Goal: Task Accomplishment & Management: Complete application form

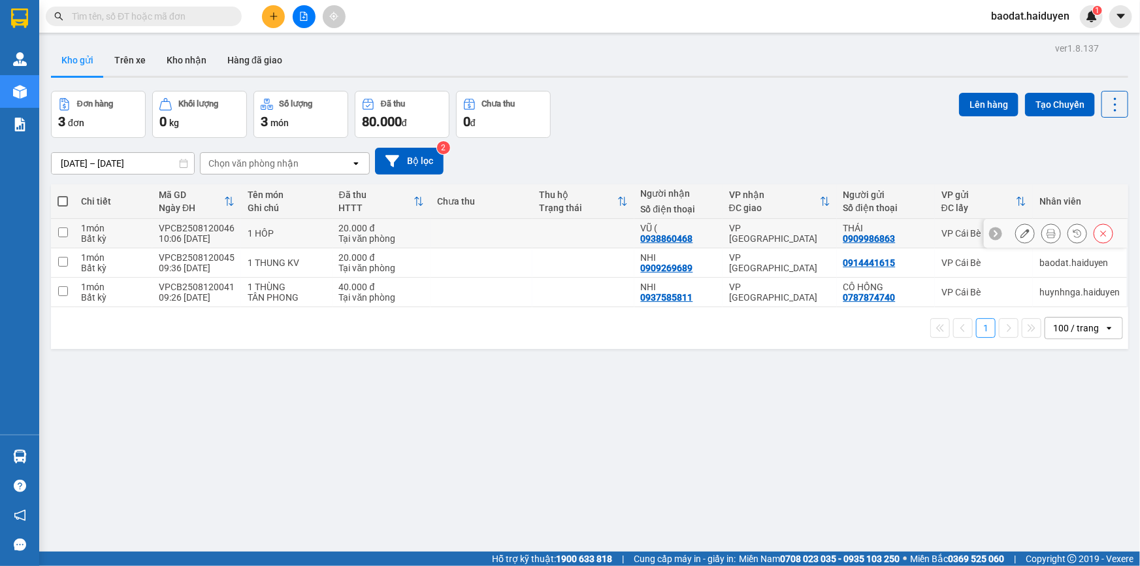
drag, startPoint x: 1043, startPoint y: 231, endPoint x: 1018, endPoint y: 229, distance: 25.6
click at [1046, 231] on icon at bounding box center [1050, 233] width 9 height 9
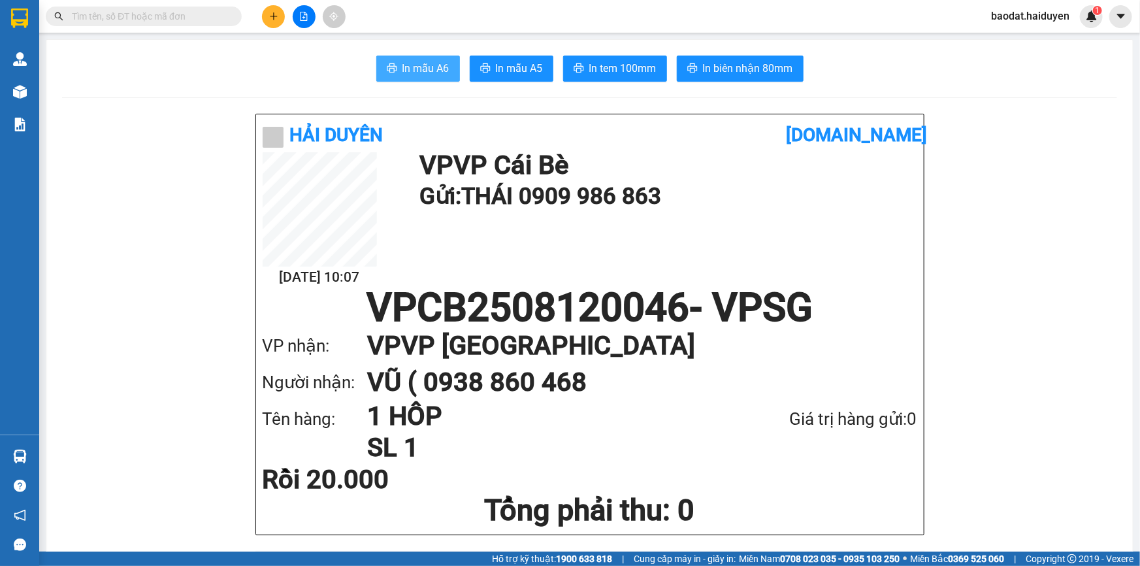
click at [421, 64] on span "In mẫu A6" at bounding box center [425, 68] width 47 height 16
click at [260, 25] on div at bounding box center [304, 16] width 98 height 23
click at [270, 18] on icon "plus" at bounding box center [273, 16] width 9 height 9
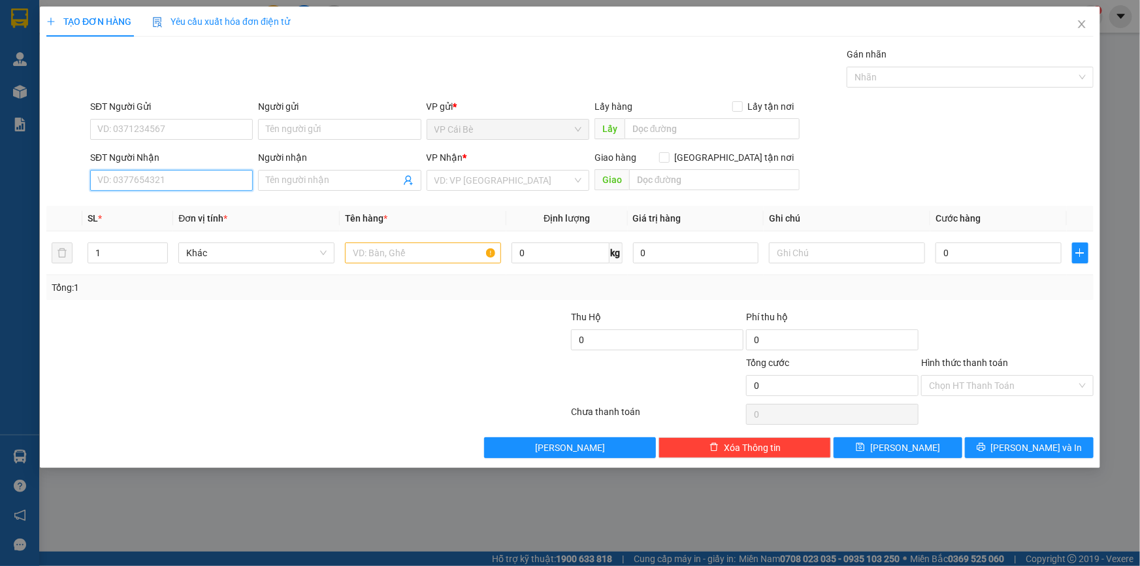
click at [176, 178] on input "SĐT Người Nhận" at bounding box center [171, 180] width 163 height 21
type input "0941313798"
click at [293, 182] on input "Người nhận" at bounding box center [333, 180] width 134 height 14
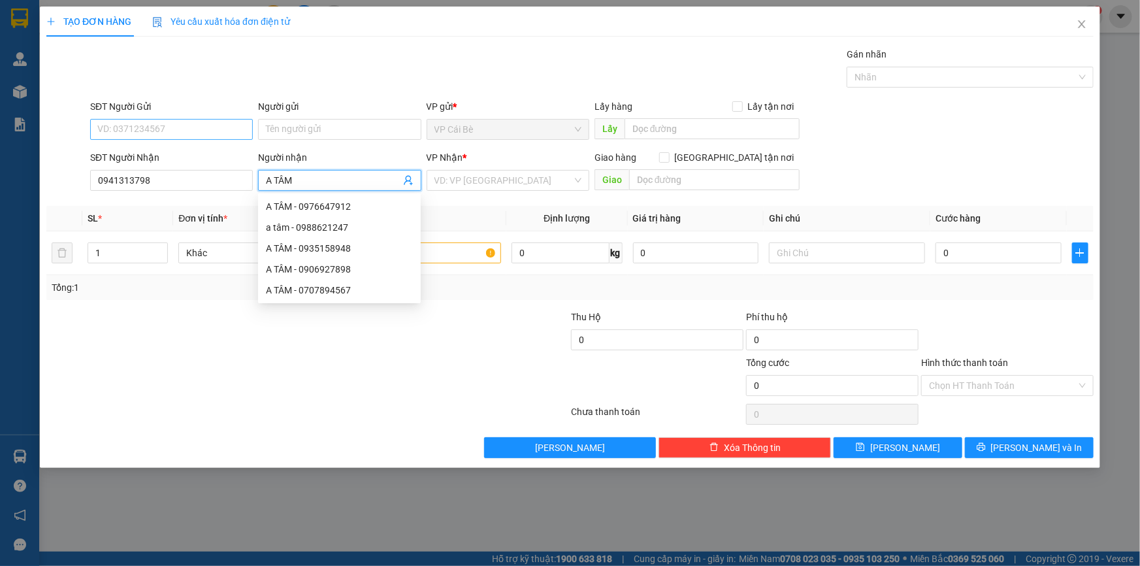
type input "A TÂM"
click at [196, 131] on input "SĐT Người Gửi" at bounding box center [171, 129] width 163 height 21
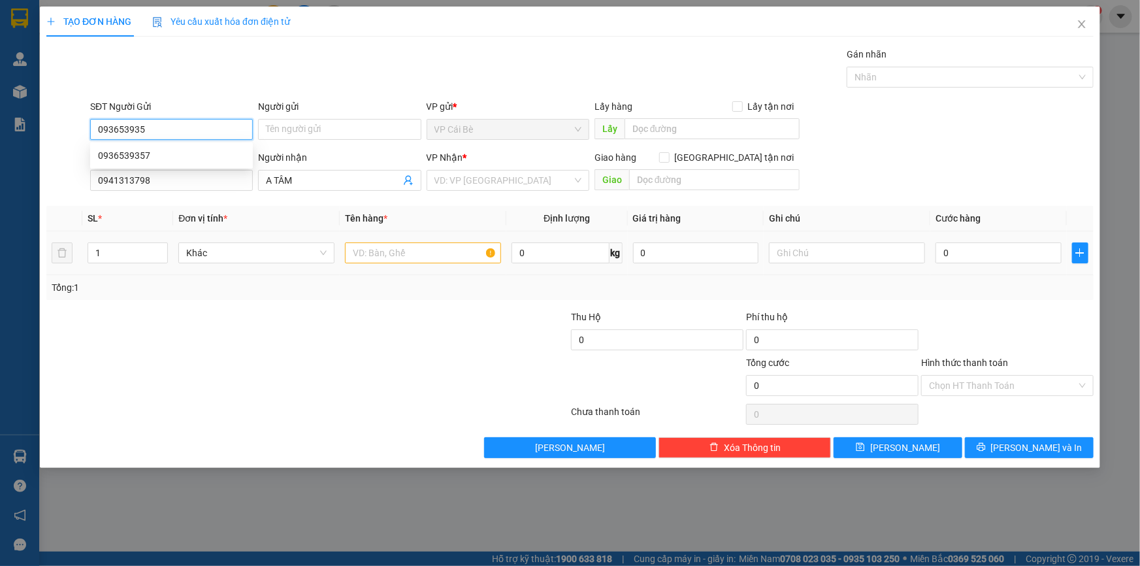
type input "0936539357"
click at [233, 151] on div "0936539357" at bounding box center [171, 155] width 147 height 14
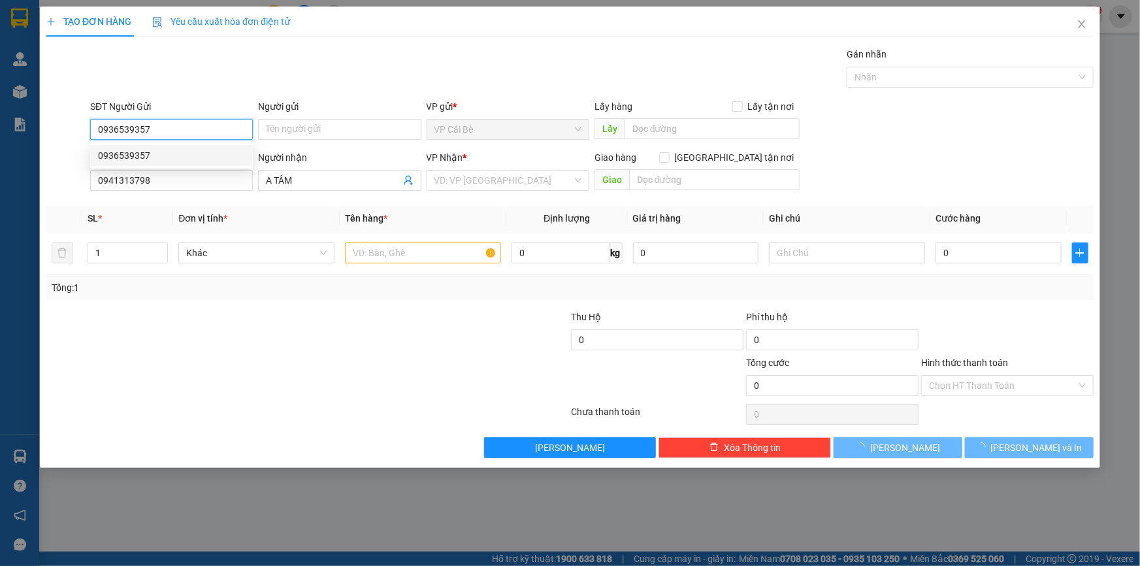
type input "20.000"
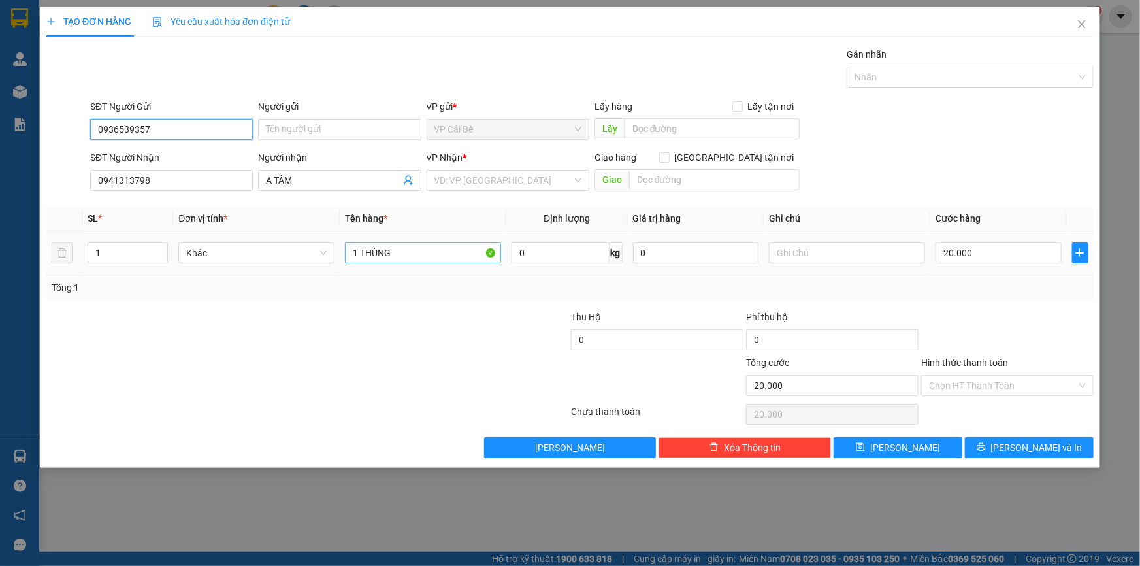
type input "0936539357"
drag, startPoint x: 413, startPoint y: 251, endPoint x: 338, endPoint y: 251, distance: 75.1
click at [338, 251] on tr "1 Khác 1 THÙNG 0 kg 0 20.000" at bounding box center [569, 253] width 1047 height 44
type input "1 PB GIẤY TỜ"
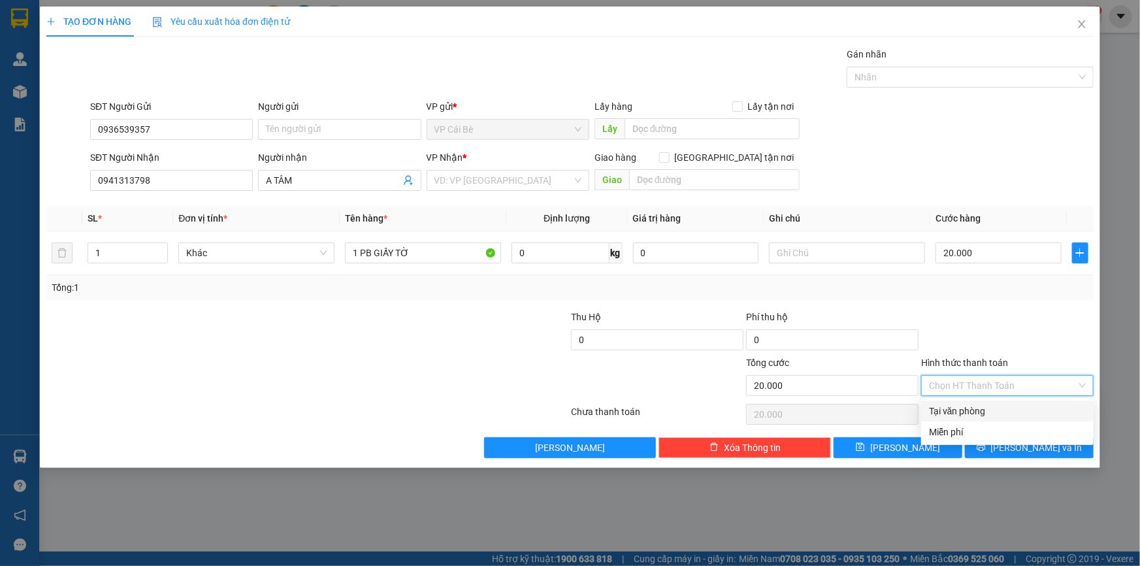
click at [997, 376] on input "Hình thức thanh toán" at bounding box center [1003, 386] width 148 height 20
click at [987, 398] on div "Transit Pickup Surcharge Ids Transit Deliver Surcharge Ids Transit Deliver Surc…" at bounding box center [569, 252] width 1047 height 411
click at [987, 385] on input "Hình thức thanh toán" at bounding box center [1003, 386] width 148 height 20
click at [982, 413] on div "Tại văn phòng" at bounding box center [1007, 411] width 157 height 14
type input "0"
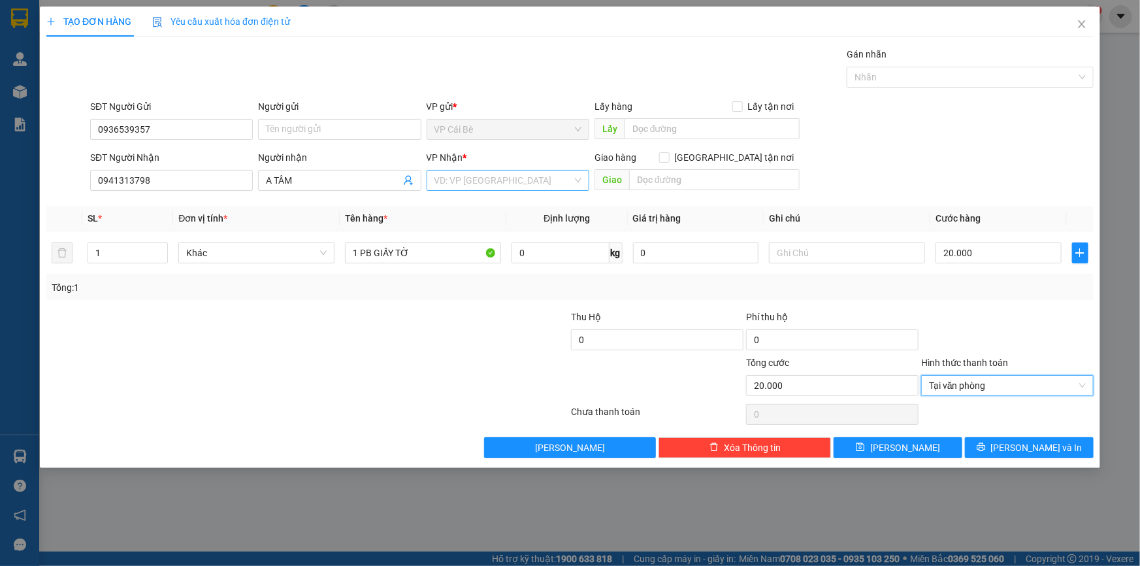
click at [528, 184] on input "search" at bounding box center [503, 180] width 138 height 20
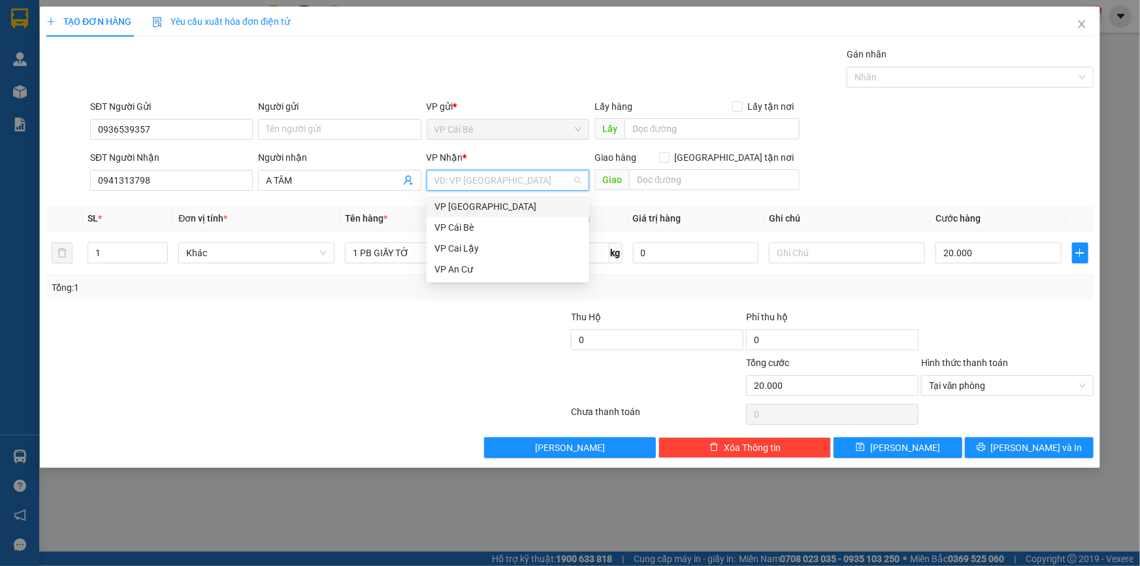
click at [481, 207] on div "VP [GEOGRAPHIC_DATA]" at bounding box center [507, 206] width 147 height 14
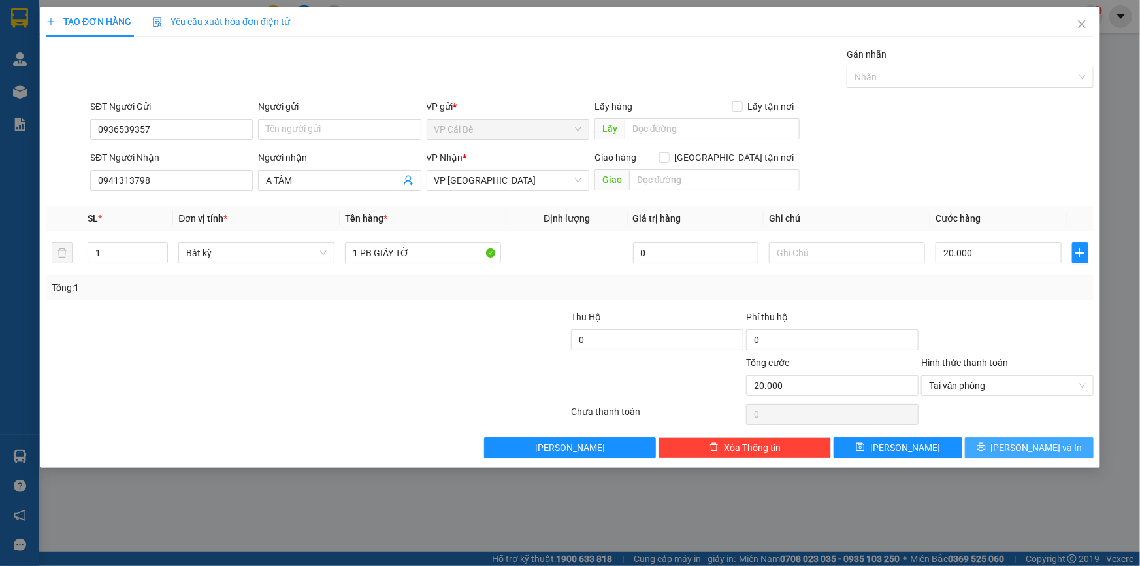
click at [1053, 453] on span "Lưu và In" at bounding box center [1036, 447] width 91 height 14
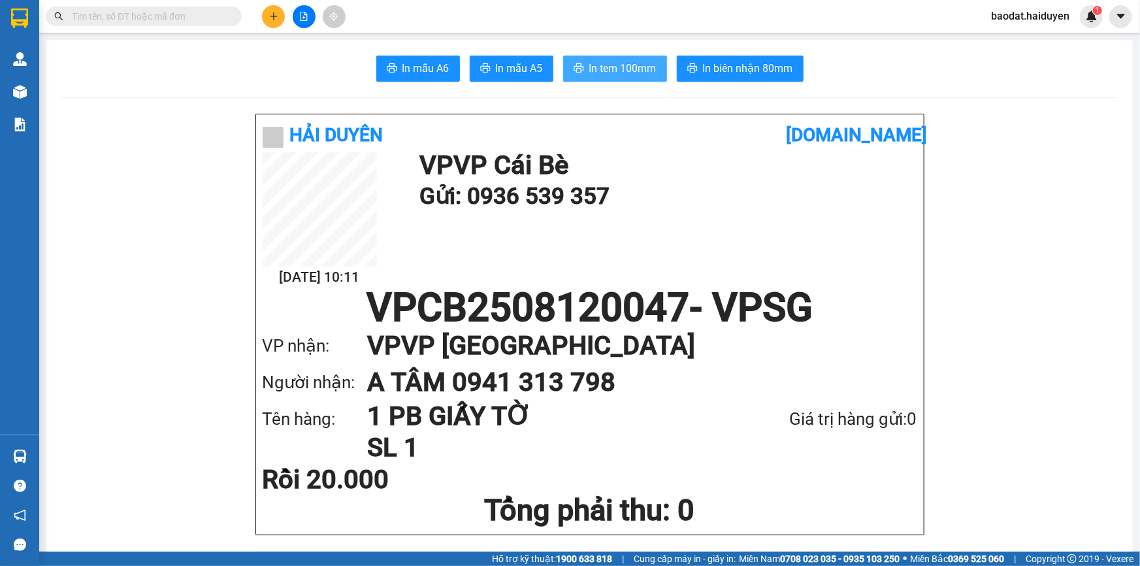
click at [606, 65] on span "In tem 100mm" at bounding box center [622, 68] width 67 height 16
click at [273, 18] on icon "plus" at bounding box center [273, 15] width 1 height 7
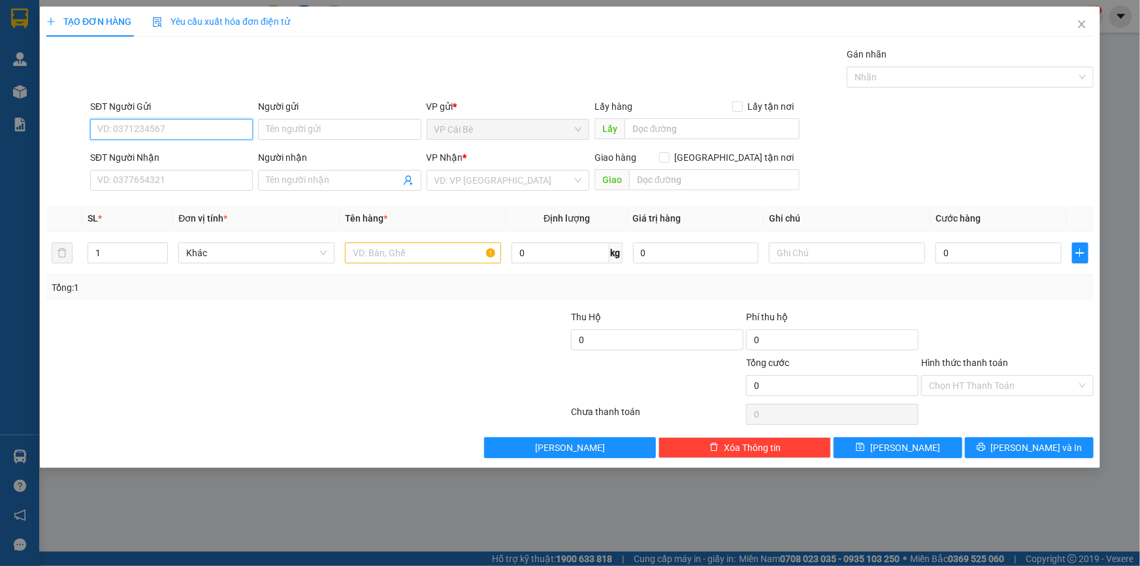
click at [200, 130] on input "SĐT Người Gửi" at bounding box center [171, 129] width 163 height 21
click at [207, 157] on div "0382380178 - LONG" at bounding box center [171, 155] width 147 height 14
type input "0382380178"
type input "LONG"
type input "0704659632"
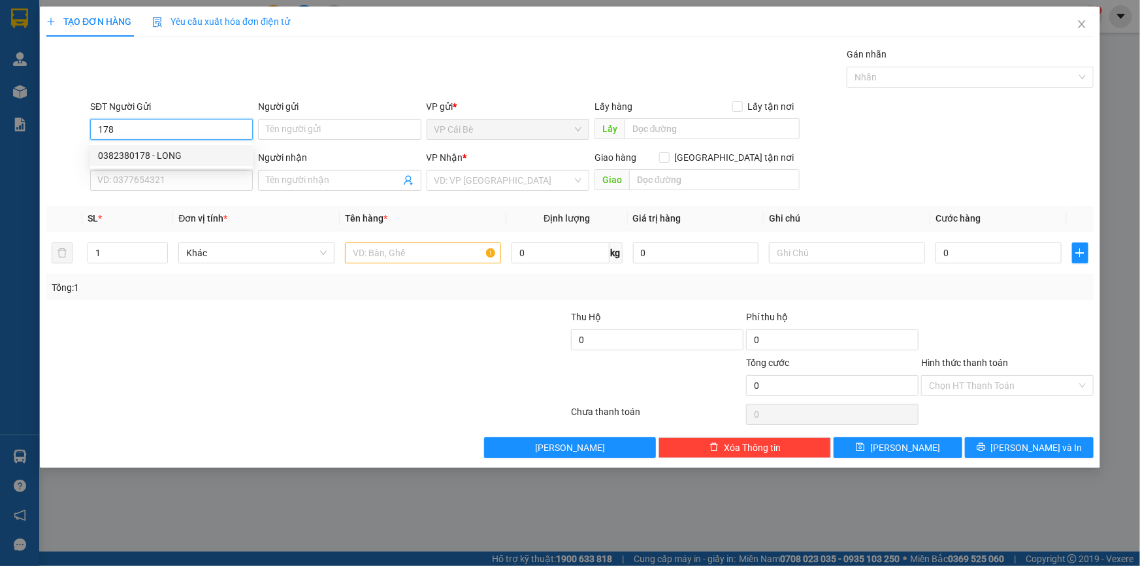
type input "HUYÊN"
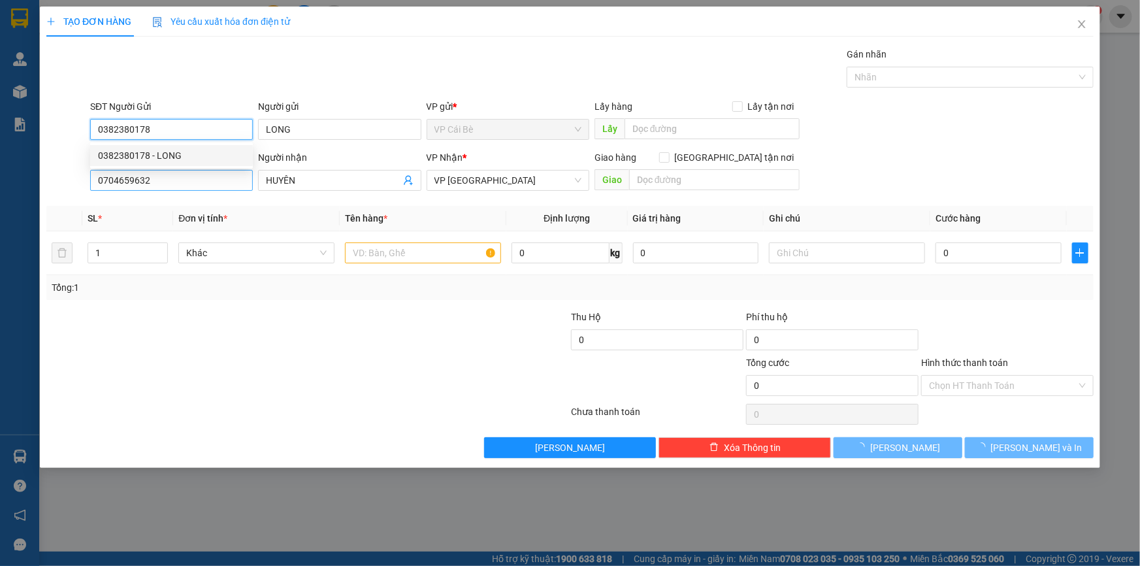
type input "20.000"
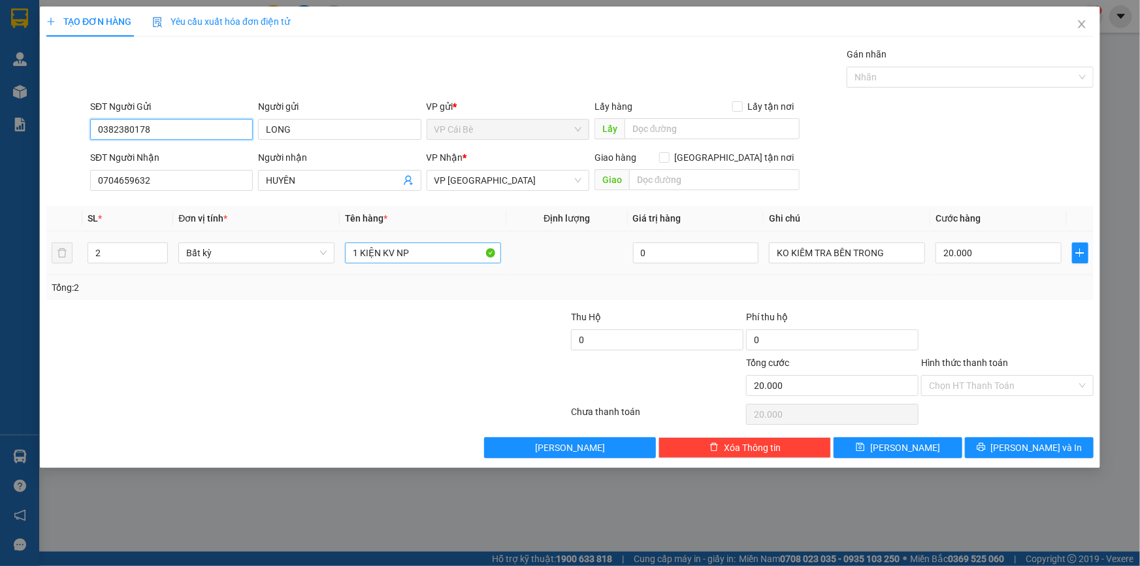
type input "0382380178"
click at [423, 255] on input "1 KIỆN KV NP" at bounding box center [423, 252] width 156 height 21
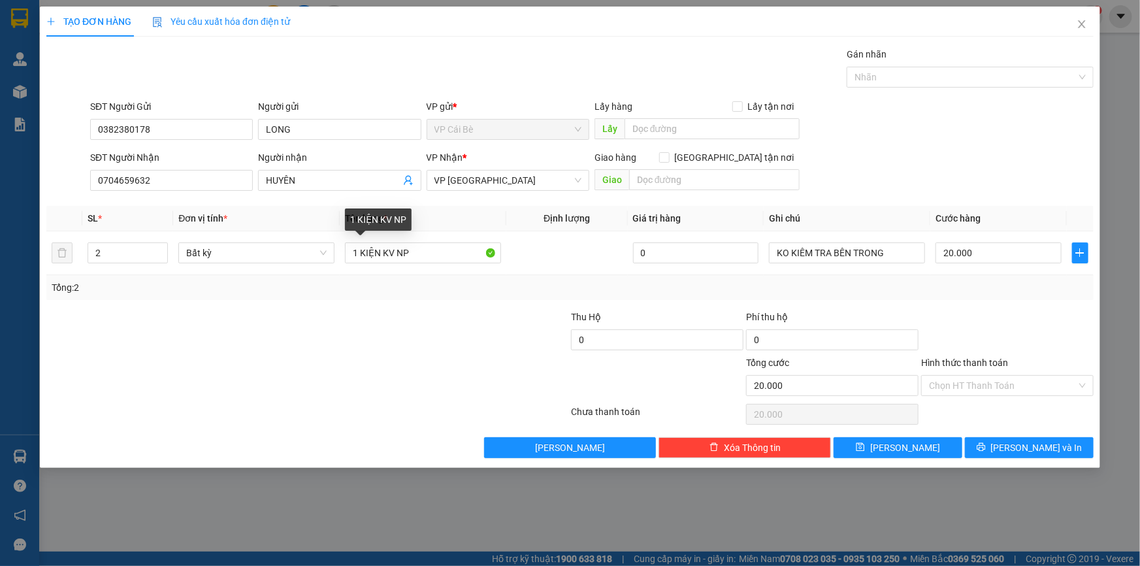
drag, startPoint x: 390, startPoint y: 340, endPoint x: 378, endPoint y: 304, distance: 38.6
click at [391, 338] on div at bounding box center [220, 333] width 350 height 46
click at [994, 258] on input "20.000" at bounding box center [998, 252] width 126 height 21
click at [978, 302] on div "Transit Pickup Surcharge Ids Transit Deliver Surcharge Ids Transit Deliver Surc…" at bounding box center [569, 252] width 1047 height 411
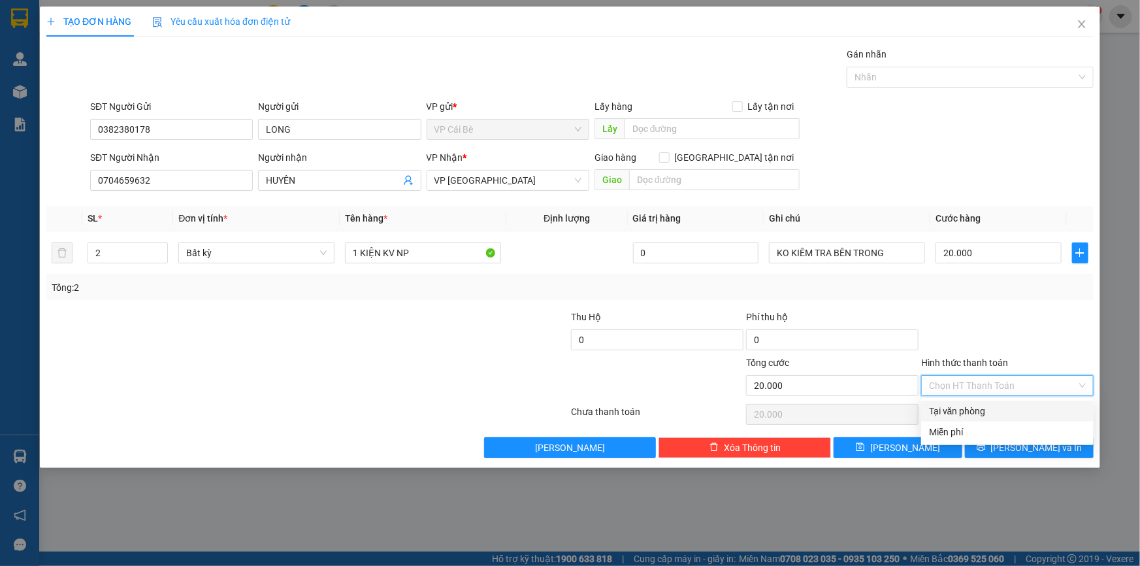
click at [1011, 383] on input "Hình thức thanh toán" at bounding box center [1003, 386] width 148 height 20
drag, startPoint x: 1018, startPoint y: 408, endPoint x: 1022, endPoint y: 446, distance: 38.2
click at [1018, 409] on div "Tại văn phòng" at bounding box center [1007, 411] width 157 height 14
type input "0"
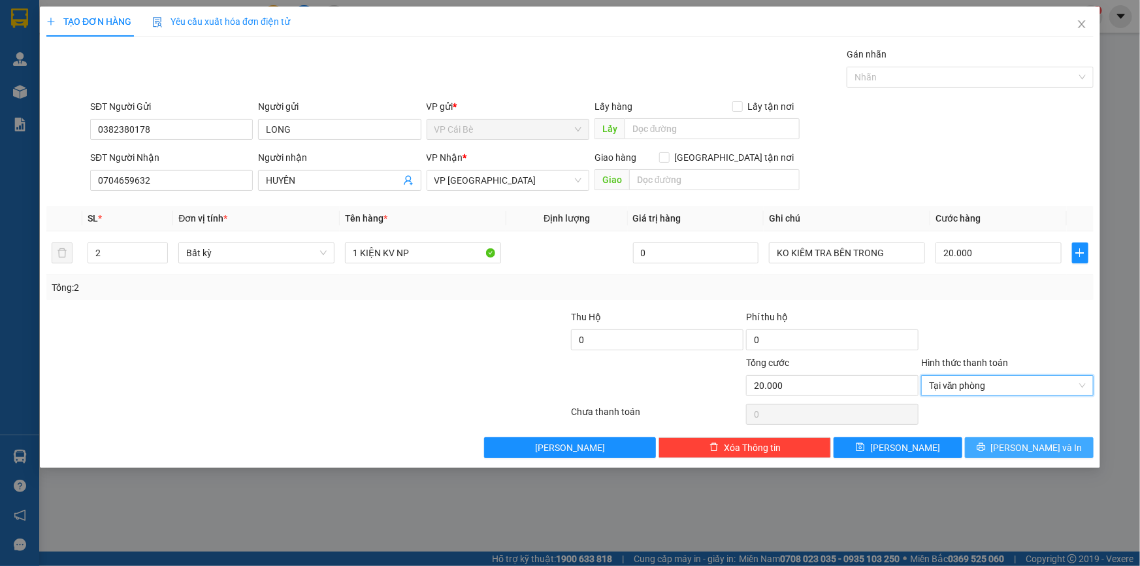
click at [1023, 448] on span "[PERSON_NAME] và In" at bounding box center [1036, 447] width 91 height 14
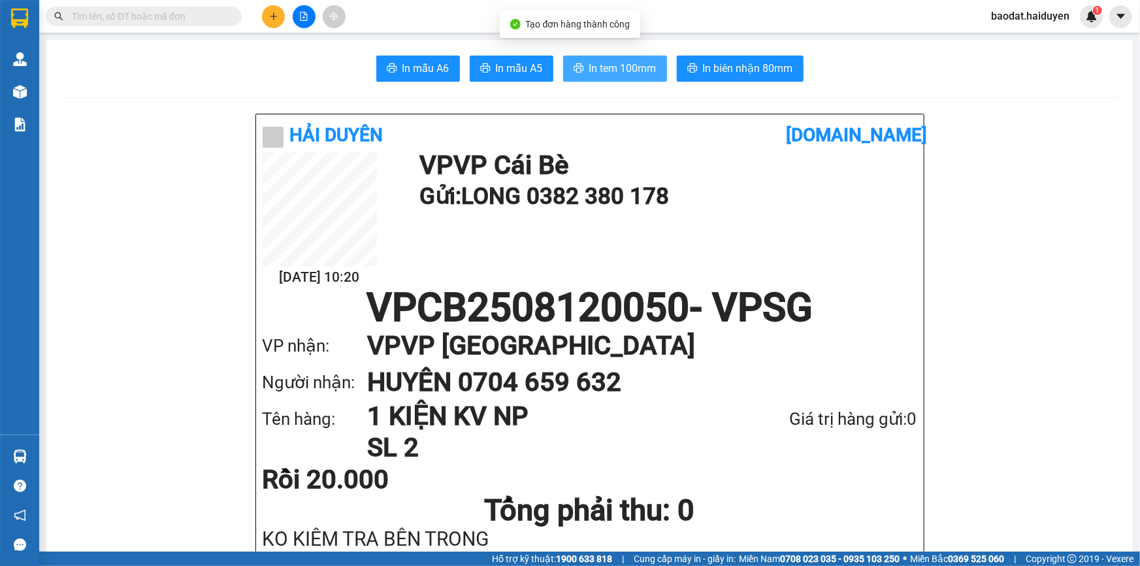
click at [609, 65] on span "In tem 100mm" at bounding box center [622, 68] width 67 height 16
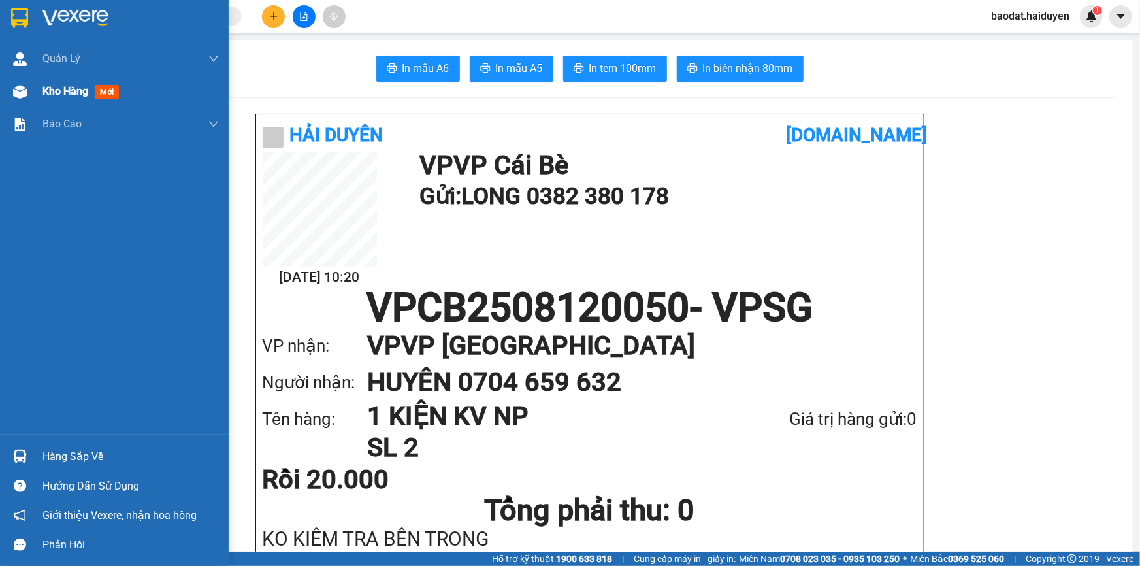
click at [35, 95] on div "Kho hàng mới" at bounding box center [114, 91] width 229 height 33
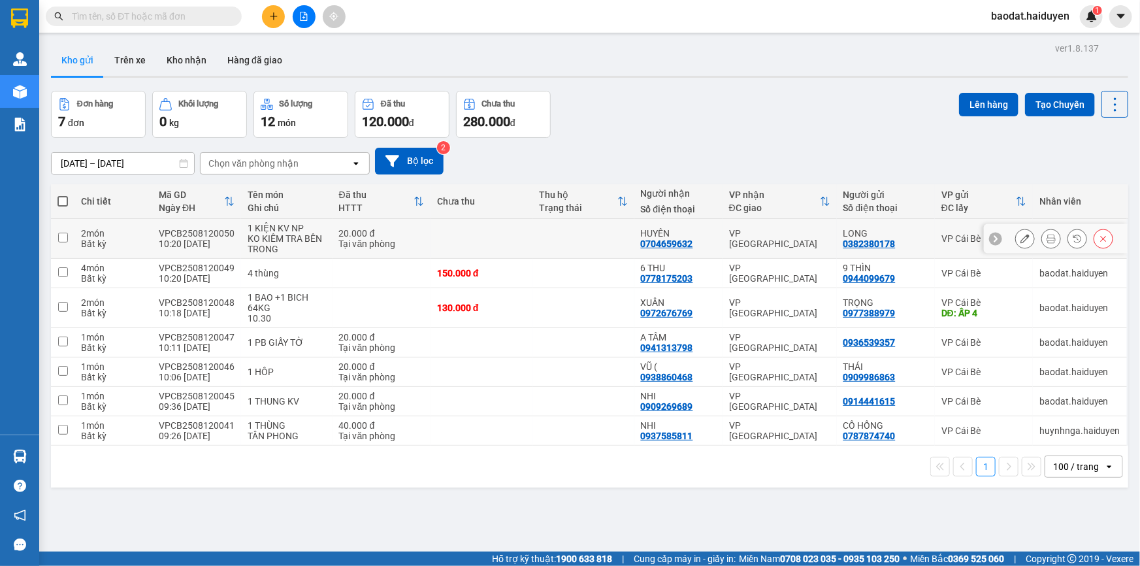
click at [1016, 235] on button at bounding box center [1025, 238] width 18 height 23
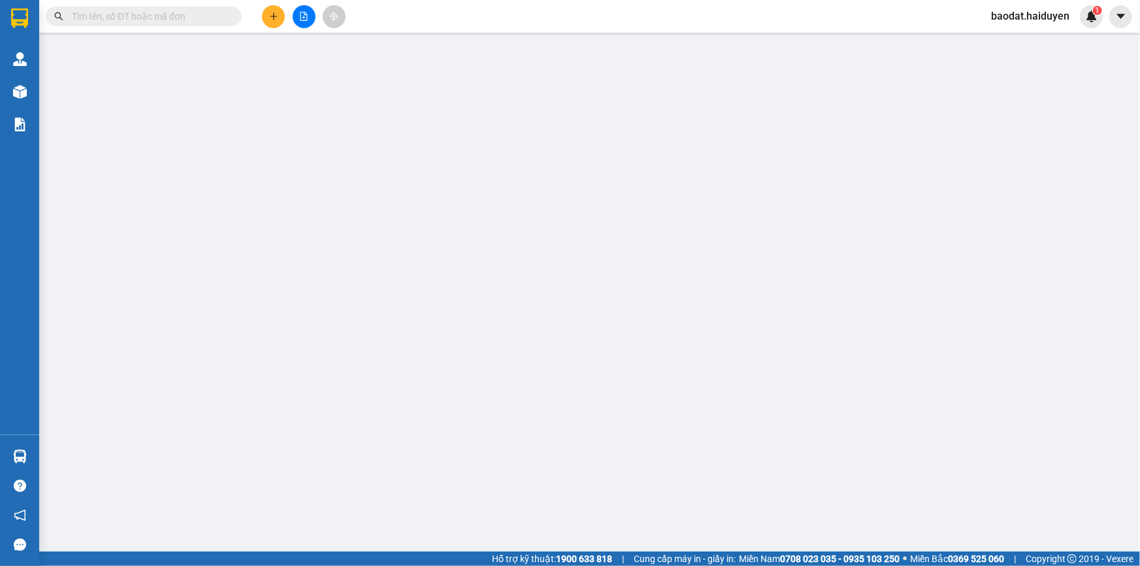
type input "0382380178"
type input "LONG"
type input "0704659632"
type input "HUYÊN"
type input "20.000"
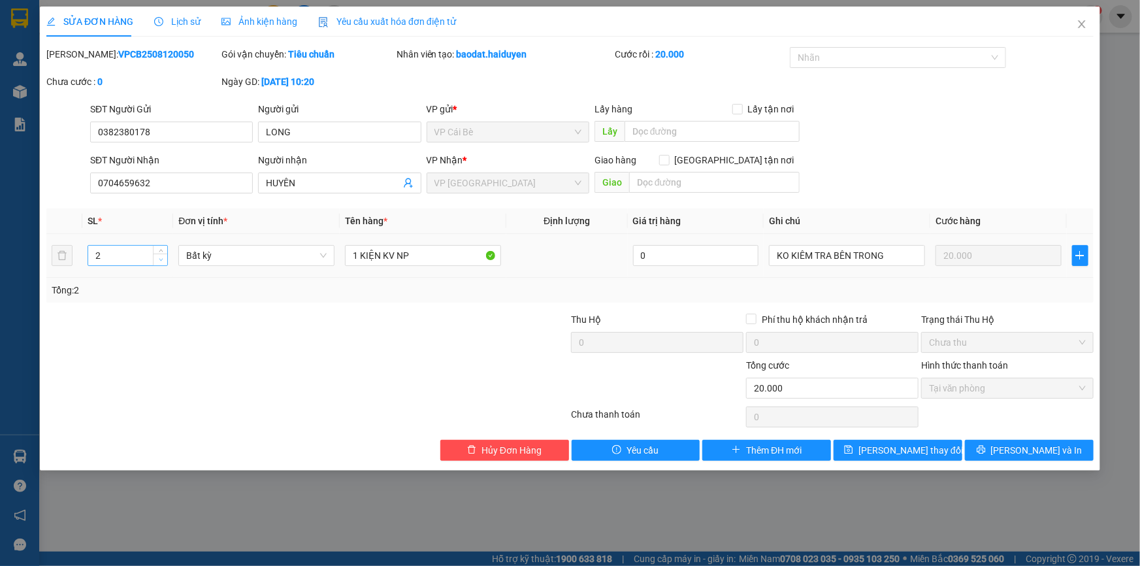
type input "1"
click at [160, 259] on icon "down" at bounding box center [161, 259] width 5 height 5
click at [985, 450] on icon "printer" at bounding box center [981, 449] width 8 height 8
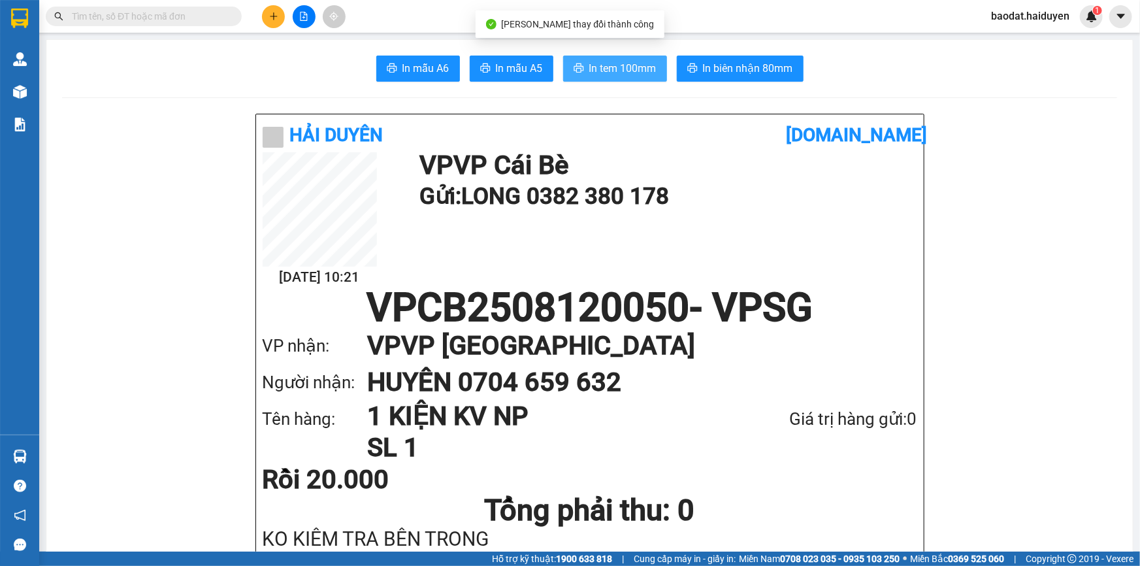
click at [604, 67] on span "In tem 100mm" at bounding box center [622, 68] width 67 height 16
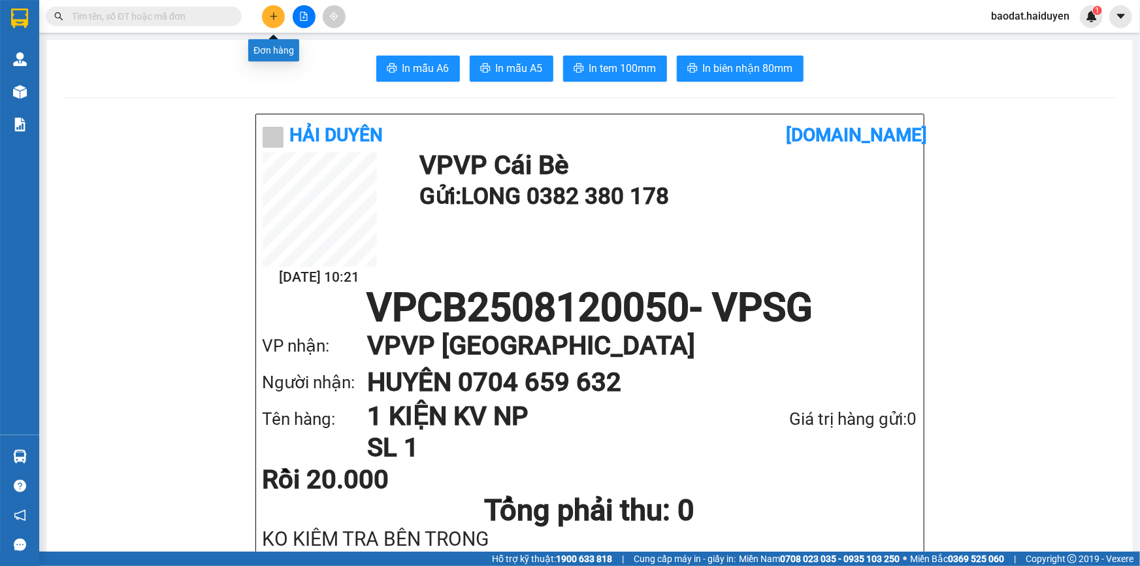
click at [268, 22] on button at bounding box center [273, 16] width 23 height 23
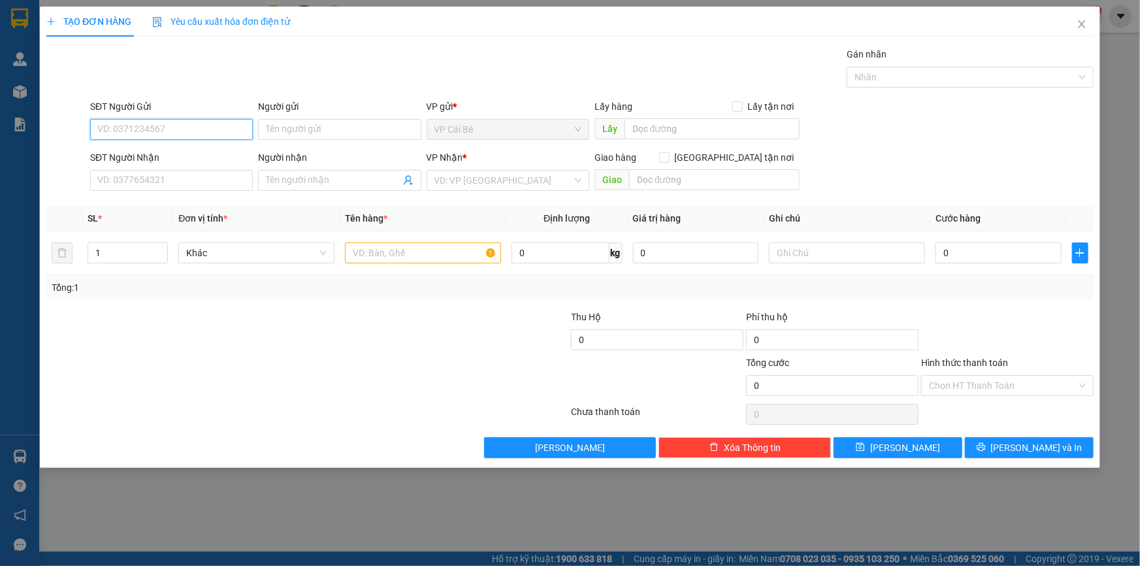
drag, startPoint x: 194, startPoint y: 127, endPoint x: 190, endPoint y: 118, distance: 10.6
click at [194, 126] on input "SĐT Người Gửi" at bounding box center [171, 129] width 163 height 21
click at [163, 132] on input "SĐT Người Gửi" at bounding box center [171, 129] width 163 height 21
click at [198, 152] on div "0354491921 - ĐẠT" at bounding box center [171, 155] width 147 height 14
type input "0354491921"
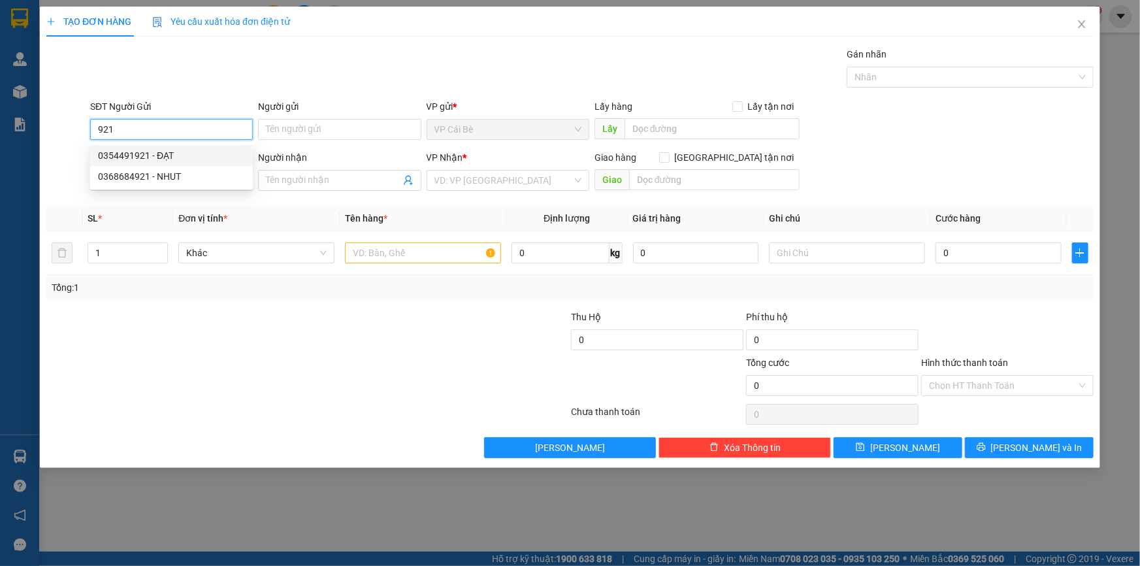
type input "ĐẠT"
type input "0904717626"
type input "HOA 1.2/KG"
type input "100.000"
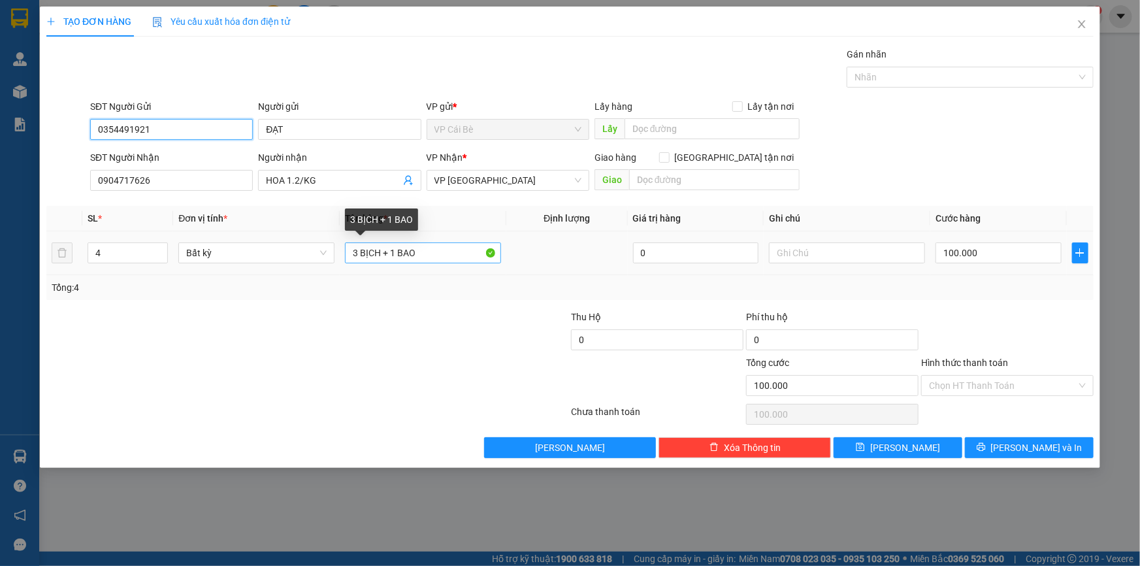
type input "0354491921"
drag, startPoint x: 355, startPoint y: 253, endPoint x: 338, endPoint y: 255, distance: 17.2
click at [338, 255] on tr "4 Bất kỳ 3 BỊCH + 1 BAO 0 100.000" at bounding box center [569, 253] width 1047 height 44
type input "2 BỊCH + 1 BAO"
drag, startPoint x: 152, startPoint y: 252, endPoint x: 18, endPoint y: 253, distance: 133.3
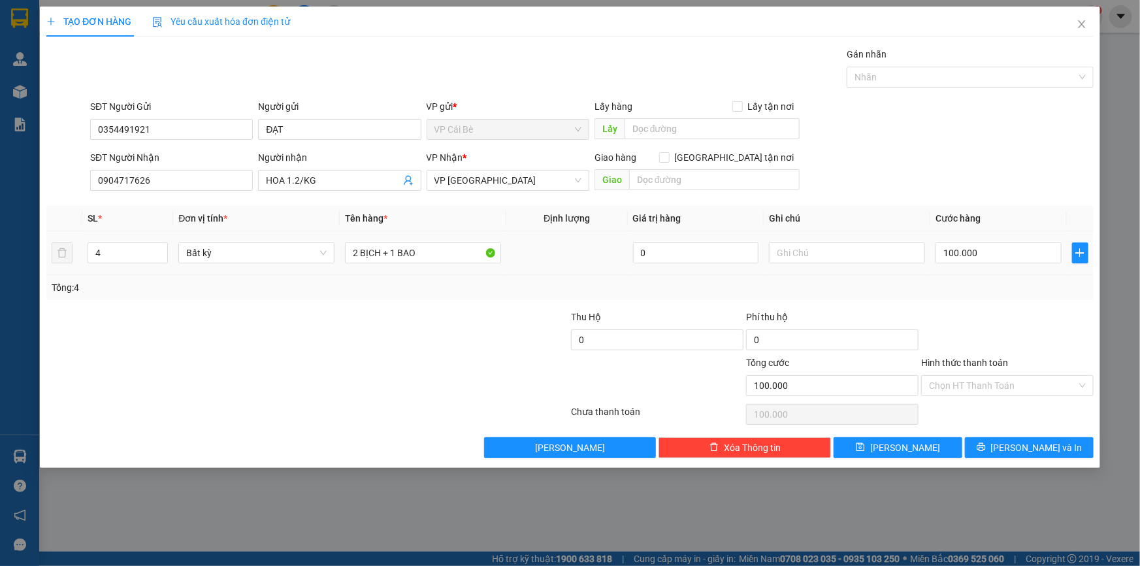
click at [18, 253] on div "TẠO ĐƠN HÀNG Yêu cầu xuất hóa đơn điện tử Transit Pickup Surcharge Ids Transit …" at bounding box center [570, 283] width 1140 height 566
type input "3"
drag, startPoint x: 1019, startPoint y: 298, endPoint x: 968, endPoint y: 253, distance: 67.6
click at [1019, 295] on div "Tổng: 3" at bounding box center [569, 287] width 1047 height 25
type input "0"
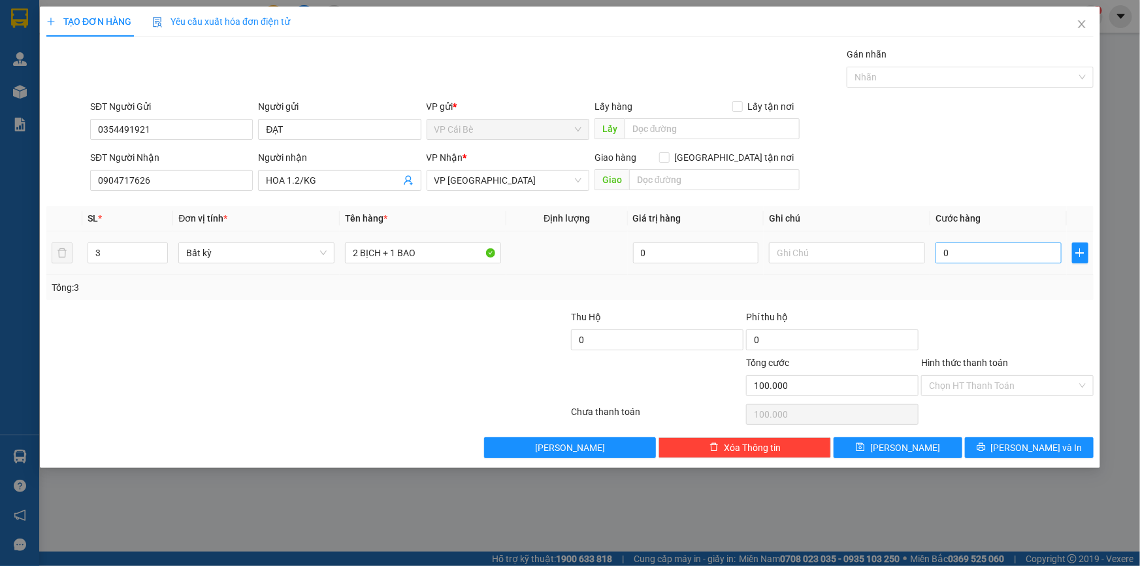
type input "0"
click at [980, 256] on input "0" at bounding box center [998, 252] width 126 height 21
type input "8"
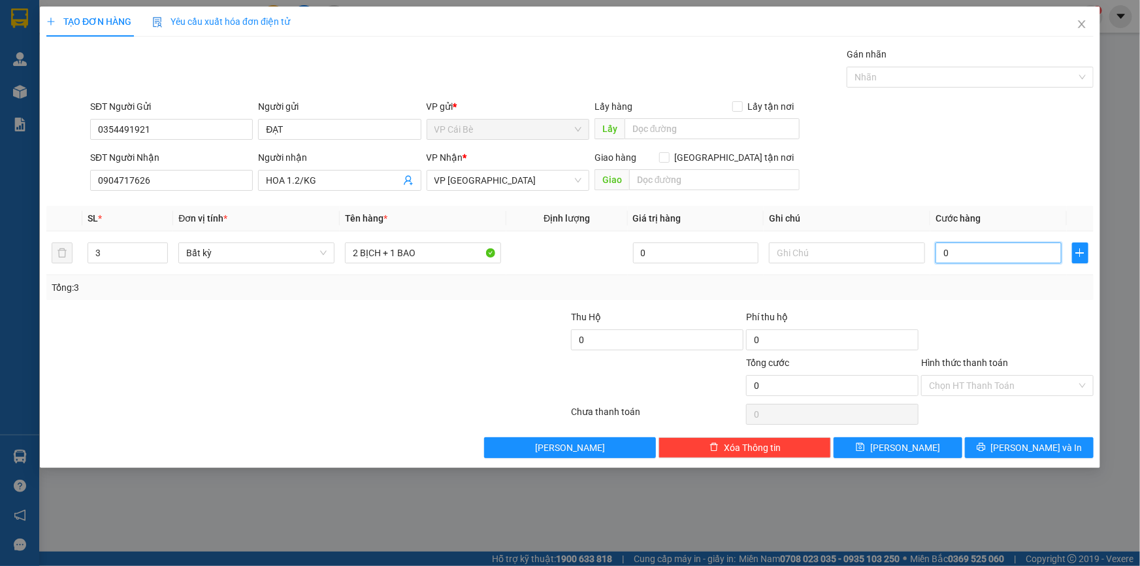
type input "8"
type input "80"
type input "80.000"
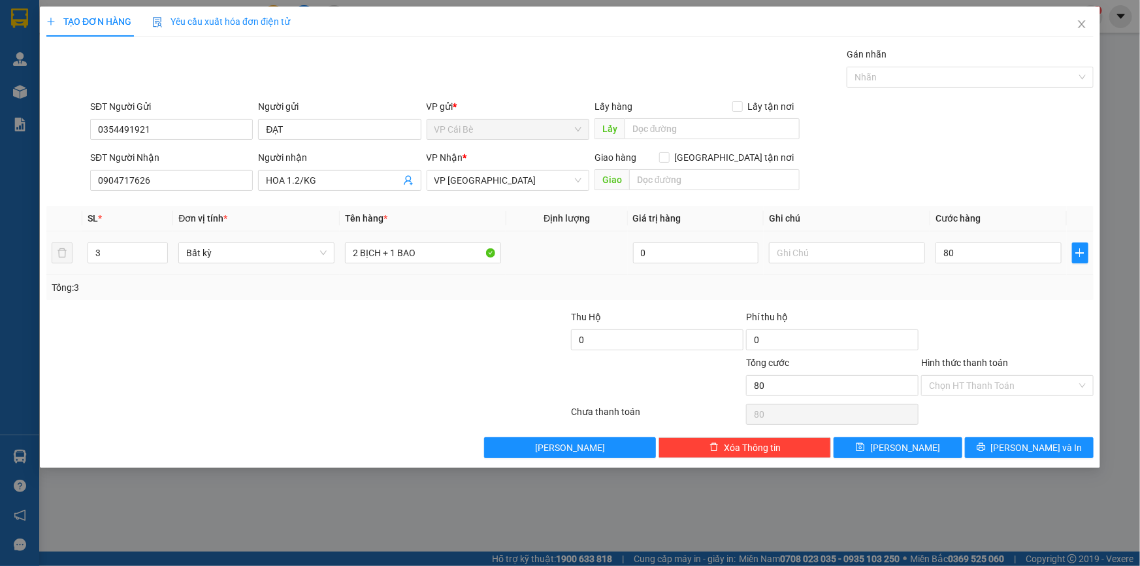
type input "80.000"
click at [979, 332] on div at bounding box center [1007, 333] width 175 height 46
click at [999, 405] on div "Chọn HT Thanh Toán" at bounding box center [1007, 414] width 175 height 26
click at [1014, 383] on input "Hình thức thanh toán" at bounding box center [1003, 386] width 148 height 20
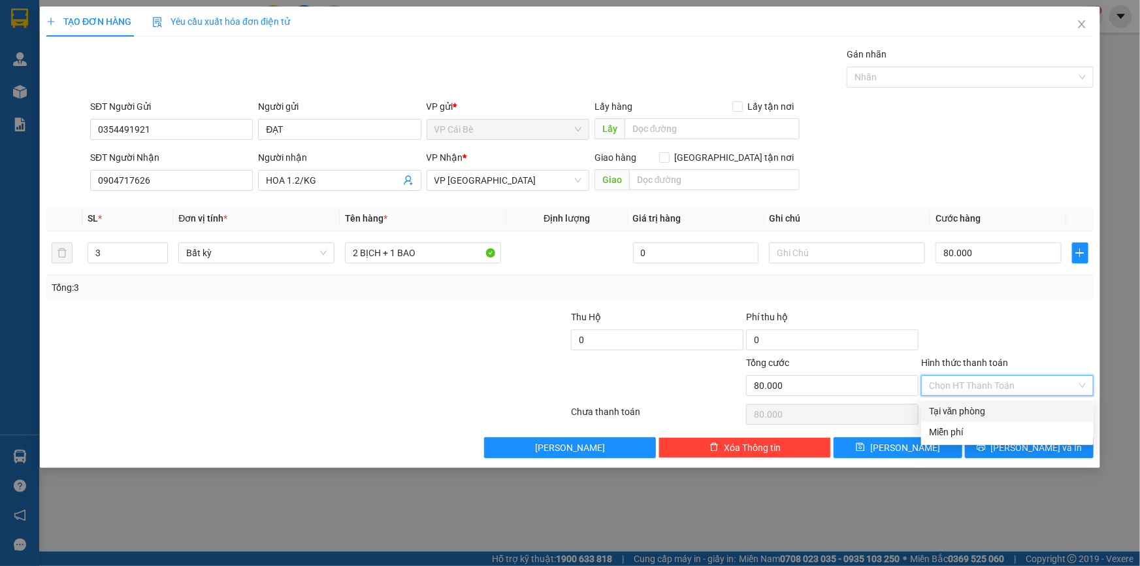
click at [1012, 404] on div "Tại văn phòng" at bounding box center [1007, 411] width 157 height 14
type input "0"
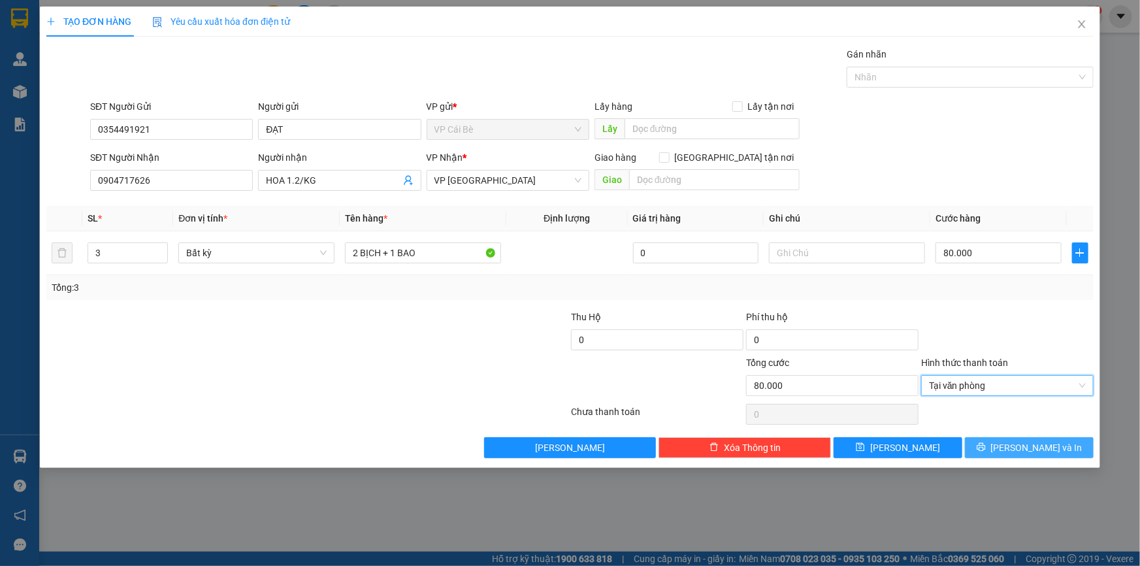
click at [1026, 449] on span "[PERSON_NAME] và In" at bounding box center [1036, 447] width 91 height 14
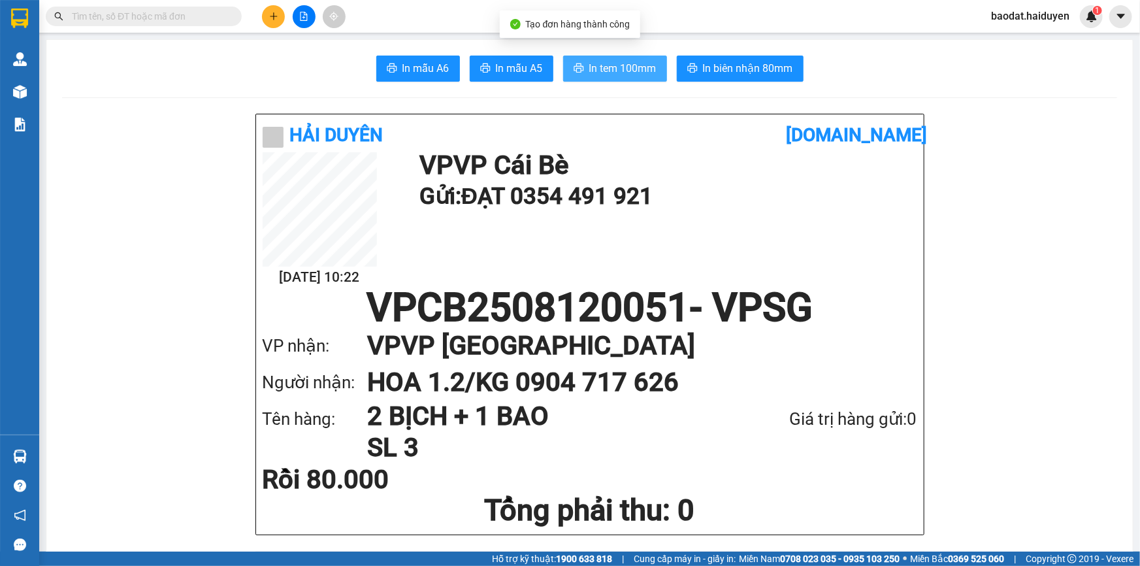
drag, startPoint x: 611, startPoint y: 69, endPoint x: 594, endPoint y: 80, distance: 20.7
click at [608, 69] on span "In tem 100mm" at bounding box center [622, 68] width 67 height 16
click at [605, 67] on span "In tem 100mm" at bounding box center [622, 68] width 67 height 16
click at [183, 31] on div "Kết quả tìm kiếm ( 0 ) Bộ lọc Gửi 3 ngày gần nhất No Data baodat.haiduyen 1" at bounding box center [570, 16] width 1140 height 33
click at [214, 13] on input "text" at bounding box center [149, 16] width 154 height 14
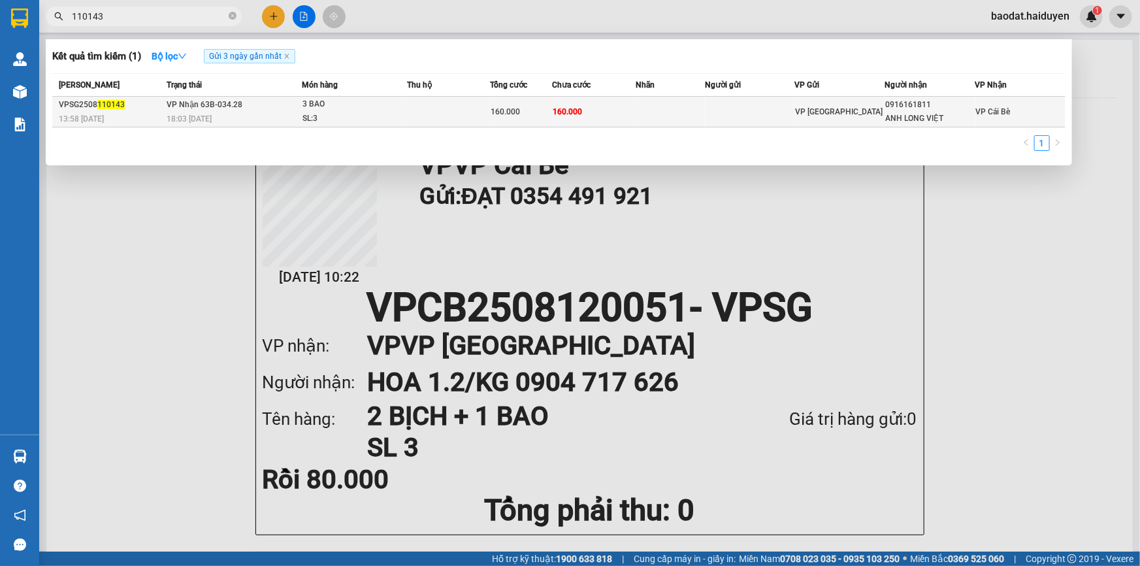
type input "110143"
click at [348, 114] on div "SL: 3" at bounding box center [351, 119] width 98 height 14
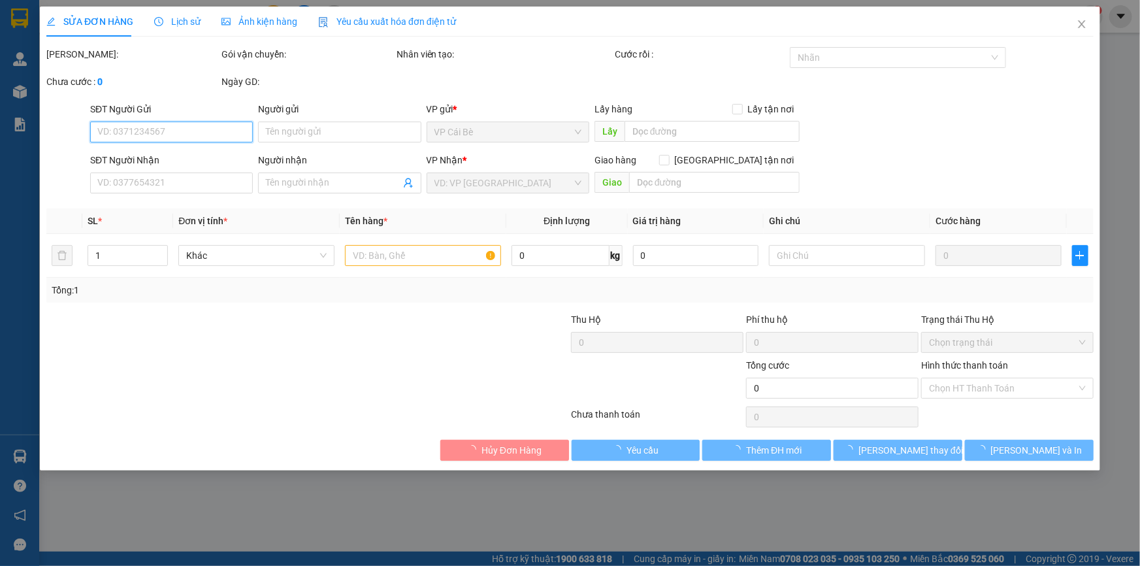
type input "0916161811"
type input "ANH LONG VIỆT"
type input "160.000"
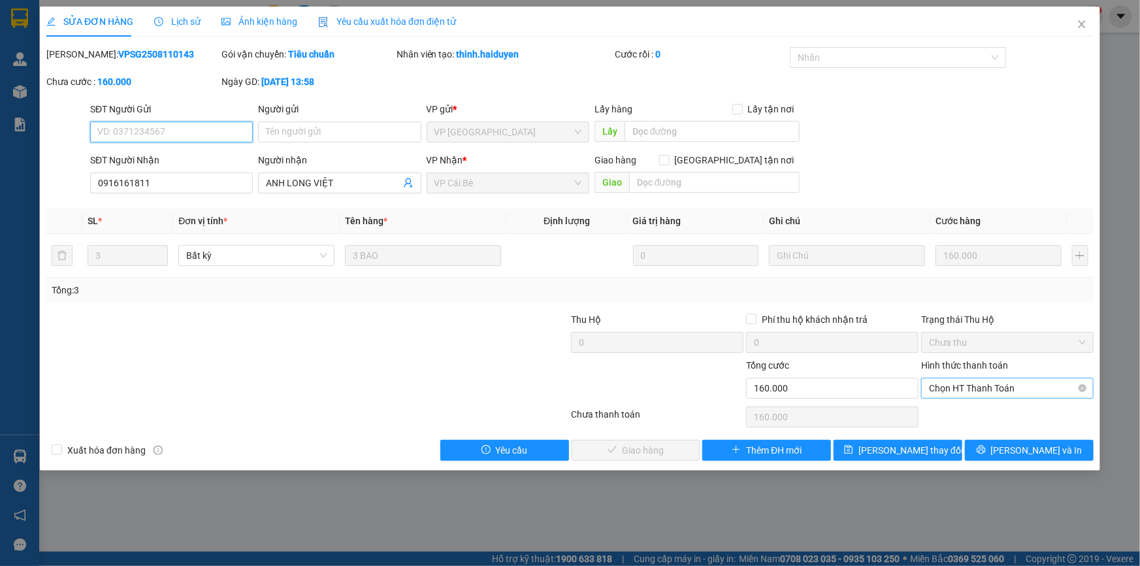
click at [982, 387] on span "Chọn HT Thanh Toán" at bounding box center [1007, 388] width 157 height 20
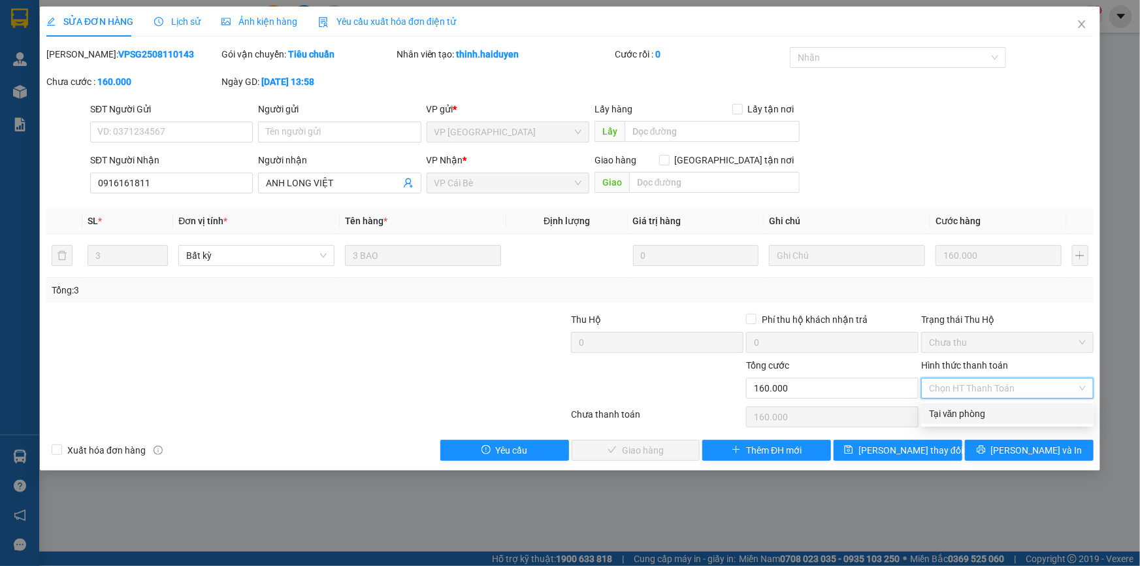
click at [982, 413] on div "Tại văn phòng" at bounding box center [1007, 413] width 157 height 14
type input "0"
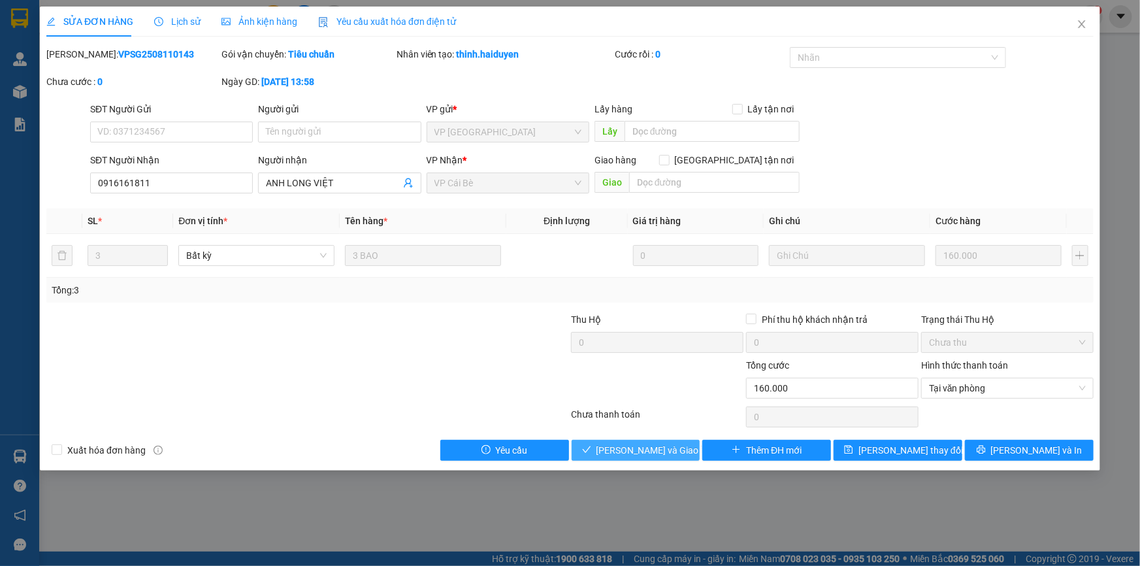
drag, startPoint x: 653, startPoint y: 443, endPoint x: 655, endPoint y: 421, distance: 21.6
click at [655, 438] on div "Total Paid Fee 0 Total UnPaid Fee 160.000 Cash Collection Total Fee Mã ĐH: VPSG…" at bounding box center [569, 253] width 1047 height 413
drag, startPoint x: 663, startPoint y: 447, endPoint x: 641, endPoint y: 449, distance: 22.2
click at [660, 447] on span "Lưu và Giao hàng" at bounding box center [658, 450] width 125 height 14
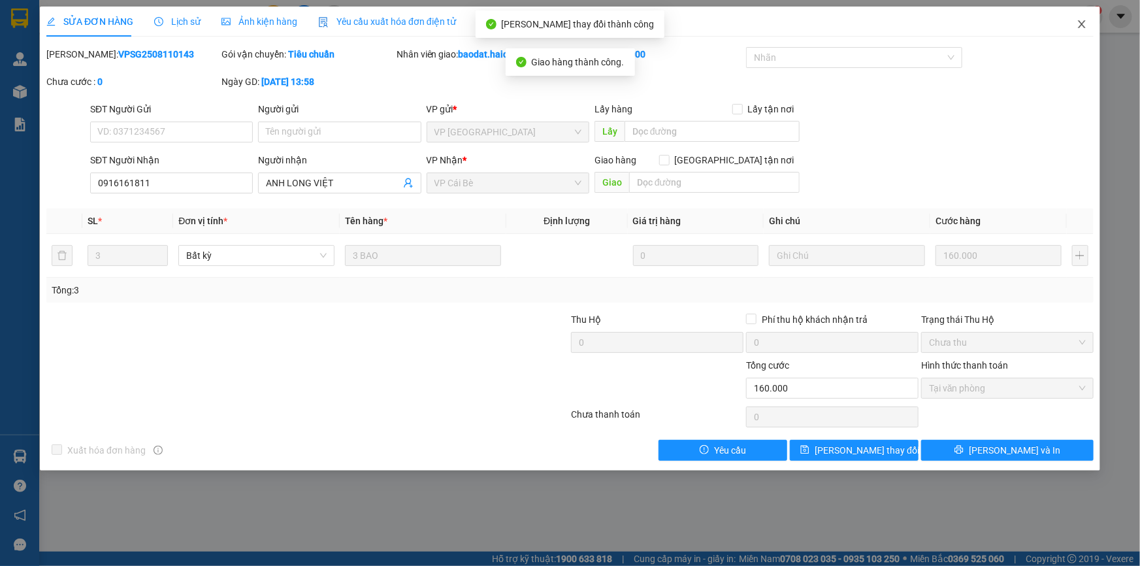
click at [1080, 27] on icon "close" at bounding box center [1081, 24] width 10 height 10
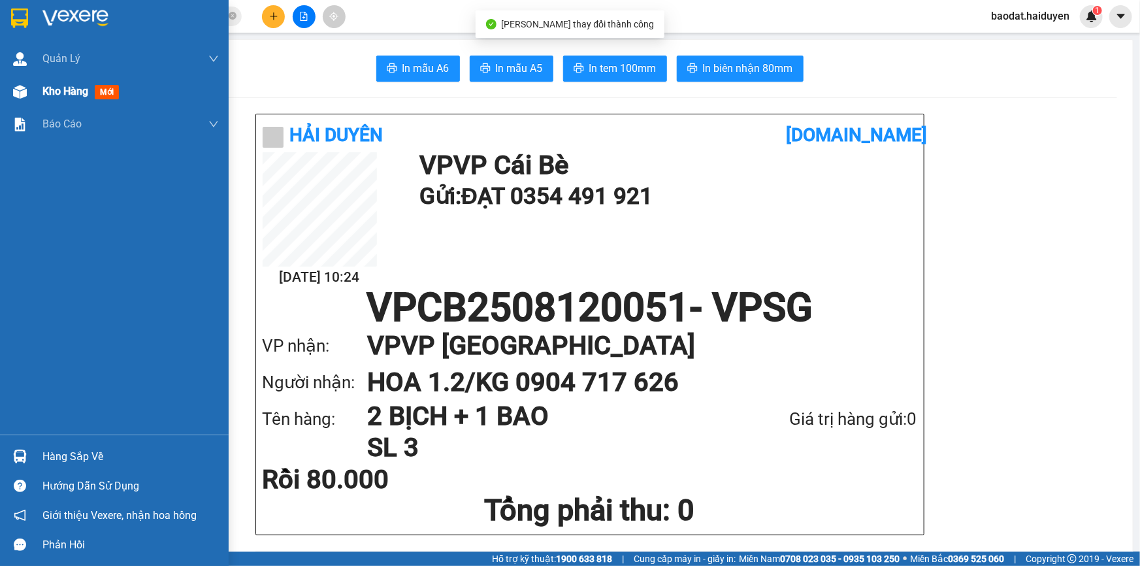
click at [46, 91] on span "Kho hàng" at bounding box center [65, 91] width 46 height 12
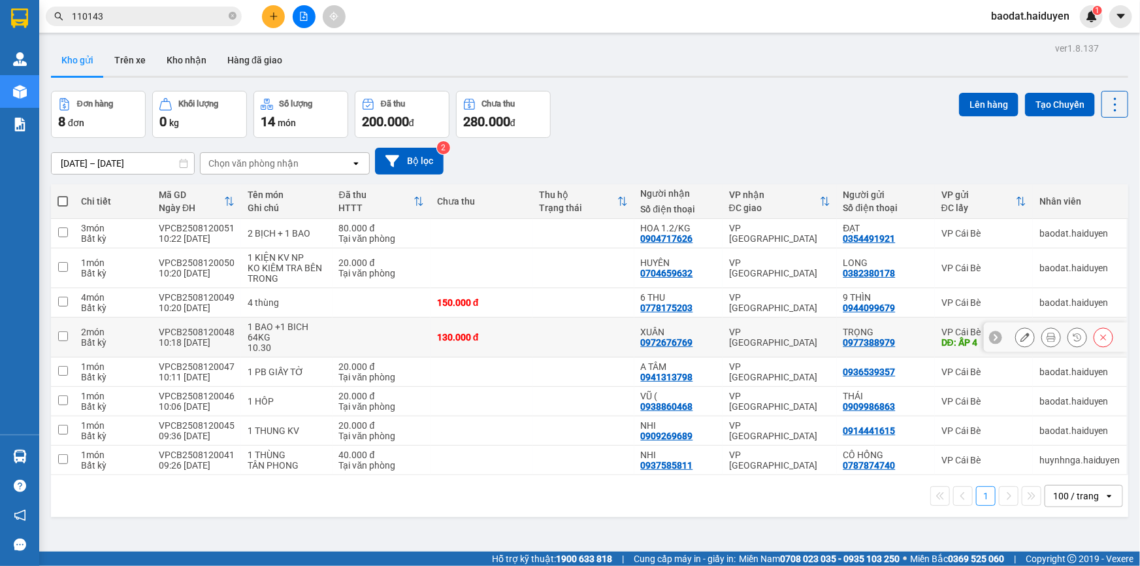
drag, startPoint x: 594, startPoint y: 355, endPoint x: 595, endPoint y: 343, distance: 11.8
click at [594, 347] on td at bounding box center [583, 337] width 102 height 40
checkbox input "true"
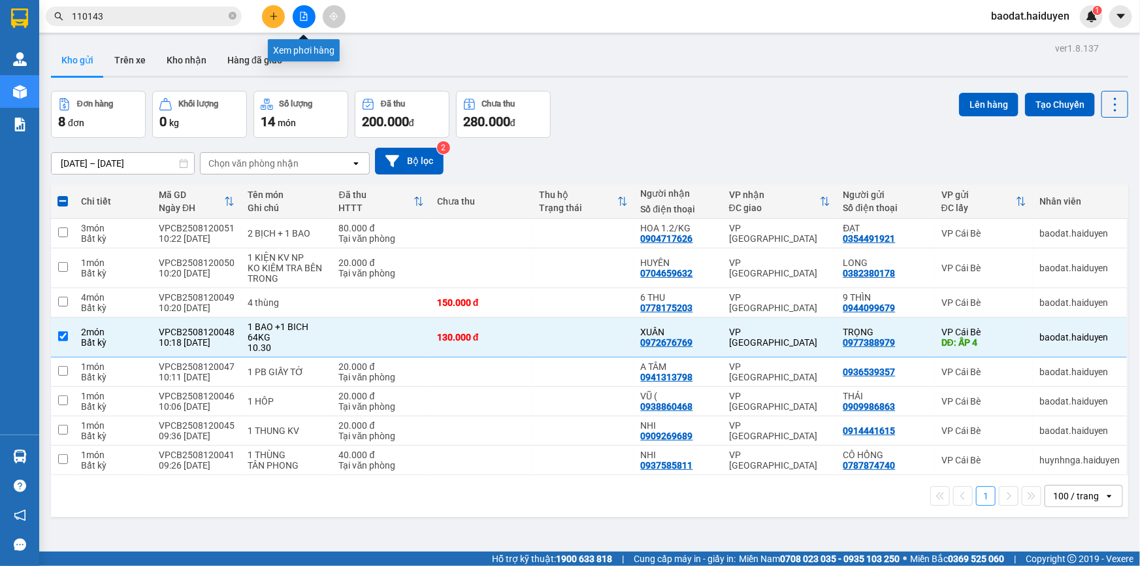
click at [309, 17] on button at bounding box center [304, 16] width 23 height 23
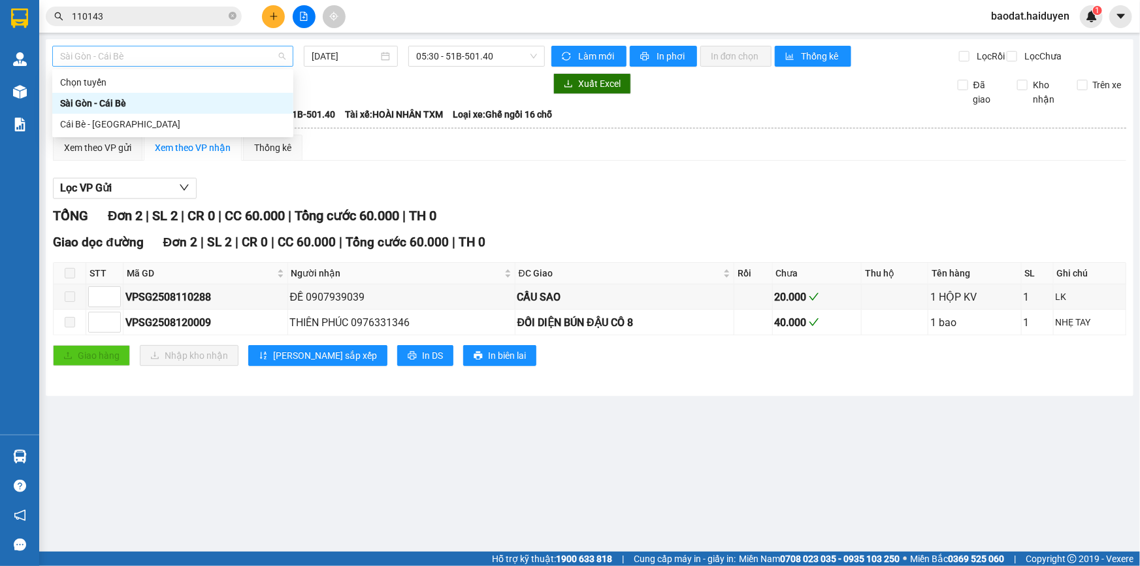
click at [274, 54] on span "Sài Gòn - Cái Bè" at bounding box center [172, 56] width 225 height 20
click at [209, 125] on div "Cái Bè - Sài Gòn" at bounding box center [172, 124] width 225 height 14
type input "[DATE]"
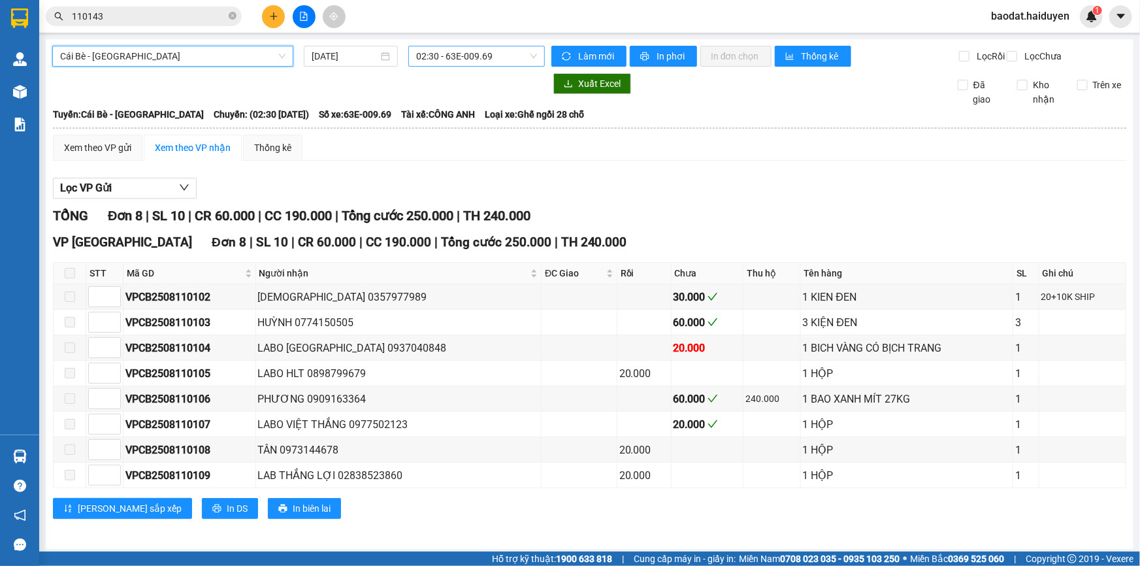
click at [494, 51] on span "02:30 - 63E-009.69" at bounding box center [476, 56] width 121 height 20
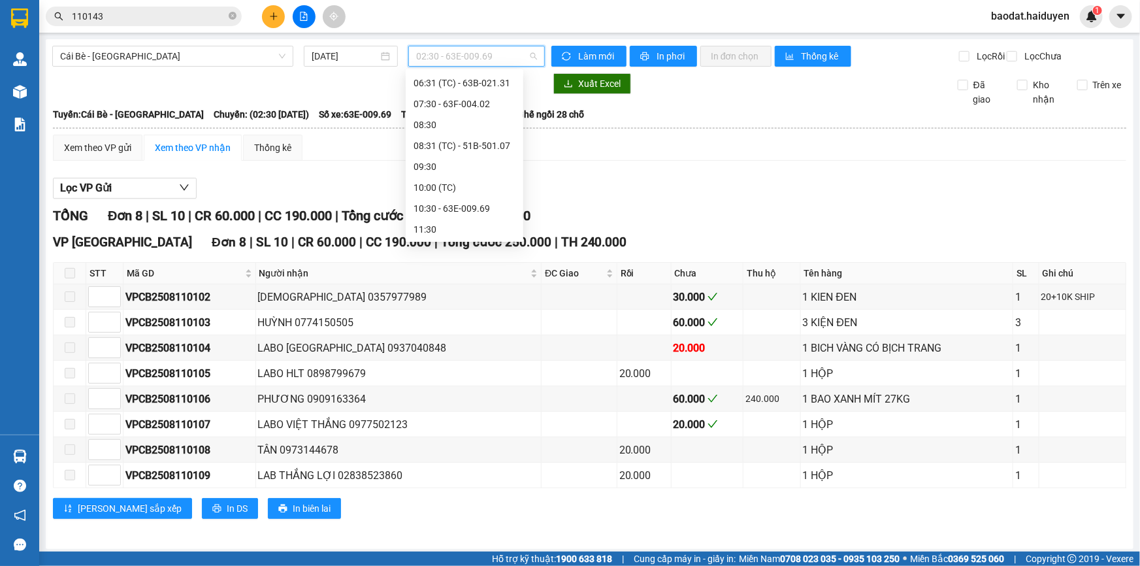
scroll to position [173, 0]
click at [477, 133] on div "08:30" at bounding box center [464, 139] width 102 height 14
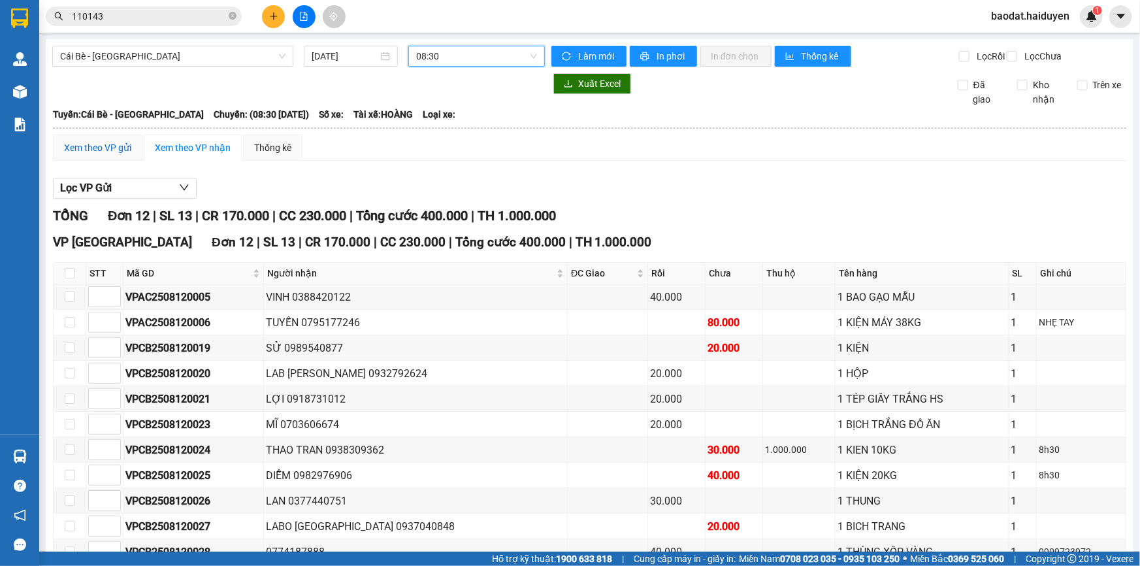
click at [96, 155] on div "Xem theo VP gửi" at bounding box center [97, 147] width 67 height 14
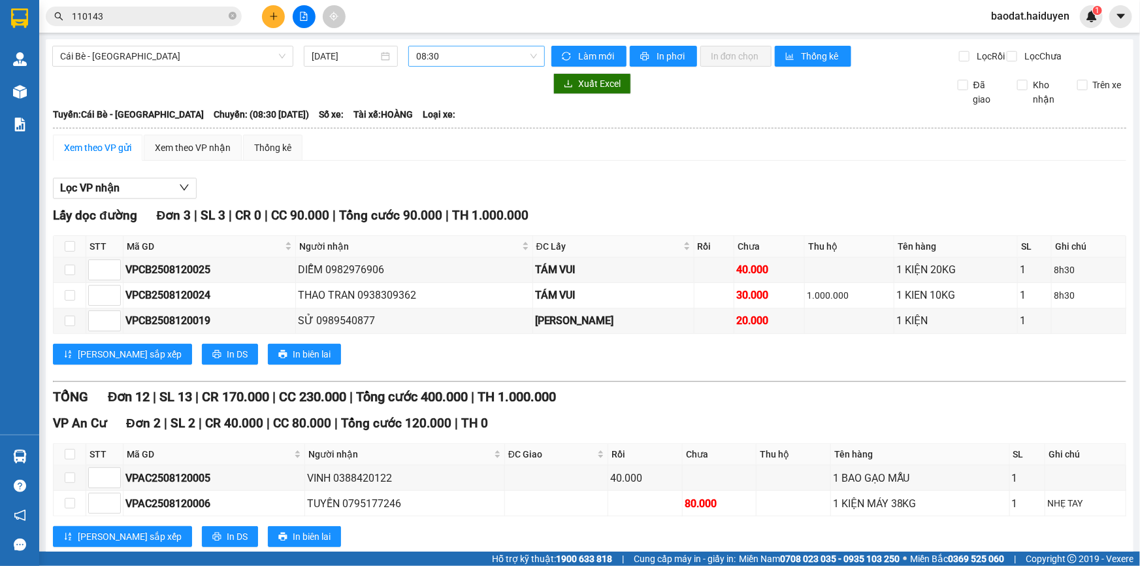
click at [479, 56] on span "08:30" at bounding box center [476, 56] width 121 height 20
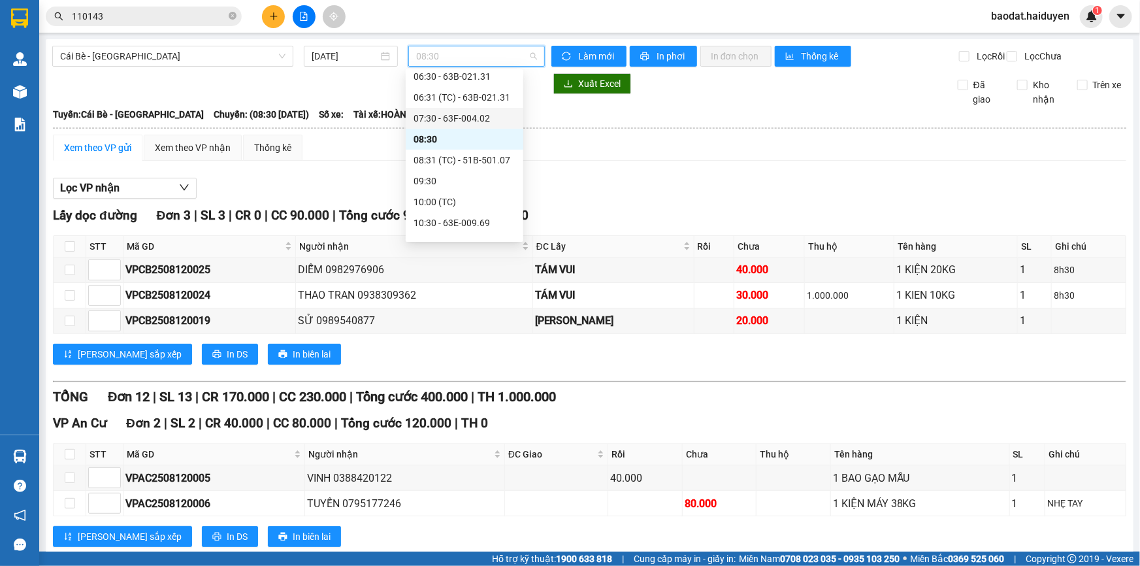
click at [463, 114] on div "07:30 - 63F-004.02" at bounding box center [464, 118] width 102 height 14
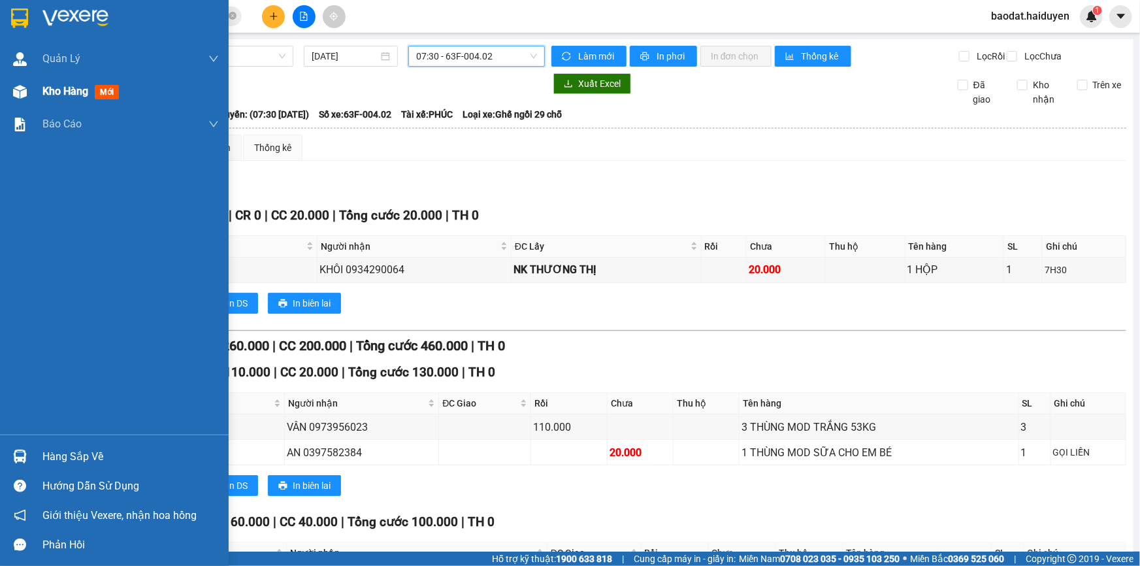
click at [23, 91] on img at bounding box center [20, 92] width 14 height 14
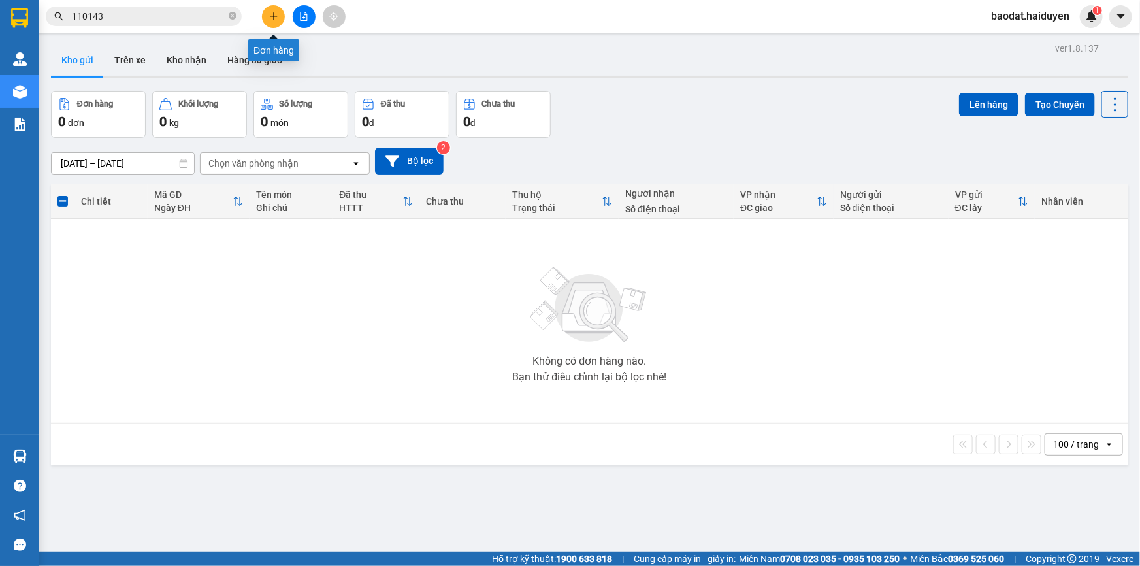
click at [277, 14] on icon "plus" at bounding box center [273, 16] width 9 height 9
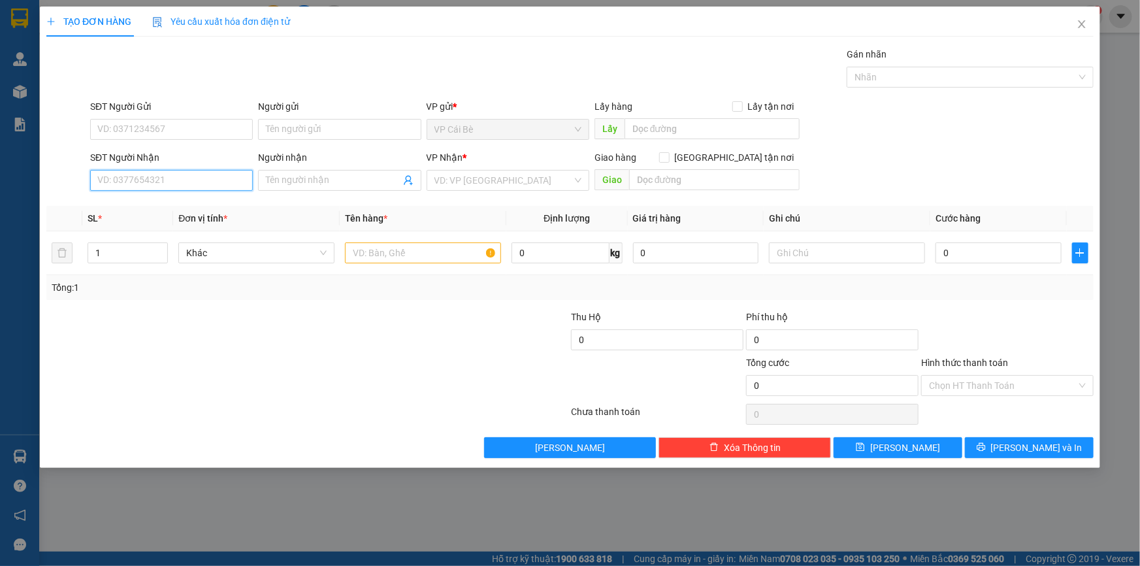
click at [205, 176] on input "SĐT Người Nhận" at bounding box center [171, 180] width 163 height 21
type input "0962576394"
click at [169, 203] on div "0962576394 - XUYẾN" at bounding box center [171, 206] width 147 height 14
type input "XUYẾN"
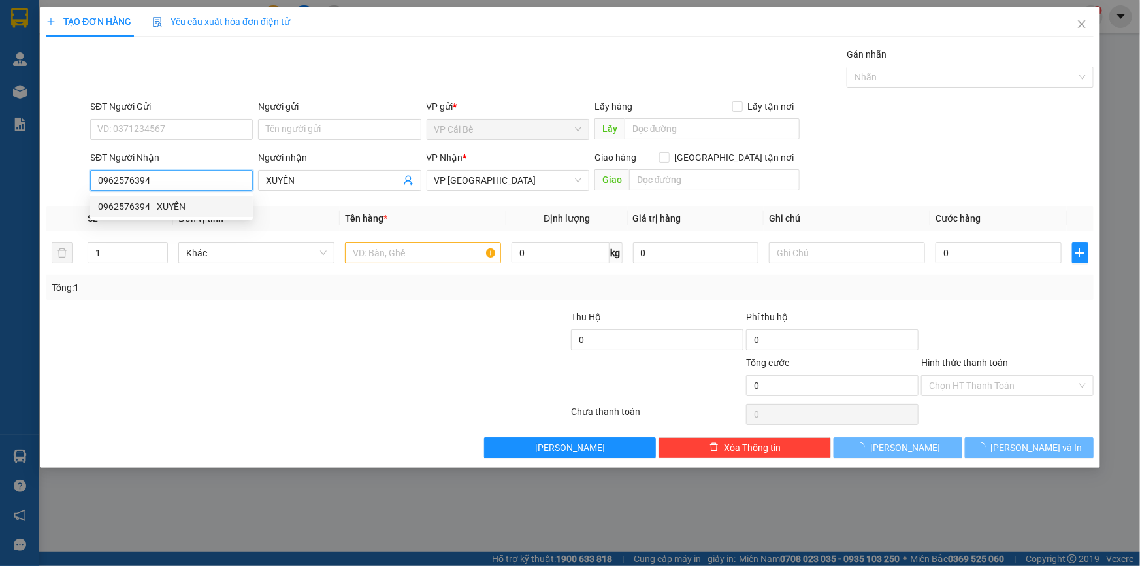
type input "100.000"
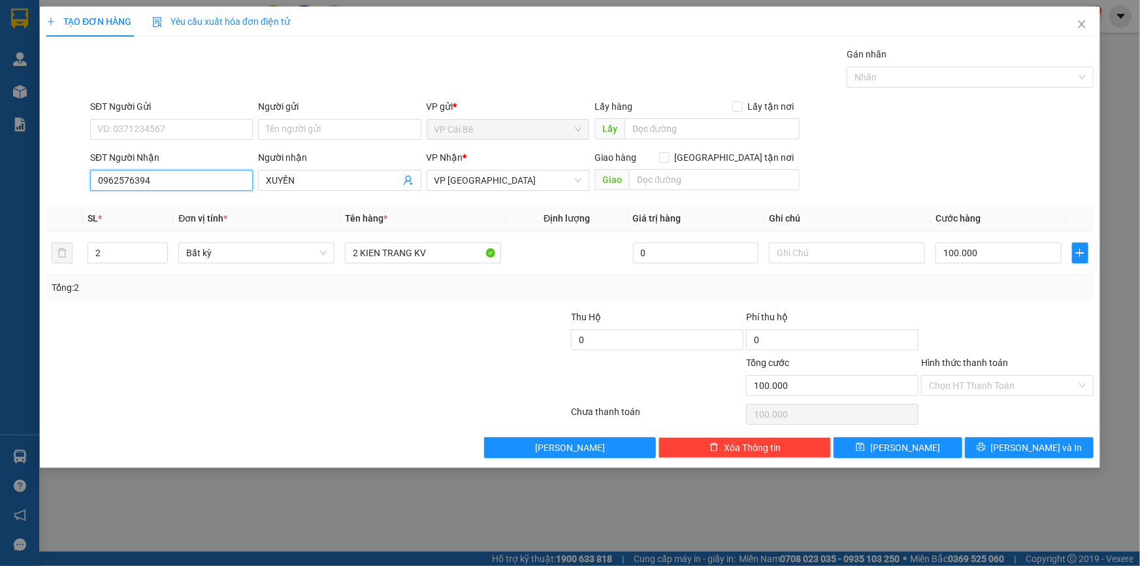
type input "0962576394"
click at [173, 118] on div "SĐT Người Gửi" at bounding box center [171, 109] width 163 height 20
click at [172, 138] on input "SĐT Người Gửi" at bounding box center [171, 129] width 163 height 21
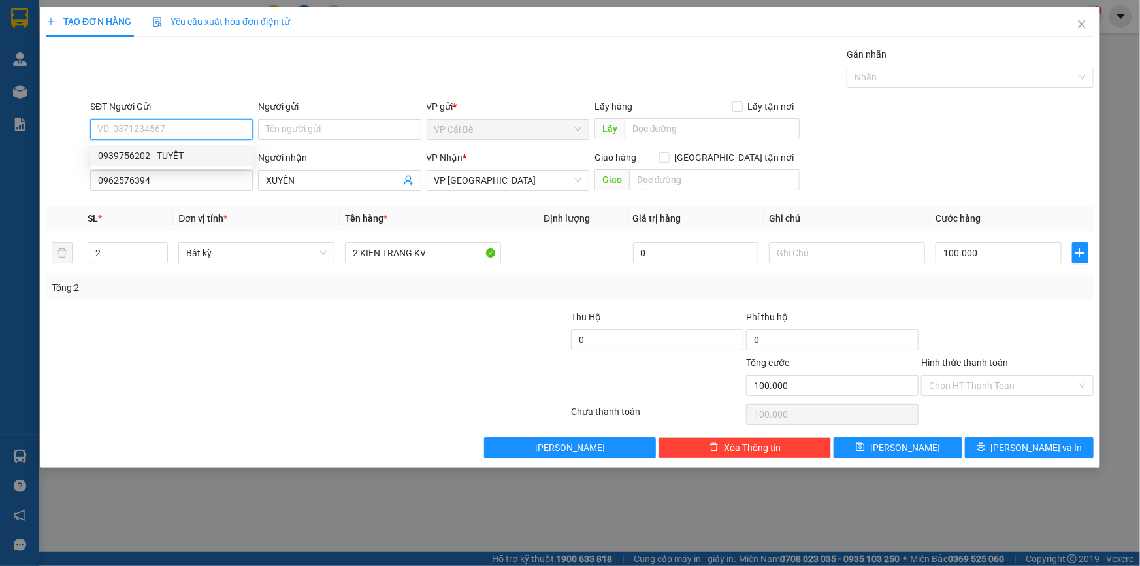
click at [142, 145] on div "0939756202 - TUYẾT" at bounding box center [171, 155] width 163 height 21
type input "0939756202"
type input "TUYẾT"
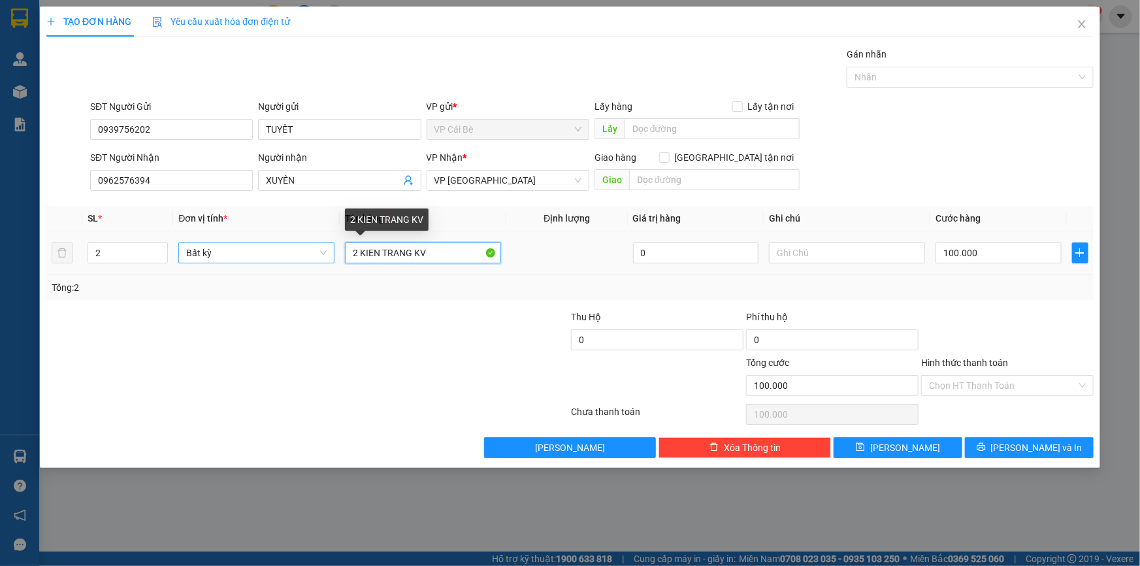
drag, startPoint x: 430, startPoint y: 256, endPoint x: 210, endPoint y: 244, distance: 219.8
click at [237, 248] on tr "2 Bất kỳ 2 KIEN TRANG KV 0 100.000" at bounding box center [569, 253] width 1047 height 44
type input "1 TÚI"
type input "1"
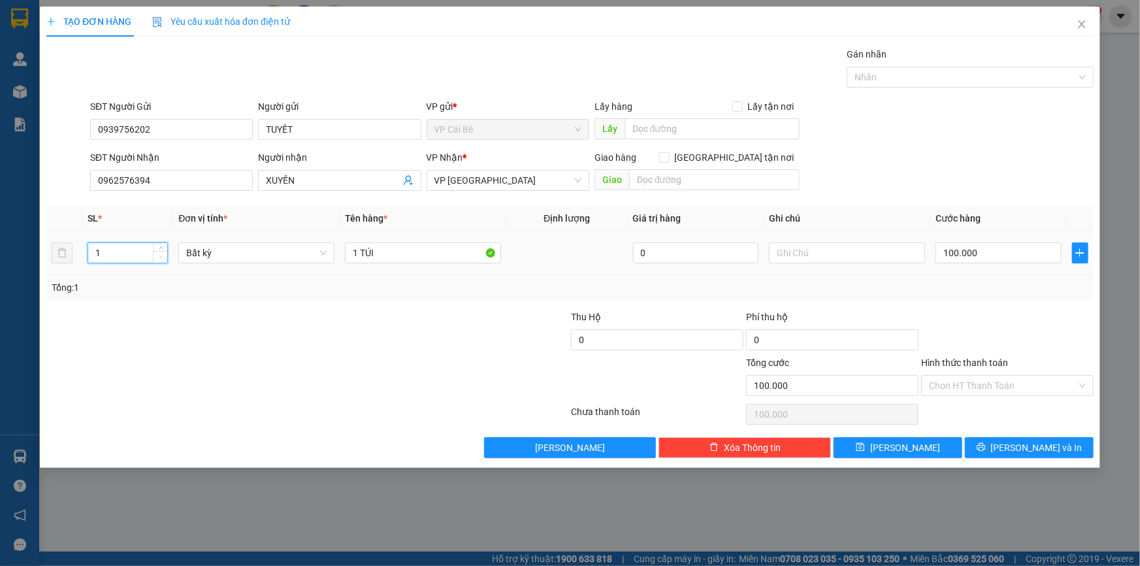
click at [159, 257] on icon "down" at bounding box center [161, 257] width 5 height 5
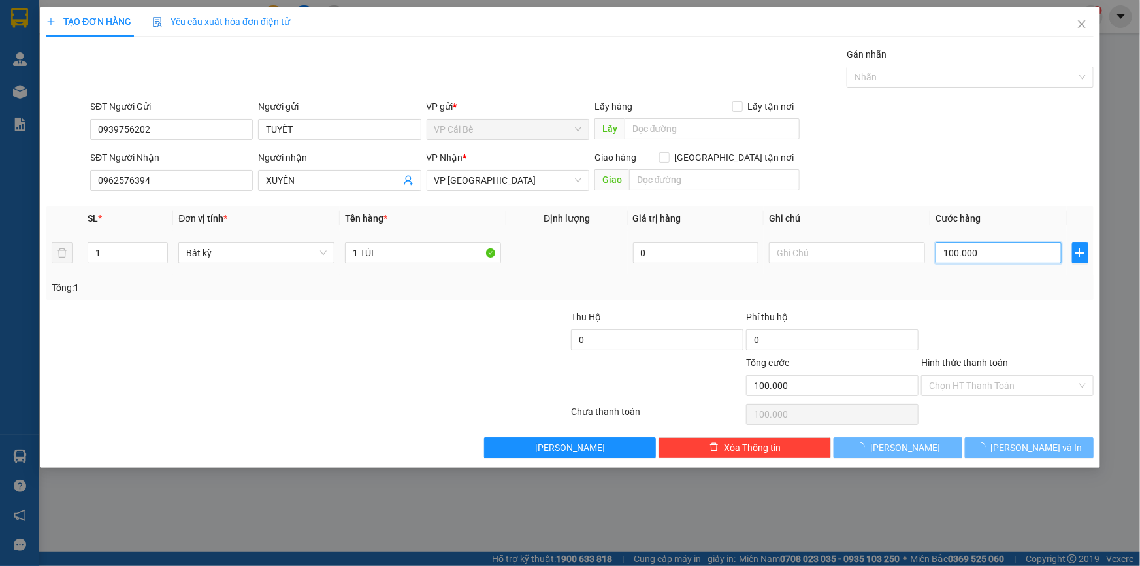
click at [1001, 259] on input "100.000" at bounding box center [998, 252] width 126 height 21
type input "0"
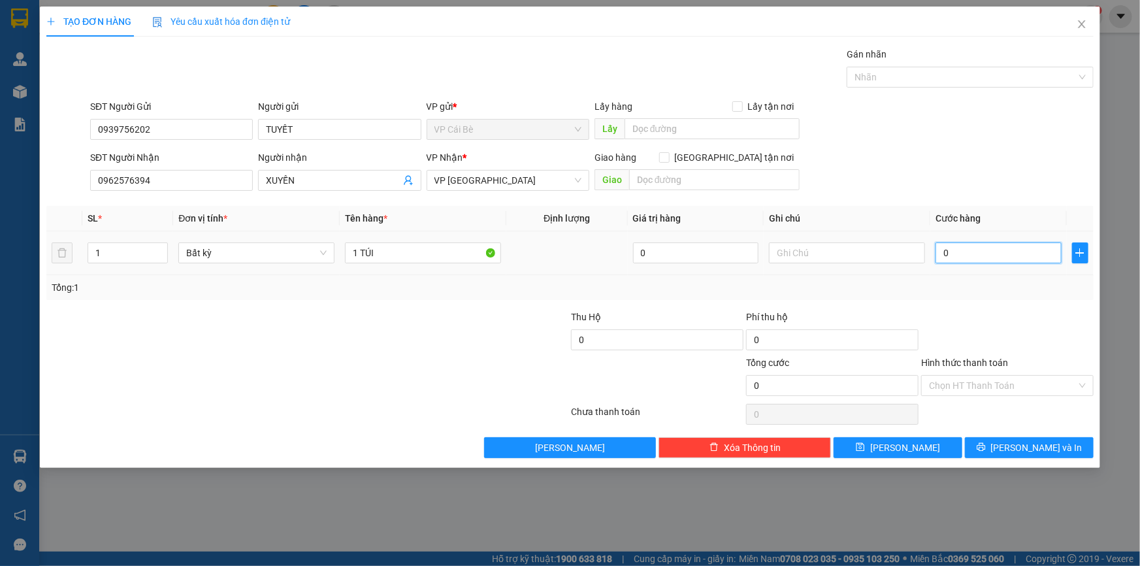
type input "4"
type input "04"
type input "40"
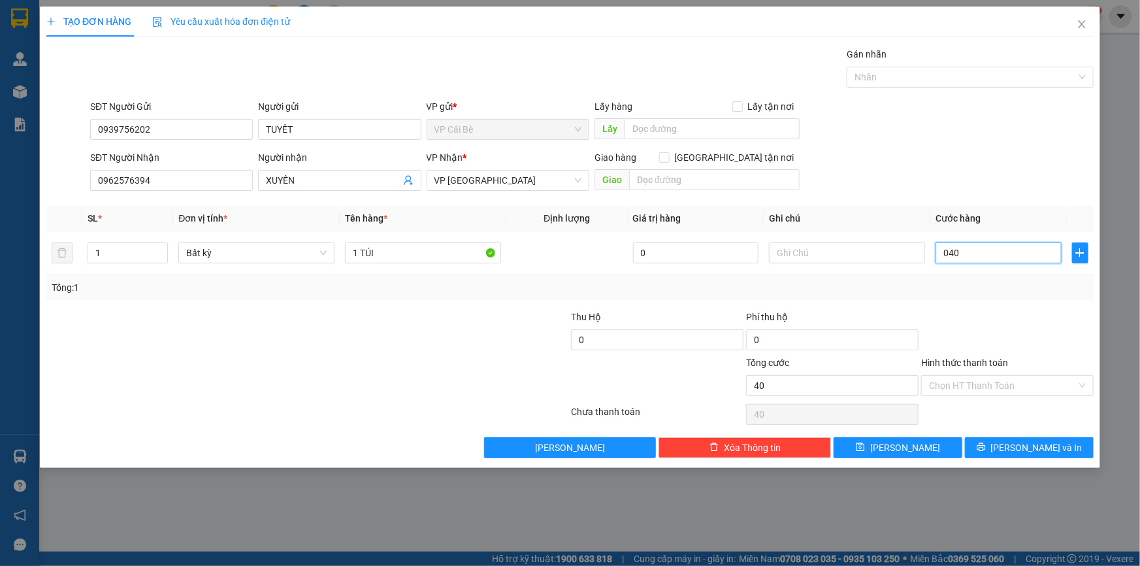
type input "040"
type input "40.000"
click at [967, 284] on div "Tổng: 1" at bounding box center [570, 287] width 1037 height 14
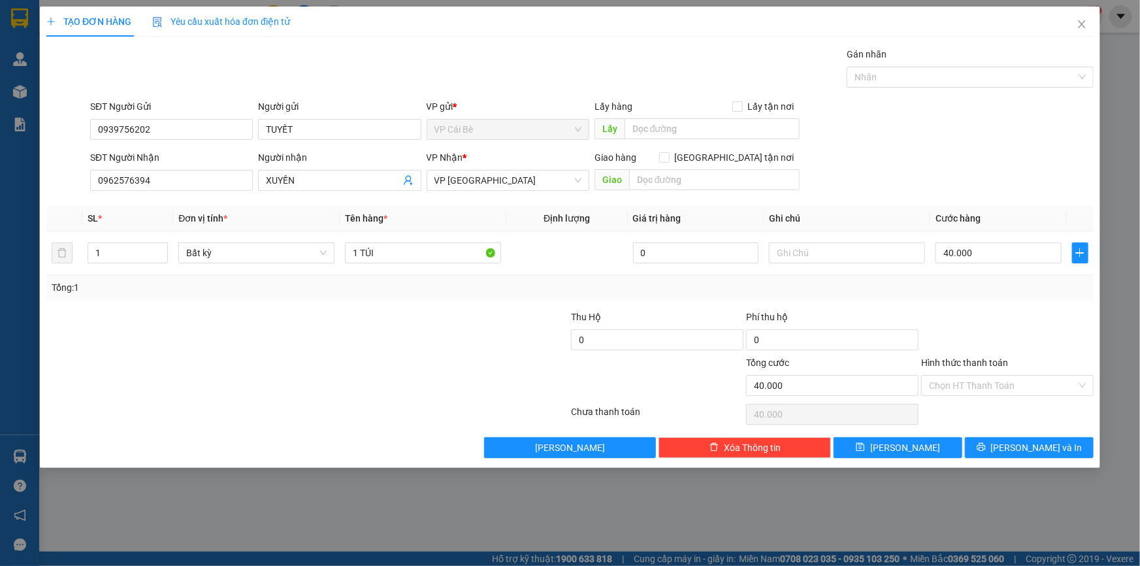
drag, startPoint x: 988, startPoint y: 383, endPoint x: 983, endPoint y: 395, distance: 13.5
click at [988, 384] on input "Hình thức thanh toán" at bounding box center [1003, 386] width 148 height 20
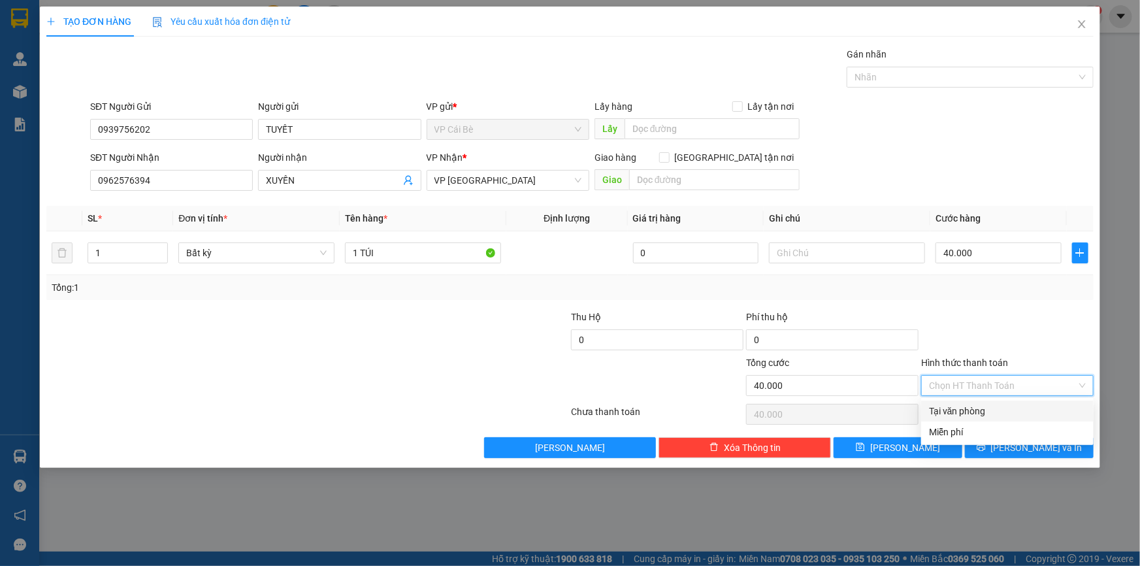
drag, startPoint x: 984, startPoint y: 408, endPoint x: 986, endPoint y: 418, distance: 10.0
click at [984, 409] on div "Tại văn phòng" at bounding box center [1007, 411] width 157 height 14
type input "0"
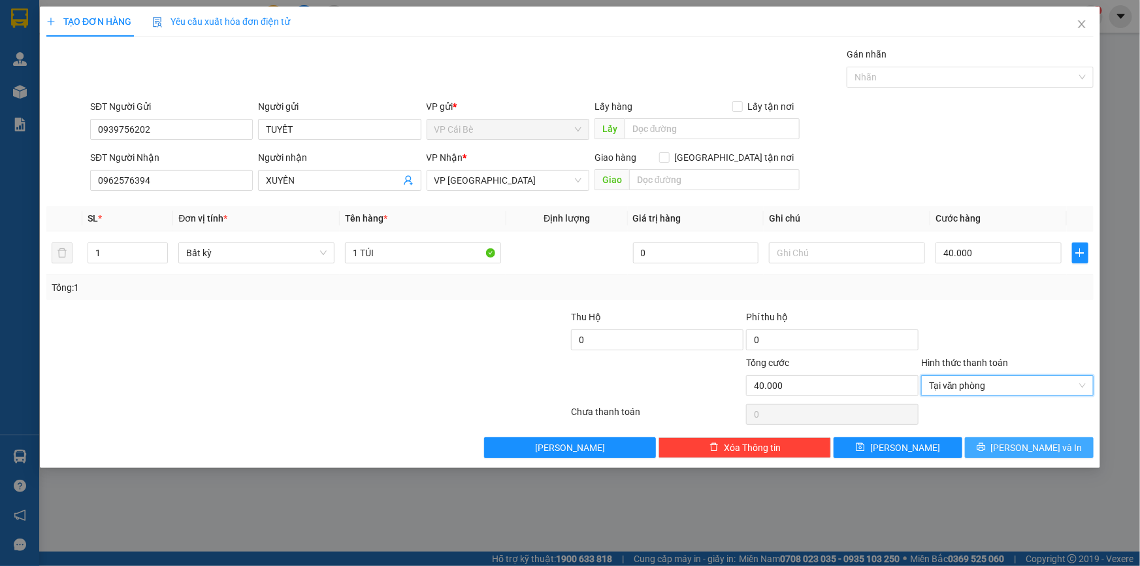
click at [1021, 449] on span "[PERSON_NAME] và In" at bounding box center [1036, 447] width 91 height 14
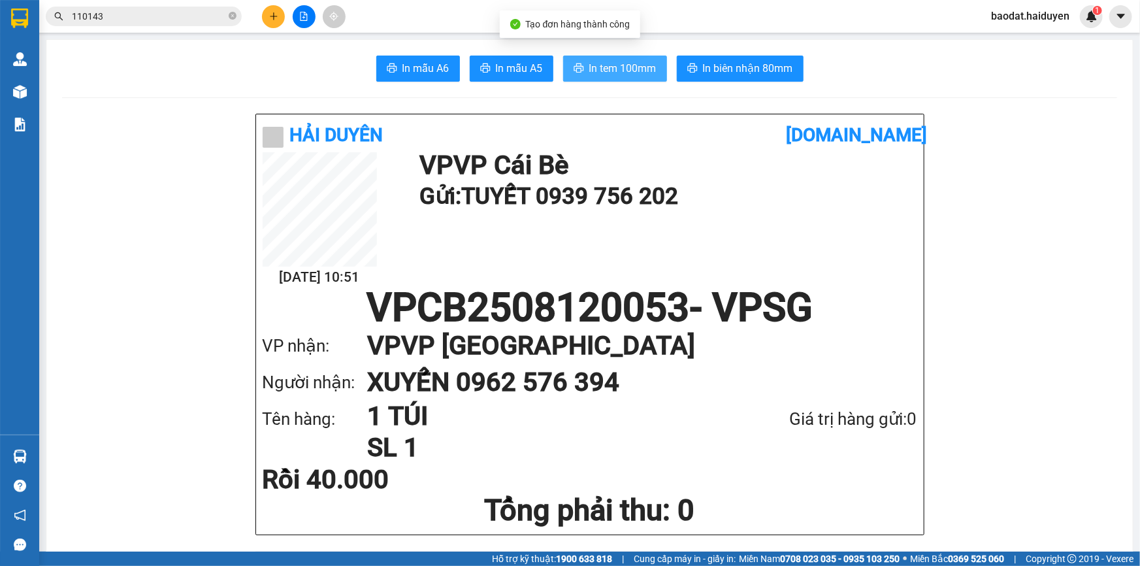
click at [622, 59] on button "In tem 100mm" at bounding box center [615, 69] width 104 height 26
click at [266, 12] on button at bounding box center [273, 16] width 23 height 23
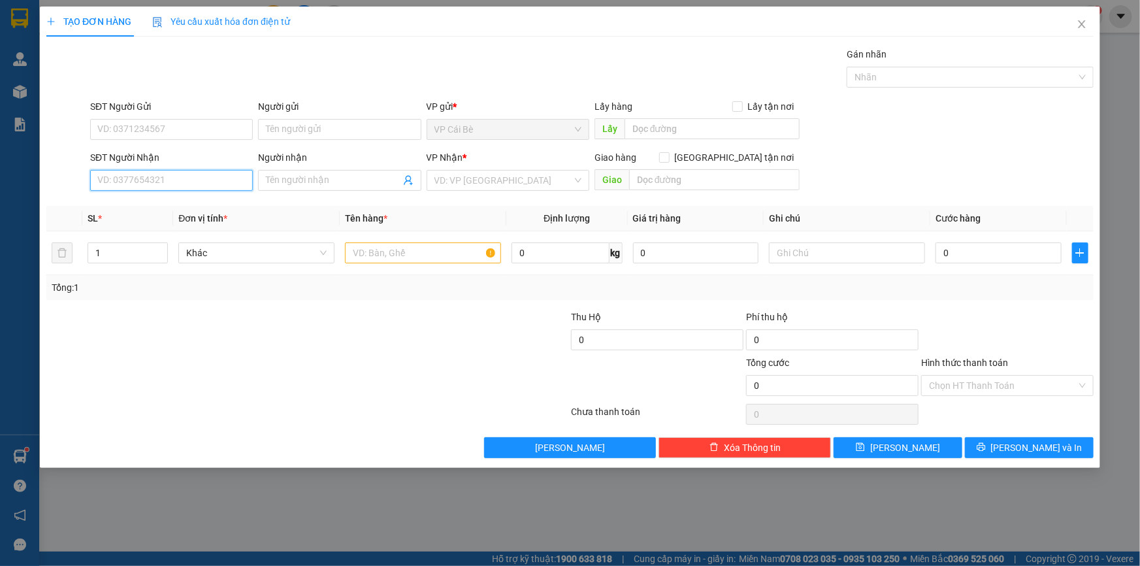
click at [196, 178] on input "SĐT Người Nhận" at bounding box center [171, 180] width 163 height 21
type input "0909511032"
click at [186, 201] on div "0909511032 - TÂN" at bounding box center [171, 206] width 147 height 14
type input "TÂN"
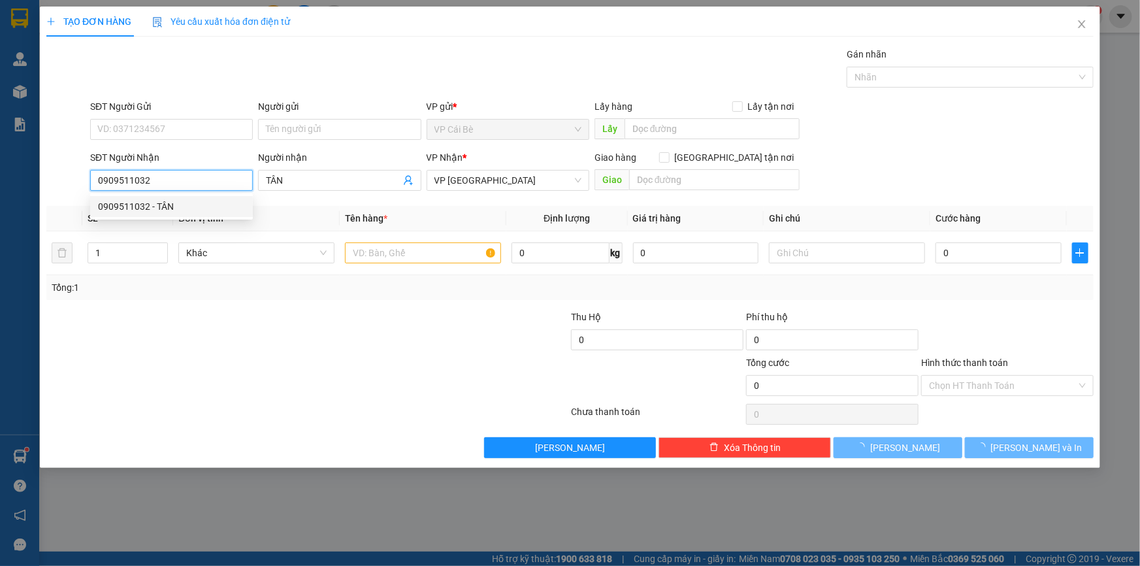
type input "20.000"
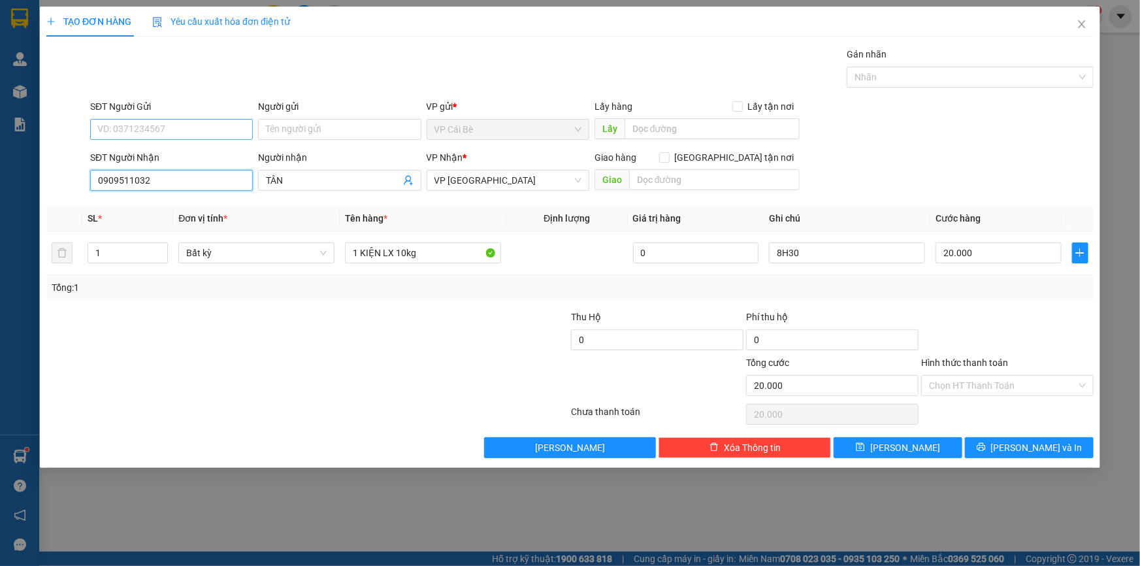
type input "0909511032"
click at [219, 131] on input "SĐT Người Gửi" at bounding box center [171, 129] width 163 height 21
drag, startPoint x: 197, startPoint y: 178, endPoint x: 338, endPoint y: 216, distance: 146.7
click at [196, 178] on div "0909179321 - LX TÂM" at bounding box center [171, 176] width 147 height 14
type input "0909179321"
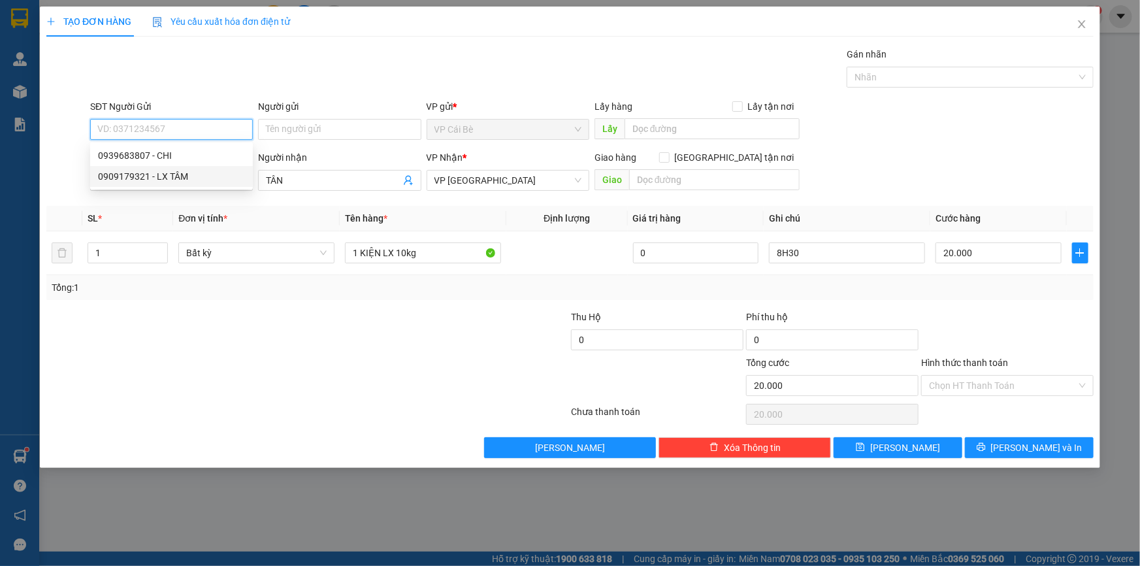
type input "LX TÂM"
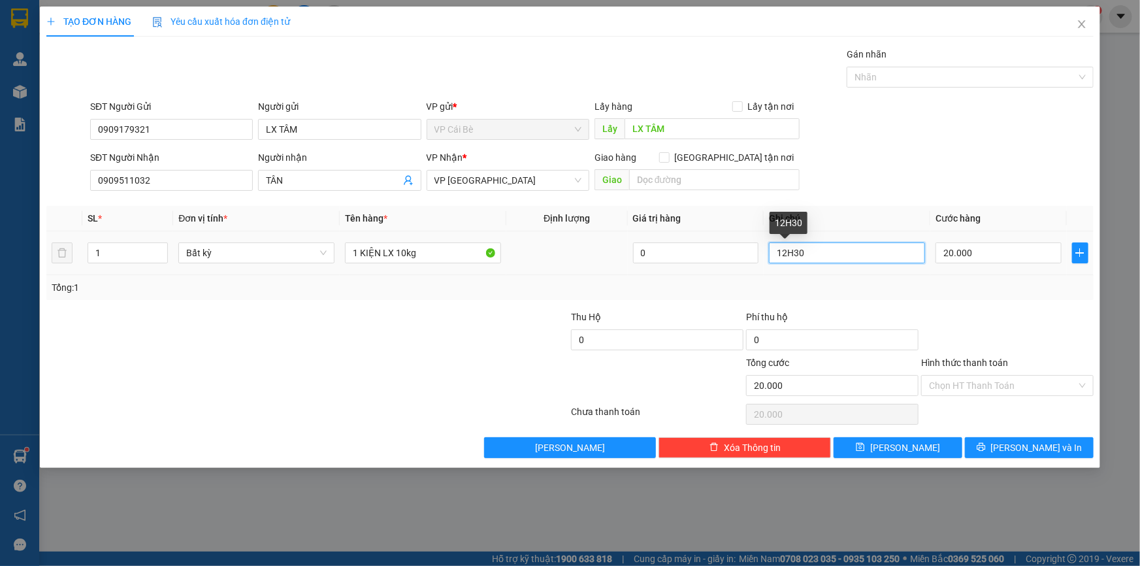
drag, startPoint x: 790, startPoint y: 251, endPoint x: 763, endPoint y: 256, distance: 27.8
click at [763, 256] on tr "1 Bất kỳ 1 KIỆN LX 10kg 0 12H30 20.000" at bounding box center [569, 253] width 1047 height 44
type input "11.30"
click at [1037, 344] on div at bounding box center [1007, 333] width 175 height 46
click at [1022, 457] on div "TẠO ĐƠN HÀNG Yêu cầu xuất hóa đơn điện tử Transit Pickup Surcharge Ids Transit …" at bounding box center [570, 237] width 1060 height 461
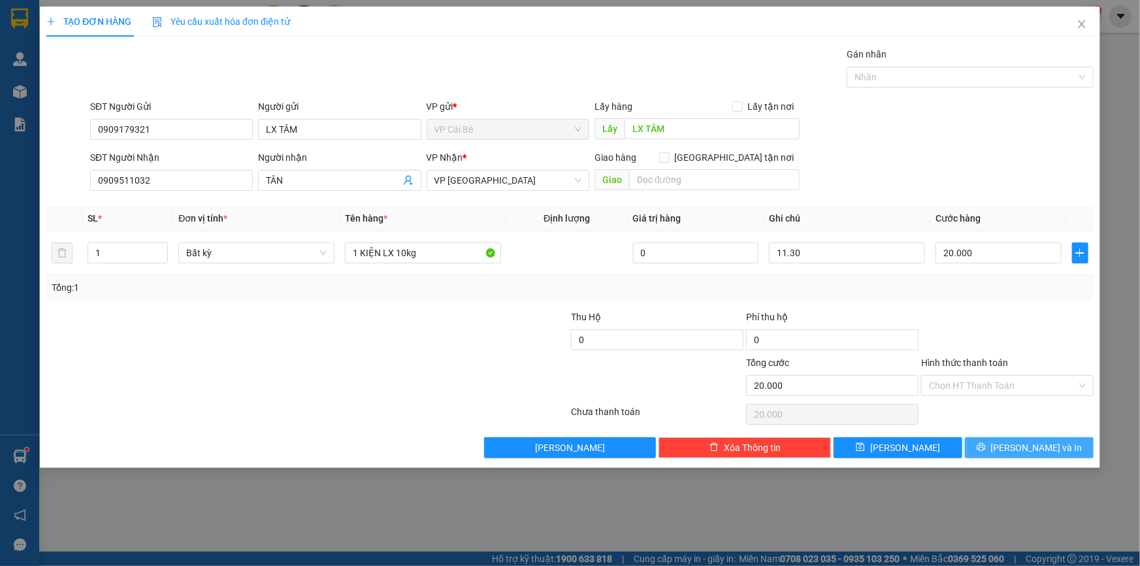
click at [1028, 447] on span "[PERSON_NAME] và In" at bounding box center [1036, 447] width 91 height 14
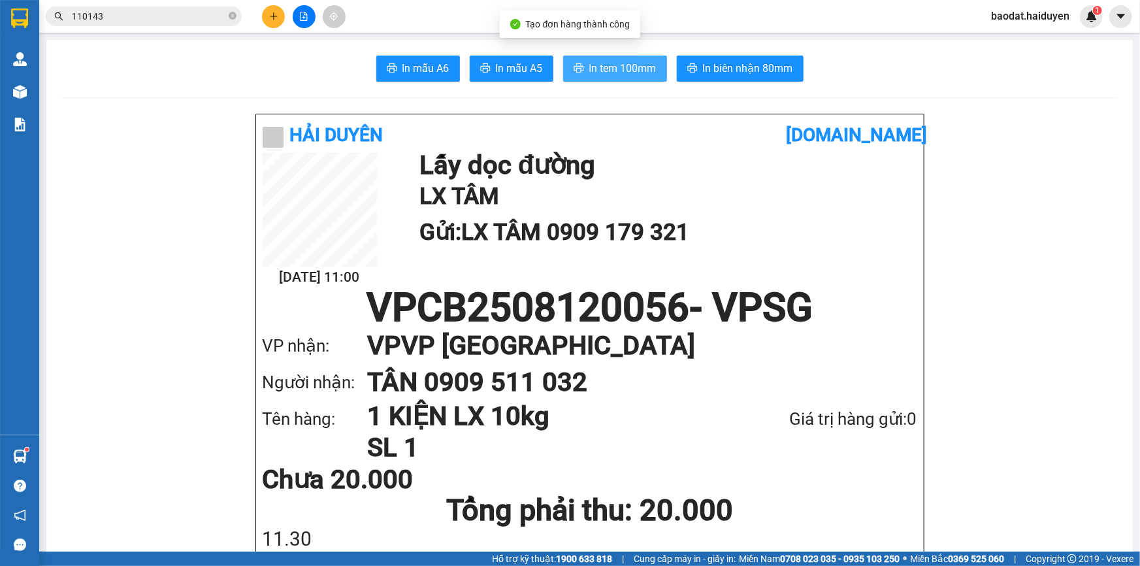
click at [596, 69] on span "In tem 100mm" at bounding box center [622, 68] width 67 height 16
click at [267, 22] on button at bounding box center [273, 16] width 23 height 23
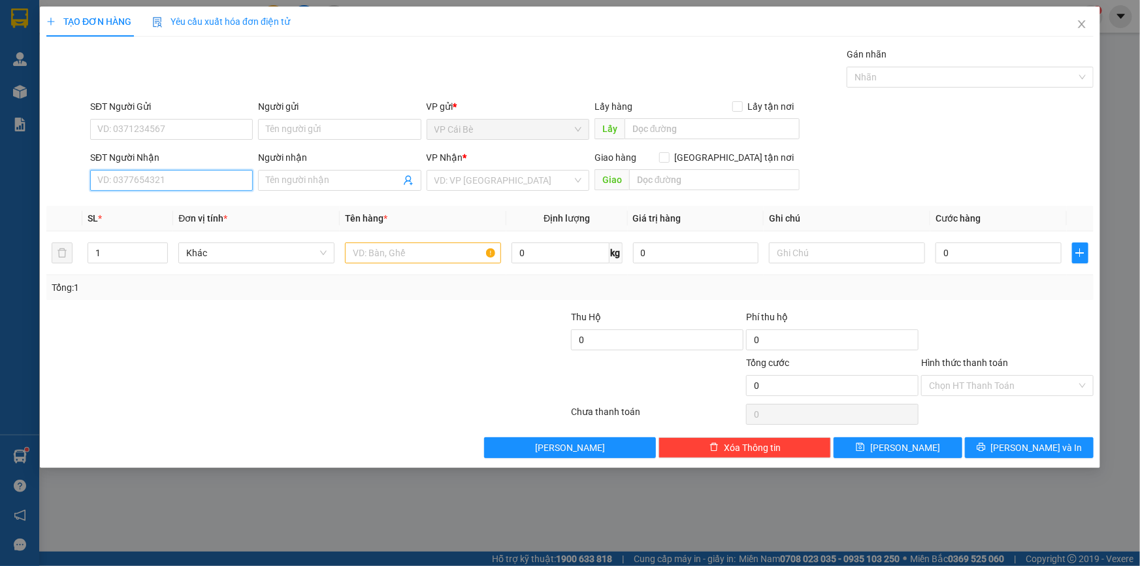
click at [177, 179] on input "SĐT Người Nhận" at bounding box center [171, 180] width 163 height 21
type input "0912763969"
click at [282, 186] on input "Người nhận" at bounding box center [333, 180] width 134 height 14
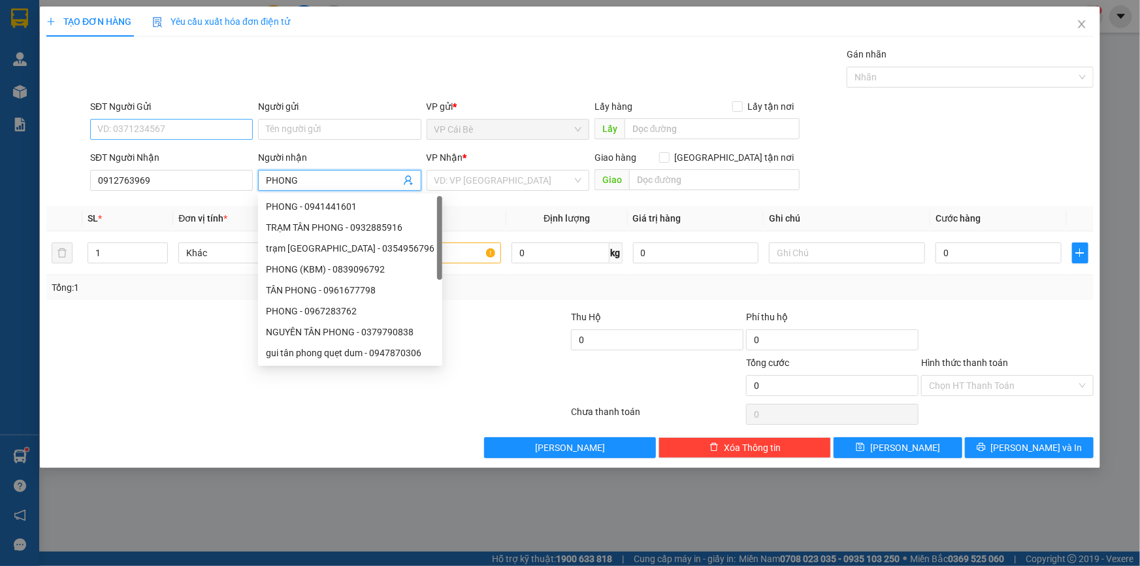
type input "PHONG"
click at [155, 121] on input "SĐT Người Gửi" at bounding box center [171, 129] width 163 height 21
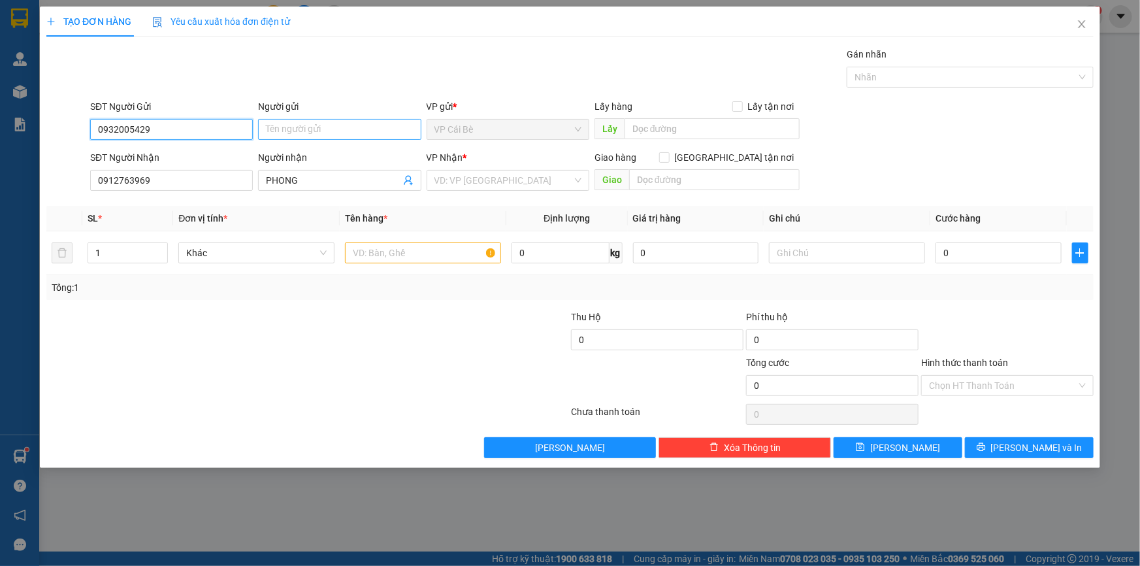
type input "0932005429"
click at [338, 137] on input "Người gửi" at bounding box center [339, 129] width 163 height 21
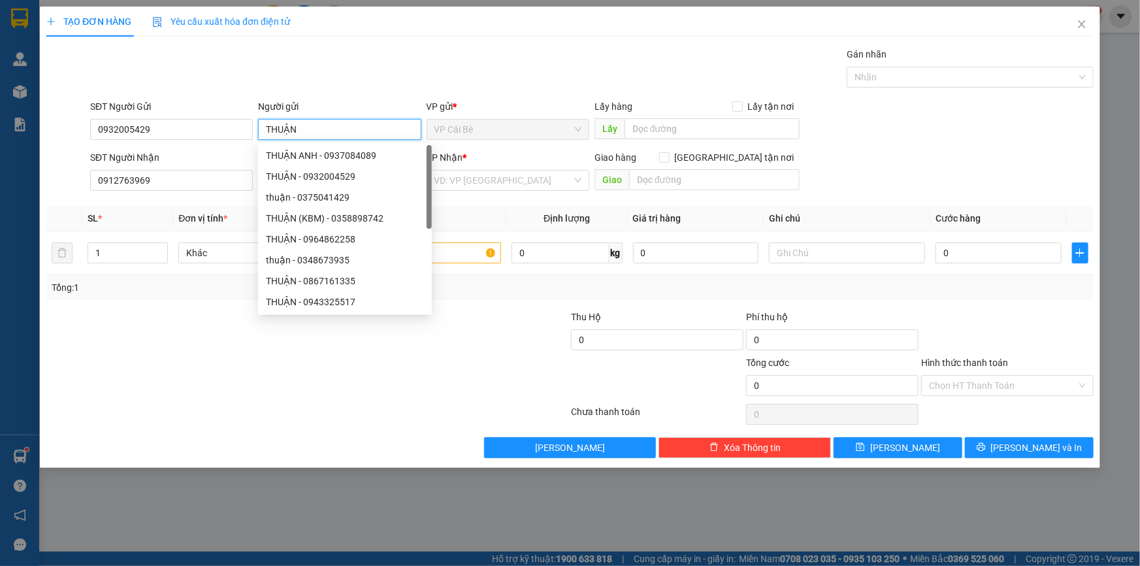
click at [263, 122] on input "THUẬN" at bounding box center [339, 129] width 163 height 21
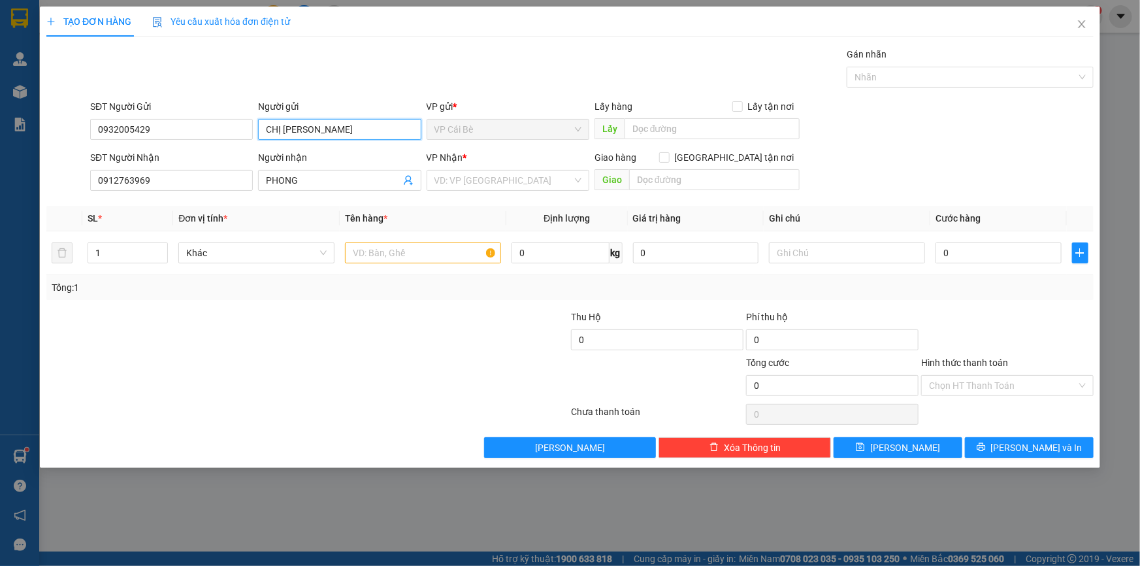
type input "CHỊ THUẬN"
click at [333, 88] on div "Transit Pickup Surcharge Ids Transit Deliver Surcharge Ids Transit Deliver Surc…" at bounding box center [569, 252] width 1047 height 411
drag, startPoint x: 385, startPoint y: 82, endPoint x: 391, endPoint y: 87, distance: 7.4
click at [387, 82] on div "Gói vận chuyển * Tiêu chuẩn Gán nhãn Nhãn" at bounding box center [592, 70] width 1009 height 46
click at [400, 262] on div at bounding box center [423, 253] width 156 height 26
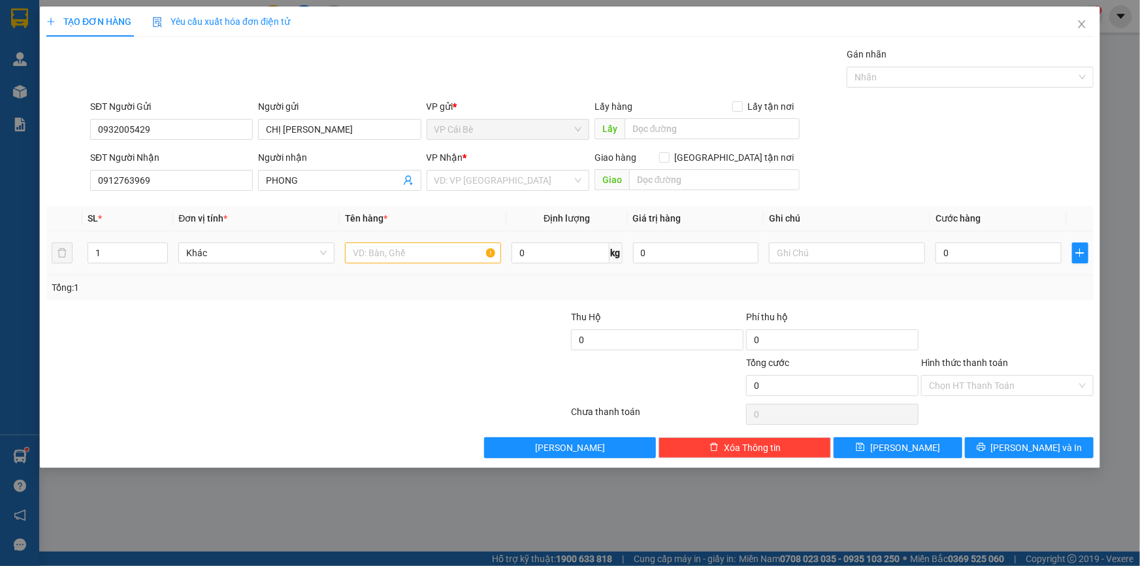
click at [399, 261] on input "text" at bounding box center [423, 252] width 156 height 21
type input "1 HS"
click at [971, 248] on input "0" at bounding box center [998, 252] width 126 height 21
type input "2"
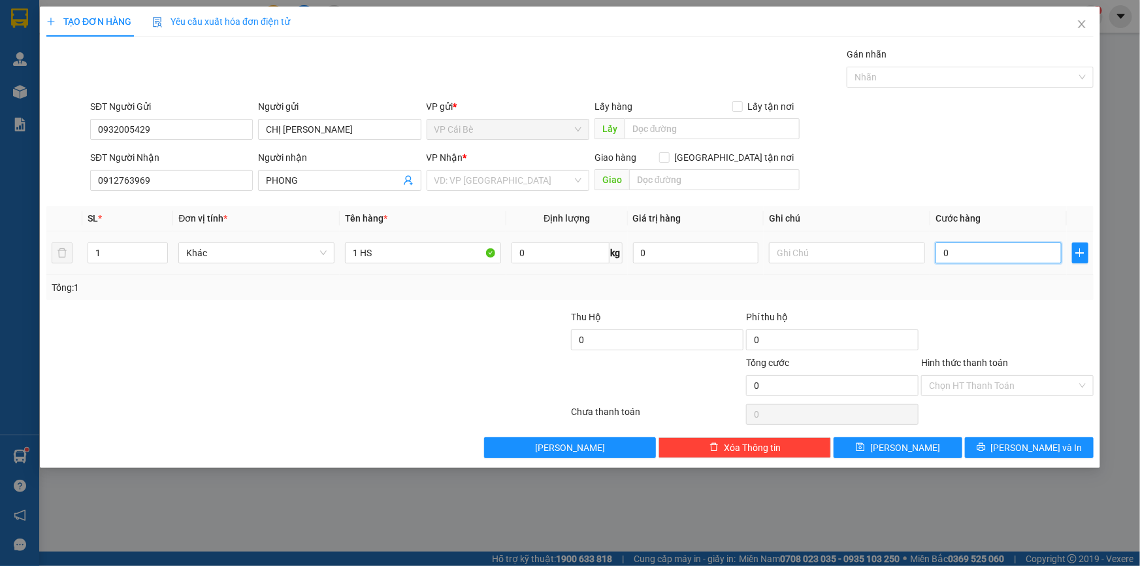
type input "2"
type input "20"
type input "20.000"
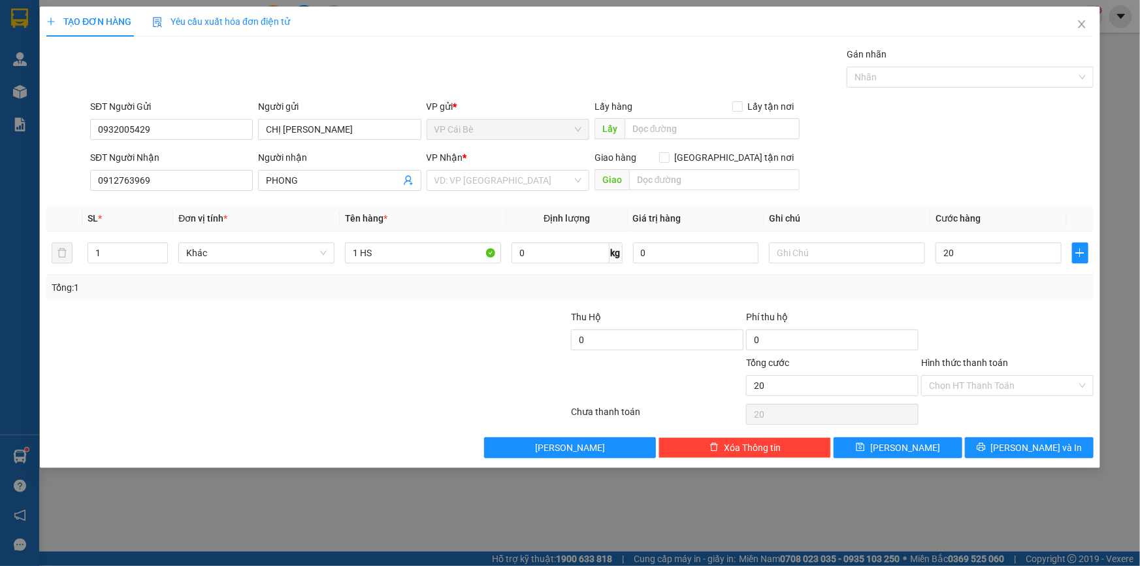
type input "20.000"
click at [997, 368] on div "Hình thức thanh toán" at bounding box center [1007, 365] width 172 height 20
click at [528, 183] on input "search" at bounding box center [503, 180] width 138 height 20
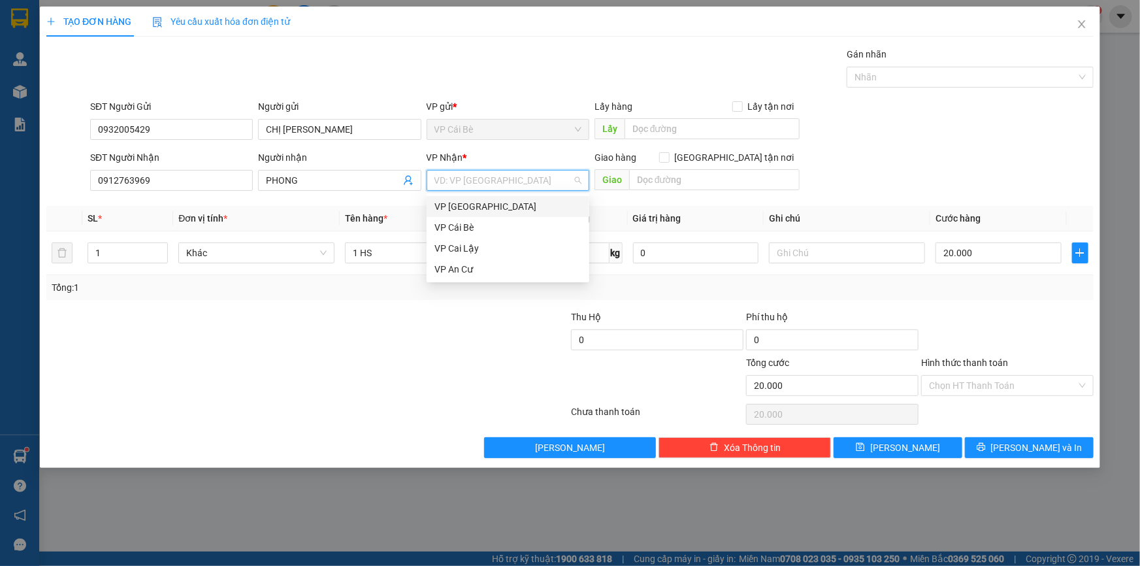
drag, startPoint x: 525, startPoint y: 208, endPoint x: 515, endPoint y: 200, distance: 12.5
click at [525, 207] on div "VP [GEOGRAPHIC_DATA]" at bounding box center [507, 206] width 147 height 14
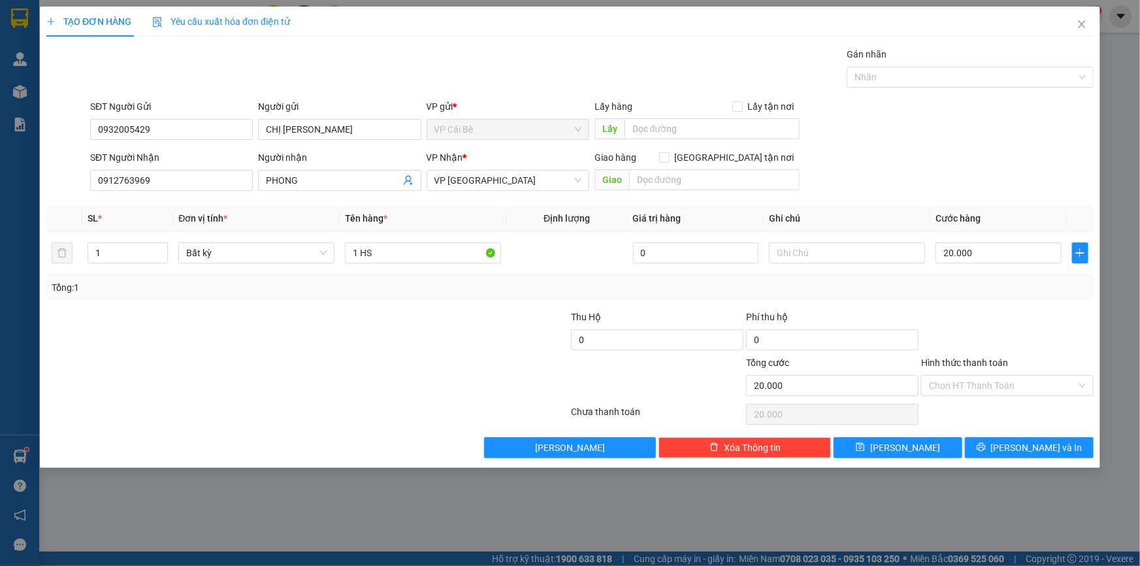
click at [459, 210] on th "Tên hàng *" at bounding box center [423, 218] width 167 height 25
click at [997, 391] on input "Hình thức thanh toán" at bounding box center [1003, 386] width 148 height 20
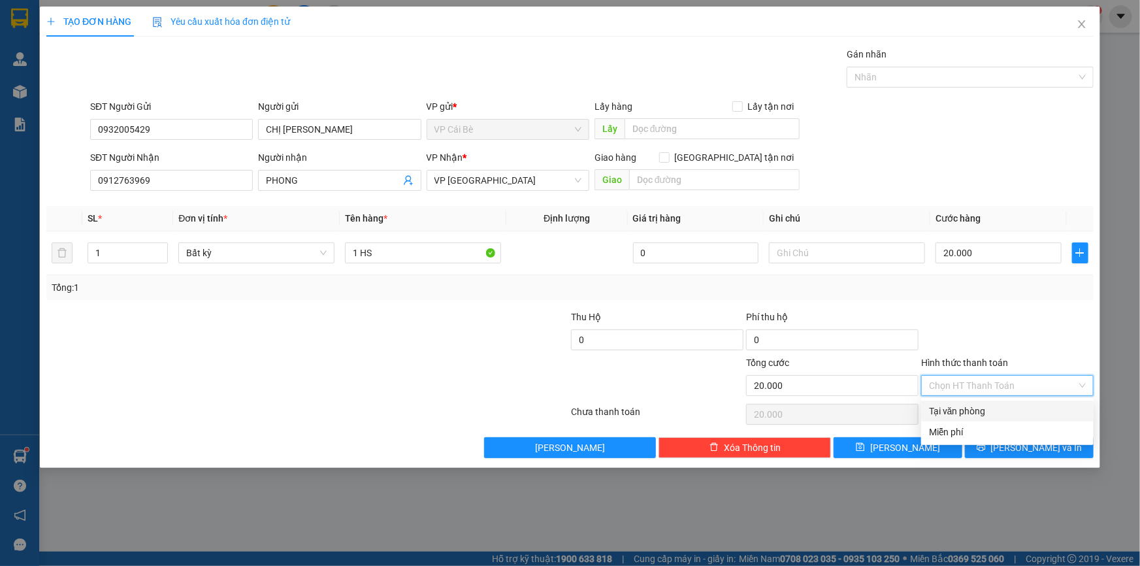
click at [996, 415] on div "Tại văn phòng" at bounding box center [1007, 411] width 157 height 14
type input "0"
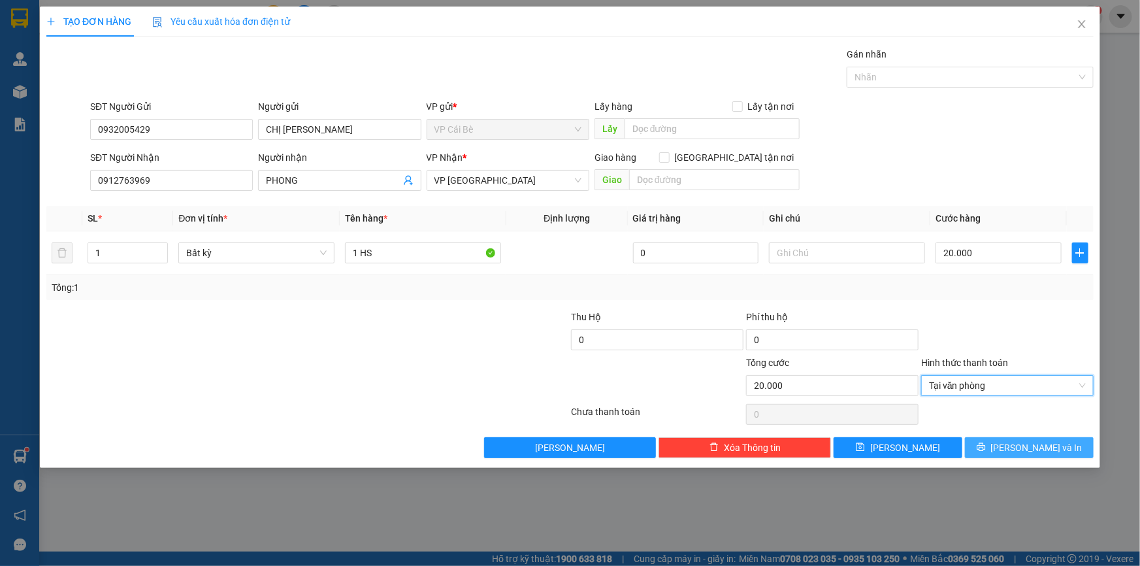
drag, startPoint x: 1024, startPoint y: 444, endPoint x: 1017, endPoint y: 438, distance: 8.9
click at [1026, 444] on span "[PERSON_NAME] và In" at bounding box center [1036, 447] width 91 height 14
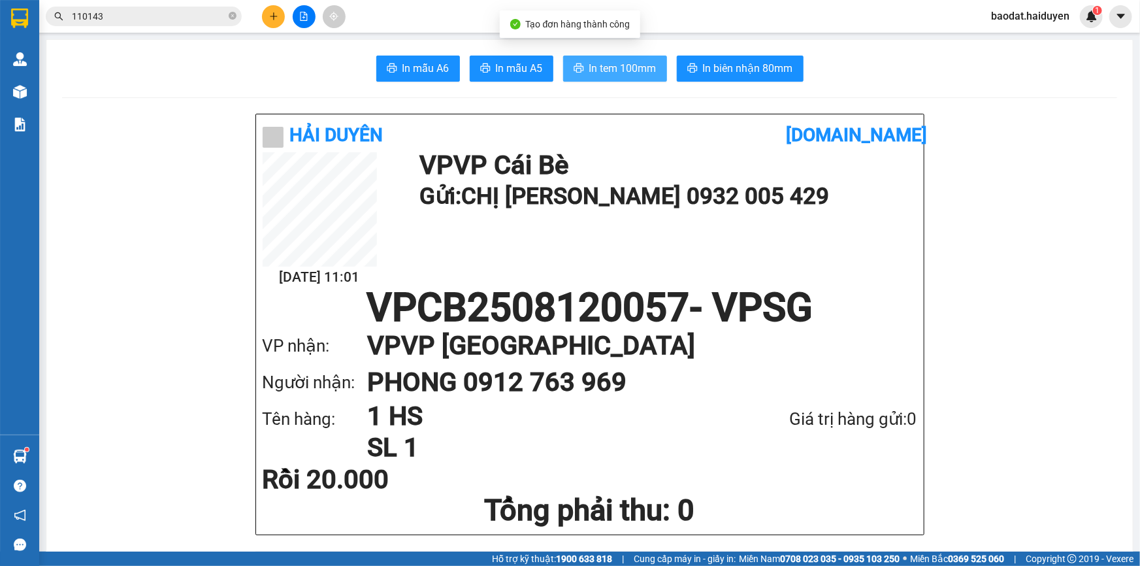
click at [617, 69] on span "In tem 100mm" at bounding box center [622, 68] width 67 height 16
click at [427, 60] on span "In mẫu A6" at bounding box center [425, 68] width 47 height 16
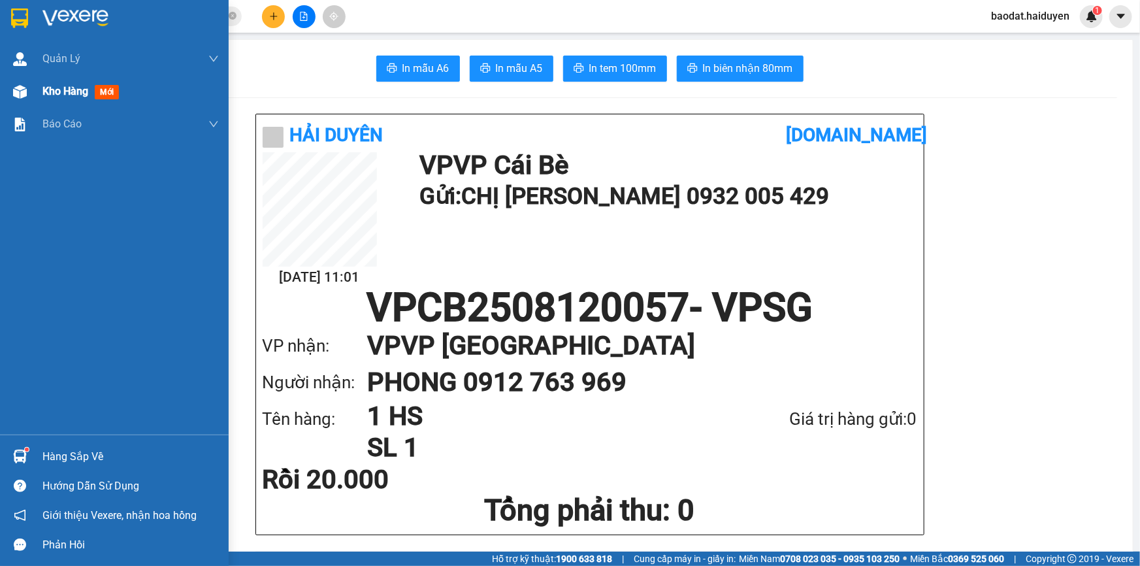
click at [25, 93] on img at bounding box center [20, 92] width 14 height 14
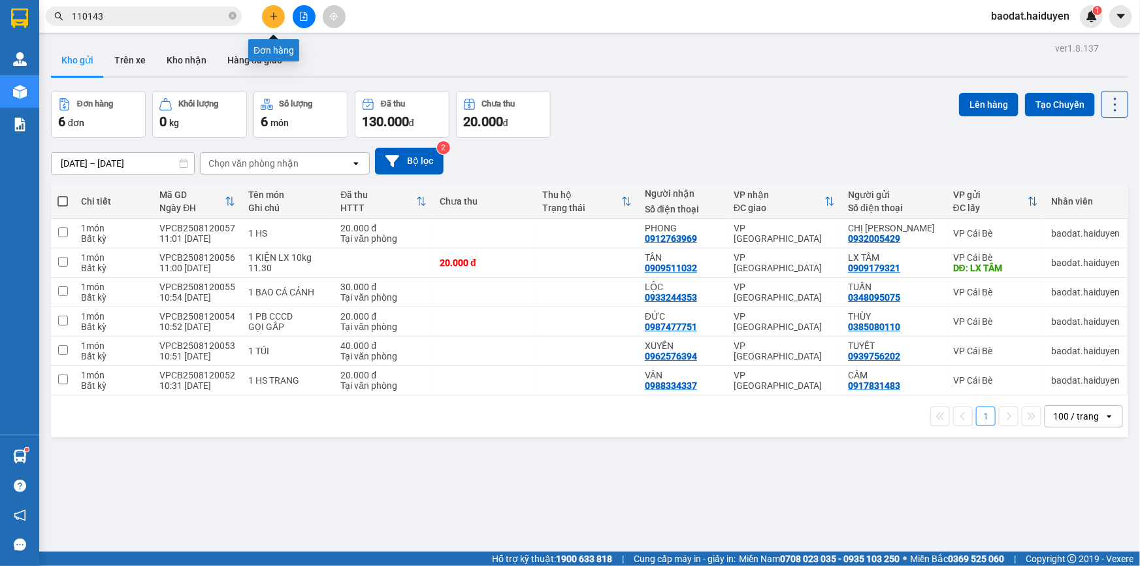
click at [274, 20] on icon "plus" at bounding box center [273, 16] width 9 height 9
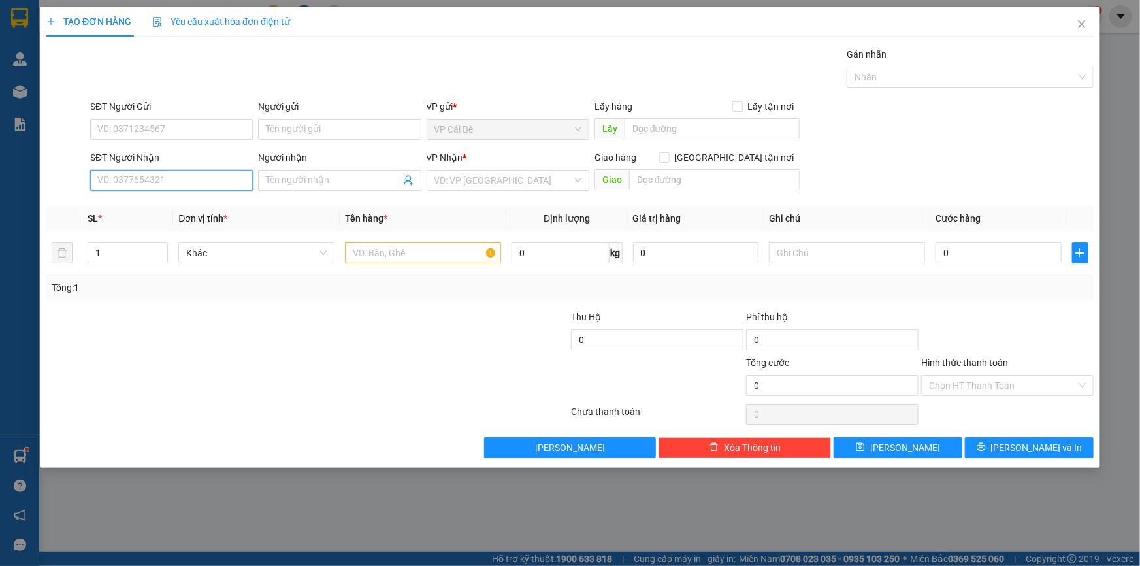
click at [223, 183] on input "SĐT Người Nhận" at bounding box center [171, 180] width 163 height 21
click at [224, 186] on input "SĐT Người Nhận" at bounding box center [171, 180] width 163 height 21
click at [1081, 18] on span "Close" at bounding box center [1081, 25] width 37 height 37
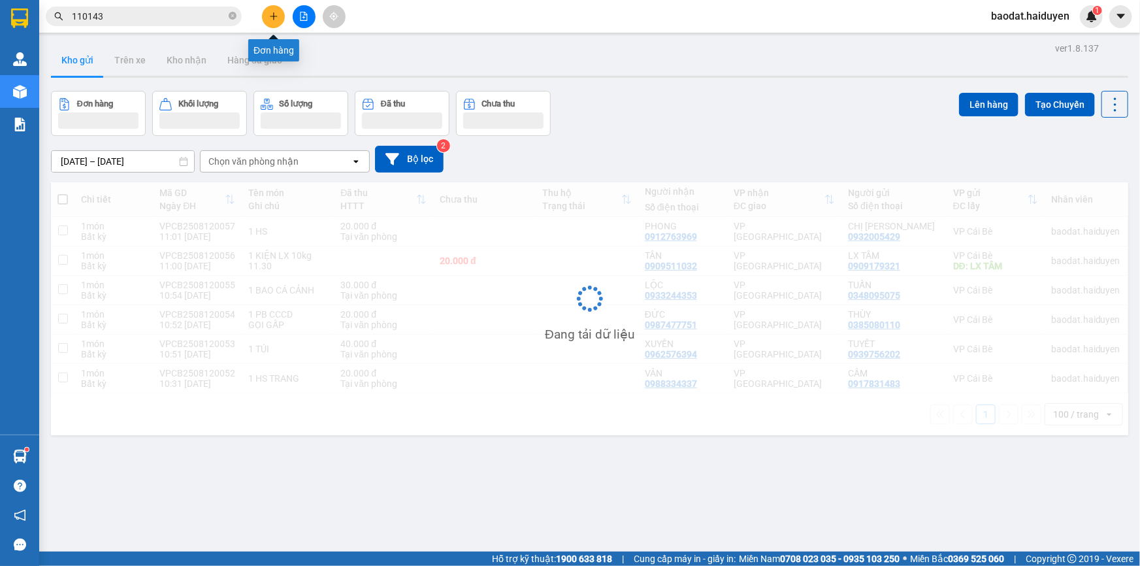
click at [277, 13] on icon "plus" at bounding box center [273, 16] width 9 height 9
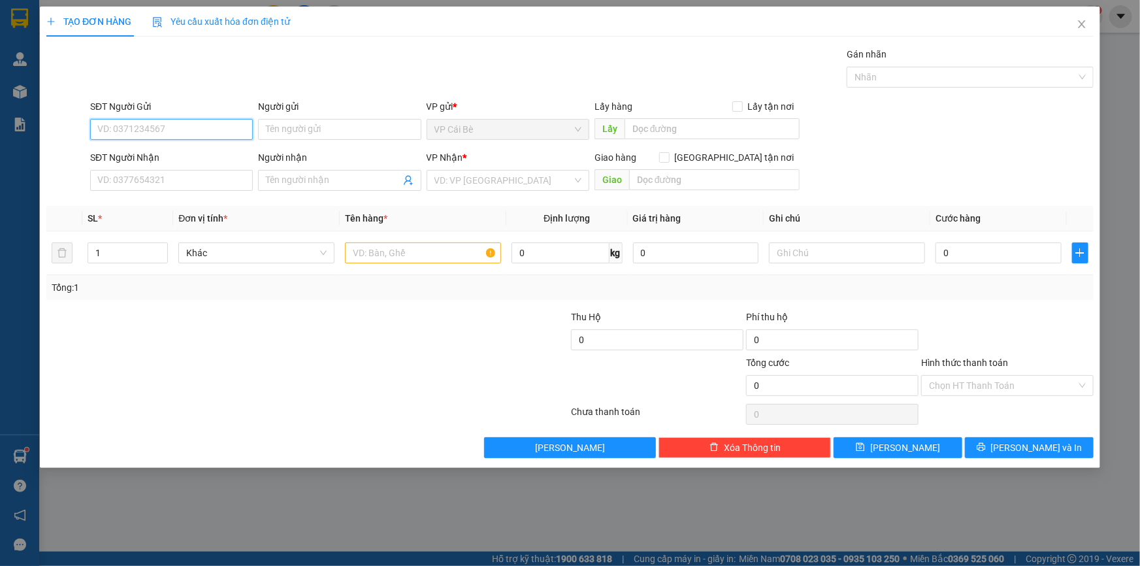
click at [145, 124] on input "SĐT Người Gửi" at bounding box center [171, 129] width 163 height 21
click at [172, 156] on div "0912796165 - TRANG 1/5KG" at bounding box center [171, 155] width 147 height 14
type input "0912796165"
type input "TRANG 1/5KG"
type input "0937332366"
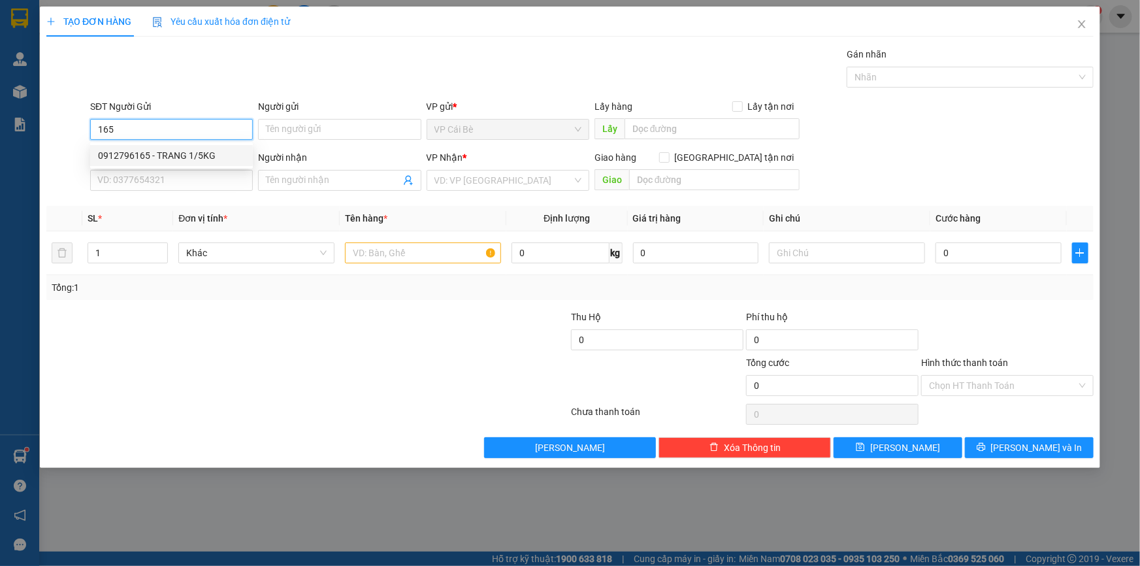
type input "KHƯƠNG"
type input "150.000"
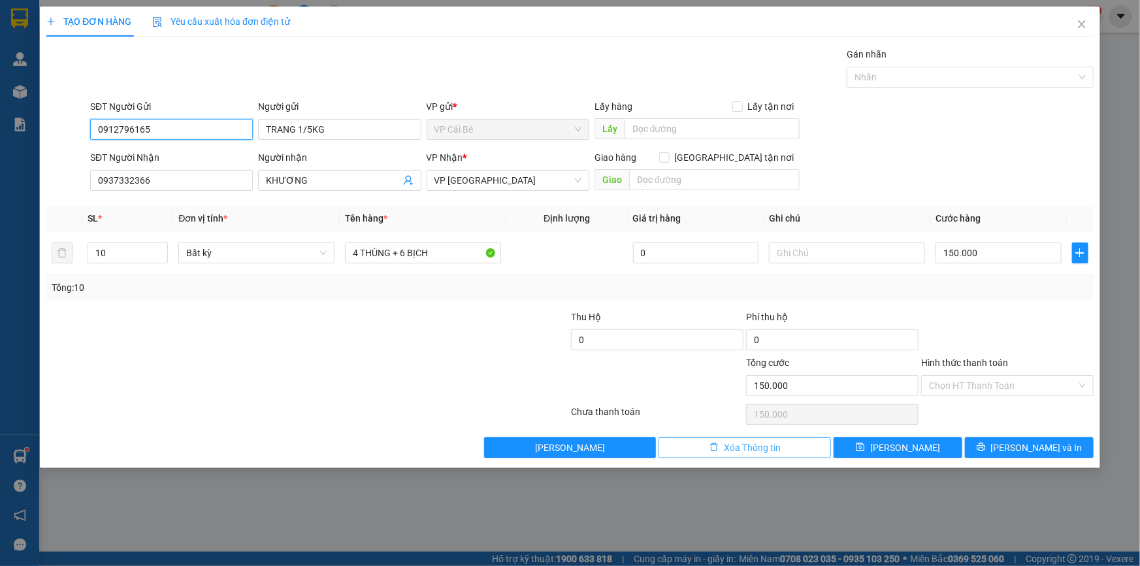
type input "0912796165"
click at [696, 453] on button "Xóa Thông tin" at bounding box center [744, 447] width 172 height 21
type input "0"
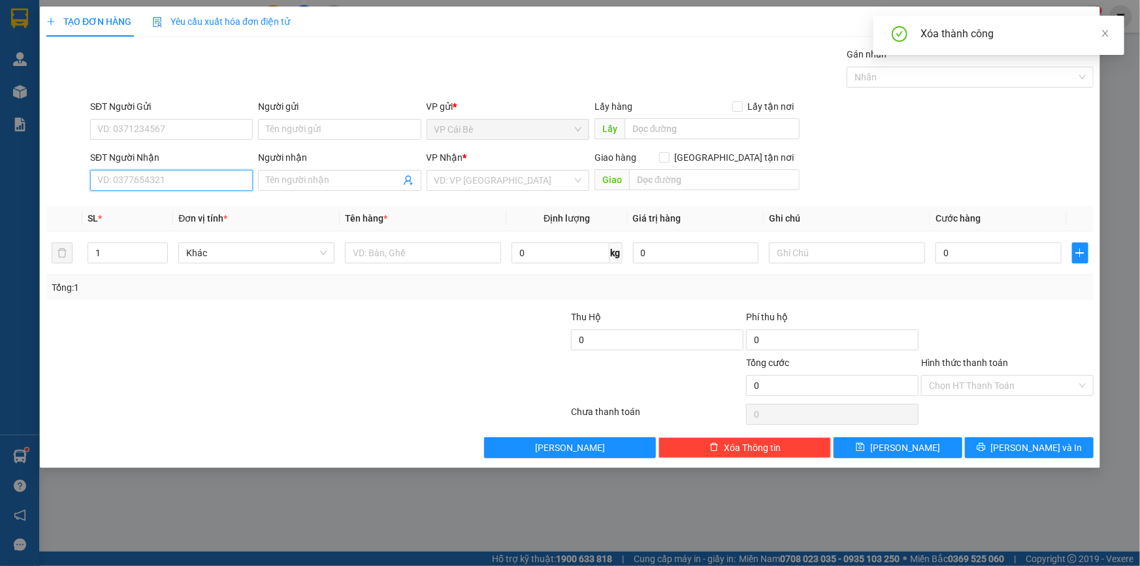
click at [172, 182] on input "SĐT Người Nhận" at bounding box center [171, 180] width 163 height 21
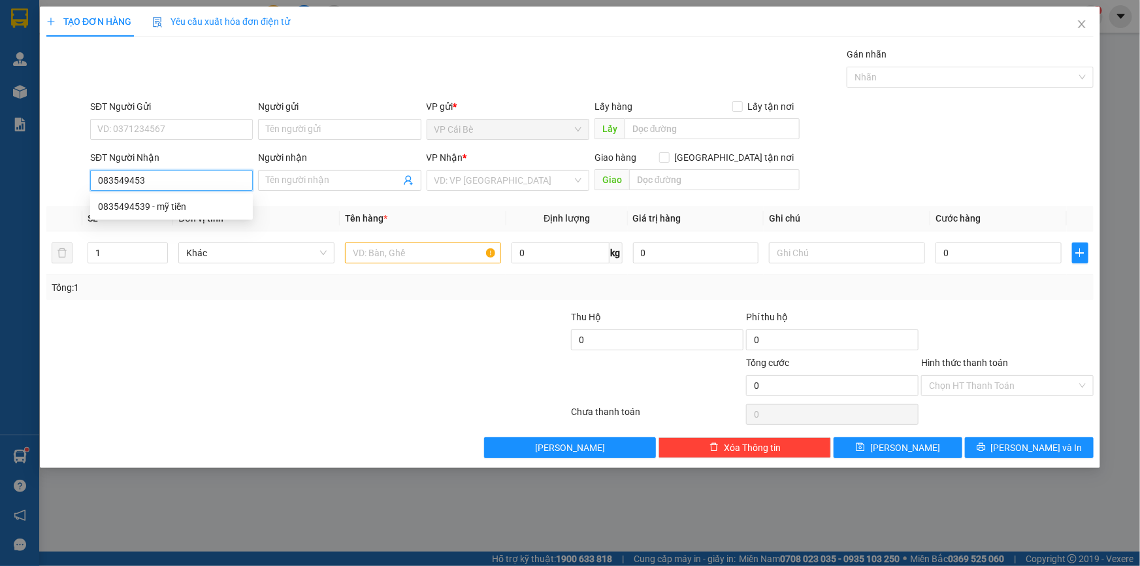
type input "0835494539"
click at [182, 208] on div "0835494539 - mỹ tiền" at bounding box center [171, 206] width 147 height 14
type input "mỹ tiền"
type input "20.000"
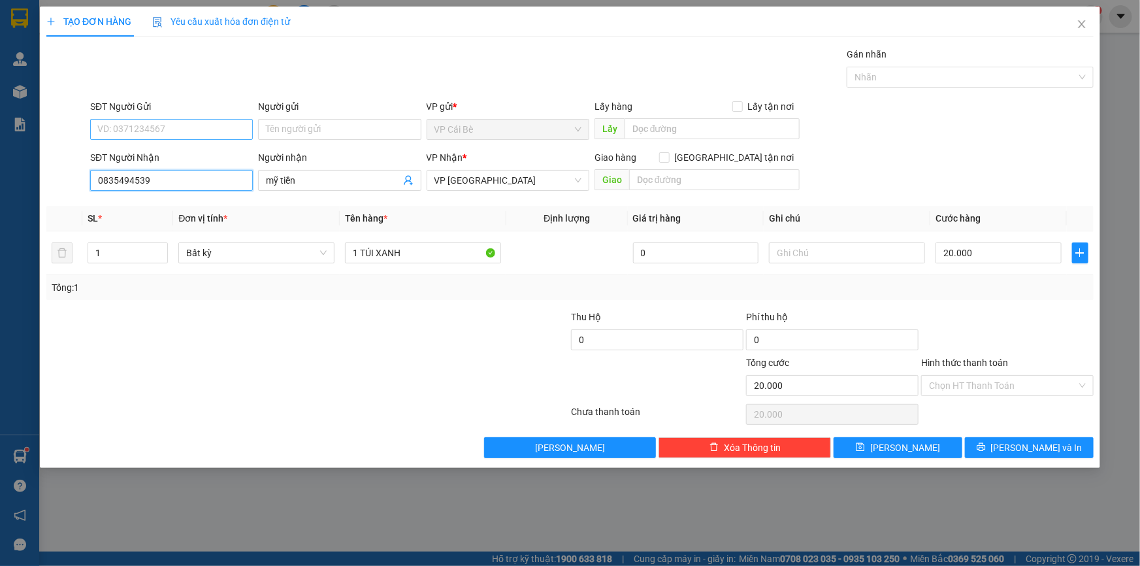
type input "0835494539"
click at [202, 128] on input "SĐT Người Gửi" at bounding box center [171, 129] width 163 height 21
click at [185, 127] on input "SĐT Người Gửi" at bounding box center [171, 129] width 163 height 21
click at [181, 131] on input "SĐT Người Gửi" at bounding box center [171, 129] width 163 height 21
click at [172, 154] on div "0949523229 - LY" at bounding box center [171, 155] width 147 height 14
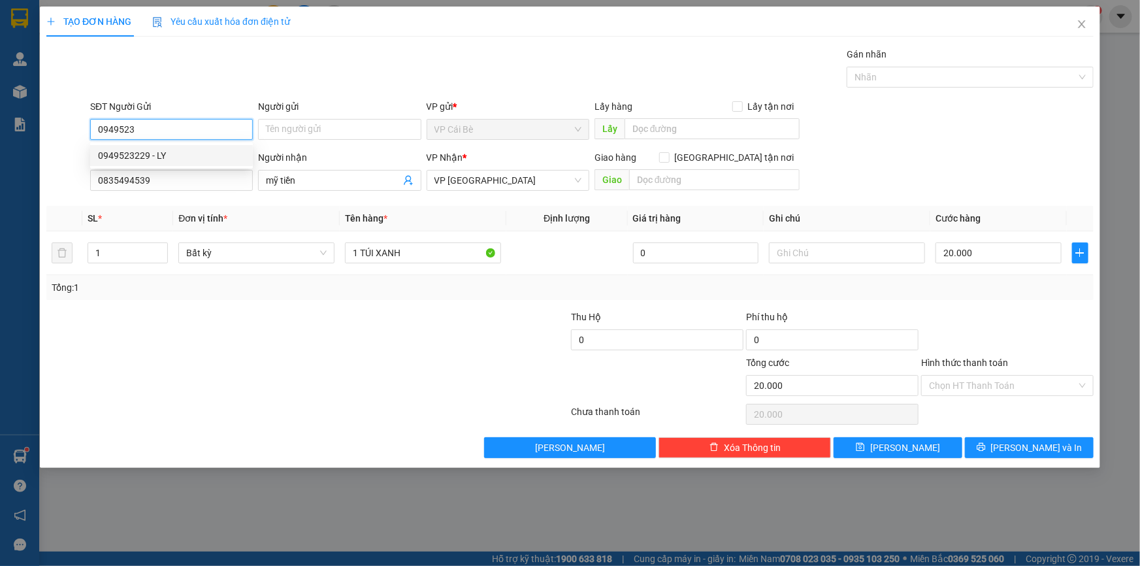
type input "0949523229"
type input "LY"
type input "50.000"
type input "0949523229"
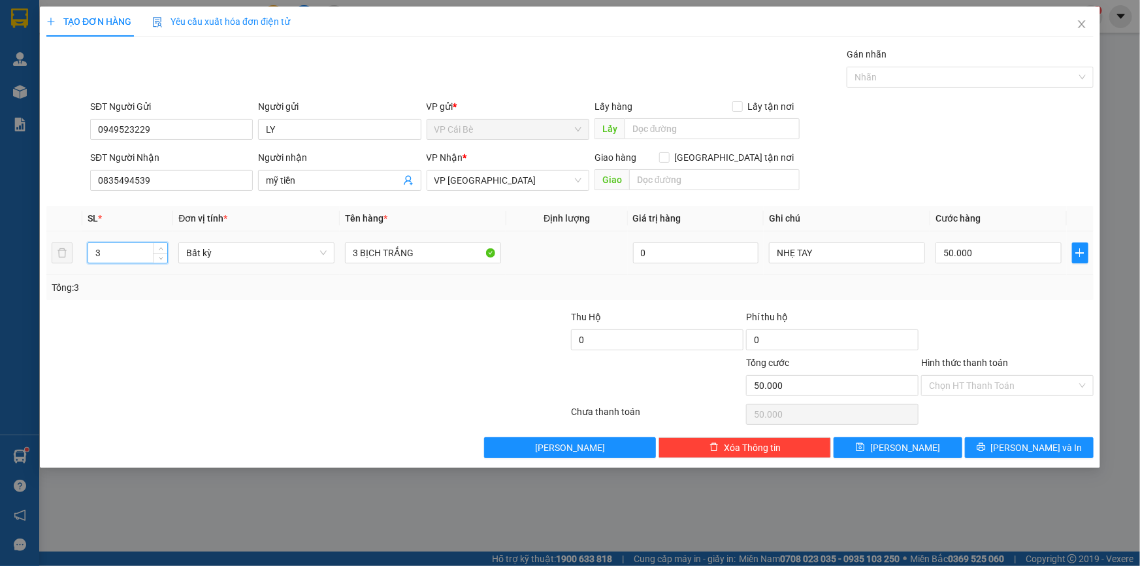
click at [52, 259] on tr "3 Bất kỳ 3 BỊCH TRẮNG 0 NHẸ TAY 50.000" at bounding box center [569, 253] width 1047 height 44
type input "1"
drag, startPoint x: 432, startPoint y: 251, endPoint x: 233, endPoint y: 253, distance: 199.2
click at [233, 253] on tr "1 Bất kỳ 3 BỊCH TRẮNG 0 NHẸ TAY 50.000" at bounding box center [569, 253] width 1047 height 44
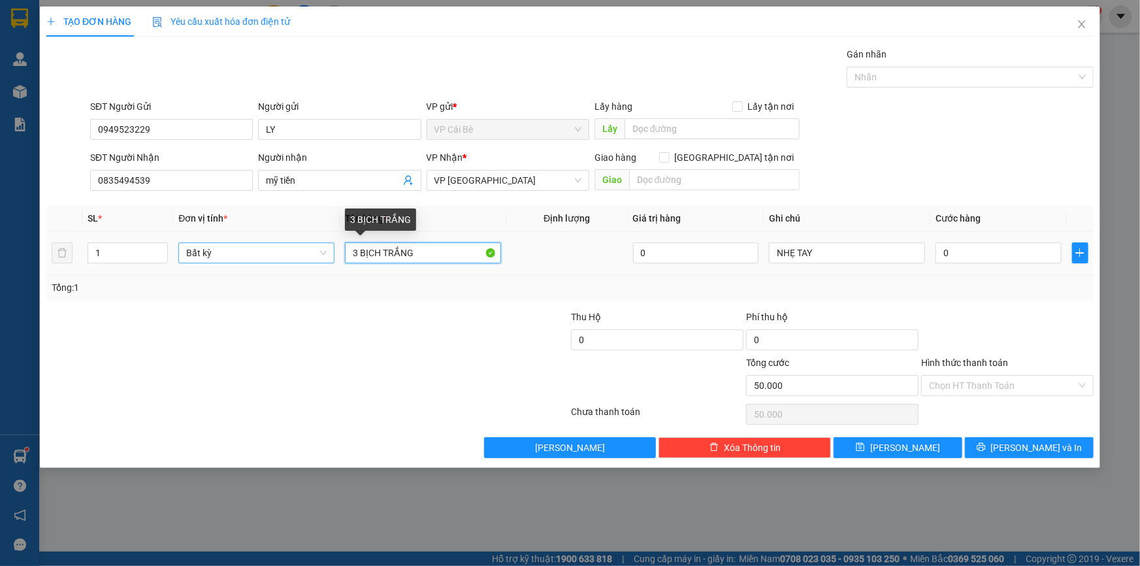
type input "0"
type input "1 TÚI XANH"
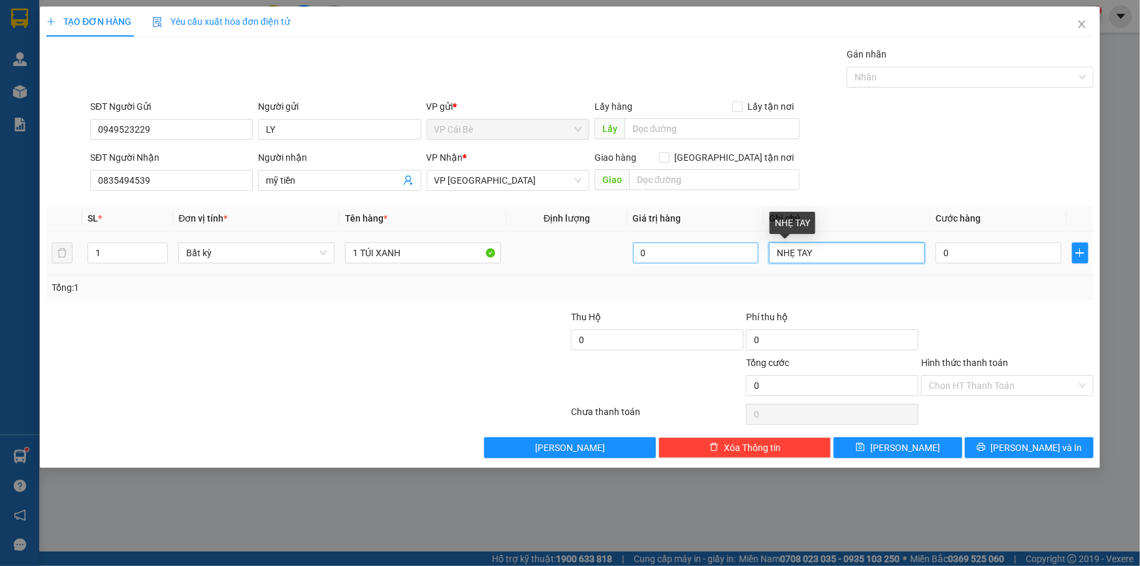
drag, startPoint x: 839, startPoint y: 254, endPoint x: 699, endPoint y: 262, distance: 140.0
click at [699, 262] on tr "1 Bất kỳ 1 TÚI XANH 0 NHẸ TAY 0" at bounding box center [569, 253] width 1047 height 44
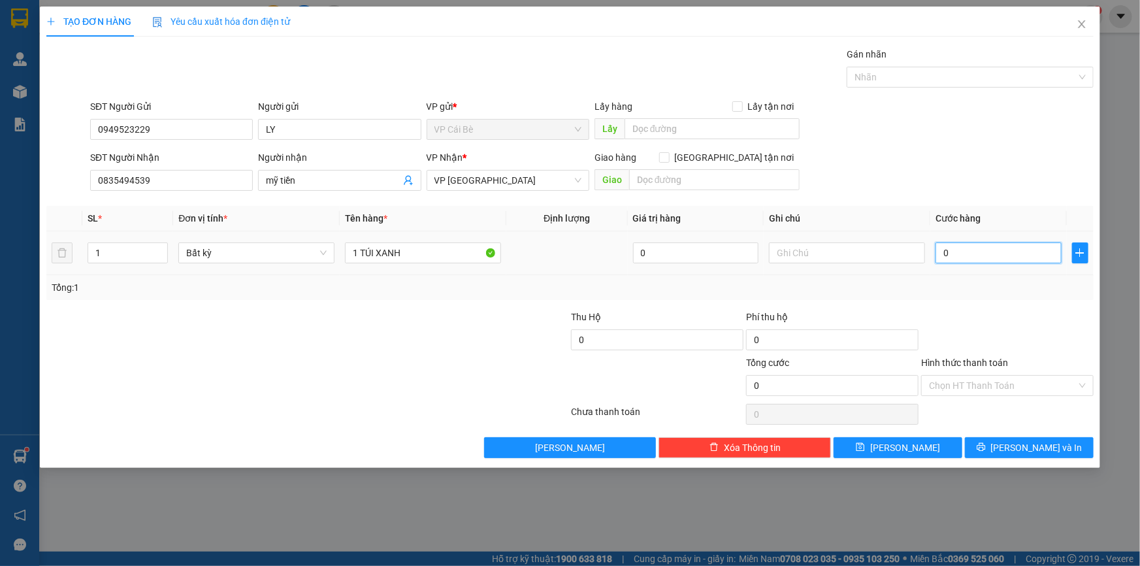
click at [976, 256] on input "0" at bounding box center [998, 252] width 126 height 21
type input "4"
type input "40"
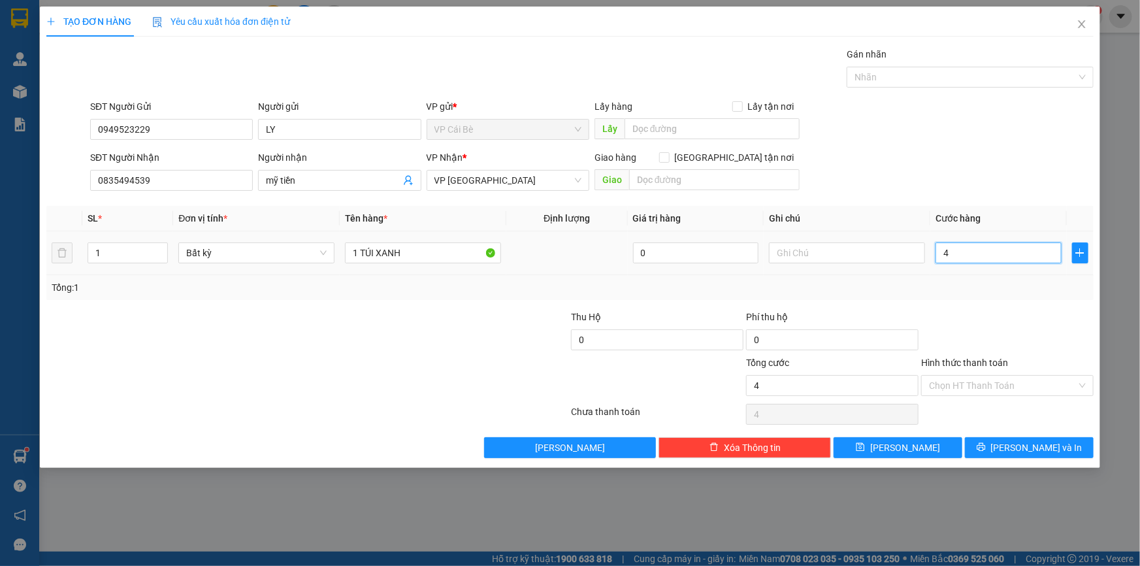
type input "40"
type input "40.000"
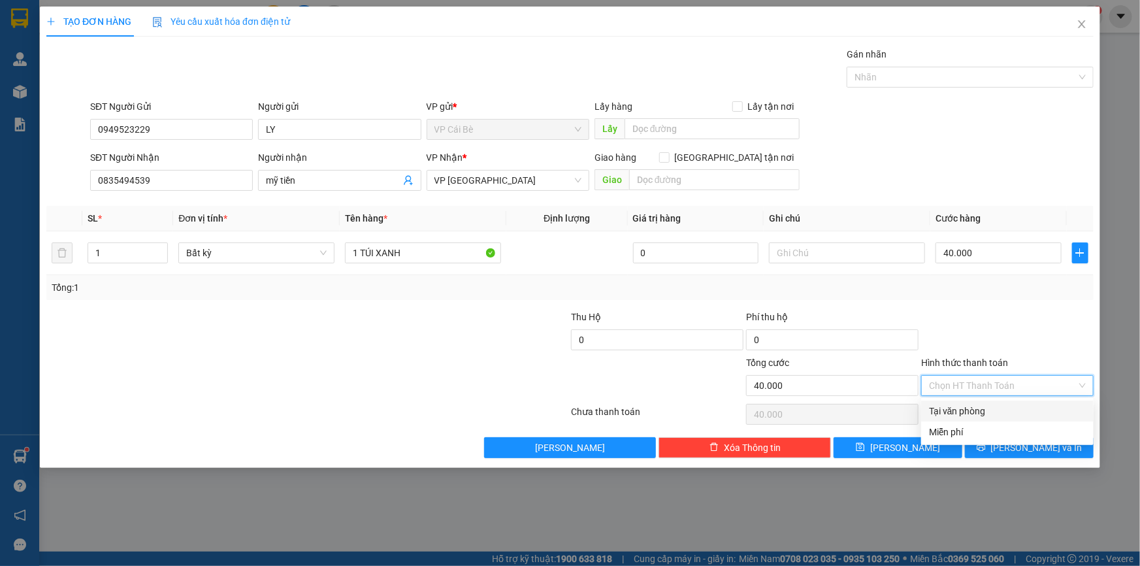
click at [963, 380] on input "Hình thức thanh toán" at bounding box center [1003, 386] width 148 height 20
click at [957, 407] on div "Tại văn phòng" at bounding box center [1007, 411] width 157 height 14
type input "0"
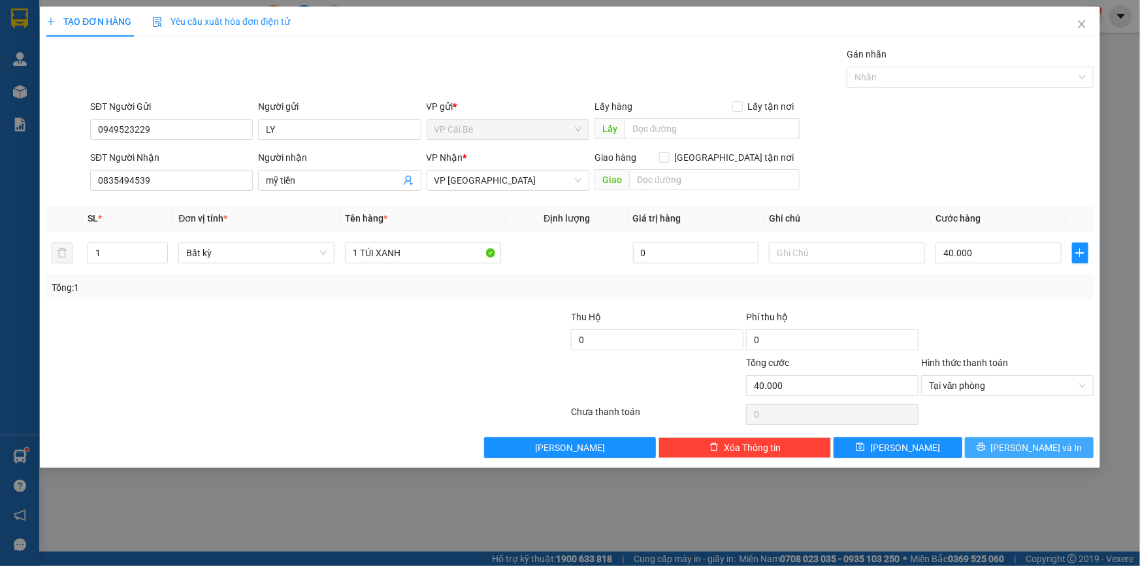
click at [986, 449] on icon "printer" at bounding box center [981, 446] width 9 height 9
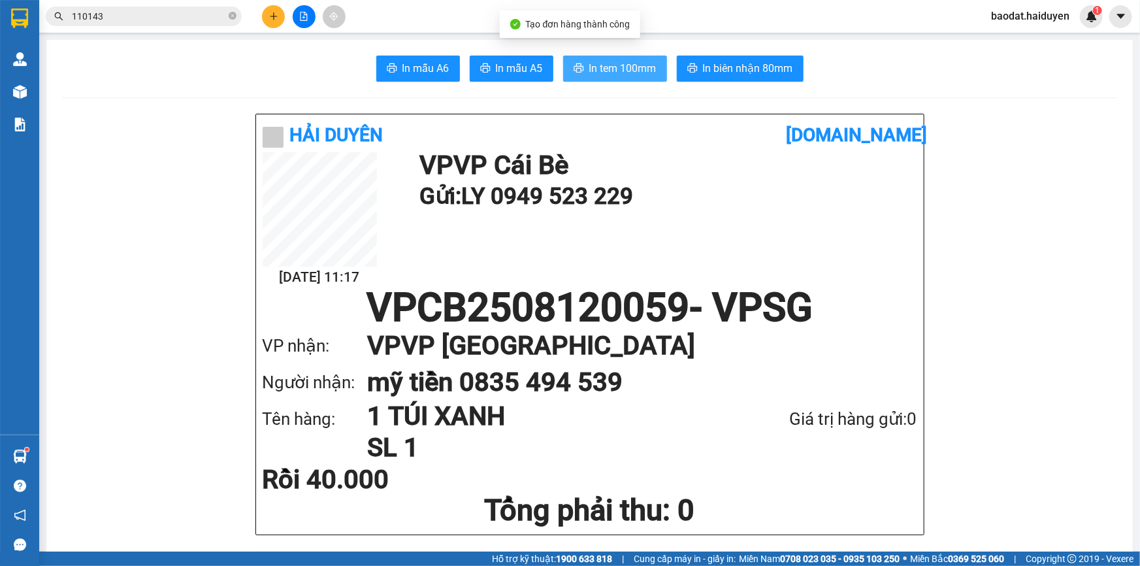
click at [637, 59] on button "In tem 100mm" at bounding box center [615, 69] width 104 height 26
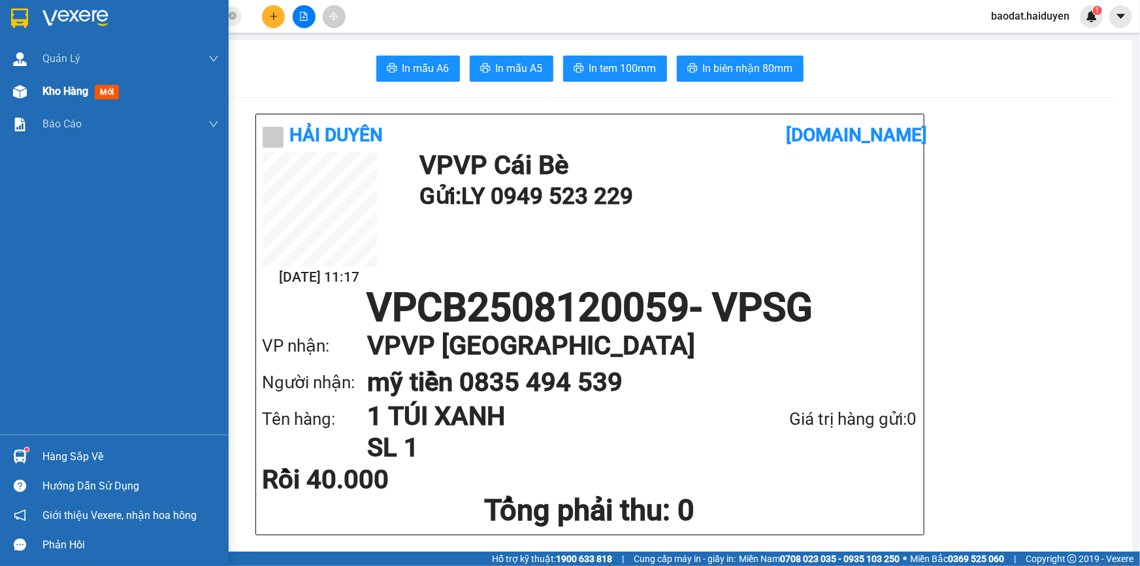
click at [24, 90] on img at bounding box center [20, 92] width 14 height 14
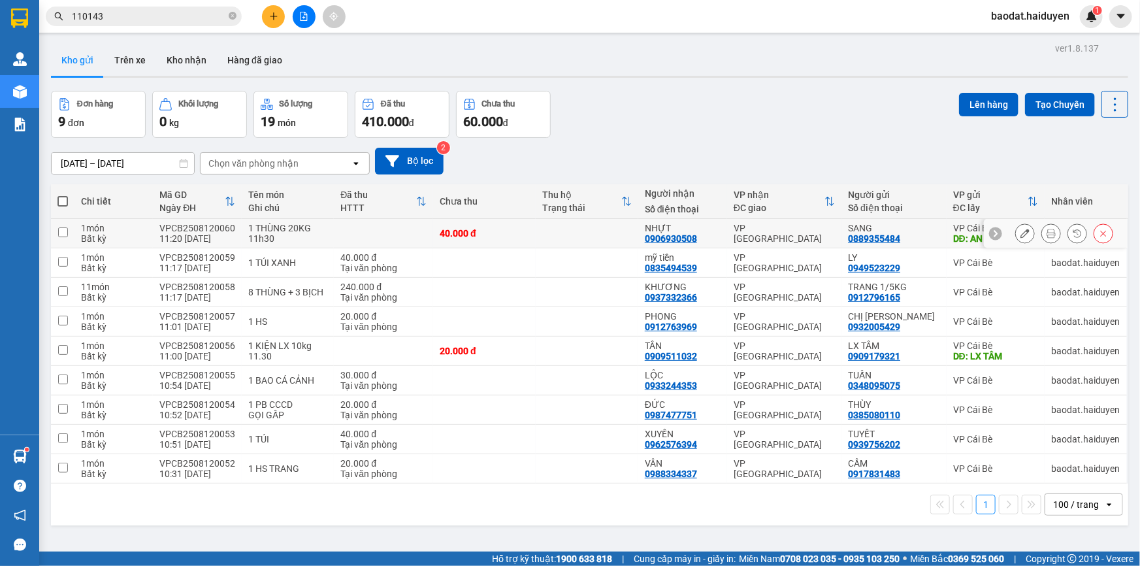
click at [1046, 234] on icon at bounding box center [1050, 233] width 9 height 9
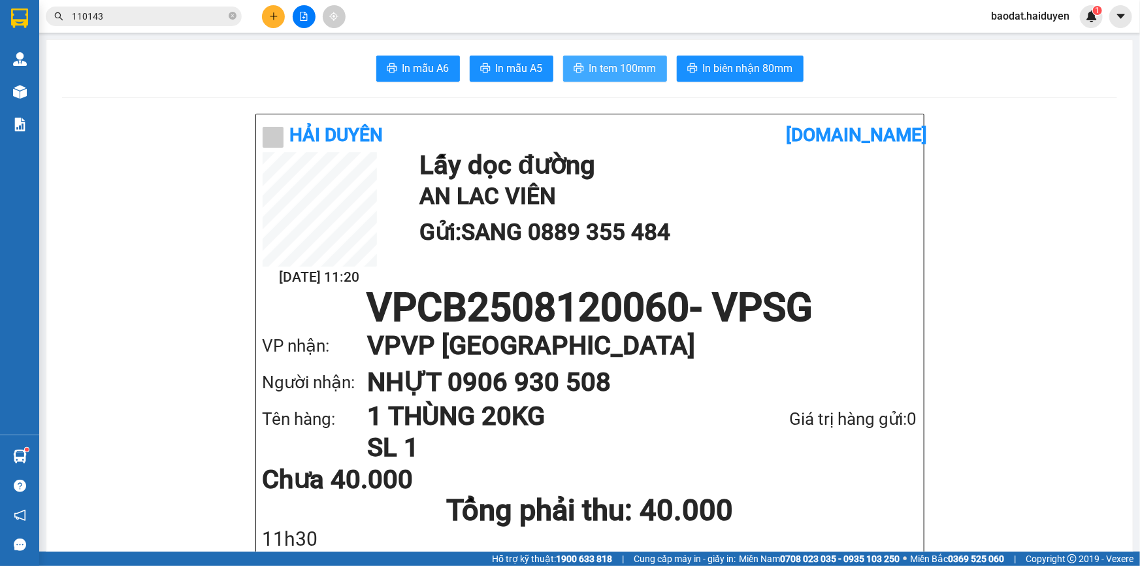
click at [620, 65] on span "In tem 100mm" at bounding box center [622, 68] width 67 height 16
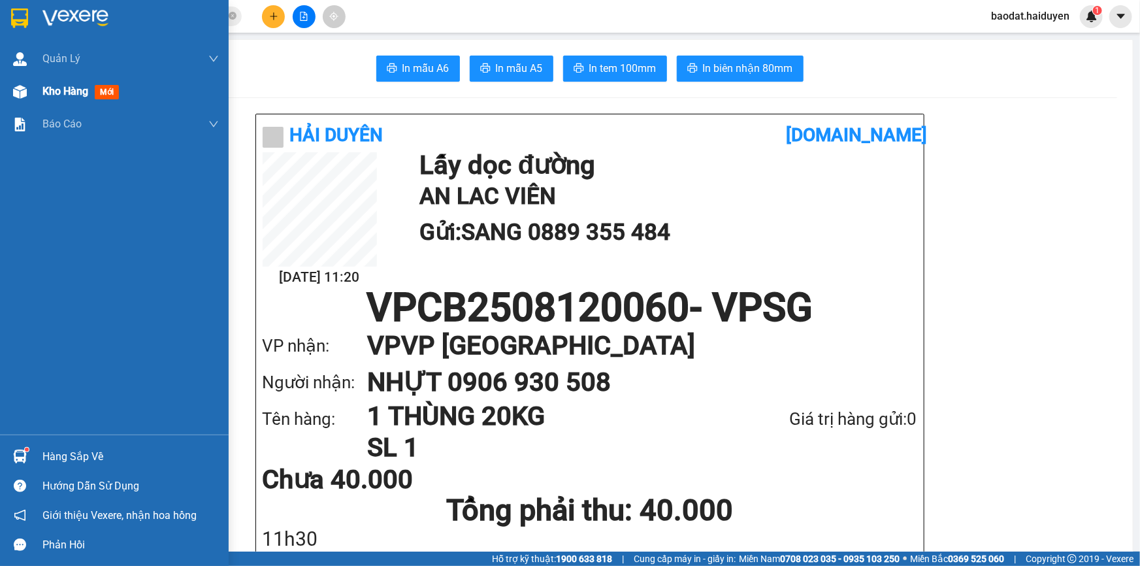
click at [59, 98] on div "Kho hàng mới" at bounding box center [83, 91] width 82 height 16
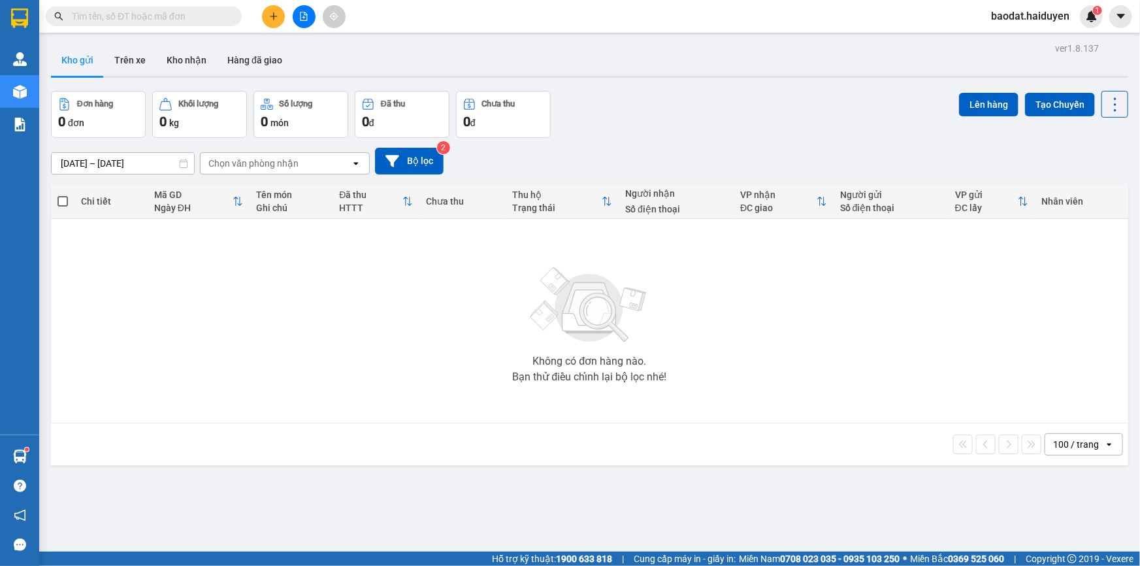
click at [210, 10] on input "text" at bounding box center [149, 16] width 154 height 14
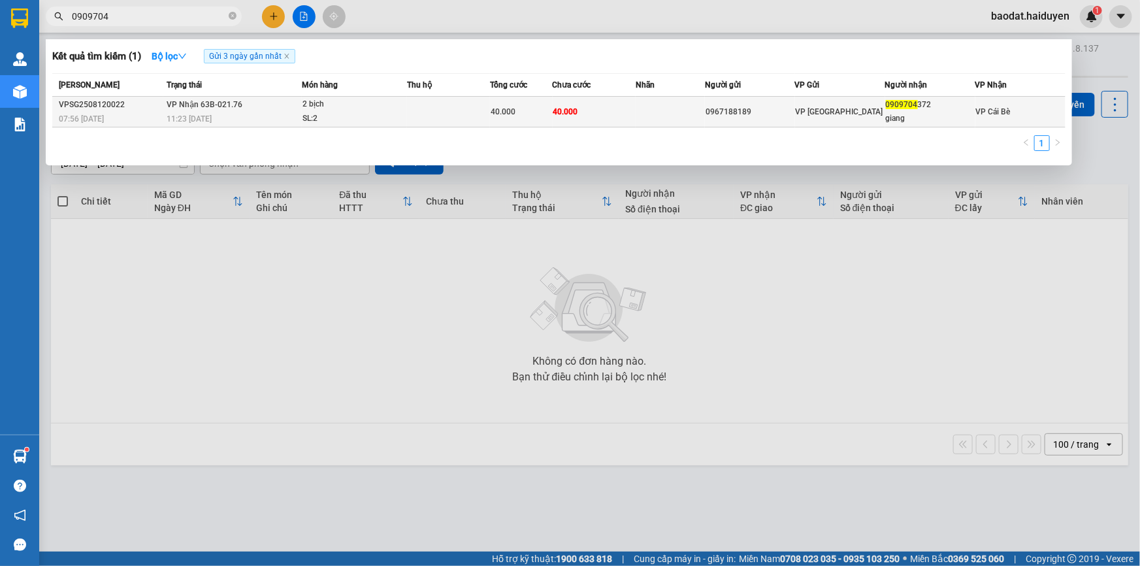
type input "0909704"
click at [323, 110] on div "2 bịch" at bounding box center [351, 104] width 98 height 14
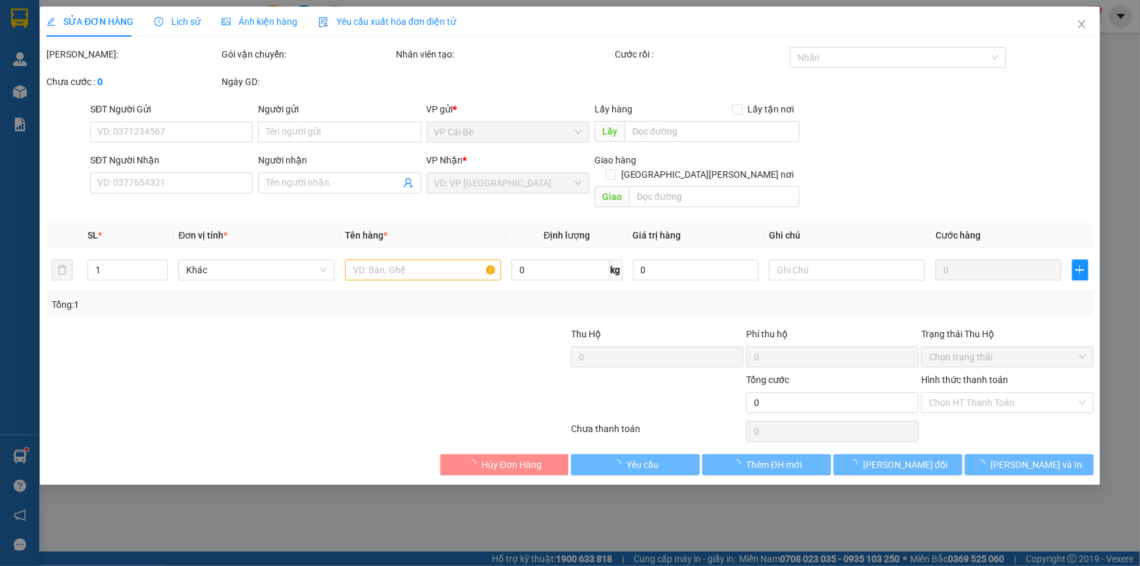
type input "0967188189"
type input "0909704372"
type input "giang"
type input "40.000"
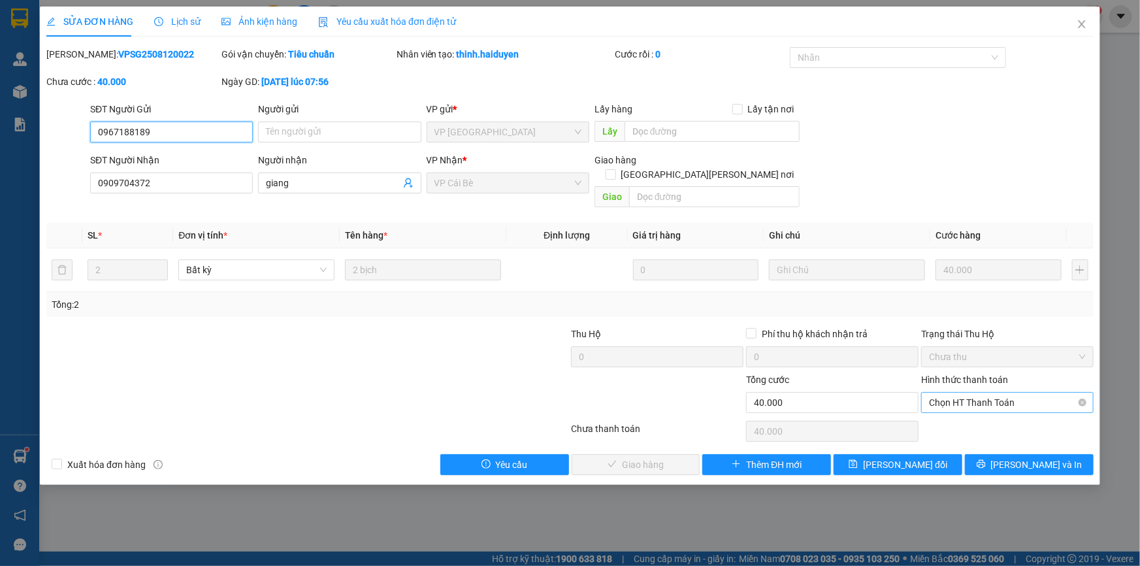
click at [1001, 393] on span "Chọn HT Thanh Toán" at bounding box center [1007, 403] width 157 height 20
drag, startPoint x: 992, startPoint y: 413, endPoint x: 732, endPoint y: 438, distance: 261.8
click at [990, 414] on div "Tại văn phòng" at bounding box center [1007, 413] width 157 height 14
type input "0"
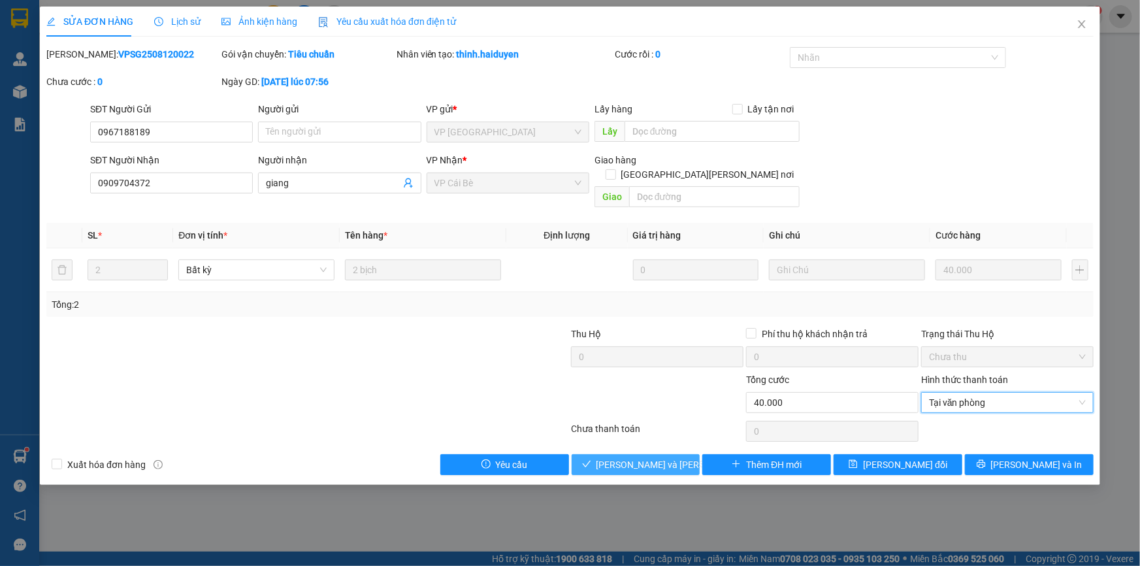
click at [632, 457] on span "Lưu và Giao hàng" at bounding box center [684, 464] width 176 height 14
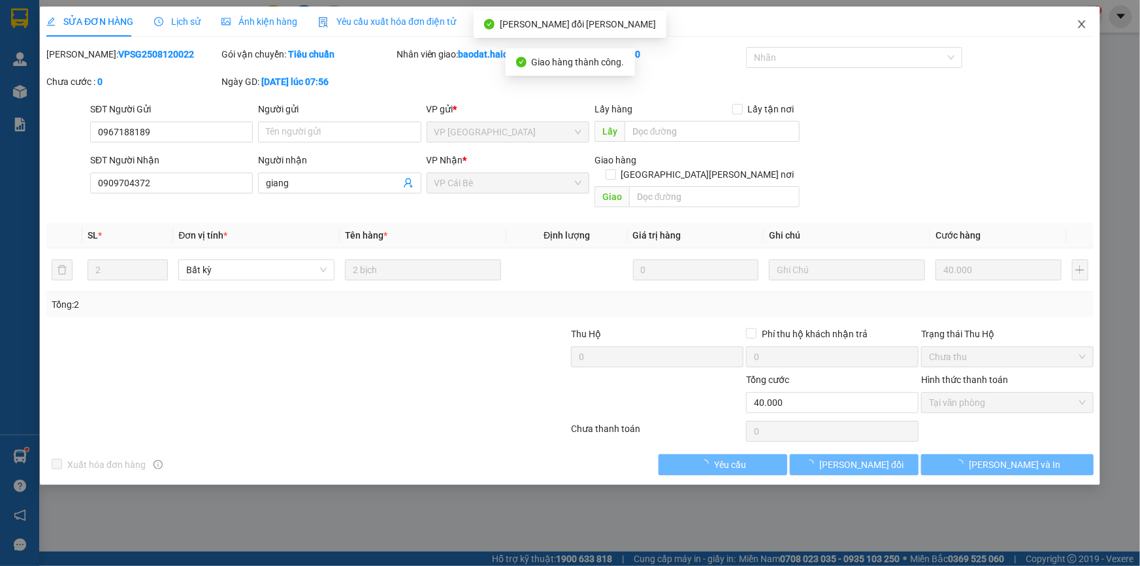
drag, startPoint x: 1075, startPoint y: 20, endPoint x: 986, endPoint y: 34, distance: 89.9
click at [1075, 22] on span "Close" at bounding box center [1081, 25] width 37 height 37
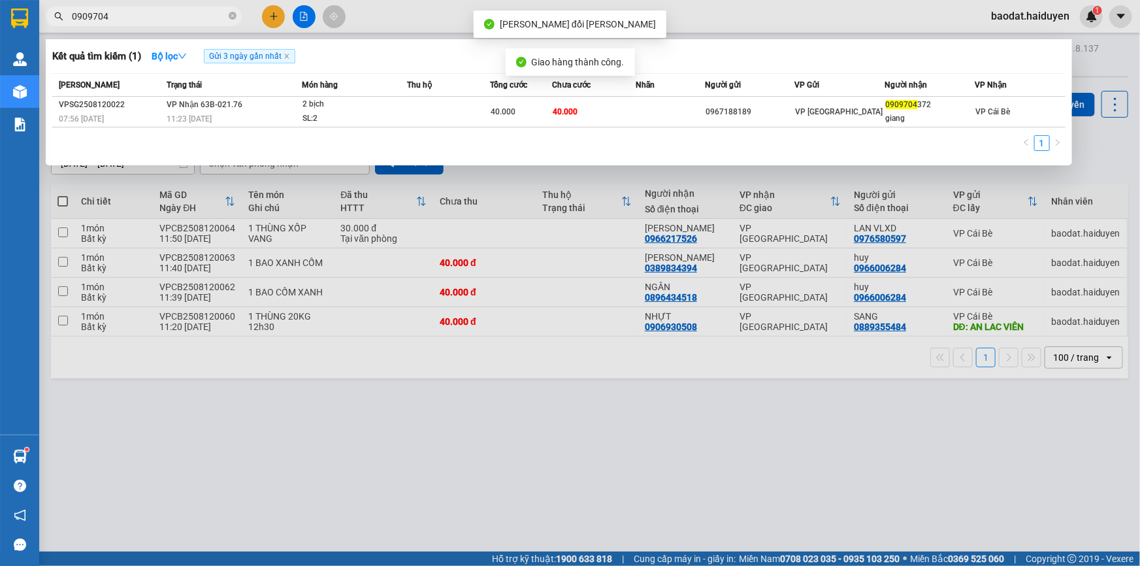
click at [228, 18] on span "0909704" at bounding box center [144, 17] width 196 height 20
click at [235, 18] on icon "close-circle" at bounding box center [233, 16] width 8 height 8
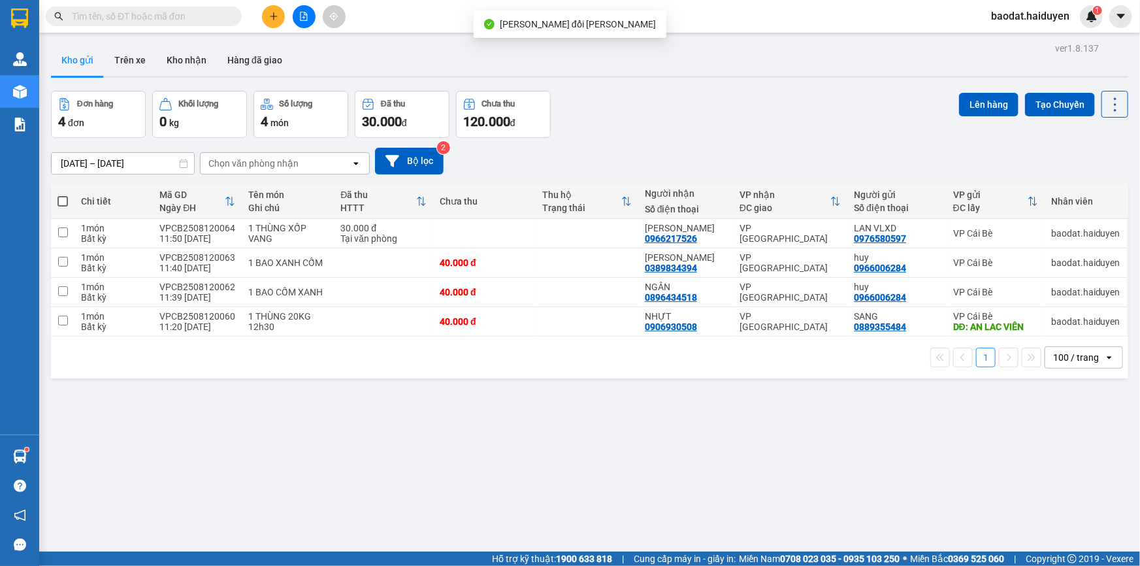
paste input "0901665578"
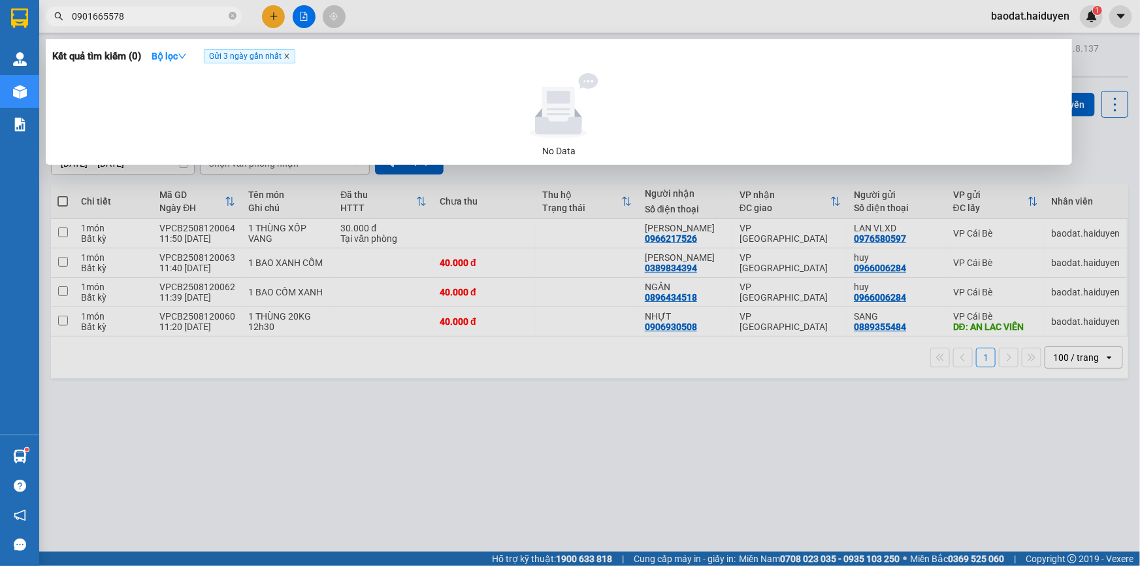
type input "0901665578"
click at [290, 54] on icon "close" at bounding box center [286, 56] width 7 height 7
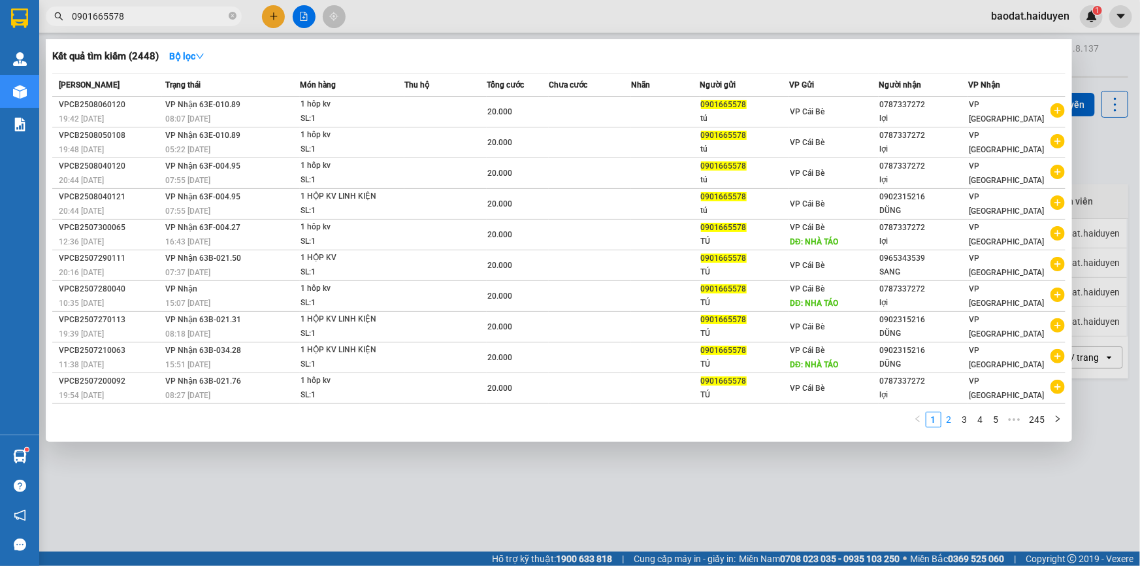
click at [949, 420] on link "2" at bounding box center [949, 419] width 14 height 14
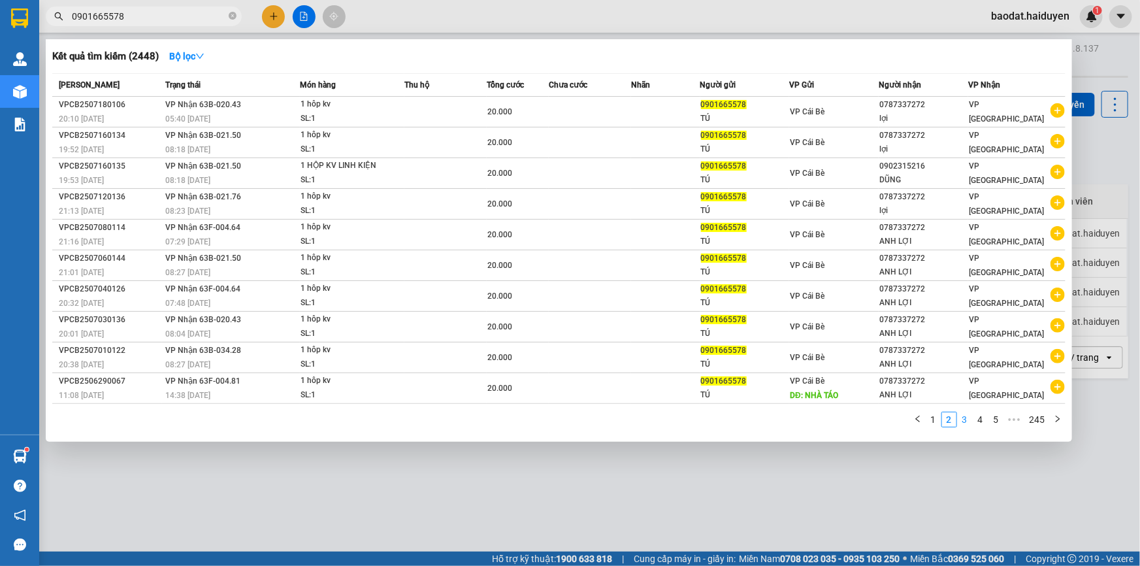
click at [967, 416] on link "3" at bounding box center [965, 419] width 14 height 14
click at [978, 419] on link "4" at bounding box center [980, 419] width 14 height 14
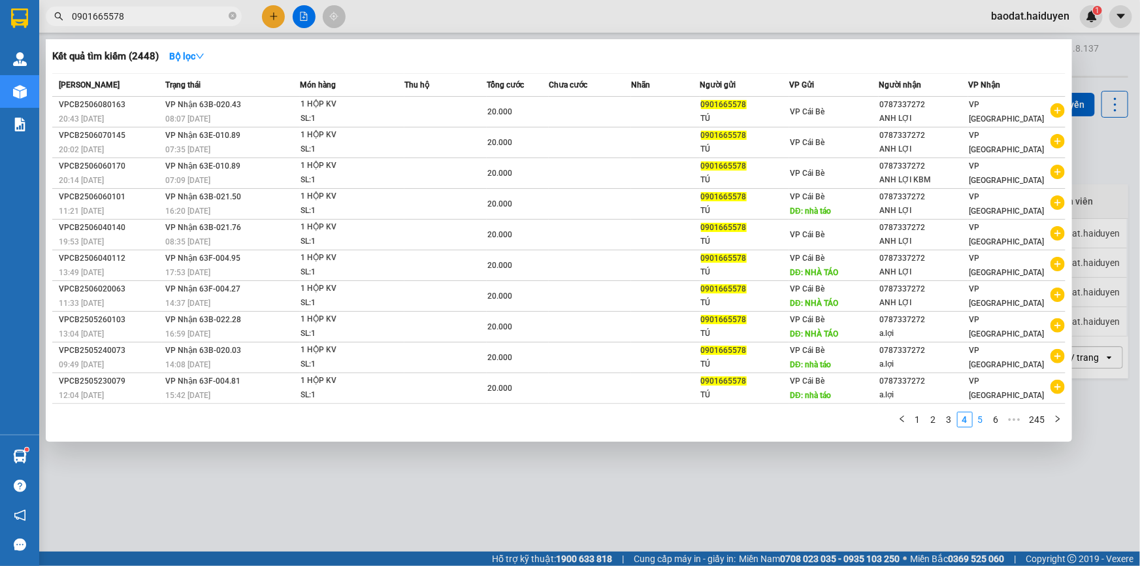
click at [987, 417] on link "5" at bounding box center [980, 419] width 14 height 14
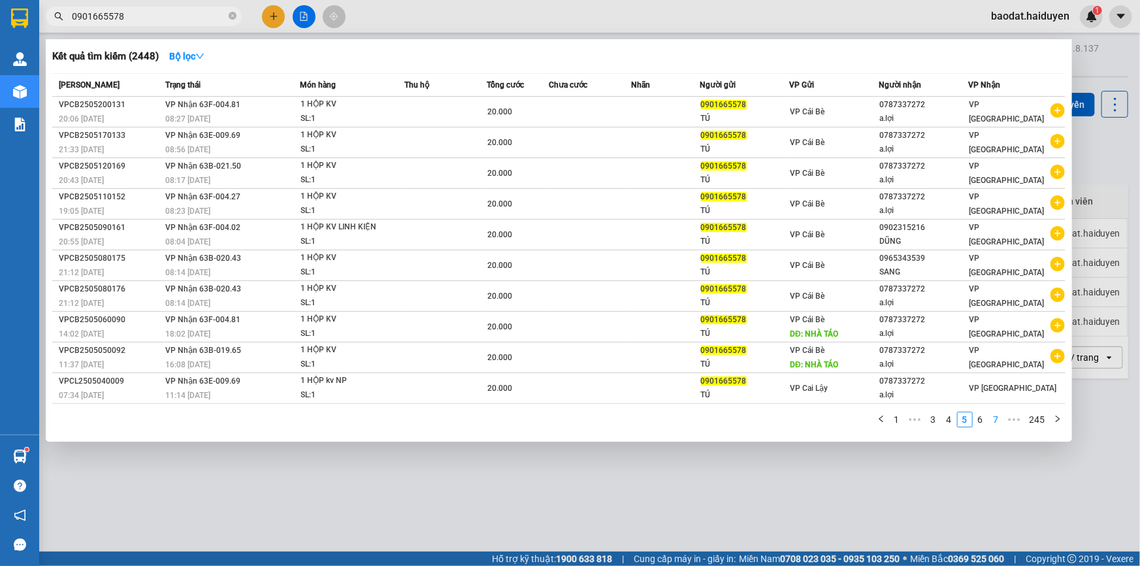
click at [994, 417] on link "7" at bounding box center [996, 419] width 14 height 14
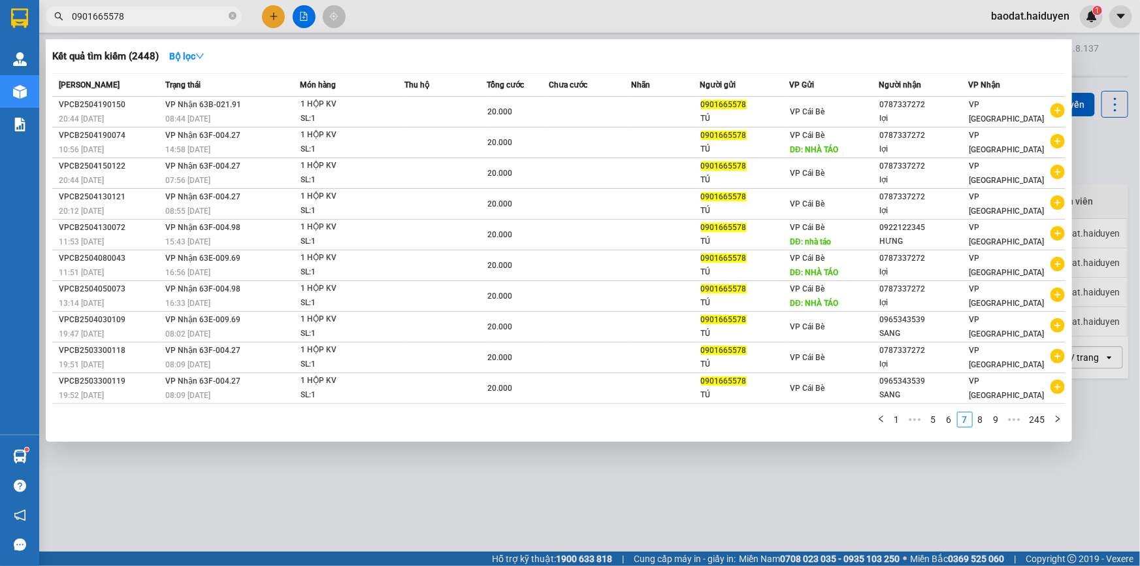
drag, startPoint x: 445, startPoint y: 30, endPoint x: 383, endPoint y: 54, distance: 67.0
click at [445, 28] on div at bounding box center [570, 283] width 1140 height 566
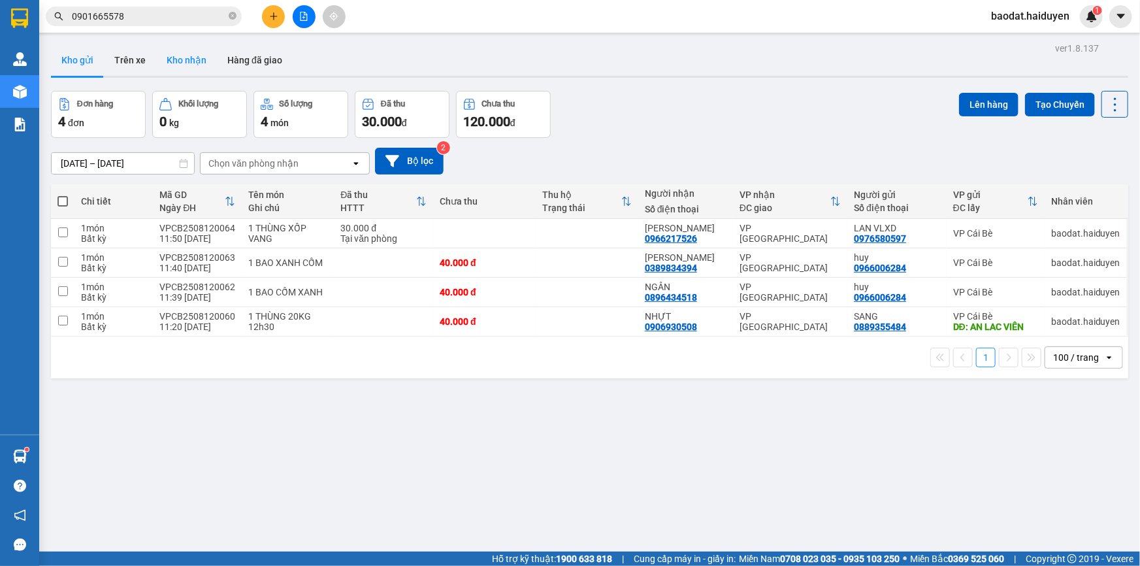
click at [174, 63] on button "Kho nhận" at bounding box center [186, 59] width 61 height 31
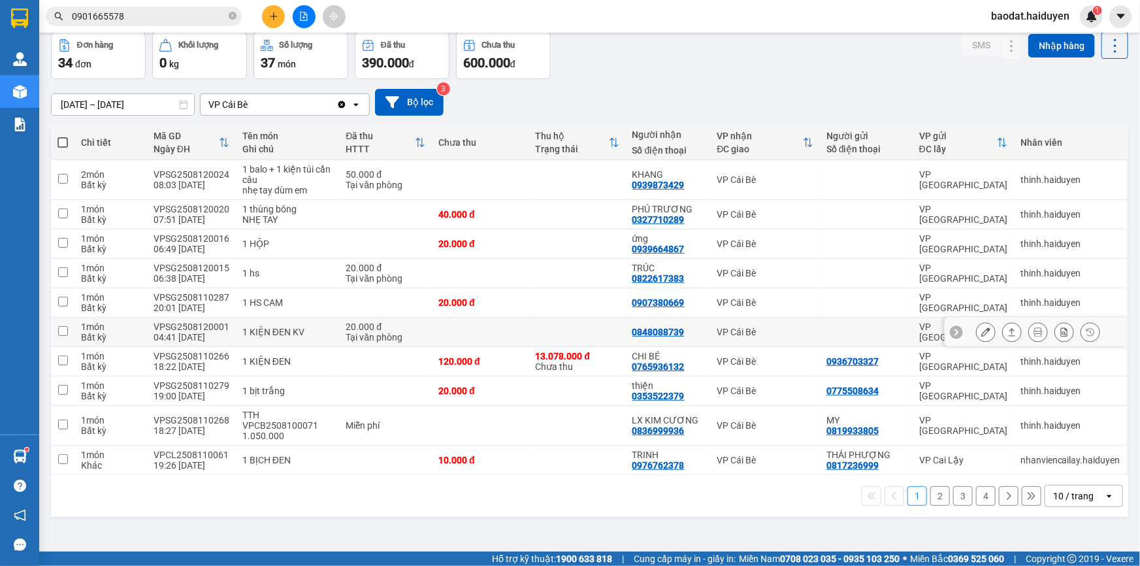
scroll to position [59, 0]
click at [1067, 504] on div "10 / trang" at bounding box center [1074, 495] width 59 height 21
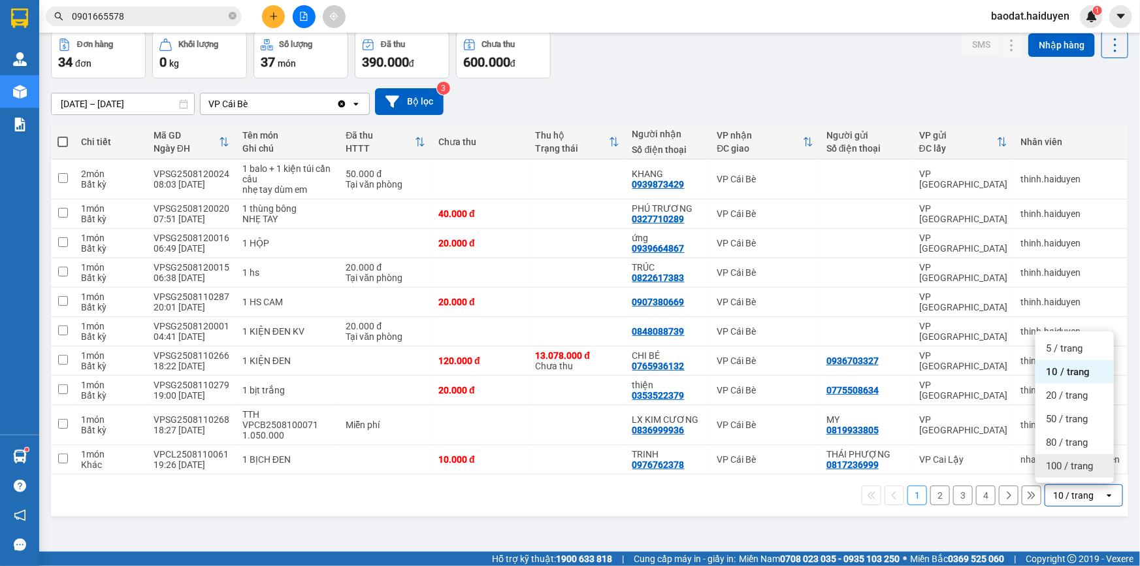
click at [1060, 466] on span "100 / trang" at bounding box center [1069, 465] width 47 height 13
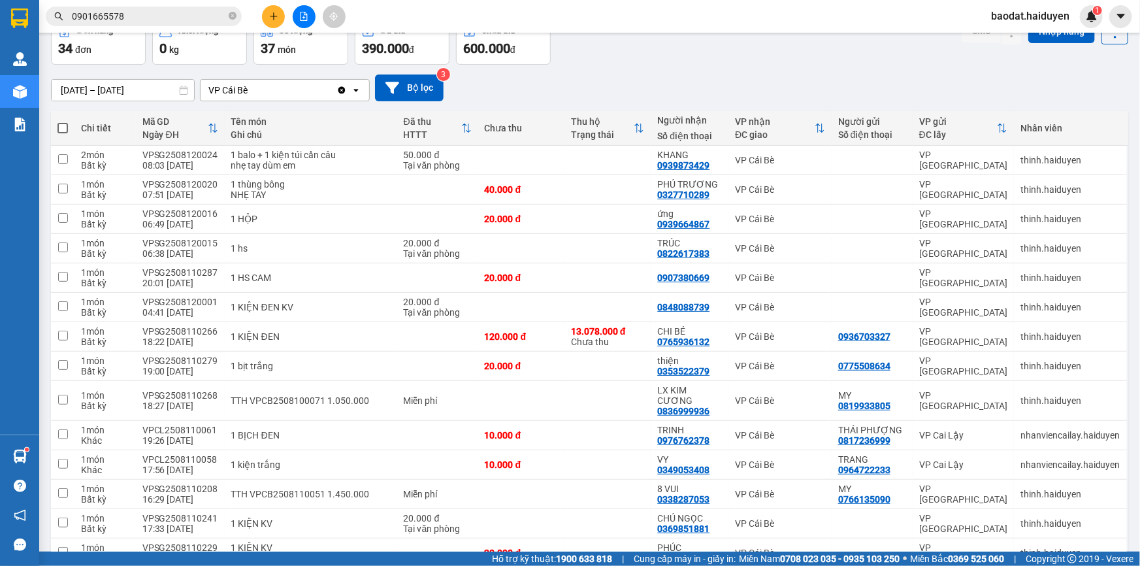
scroll to position [0, 0]
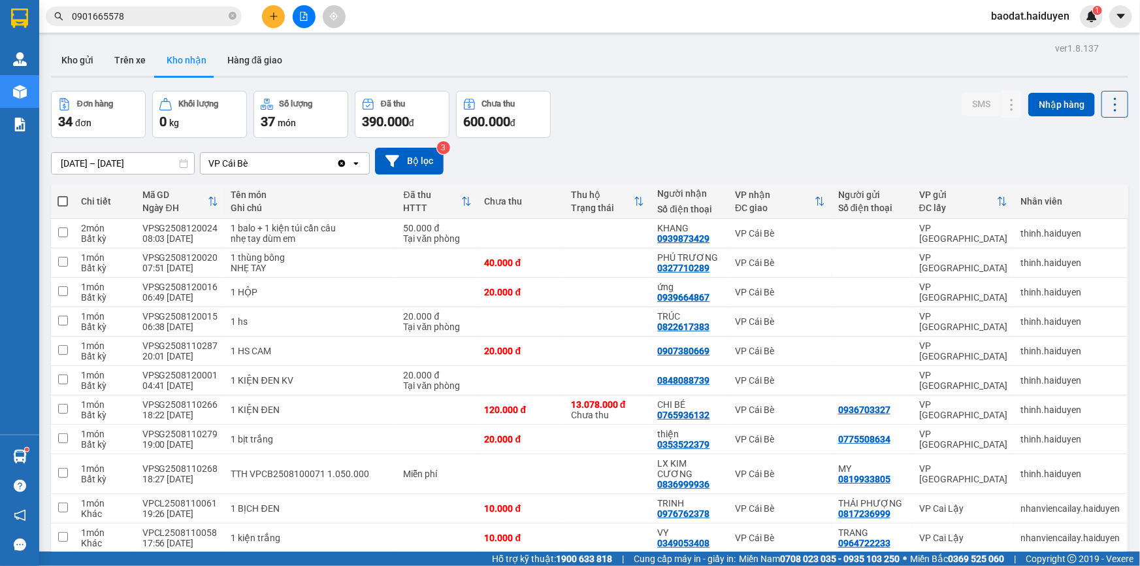
click at [234, 17] on icon "close-circle" at bounding box center [233, 16] width 8 height 8
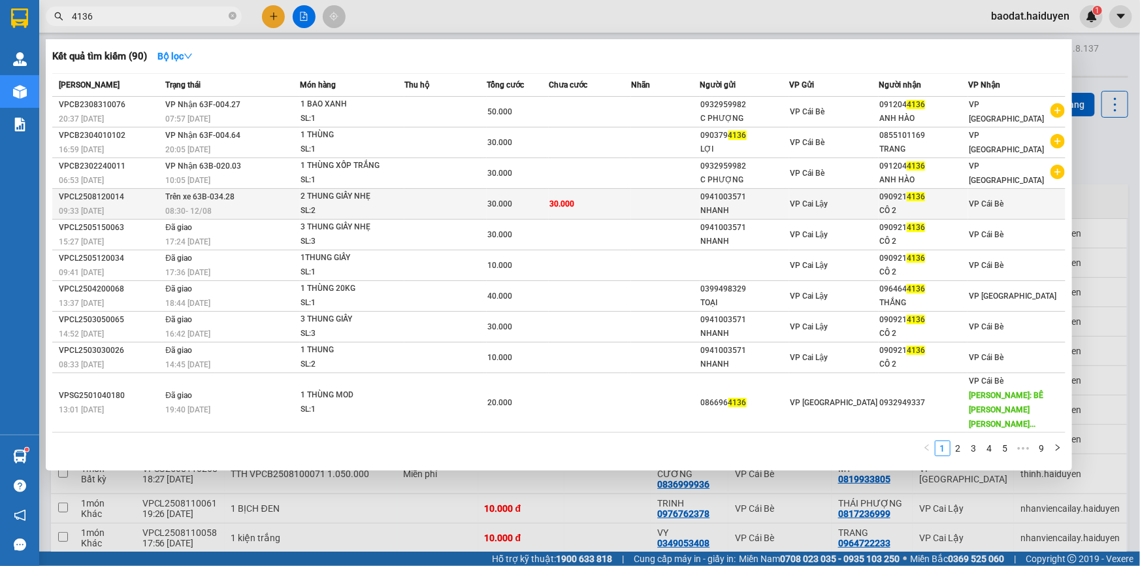
type input "4136"
drag, startPoint x: 712, startPoint y: 194, endPoint x: 711, endPoint y: 202, distance: 8.5
click at [711, 202] on div "0941003571" at bounding box center [745, 197] width 88 height 14
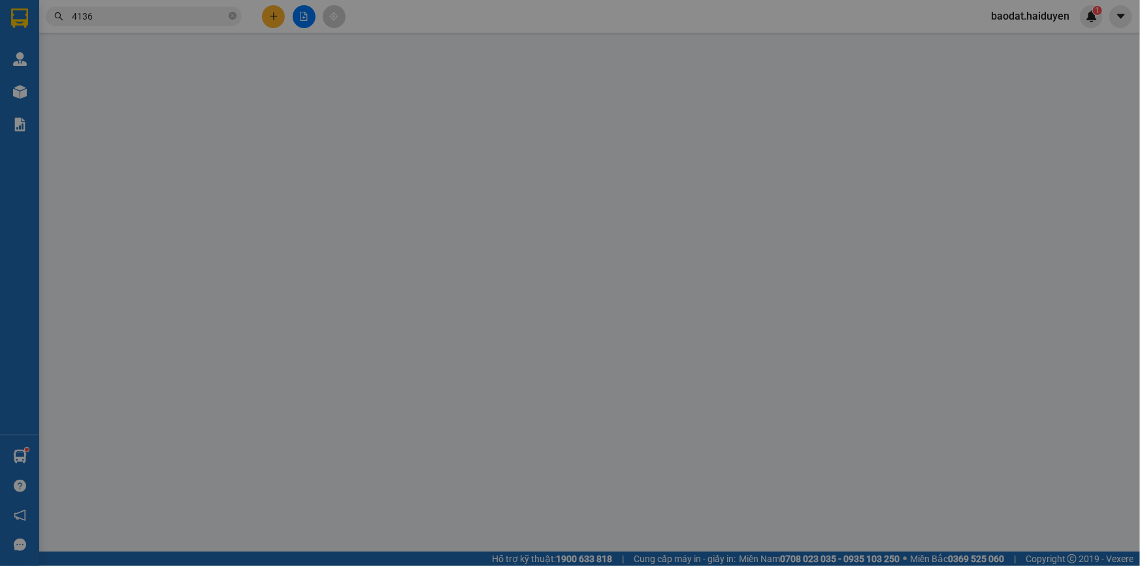
type input "0941003571"
type input "NHANH"
type input "0909214136"
type input "CÔ 2"
type input "30.000"
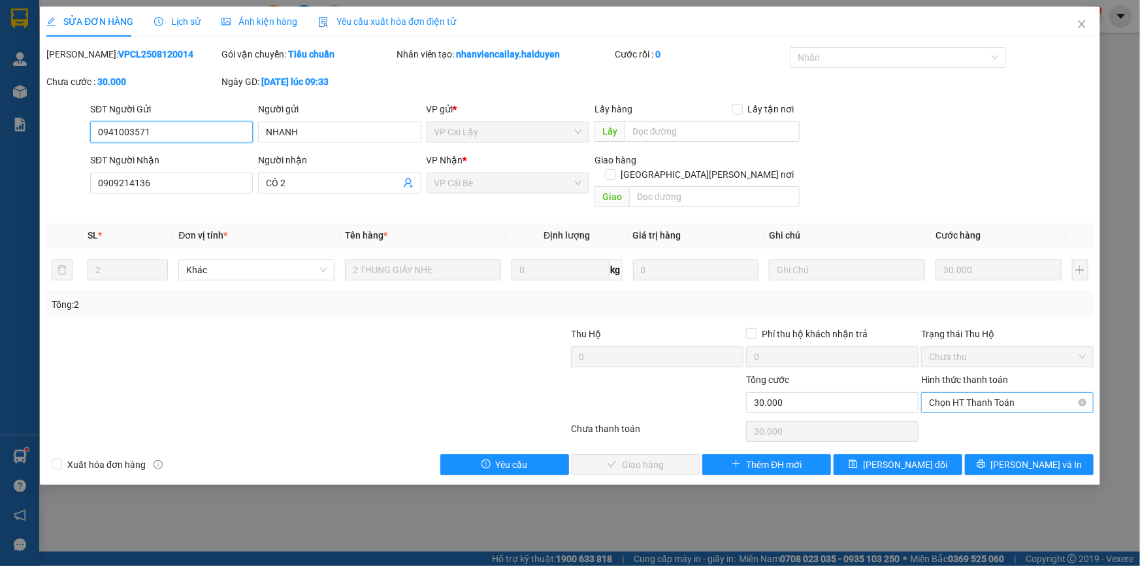
click at [947, 393] on span "Chọn HT Thanh Toán" at bounding box center [1007, 403] width 157 height 20
drag, startPoint x: 954, startPoint y: 413, endPoint x: 745, endPoint y: 424, distance: 208.6
click at [954, 414] on div "Tại văn phòng" at bounding box center [1007, 413] width 157 height 14
type input "0"
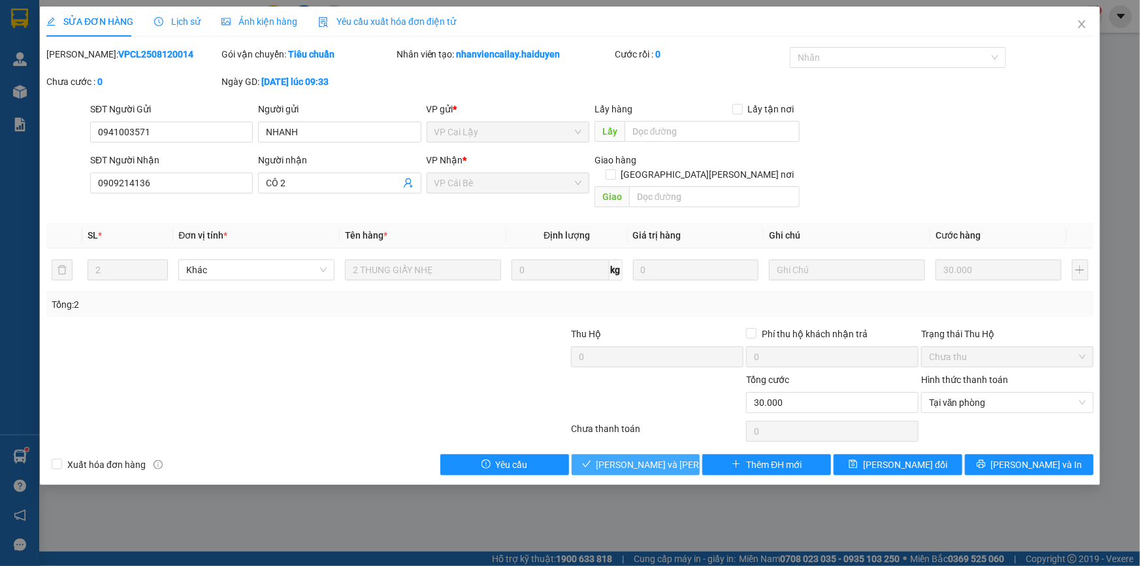
click at [647, 457] on span "[PERSON_NAME] và Giao hàng" at bounding box center [684, 464] width 176 height 14
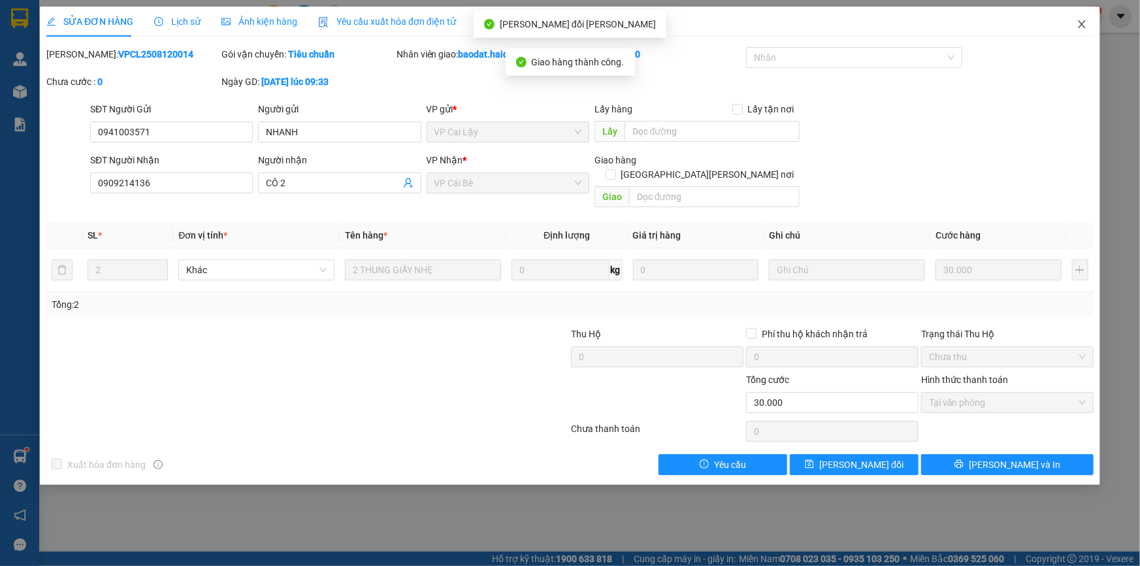
click at [1079, 26] on icon "close" at bounding box center [1081, 24] width 10 height 10
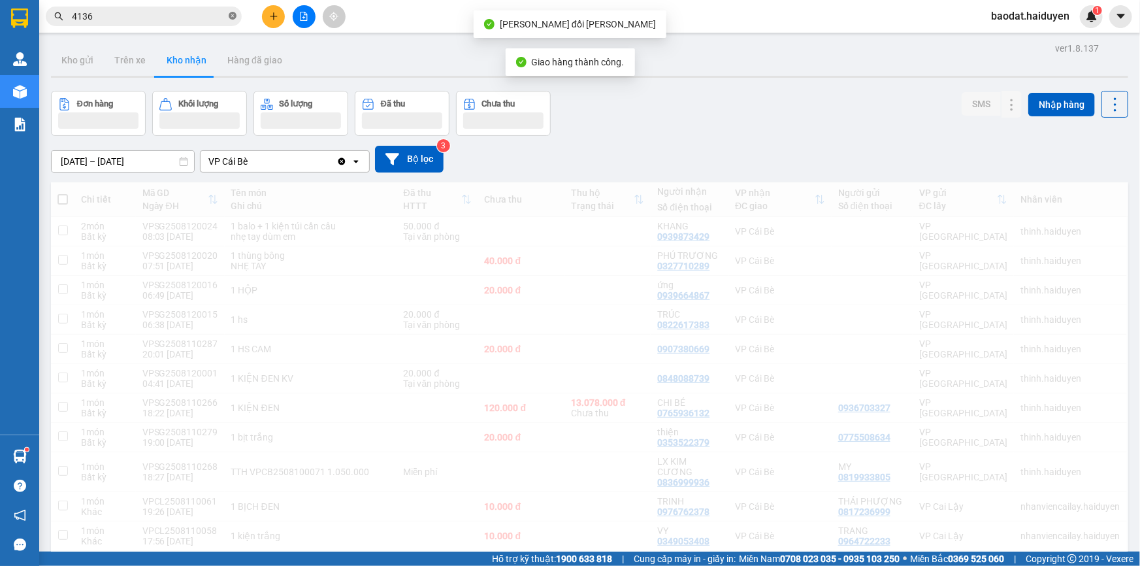
click at [236, 14] on icon "close-circle" at bounding box center [233, 16] width 8 height 8
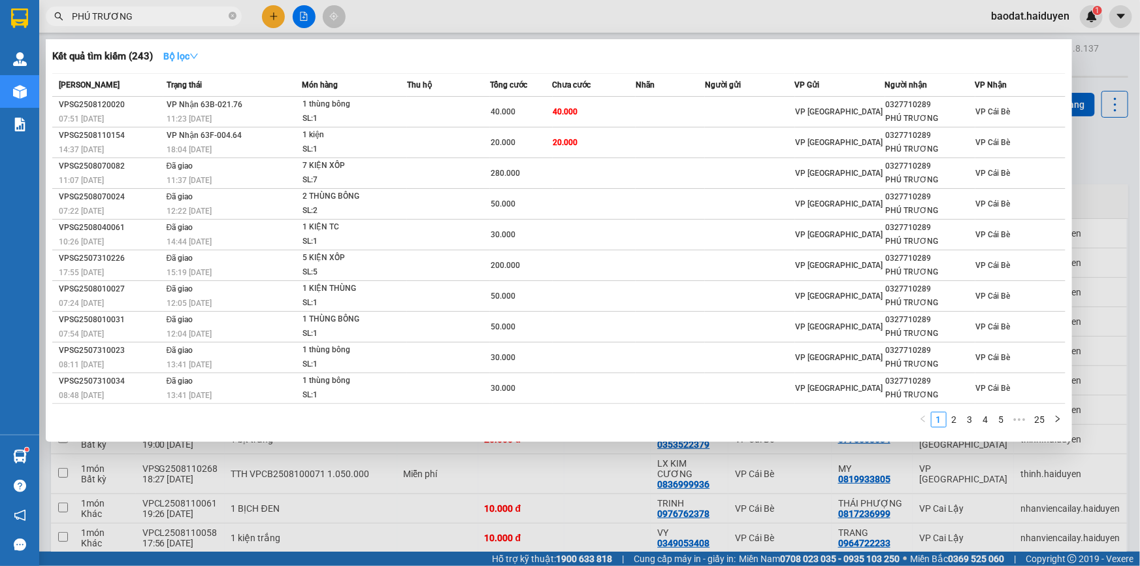
type input "PHÚ TRƯƠNG"
click at [191, 55] on strong "Bộ lọc" at bounding box center [180, 56] width 35 height 10
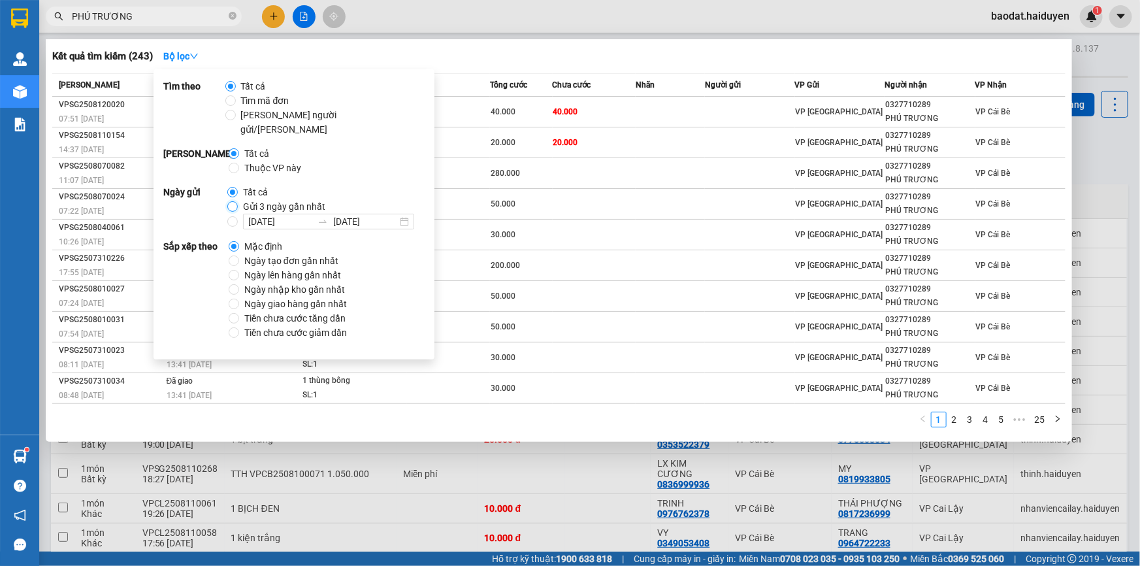
click at [229, 201] on input "Gửi 3 ngày gần nhất" at bounding box center [232, 206] width 10 height 10
radio input "true"
radio input "false"
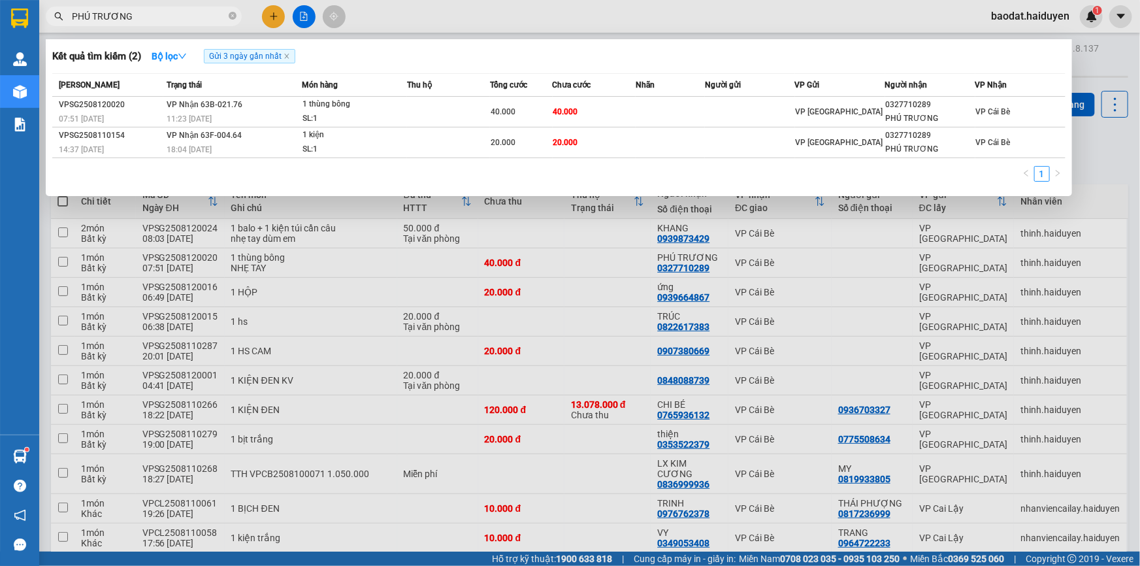
click at [639, 11] on div at bounding box center [570, 283] width 1140 height 566
click at [178, 7] on span "PHÚ TRƯƠNG" at bounding box center [144, 17] width 196 height 20
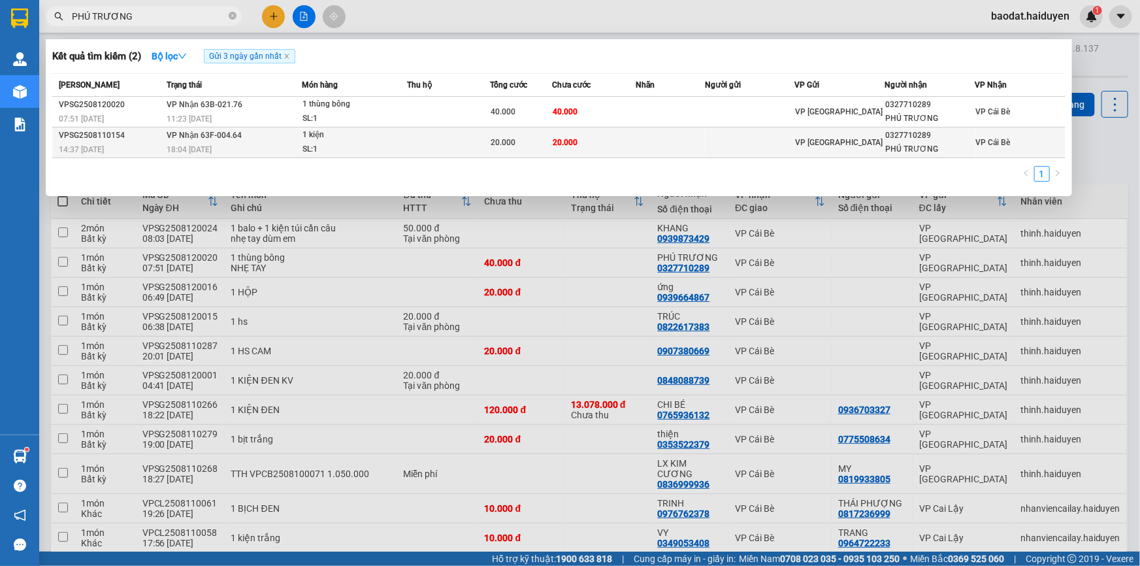
click at [259, 155] on div "18:04 - 11/08" at bounding box center [234, 149] width 135 height 14
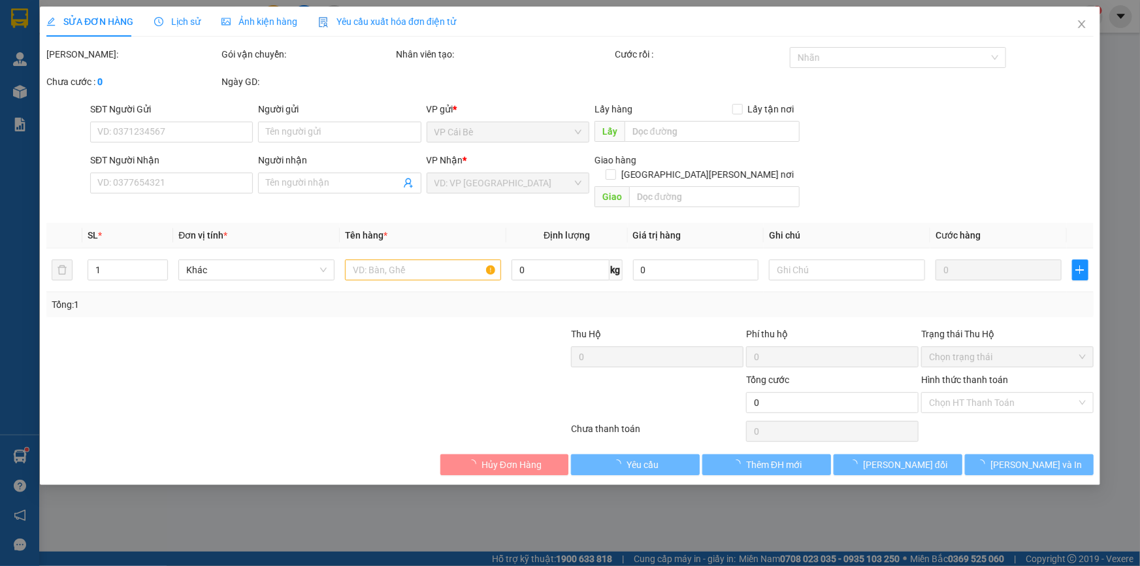
type input "0327710289"
type input "PHÚ TRƯƠNG"
type input "20.000"
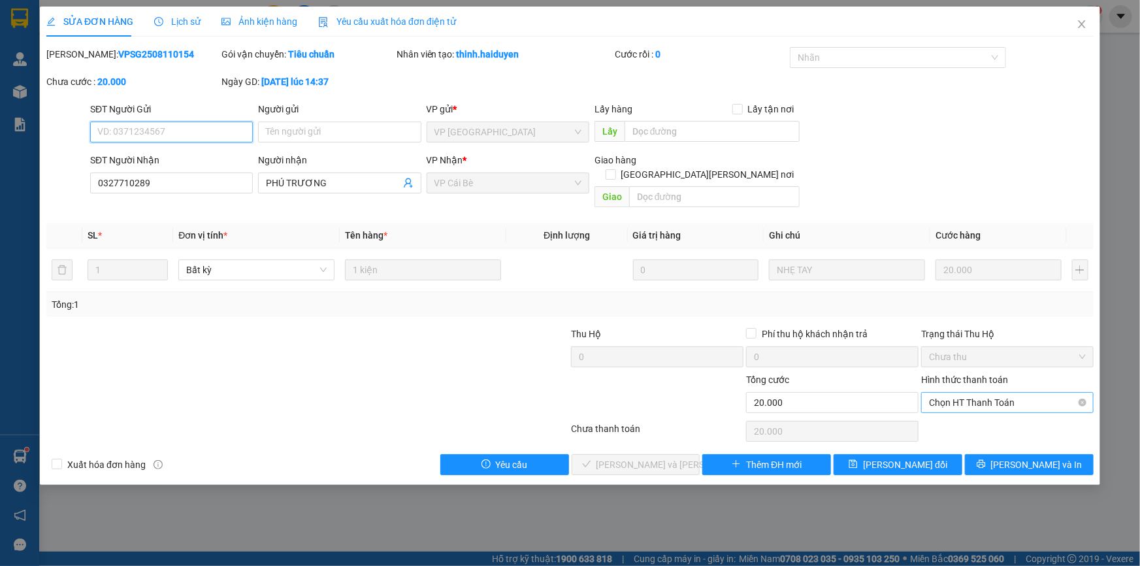
click at [1007, 393] on span "Chọn HT Thanh Toán" at bounding box center [1007, 403] width 157 height 20
drag, startPoint x: 1005, startPoint y: 398, endPoint x: 969, endPoint y: 429, distance: 46.3
click at [990, 421] on div "Tại văn phòng" at bounding box center [1007, 413] width 172 height 21
type input "0"
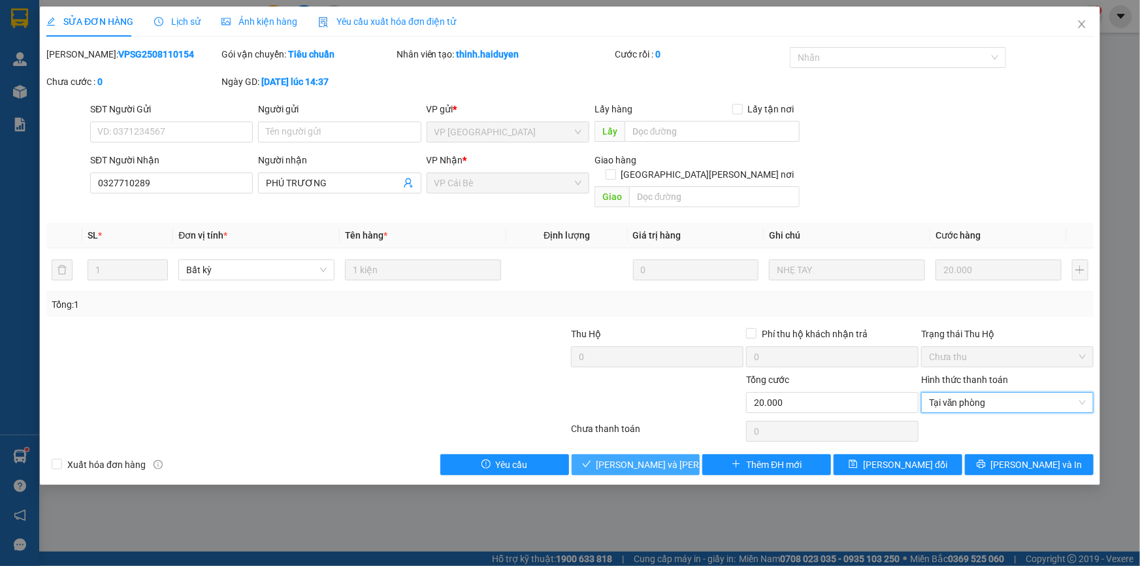
click at [680, 454] on button "[PERSON_NAME] và Giao hàng" at bounding box center [636, 464] width 129 height 21
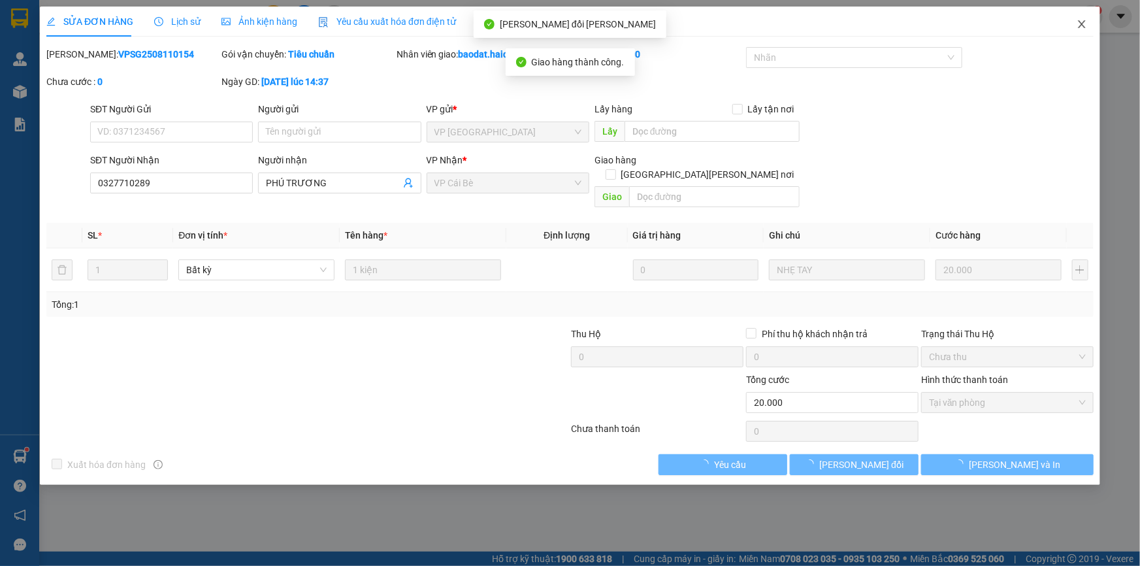
click at [1078, 26] on icon "close" at bounding box center [1081, 24] width 10 height 10
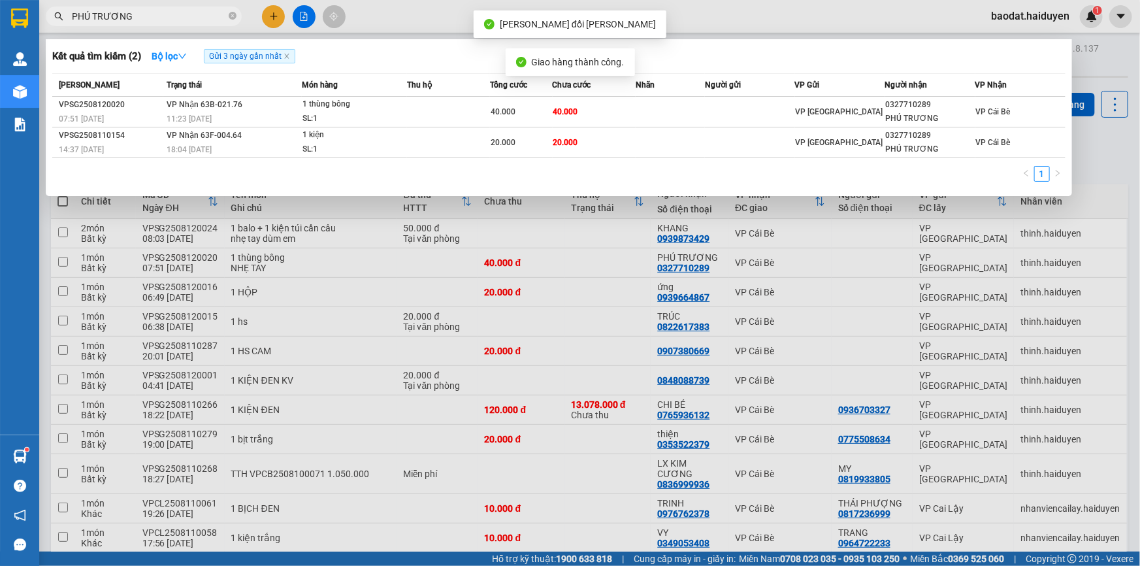
click at [168, 9] on input "PHÚ TRƯƠNG" at bounding box center [149, 16] width 154 height 14
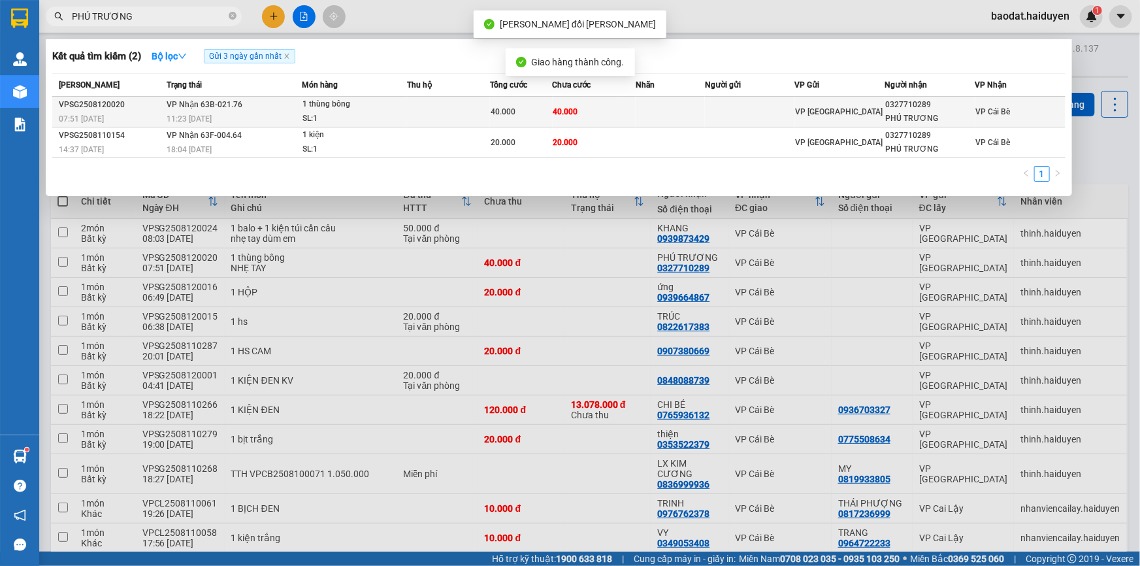
click at [463, 105] on td at bounding box center [448, 112] width 83 height 31
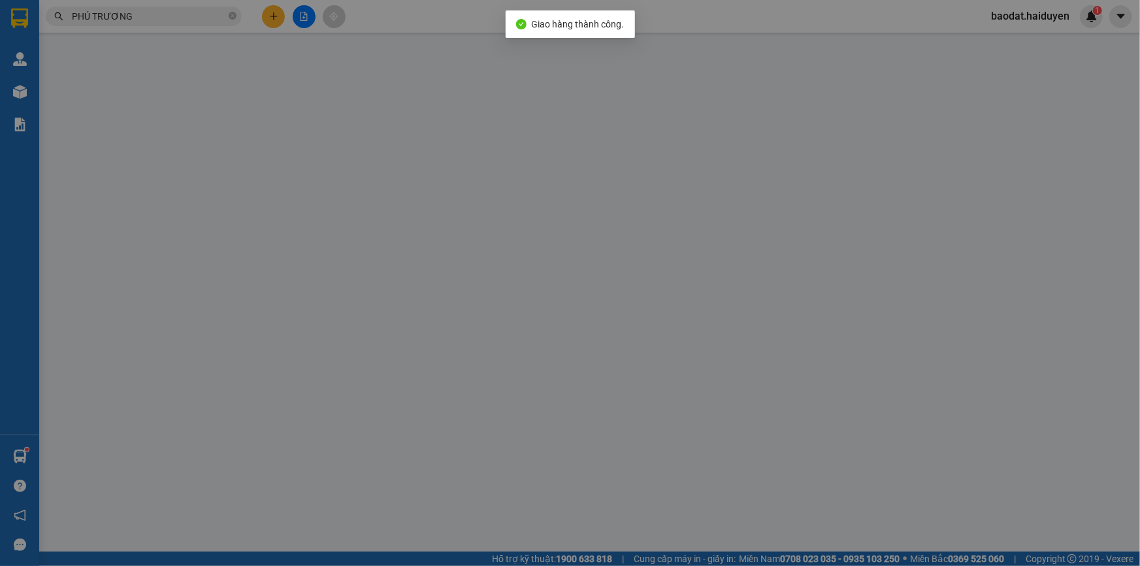
type input "0327710289"
type input "PHÚ TRƯƠNG"
type input "40.000"
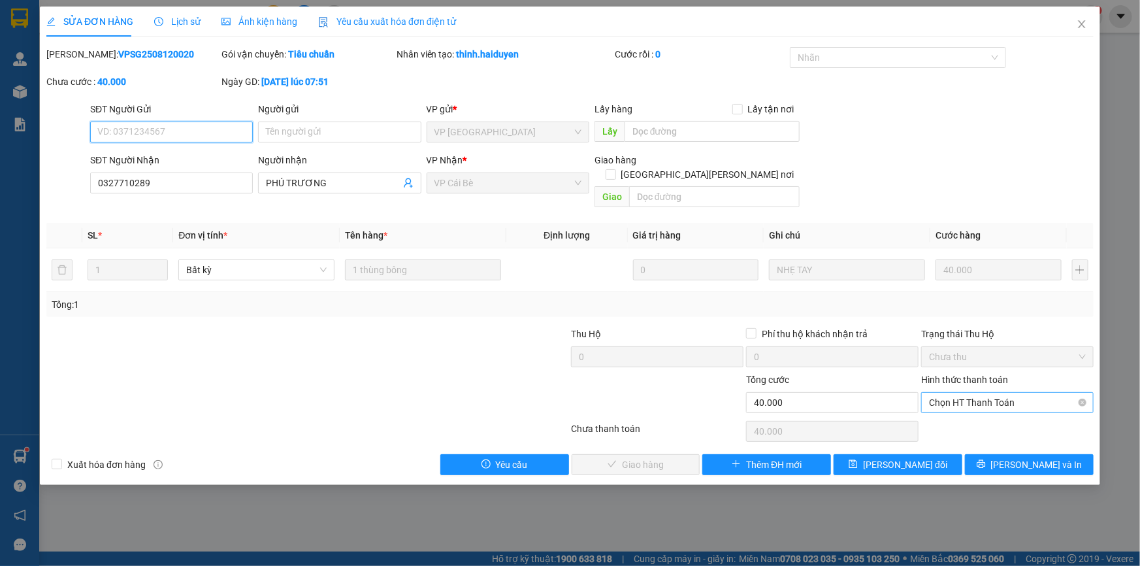
drag, startPoint x: 1006, startPoint y: 386, endPoint x: 1005, endPoint y: 397, distance: 11.1
click at [1006, 393] on span "Chọn HT Thanh Toán" at bounding box center [1007, 403] width 157 height 20
click at [999, 427] on div "Chọn HT Thanh Toán" at bounding box center [1007, 431] width 175 height 26
click at [1000, 398] on div "Hình thức thanh toán Chọn HT Thanh Toán" at bounding box center [1007, 395] width 172 height 46
click at [1006, 393] on span "Chọn HT Thanh Toán" at bounding box center [1007, 403] width 157 height 20
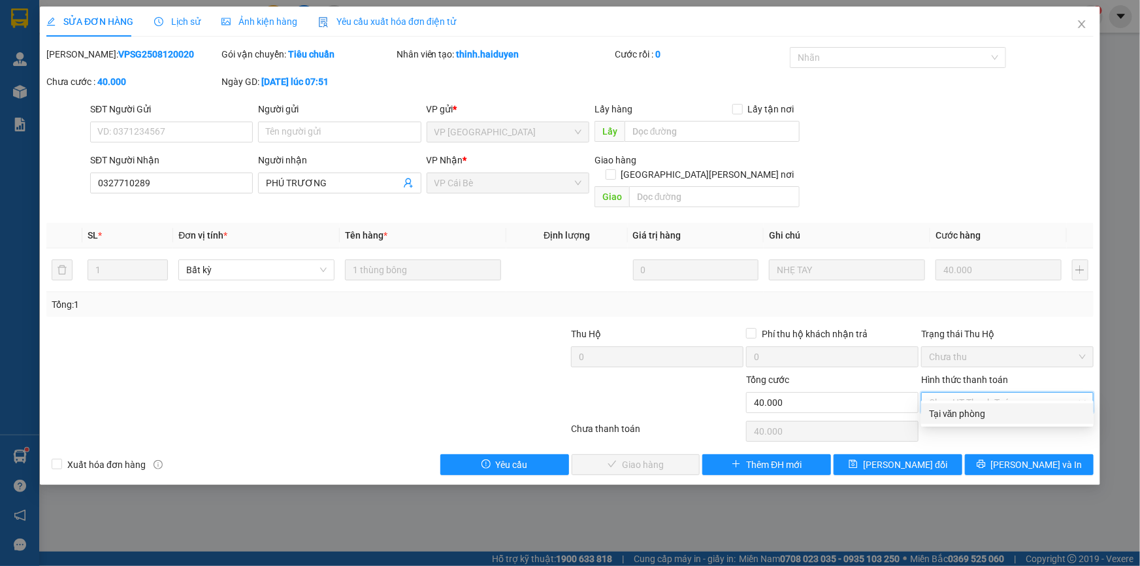
drag, startPoint x: 1009, startPoint y: 412, endPoint x: 998, endPoint y: 412, distance: 11.1
click at [1009, 412] on div "Tại văn phòng" at bounding box center [1007, 413] width 157 height 14
type input "0"
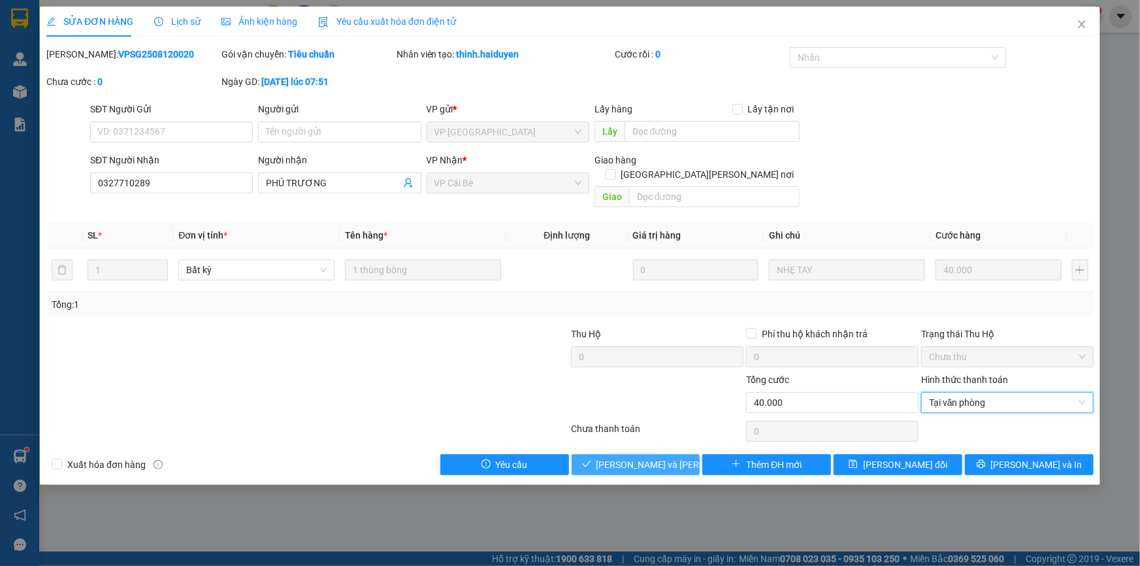
drag, startPoint x: 662, startPoint y: 448, endPoint x: 650, endPoint y: 442, distance: 13.7
click at [664, 457] on span "[PERSON_NAME] và Giao hàng" at bounding box center [684, 464] width 176 height 14
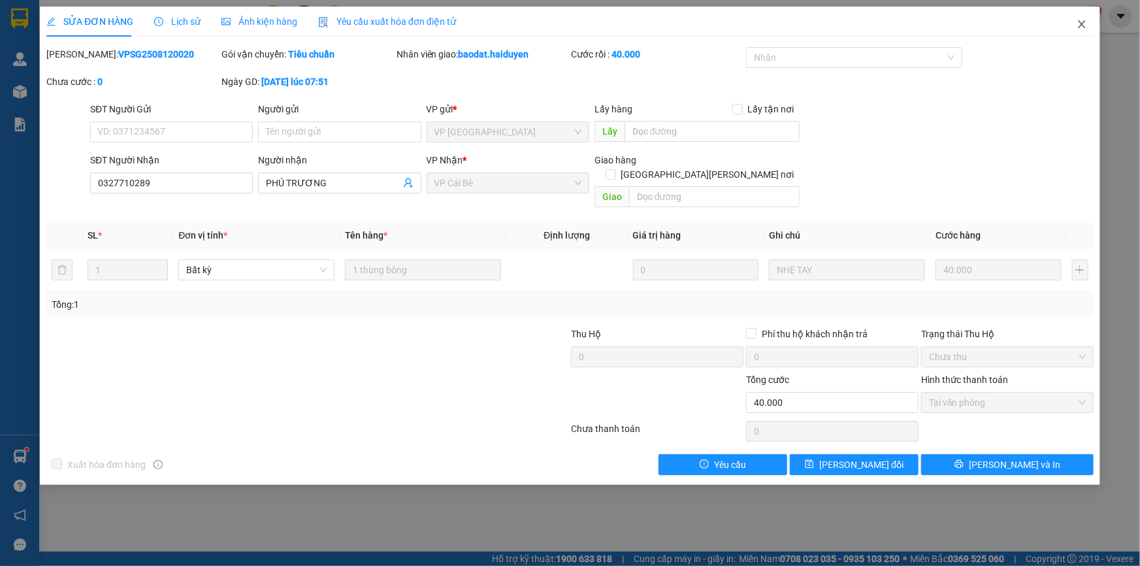
click at [1084, 22] on icon "close" at bounding box center [1081, 24] width 10 height 10
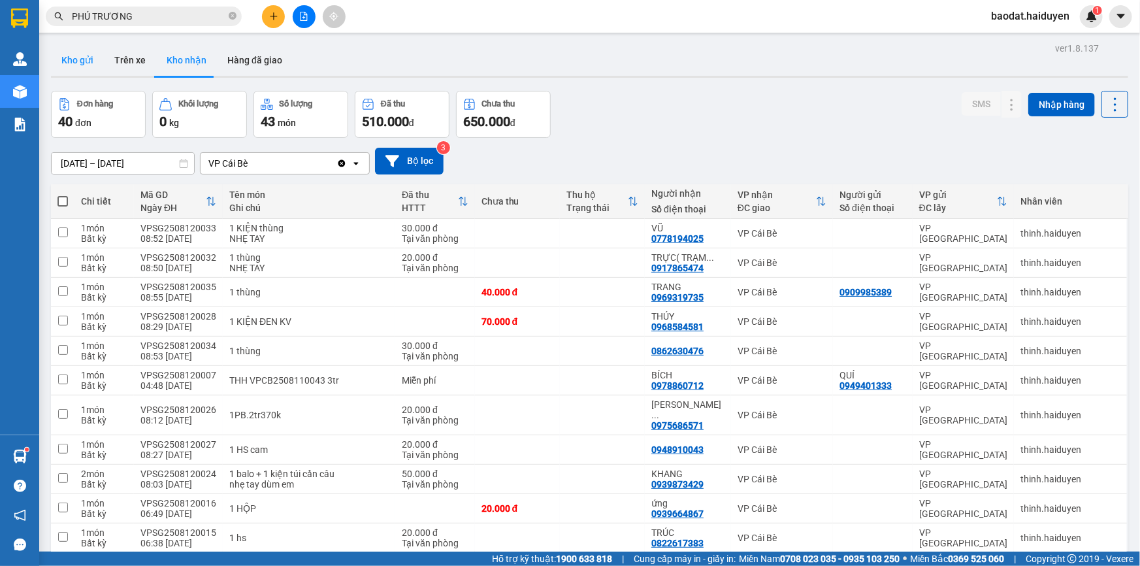
click at [89, 61] on button "Kho gửi" at bounding box center [77, 59] width 53 height 31
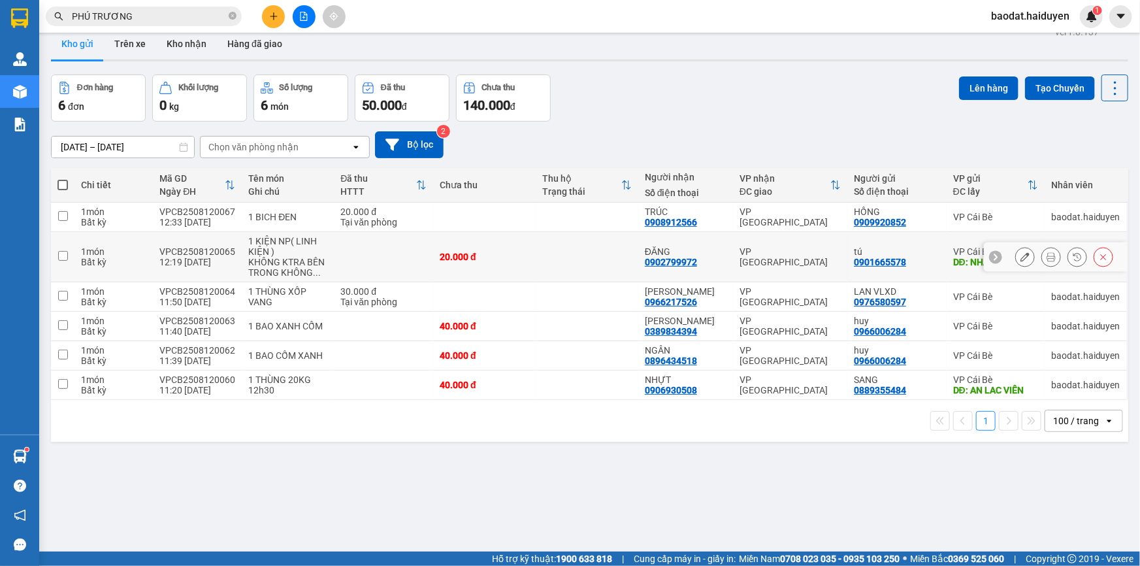
scroll to position [59, 0]
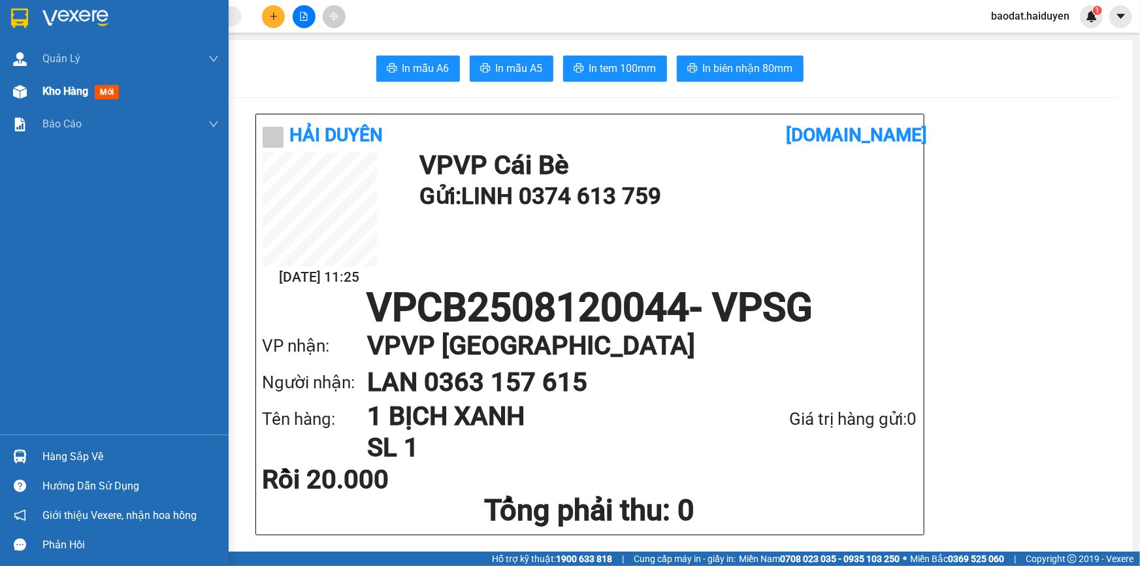
click at [29, 89] on div at bounding box center [19, 91] width 23 height 23
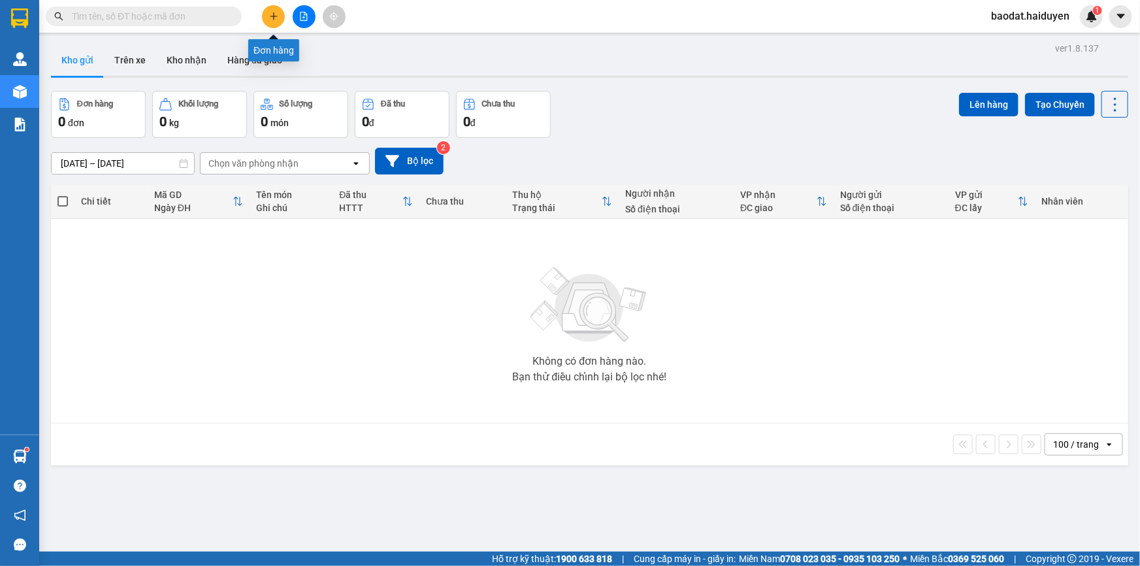
click at [269, 12] on icon "plus" at bounding box center [273, 16] width 9 height 9
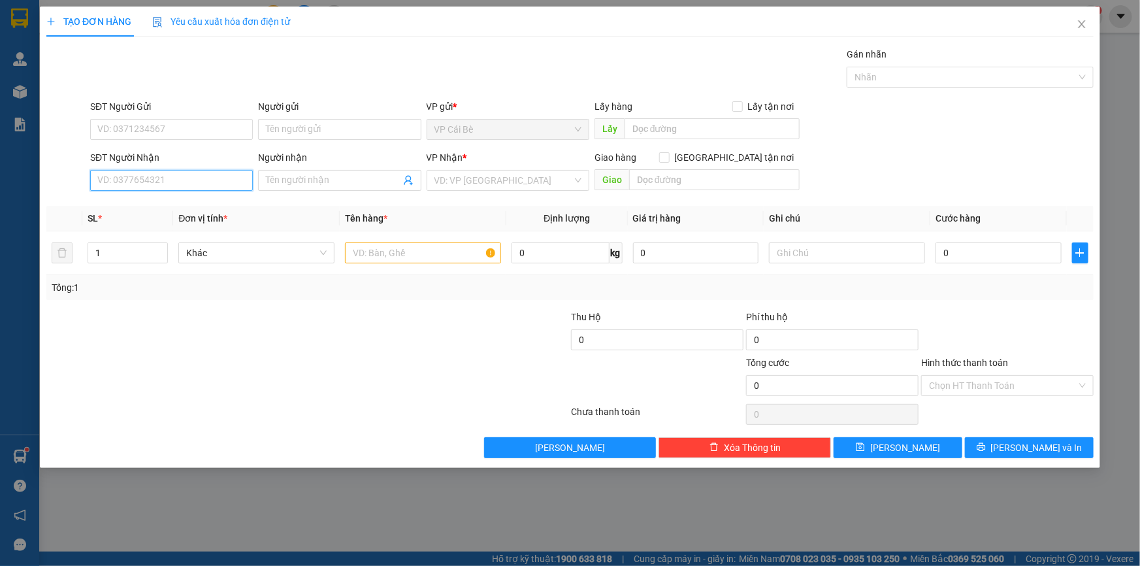
click at [235, 176] on input "SĐT Người Nhận" at bounding box center [171, 180] width 163 height 21
click at [223, 130] on input "SĐT Người Gửi" at bounding box center [171, 129] width 163 height 21
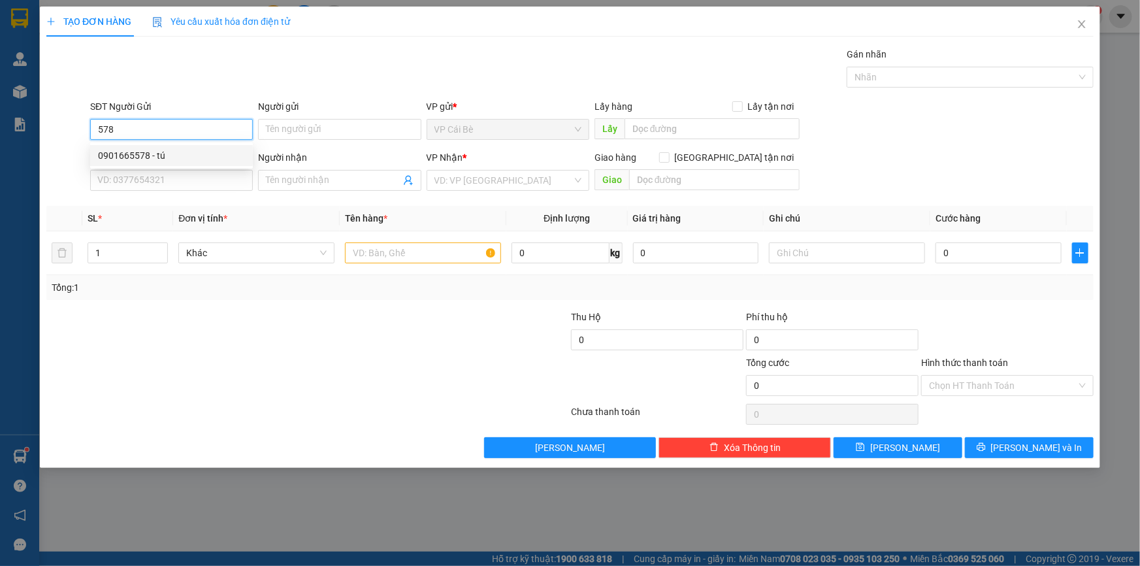
click at [203, 160] on div "0901665578 - tú" at bounding box center [171, 155] width 147 height 14
type input "0901665578"
type input "tú"
type input "0787337272"
type input "lợi"
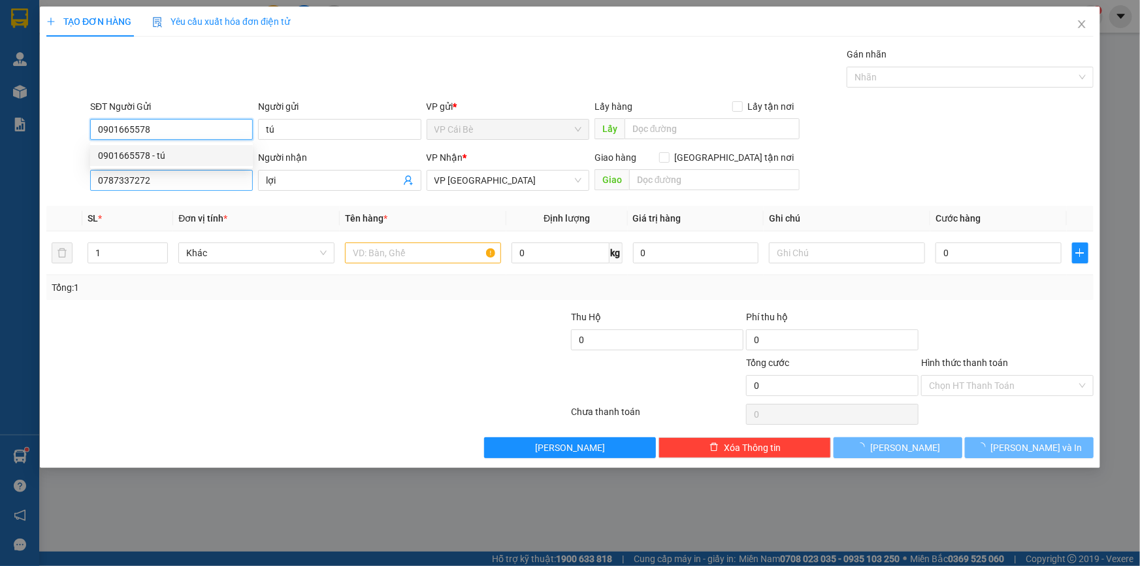
type input "20.000"
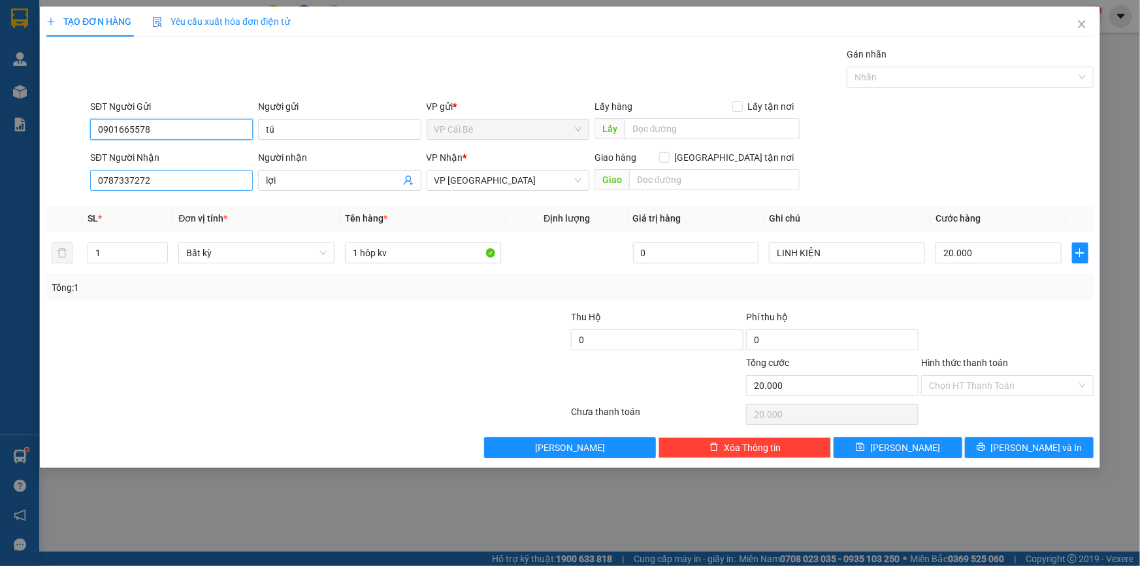
type input "0901665578"
drag, startPoint x: 199, startPoint y: 177, endPoint x: 0, endPoint y: 199, distance: 200.4
click at [3, 199] on div "TẠO ĐƠN HÀNG Yêu cầu xuất hóa đơn điện tử Transit Pickup Surcharge Ids Transit …" at bounding box center [570, 283] width 1140 height 566
drag, startPoint x: 150, startPoint y: 127, endPoint x: 78, endPoint y: 125, distance: 71.9
click at [26, 125] on div "TẠO ĐƠN HÀNG Yêu cầu xuất hóa đơn điện tử Transit Pickup Surcharge Ids Transit …" at bounding box center [570, 283] width 1140 height 566
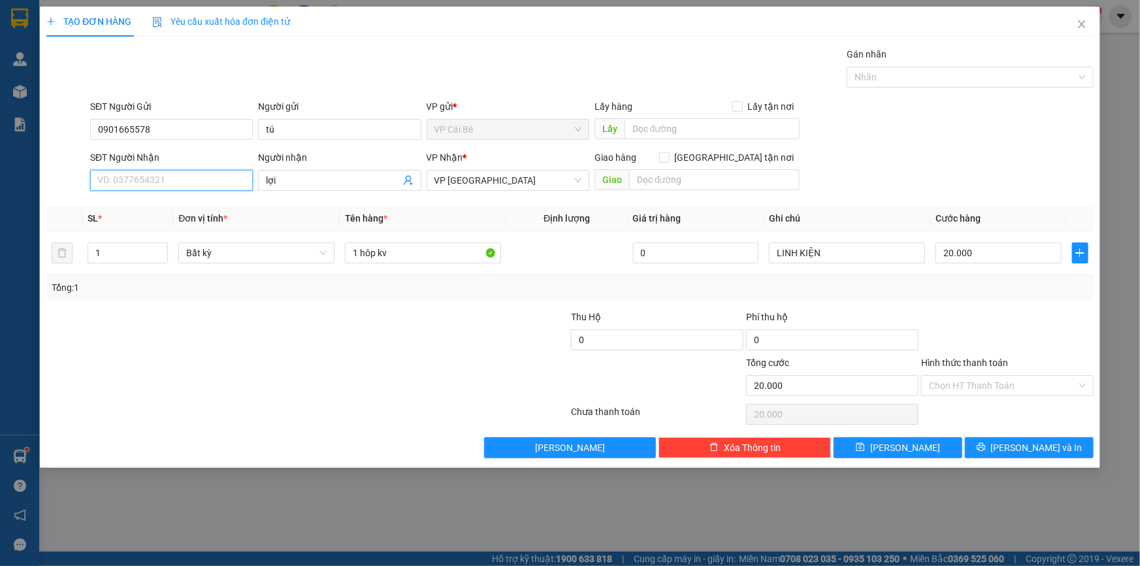
click at [189, 186] on input "SĐT Người Nhận" at bounding box center [171, 180] width 163 height 21
type input "0902799972"
click at [189, 204] on div "0902799972 - ĐĂNG" at bounding box center [171, 206] width 147 height 14
type input "ĐĂNG"
type input "0902799972"
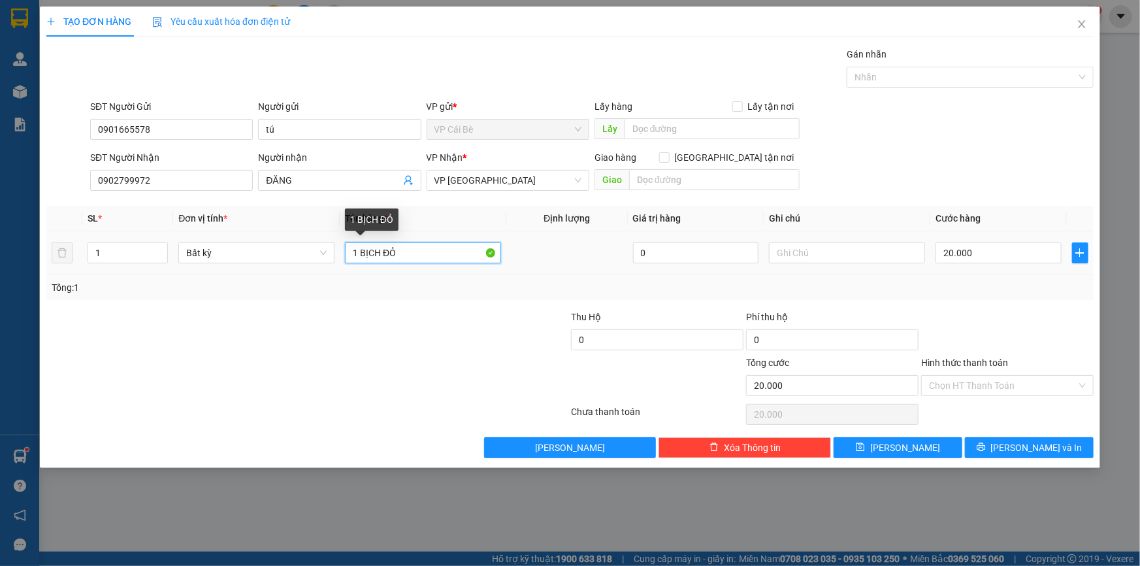
drag, startPoint x: 360, startPoint y: 253, endPoint x: 459, endPoint y: 260, distance: 99.5
click at [459, 260] on input "1 BỊCH ĐỎ" at bounding box center [423, 252] width 156 height 21
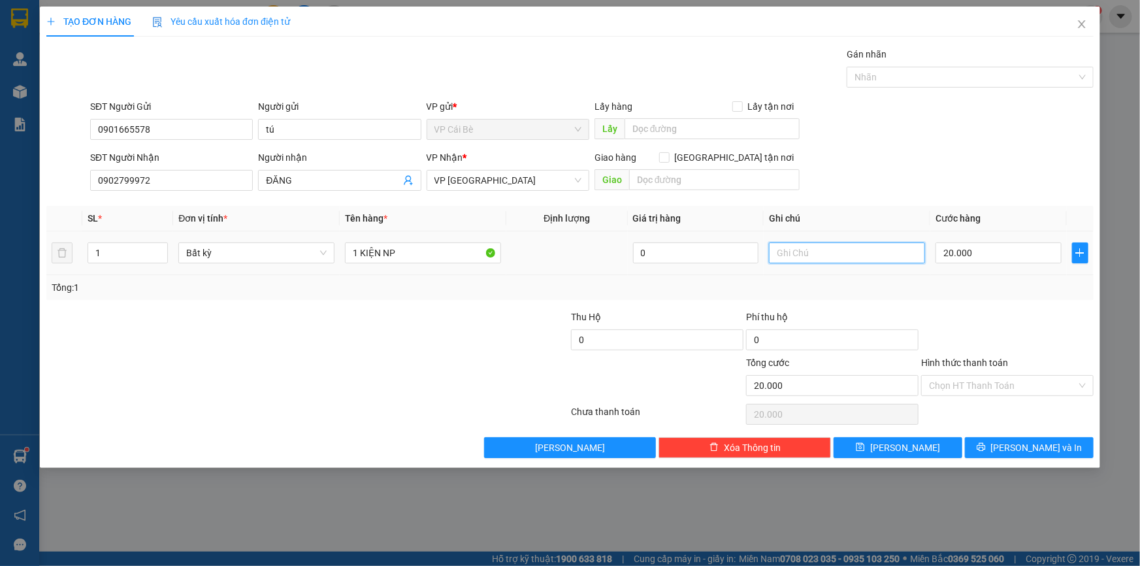
click at [794, 253] on input "text" at bounding box center [847, 252] width 156 height 21
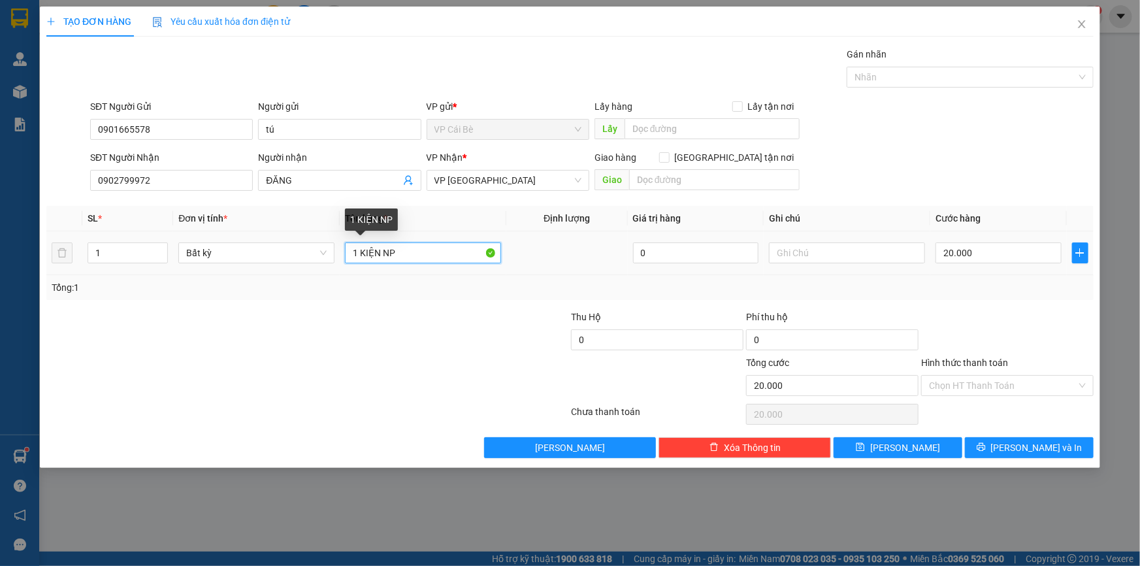
click at [410, 251] on input "1 KIỆN NP" at bounding box center [423, 252] width 156 height 21
type input "1 KIỆN NP( LINH KIỆN )"
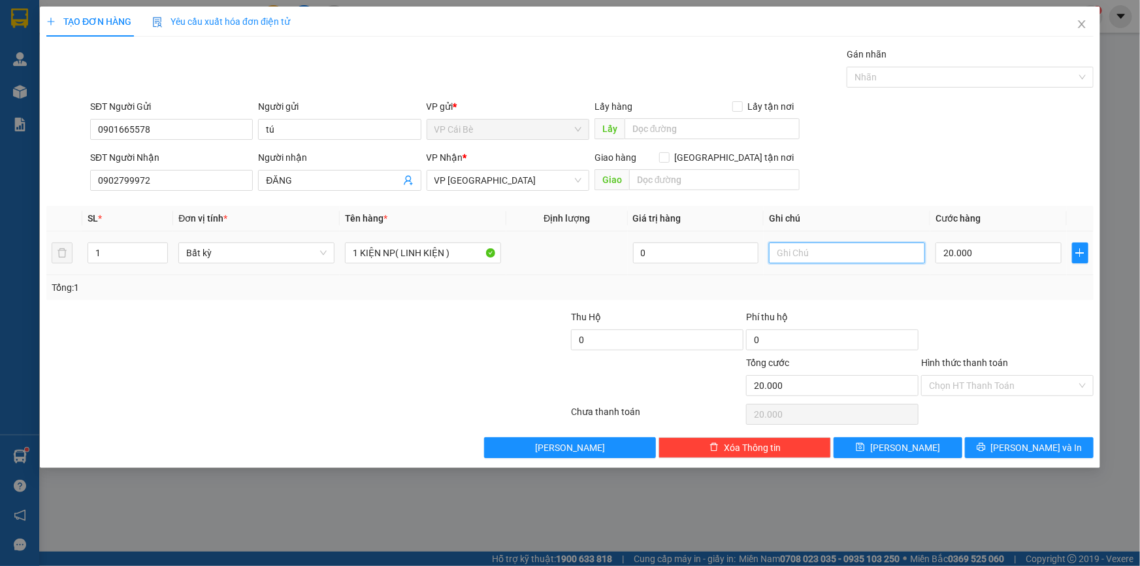
click at [845, 250] on input "text" at bounding box center [847, 252] width 156 height 21
type input "KHÔNG KTRA BÊN TRONG KHÔNG ĐỒNG KIỂM"
drag, startPoint x: 1038, startPoint y: 451, endPoint x: 1036, endPoint y: 434, distance: 17.1
click at [1038, 451] on span "Lưu và In" at bounding box center [1036, 447] width 91 height 14
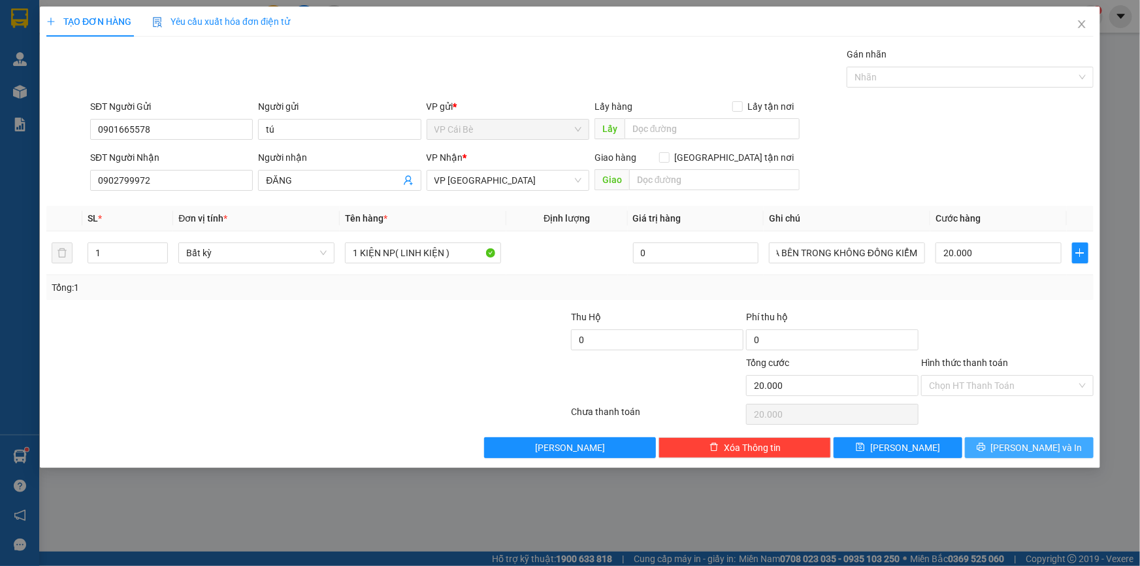
scroll to position [0, 0]
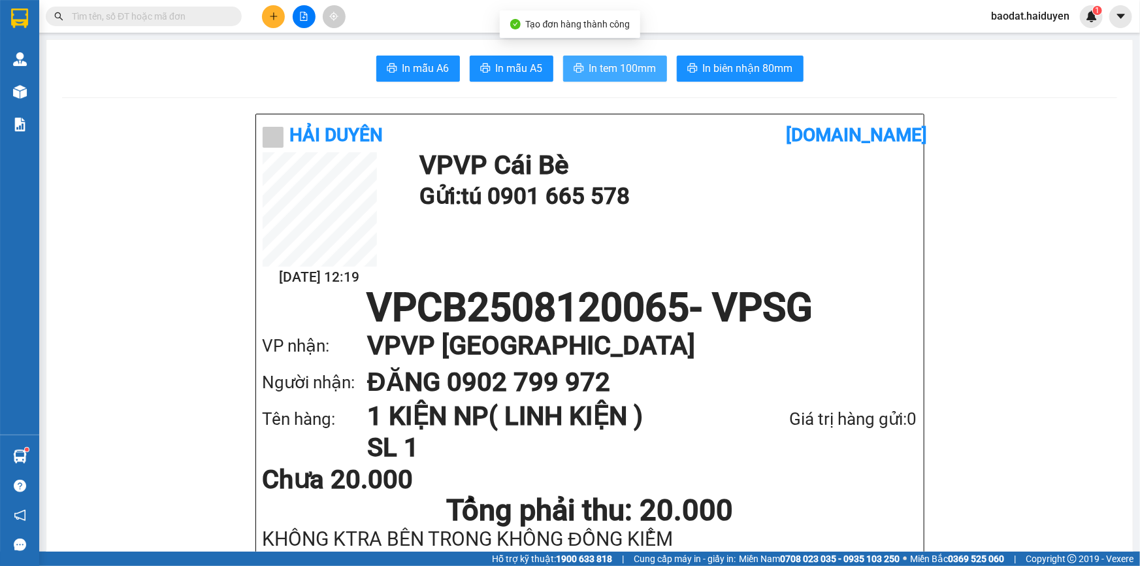
click at [615, 59] on button "In tem 100mm" at bounding box center [615, 69] width 104 height 26
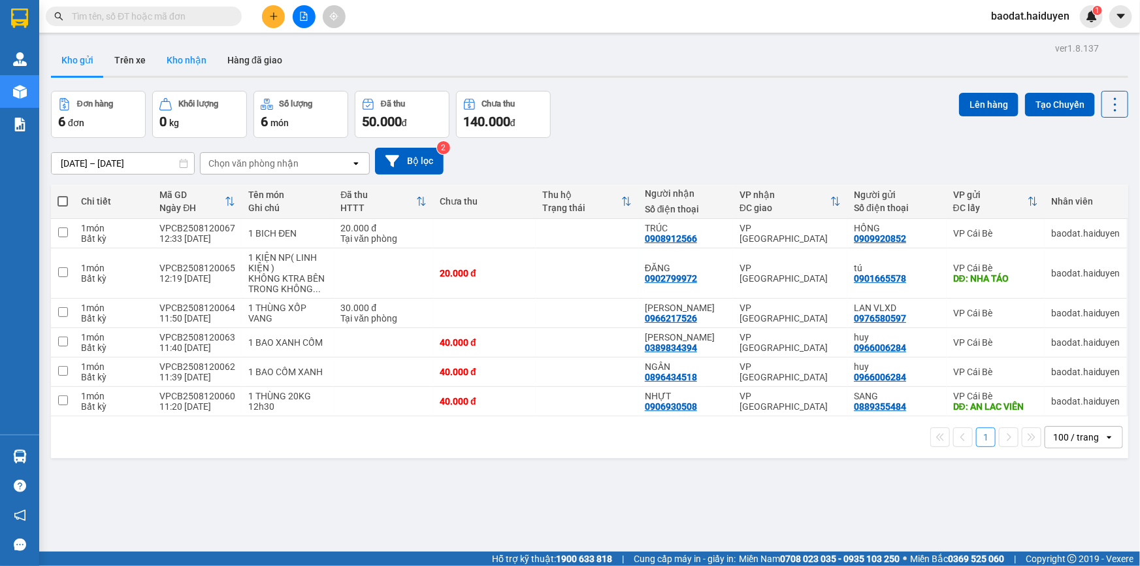
click at [172, 57] on button "Kho nhận" at bounding box center [186, 59] width 61 height 31
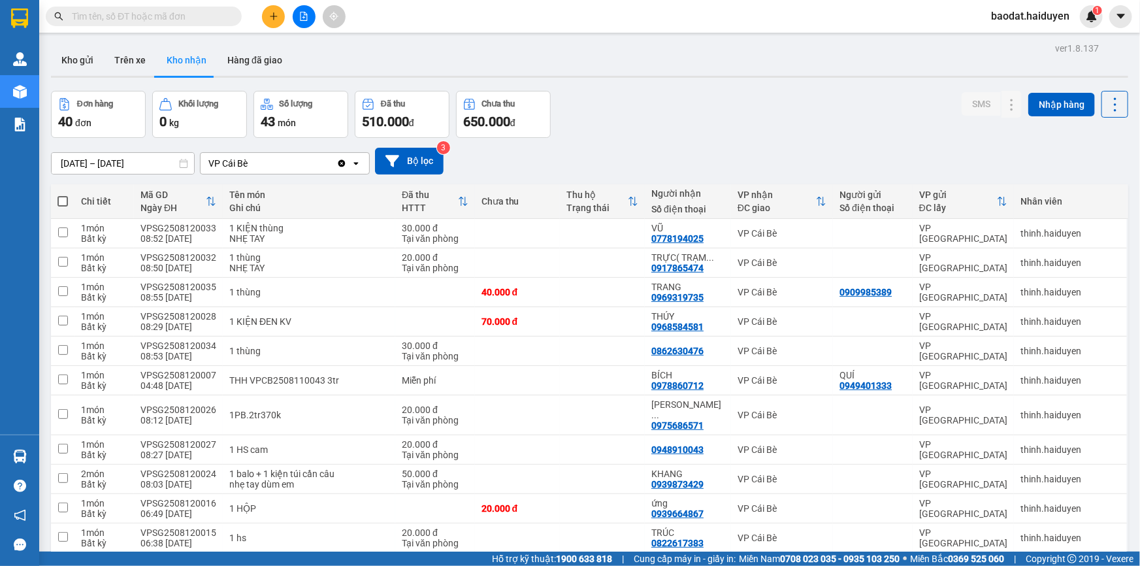
click at [201, 23] on input "text" at bounding box center [149, 16] width 154 height 14
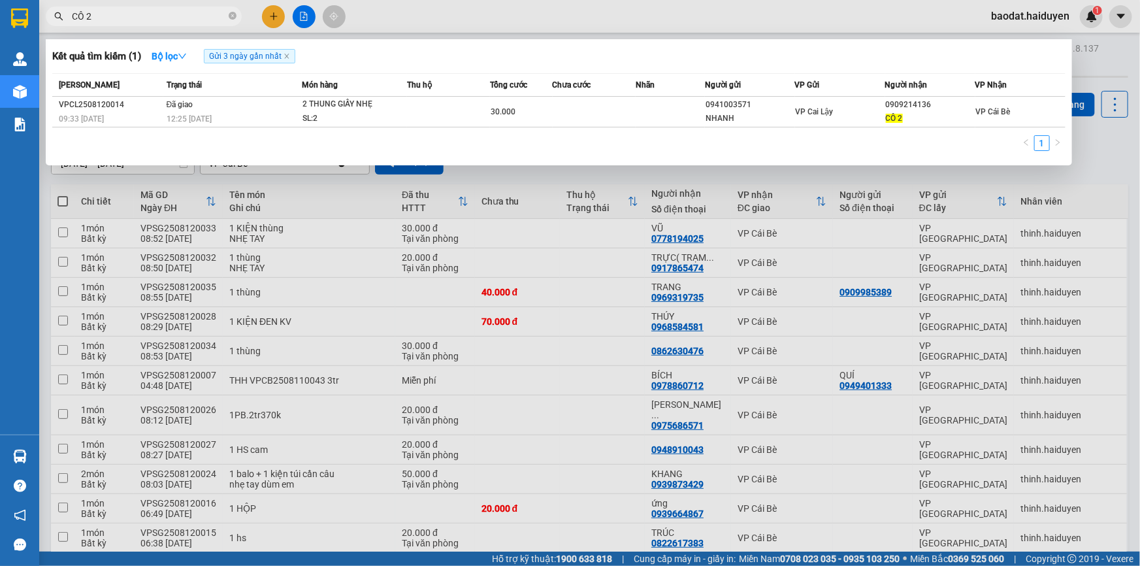
type input "CÔ 2"
click at [462, 31] on div at bounding box center [570, 283] width 1140 height 566
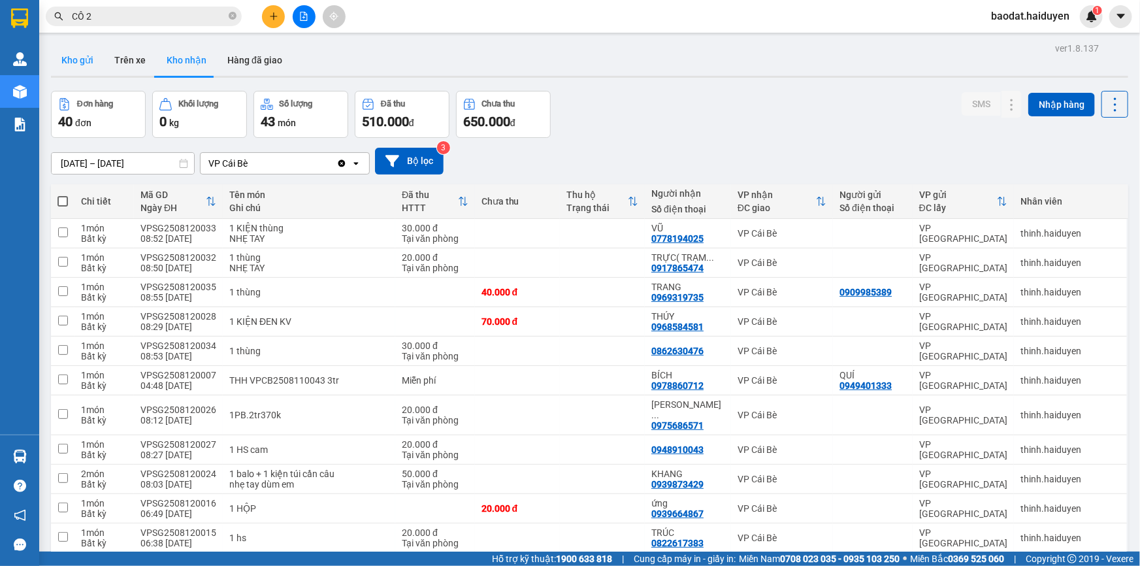
click at [85, 59] on button "Kho gửi" at bounding box center [77, 59] width 53 height 31
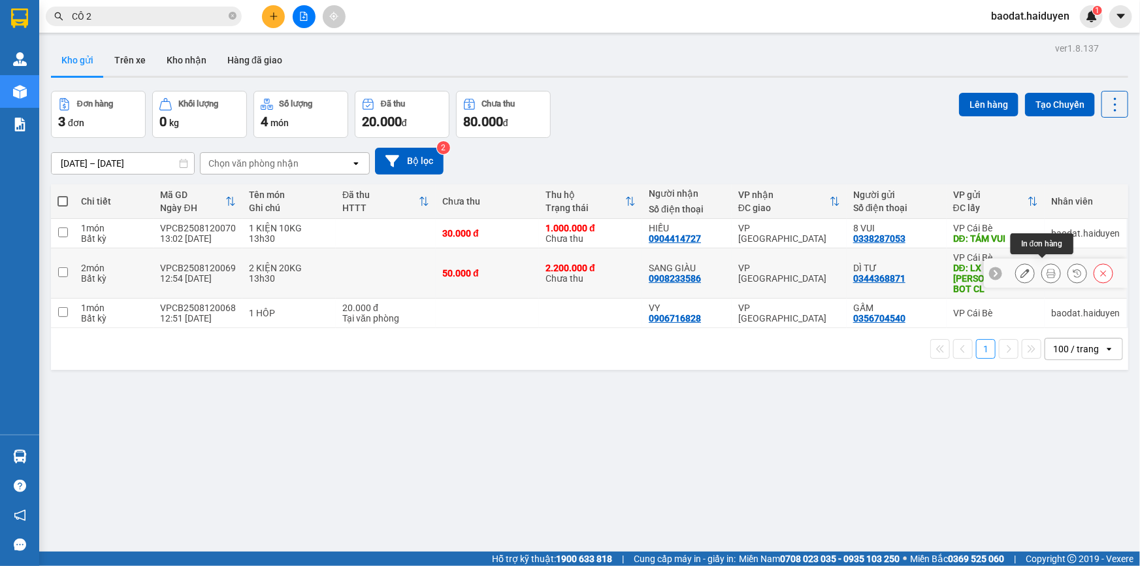
click at [1045, 272] on button at bounding box center [1051, 273] width 18 height 23
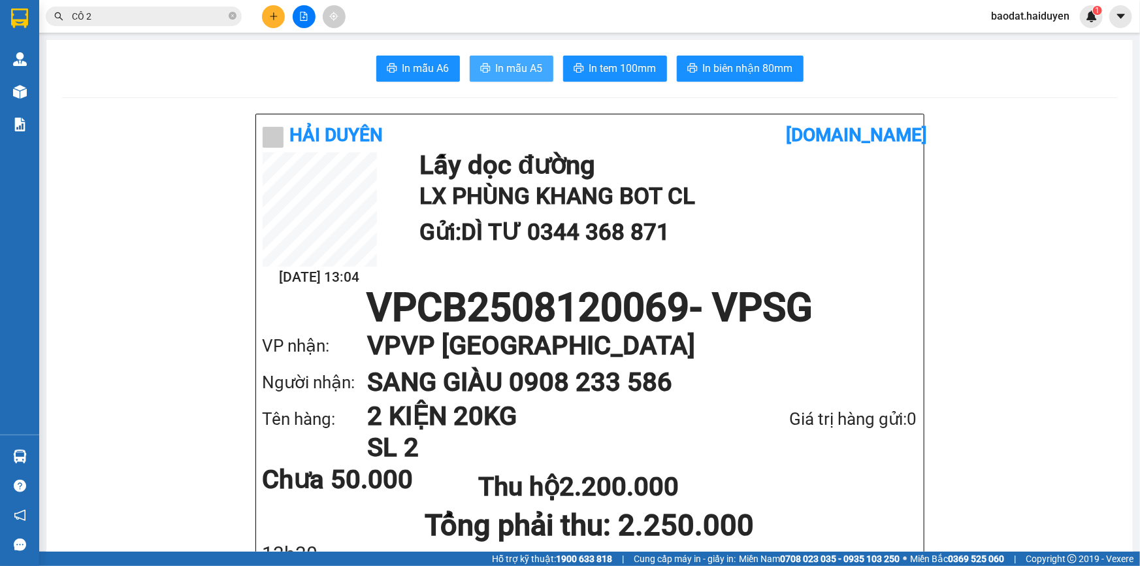
click at [497, 65] on span "In mẫu A5" at bounding box center [519, 68] width 47 height 16
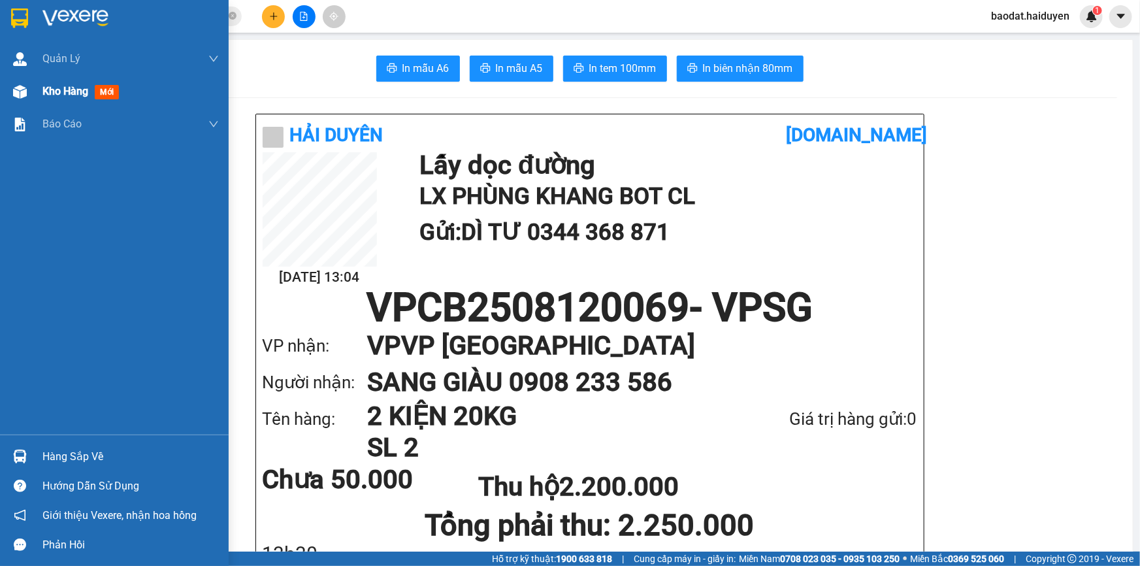
click at [13, 100] on div at bounding box center [19, 91] width 23 height 23
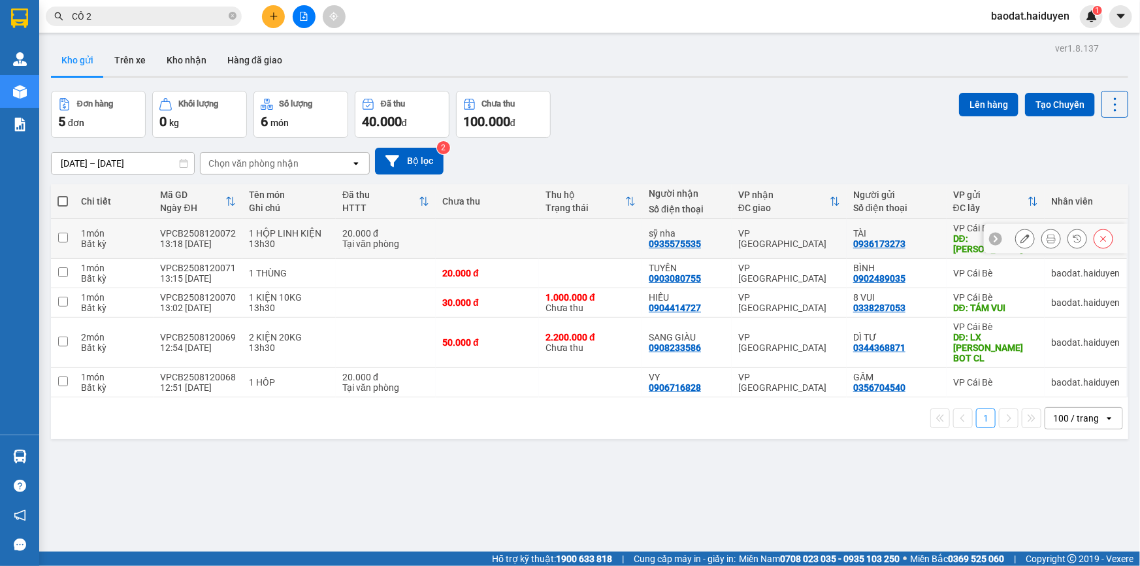
click at [1046, 236] on icon at bounding box center [1050, 238] width 9 height 9
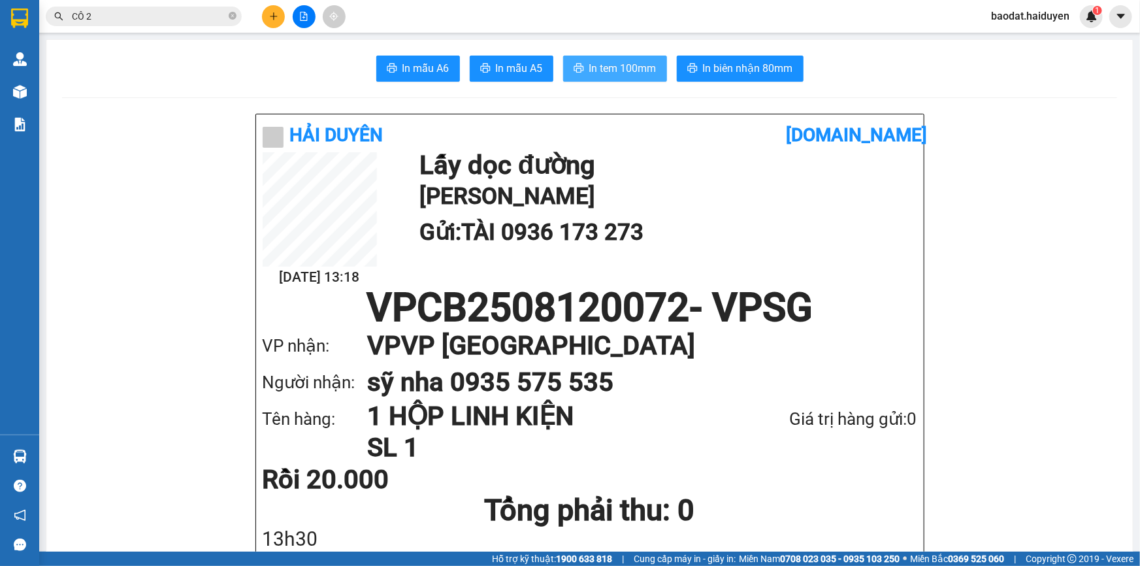
click at [630, 65] on span "In tem 100mm" at bounding box center [622, 68] width 67 height 16
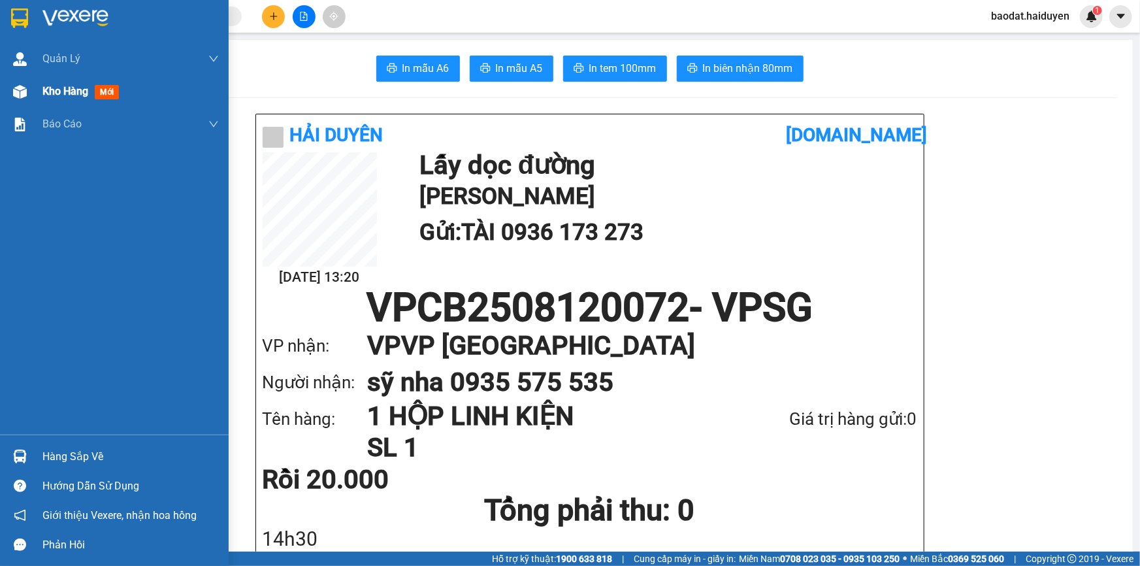
click at [32, 98] on div "Kho hàng mới" at bounding box center [114, 91] width 229 height 33
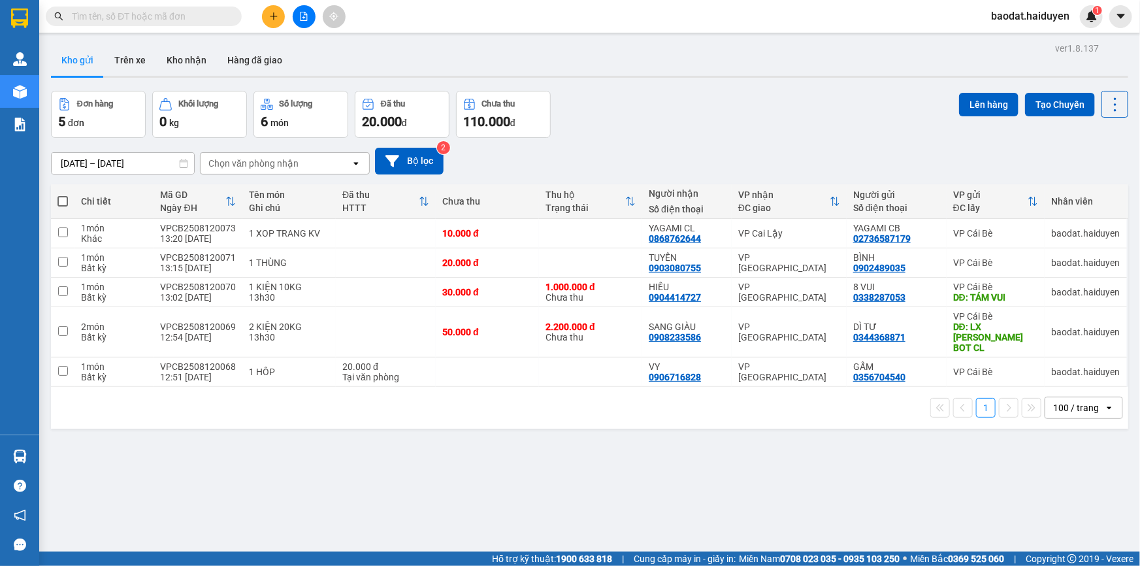
click at [212, 8] on span at bounding box center [144, 17] width 196 height 20
click at [216, 22] on input "text" at bounding box center [149, 16] width 154 height 14
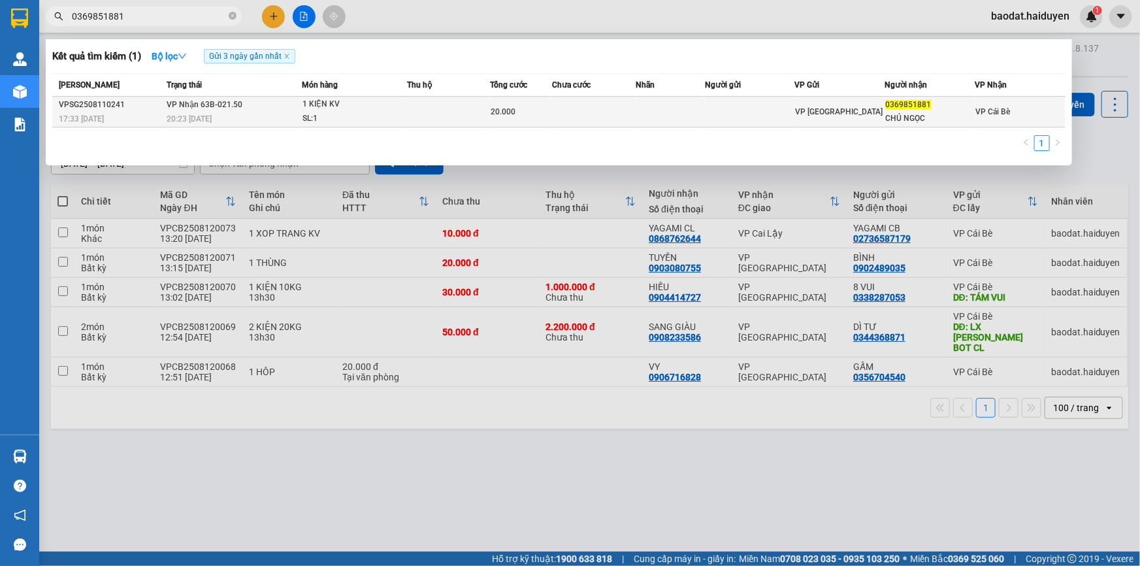
type input "0369851881"
click at [461, 120] on td at bounding box center [448, 112] width 83 height 31
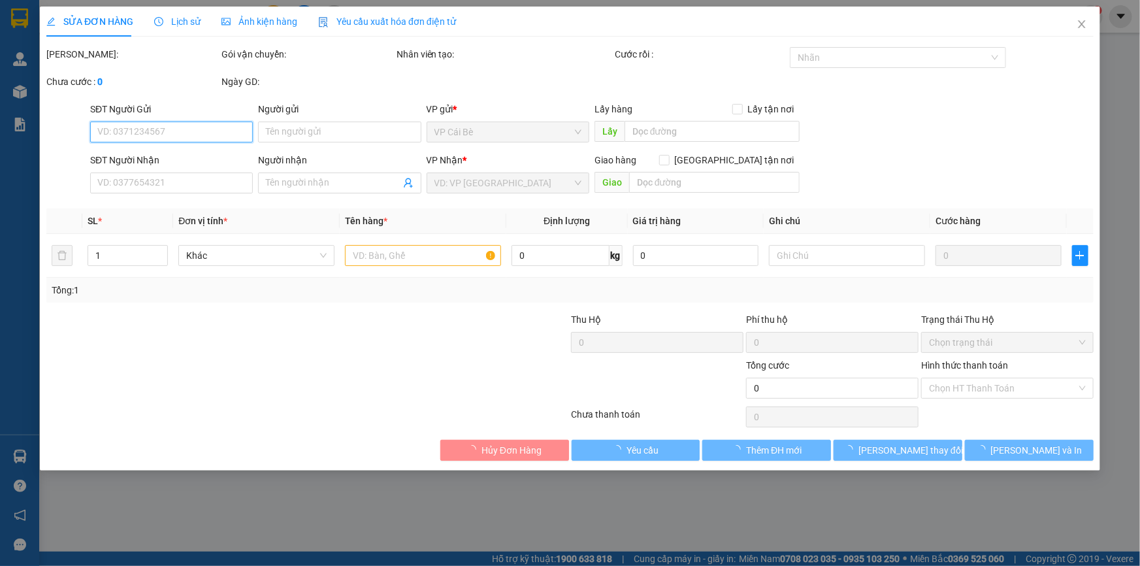
type input "0369851881"
type input "CHÚ NGỌC"
type input "20.000"
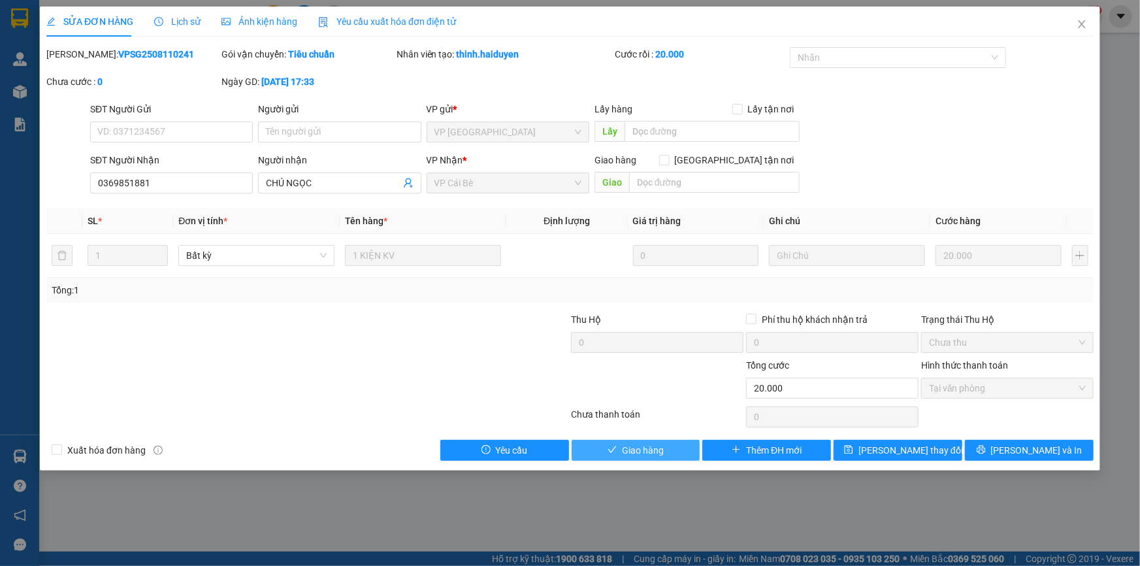
click at [659, 444] on span "Giao hàng" at bounding box center [643, 450] width 42 height 14
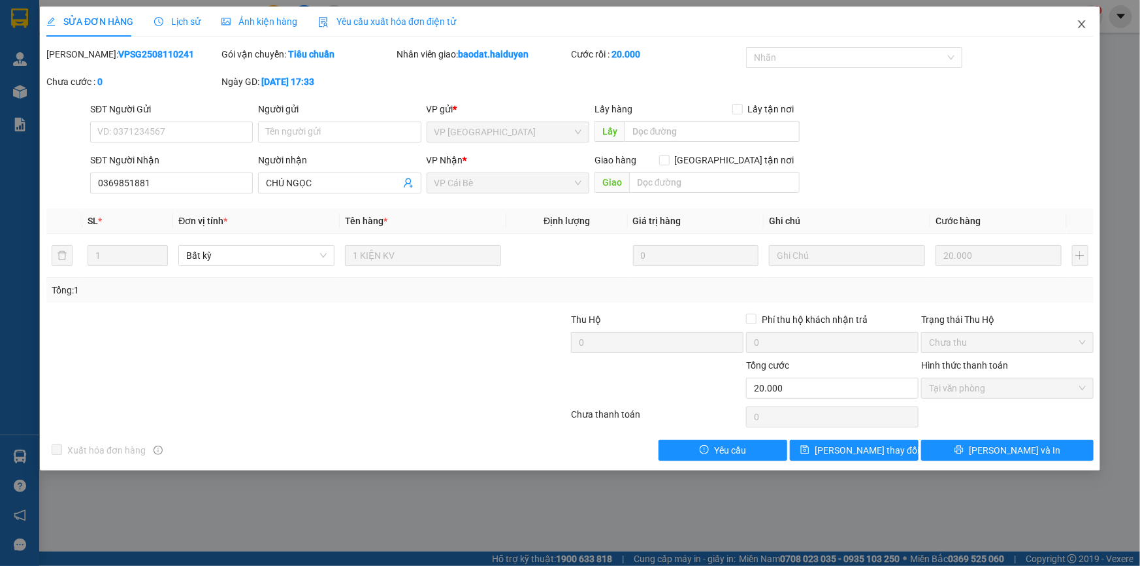
click at [1080, 25] on icon "close" at bounding box center [1081, 24] width 10 height 10
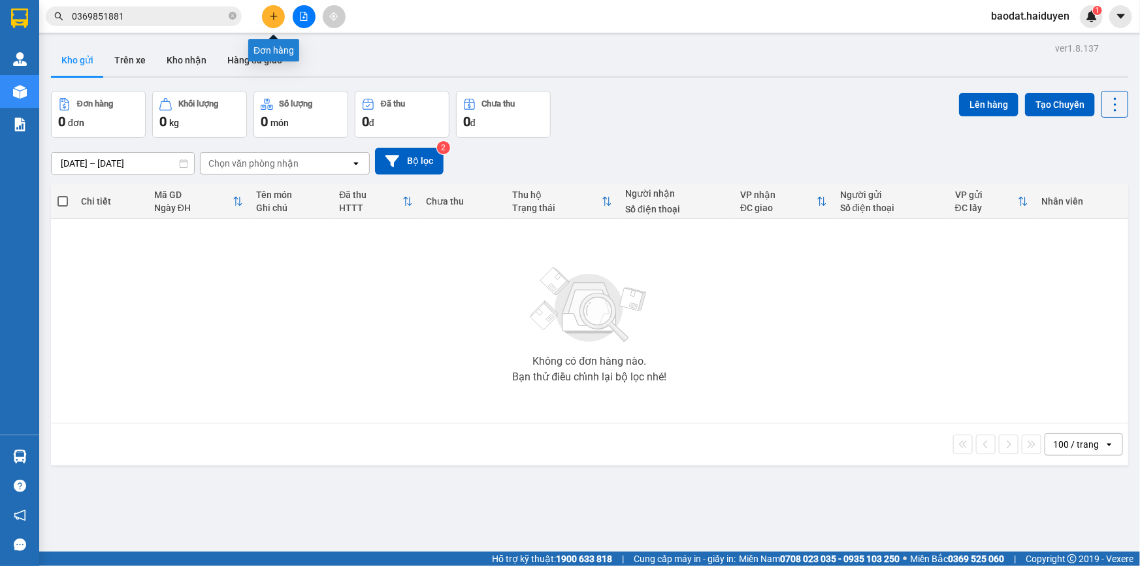
click at [272, 22] on button at bounding box center [273, 16] width 23 height 23
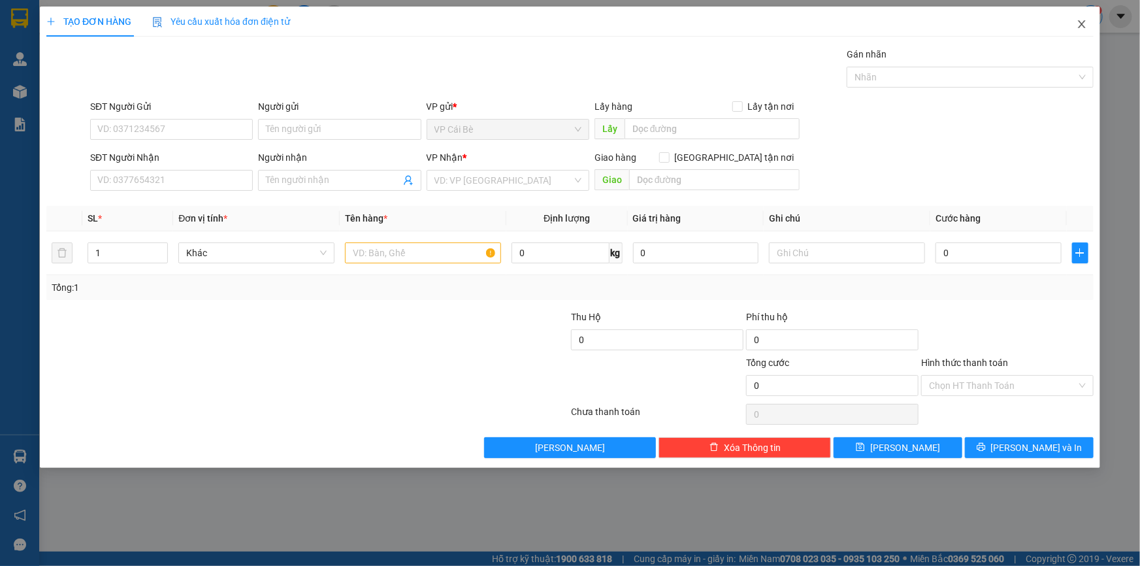
click at [1088, 27] on span "Close" at bounding box center [1081, 25] width 37 height 37
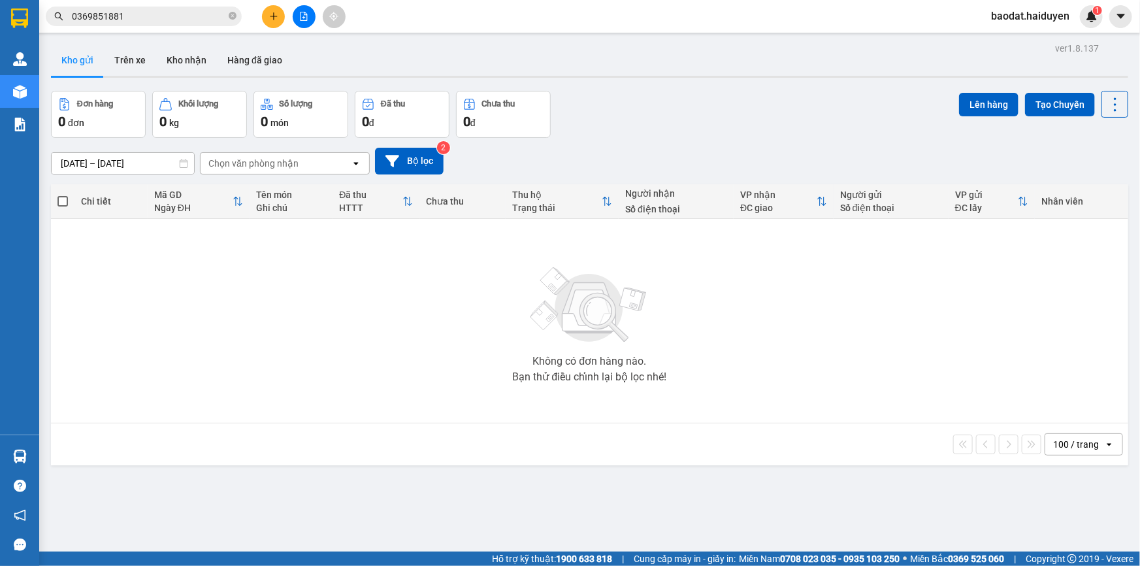
click at [309, 16] on button at bounding box center [304, 16] width 23 height 23
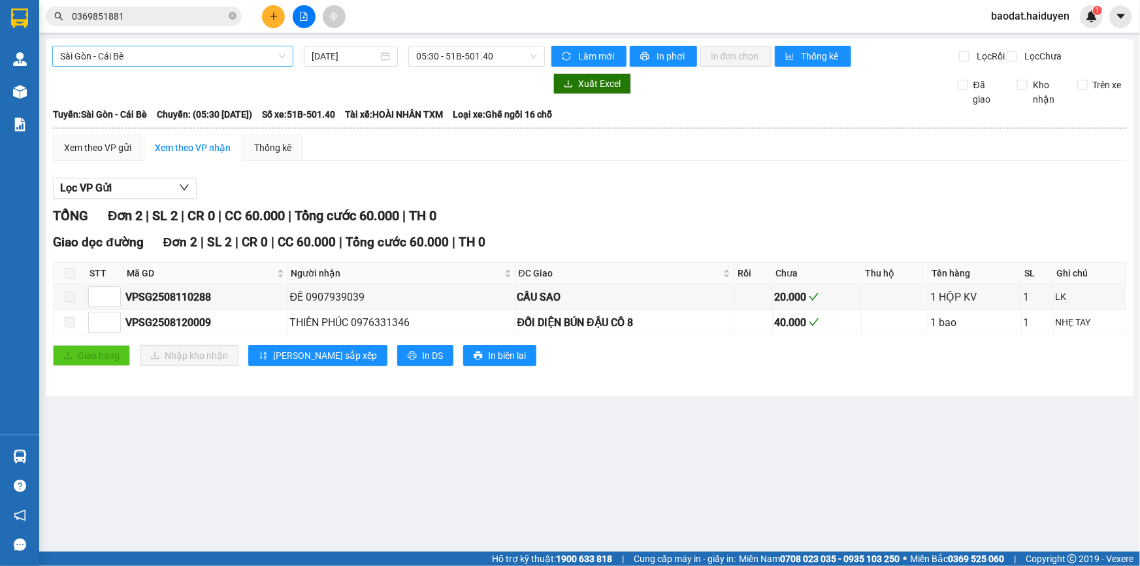
click at [138, 59] on span "Sài Gòn - Cái Bè" at bounding box center [172, 56] width 225 height 20
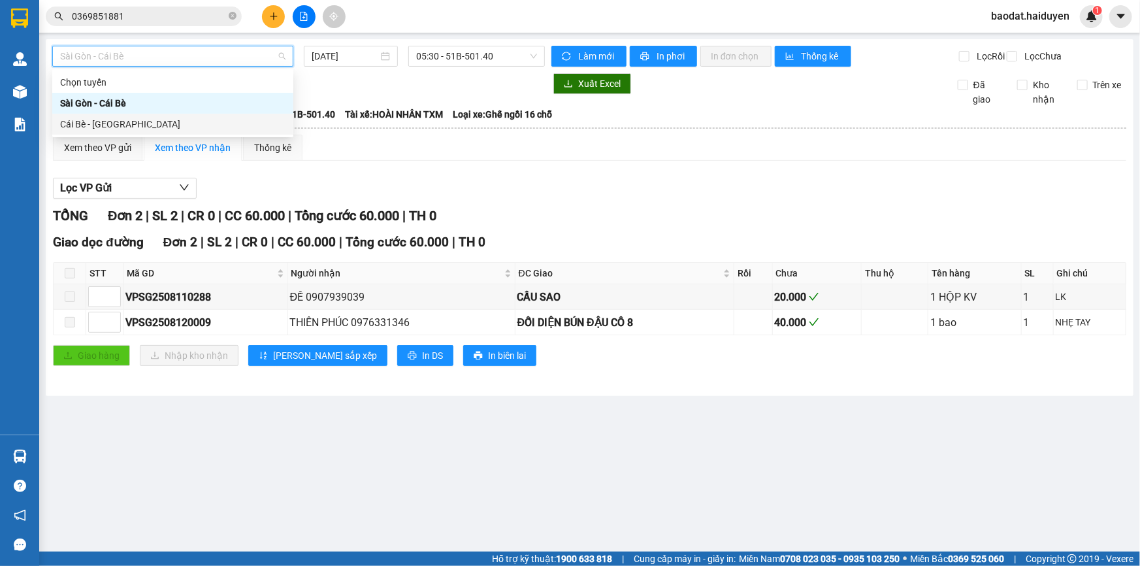
click at [111, 125] on div "Cái Bè - [GEOGRAPHIC_DATA]" at bounding box center [172, 124] width 225 height 14
type input "[DATE]"
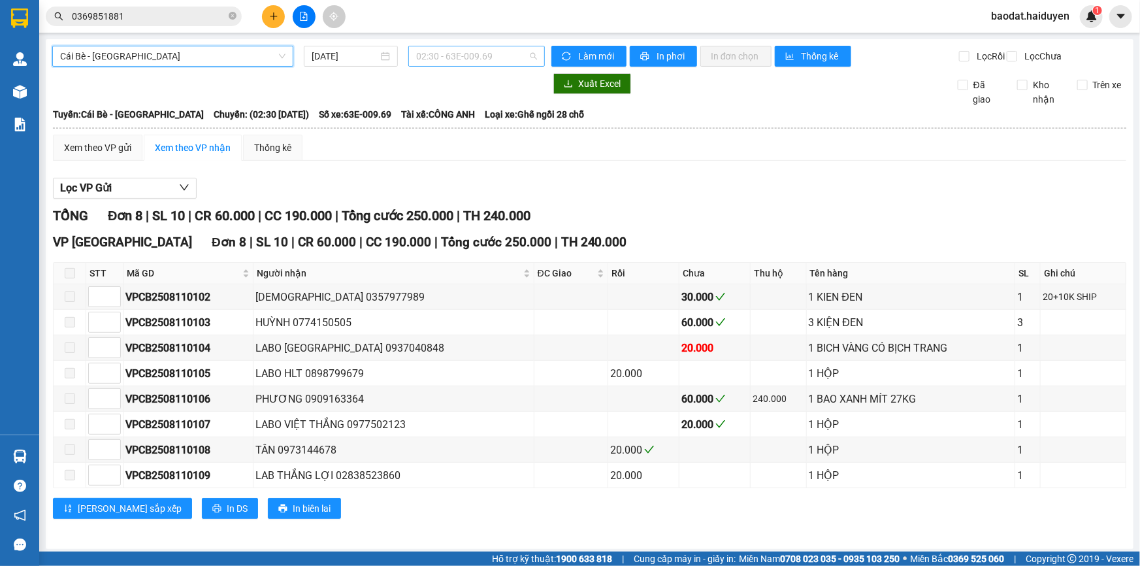
click at [494, 63] on span "02:30 - 63E-009.69" at bounding box center [476, 56] width 121 height 20
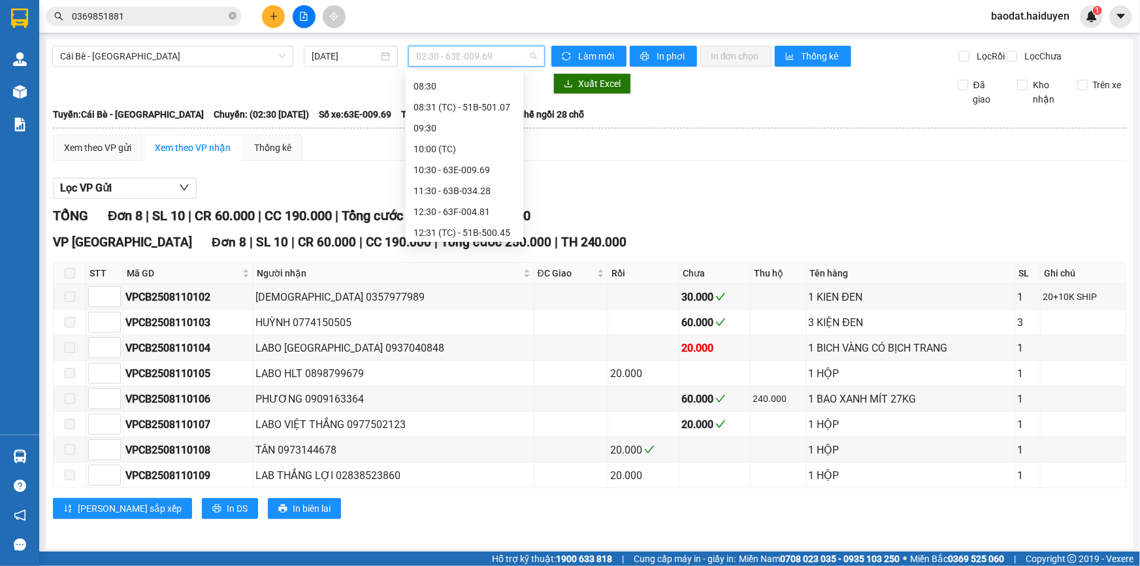
scroll to position [314, 0]
click at [451, 160] on div "13:30 - 63B-021.76" at bounding box center [464, 166] width 102 height 14
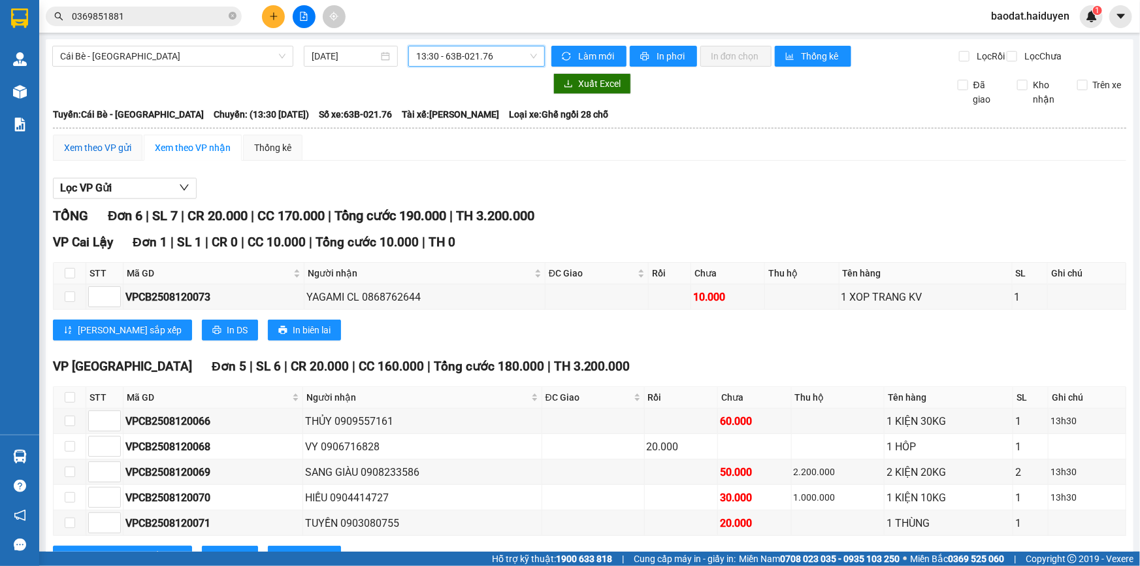
click at [105, 155] on div "Xem theo VP gửi" at bounding box center [97, 147] width 67 height 14
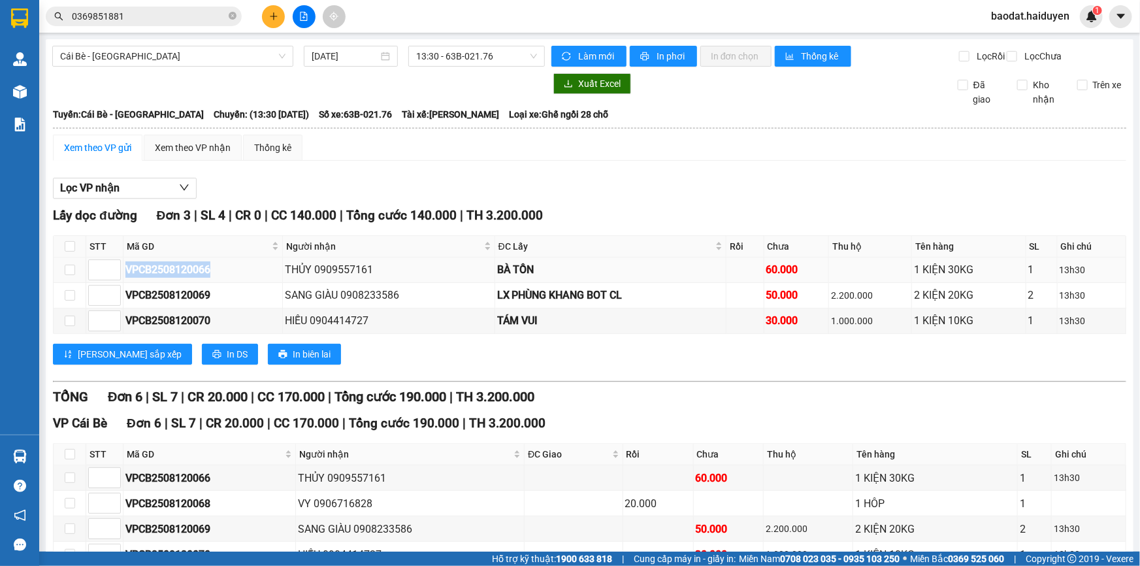
drag, startPoint x: 225, startPoint y: 282, endPoint x: 125, endPoint y: 281, distance: 99.3
click at [125, 278] on div "VPCB2508120066" at bounding box center [202, 269] width 155 height 16
copy div "VPCB2508120066"
click at [233, 16] on icon "close-circle" at bounding box center [233, 16] width 8 height 8
paste input "VPCB2508120066"
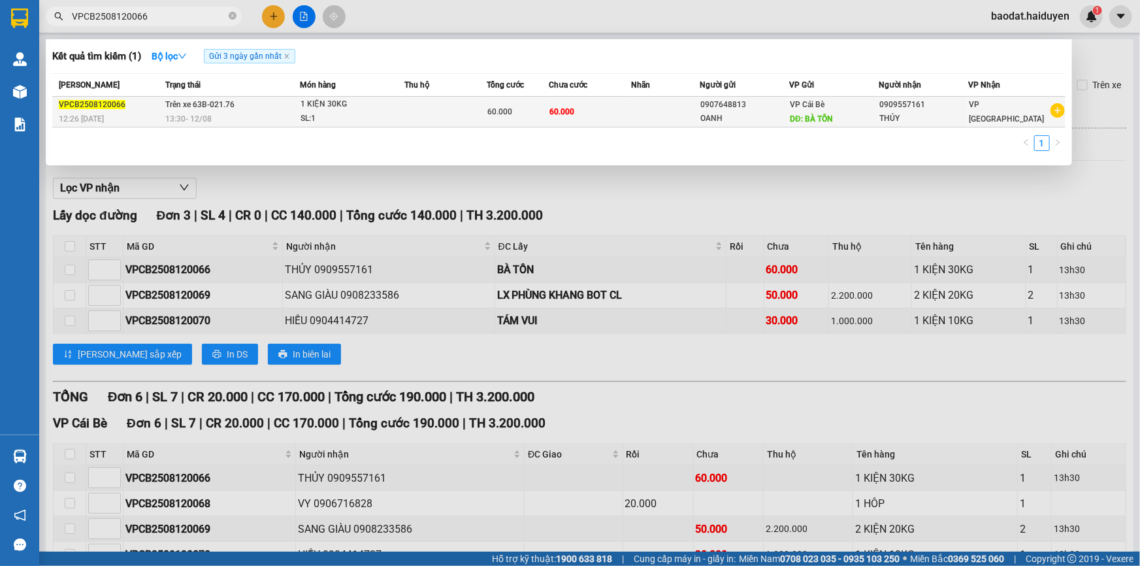
type input "VPCB2508120066"
click at [867, 111] on div "VP Cái Bè DĐ: BÀ TỒN" at bounding box center [834, 111] width 88 height 29
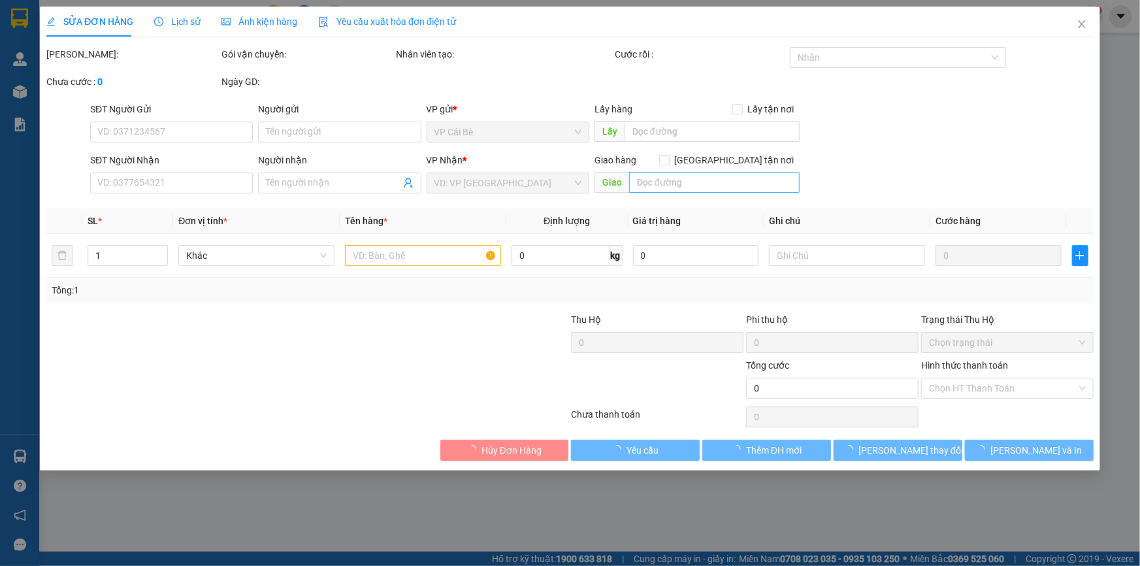
type input "0907648813"
type input "OANH"
type input "BÀ TỒN"
type input "0909557161"
type input "THỦY"
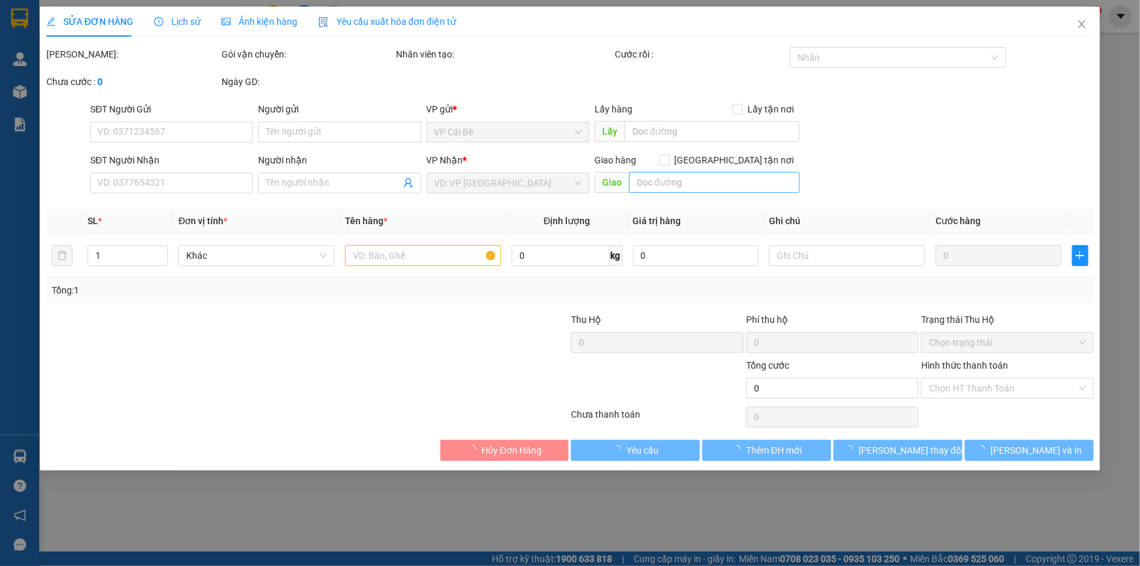
type input "60.000"
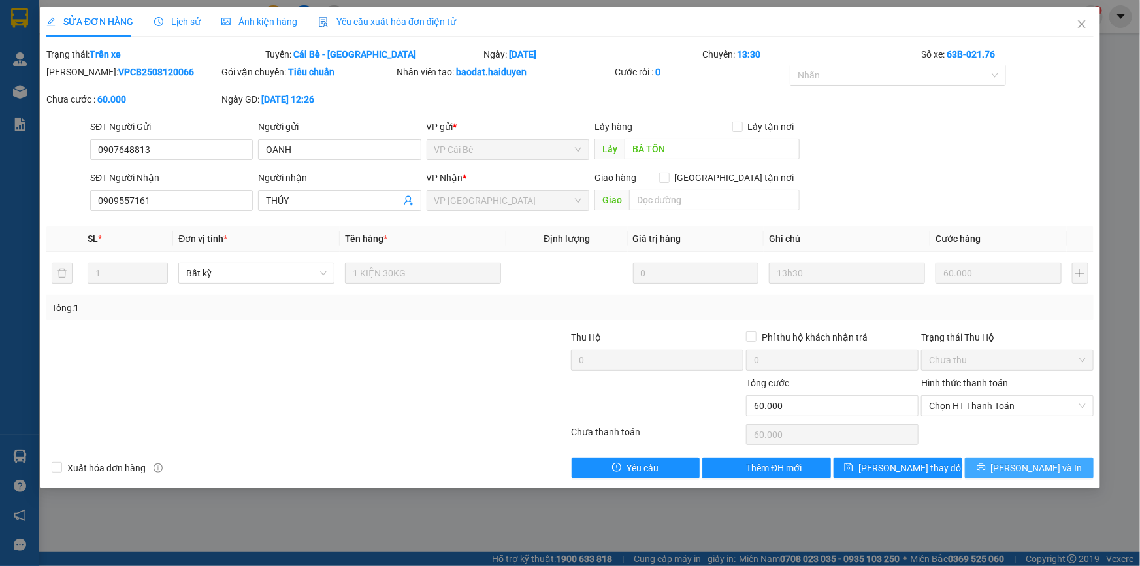
click at [1021, 470] on span "[PERSON_NAME] và In" at bounding box center [1036, 468] width 91 height 14
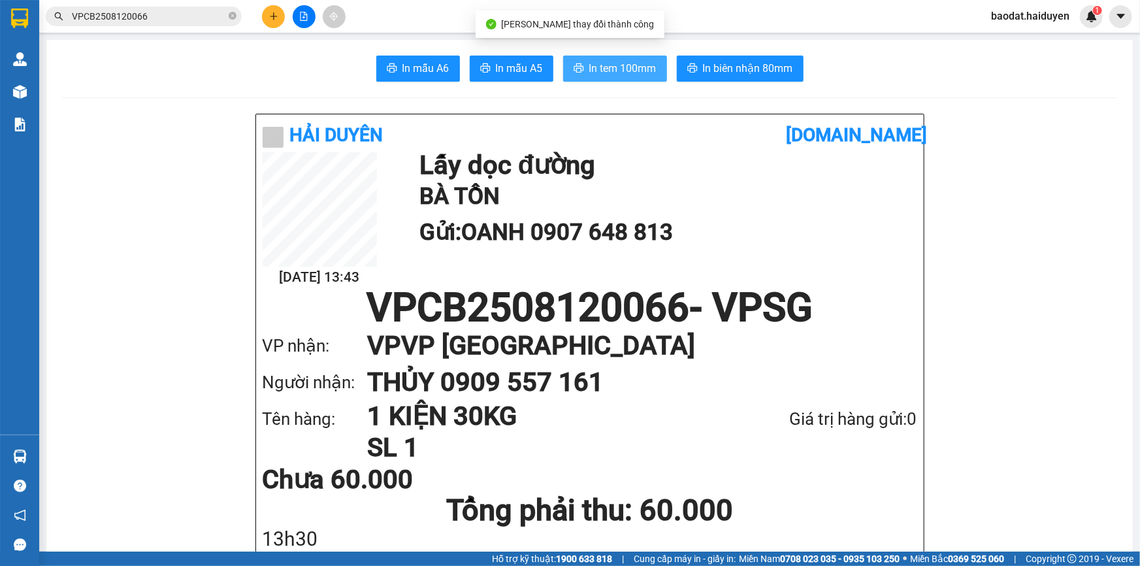
click at [634, 63] on span "In tem 100mm" at bounding box center [622, 68] width 67 height 16
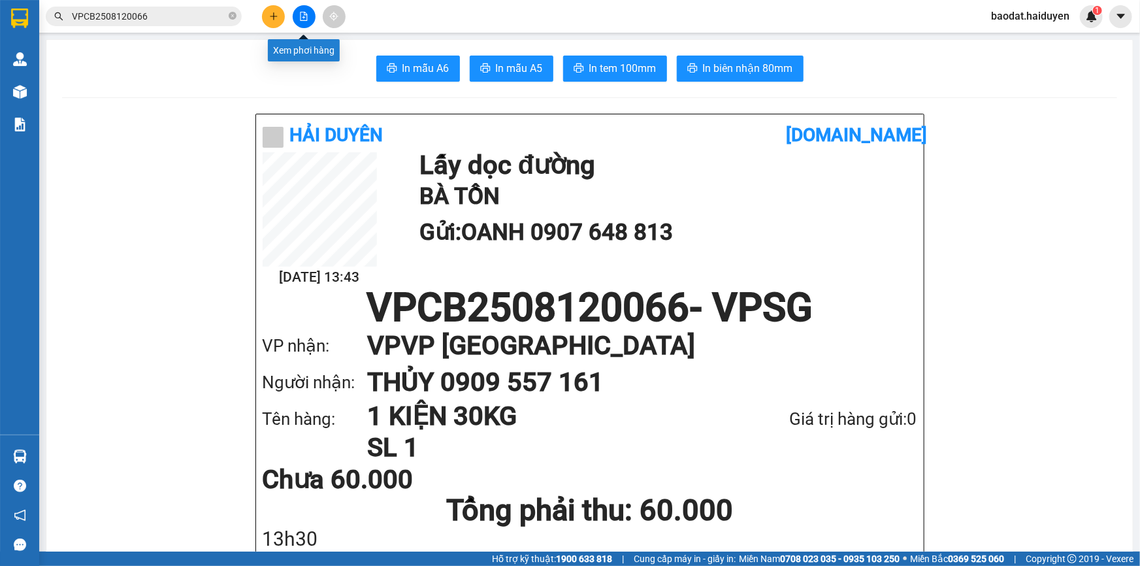
click at [300, 18] on icon "file-add" at bounding box center [303, 16] width 9 height 9
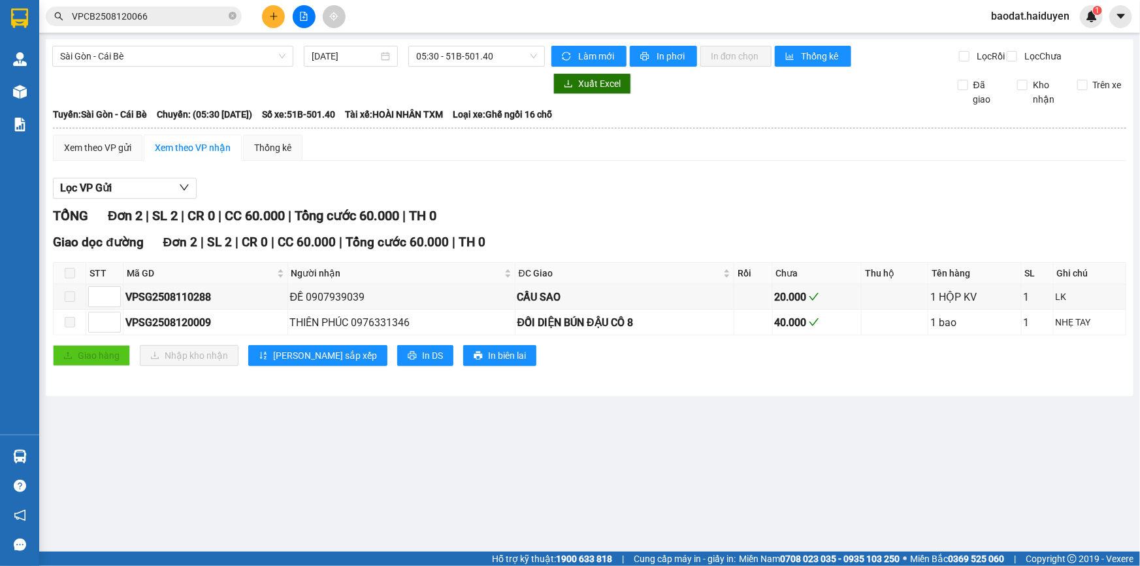
drag, startPoint x: 186, startPoint y: 62, endPoint x: 187, endPoint y: 69, distance: 6.7
click at [186, 61] on span "Sài Gòn - Cái Bè" at bounding box center [172, 56] width 225 height 20
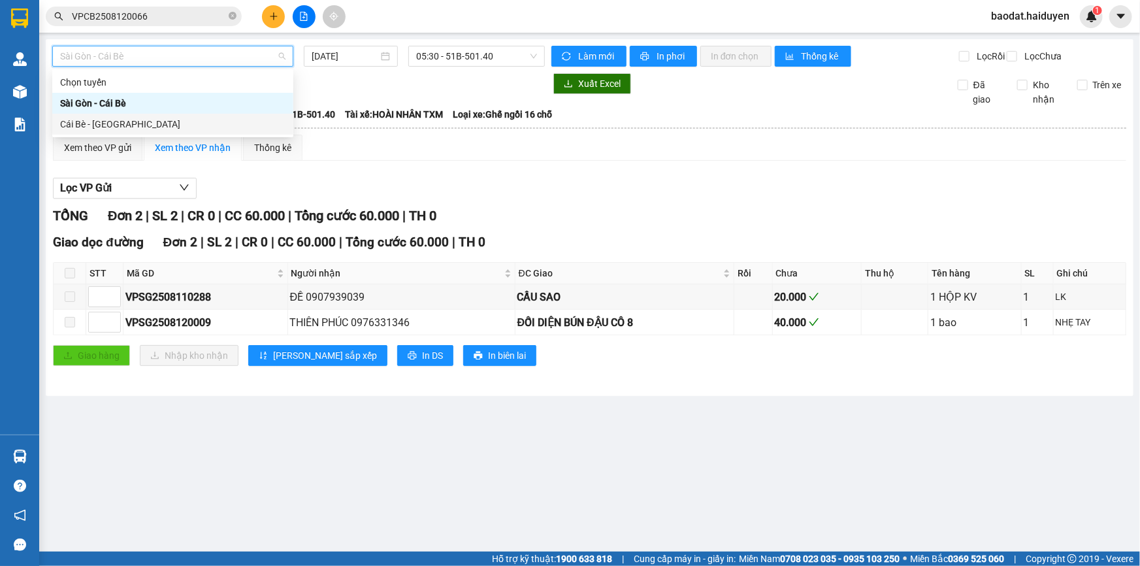
click at [163, 132] on div "Cái Bè - Sài Gòn" at bounding box center [172, 124] width 241 height 21
type input "[DATE]"
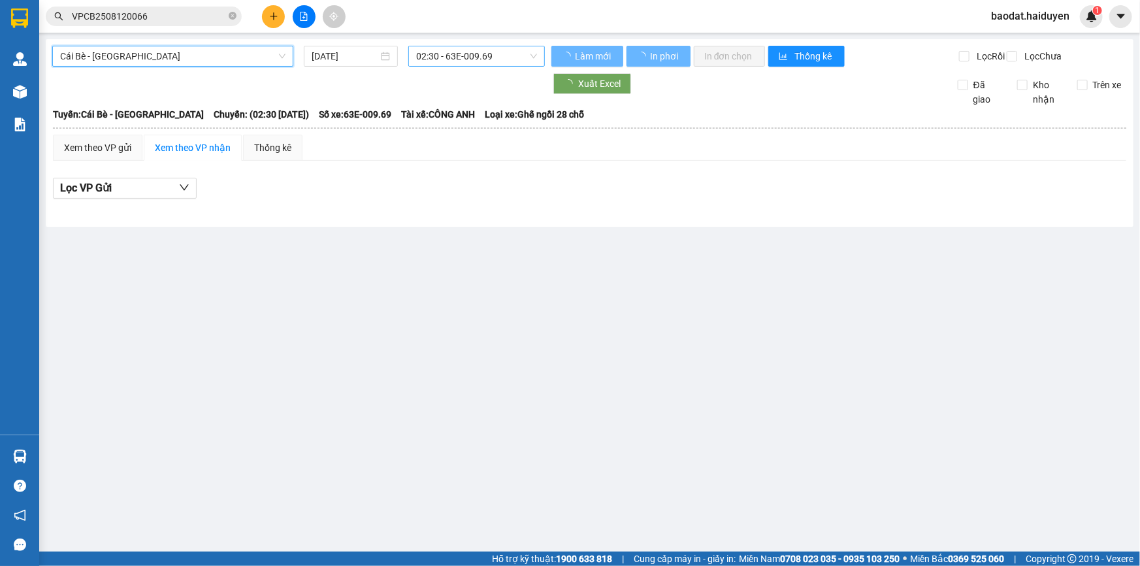
click at [498, 55] on span "02:30 - 63E-009.69" at bounding box center [476, 56] width 121 height 20
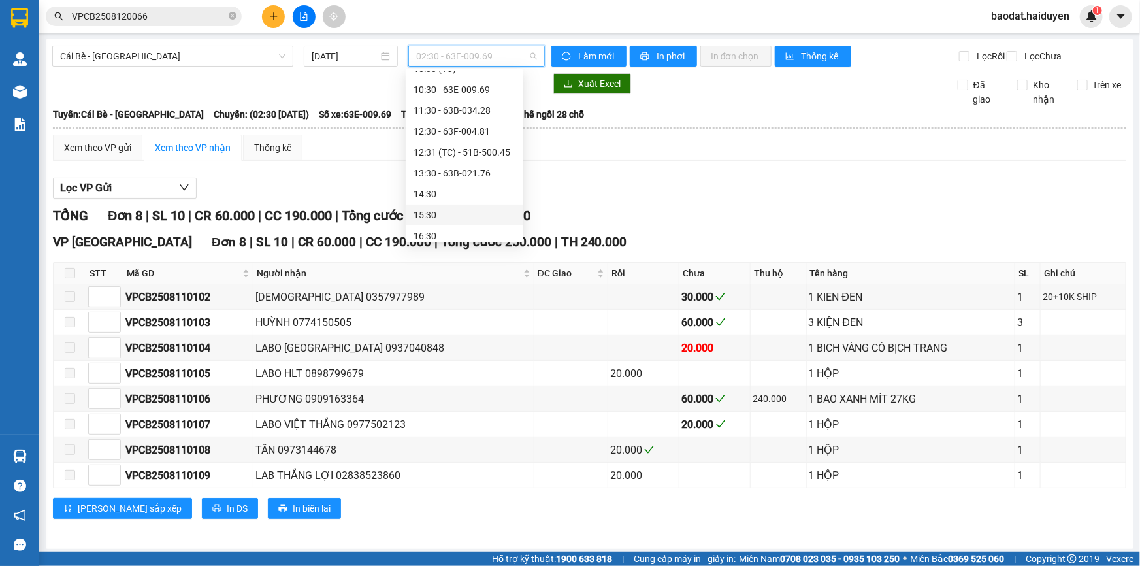
scroll to position [314, 0]
click at [483, 161] on div "13:30 - 63B-021.76" at bounding box center [464, 166] width 102 height 14
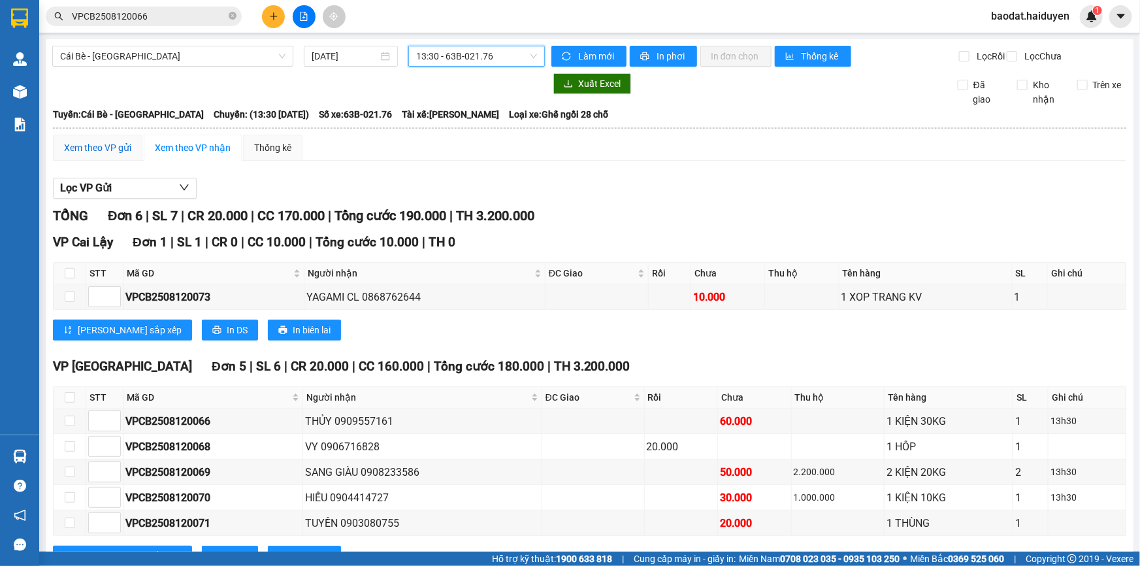
click at [101, 155] on div "Xem theo VP gửi" at bounding box center [97, 147] width 67 height 14
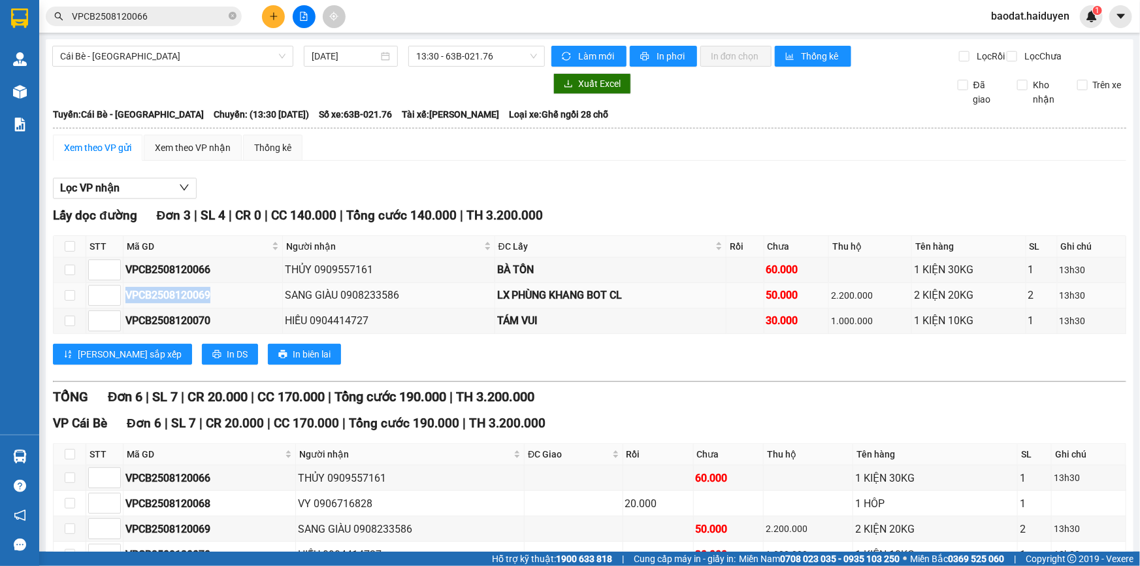
drag, startPoint x: 233, startPoint y: 308, endPoint x: 126, endPoint y: 308, distance: 107.1
click at [126, 303] on div "VPCB2508120069" at bounding box center [202, 295] width 155 height 16
copy div "VPCB2508120069"
click at [202, 303] on div "VPCB2508120069" at bounding box center [202, 295] width 155 height 16
drag, startPoint x: 202, startPoint y: 306, endPoint x: 171, endPoint y: 313, distance: 31.4
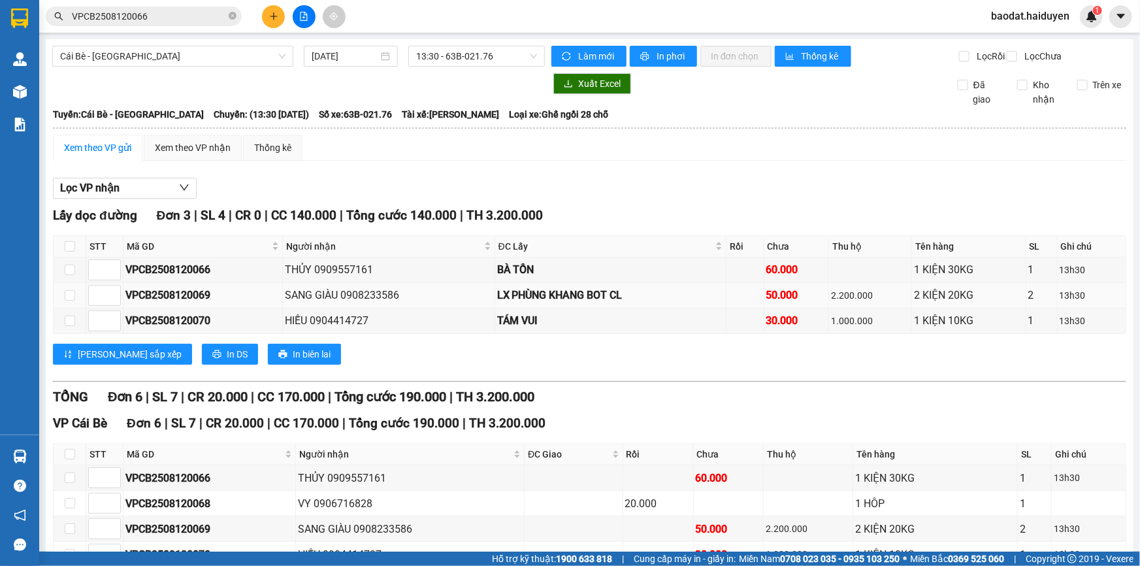
click at [172, 303] on div "VPCB2508120069" at bounding box center [202, 295] width 155 height 16
drag, startPoint x: 219, startPoint y: 310, endPoint x: 124, endPoint y: 304, distance: 95.6
click at [125, 303] on div "VPCB2508120069" at bounding box center [202, 295] width 155 height 16
copy div "VPCB2508120069"
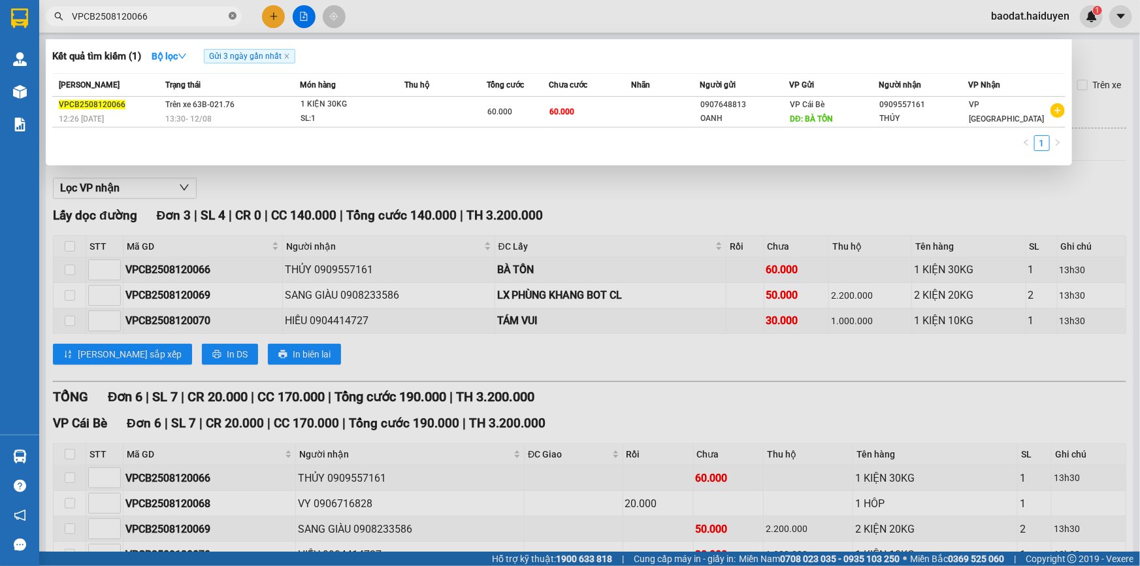
click at [233, 14] on icon "close-circle" at bounding box center [233, 16] width 8 height 8
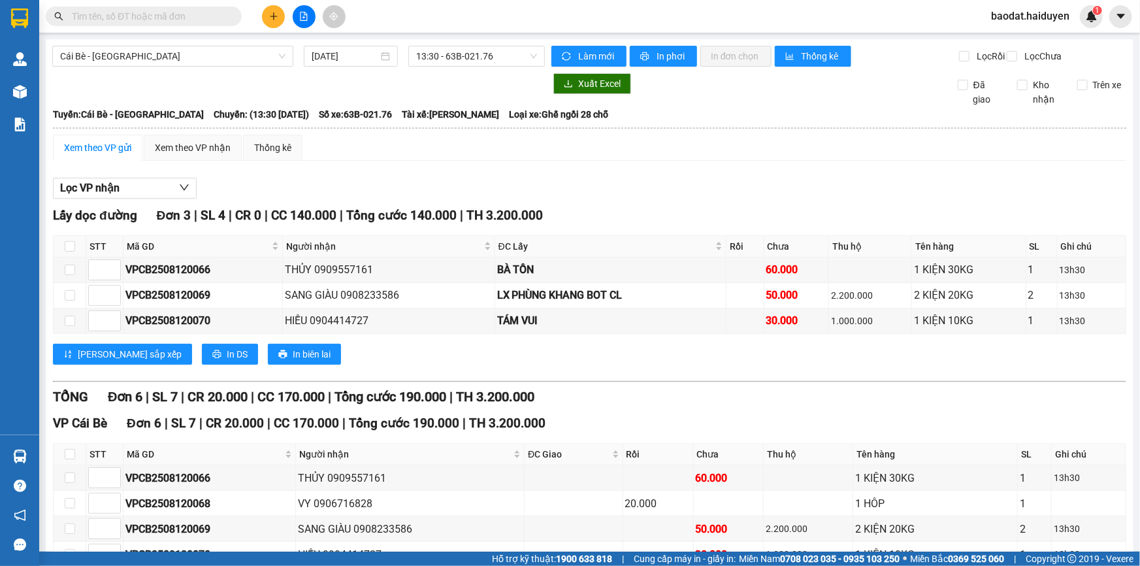
paste input "VPCB2508120069"
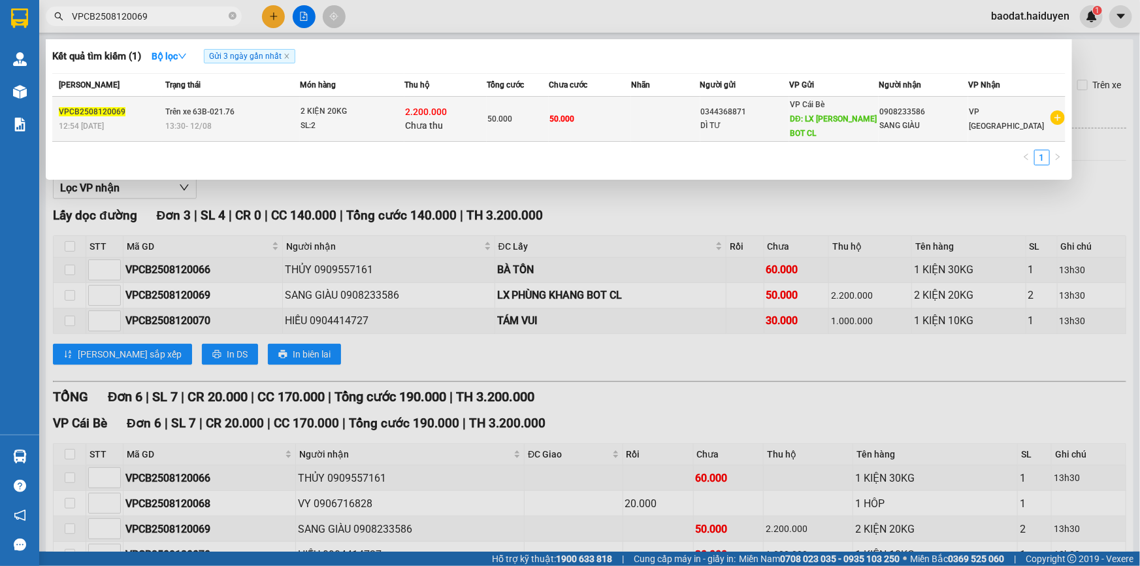
type input "VPCB2508120069"
click at [799, 111] on div "VP Cái Bè DĐ: LX PHÙNG KHANG BOT CL" at bounding box center [834, 118] width 88 height 43
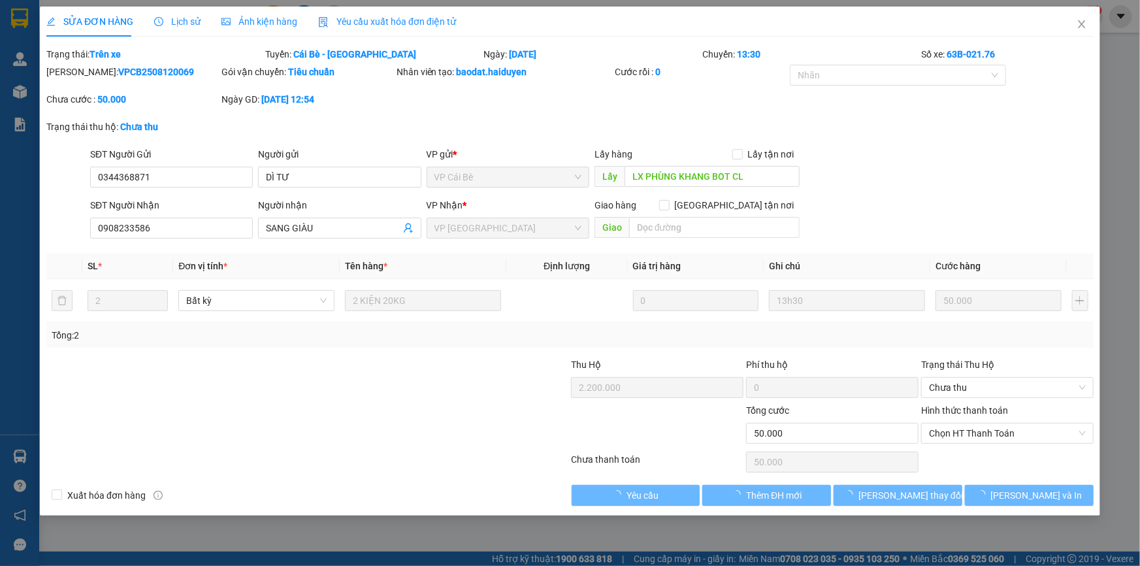
type input "0344368871"
type input "DÌ TƯ"
type input "LX PHÙNG KHANG BOT CL"
type input "0908233586"
type input "SANG GIÀU"
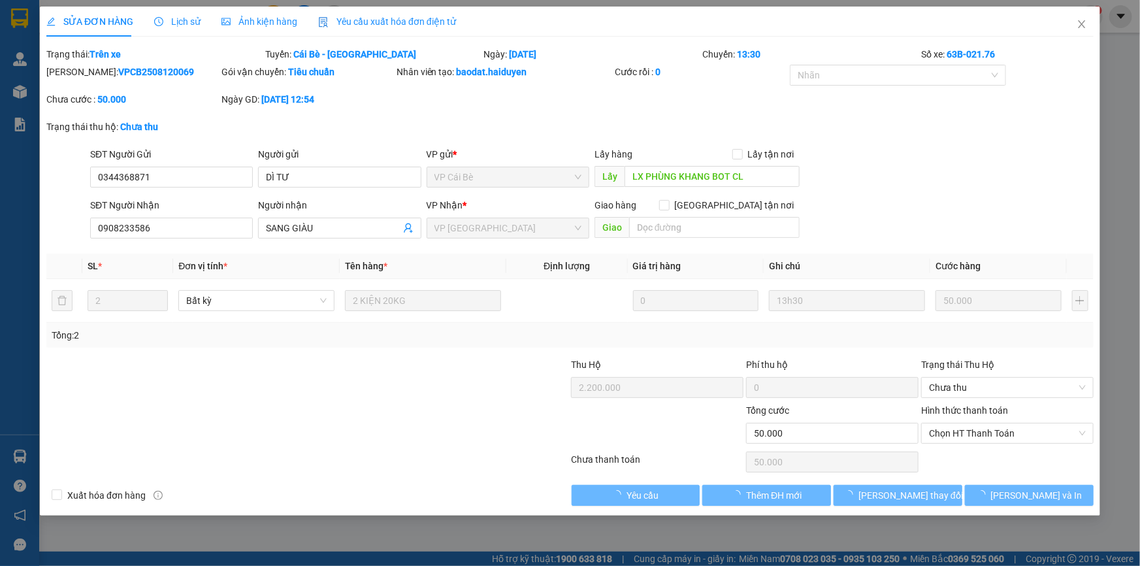
type input "2.200.000"
type input "50.000"
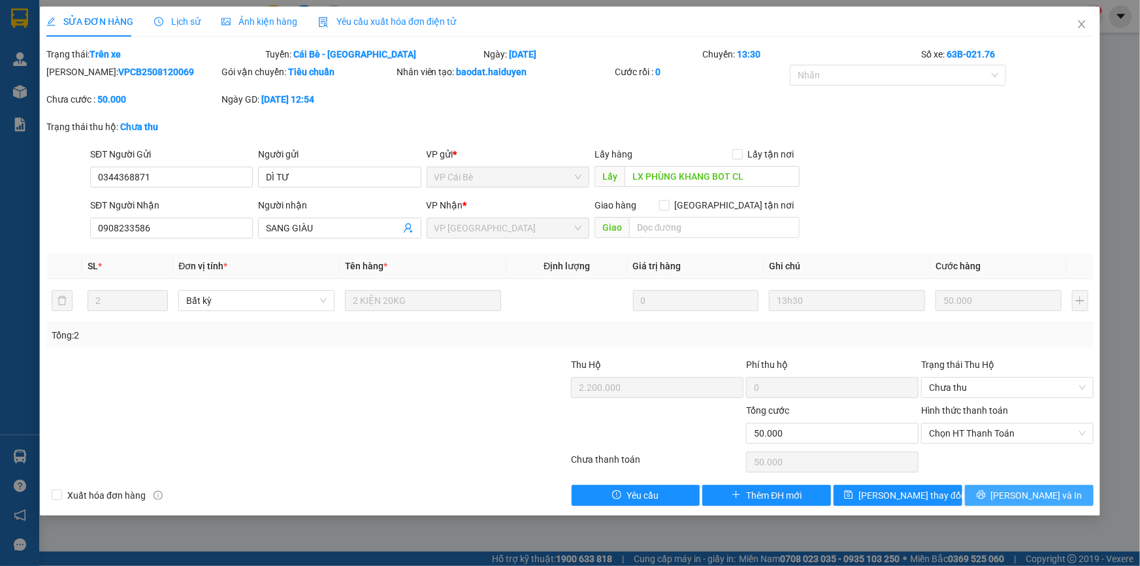
click at [1015, 491] on button "[PERSON_NAME] và In" at bounding box center [1029, 495] width 129 height 21
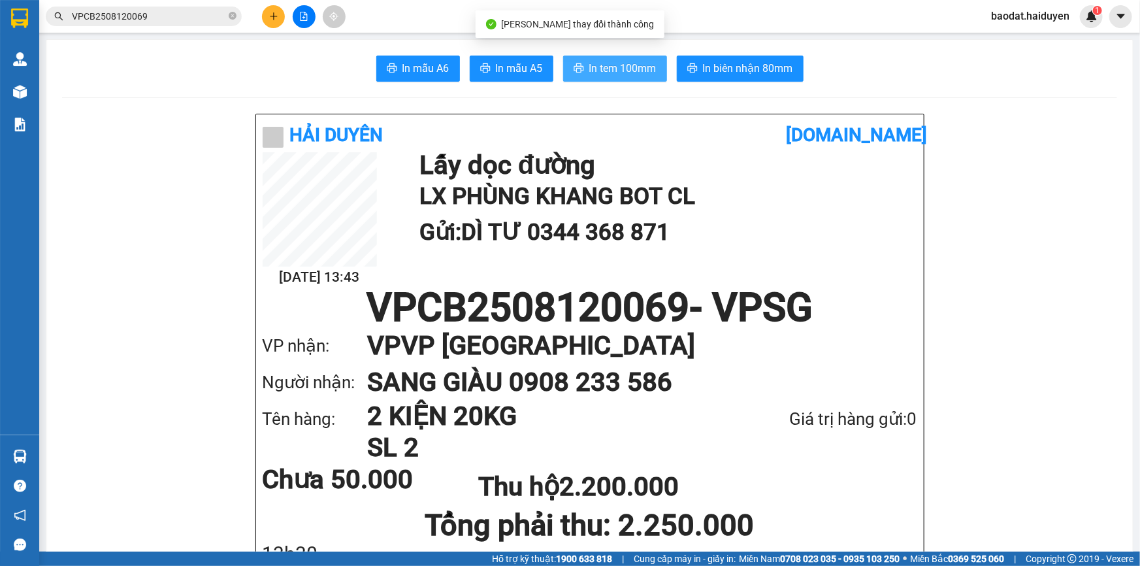
drag, startPoint x: 613, startPoint y: 67, endPoint x: 620, endPoint y: 80, distance: 15.2
click at [614, 67] on span "In tem 100mm" at bounding box center [622, 68] width 67 height 16
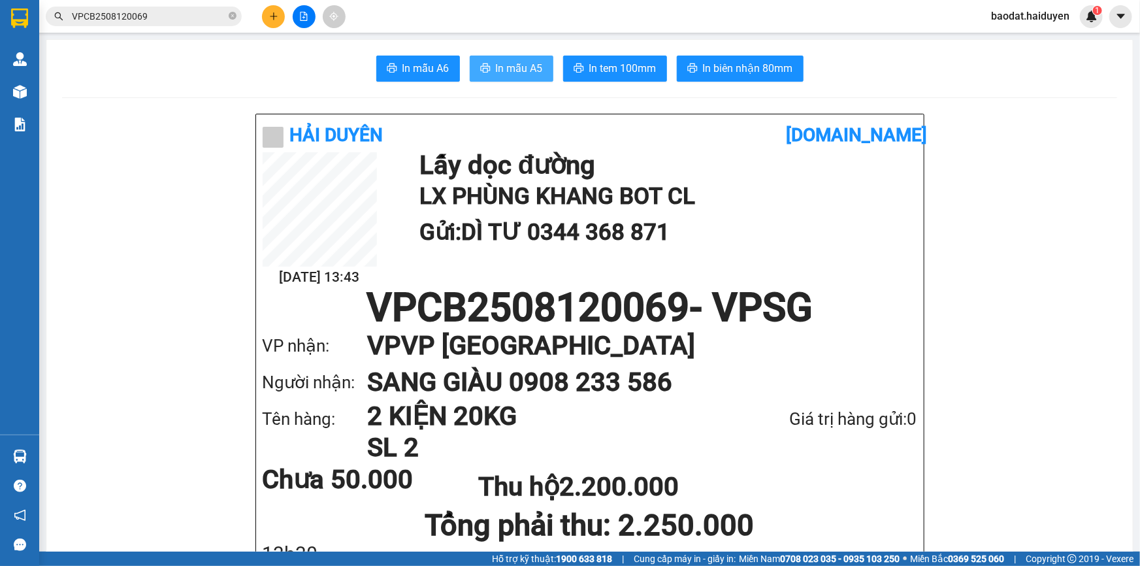
click at [507, 71] on span "In mẫu A5" at bounding box center [519, 68] width 47 height 16
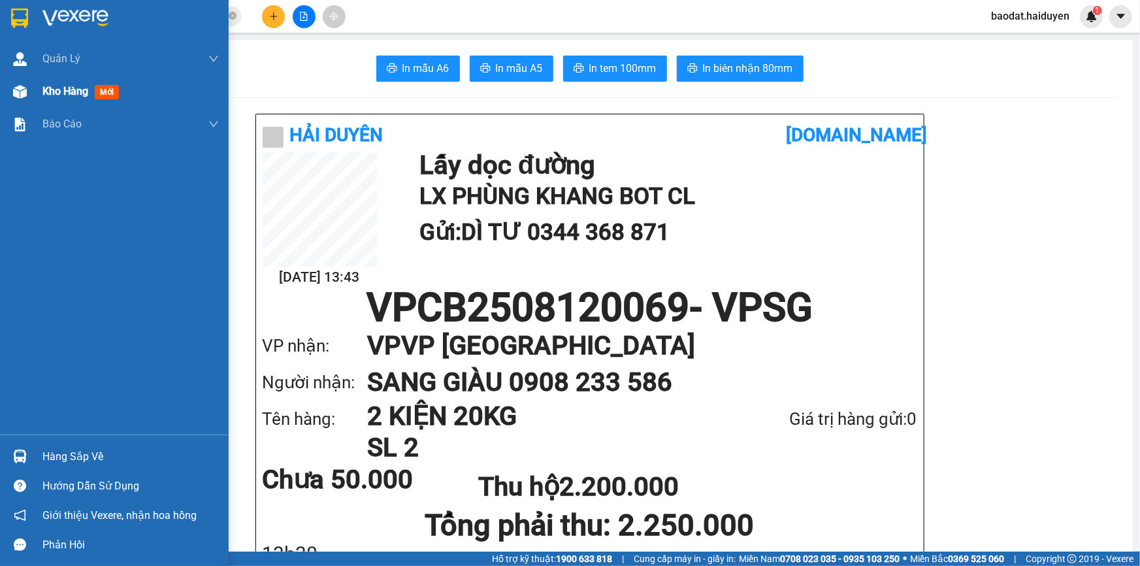
click at [55, 97] on span "Kho hàng" at bounding box center [65, 91] width 46 height 12
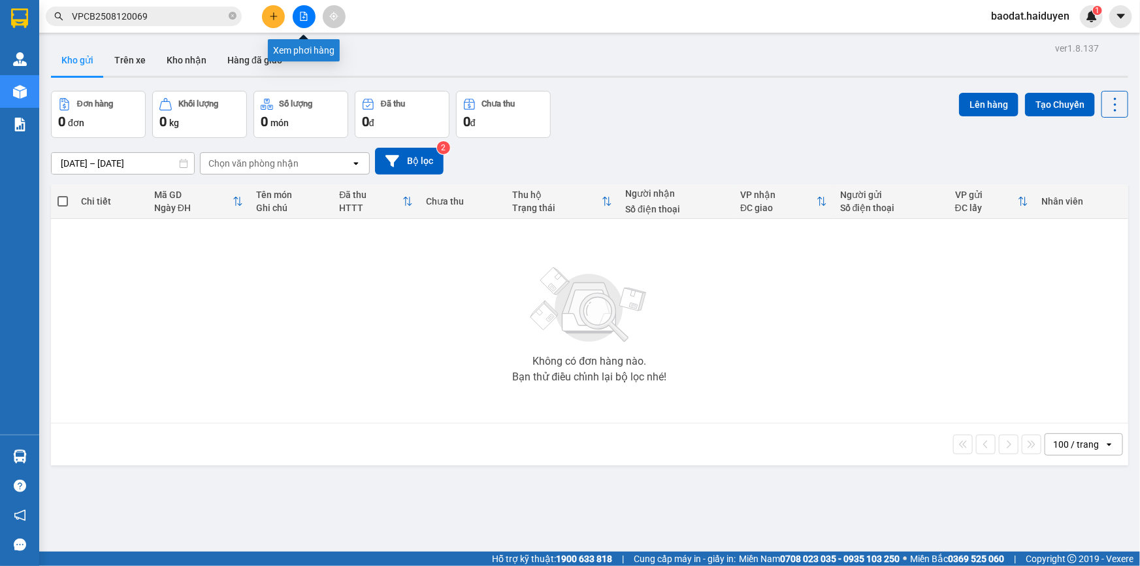
drag, startPoint x: 312, startPoint y: 21, endPoint x: 304, endPoint y: 38, distance: 18.4
click at [312, 20] on button at bounding box center [304, 16] width 23 height 23
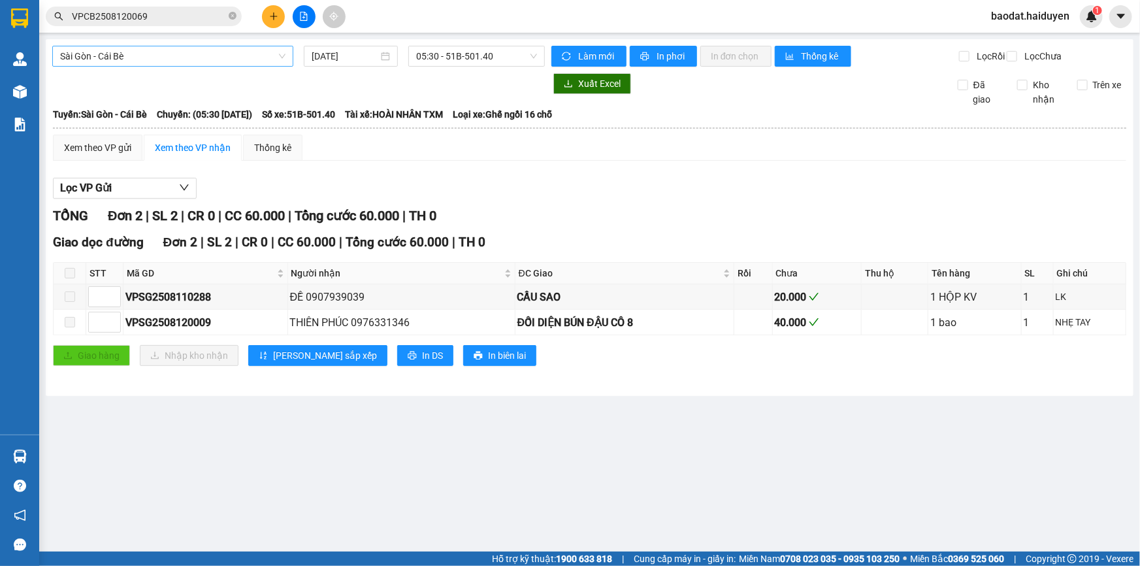
click at [191, 64] on span "Sài Gòn - Cái Bè" at bounding box center [172, 56] width 225 height 20
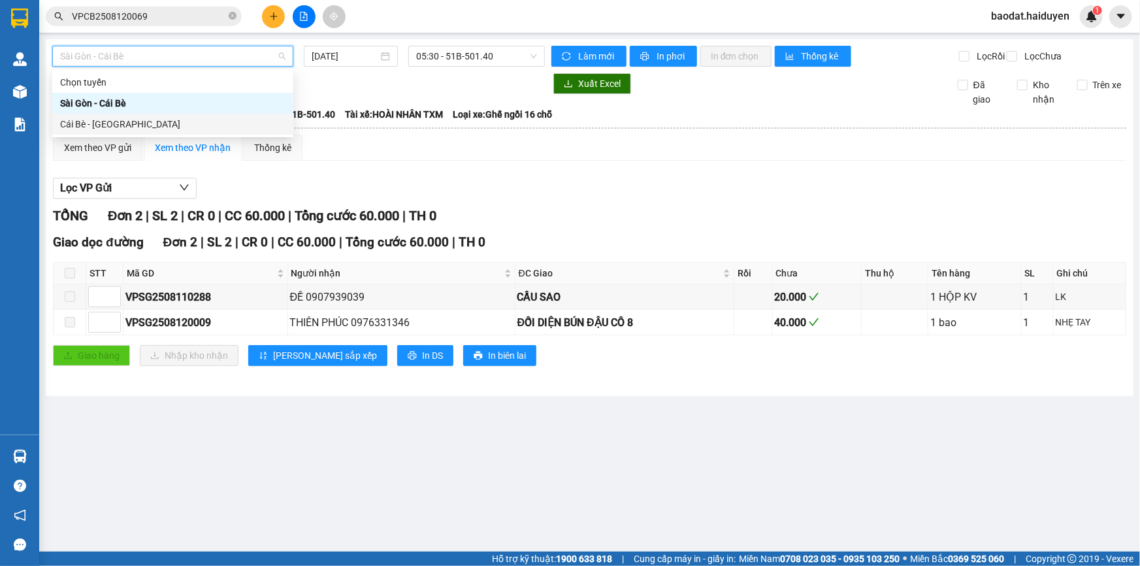
click at [162, 125] on div "Cái Bè - Sài Gòn" at bounding box center [172, 124] width 225 height 14
type input "[DATE]"
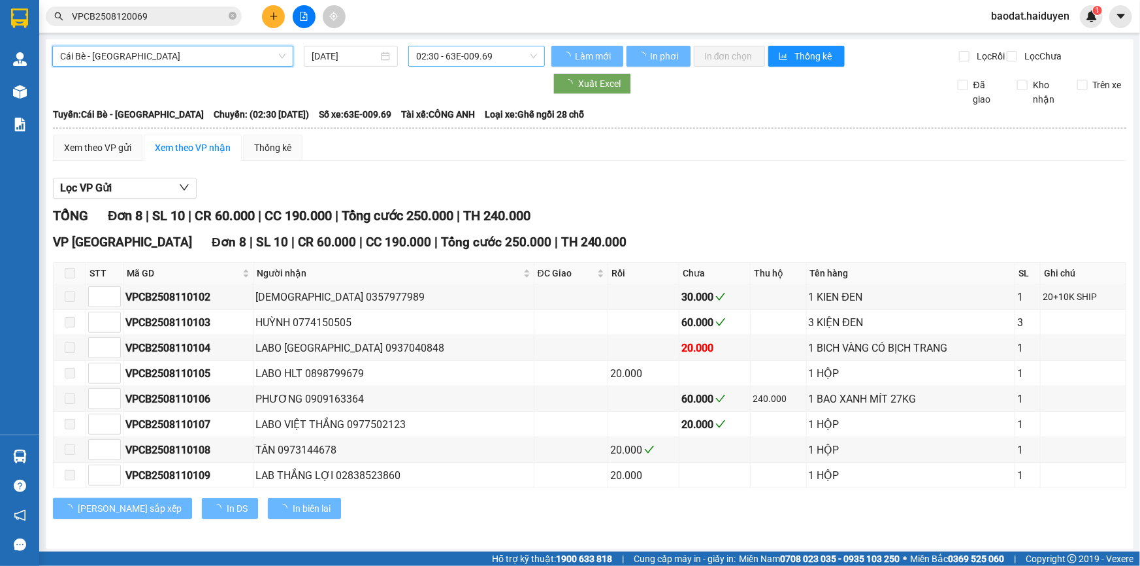
click at [505, 51] on span "02:30 - 63E-009.69" at bounding box center [476, 56] width 121 height 20
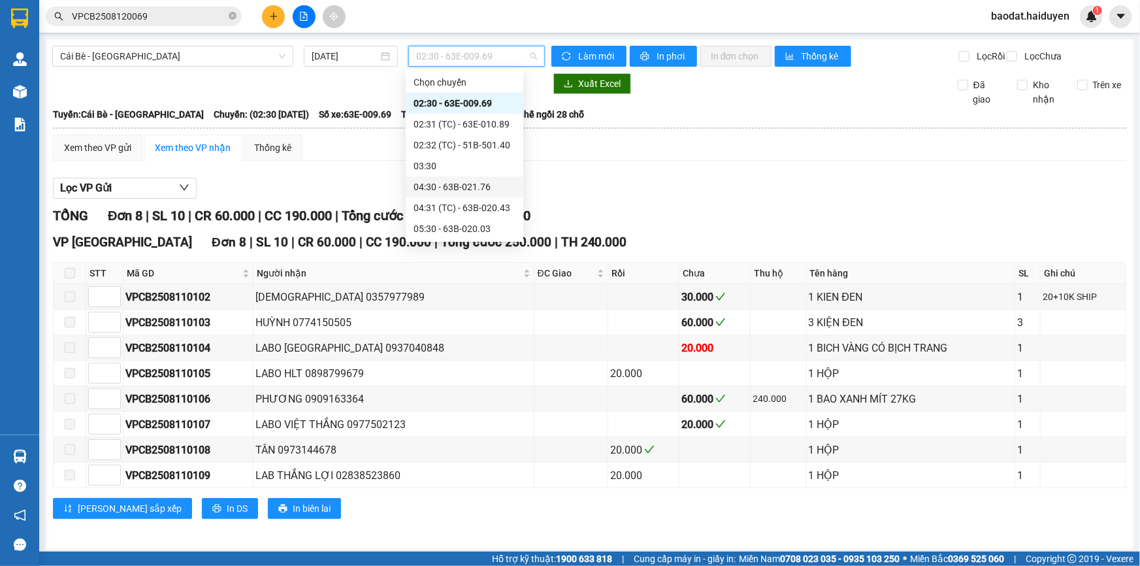
scroll to position [314, 0]
click at [457, 169] on div "13:30 - 63B-021.76" at bounding box center [464, 166] width 102 height 14
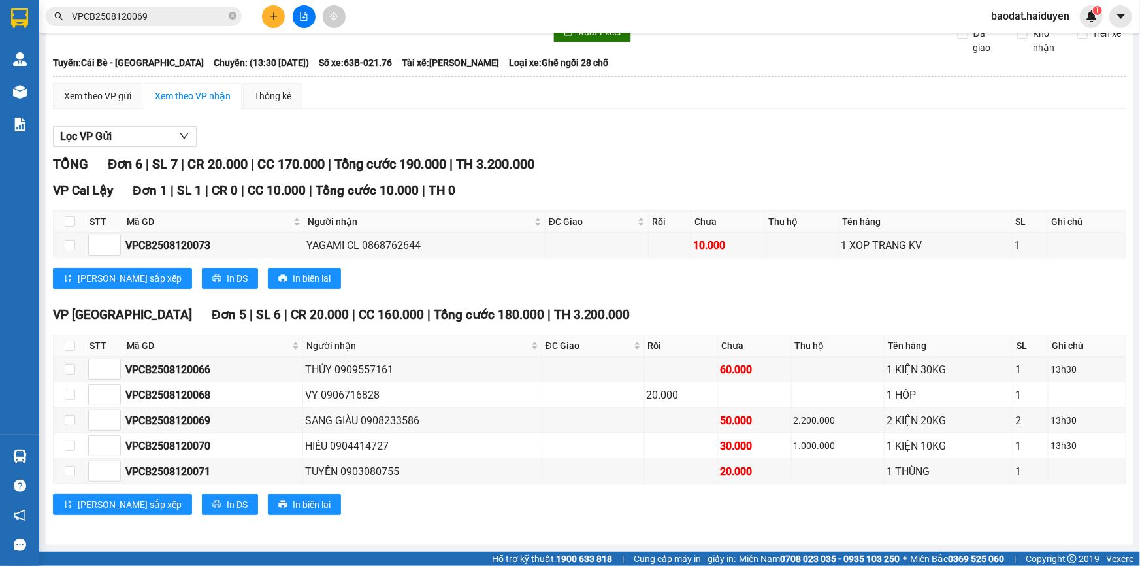
scroll to position [60, 0]
click at [109, 99] on div "Xem theo VP gửi" at bounding box center [97, 96] width 67 height 14
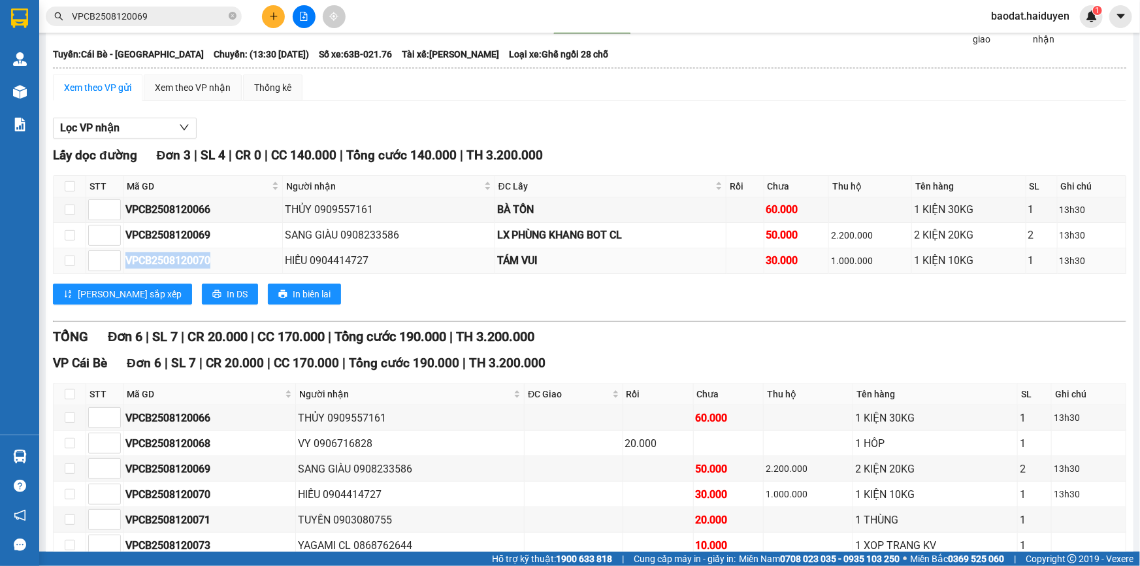
drag, startPoint x: 201, startPoint y: 272, endPoint x: 127, endPoint y: 274, distance: 73.8
click at [127, 268] on div "VPCB2508120070" at bounding box center [202, 260] width 155 height 16
copy div "VPCB2508120070"
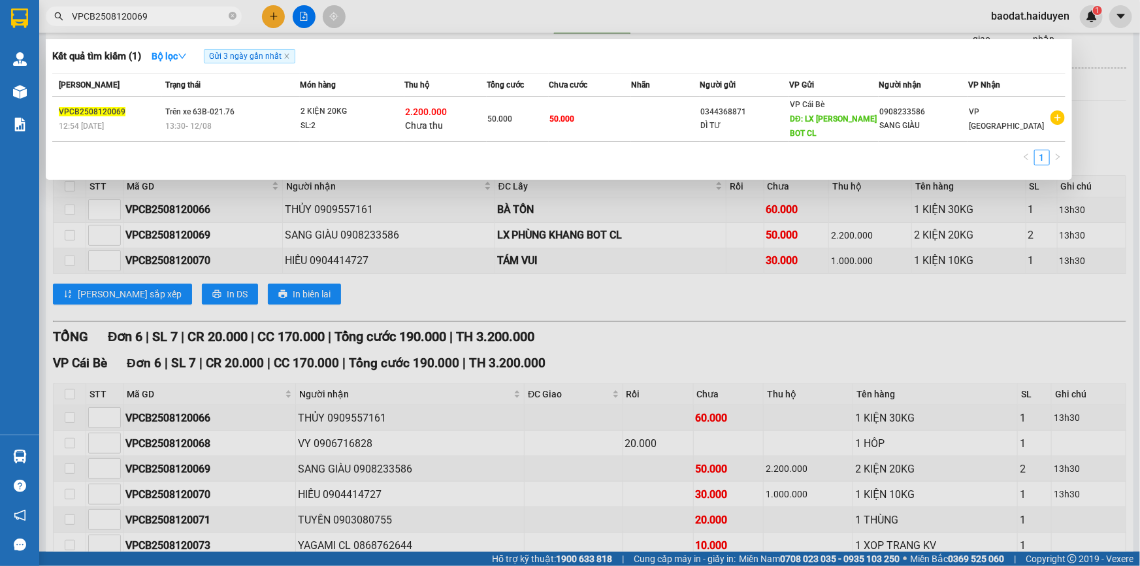
drag, startPoint x: 229, startPoint y: 13, endPoint x: 180, endPoint y: 26, distance: 50.7
click at [229, 13] on icon "close-circle" at bounding box center [233, 16] width 8 height 8
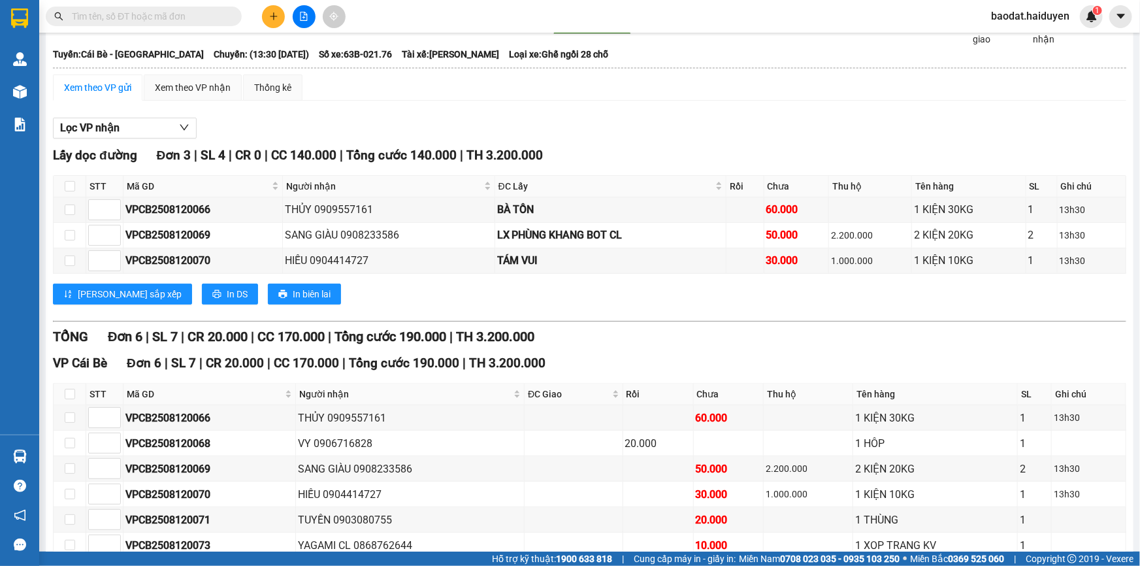
paste input "VPCB2508120070"
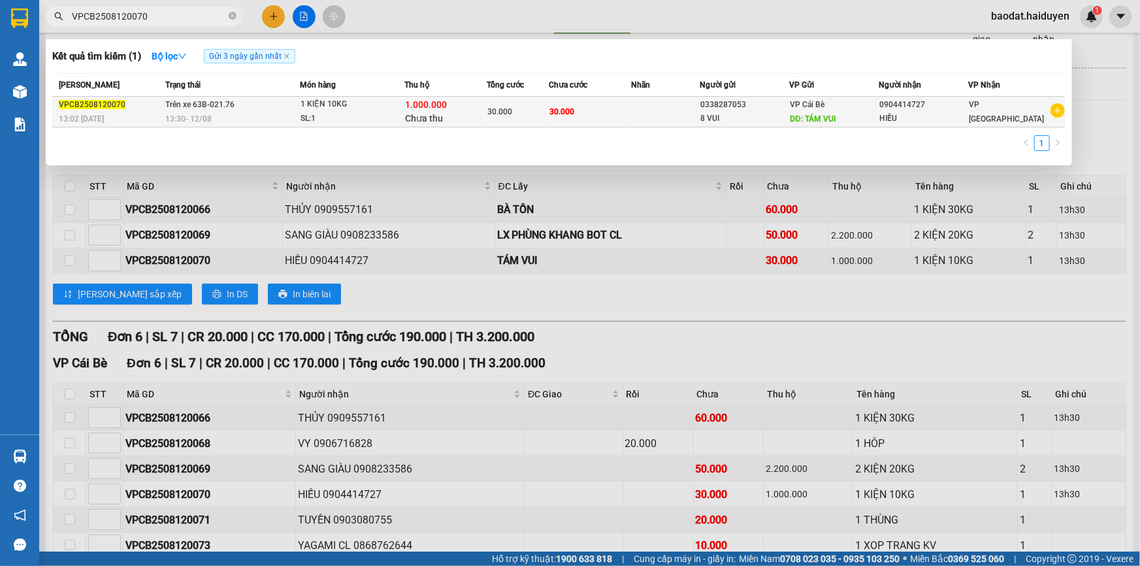
type input "VPCB2508120070"
click at [485, 120] on div "1.000.000 Chưa thu" at bounding box center [445, 111] width 81 height 27
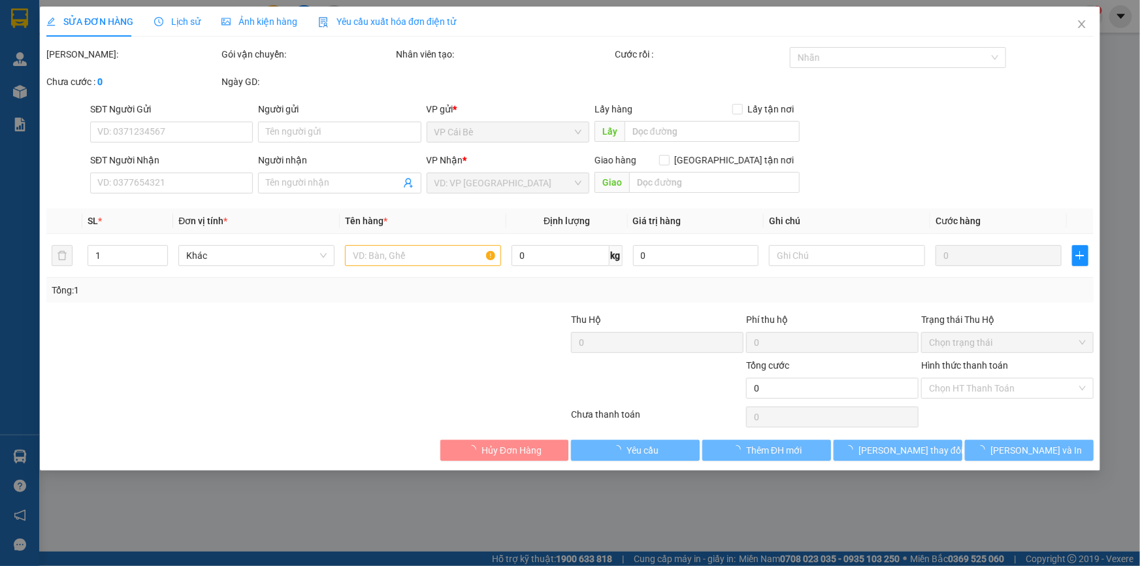
type input "0338287053"
type input "8 VUI"
type input "TÁM VUI"
type input "0904414727"
type input "HIẾU"
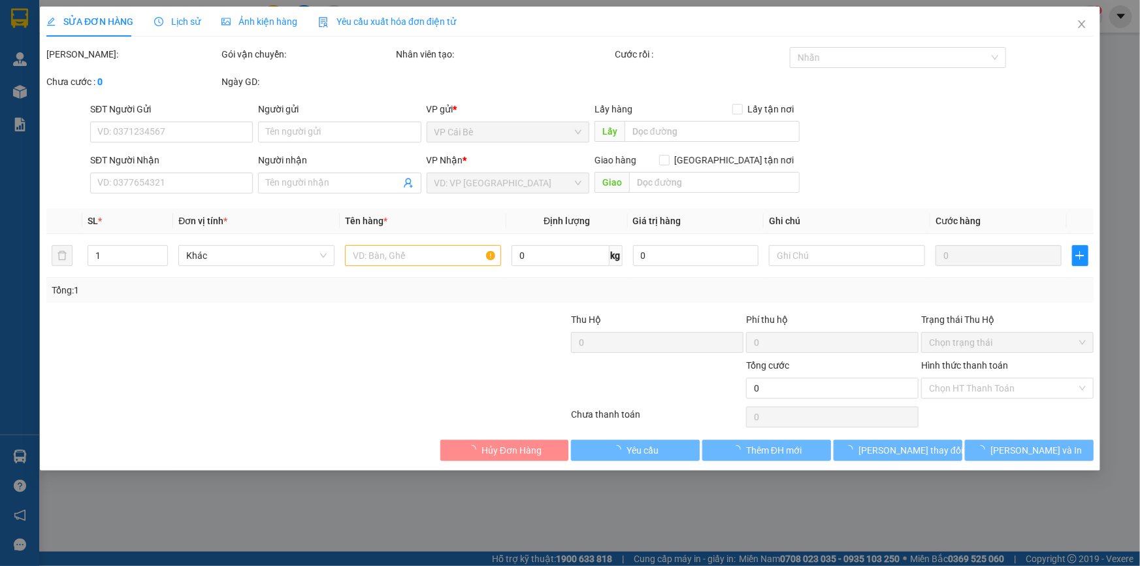
type input "1.000.000"
type input "30.000"
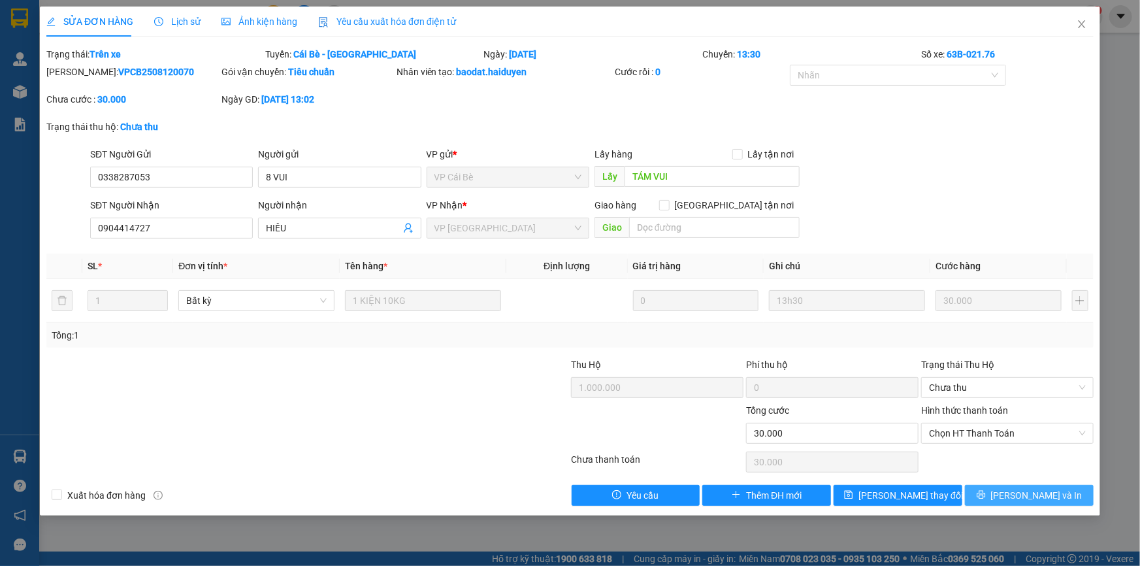
click at [1016, 493] on button "[PERSON_NAME] và In" at bounding box center [1029, 495] width 129 height 21
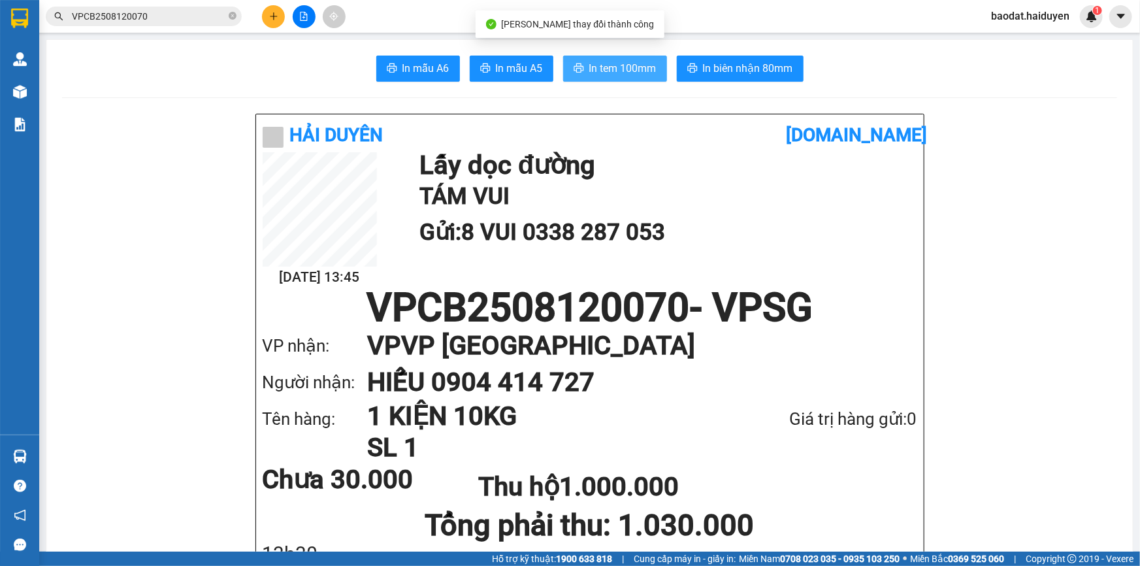
click at [617, 70] on span "In tem 100mm" at bounding box center [622, 68] width 67 height 16
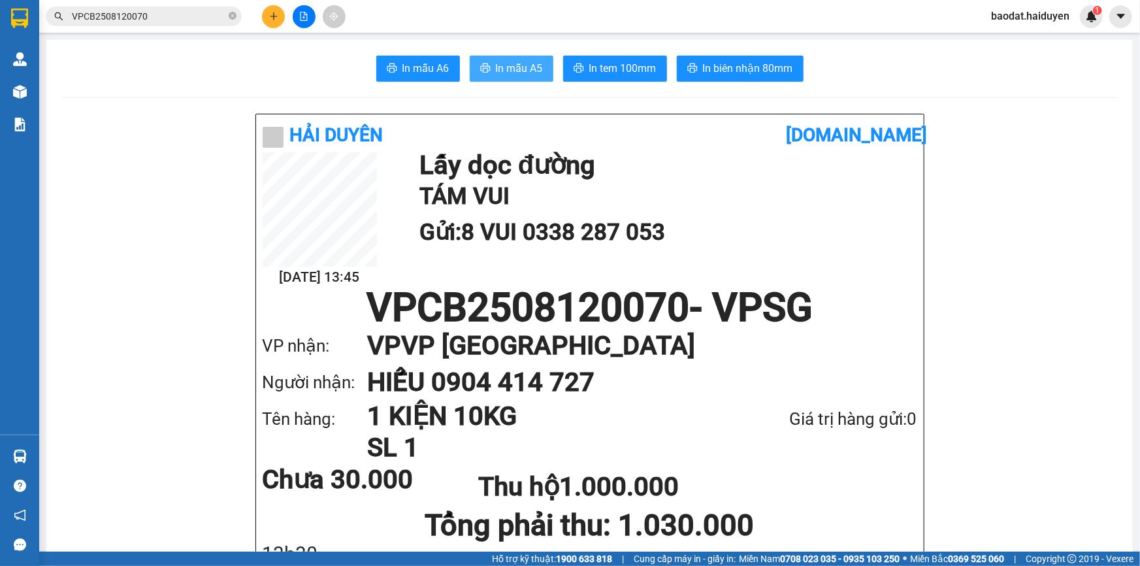
click at [529, 65] on span "In mẫu A5" at bounding box center [519, 68] width 47 height 16
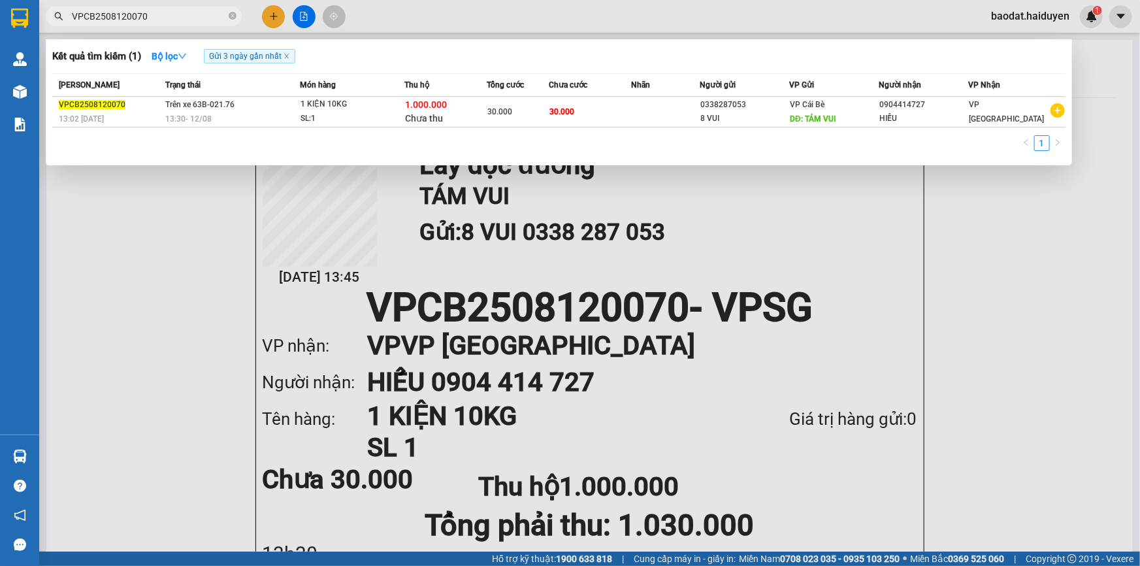
click at [233, 16] on icon "close-circle" at bounding box center [233, 16] width 8 height 8
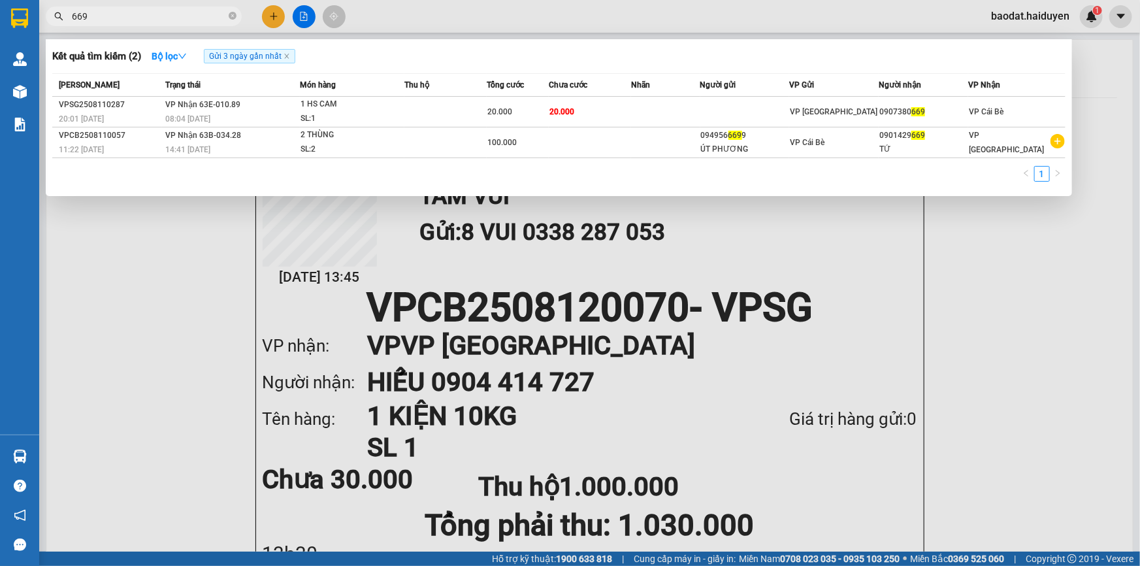
type input "669"
click at [1012, 13] on div at bounding box center [570, 283] width 1140 height 566
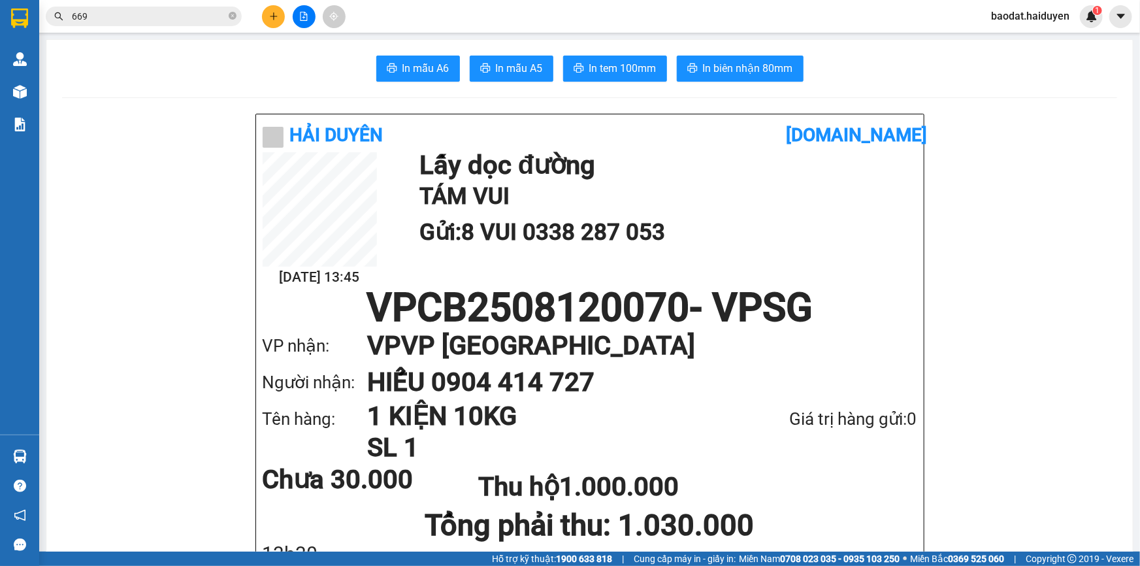
click at [1018, 13] on span "baodat.haiduyen" at bounding box center [1029, 16] width 99 height 16
click at [1016, 39] on span "Đăng xuất" at bounding box center [1037, 40] width 72 height 14
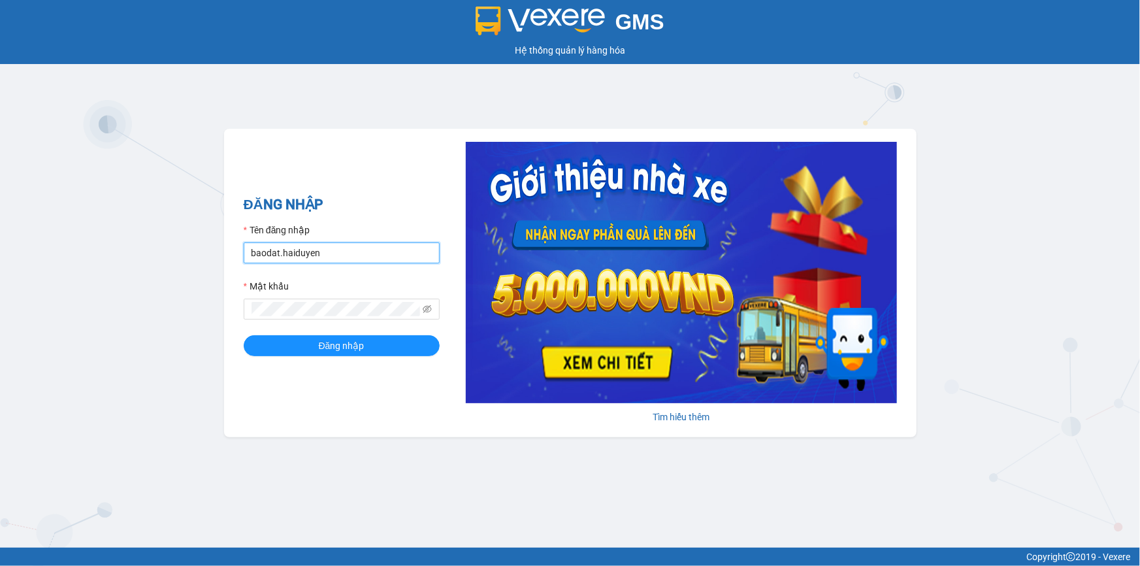
click at [340, 250] on input "baodat.haiduyen" at bounding box center [342, 252] width 196 height 21
type input "thanhtai.haiduyen"
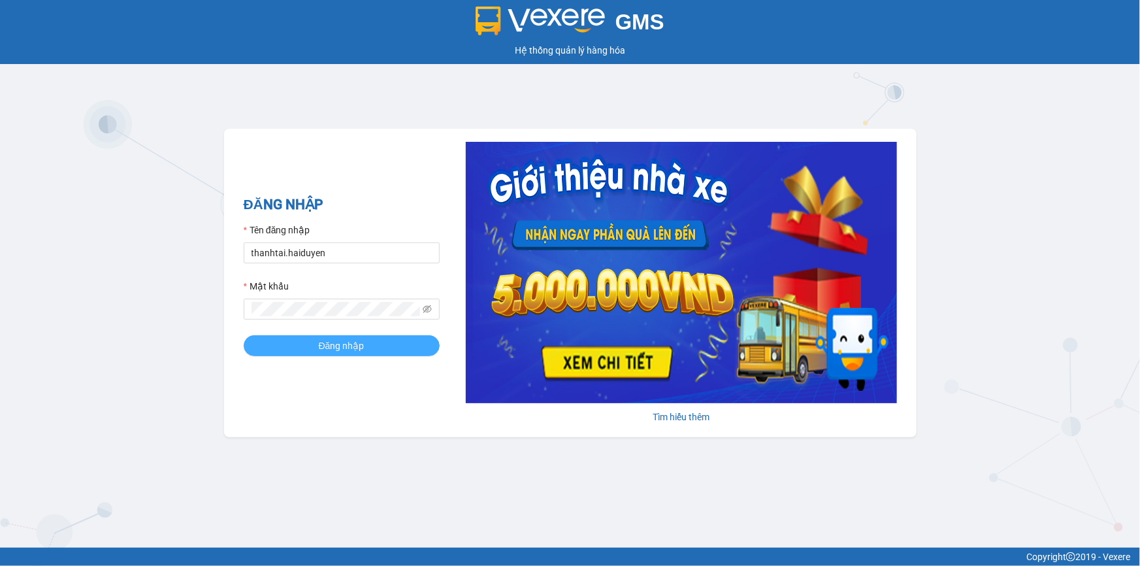
click at [344, 344] on span "Đăng nhập" at bounding box center [342, 345] width 46 height 14
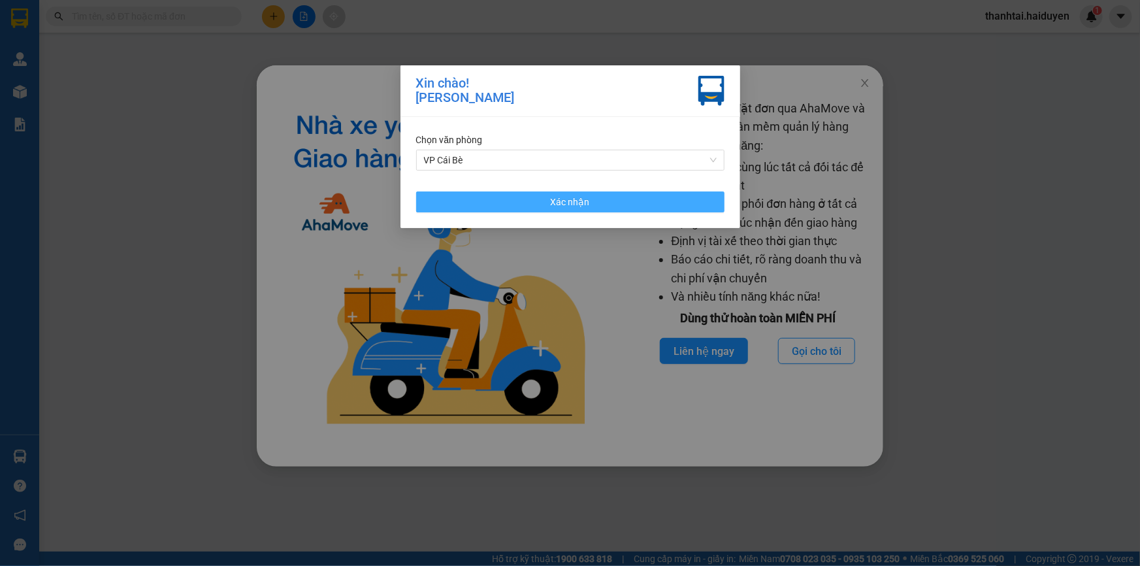
click at [710, 202] on button "Xác nhận" at bounding box center [570, 201] width 308 height 21
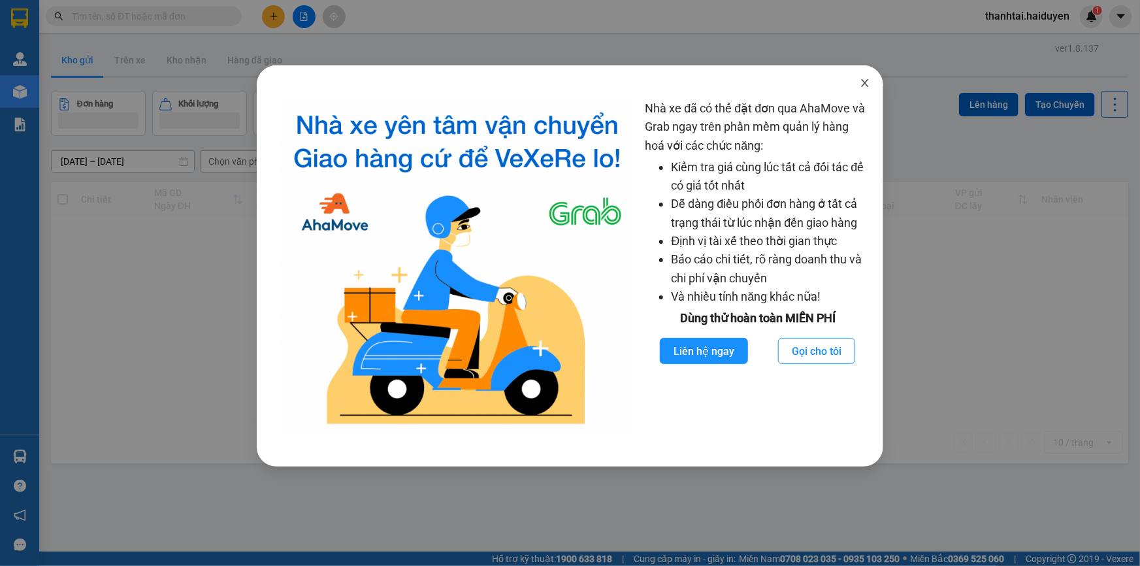
click at [862, 85] on icon "close" at bounding box center [865, 83] width 10 height 10
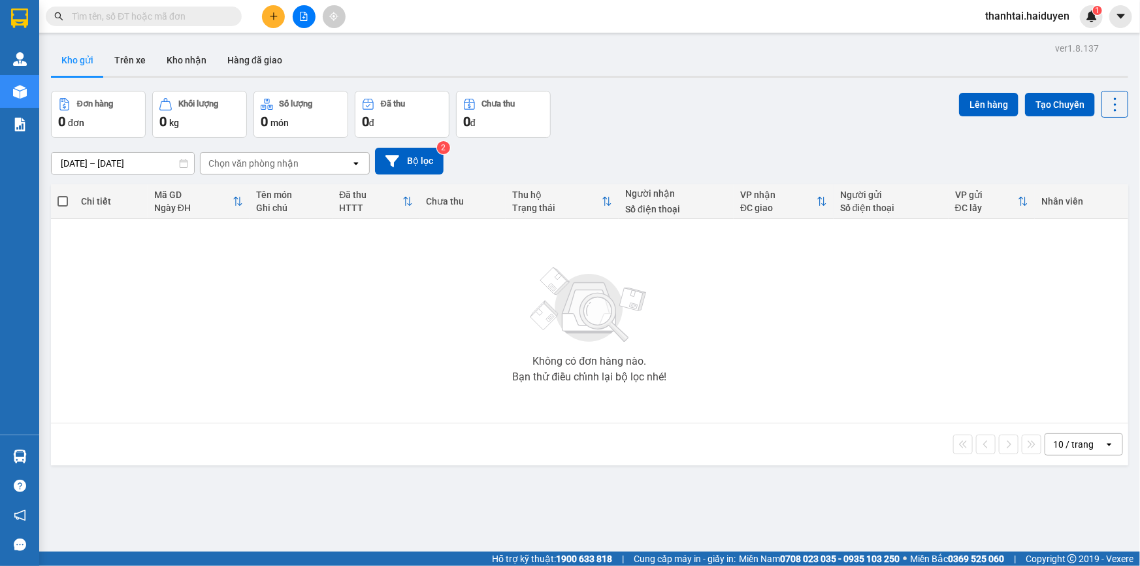
click at [95, 21] on input "text" at bounding box center [149, 16] width 154 height 14
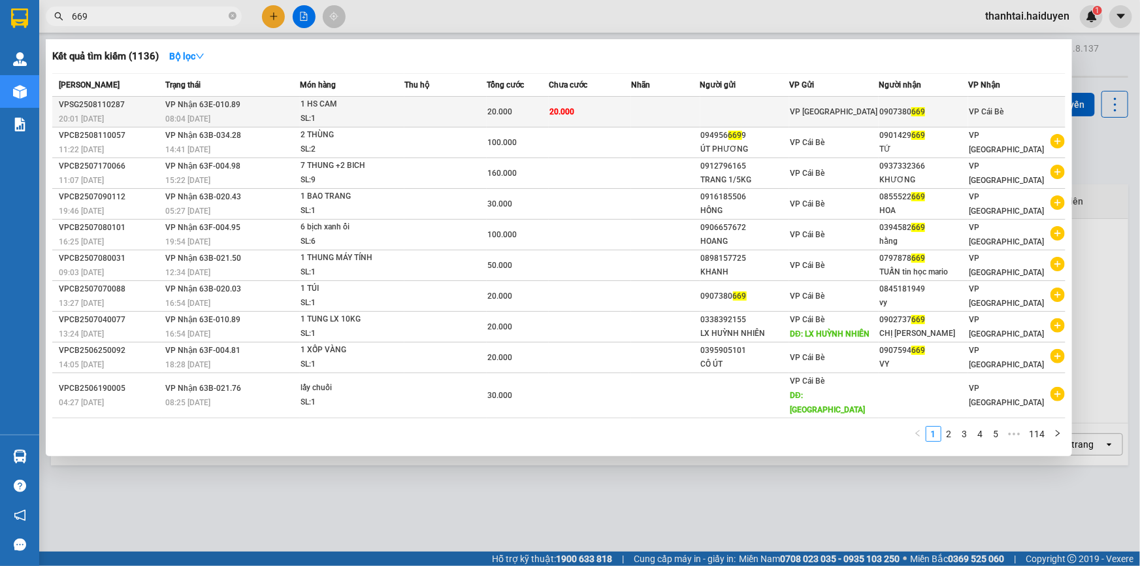
type input "669"
click at [594, 97] on td "20.000" at bounding box center [590, 112] width 82 height 31
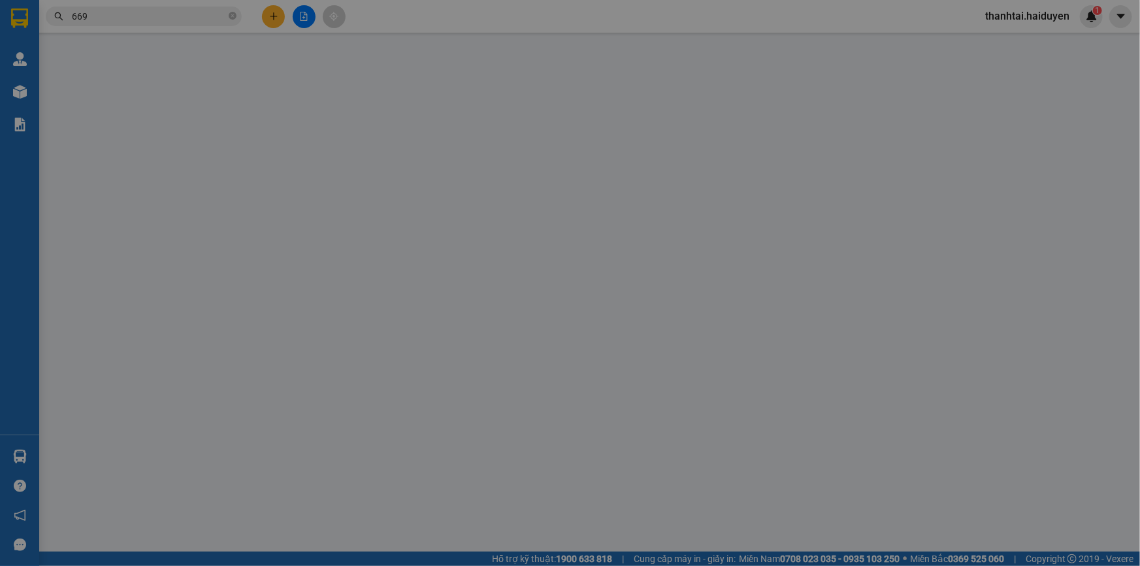
type input "0907380669"
type input "20.000"
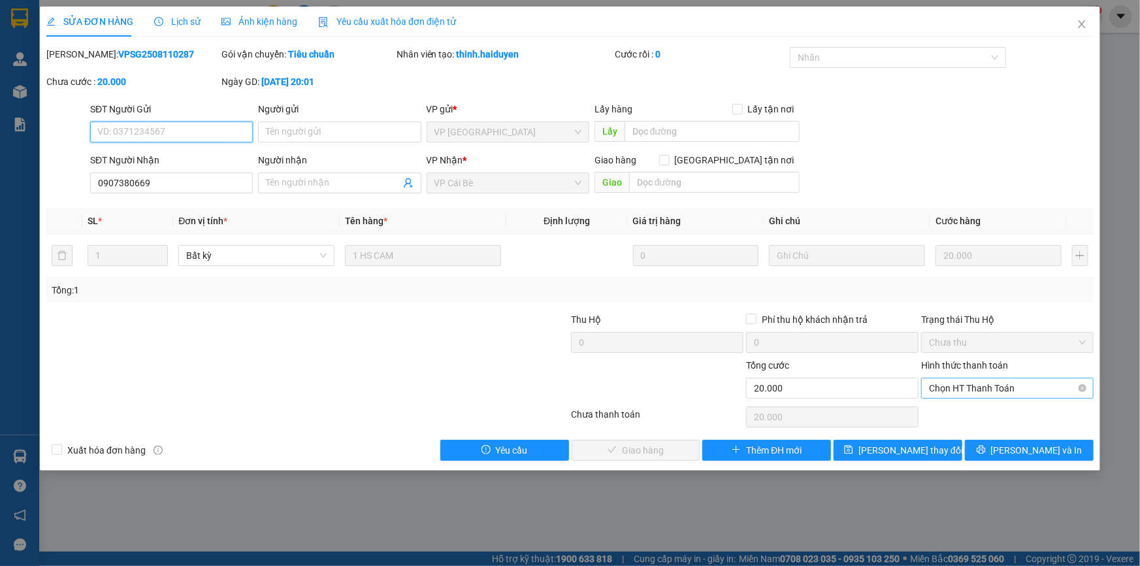
click at [1014, 385] on span "Chọn HT Thanh Toán" at bounding box center [1007, 388] width 157 height 20
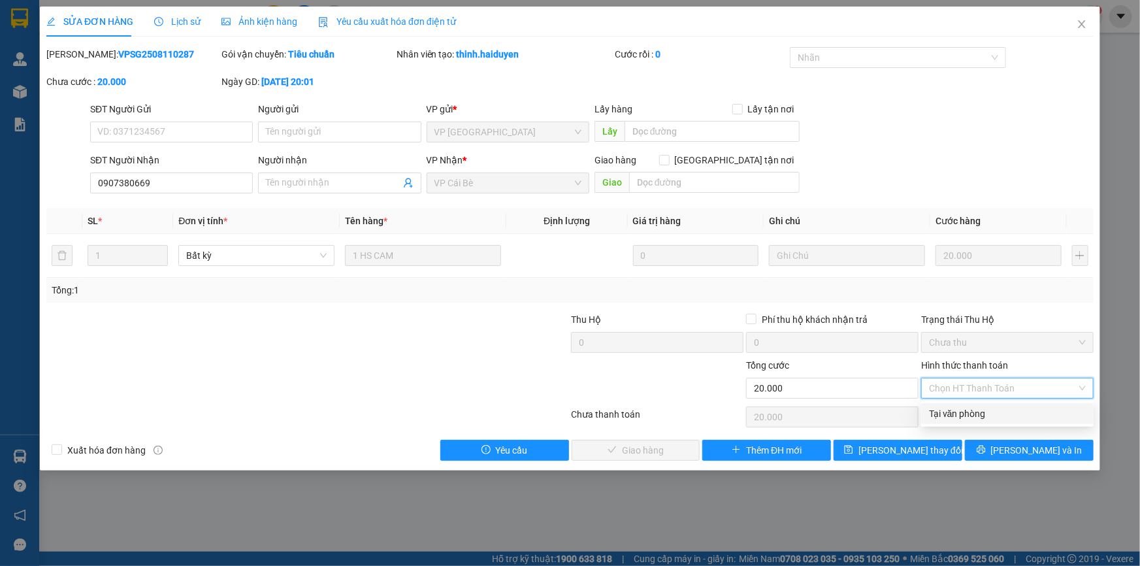
click at [1009, 418] on div "Tại văn phòng" at bounding box center [1007, 413] width 157 height 14
type input "0"
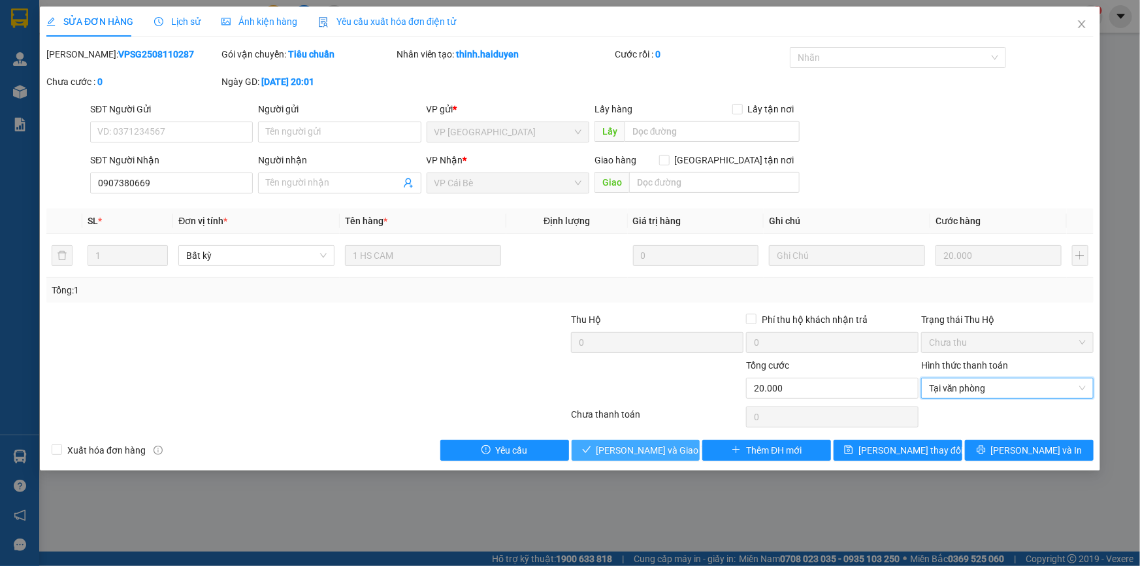
click at [620, 447] on span "[PERSON_NAME] và Giao hàng" at bounding box center [658, 450] width 125 height 14
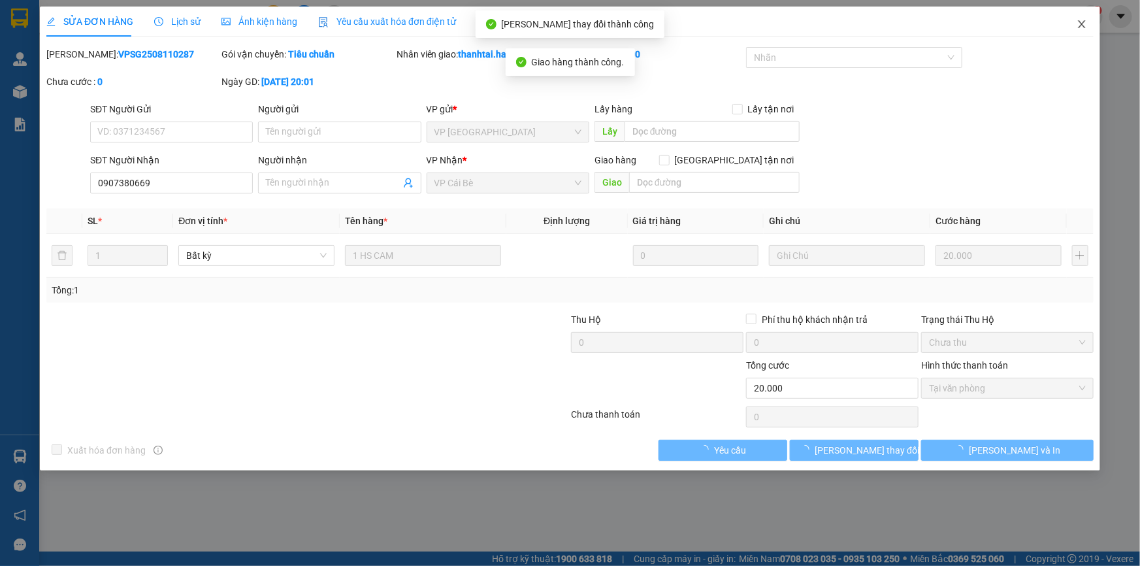
click at [1077, 25] on icon "close" at bounding box center [1081, 24] width 10 height 10
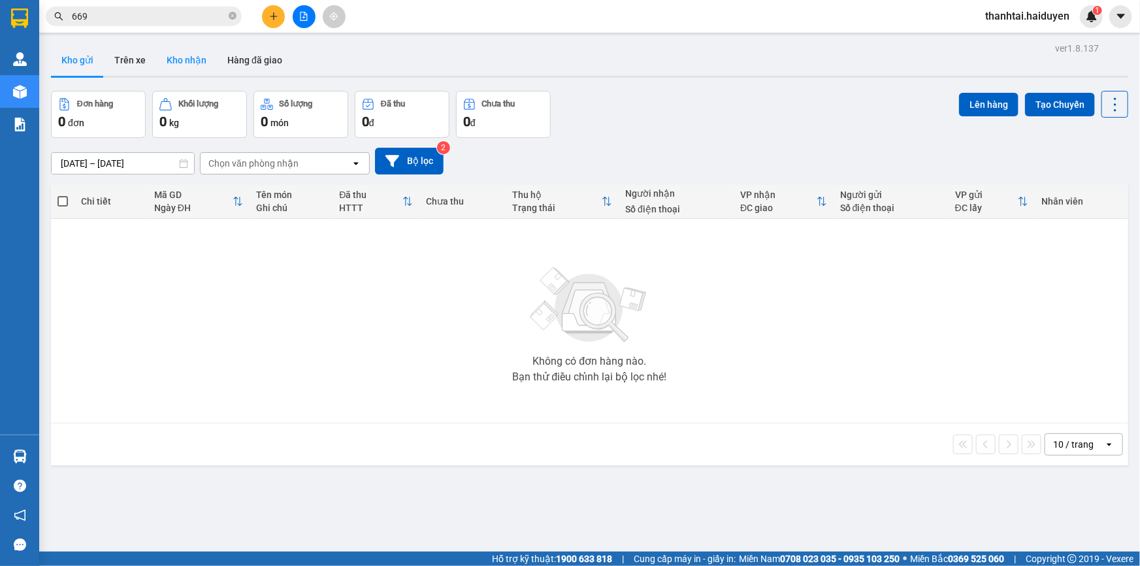
click at [202, 62] on button "Kho nhận" at bounding box center [186, 59] width 61 height 31
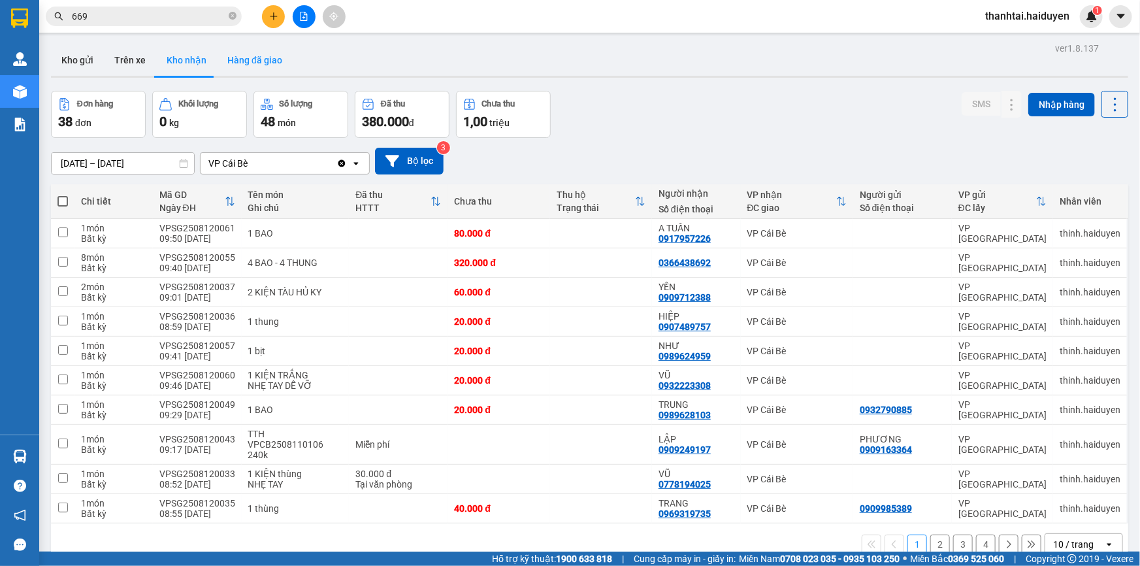
click at [255, 56] on button "Hàng đã giao" at bounding box center [255, 59] width 76 height 31
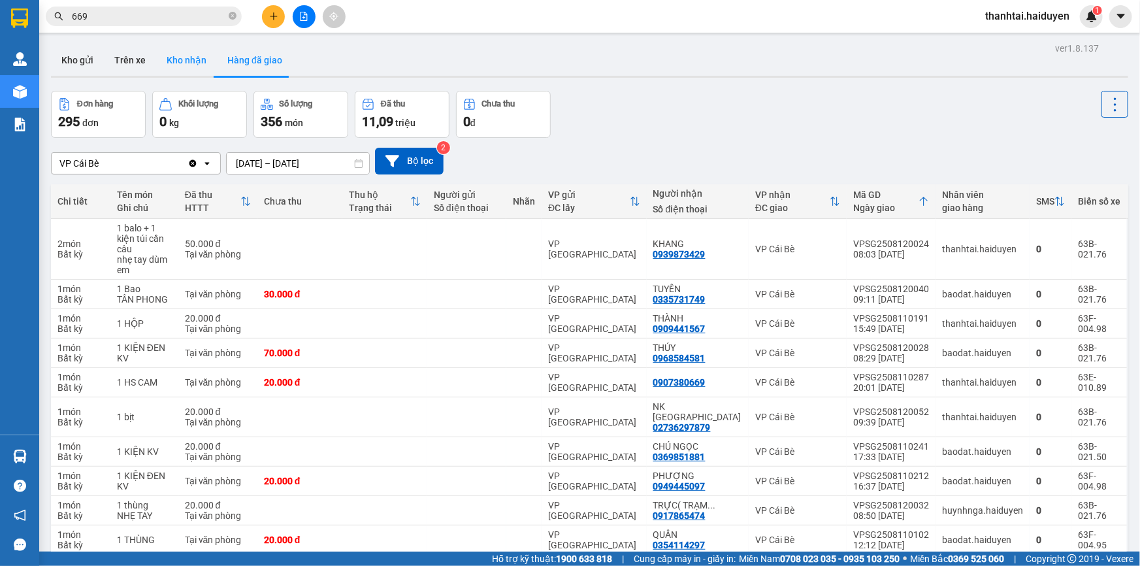
click at [170, 69] on button "Kho nhận" at bounding box center [186, 59] width 61 height 31
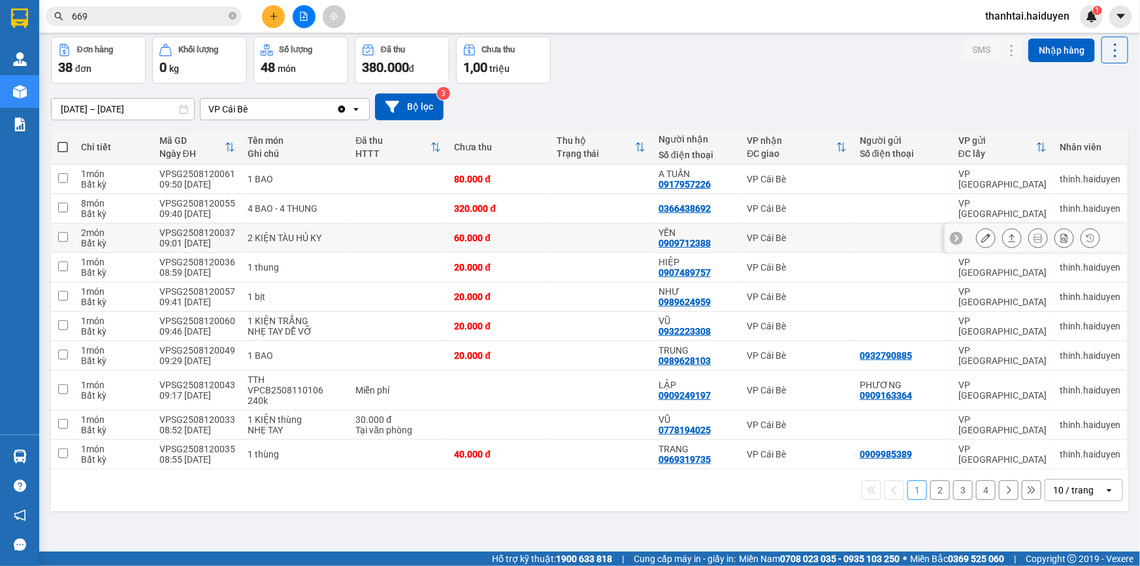
scroll to position [59, 0]
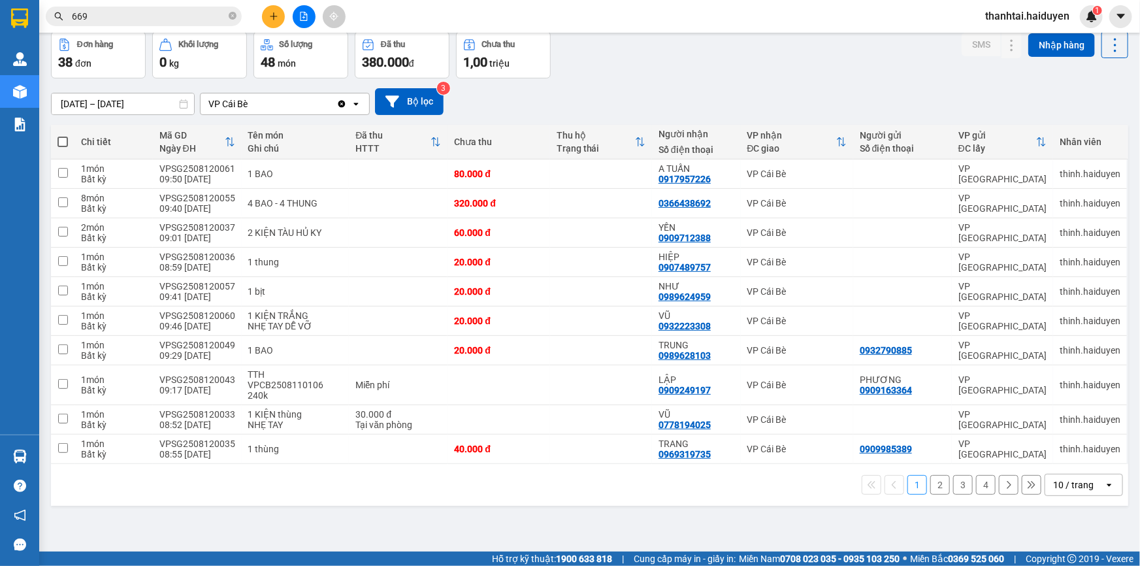
click at [1056, 478] on div "10 / trang" at bounding box center [1073, 484] width 40 height 13
click at [1053, 449] on span "100 / trang" at bounding box center [1069, 444] width 47 height 13
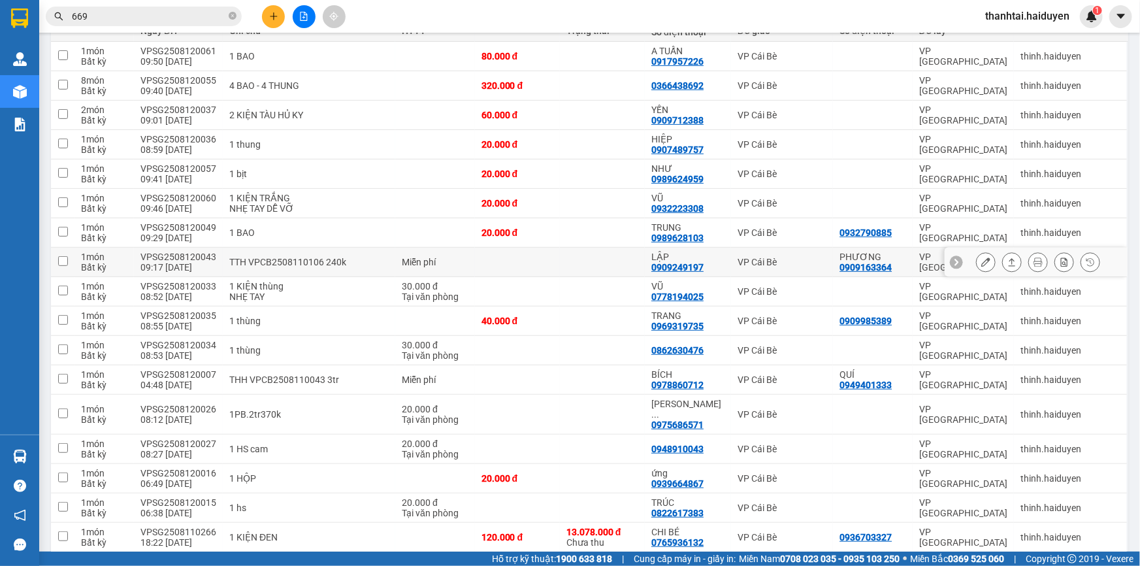
scroll to position [178, 0]
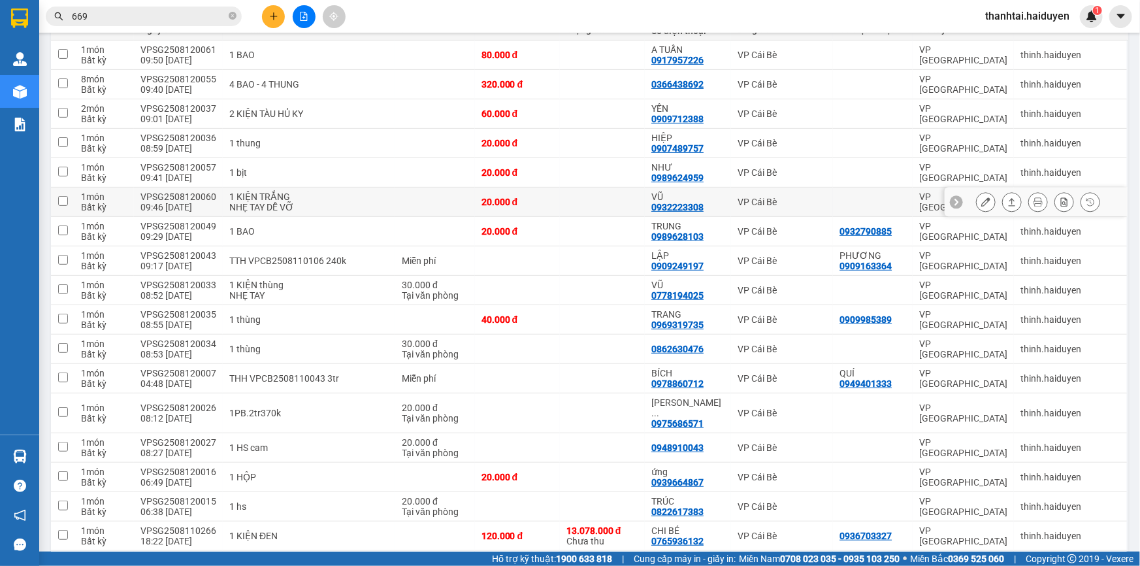
click at [981, 204] on icon at bounding box center [985, 201] width 9 height 9
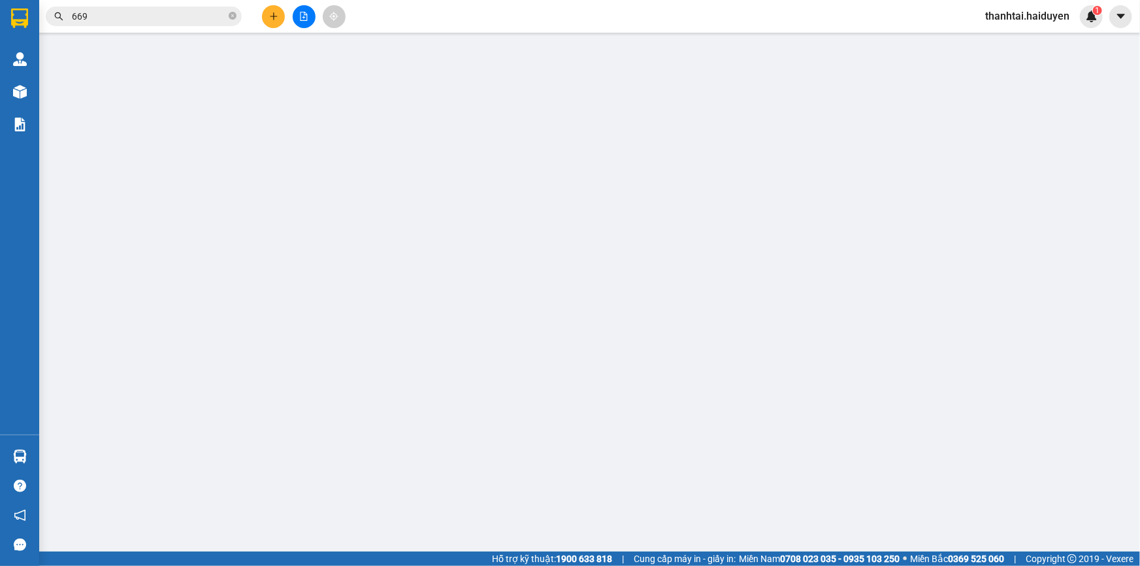
type input "0932223308"
type input "VŨ"
type input "20.000"
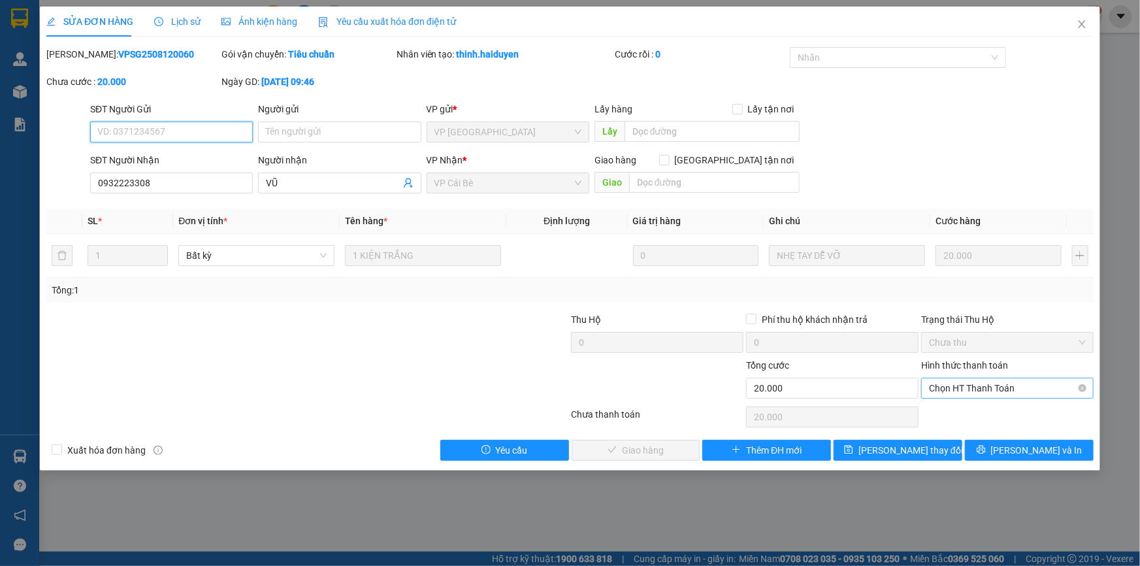
click at [943, 393] on span "Chọn HT Thanh Toán" at bounding box center [1007, 388] width 157 height 20
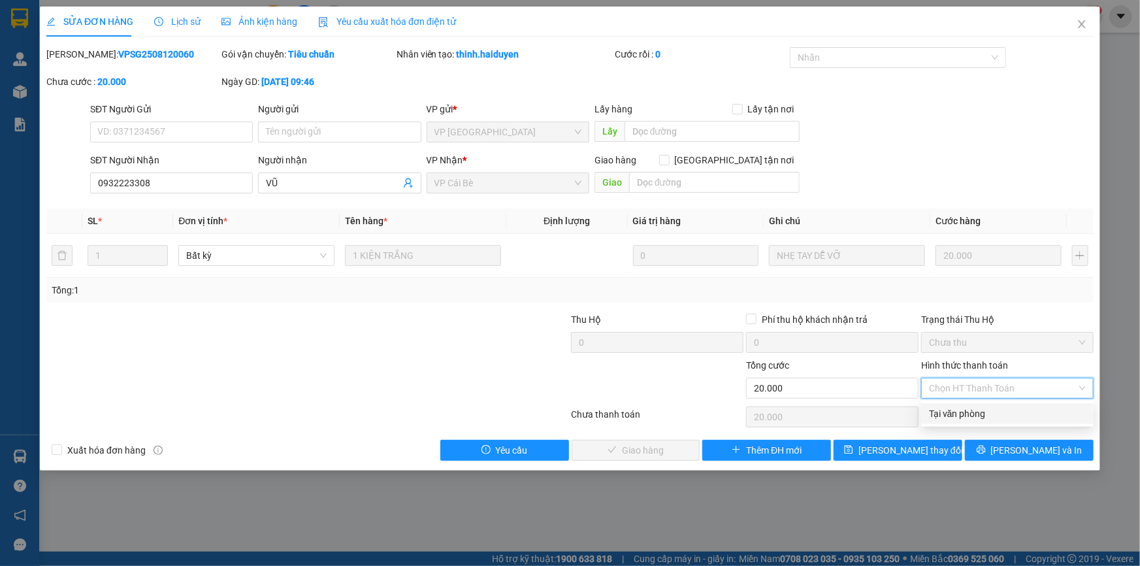
click at [942, 425] on div "Total Paid Fee 0 Total UnPaid Fee 20.000 Cash Collection Total Fee Mã ĐH: VPSG2…" at bounding box center [569, 253] width 1047 height 413
click at [953, 384] on span "Chọn HT Thanh Toán" at bounding box center [1007, 388] width 157 height 20
click at [948, 412] on div "Tại văn phòng" at bounding box center [1007, 413] width 157 height 14
type input "0"
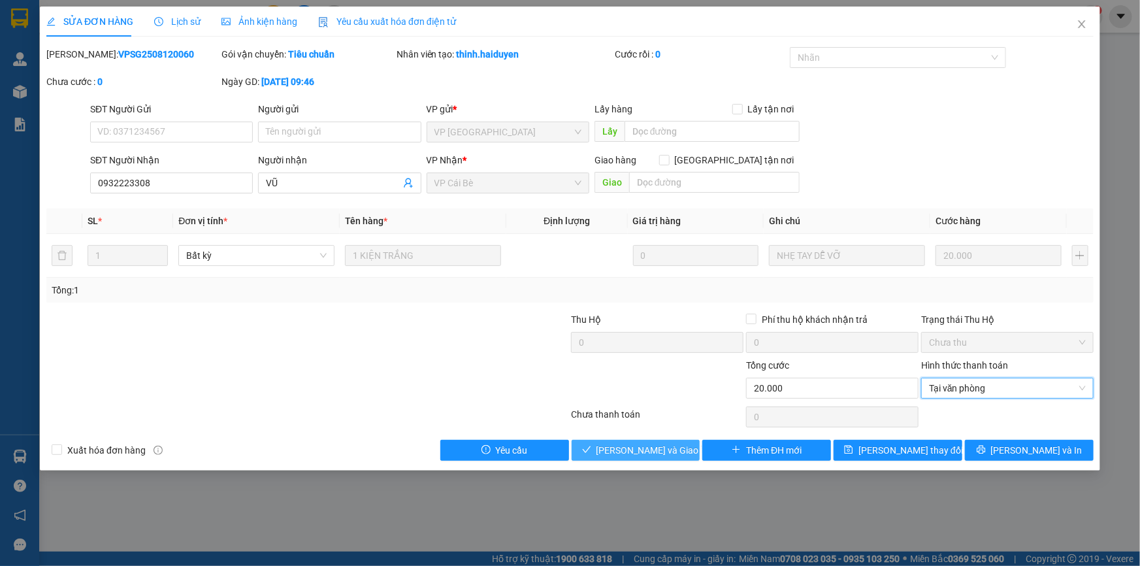
click at [662, 449] on span "[PERSON_NAME] và Giao hàng" at bounding box center [658, 450] width 125 height 14
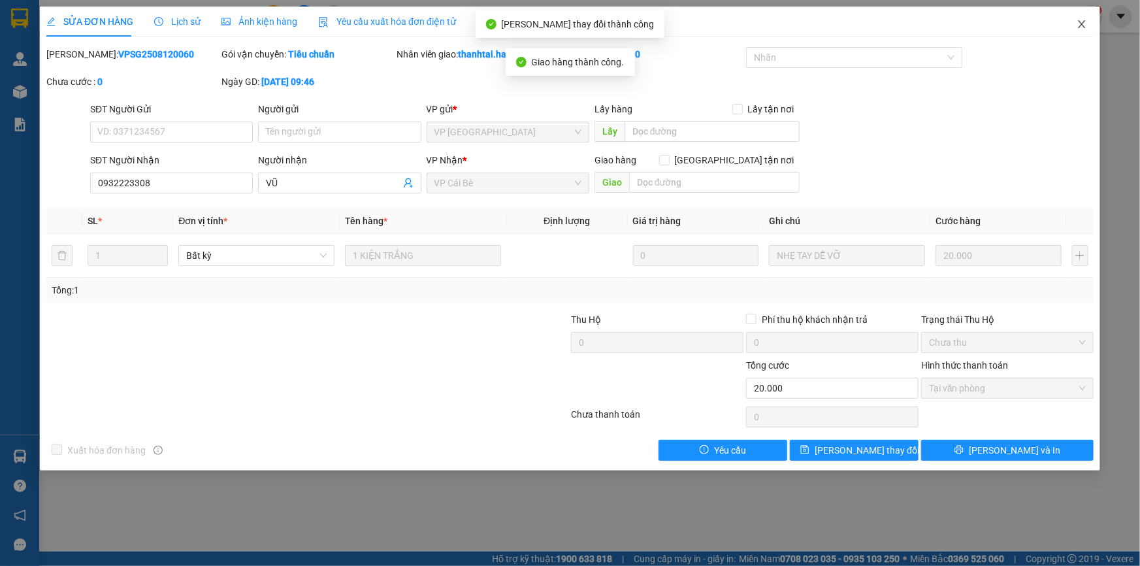
click at [1080, 27] on icon "close" at bounding box center [1081, 24] width 10 height 10
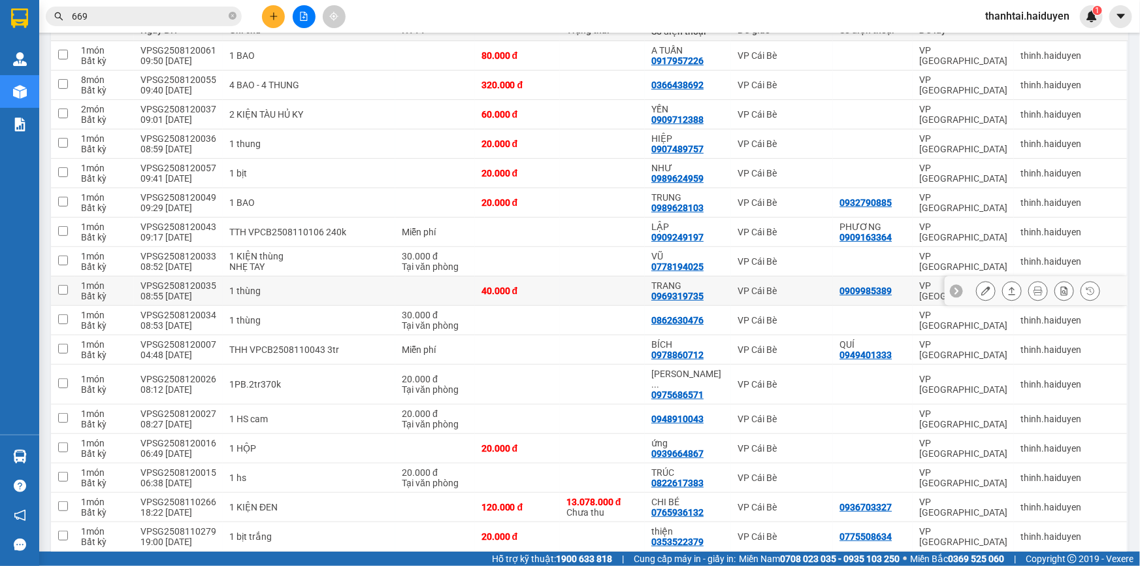
scroll to position [237, 0]
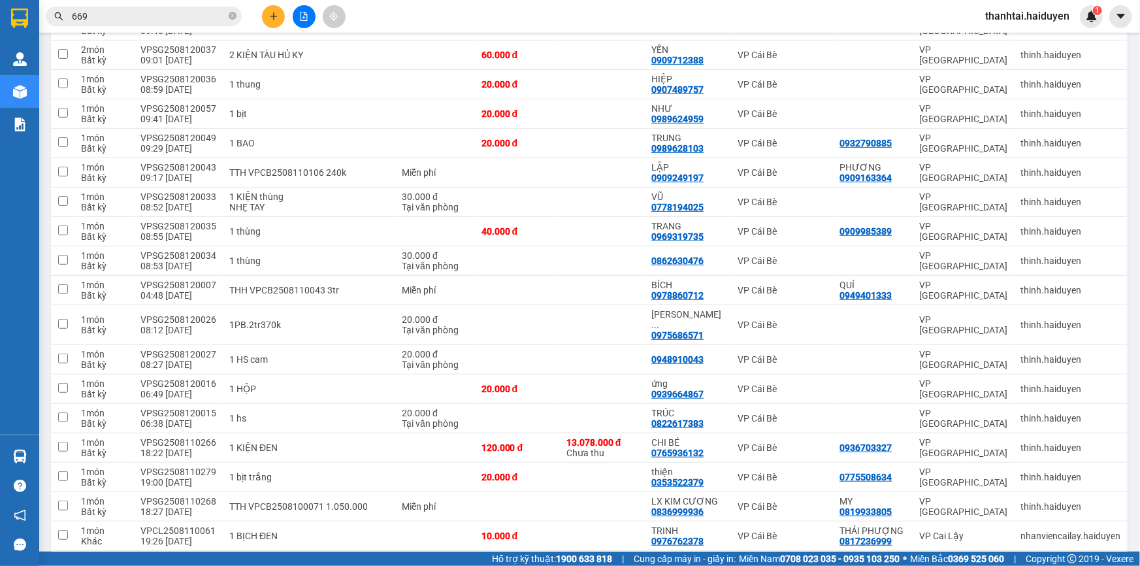
click at [186, 17] on input "669" at bounding box center [149, 16] width 154 height 14
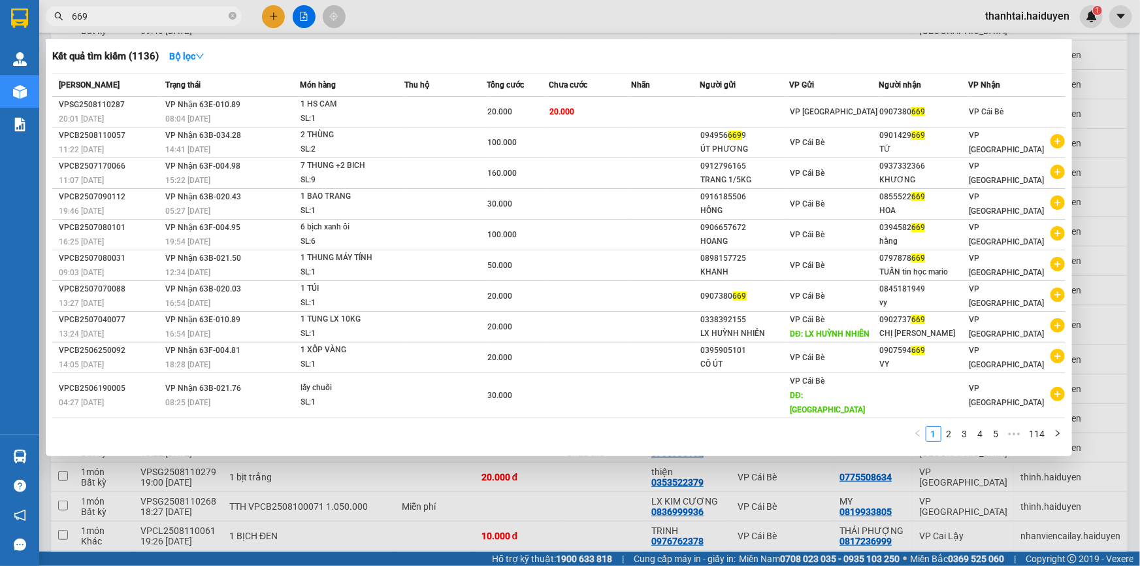
drag, startPoint x: 299, startPoint y: 22, endPoint x: 308, endPoint y: 11, distance: 14.4
click at [302, 24] on div at bounding box center [570, 283] width 1140 height 566
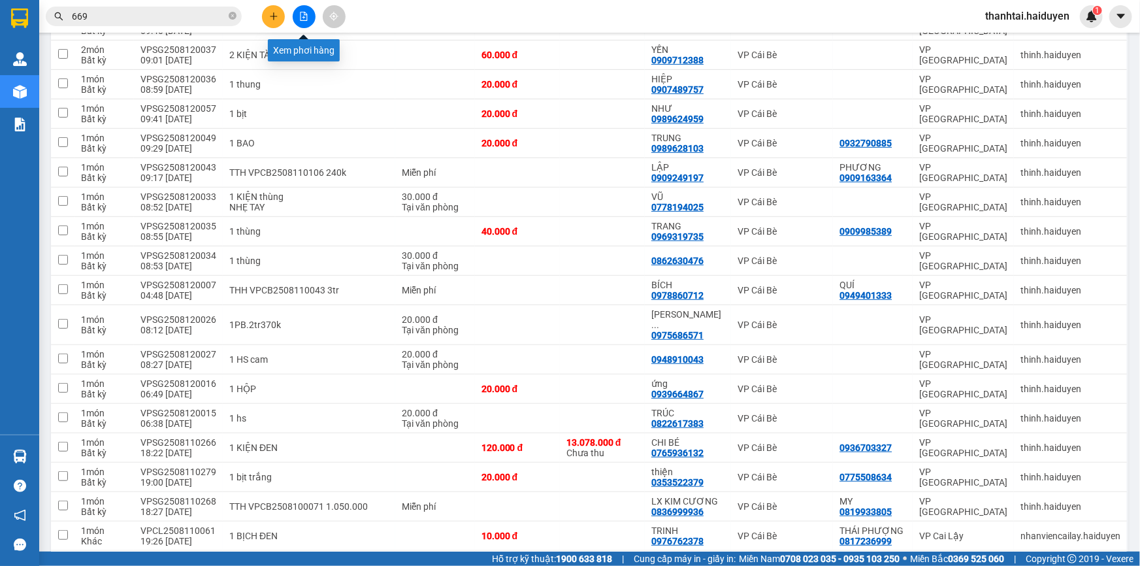
click at [306, 14] on icon "file-add" at bounding box center [303, 16] width 7 height 9
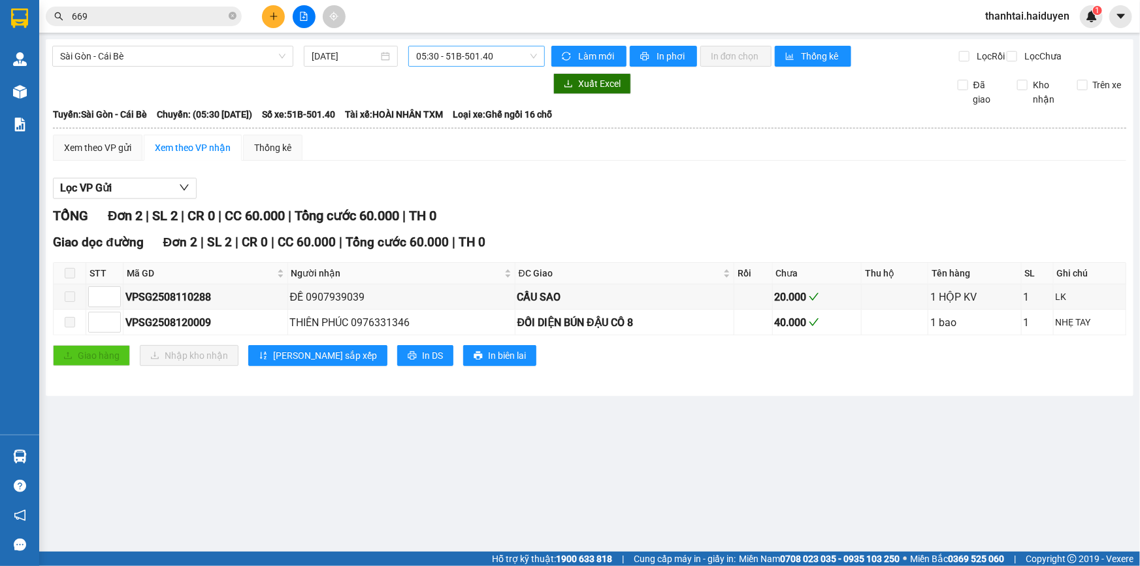
click at [504, 58] on span "05:30 - 51B-501.40" at bounding box center [476, 56] width 121 height 20
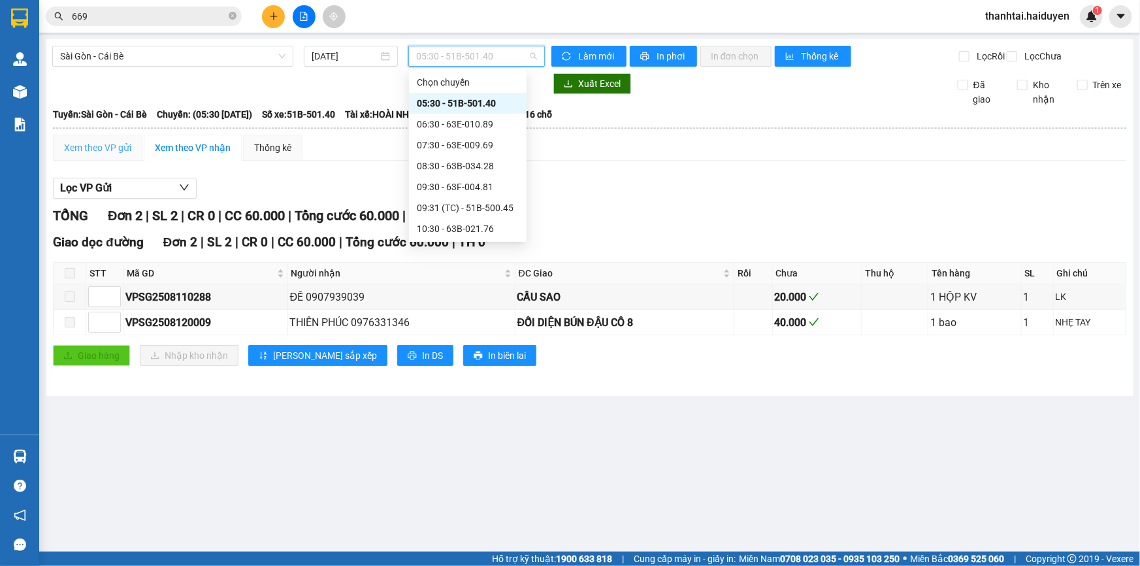
drag, startPoint x: 91, startPoint y: 169, endPoint x: 176, endPoint y: 119, distance: 98.7
click at [91, 161] on div "Xem theo VP gửi" at bounding box center [97, 148] width 89 height 26
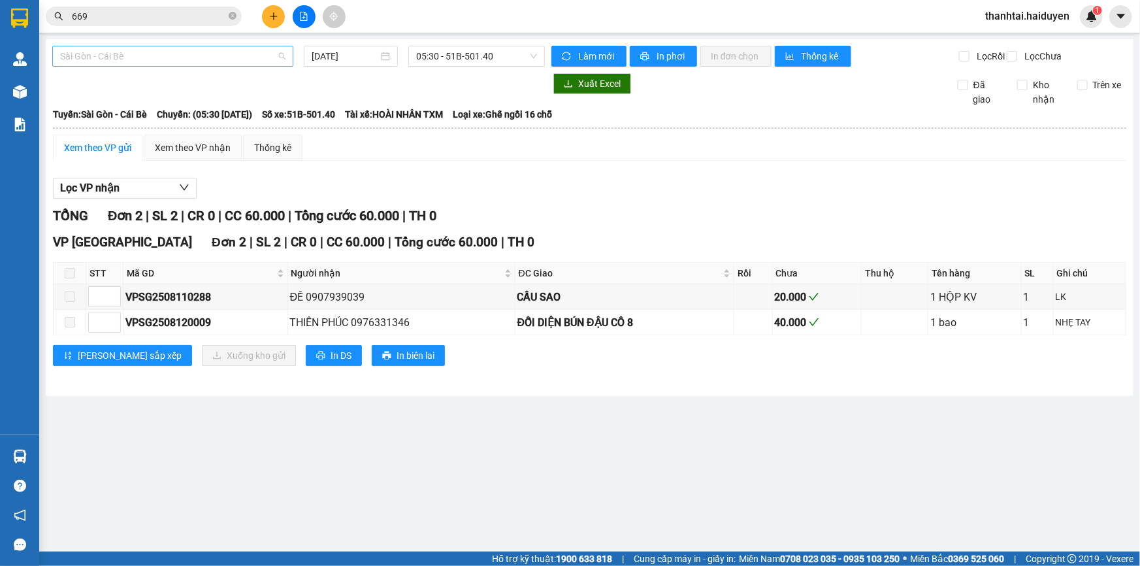
click at [244, 66] on div "Sài Gòn - Cái Bè" at bounding box center [172, 56] width 241 height 21
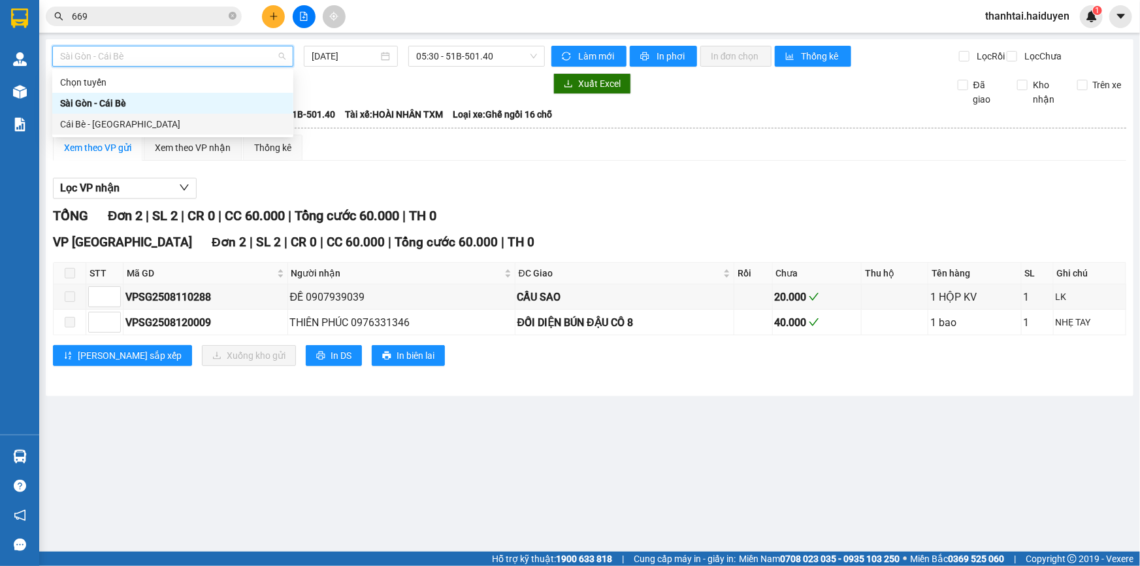
click at [235, 124] on div "Cái Bè - Sài Gòn" at bounding box center [172, 124] width 225 height 14
type input "[DATE]"
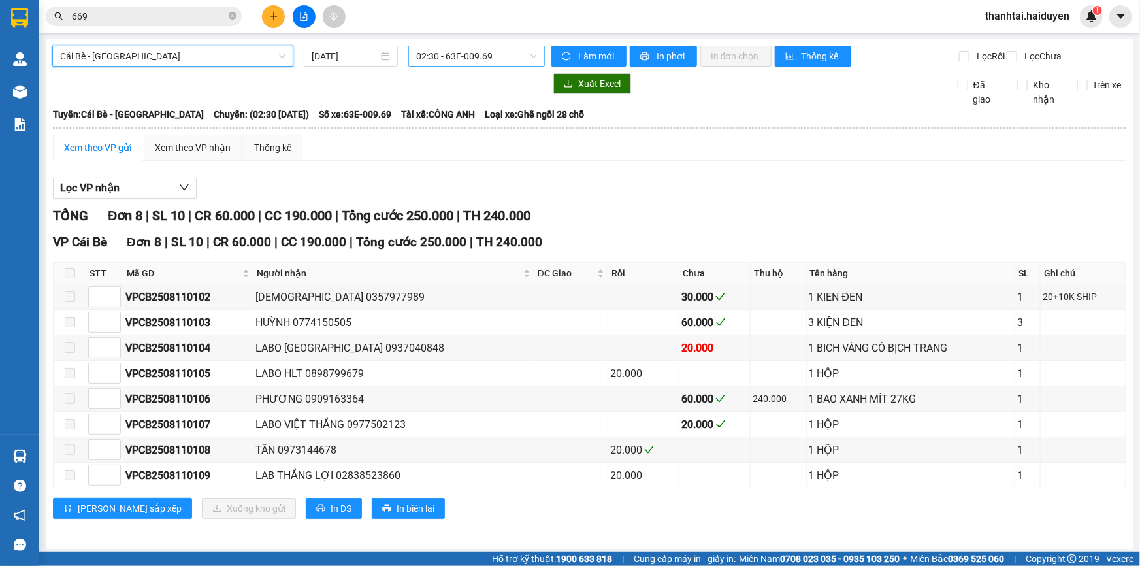
click at [494, 63] on span "02:30 - 63E-009.69" at bounding box center [476, 56] width 121 height 20
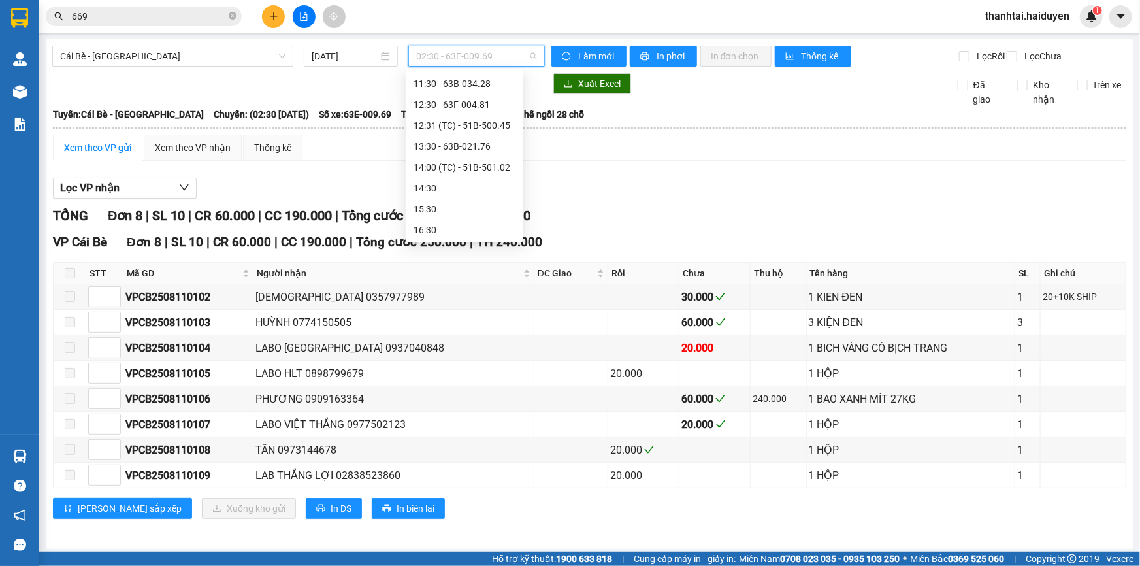
scroll to position [334, 0]
click at [478, 171] on div "14:00 (TC) - 51B-501.02" at bounding box center [464, 166] width 102 height 14
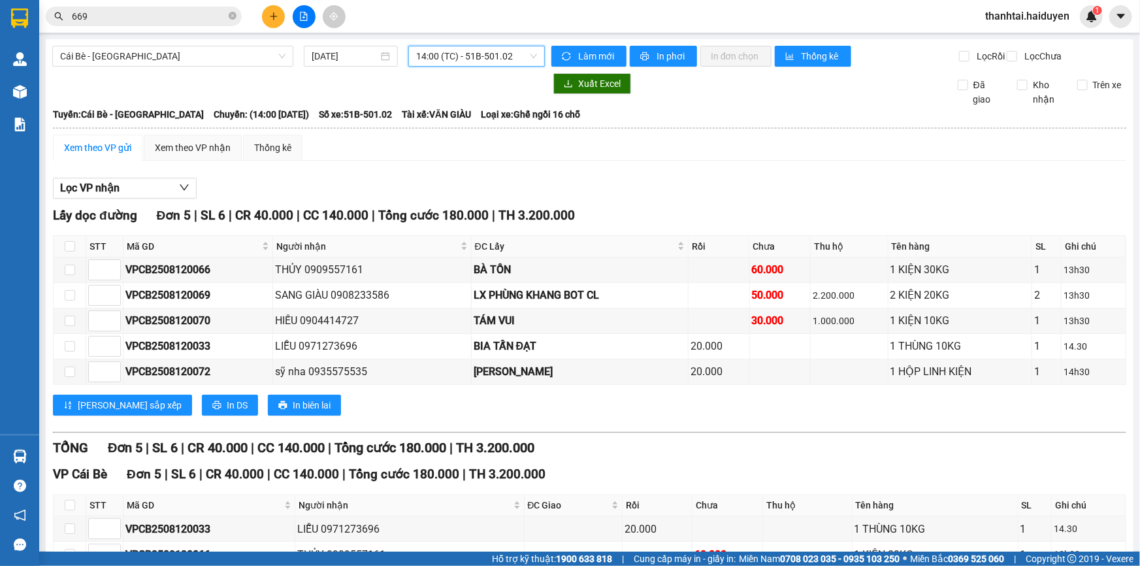
click at [184, 25] on span "669" at bounding box center [144, 17] width 196 height 20
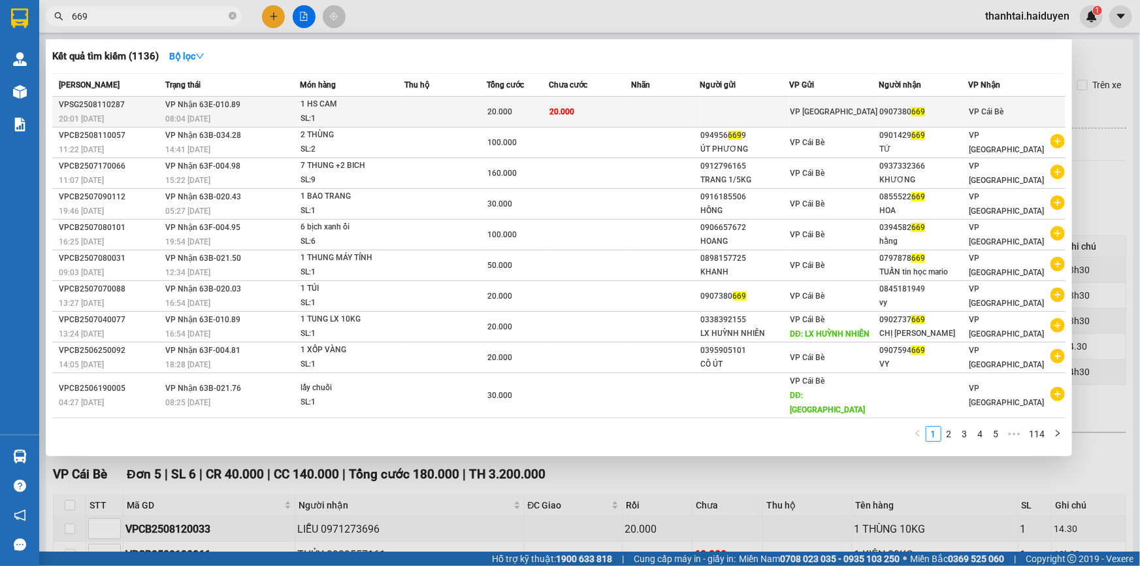
click at [254, 120] on div "08:04 - 12/08" at bounding box center [232, 119] width 134 height 14
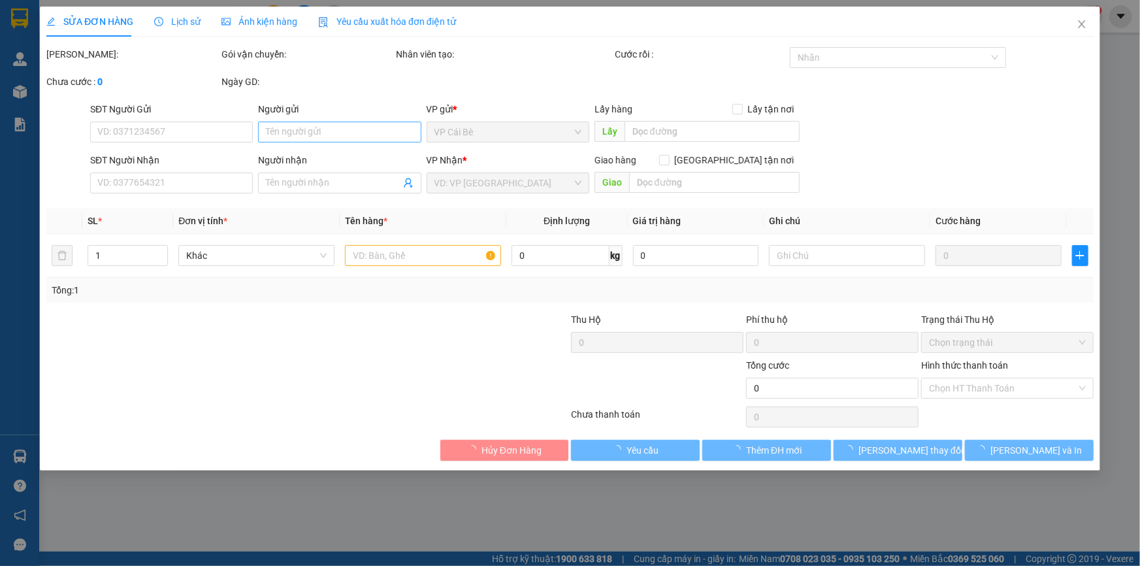
type input "0907380669"
type input "20.000"
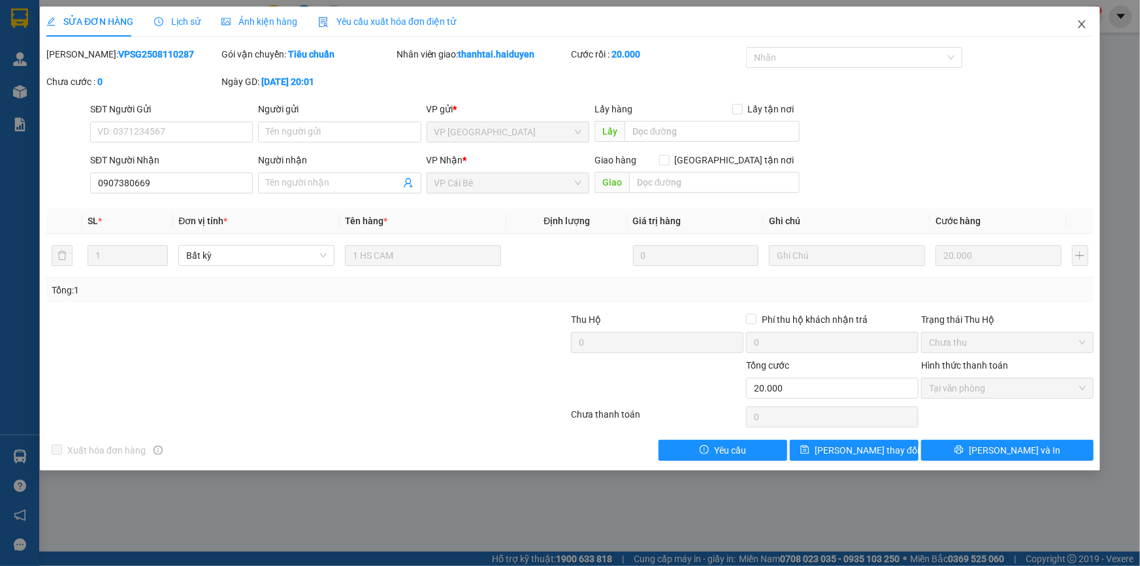
click at [1088, 22] on span "Close" at bounding box center [1081, 25] width 37 height 37
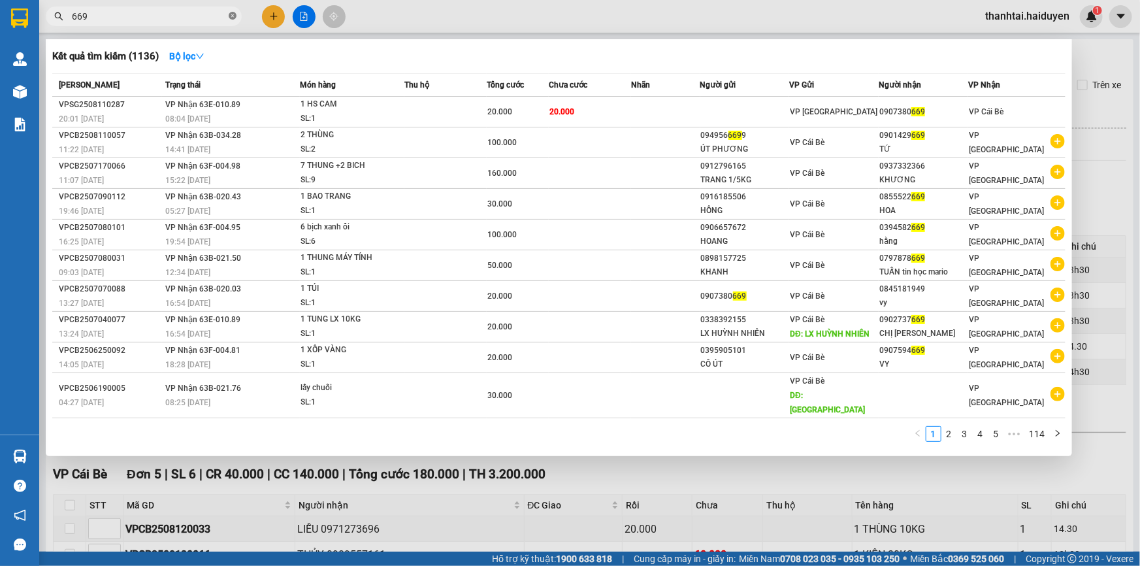
click at [235, 14] on icon "close-circle" at bounding box center [233, 16] width 8 height 8
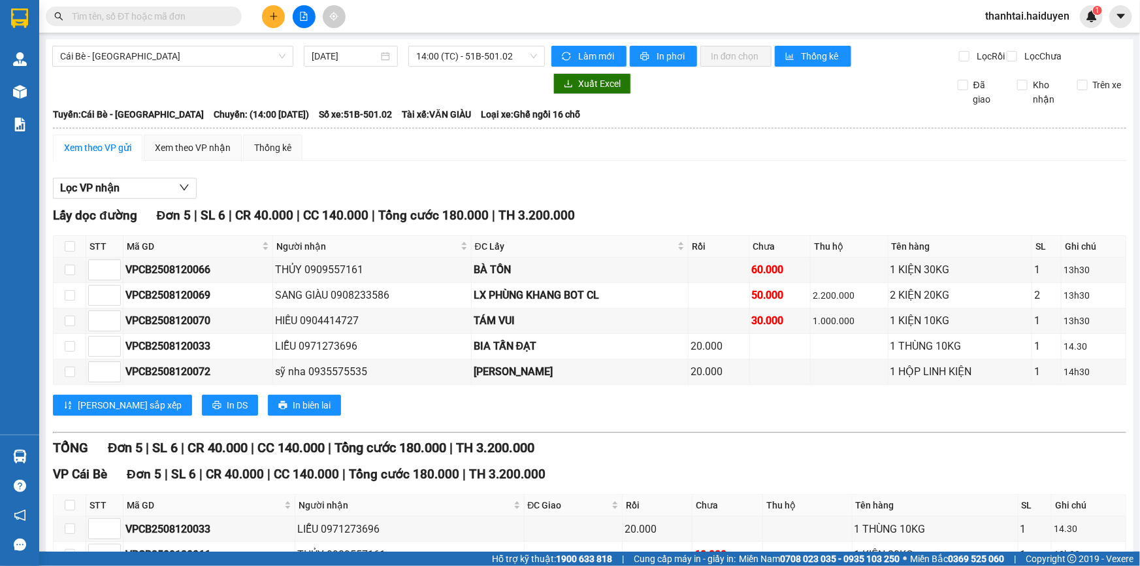
click at [210, 17] on input "text" at bounding box center [149, 16] width 154 height 14
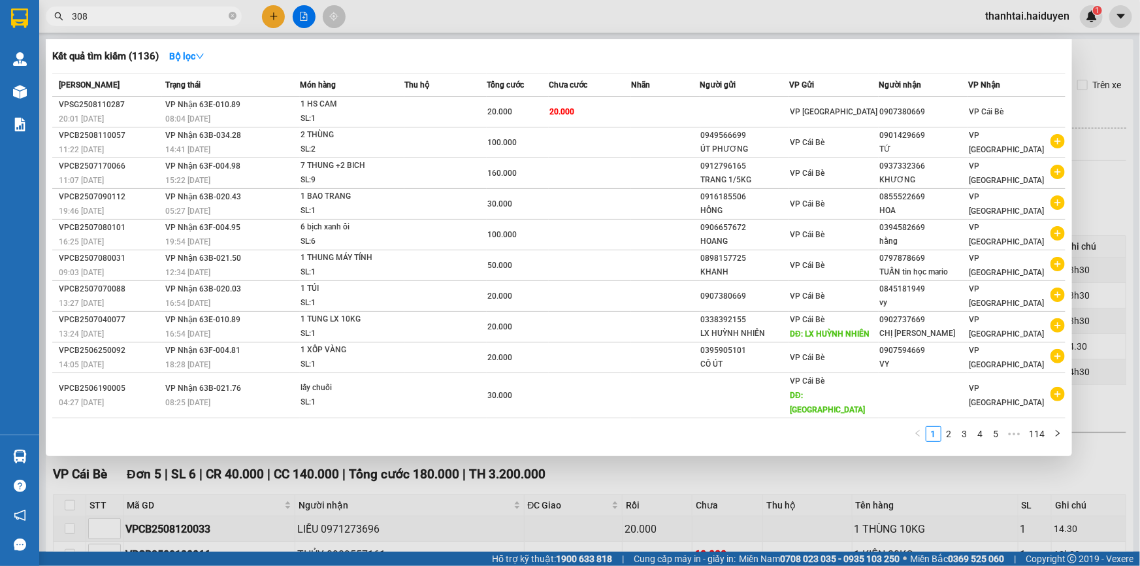
type input "3088"
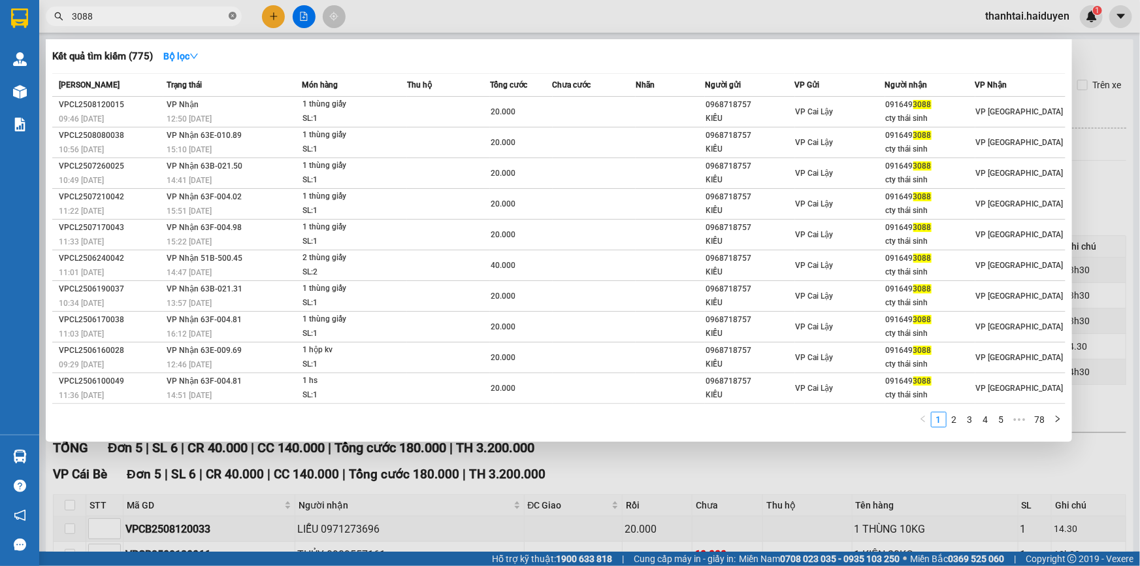
click at [235, 14] on icon "close-circle" at bounding box center [233, 16] width 8 height 8
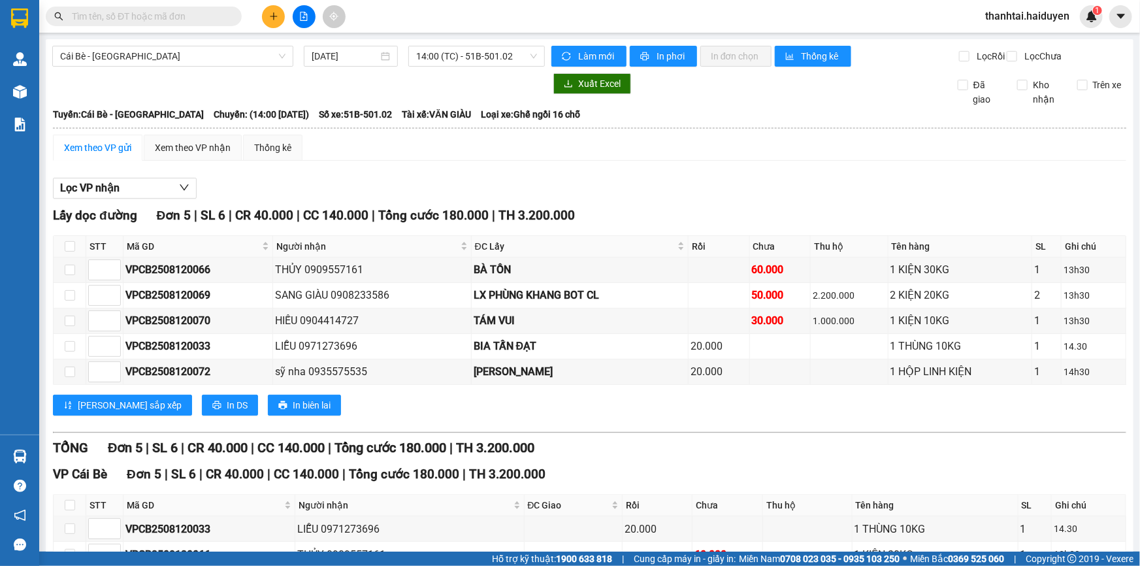
click at [150, 20] on input "text" at bounding box center [149, 16] width 154 height 14
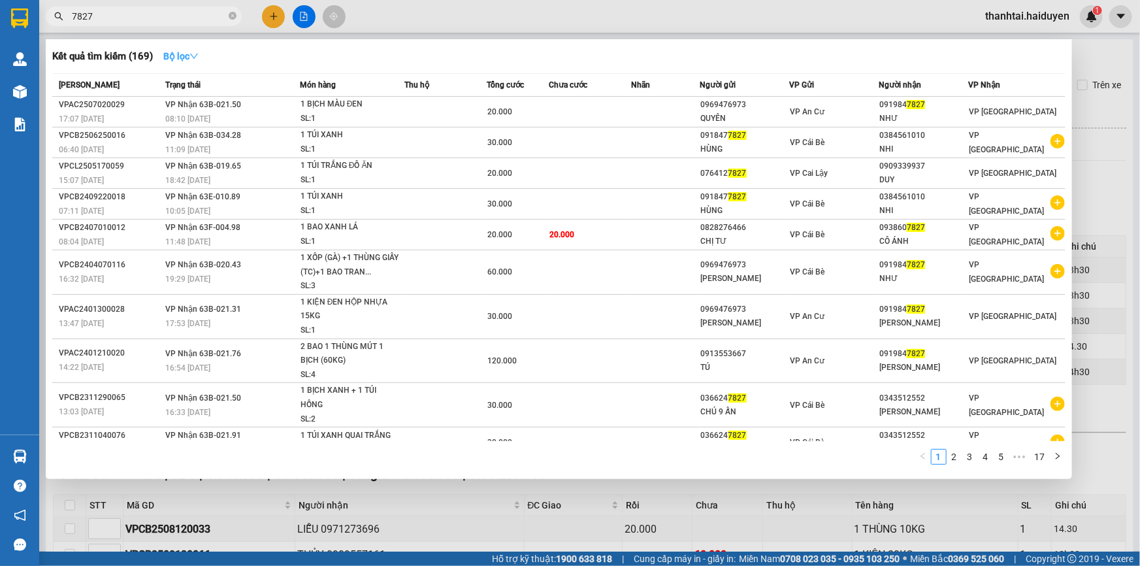
type input "7827"
click at [189, 51] on strong "Bộ lọc" at bounding box center [180, 56] width 35 height 10
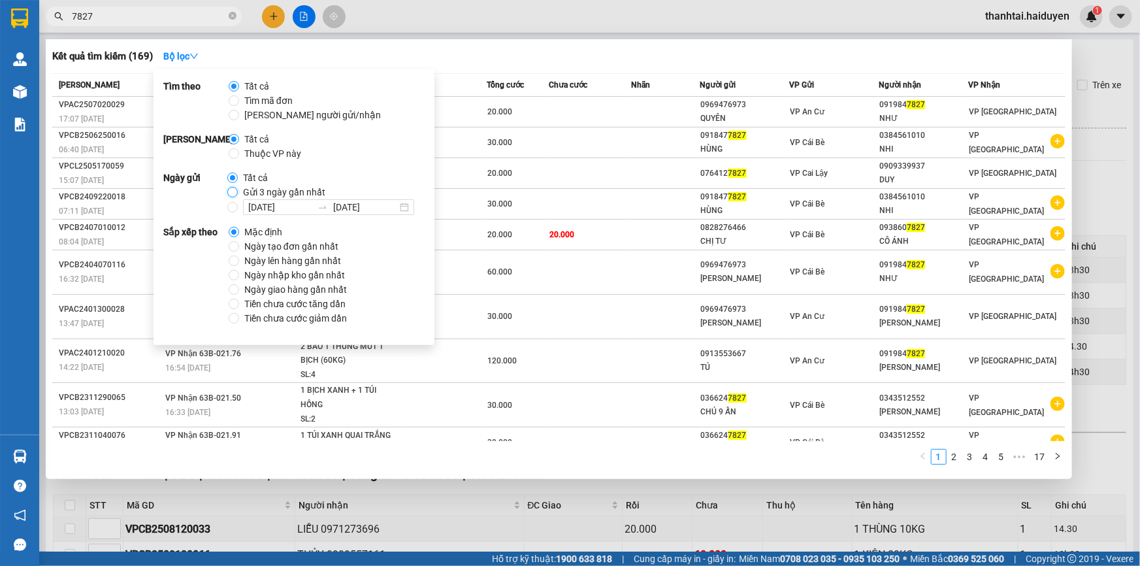
click at [229, 189] on input "Gửi 3 ngày gần nhất" at bounding box center [232, 192] width 10 height 10
radio input "true"
radio input "false"
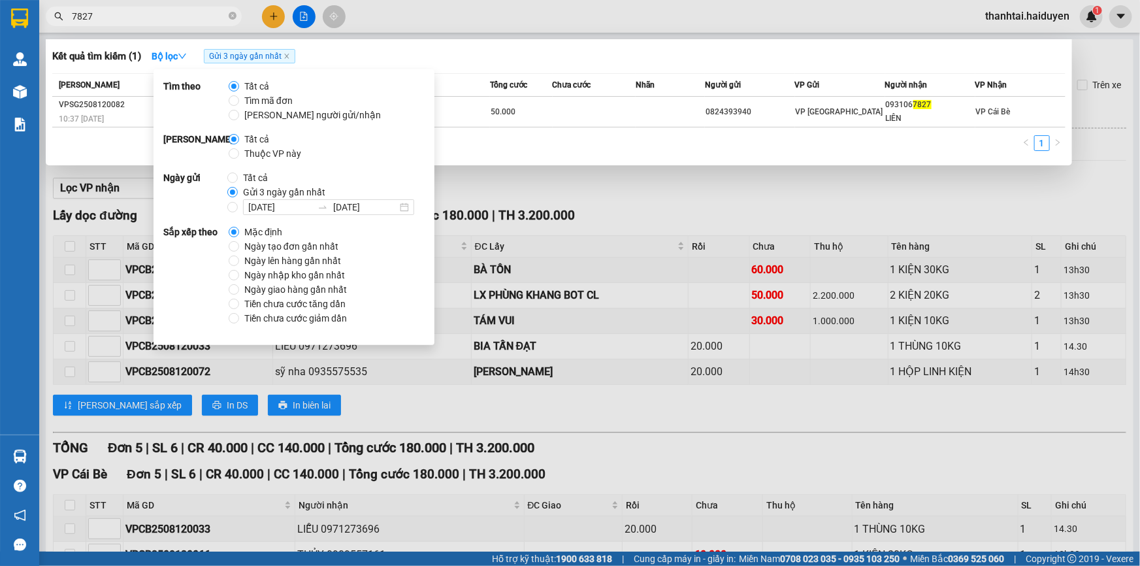
click at [583, 74] on th "Chưa cước" at bounding box center [594, 85] width 83 height 23
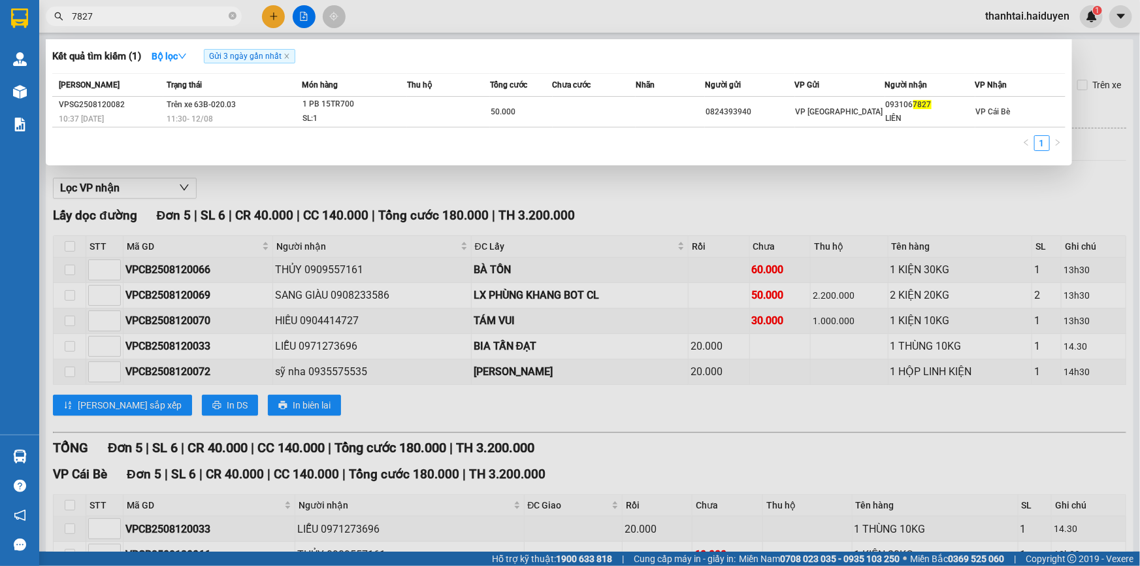
click at [659, 221] on div at bounding box center [570, 283] width 1140 height 566
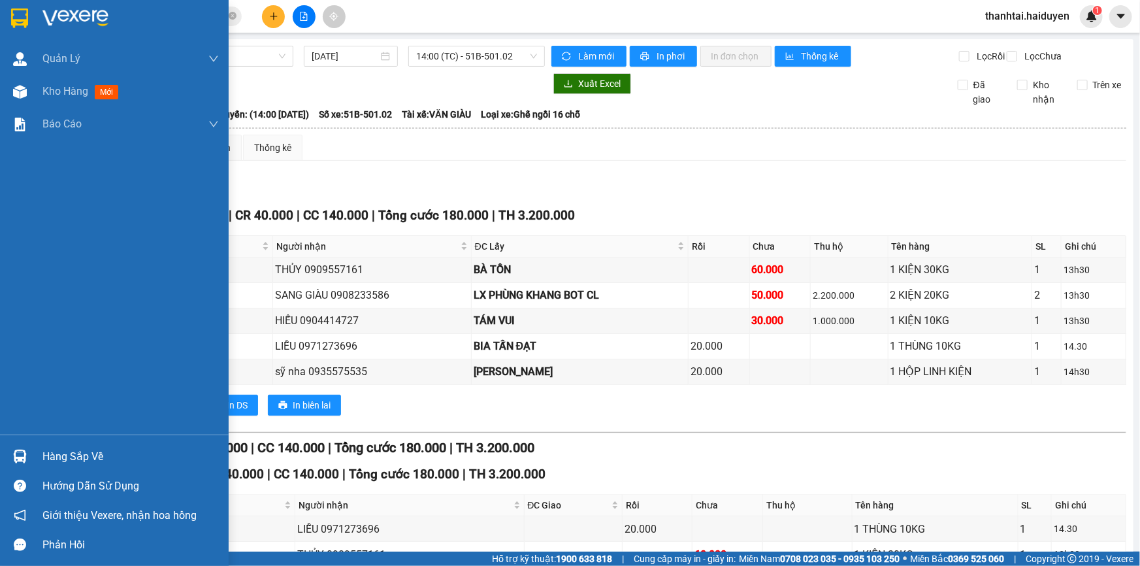
click at [120, 463] on div "Hàng sắp về" at bounding box center [130, 457] width 176 height 20
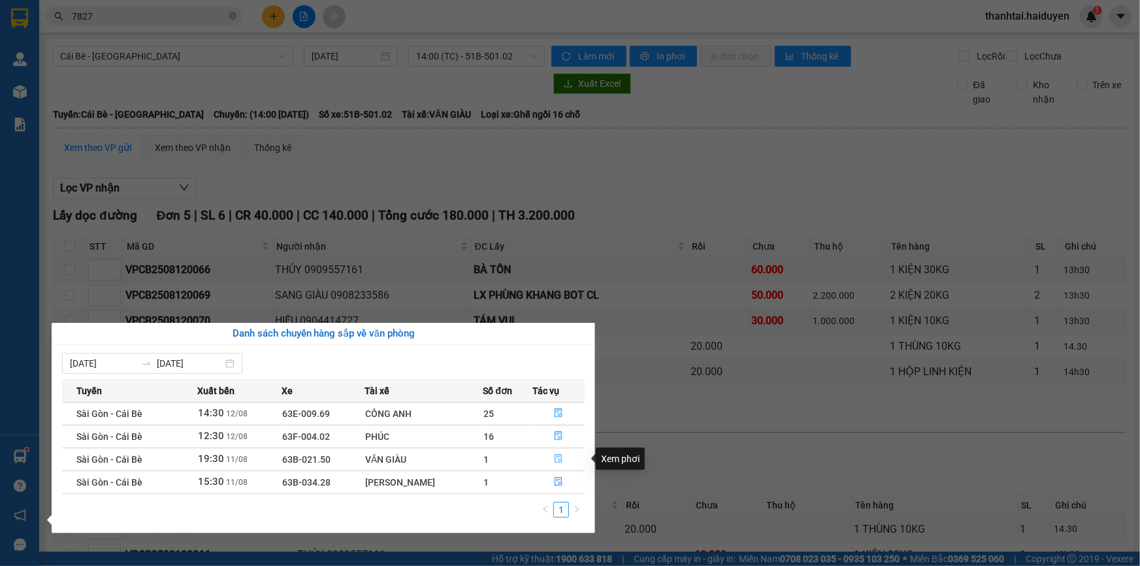
click at [559, 456] on icon "file-done" at bounding box center [558, 458] width 9 height 9
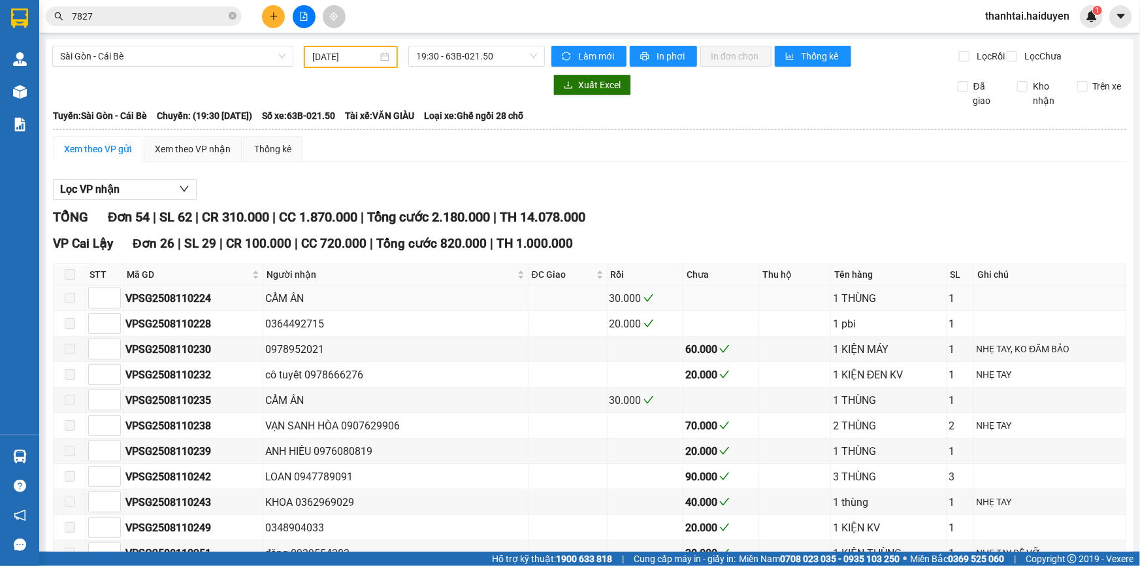
type input "[DATE]"
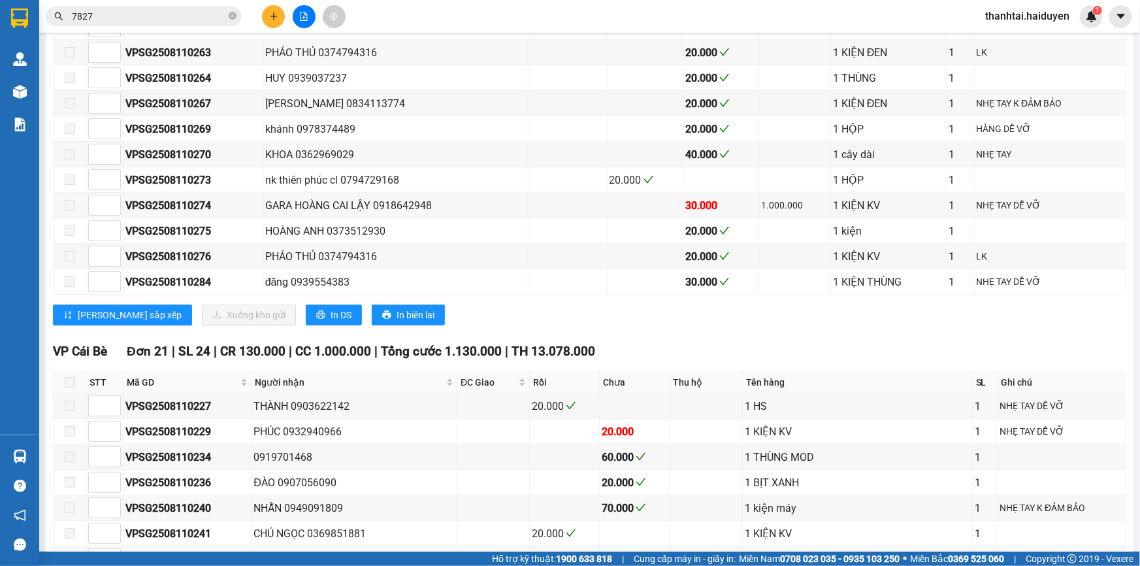
scroll to position [950, 0]
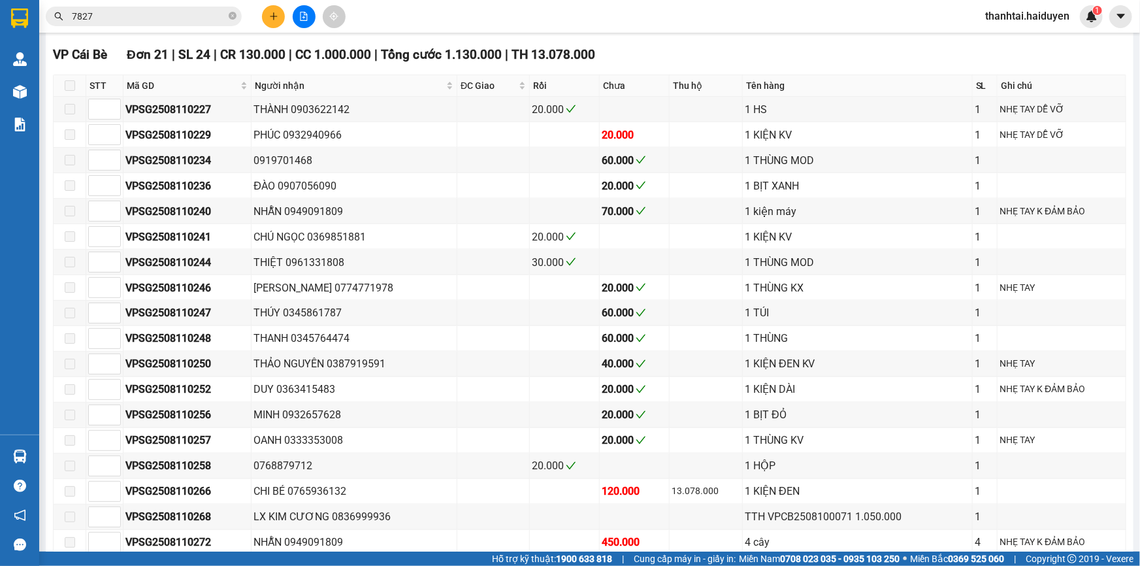
click at [71, 91] on span at bounding box center [70, 85] width 10 height 10
click at [163, 13] on input "7827" at bounding box center [149, 16] width 154 height 14
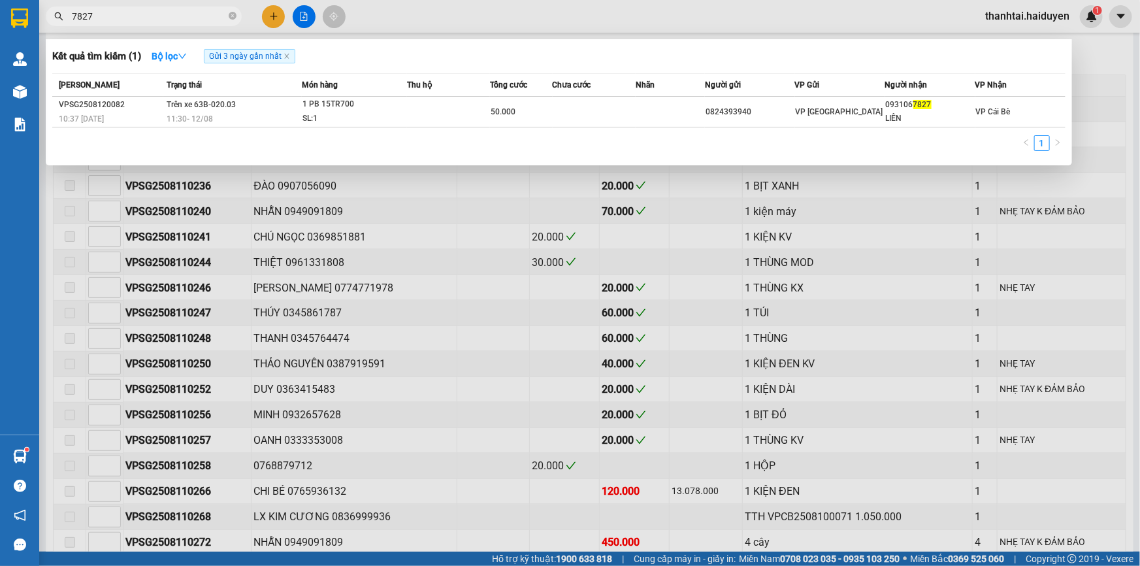
click at [163, 13] on input "7827" at bounding box center [149, 16] width 154 height 14
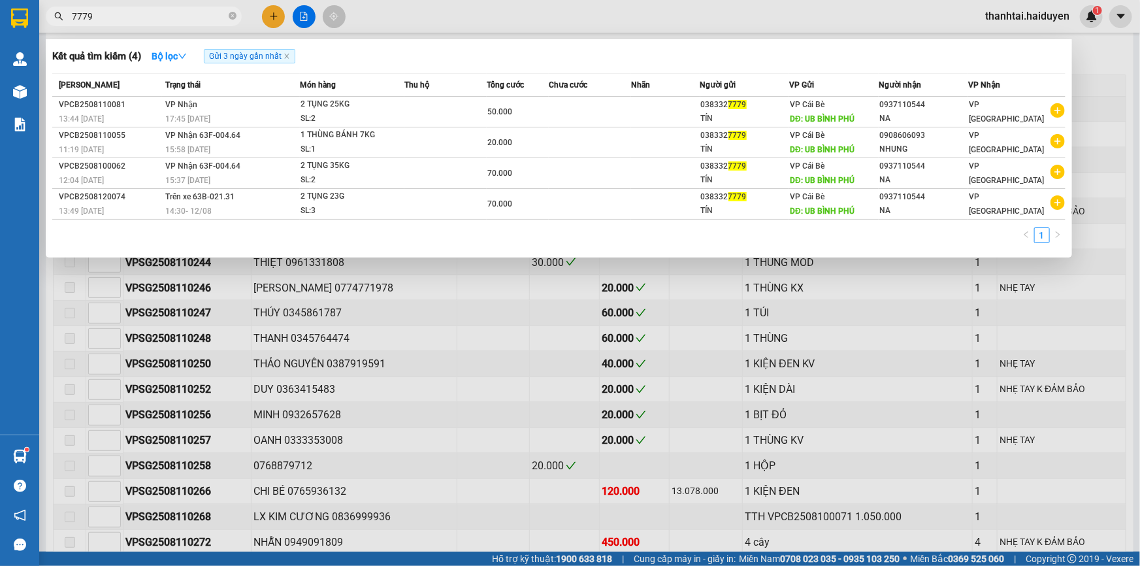
click at [176, 22] on input "7779" at bounding box center [149, 16] width 154 height 14
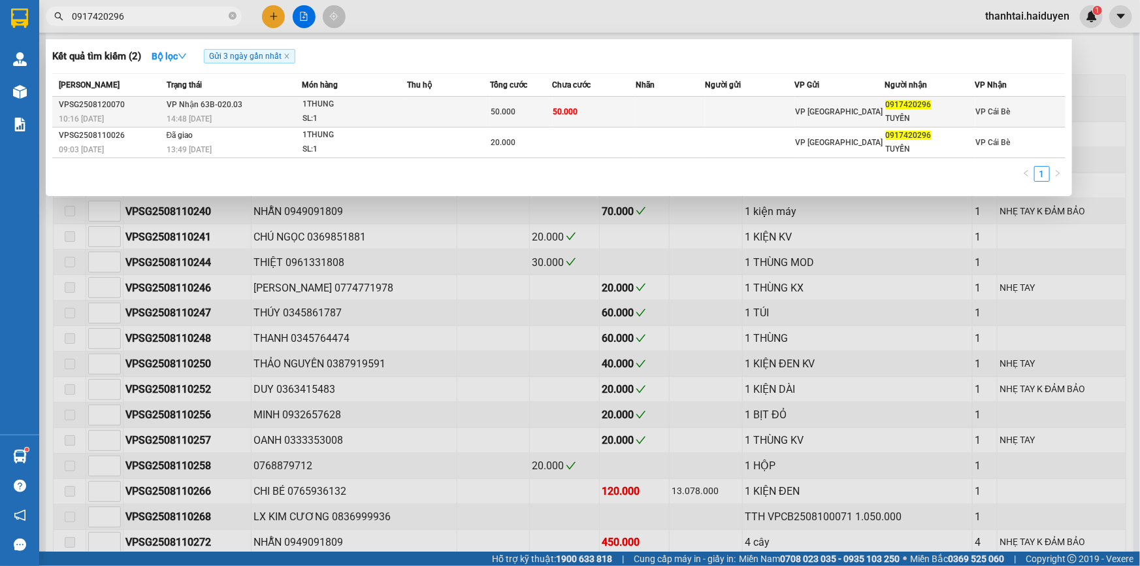
type input "0917420296"
click at [250, 119] on div "14:48 - 12/08" at bounding box center [234, 119] width 135 height 14
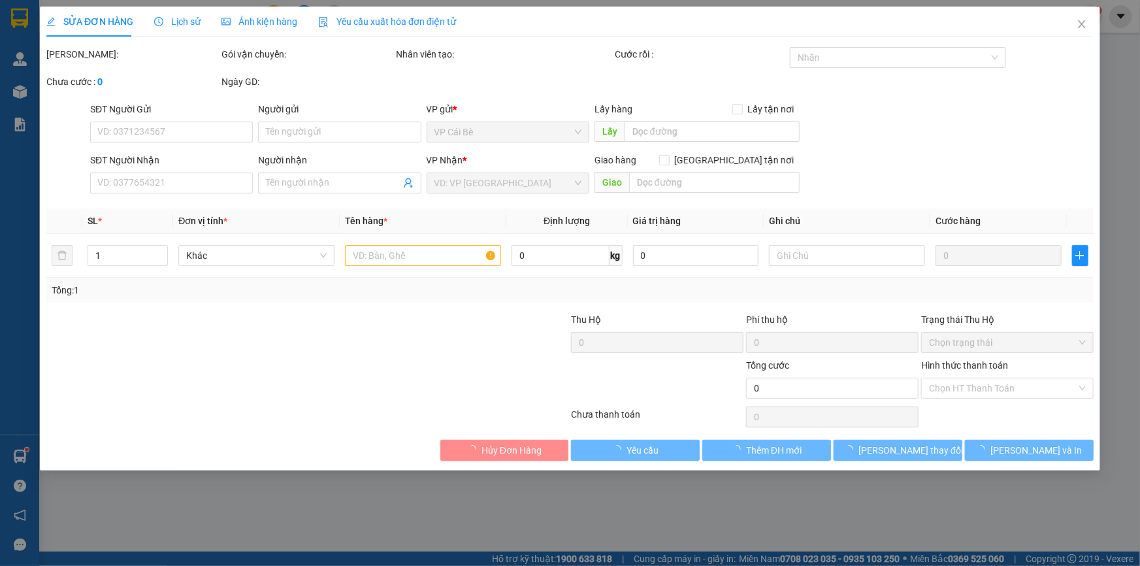
type input "0917420296"
type input "TUYẾN"
type input "50.000"
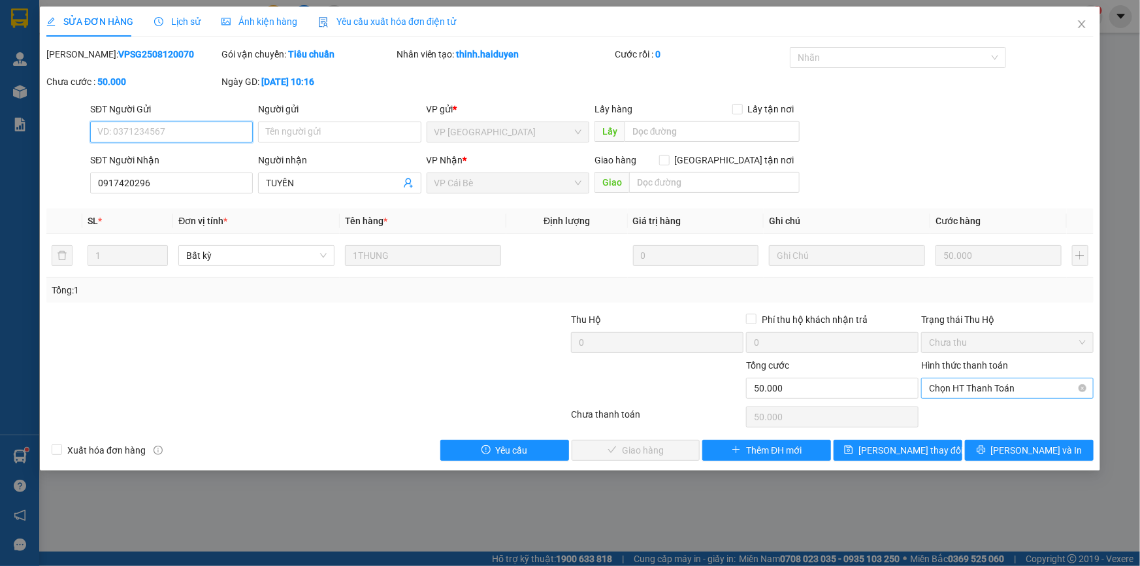
click at [1056, 385] on span "Chọn HT Thanh Toán" at bounding box center [1007, 388] width 157 height 20
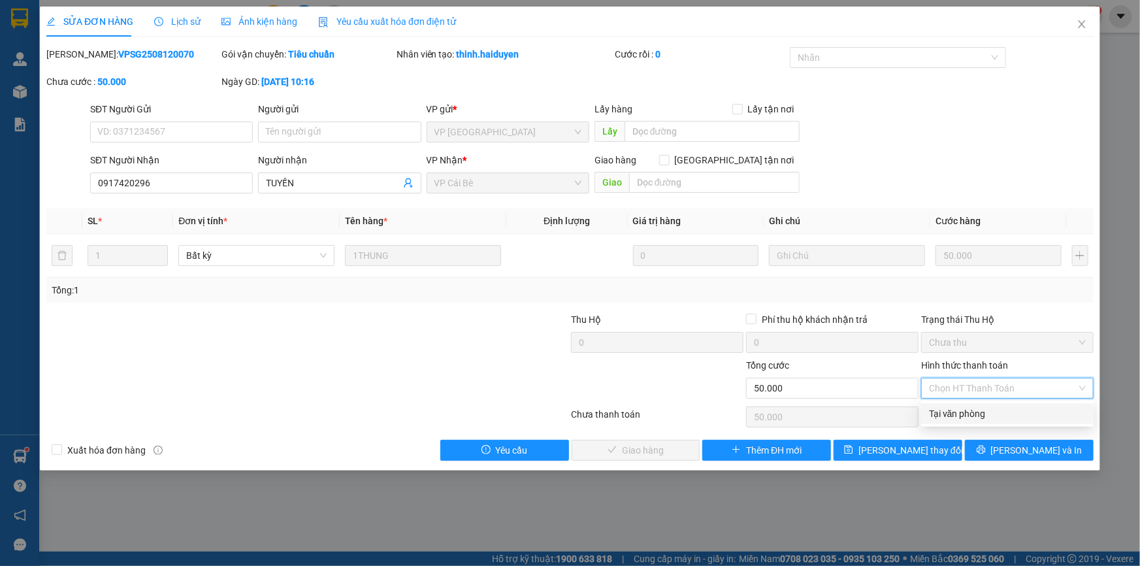
drag, startPoint x: 1058, startPoint y: 412, endPoint x: 1044, endPoint y: 417, distance: 14.9
click at [1058, 412] on div "Tại văn phòng" at bounding box center [1007, 413] width 157 height 14
type input "0"
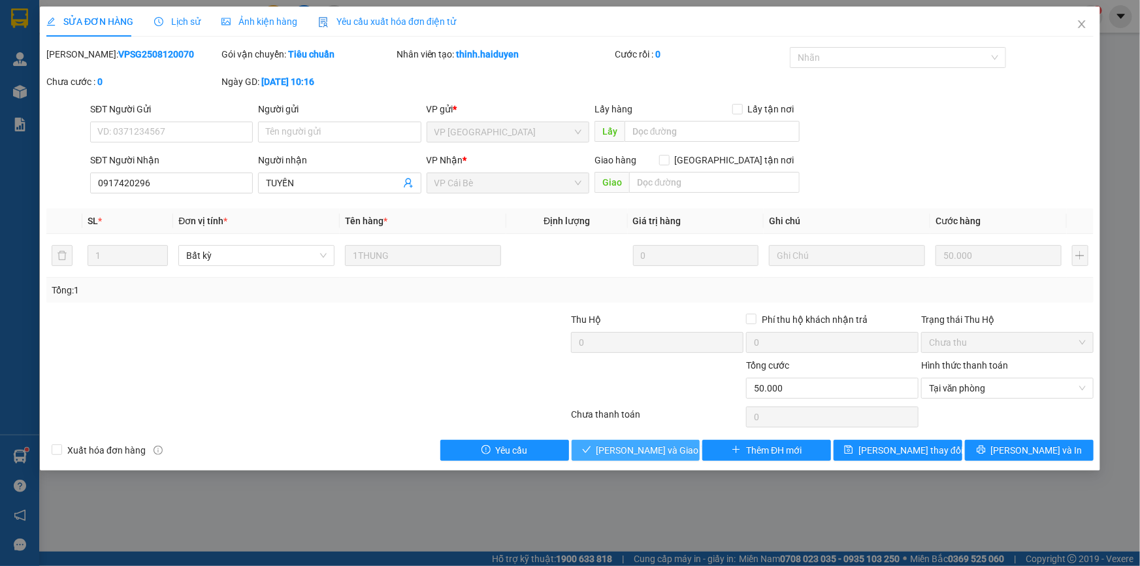
click at [621, 452] on span "[PERSON_NAME] và [PERSON_NAME] hàng" at bounding box center [658, 450] width 125 height 14
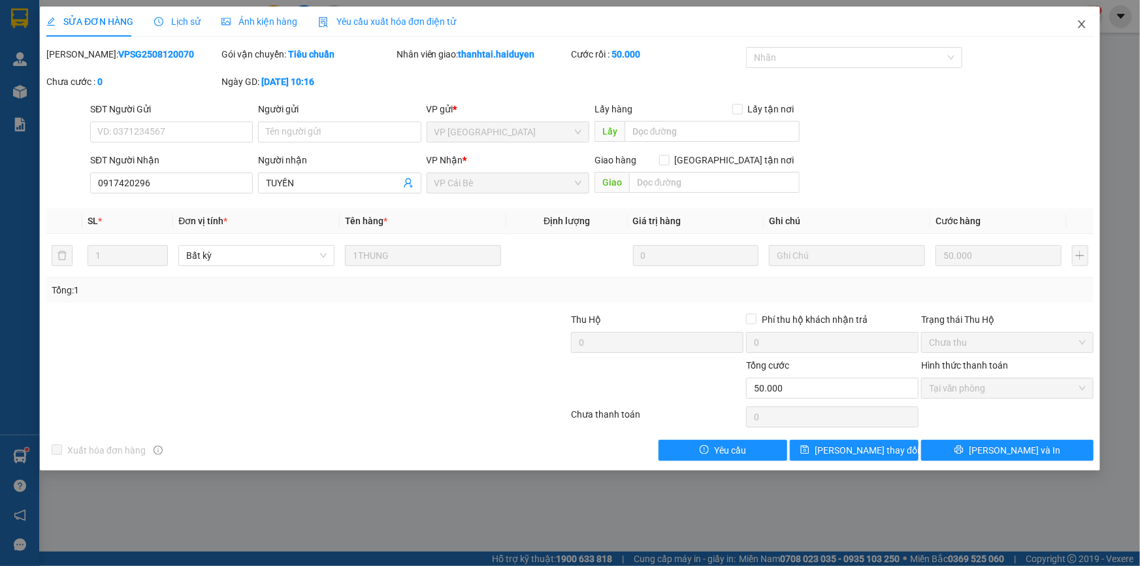
click at [1082, 29] on icon "close" at bounding box center [1081, 24] width 10 height 10
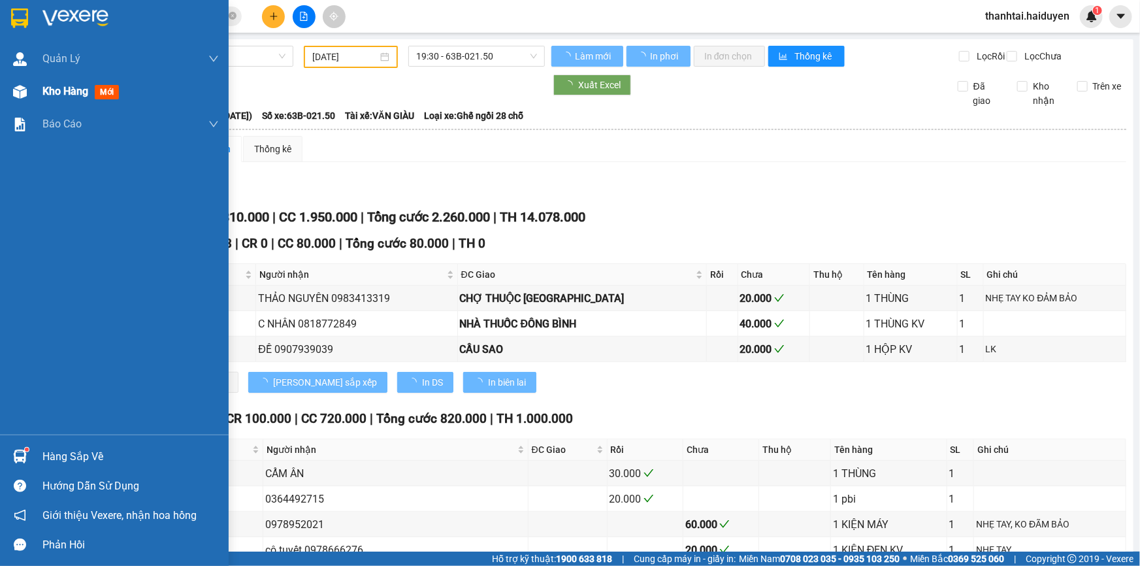
click at [35, 91] on div "Kho hàng mới" at bounding box center [114, 91] width 229 height 33
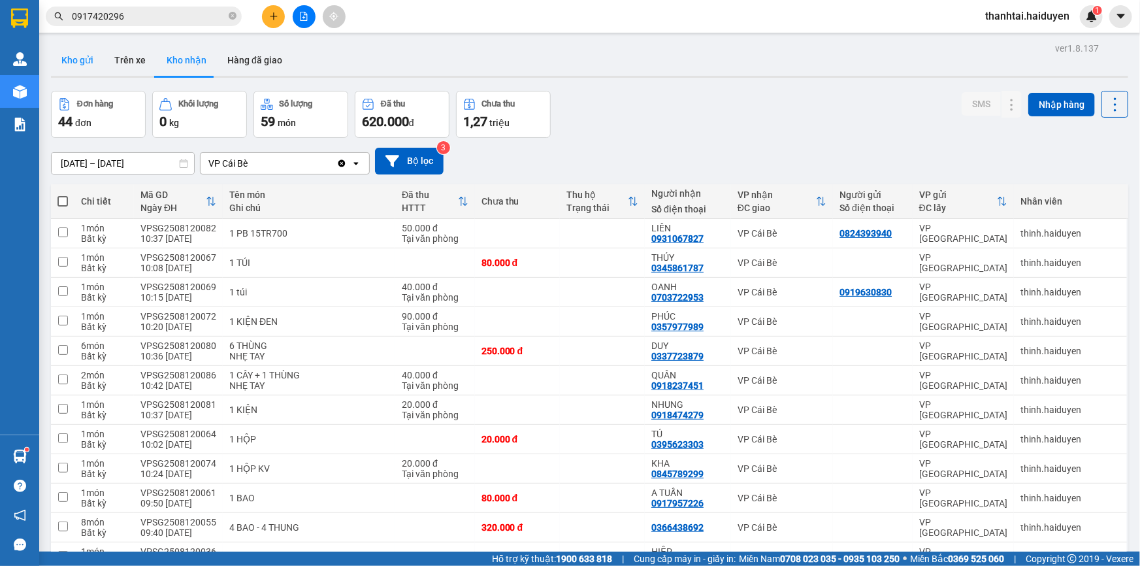
click at [74, 47] on button "Kho gửi" at bounding box center [77, 59] width 53 height 31
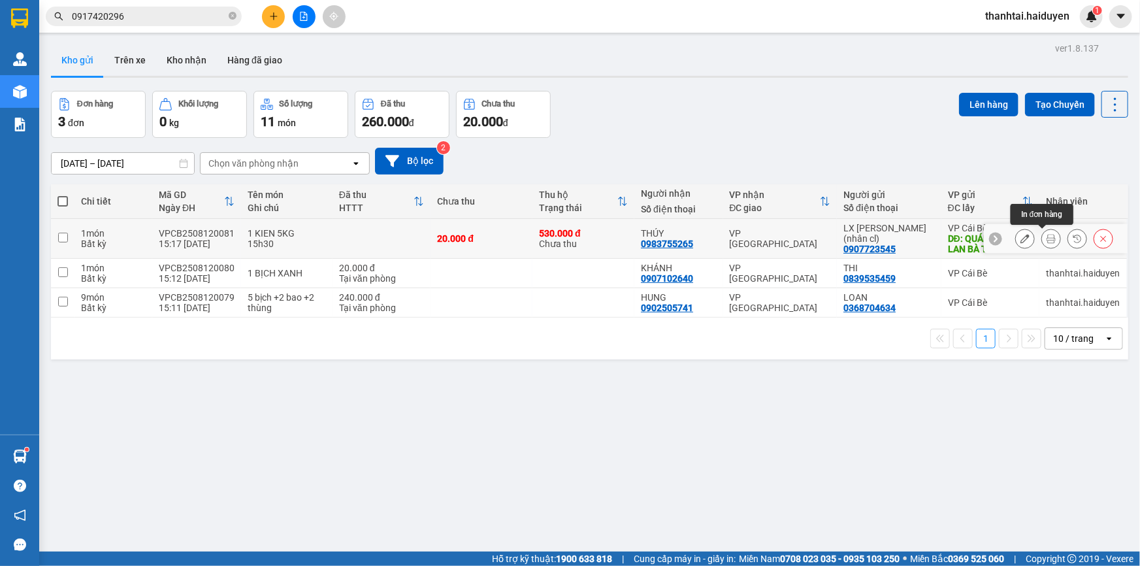
click at [1046, 242] on icon at bounding box center [1050, 238] width 9 height 9
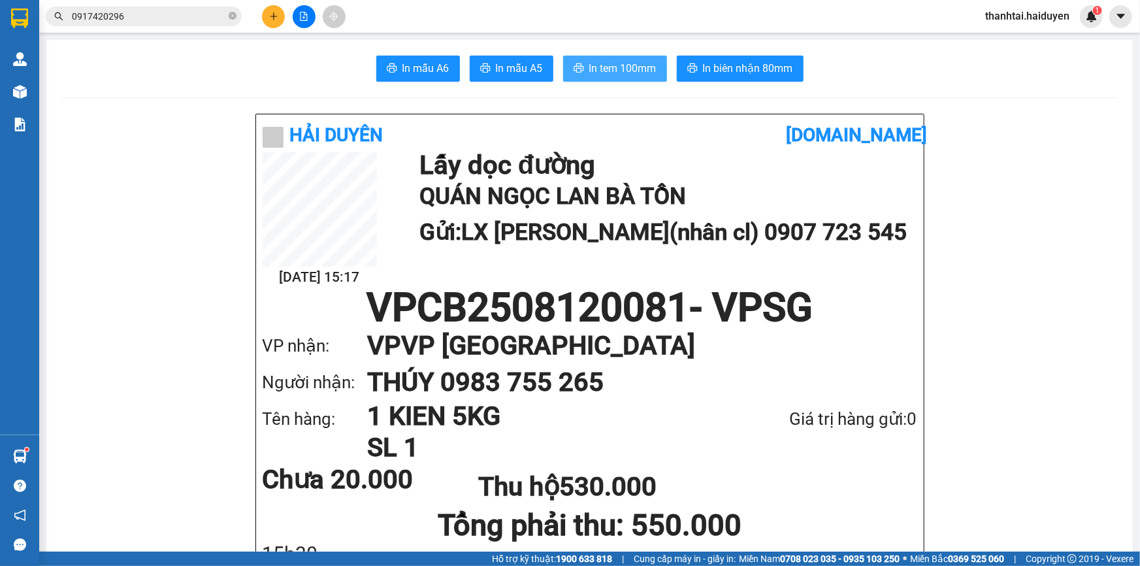
click at [617, 67] on span "In tem 100mm" at bounding box center [622, 68] width 67 height 16
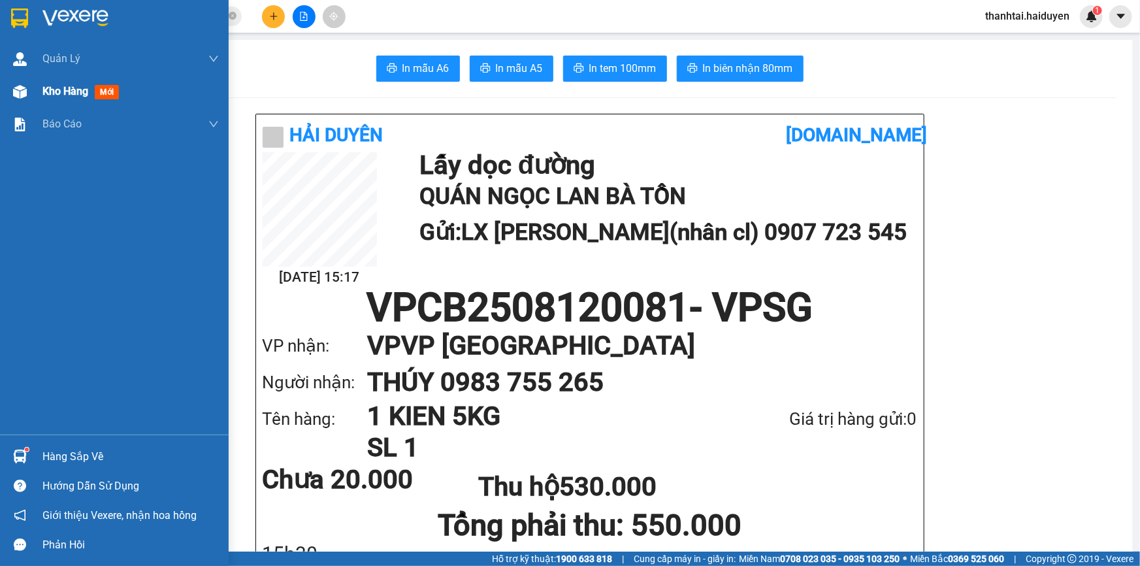
click at [65, 94] on span "Kho hàng" at bounding box center [65, 91] width 46 height 12
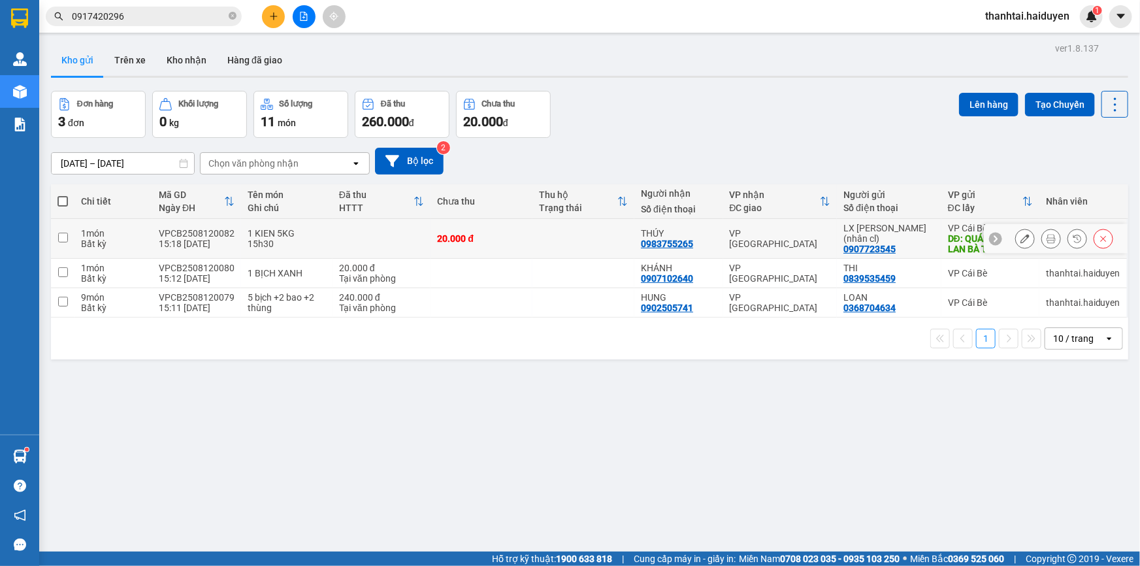
click at [1046, 235] on icon at bounding box center [1050, 238] width 9 height 9
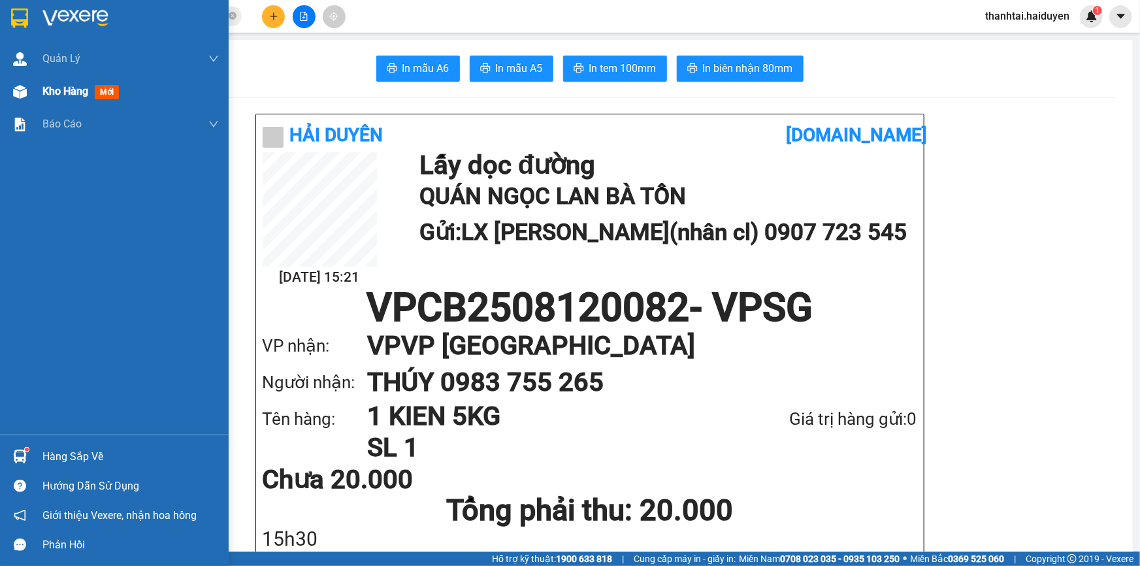
click at [64, 93] on span "Kho hàng" at bounding box center [65, 91] width 46 height 12
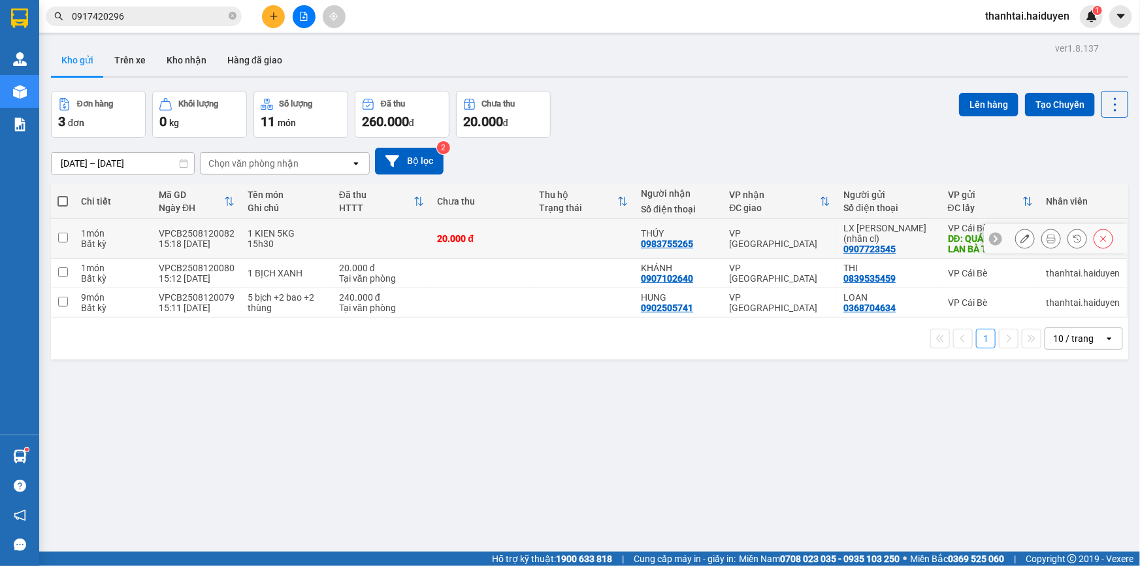
click at [1016, 240] on button at bounding box center [1025, 238] width 18 height 23
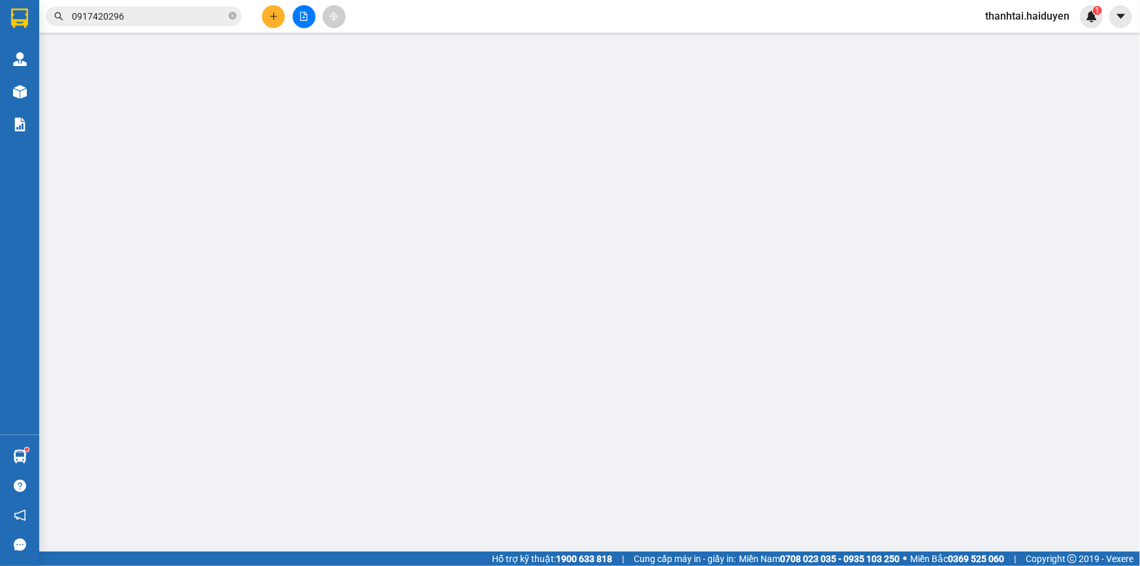
type input "0907723545"
type input "LX NGỌC LAN(nhân cl)"
type input "QUÁN NGỌC LAN BÀ TỒN"
type input "0983755265"
type input "THÚY"
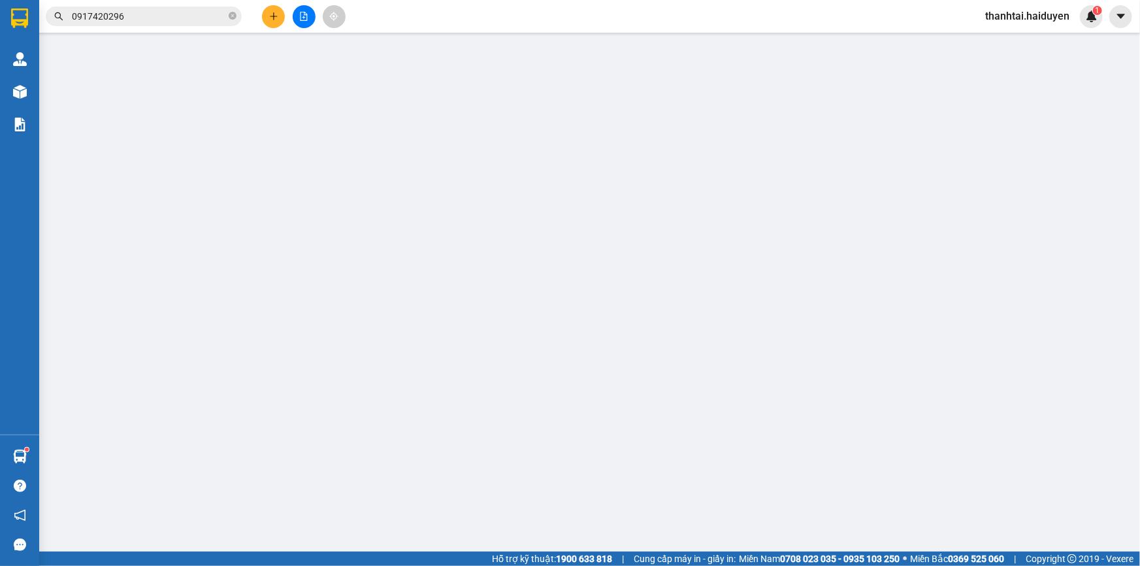
type input "20.000"
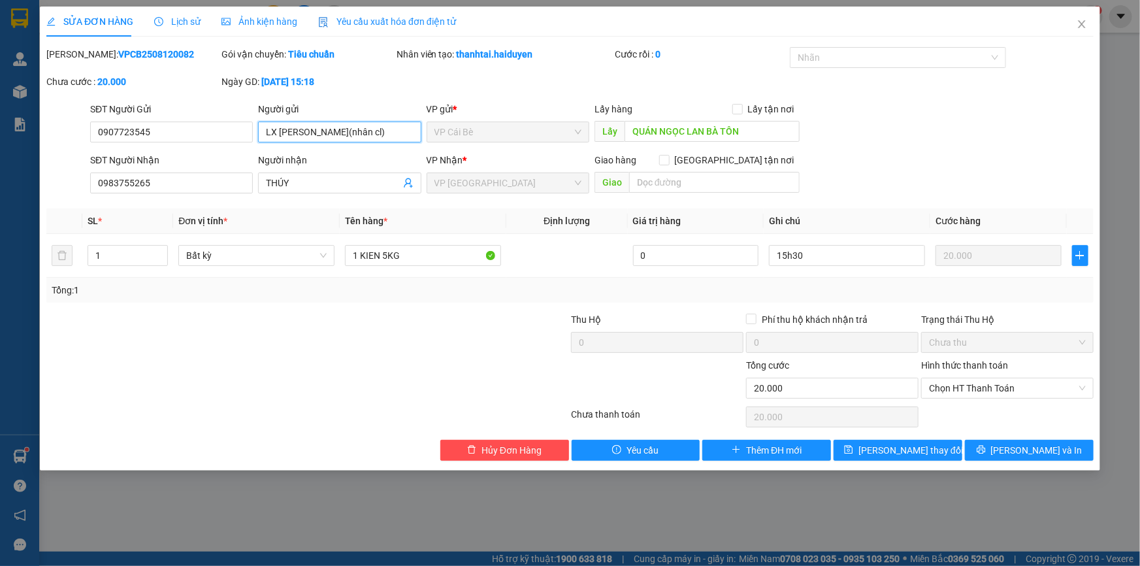
drag, startPoint x: 323, startPoint y: 131, endPoint x: 566, endPoint y: 124, distance: 242.4
click at [545, 132] on div "SĐT Người Gửi 0907723545 Người gửi LX NGỌC LAN(nhân cl) LX NGỌC LAN(nhân cl) VP…" at bounding box center [592, 125] width 1009 height 46
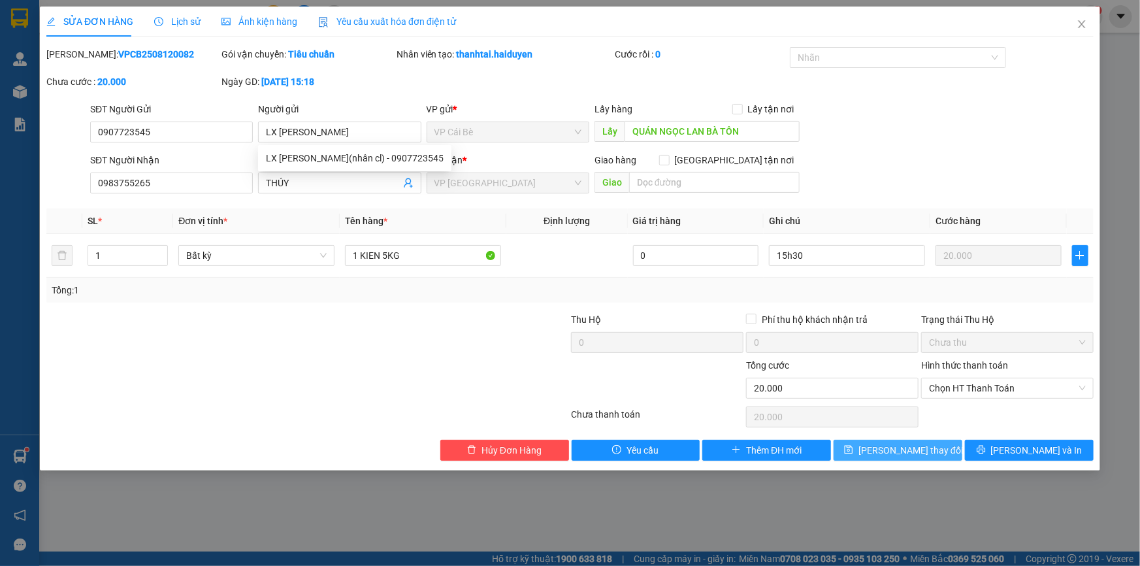
click at [936, 454] on button "[PERSON_NAME] đổi" at bounding box center [898, 450] width 129 height 21
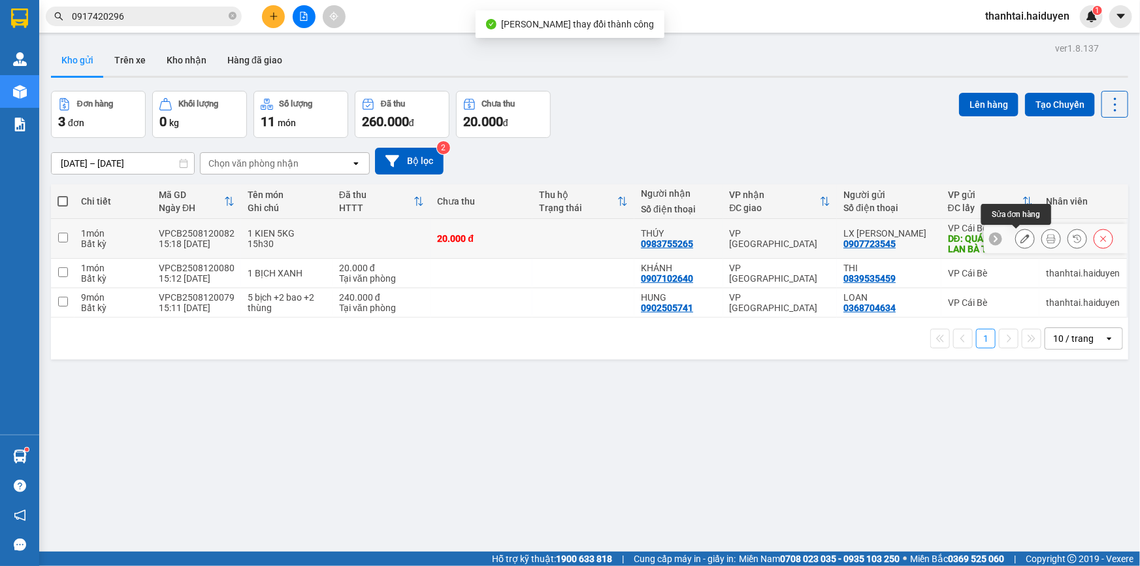
drag, startPoint x: 1014, startPoint y: 244, endPoint x: 1044, endPoint y: 238, distance: 30.1
click at [1039, 238] on div at bounding box center [1064, 239] width 98 height 20
click at [1046, 237] on icon at bounding box center [1050, 238] width 9 height 9
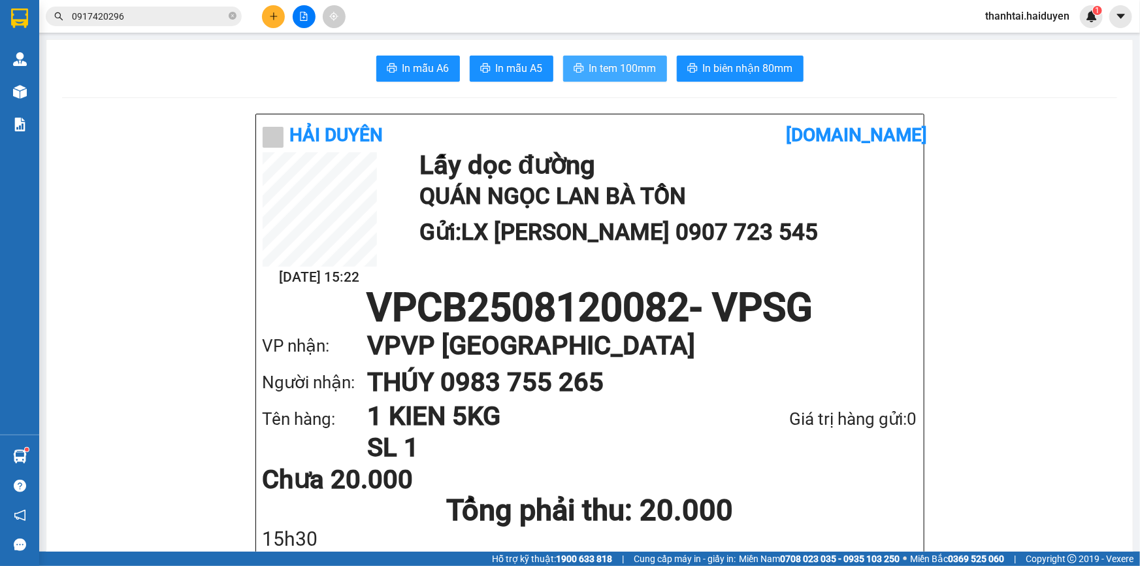
click at [621, 71] on span "In tem 100mm" at bounding box center [622, 68] width 67 height 16
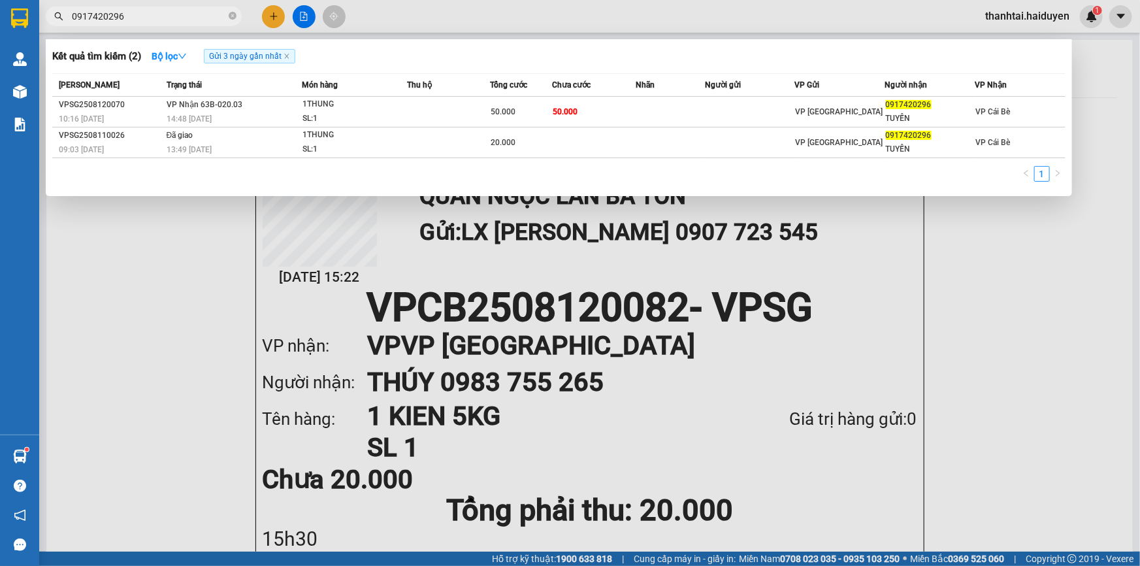
click at [174, 15] on input "0917420296" at bounding box center [149, 16] width 154 height 14
click at [174, 14] on input "0917420296" at bounding box center [149, 16] width 154 height 14
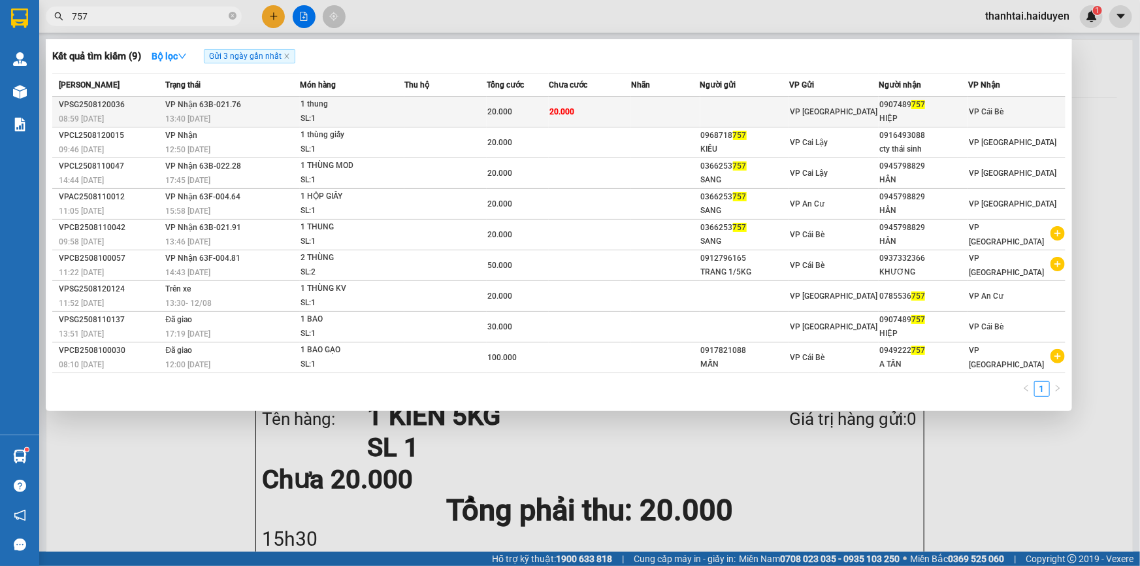
type input "757"
click at [817, 99] on td "VP [GEOGRAPHIC_DATA]" at bounding box center [833, 112] width 89 height 31
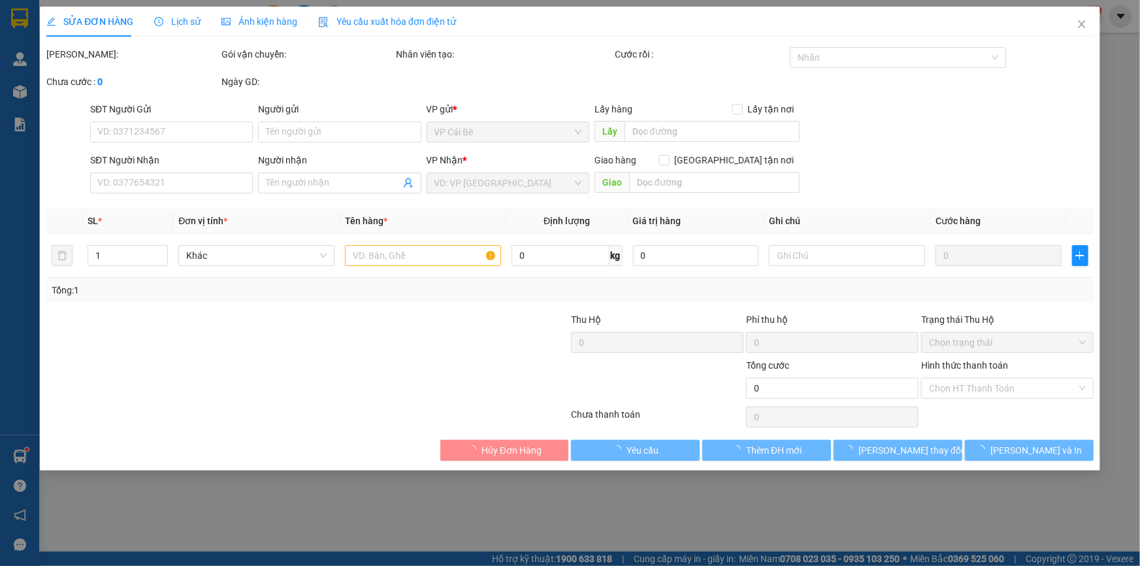
type input "0907489757"
type input "HIỆP"
type input "20.000"
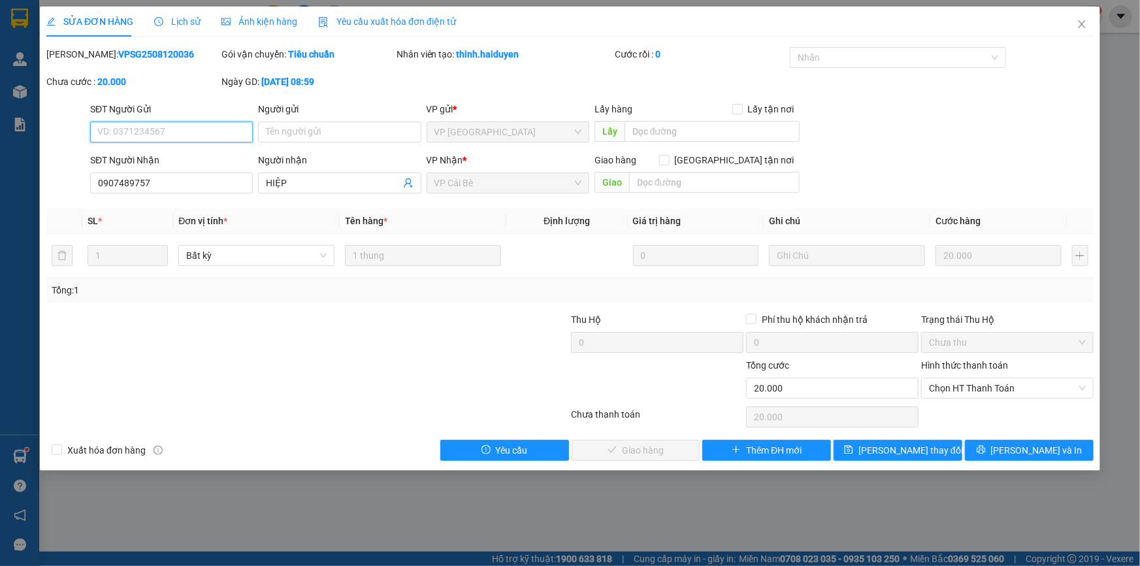
drag, startPoint x: 942, startPoint y: 389, endPoint x: 954, endPoint y: 398, distance: 15.3
click at [945, 389] on span "Chọn HT Thanh Toán" at bounding box center [1007, 388] width 157 height 20
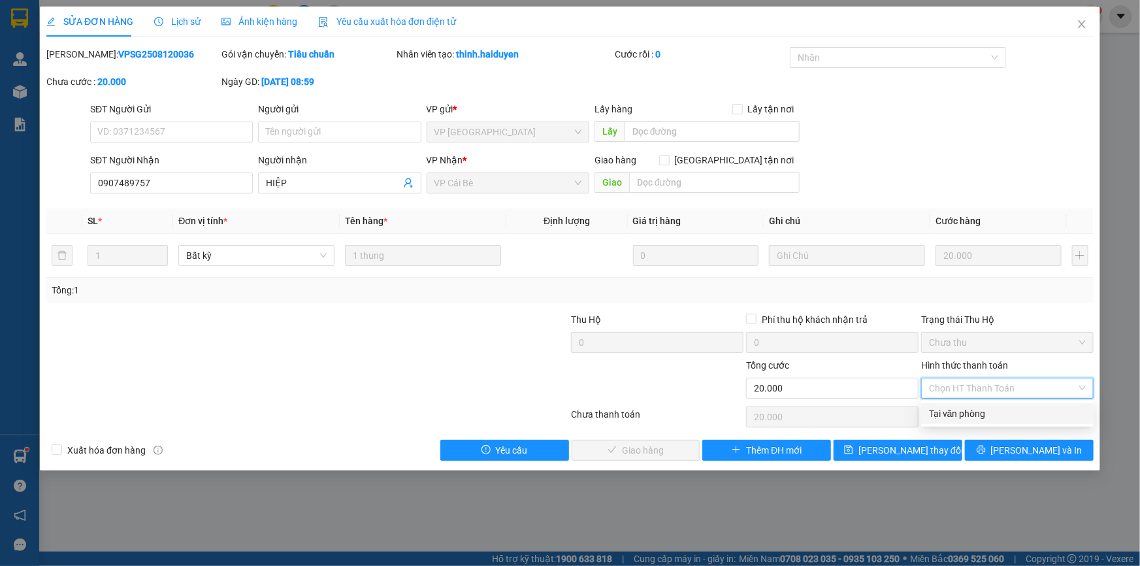
click at [956, 409] on div "Tại văn phòng" at bounding box center [1007, 413] width 157 height 14
type input "0"
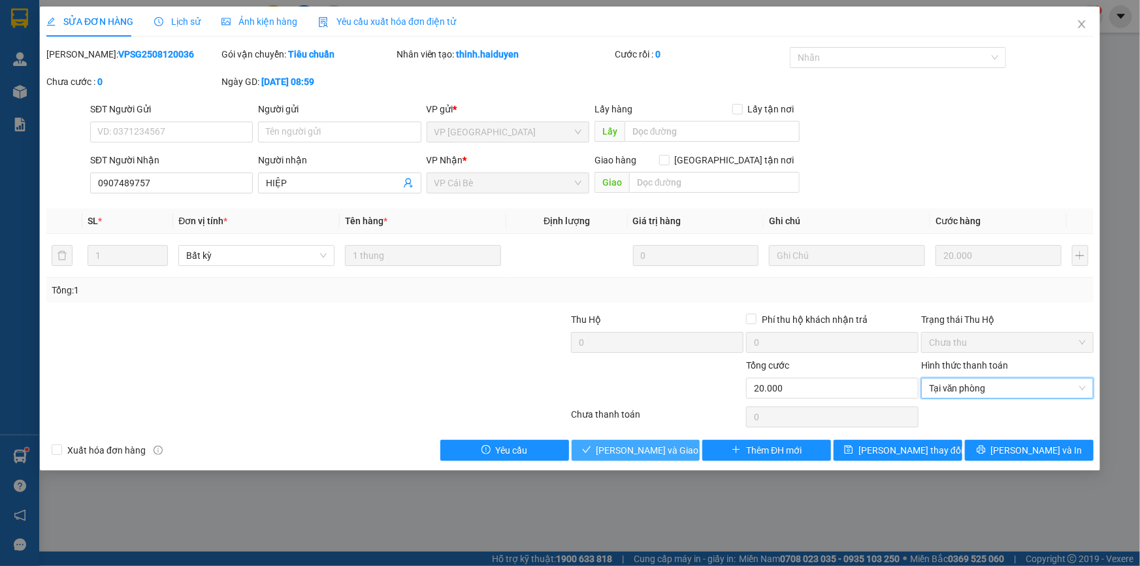
click at [591, 446] on icon "check" at bounding box center [586, 449] width 9 height 9
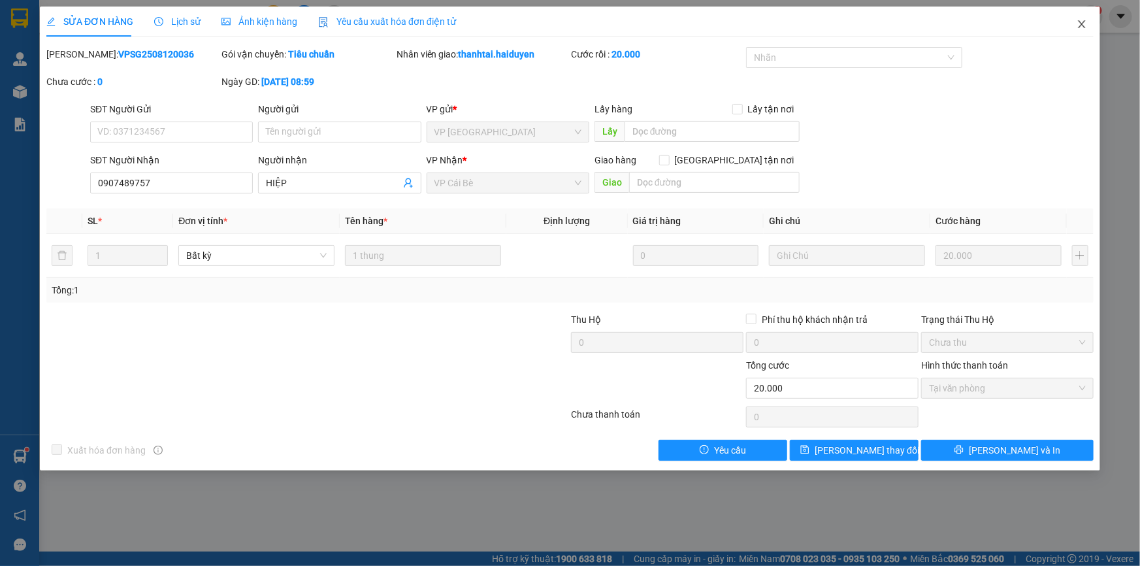
click at [1071, 26] on span "Close" at bounding box center [1081, 25] width 37 height 37
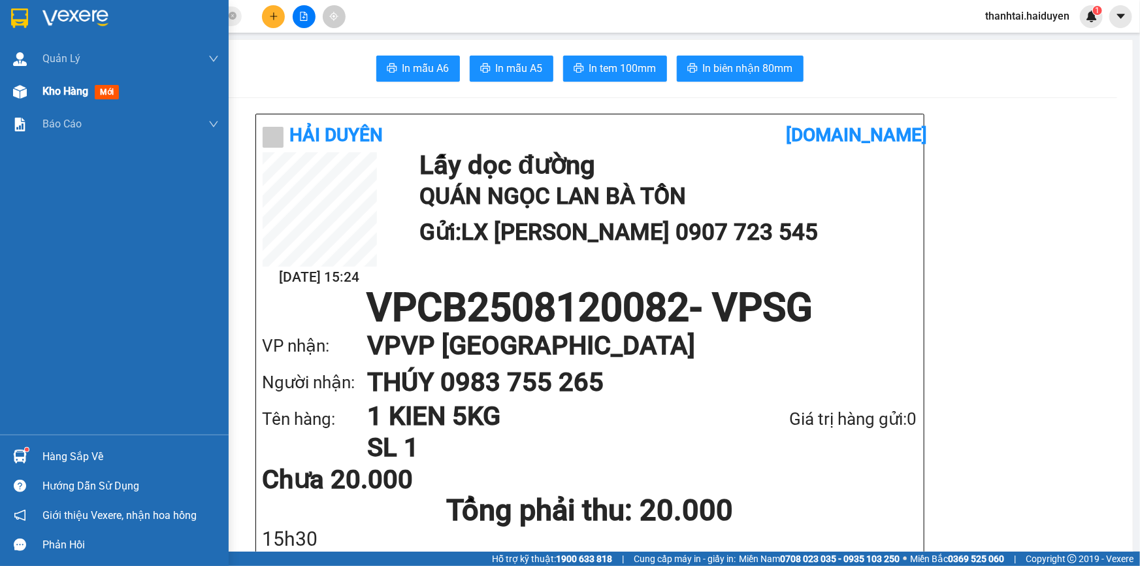
click at [128, 94] on div "Kho hàng mới" at bounding box center [130, 91] width 176 height 33
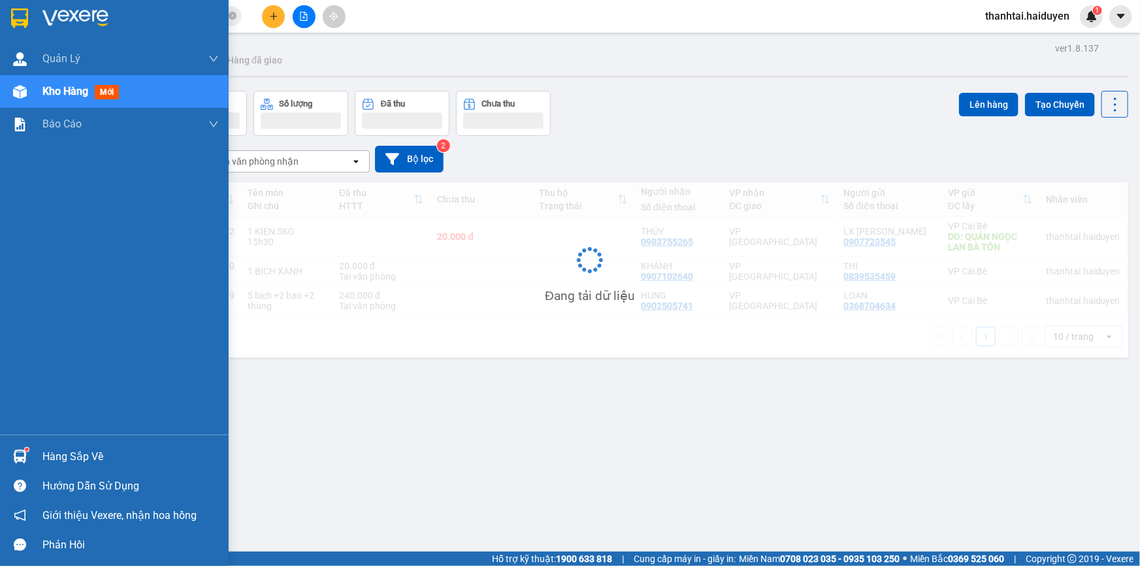
click at [80, 93] on span "Kho hàng" at bounding box center [65, 91] width 46 height 12
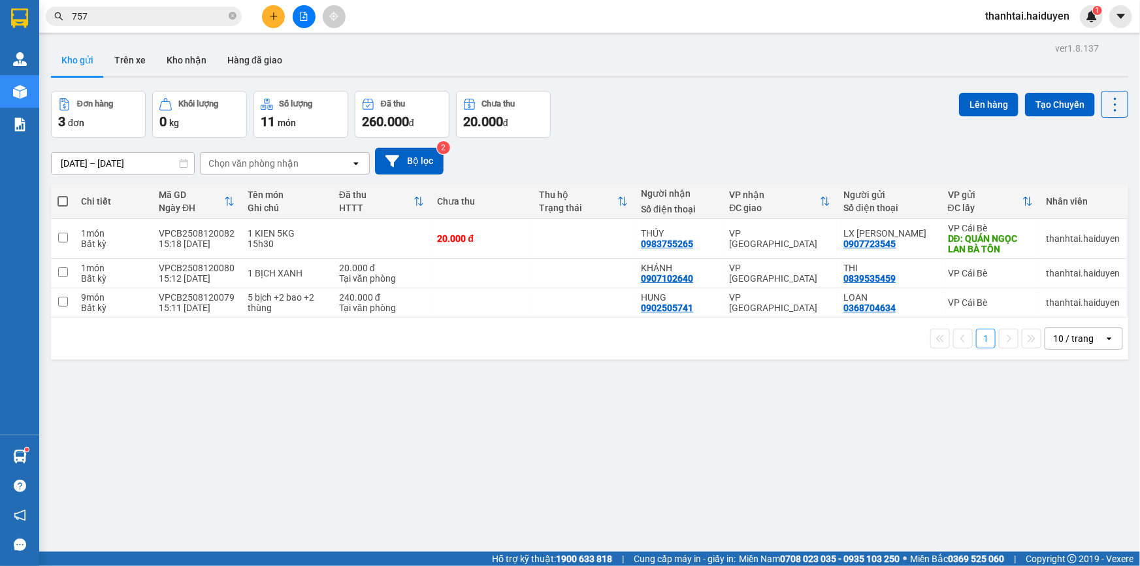
click at [203, 21] on input "757" at bounding box center [149, 16] width 154 height 14
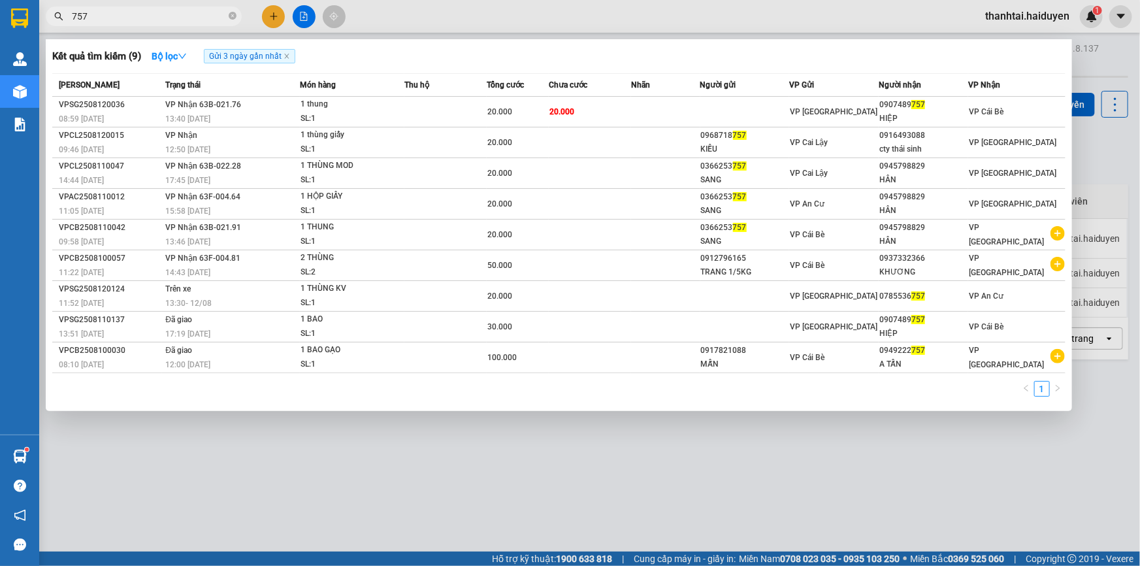
click at [203, 20] on input "757" at bounding box center [149, 16] width 154 height 14
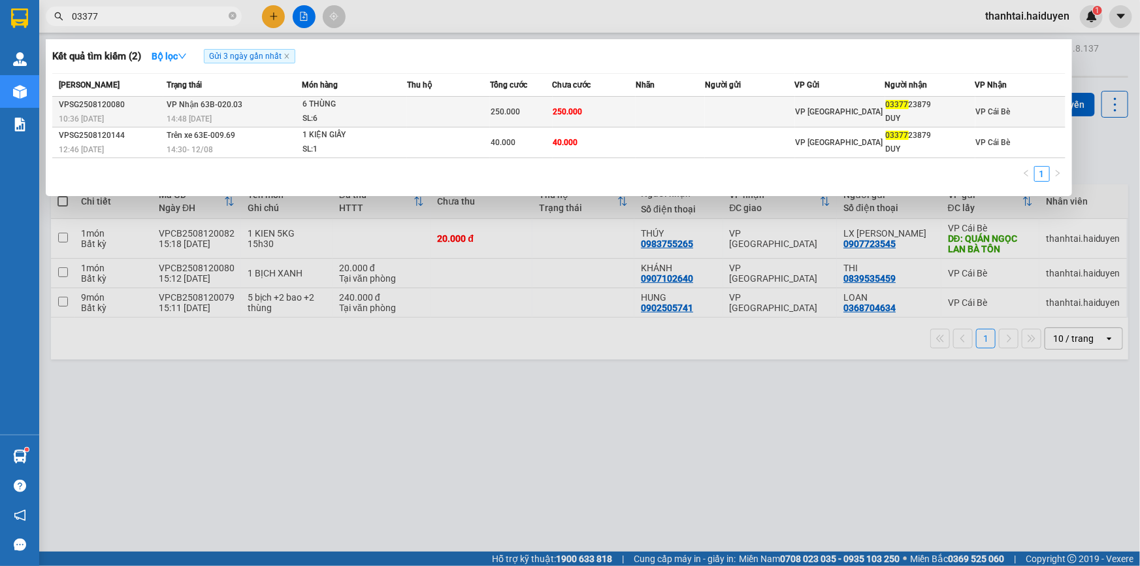
type input "03377"
click at [470, 104] on td at bounding box center [448, 112] width 83 height 31
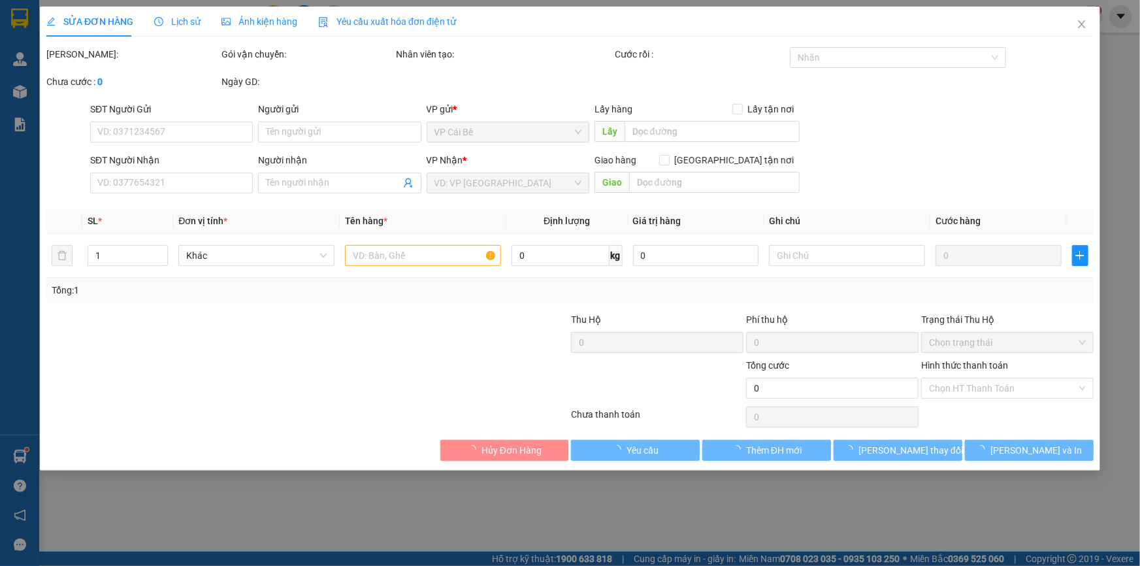
type input "0337723879"
type input "DUY"
type input "250.000"
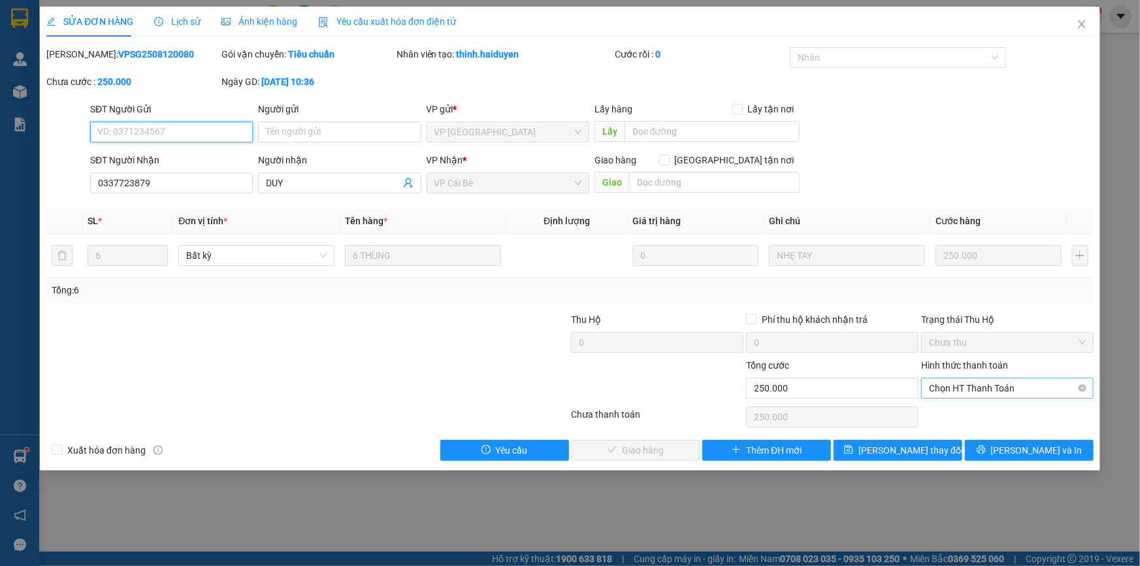
click at [1001, 386] on span "Chọn HT Thanh Toán" at bounding box center [1007, 388] width 157 height 20
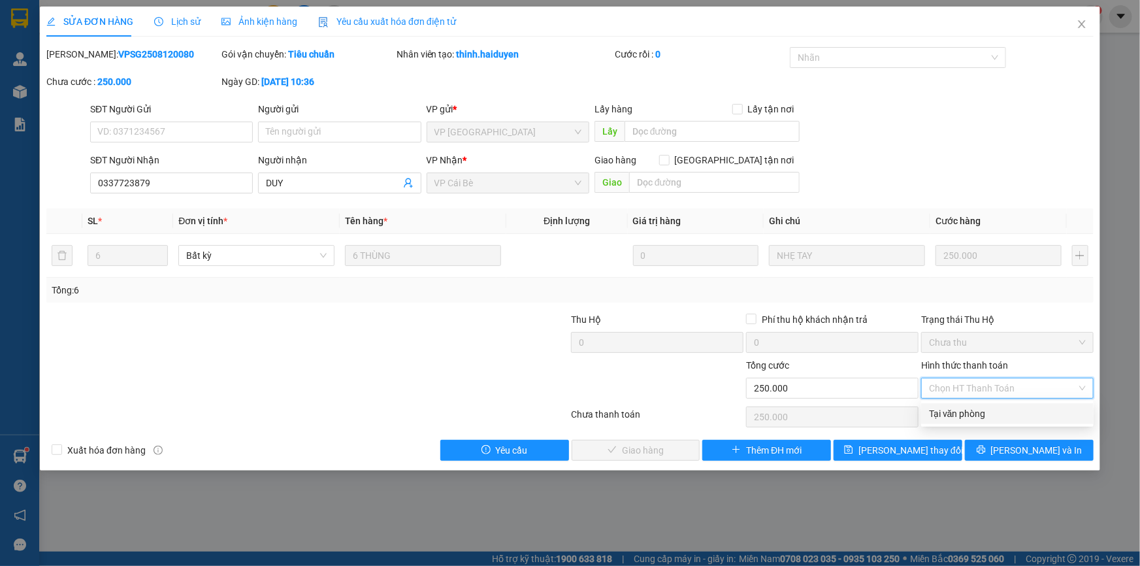
click at [1010, 418] on div "Tại văn phòng" at bounding box center [1007, 413] width 157 height 14
type input "0"
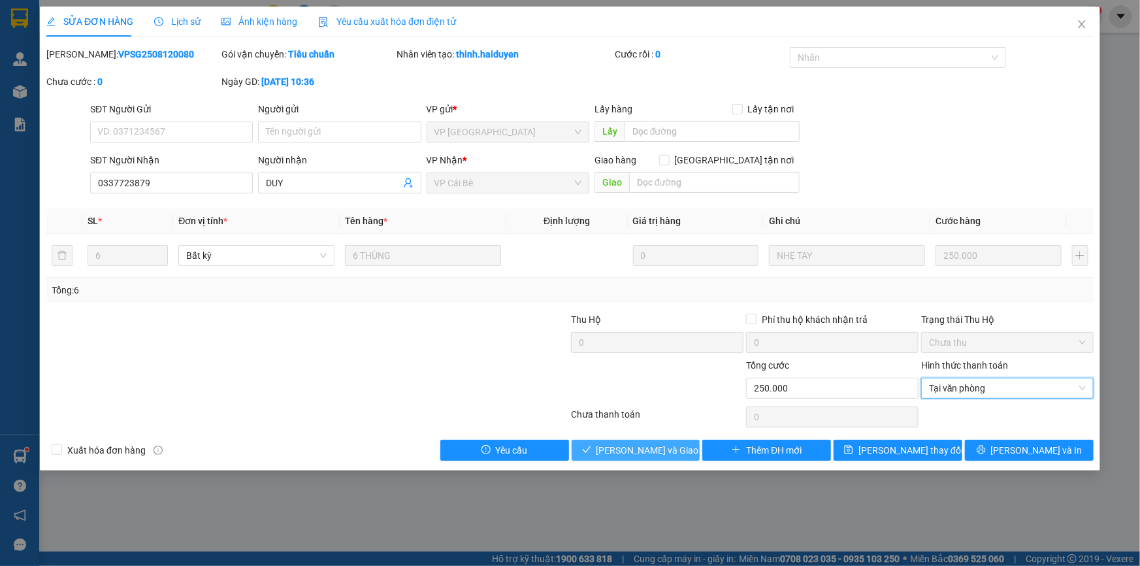
click at [673, 449] on span "[PERSON_NAME] và [PERSON_NAME] hàng" at bounding box center [658, 450] width 125 height 14
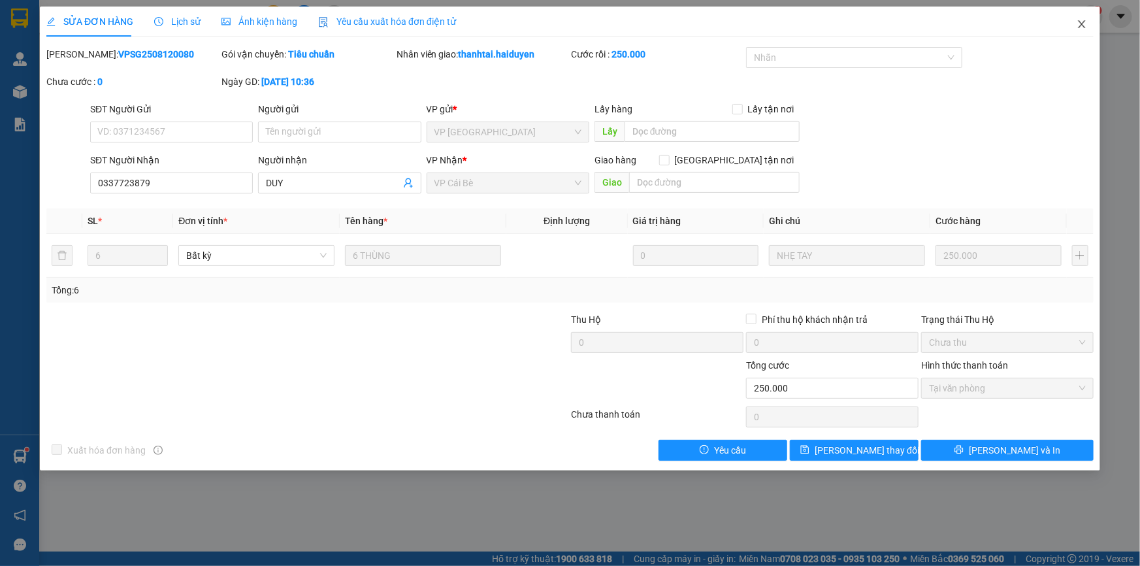
click at [1082, 24] on icon "close" at bounding box center [1081, 24] width 7 height 8
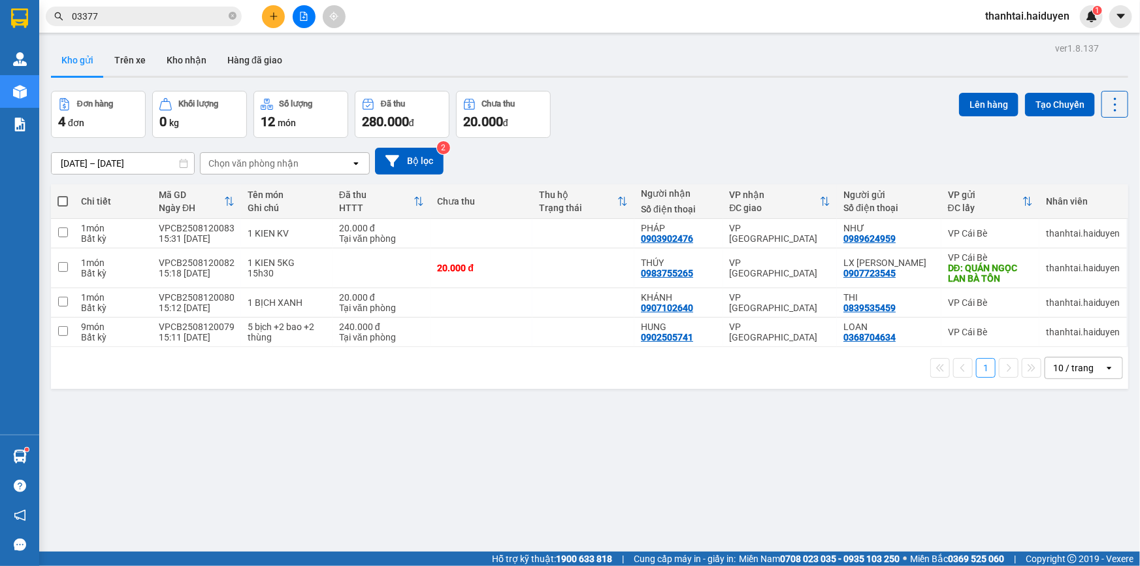
click at [215, 20] on input "03377" at bounding box center [149, 16] width 154 height 14
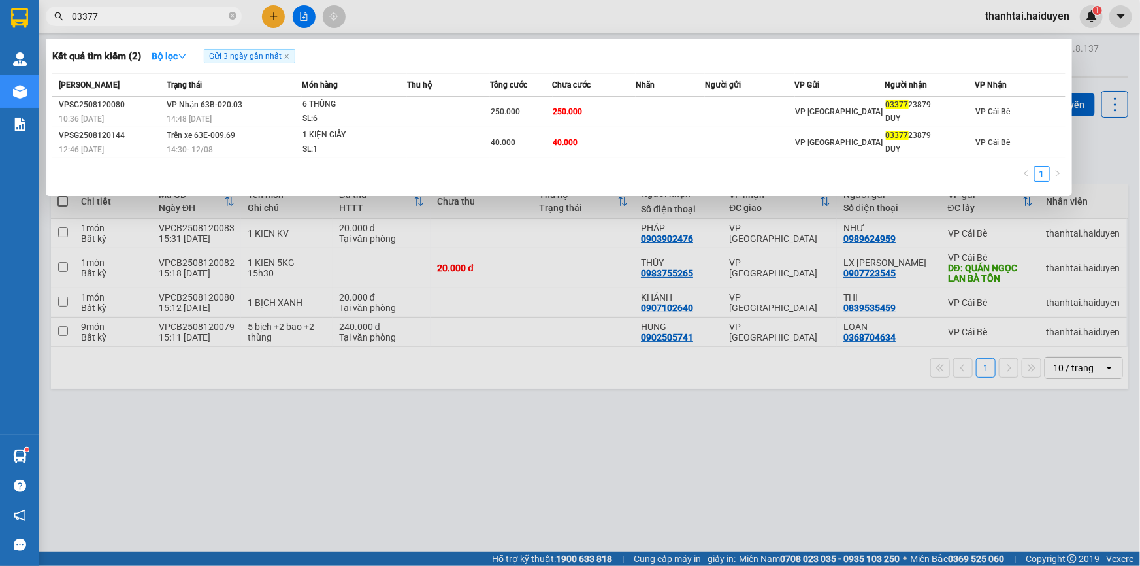
click at [215, 20] on input "03377" at bounding box center [149, 16] width 154 height 14
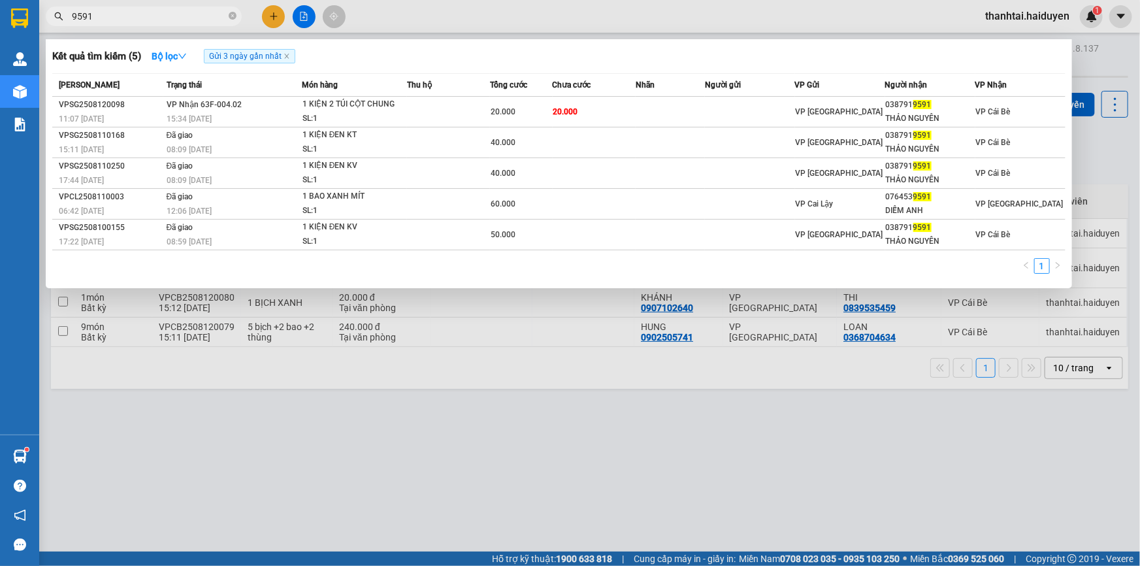
click at [131, 18] on input "9591" at bounding box center [149, 16] width 154 height 14
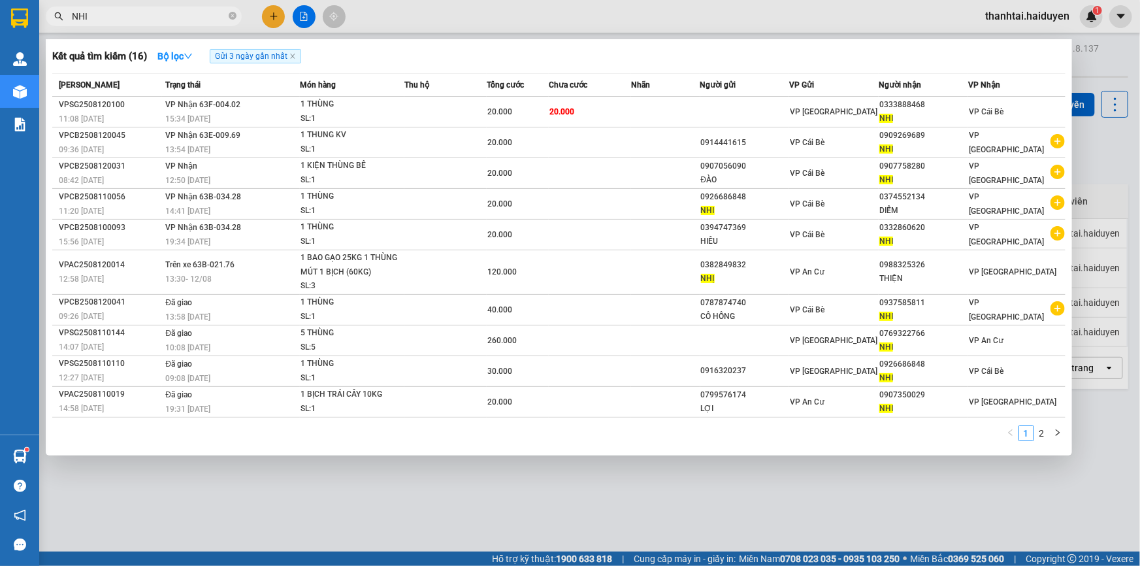
type input "NHI"
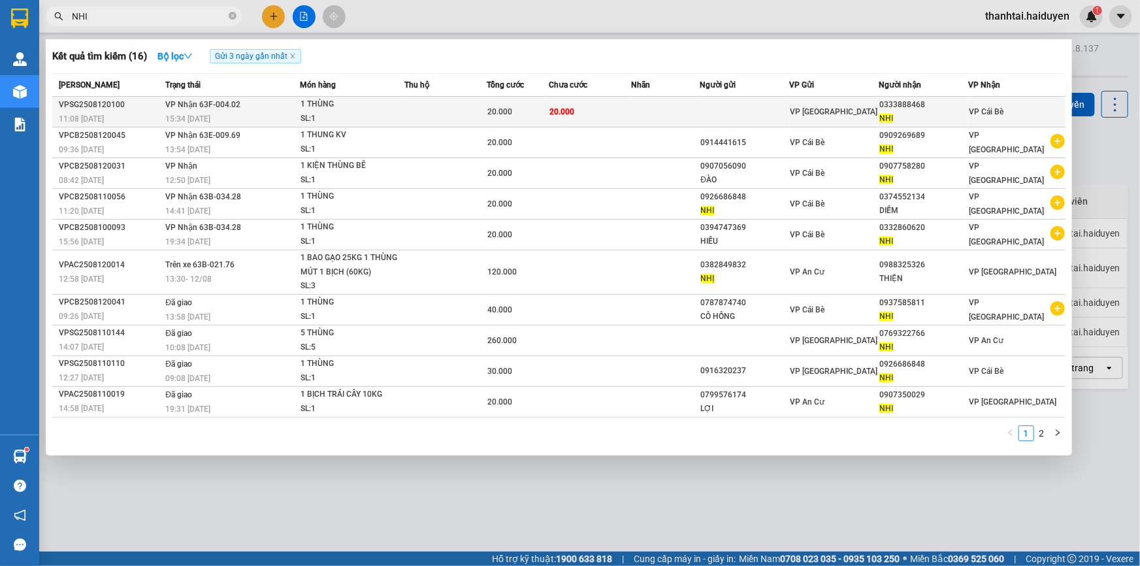
click at [583, 124] on td "20.000" at bounding box center [590, 112] width 82 height 31
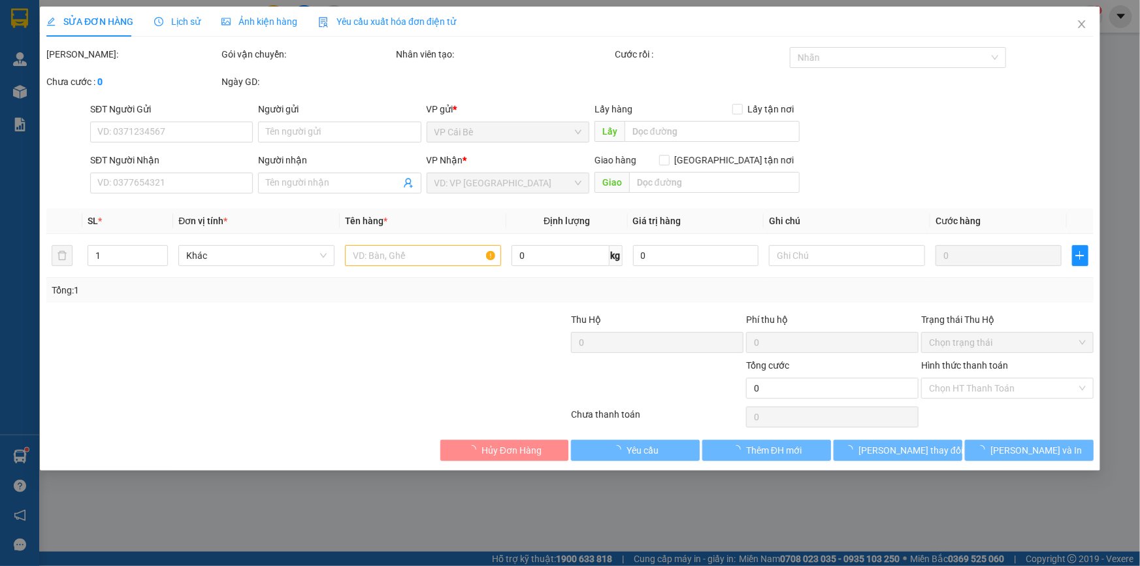
type input "0333888468"
type input "NHI"
type input "20.000"
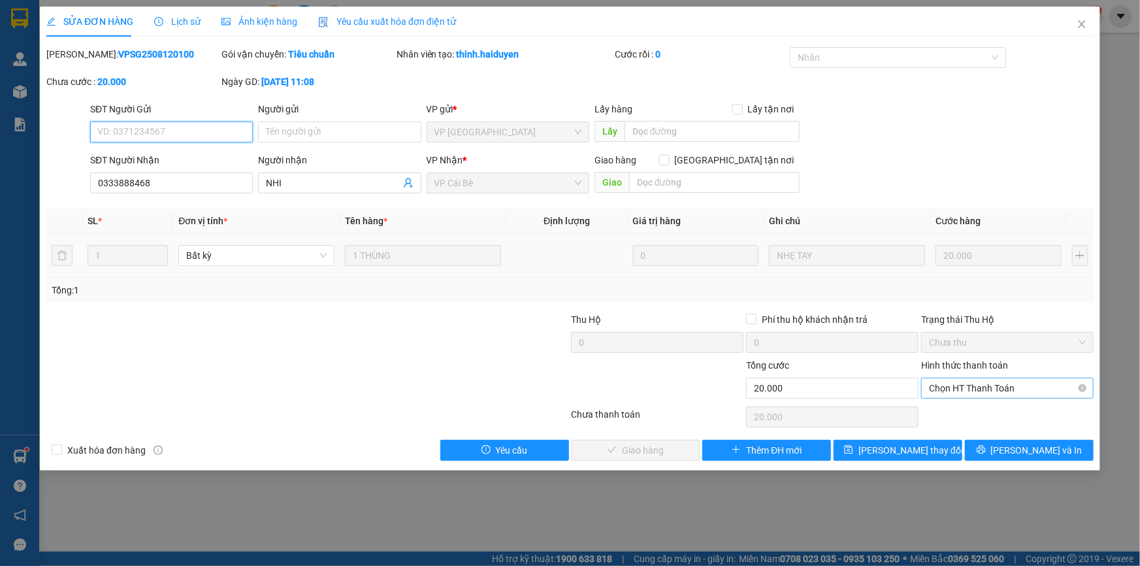
click at [958, 394] on span "Chọn HT Thanh Toán" at bounding box center [1007, 388] width 157 height 20
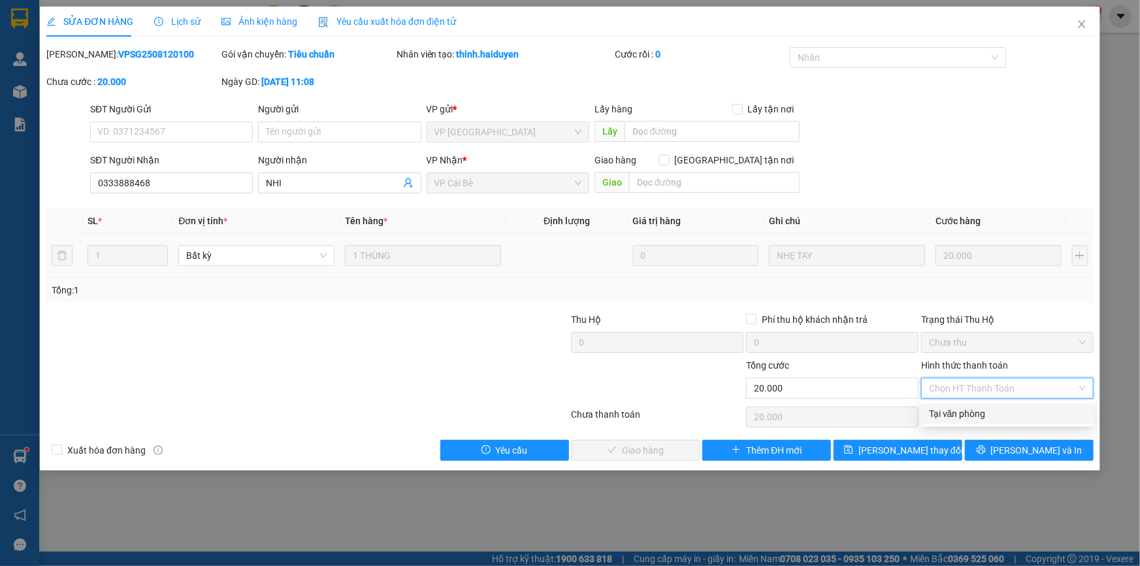
click at [959, 404] on div "Tại văn phòng" at bounding box center [1007, 413] width 172 height 21
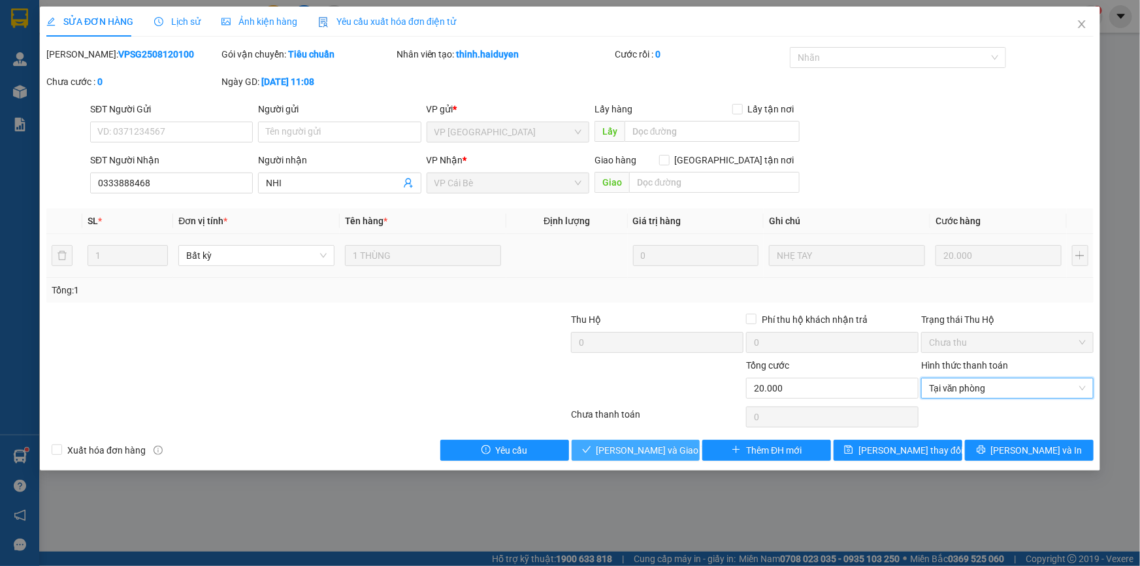
click at [676, 445] on span "[PERSON_NAME] và [PERSON_NAME] hàng" at bounding box center [658, 450] width 125 height 14
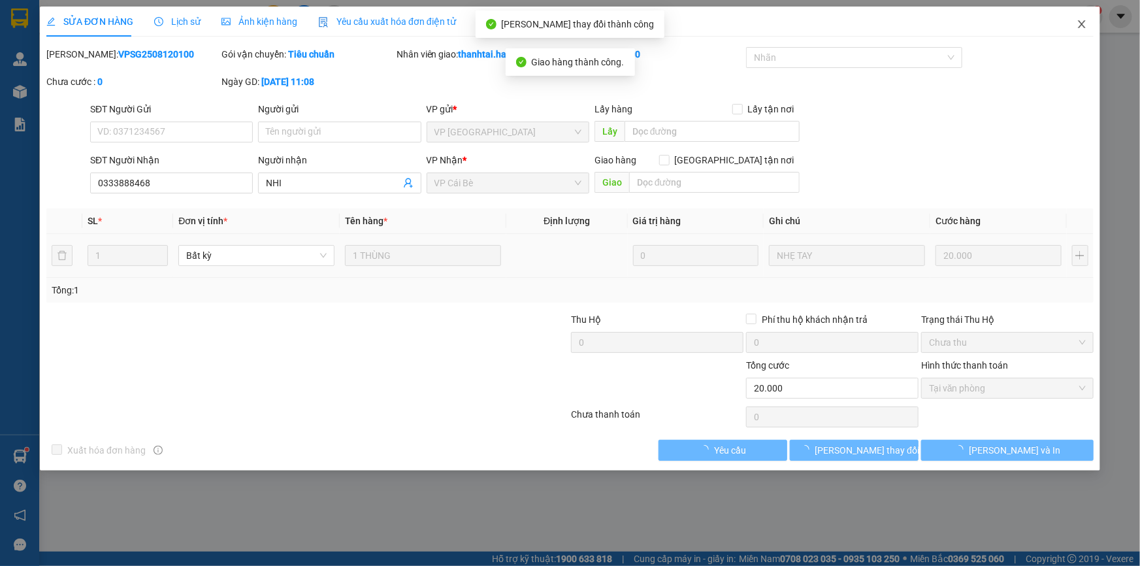
click at [1080, 26] on icon "close" at bounding box center [1081, 24] width 10 height 10
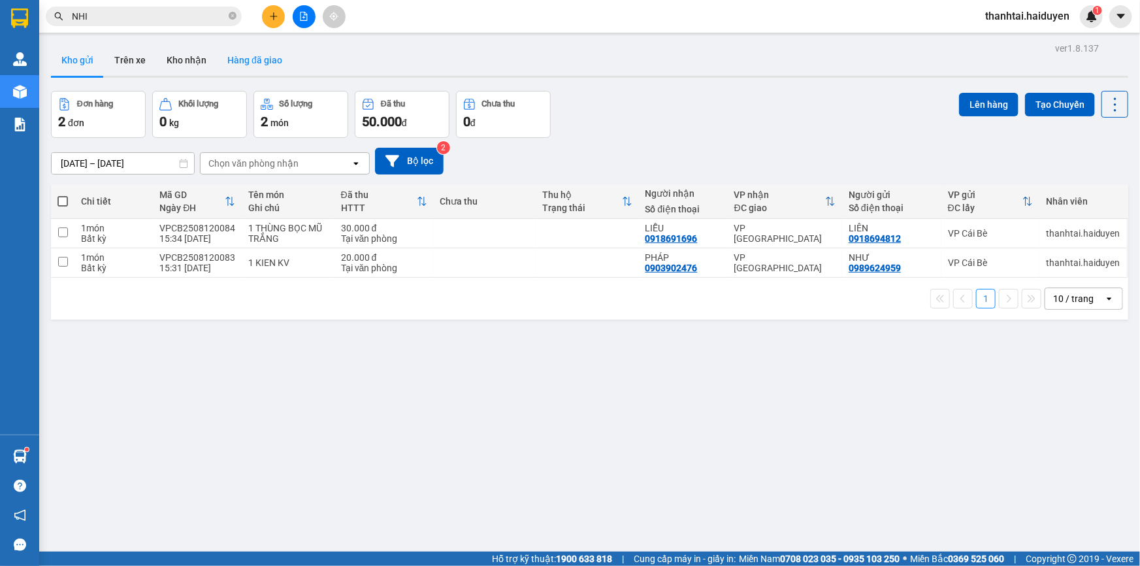
click at [257, 54] on button "Hàng đã giao" at bounding box center [255, 59] width 76 height 31
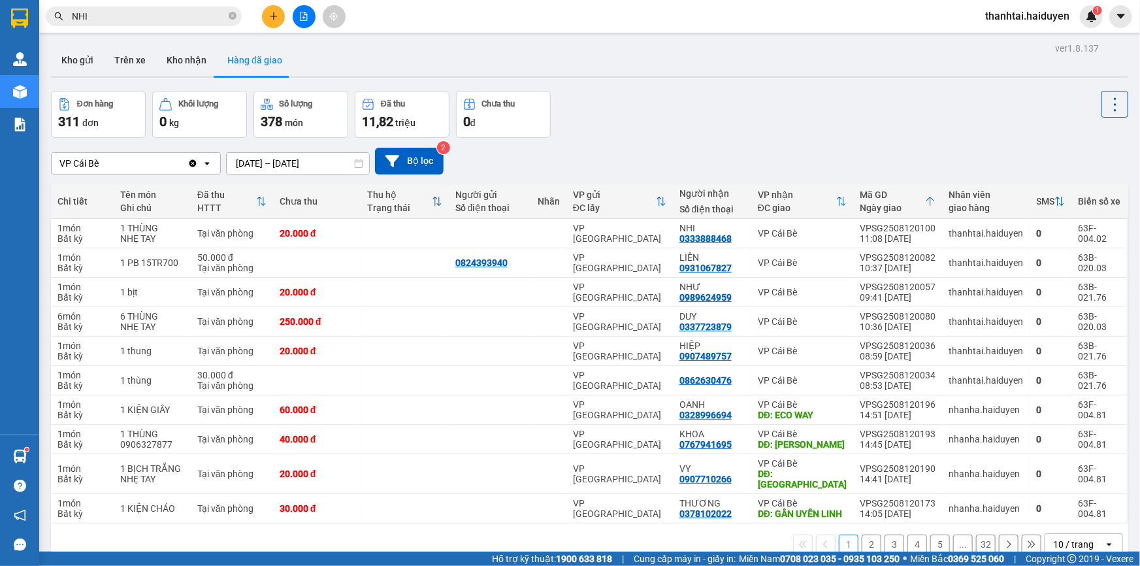
click at [189, 19] on input "NHI" at bounding box center [149, 16] width 154 height 14
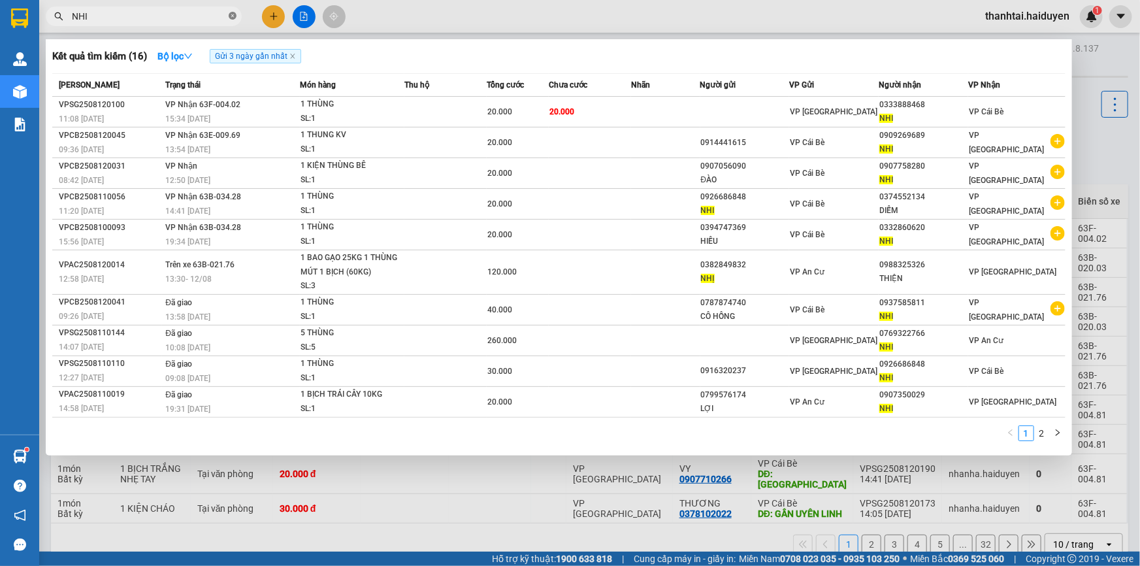
drag, startPoint x: 232, startPoint y: 20, endPoint x: 238, endPoint y: 12, distance: 9.8
click at [233, 20] on span at bounding box center [233, 16] width 8 height 12
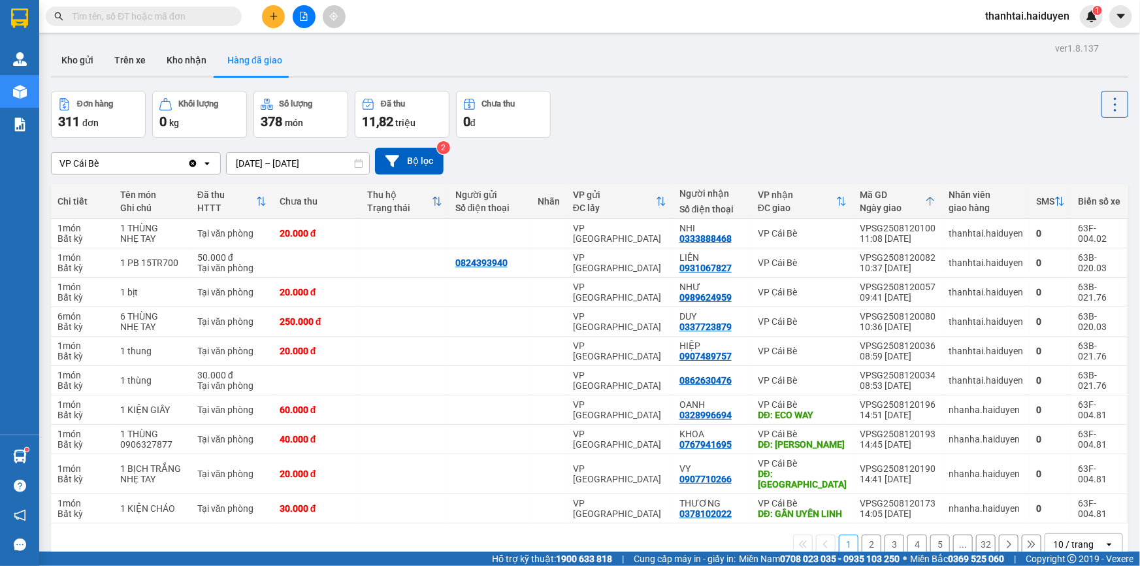
click at [167, 10] on input "text" at bounding box center [149, 16] width 154 height 14
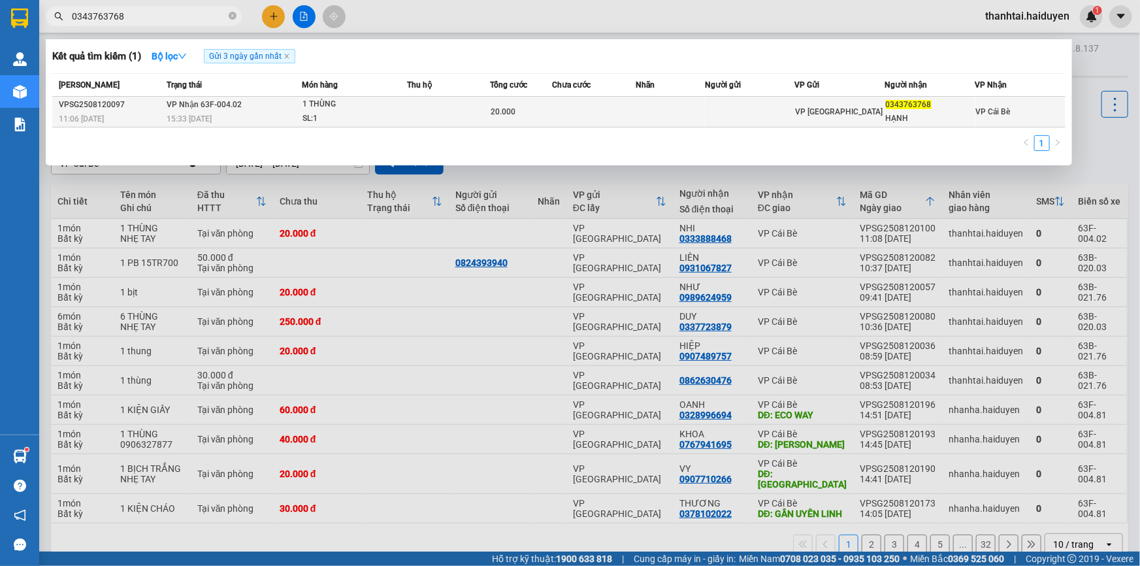
type input "0343763768"
click at [560, 124] on td at bounding box center [594, 112] width 83 height 31
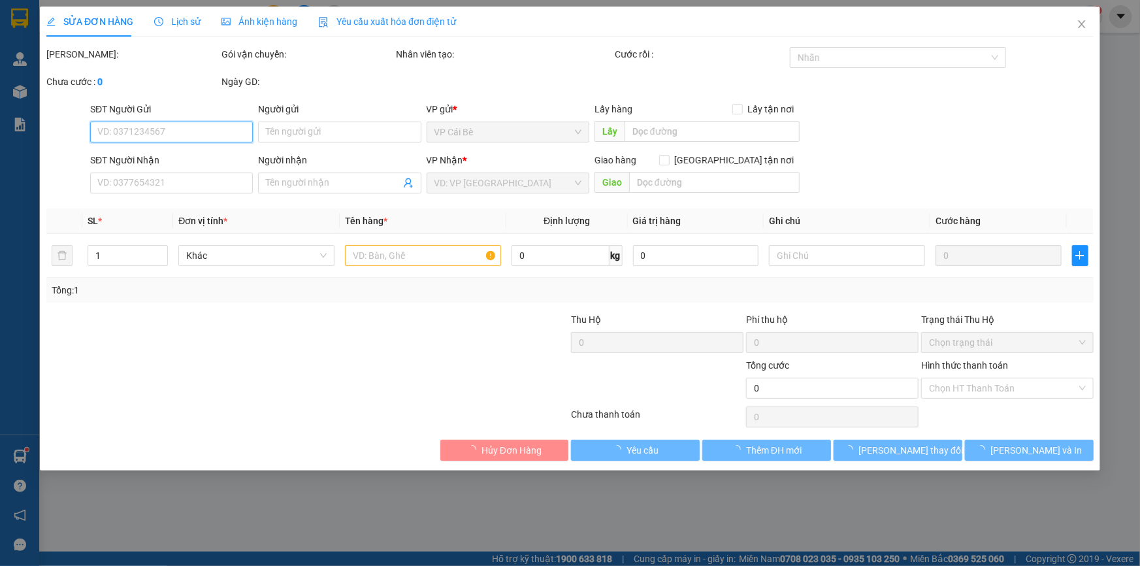
type input "0343763768"
type input "HẠNH"
type input "20.000"
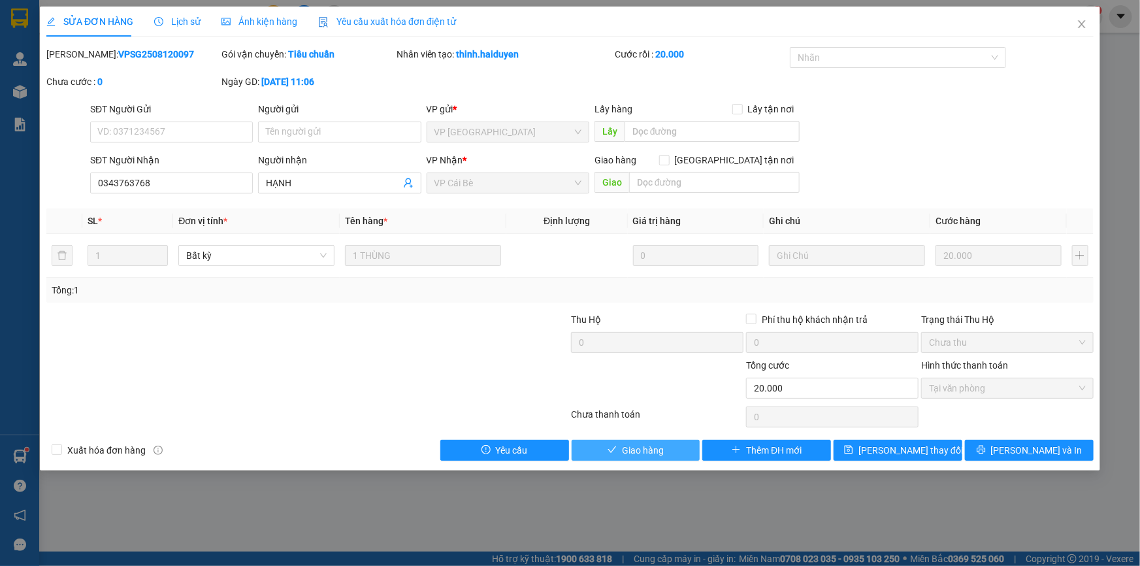
click at [654, 453] on span "Giao hàng" at bounding box center [643, 450] width 42 height 14
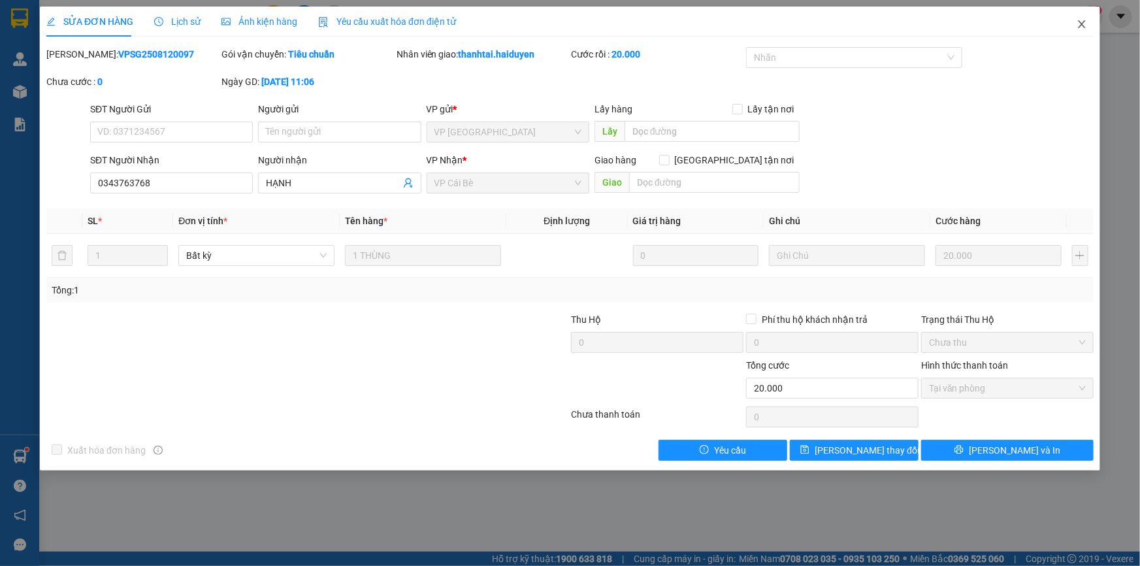
click at [1080, 16] on span "Close" at bounding box center [1081, 25] width 37 height 37
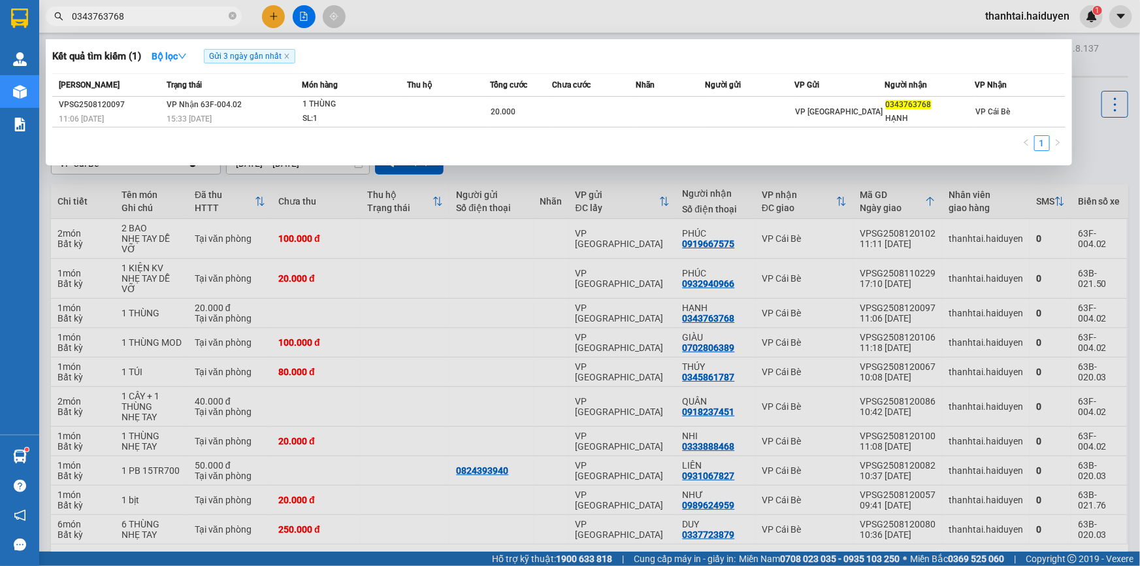
click at [196, 25] on span "0343763768" at bounding box center [144, 17] width 196 height 20
click at [201, 16] on input "0343763768" at bounding box center [149, 16] width 154 height 14
drag, startPoint x: 201, startPoint y: 16, endPoint x: 121, endPoint y: 1, distance: 81.2
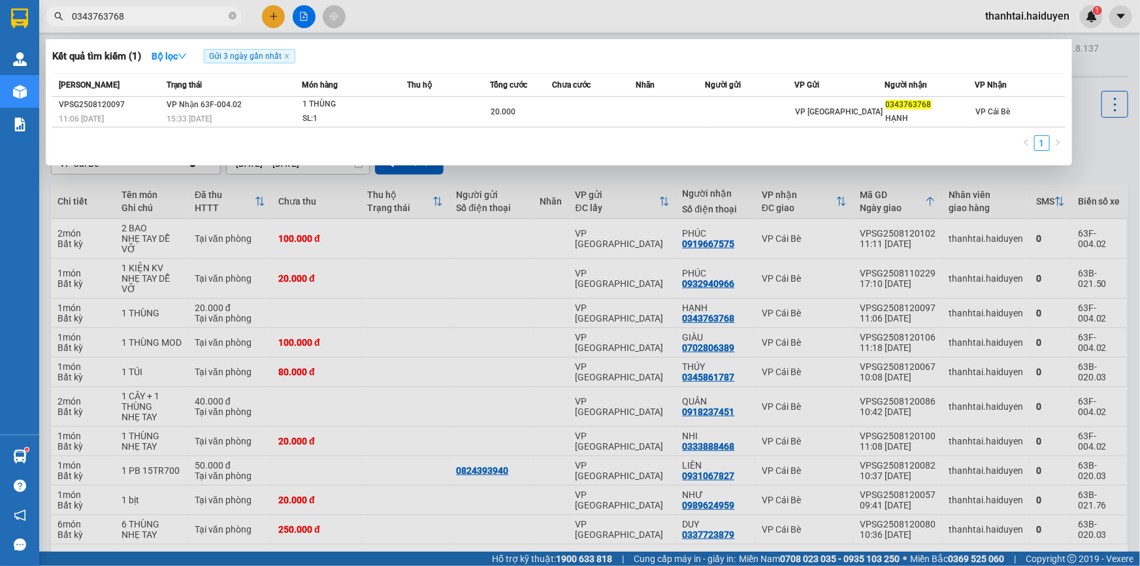
click at [201, 15] on input "0343763768" at bounding box center [149, 16] width 154 height 14
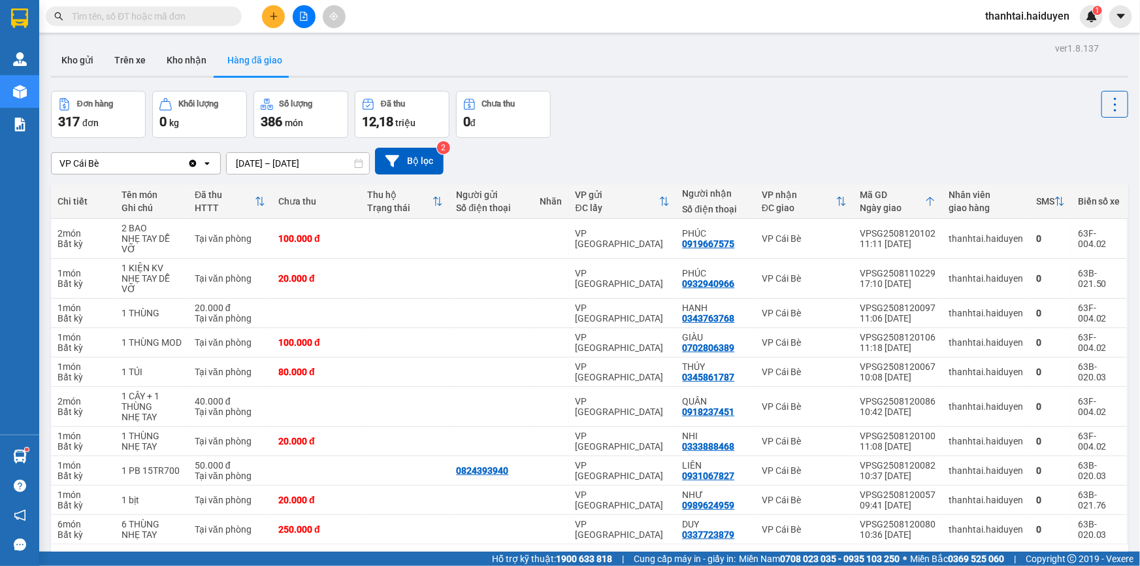
click at [177, 11] on input "text" at bounding box center [149, 16] width 154 height 14
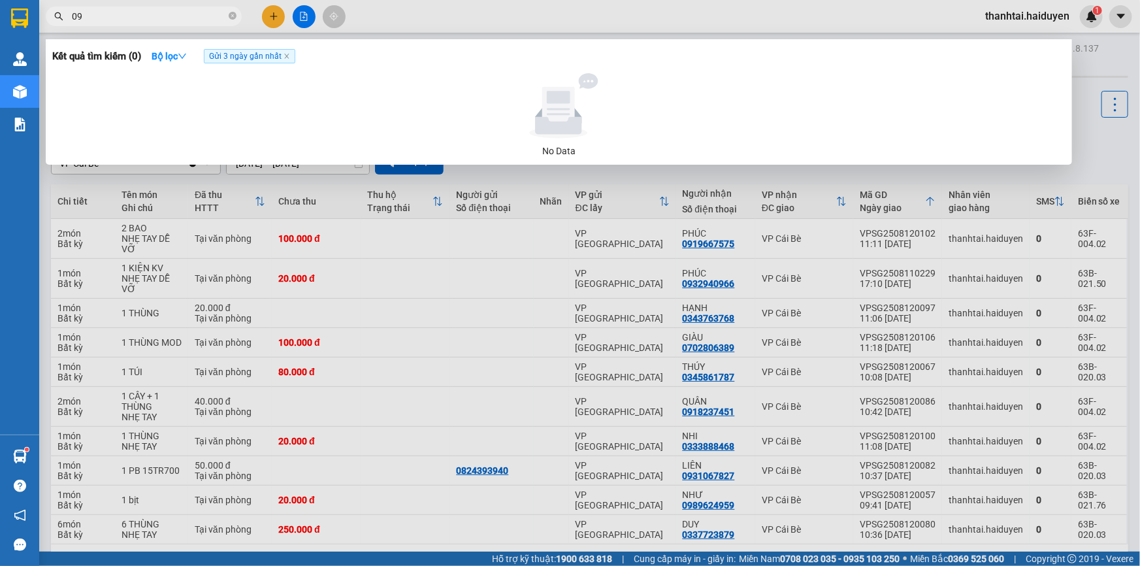
type input "0"
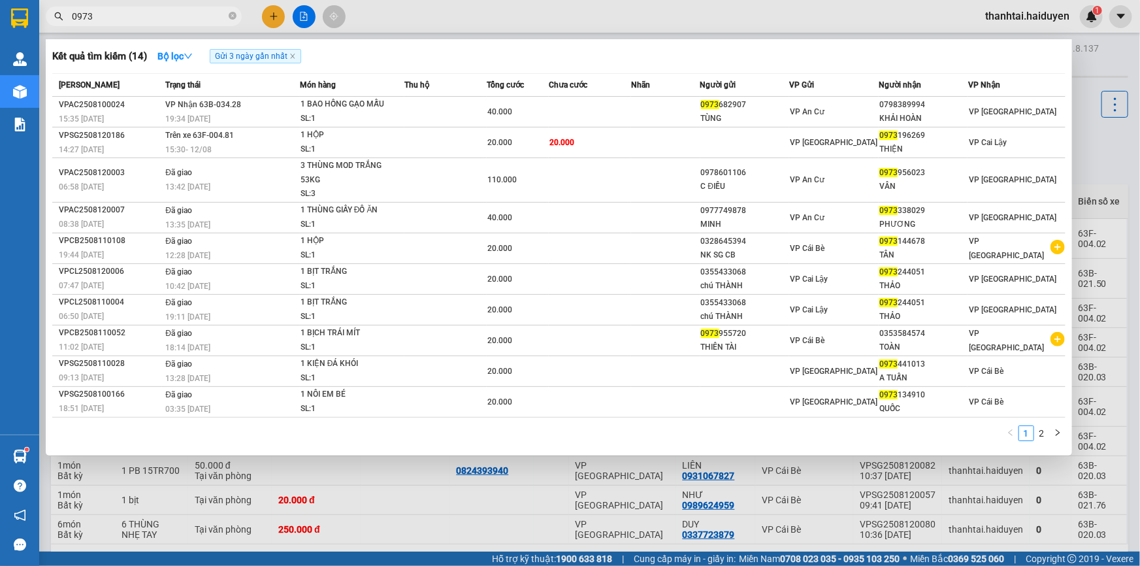
click at [141, 14] on input "0973" at bounding box center [149, 16] width 154 height 14
click at [138, 16] on input "0973" at bounding box center [149, 16] width 154 height 14
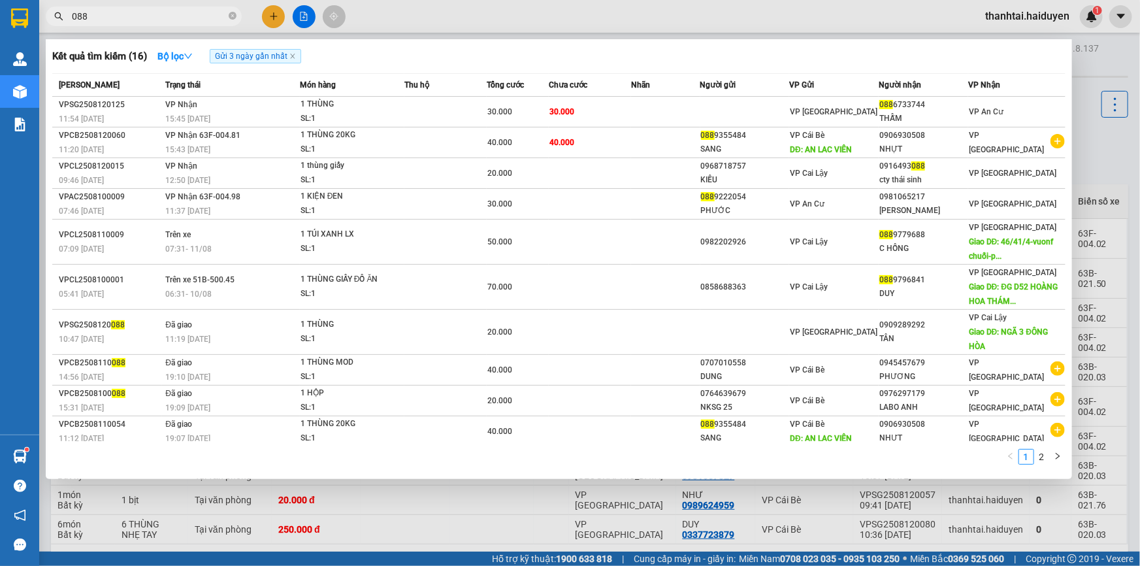
click at [195, 18] on input "088" at bounding box center [149, 16] width 154 height 14
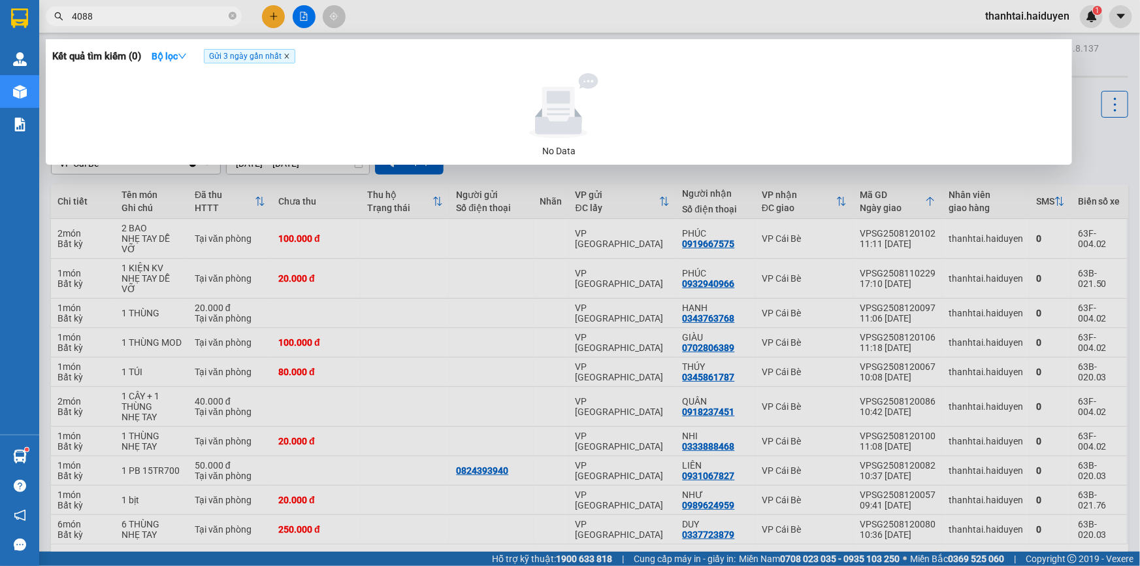
click at [286, 59] on icon "close" at bounding box center [286, 56] width 7 height 7
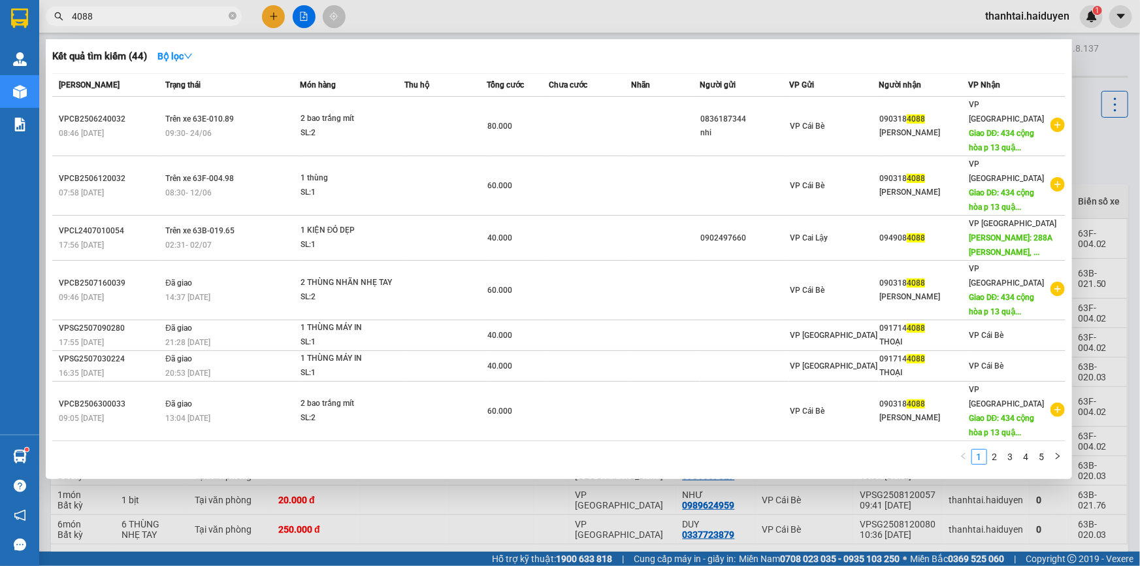
click at [176, 18] on input "4088" at bounding box center [149, 16] width 154 height 14
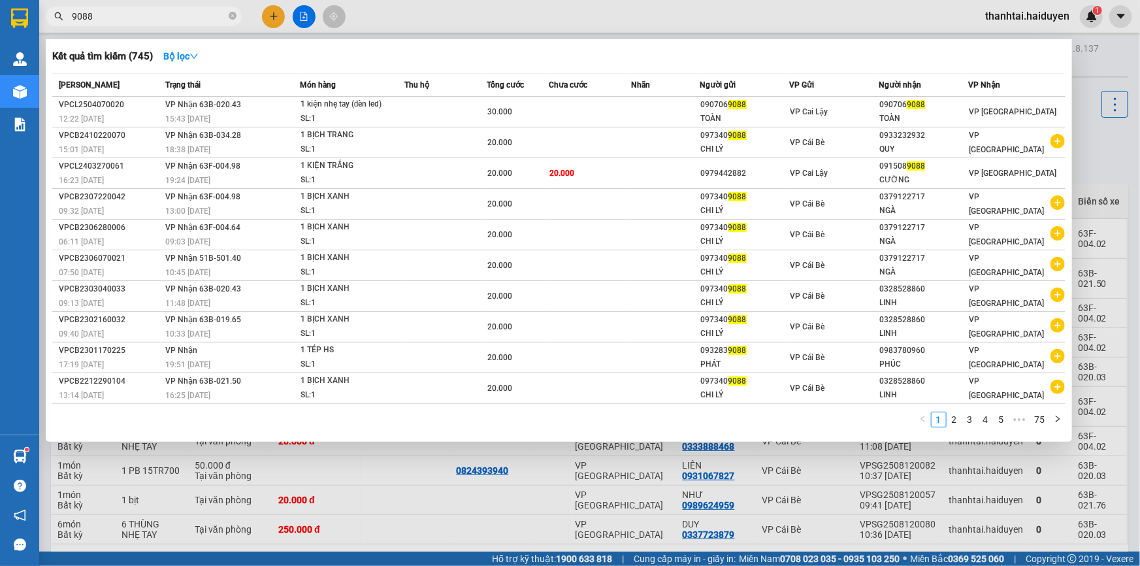
type input "9088"
click at [195, 14] on input "9088" at bounding box center [149, 16] width 154 height 14
drag, startPoint x: 199, startPoint y: 54, endPoint x: 178, endPoint y: 28, distance: 33.4
click at [199, 54] on icon "down" at bounding box center [193, 56] width 9 height 9
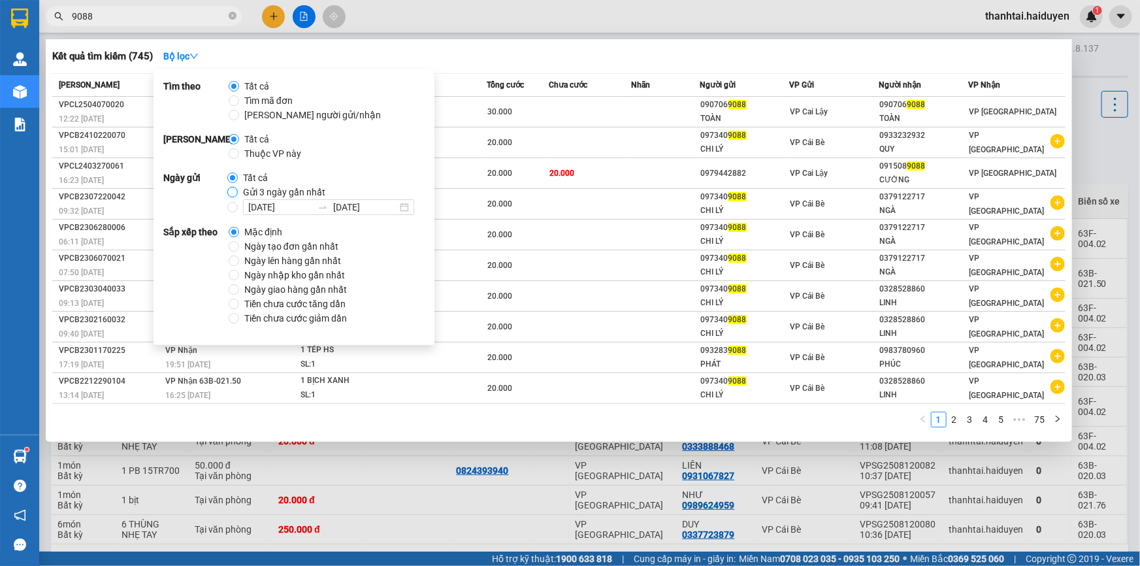
click at [227, 190] on input "Gửi 3 ngày gần nhất" at bounding box center [232, 192] width 10 height 10
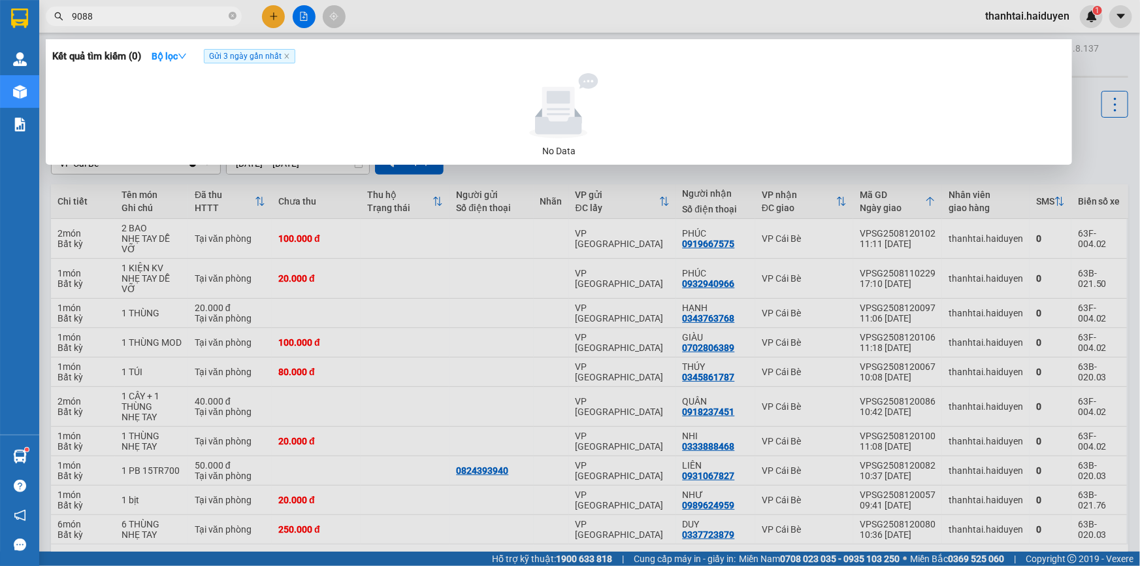
drag, startPoint x: 589, startPoint y: 72, endPoint x: 565, endPoint y: 61, distance: 26.0
click at [589, 72] on div "Kết quả tìm kiếm ( 0 ) Bộ lọc Gửi 3 ngày gần nhất No Data" at bounding box center [559, 101] width 1026 height 125
click at [202, 18] on input "9088" at bounding box center [149, 16] width 154 height 14
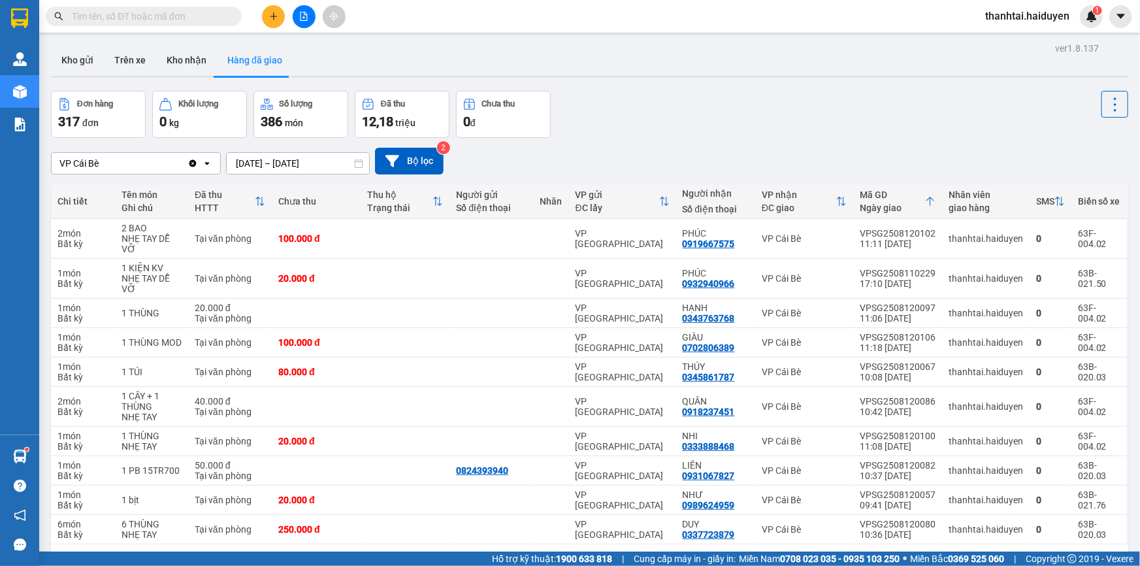
click at [212, 9] on input "text" at bounding box center [149, 16] width 154 height 14
click at [122, 20] on input "text" at bounding box center [149, 16] width 154 height 14
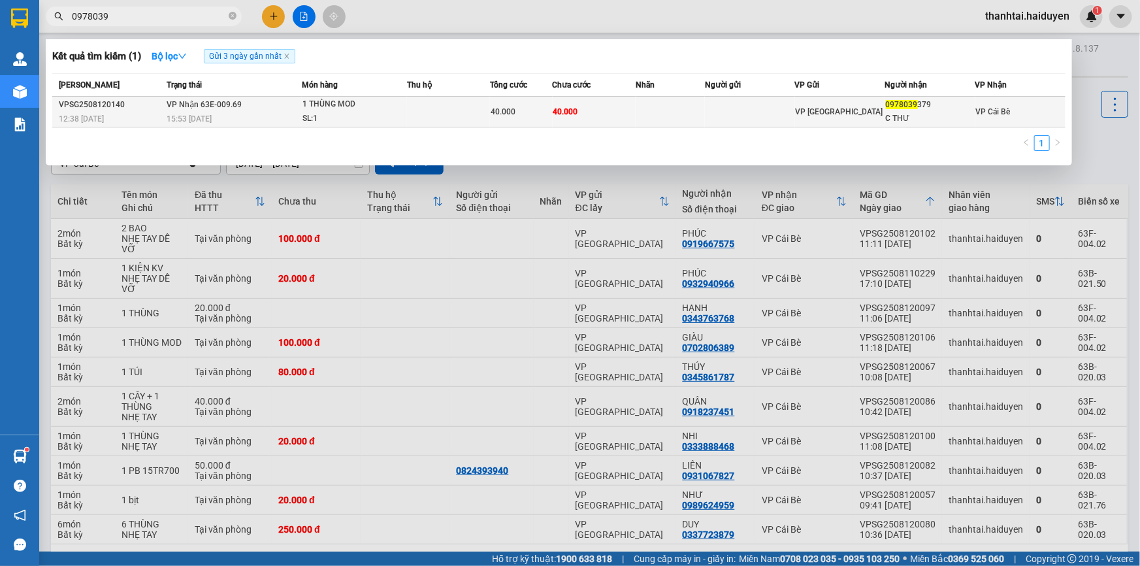
type input "0978039"
click at [414, 118] on td at bounding box center [448, 112] width 83 height 31
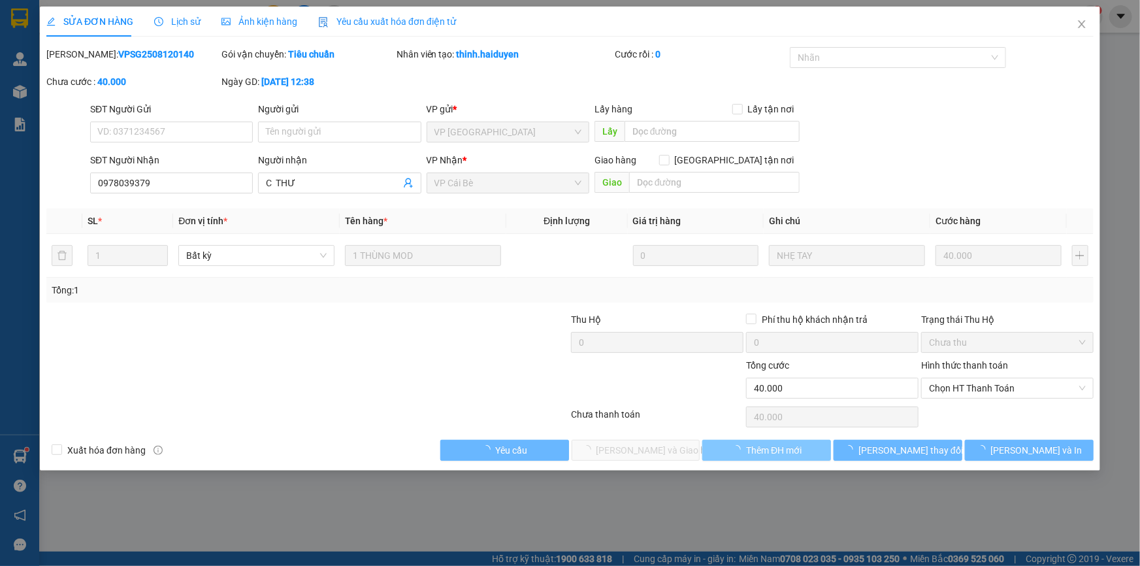
type input "0978039379"
type input "C THƯ"
type input "40.000"
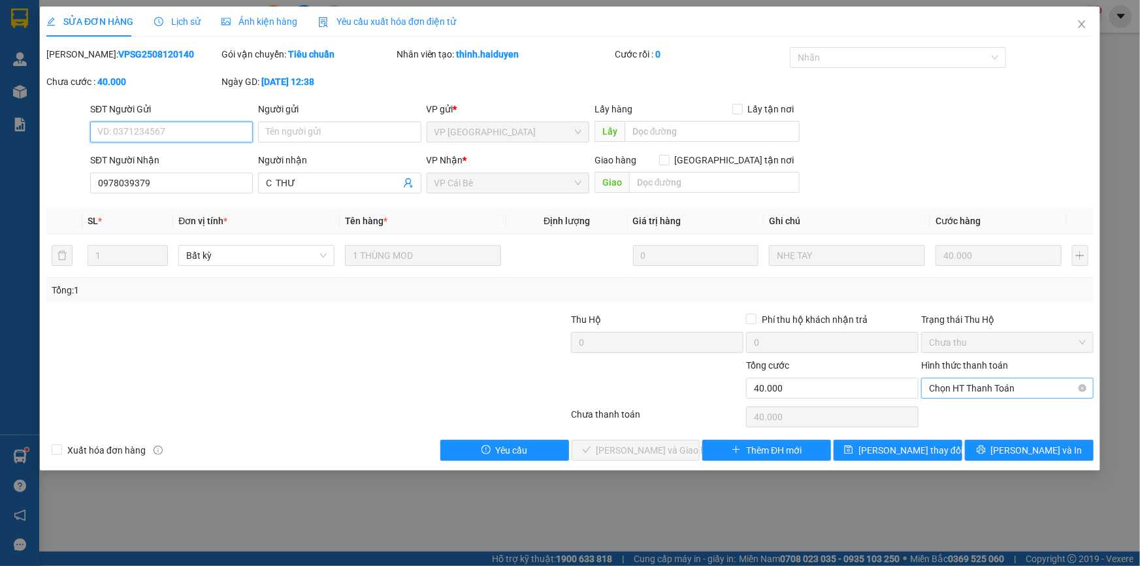
click at [1001, 385] on span "Chọn HT Thanh Toán" at bounding box center [1007, 388] width 157 height 20
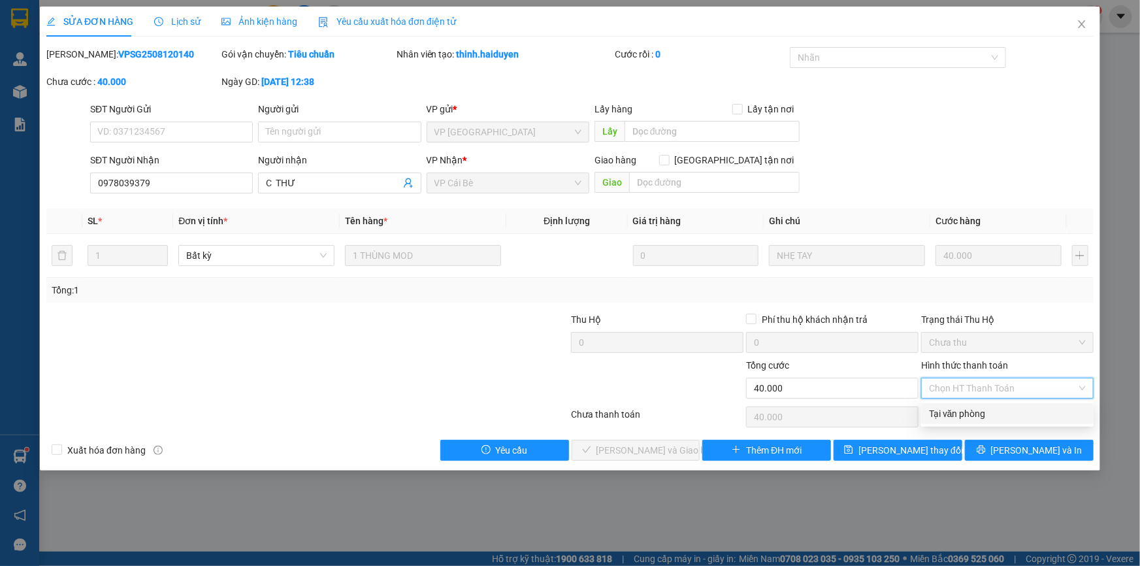
click at [1001, 417] on div "Tại văn phòng" at bounding box center [1007, 413] width 157 height 14
type input "0"
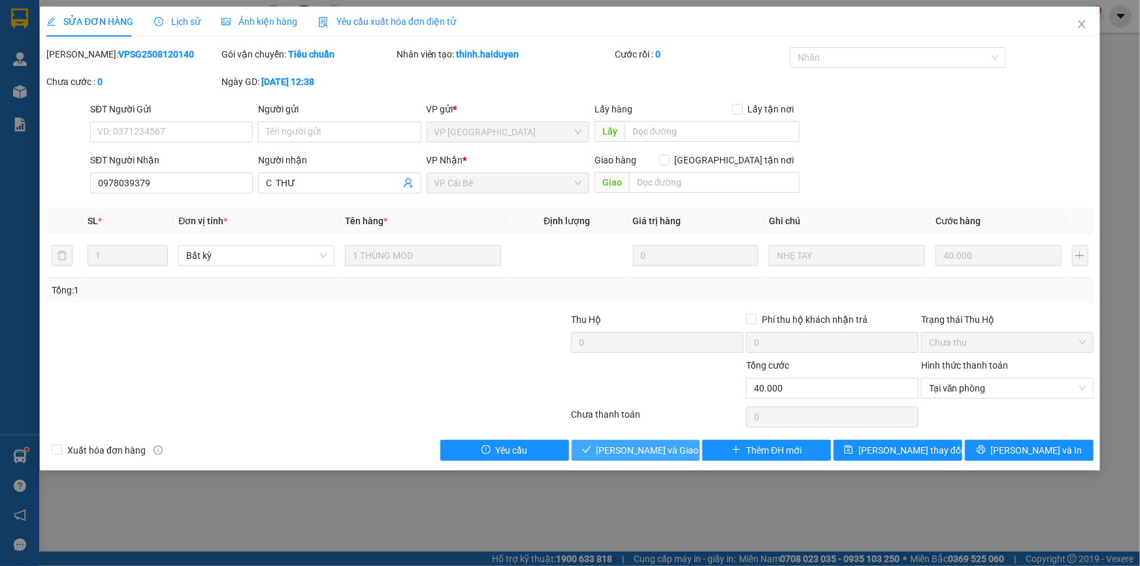
click at [672, 444] on span "[PERSON_NAME] và Giao hàng" at bounding box center [658, 450] width 125 height 14
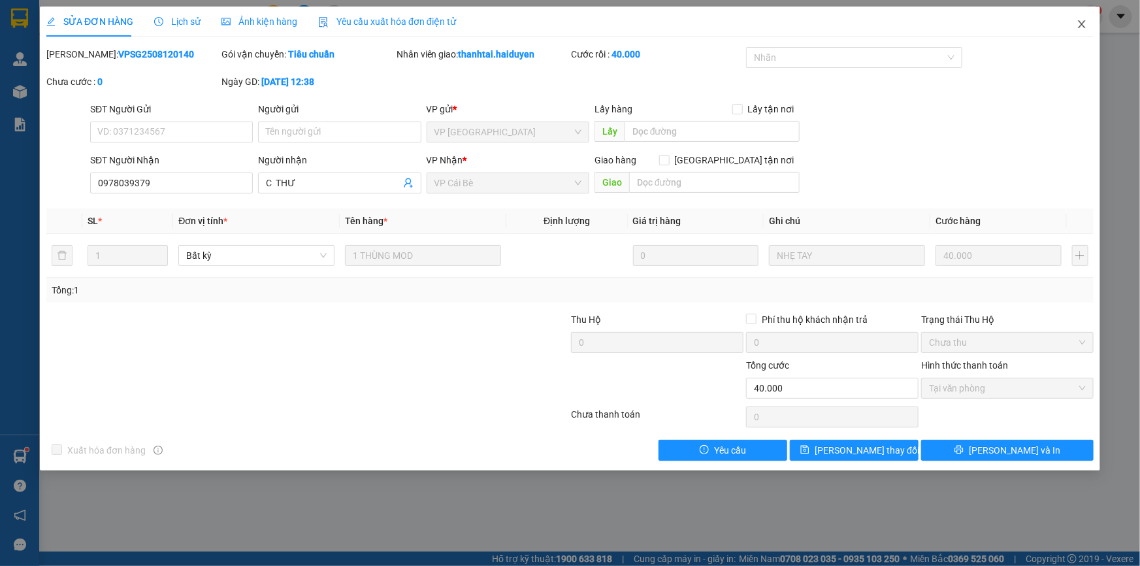
click at [1078, 28] on icon "close" at bounding box center [1081, 24] width 10 height 10
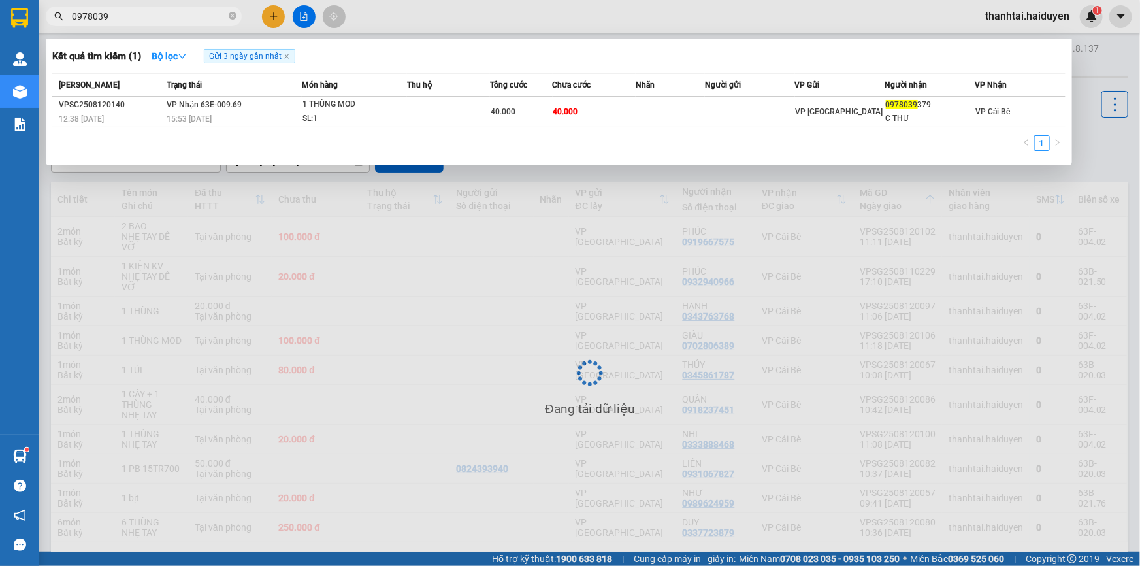
click at [143, 15] on input "0978039" at bounding box center [149, 16] width 154 height 14
click at [235, 16] on icon "close-circle" at bounding box center [233, 16] width 8 height 8
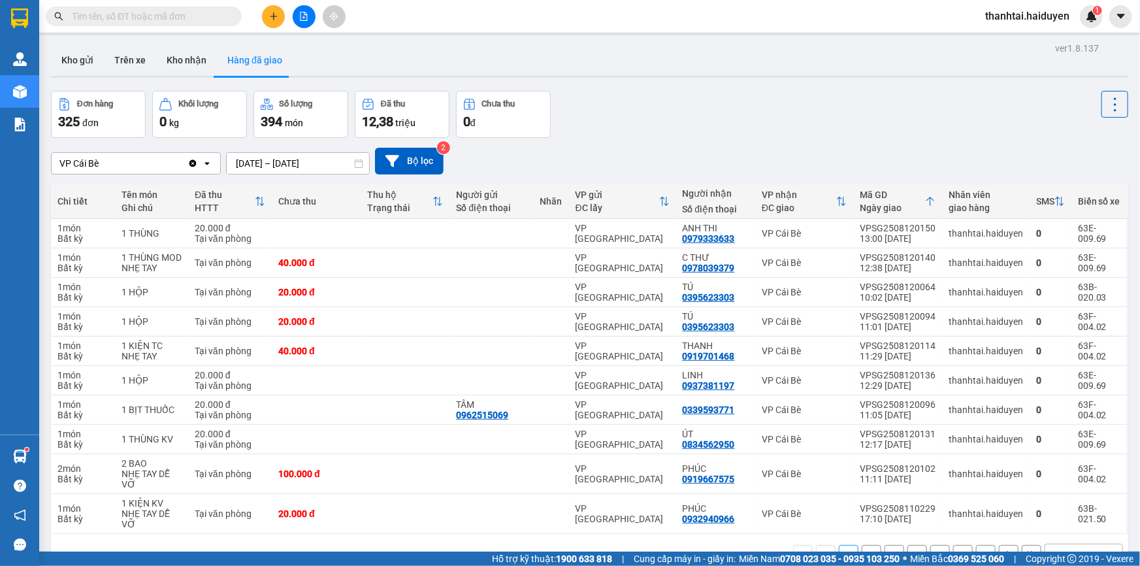
click at [196, 11] on input "text" at bounding box center [149, 16] width 154 height 14
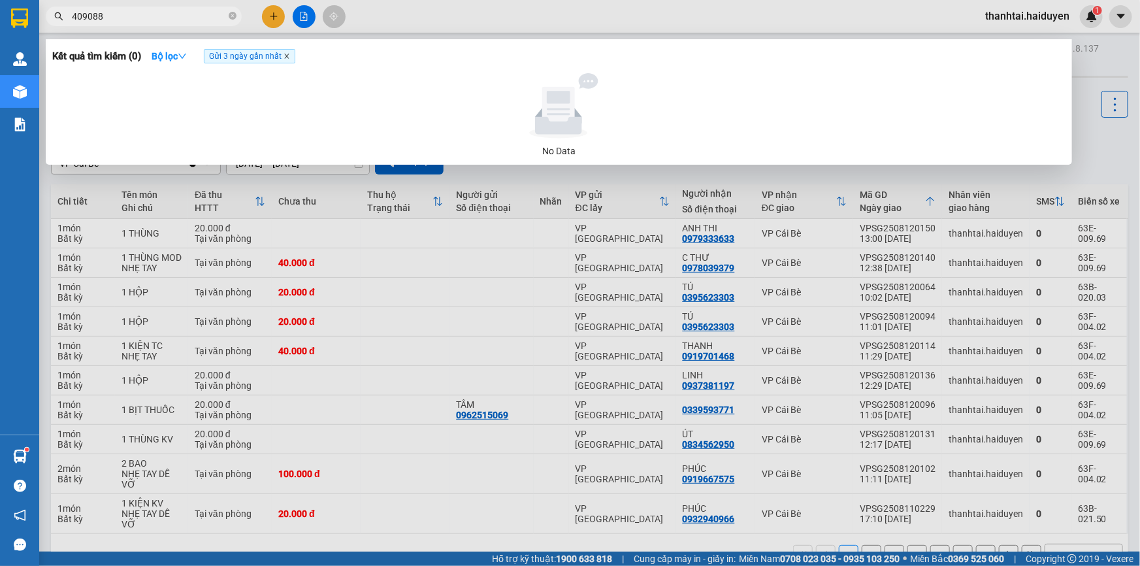
type input "409088"
click at [290, 55] on icon "close" at bounding box center [286, 56] width 7 height 7
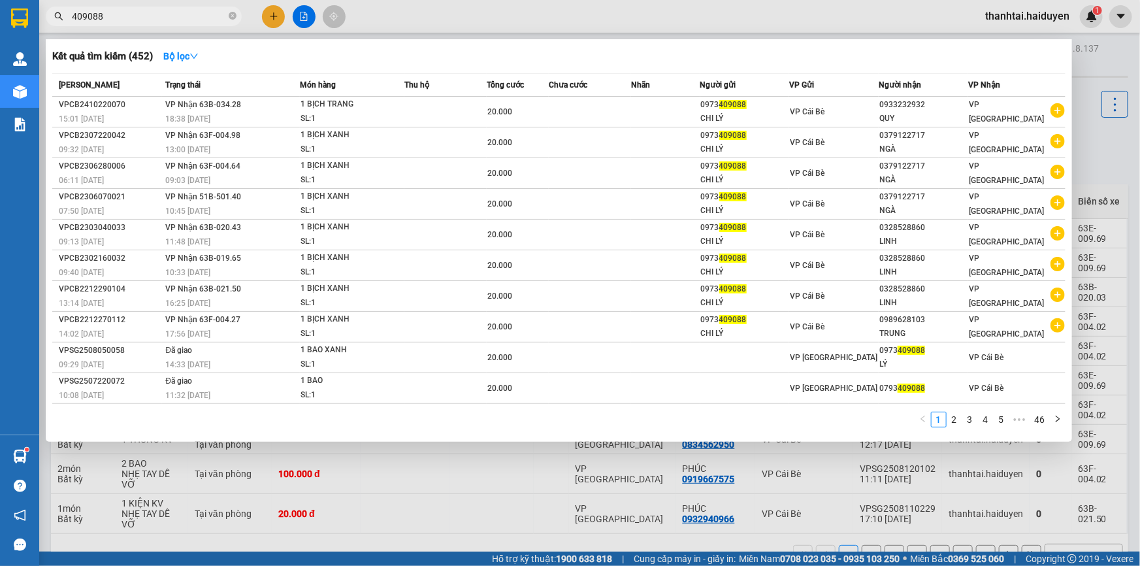
click at [275, 7] on div at bounding box center [570, 283] width 1140 height 566
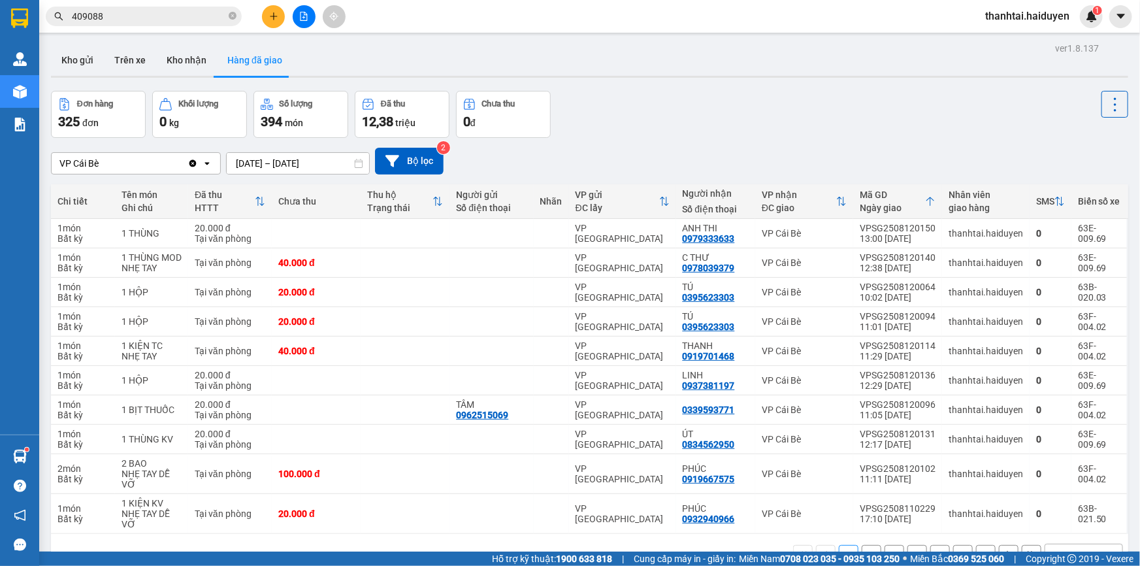
click at [267, 11] on button at bounding box center [273, 16] width 23 height 23
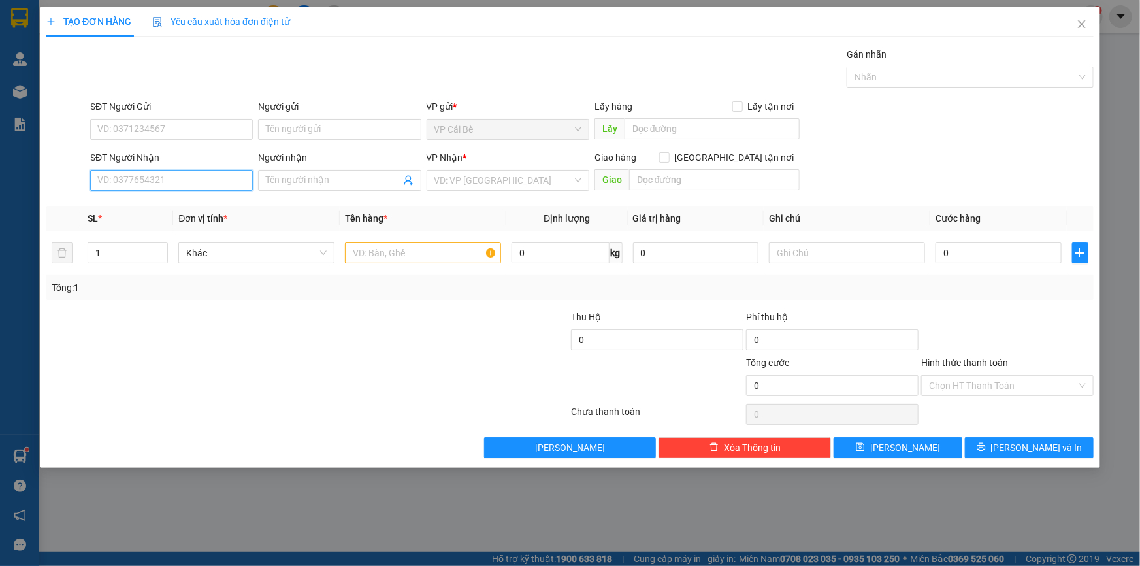
drag, startPoint x: 228, startPoint y: 183, endPoint x: 219, endPoint y: 167, distance: 18.1
click at [225, 176] on input "SĐT Người Nhận" at bounding box center [171, 180] width 163 height 21
type input "989"
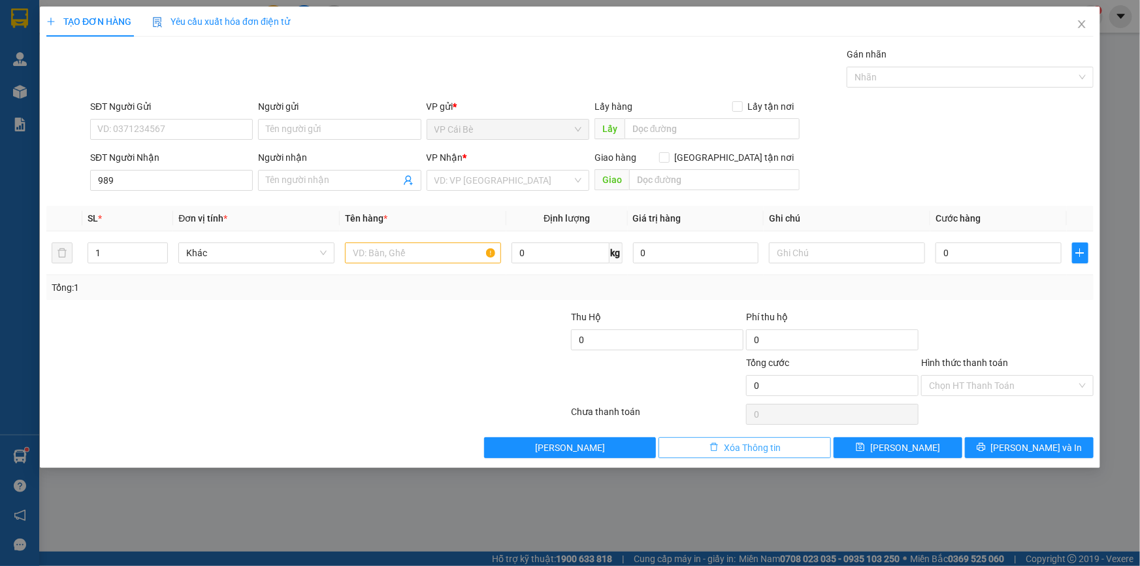
drag, startPoint x: 810, startPoint y: 442, endPoint x: 826, endPoint y: 370, distance: 73.7
click at [808, 437] on button "Xóa Thông tin" at bounding box center [744, 447] width 172 height 21
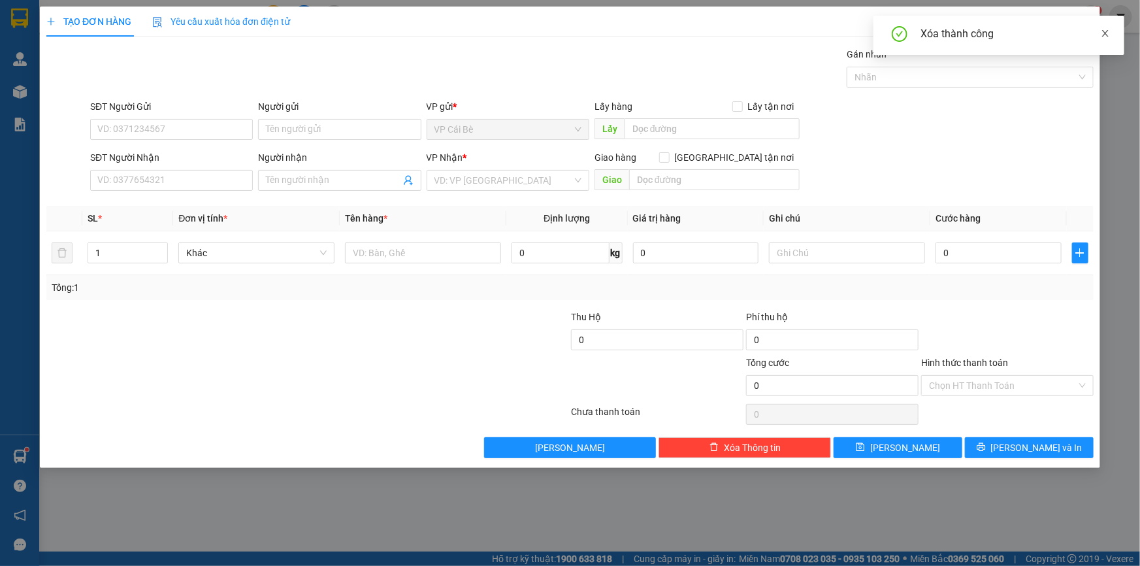
click at [1103, 35] on icon "close" at bounding box center [1105, 33] width 9 height 9
click at [1078, 20] on icon "close" at bounding box center [1081, 24] width 10 height 10
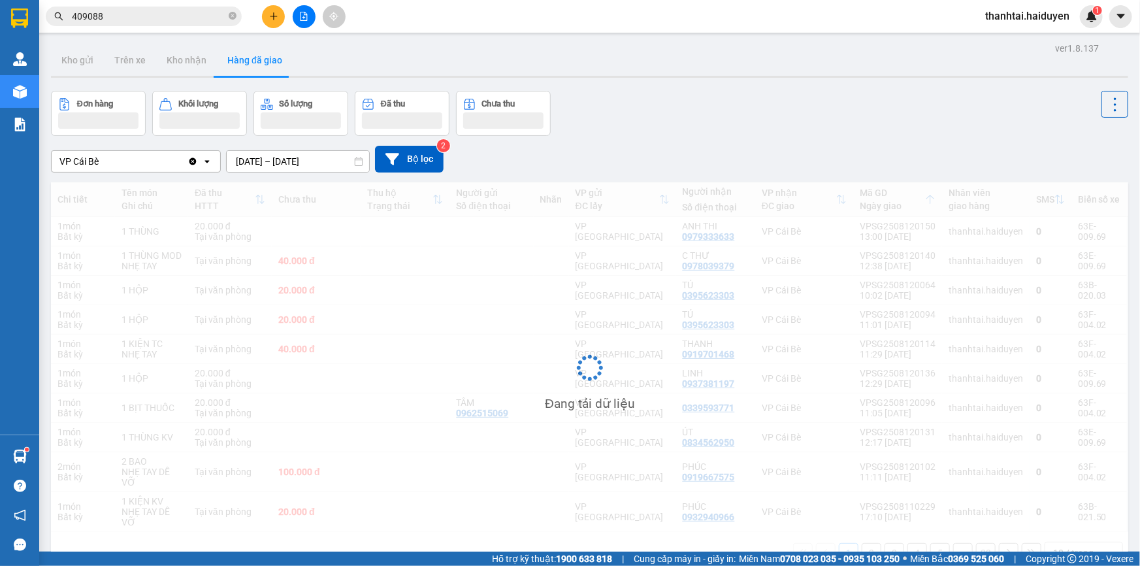
click at [206, 12] on input "409088" at bounding box center [149, 16] width 154 height 14
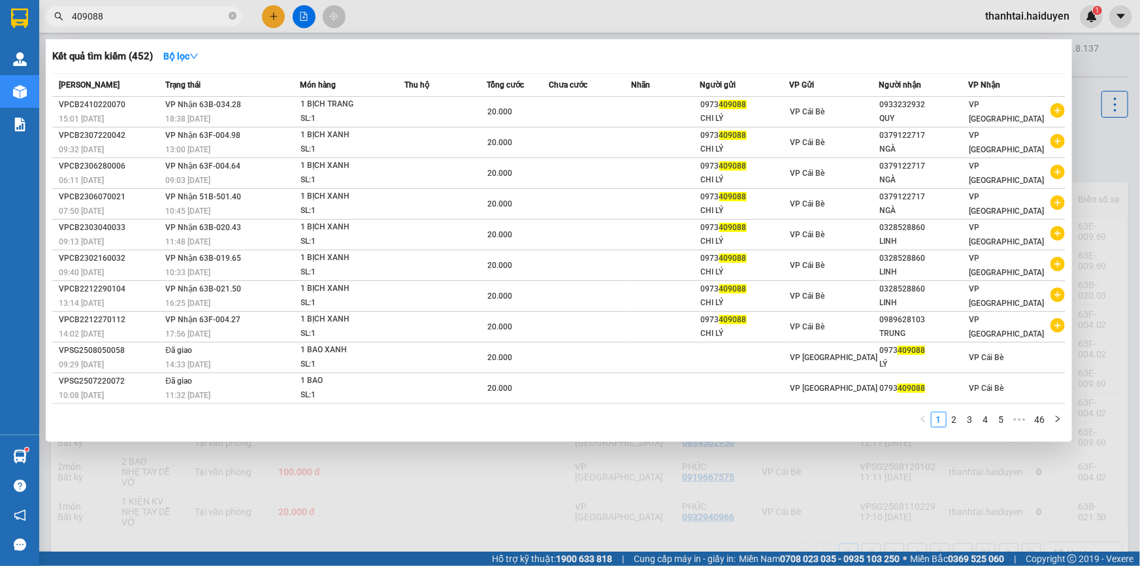
click at [206, 12] on input "409088" at bounding box center [149, 16] width 154 height 14
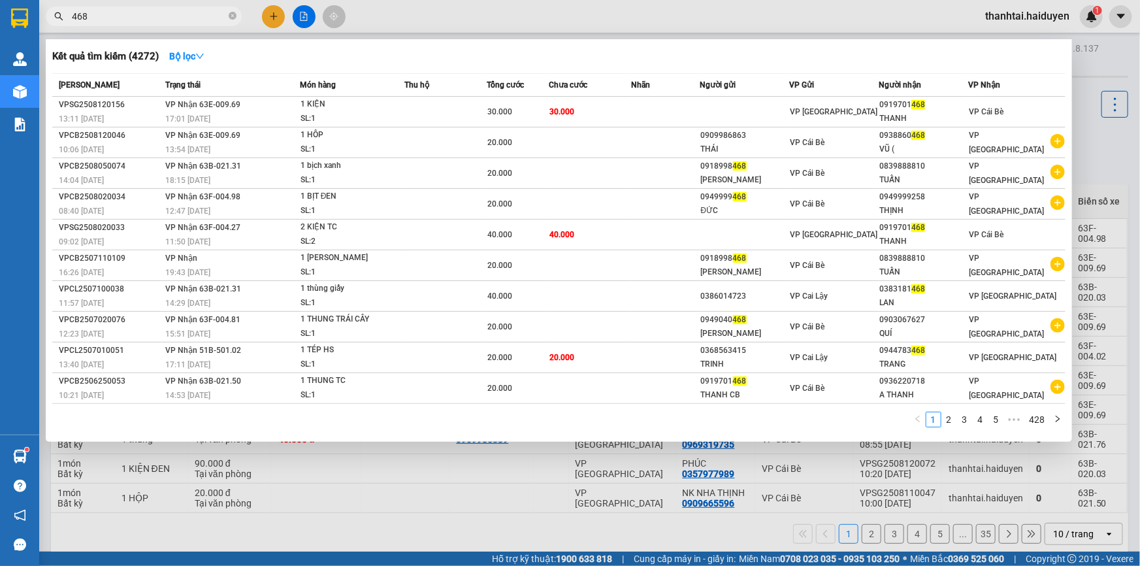
click at [174, 12] on input "468" at bounding box center [149, 16] width 154 height 14
click at [170, 12] on input "468" at bounding box center [149, 16] width 154 height 14
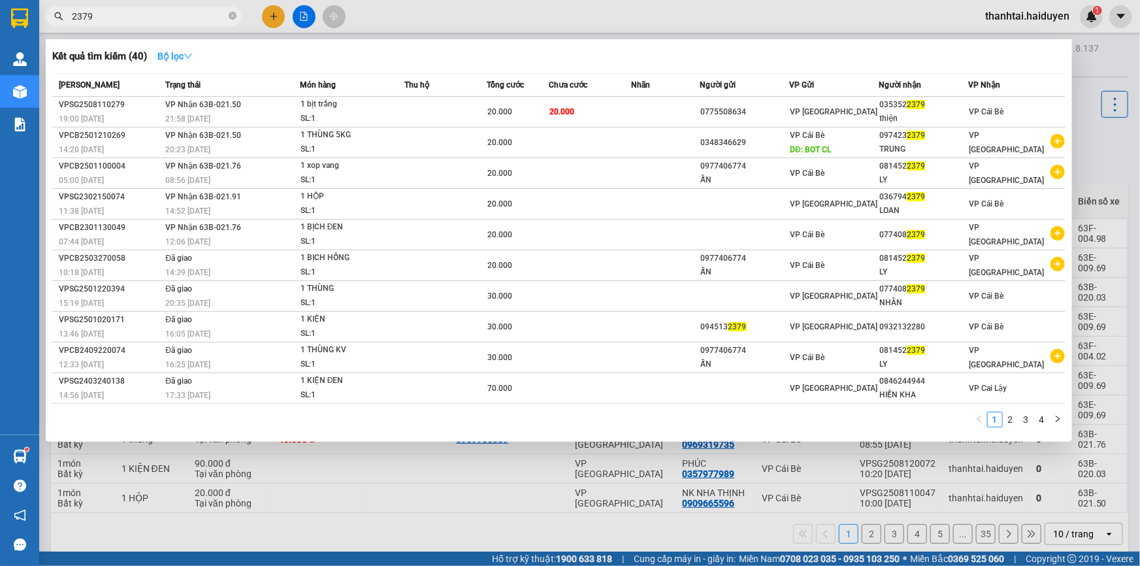
type input "2379"
click at [197, 54] on button "Bộ lọc" at bounding box center [175, 56] width 56 height 21
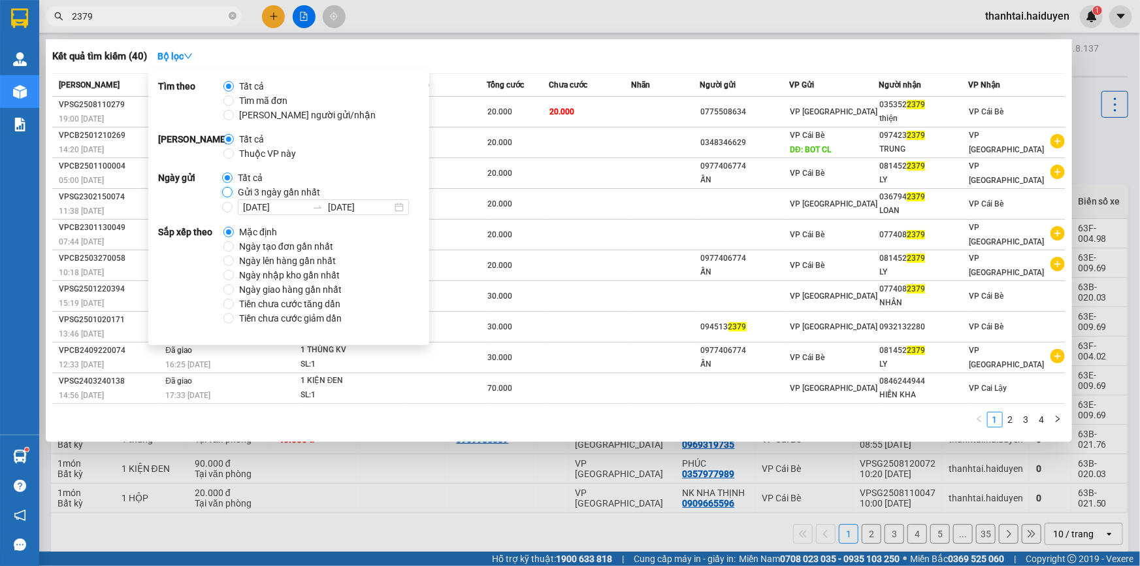
click at [229, 196] on input "Gửi 3 ngày gần nhất" at bounding box center [227, 192] width 10 height 10
radio input "true"
radio input "false"
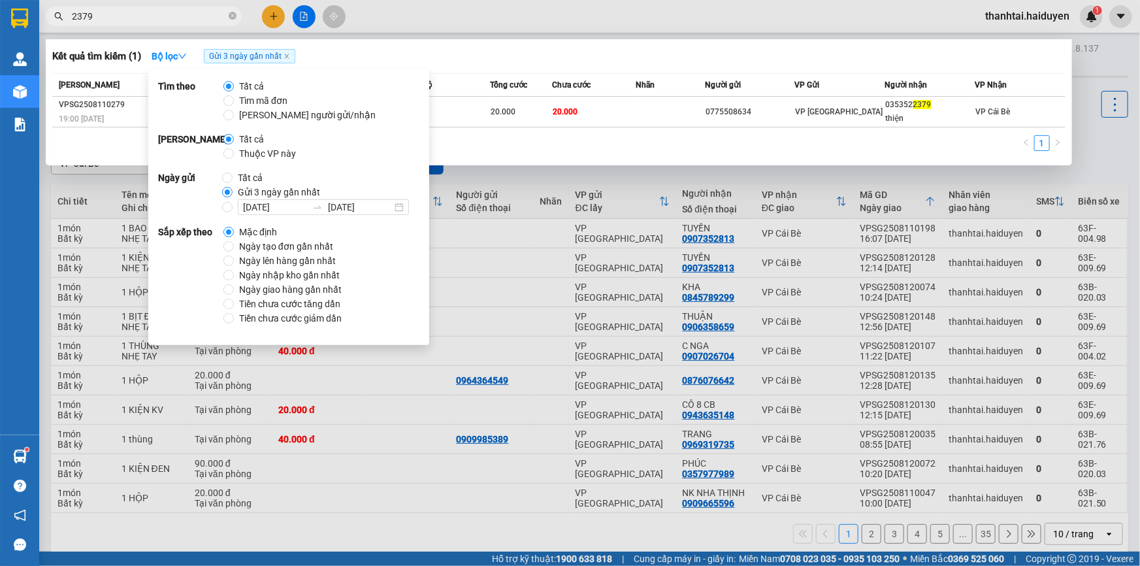
click at [619, 70] on div "Kết quả tìm kiếm ( 1 ) Bộ lọc Gửi 3 ngày gần nhất Mã ĐH Trạng thái Món hàng Thu…" at bounding box center [559, 102] width 1026 height 126
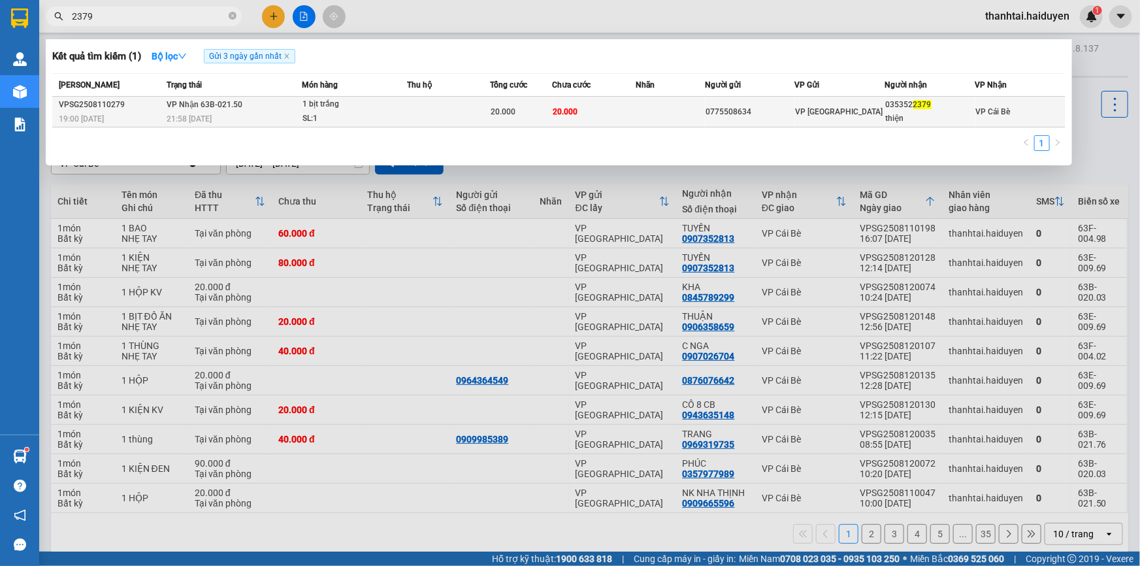
click at [671, 114] on td at bounding box center [670, 112] width 69 height 31
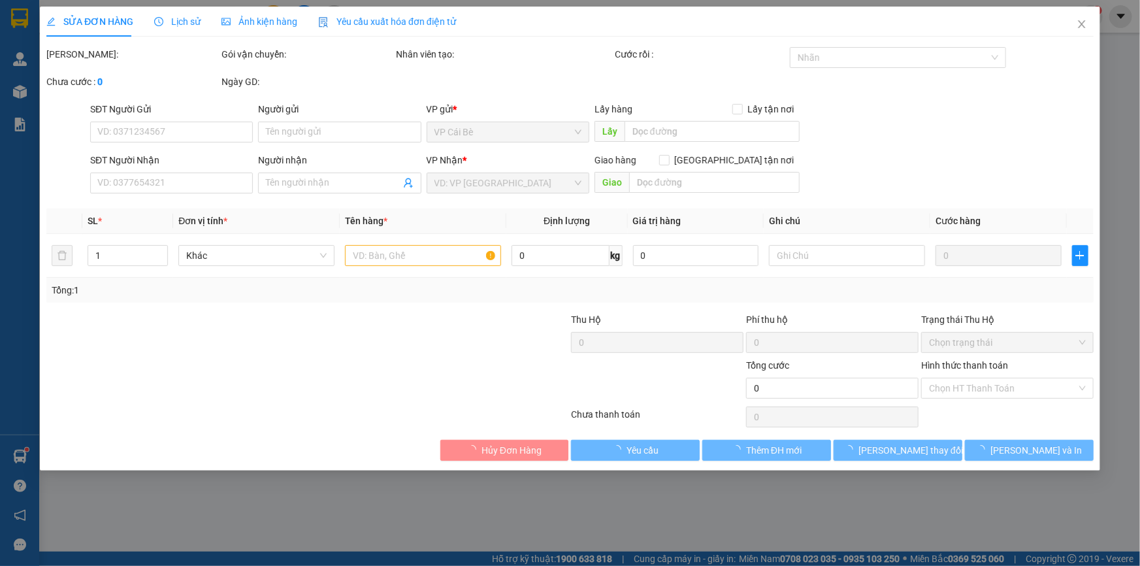
type input "0775508634"
type input "0353522379"
type input "thiện"
type input "20.000"
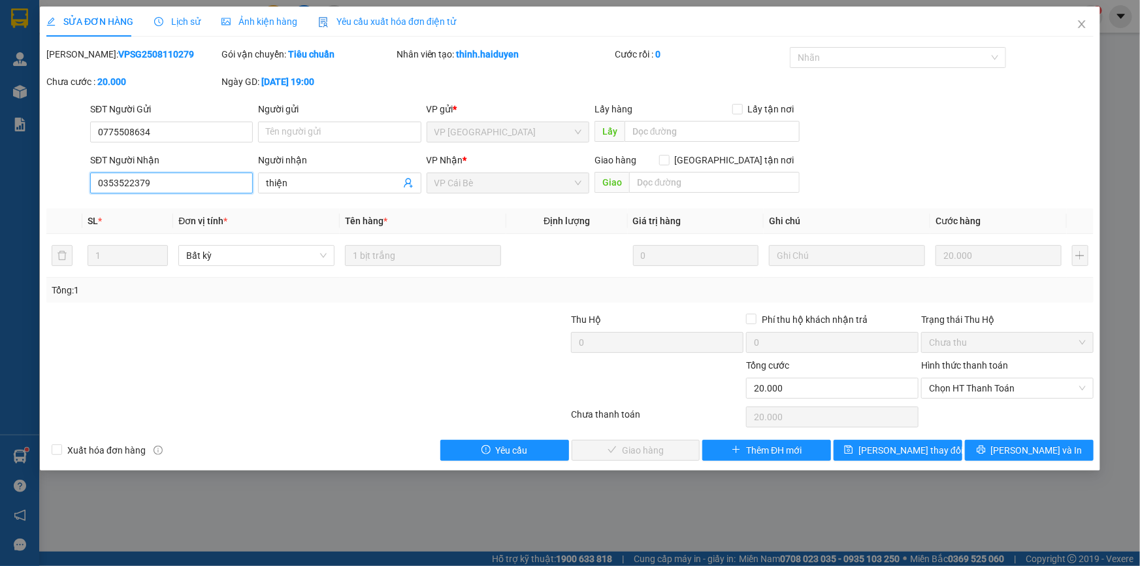
click at [155, 184] on input "0353522379" at bounding box center [171, 182] width 163 height 21
type input "0353522397"
click at [910, 451] on span "[PERSON_NAME] thay đổi" at bounding box center [910, 450] width 105 height 14
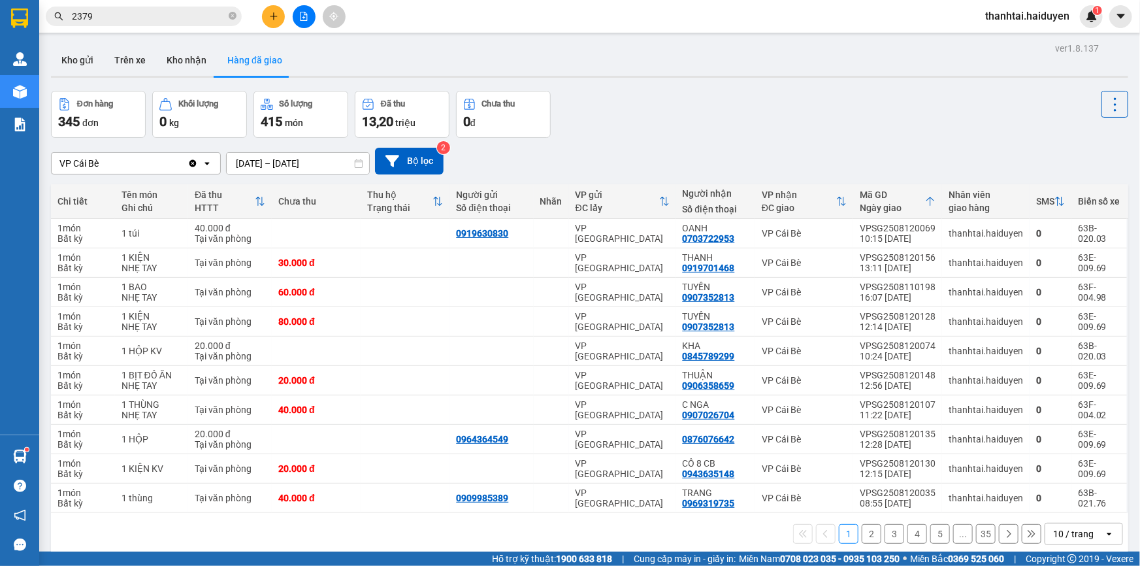
drag, startPoint x: 231, startPoint y: 18, endPoint x: 258, endPoint y: 2, distance: 31.4
click at [232, 18] on icon "close-circle" at bounding box center [233, 16] width 8 height 8
click at [186, 7] on span at bounding box center [144, 17] width 196 height 20
click at [274, 14] on icon "plus" at bounding box center [273, 16] width 9 height 9
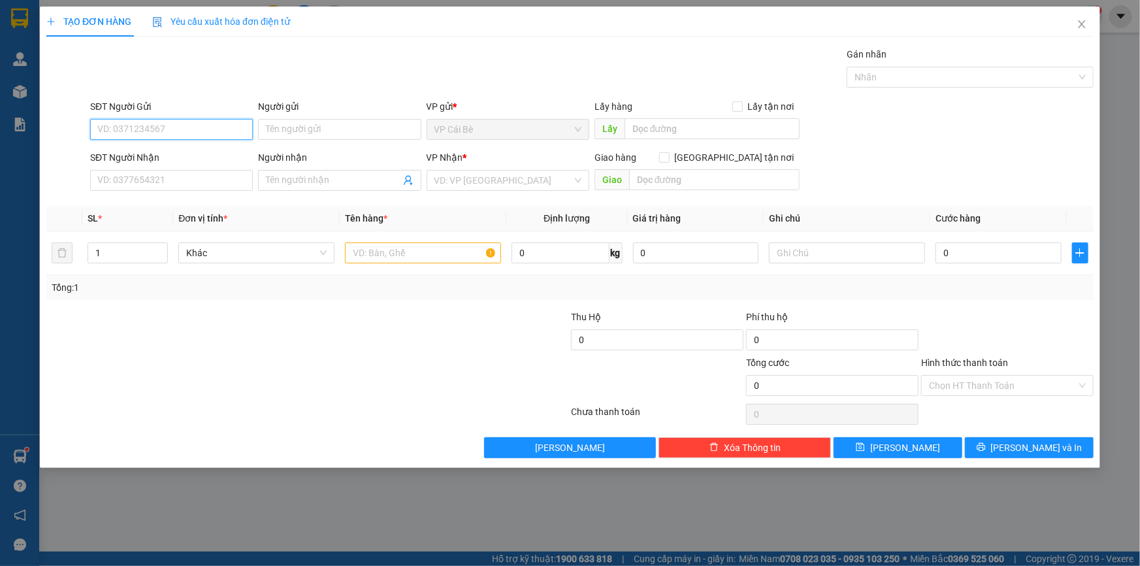
click at [172, 129] on input "SĐT Người Gửi" at bounding box center [171, 129] width 163 height 21
click at [146, 127] on input "7638" at bounding box center [171, 129] width 163 height 21
drag, startPoint x: 199, startPoint y: 151, endPoint x: 212, endPoint y: 145, distance: 14.9
click at [200, 150] on div "0356957638 - NK PHÚ AN" at bounding box center [171, 155] width 147 height 14
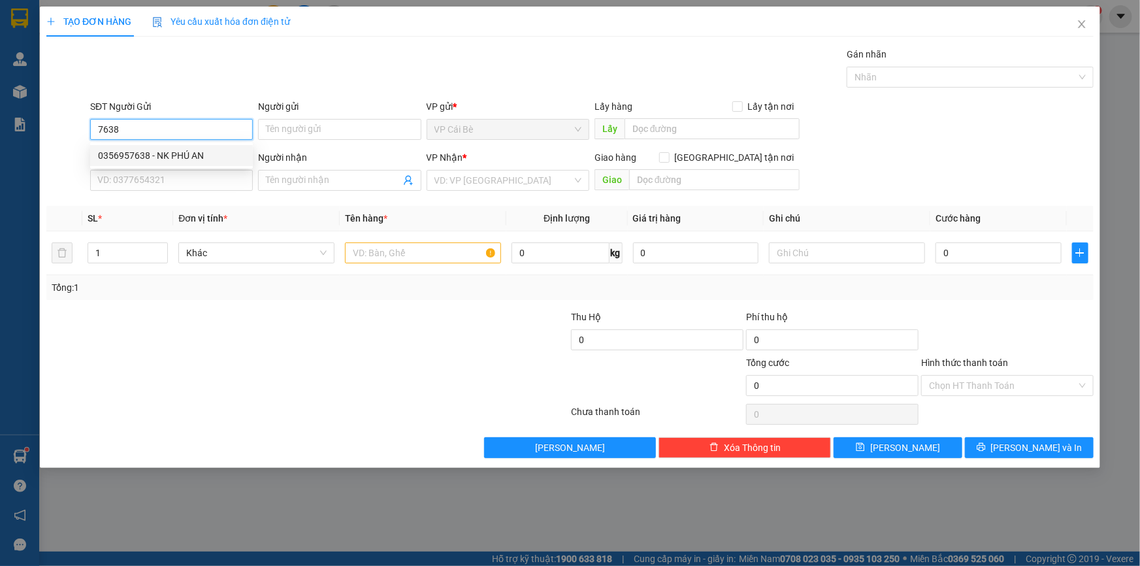
type input "0356957638"
type input "NK PHÚ AN"
type input "0937040848"
type input "LABO [GEOGRAPHIC_DATA]"
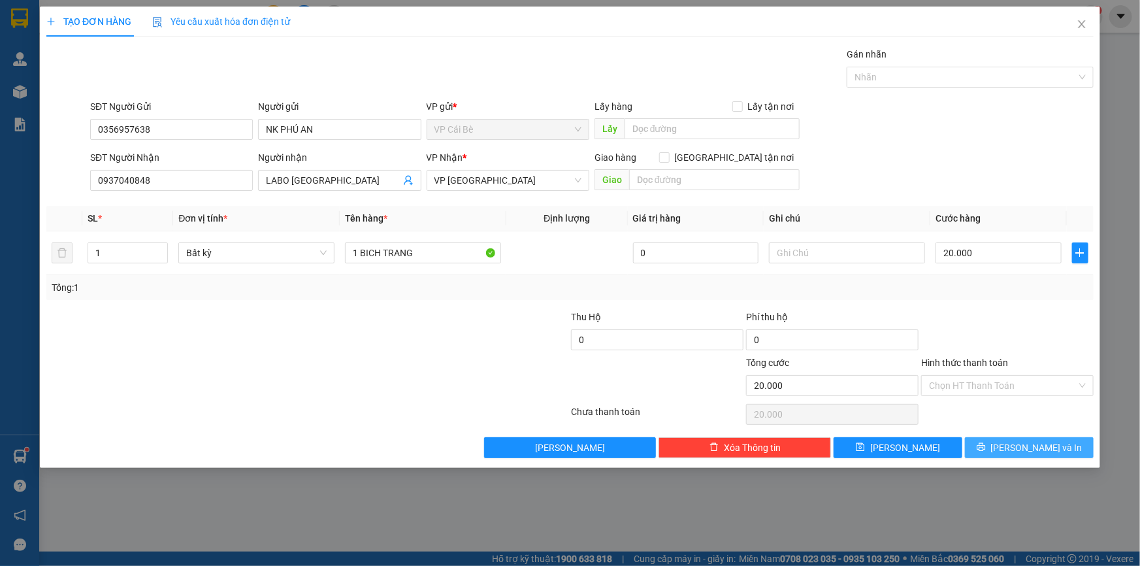
click at [986, 442] on icon "printer" at bounding box center [981, 446] width 9 height 9
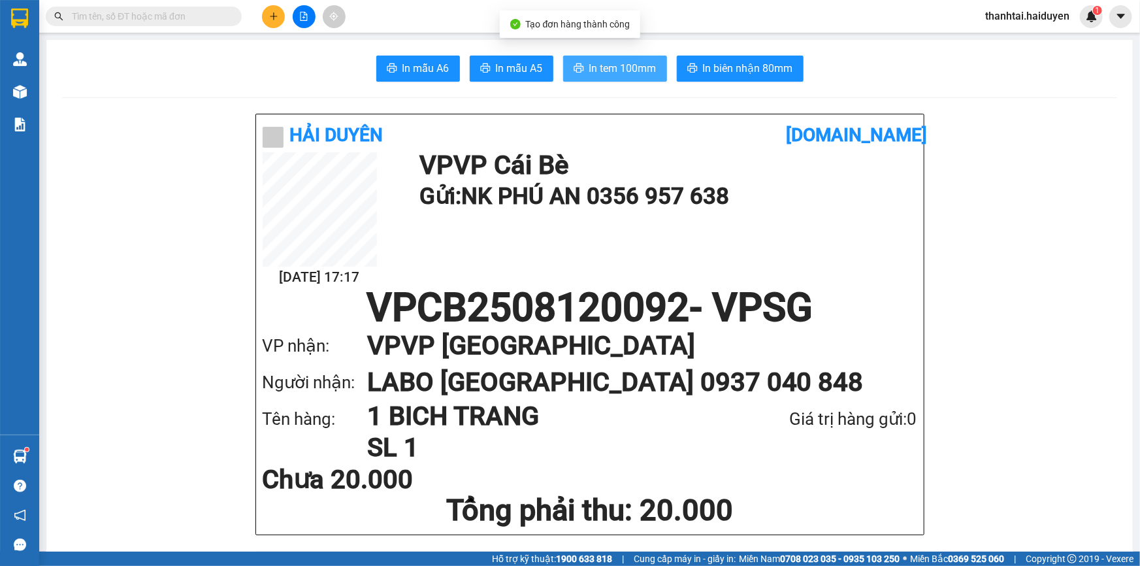
click at [621, 68] on span "In tem 100mm" at bounding box center [622, 68] width 67 height 16
click at [196, 22] on input "text" at bounding box center [149, 16] width 154 height 14
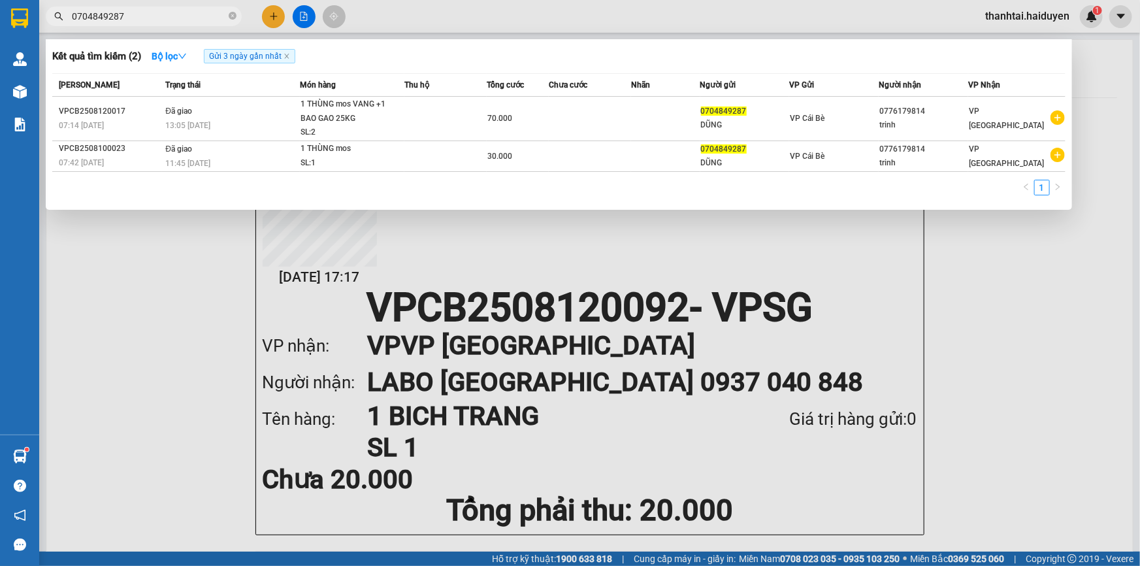
click at [195, 19] on input "0704849287" at bounding box center [149, 16] width 154 height 14
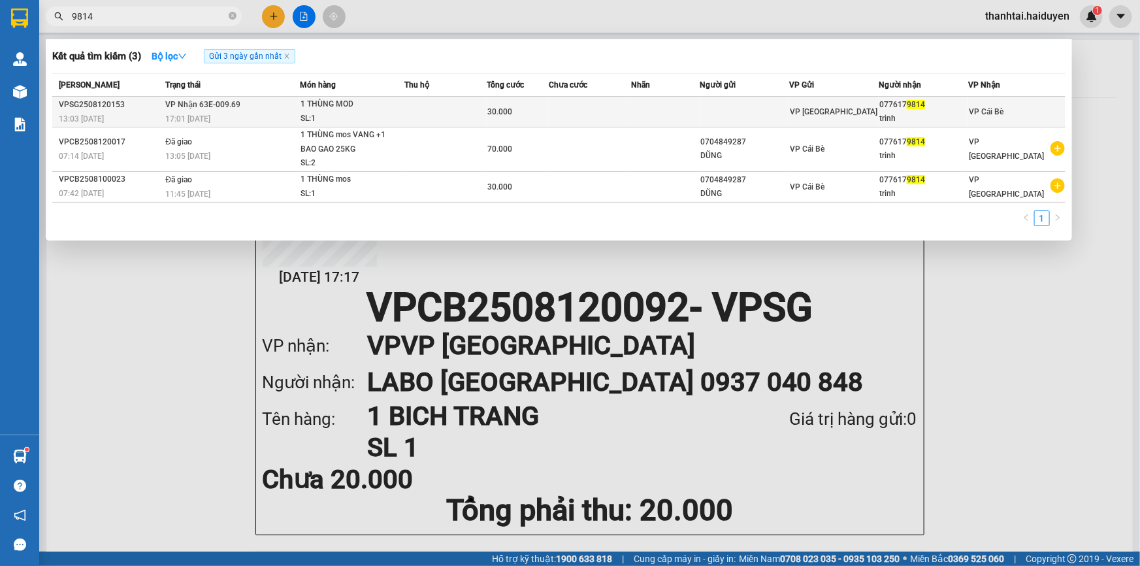
type input "9814"
click at [172, 105] on span "VP Nhận 63E-009.69" at bounding box center [202, 104] width 75 height 9
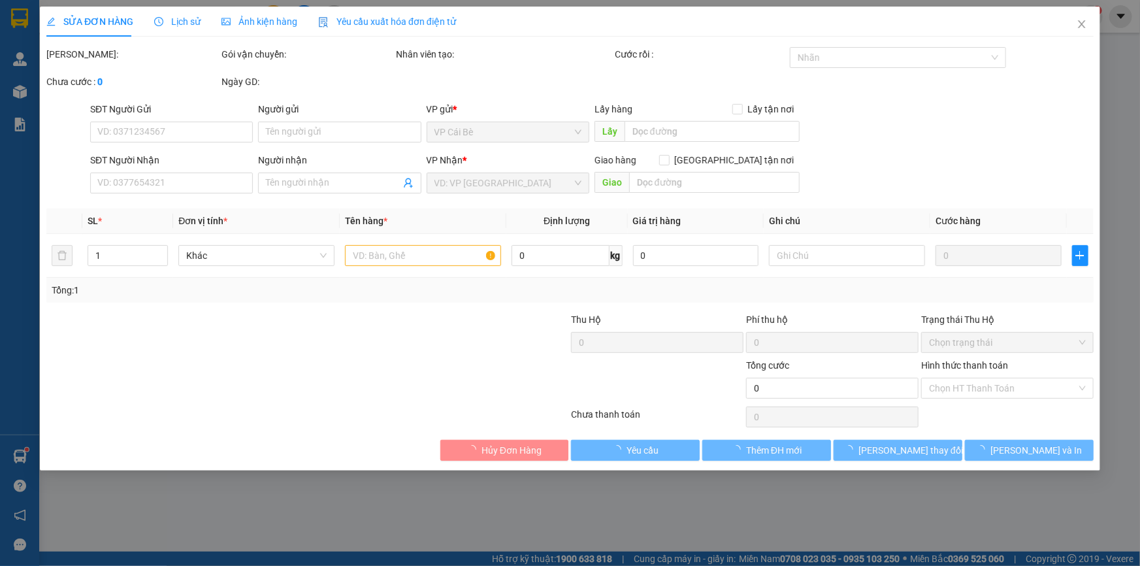
type input "0776179814"
type input "trinh"
type input "30.000"
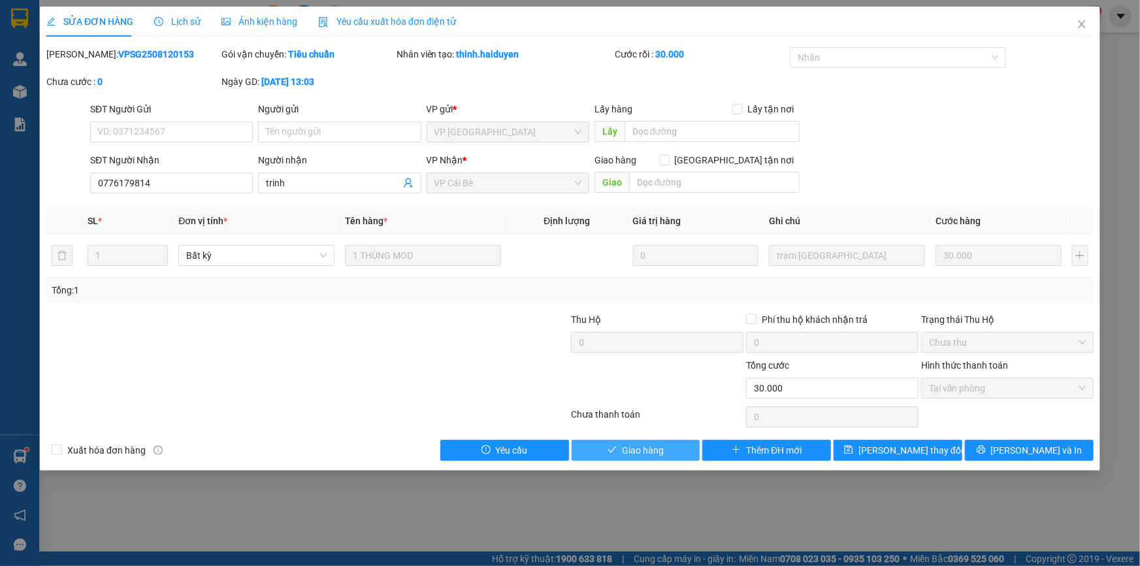
click at [655, 449] on span "Giao hàng" at bounding box center [643, 450] width 42 height 14
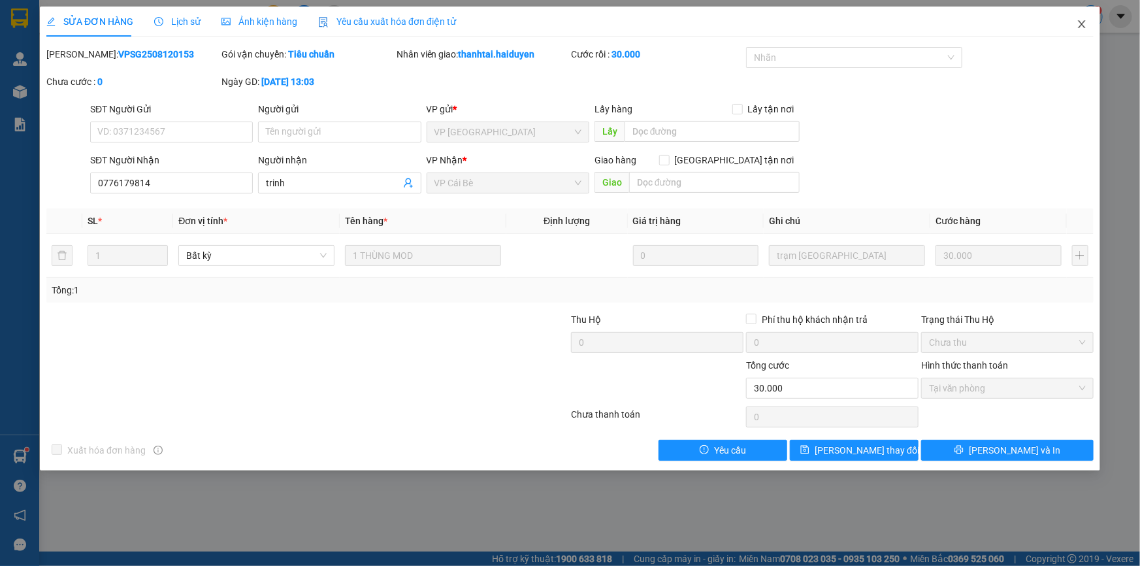
click at [1087, 24] on span "Close" at bounding box center [1081, 25] width 37 height 37
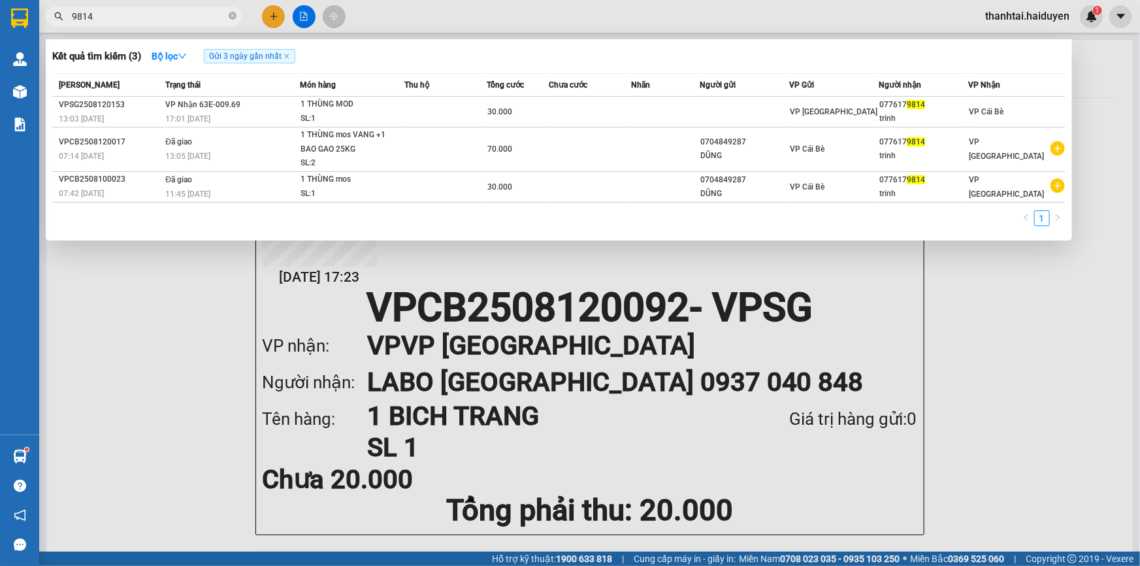
click at [191, 23] on input "9814" at bounding box center [149, 16] width 154 height 14
click at [229, 16] on icon "close-circle" at bounding box center [233, 16] width 8 height 8
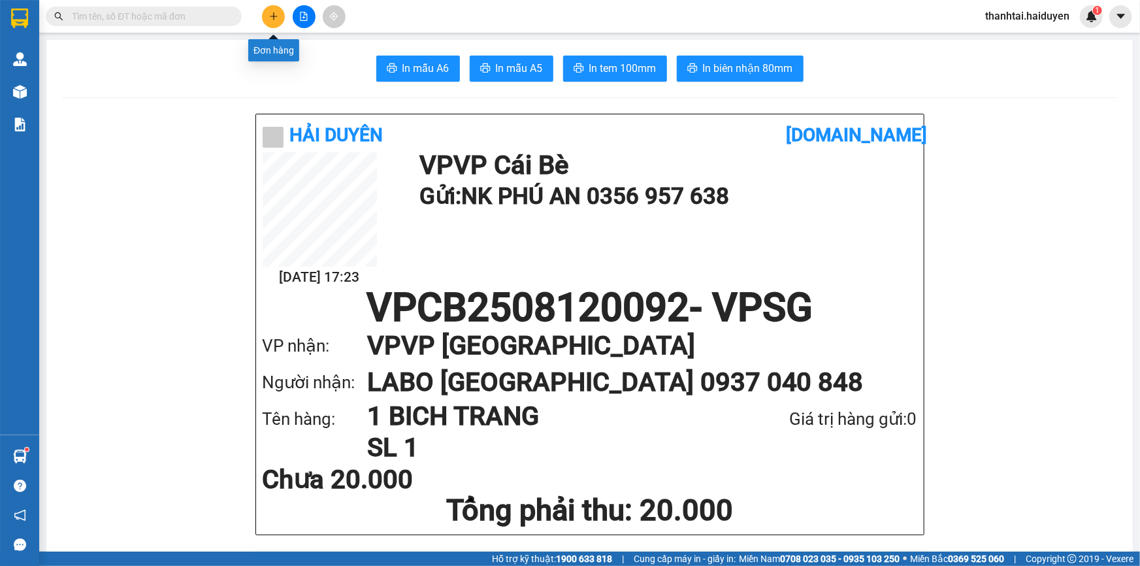
click at [277, 12] on icon "plus" at bounding box center [273, 16] width 9 height 9
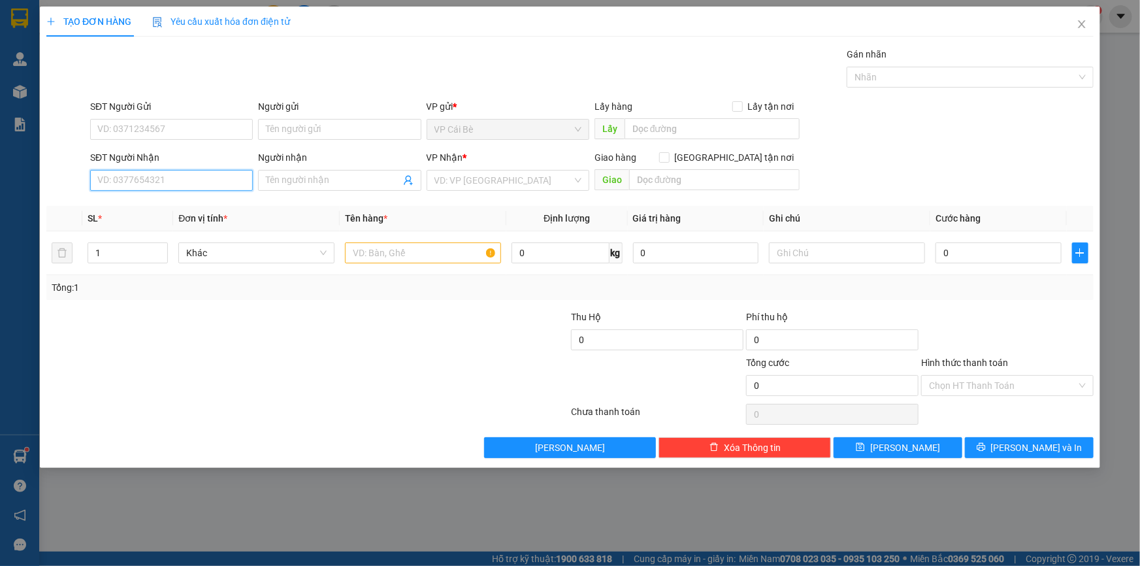
click at [185, 174] on input "SĐT Người Nhận" at bounding box center [171, 180] width 163 height 21
drag, startPoint x: 185, startPoint y: 174, endPoint x: 150, endPoint y: 164, distance: 36.0
click at [181, 172] on input "SĐT Người Nhận" at bounding box center [171, 180] width 163 height 21
type input "0"
click at [176, 201] on div "0903775223 - phong" at bounding box center [171, 206] width 147 height 14
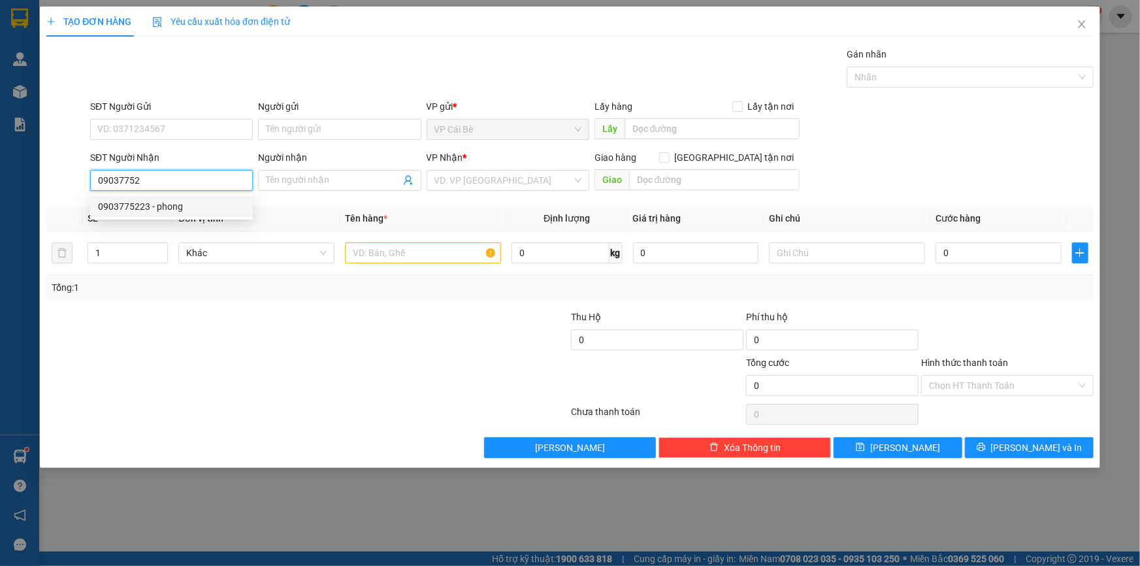
type input "0903775223"
type input "phong"
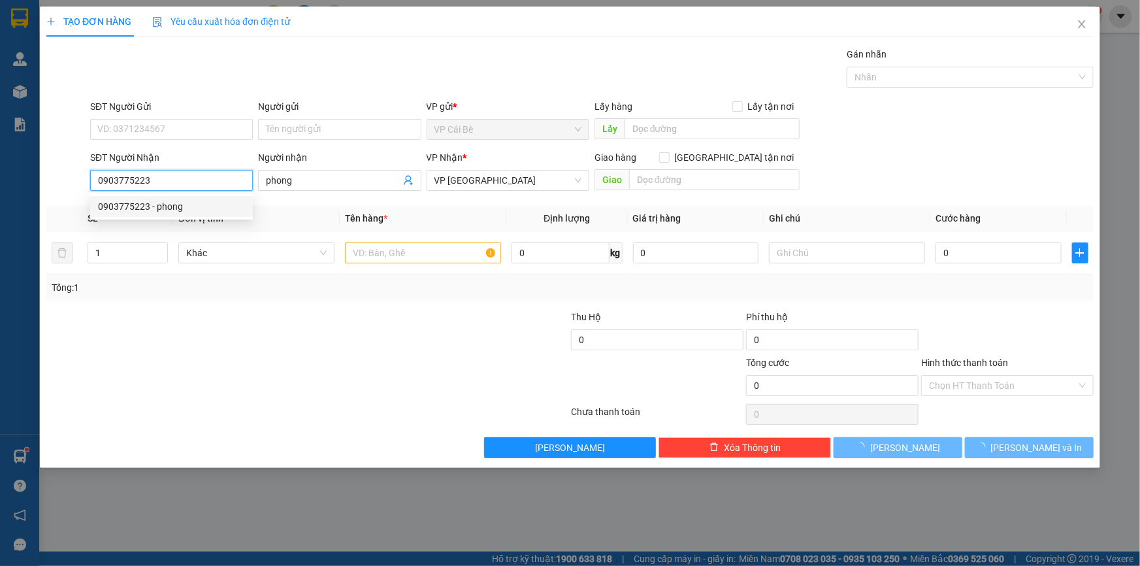
type input "20.000"
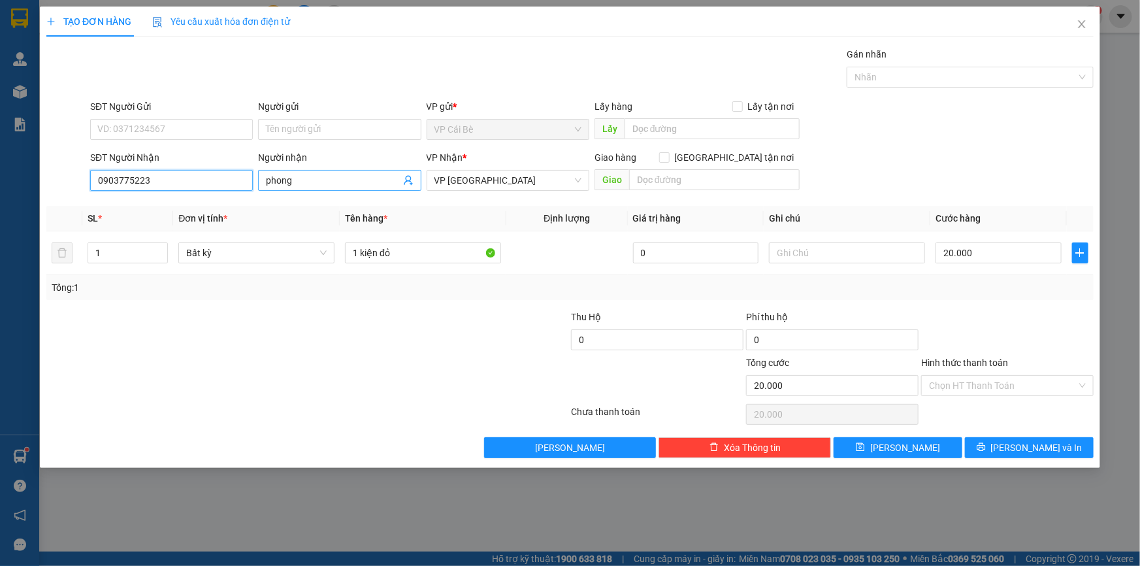
type input "0903775223"
click at [375, 184] on input "phong" at bounding box center [333, 180] width 134 height 14
click at [373, 184] on input "phong" at bounding box center [333, 180] width 134 height 14
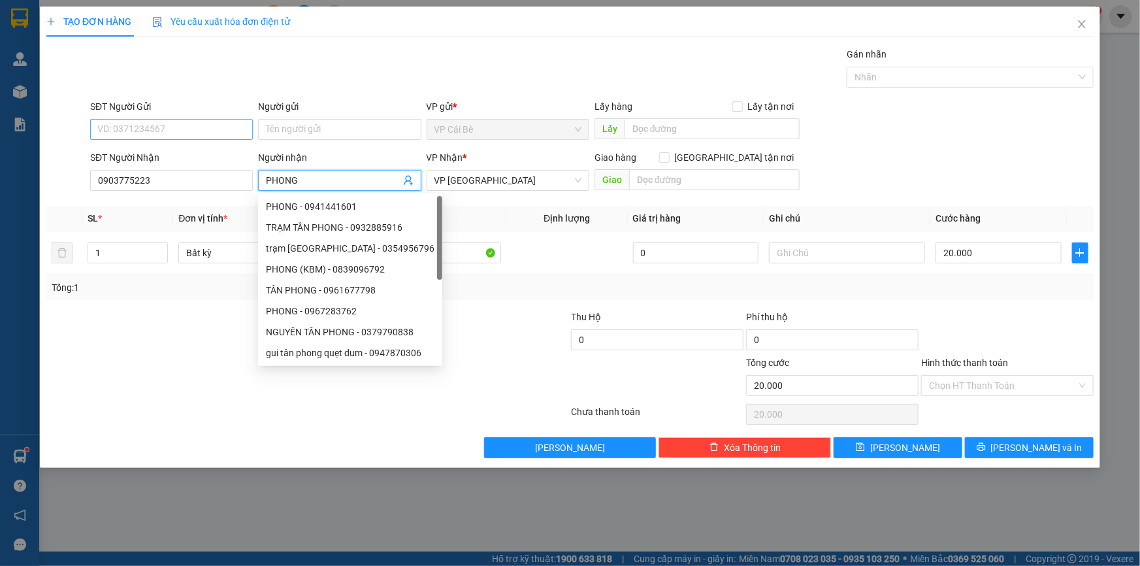
type input "PHONG"
click at [235, 138] on input "SĐT Người Gửi" at bounding box center [171, 129] width 163 height 21
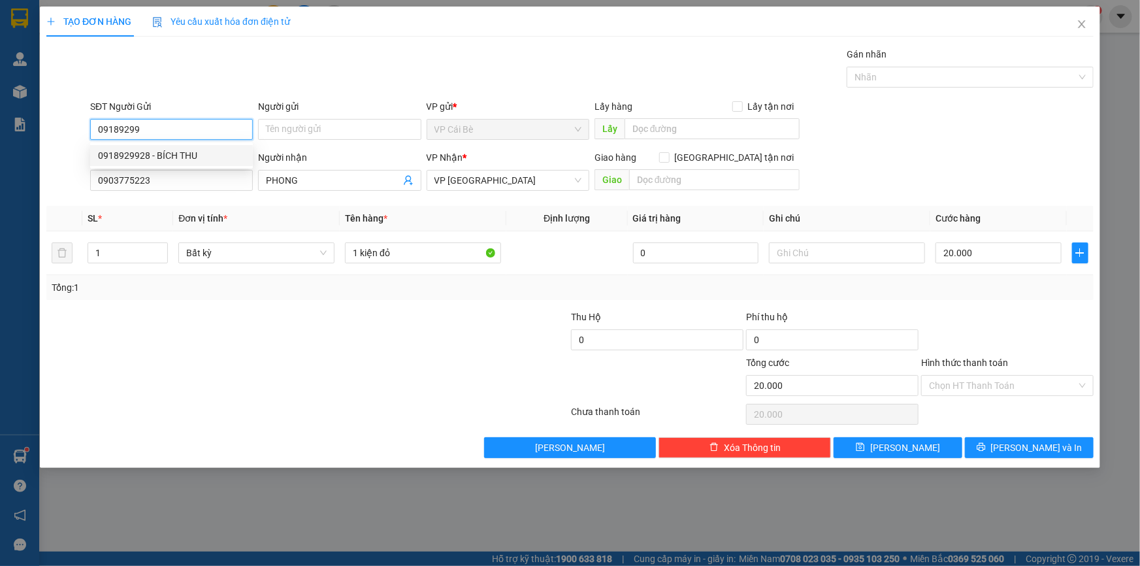
click at [212, 146] on div "0918929928 - BÍCH THU" at bounding box center [171, 155] width 163 height 21
type input "0918929928"
type input "BÍCH THU"
type input "0918929928"
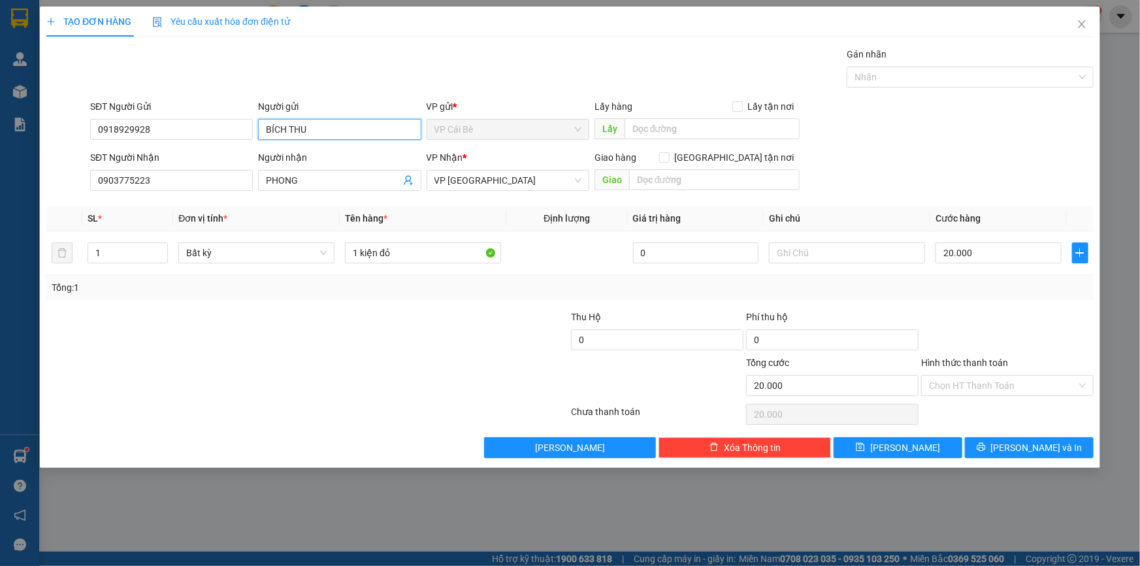
click at [323, 131] on input "BÍCH THU" at bounding box center [339, 129] width 163 height 21
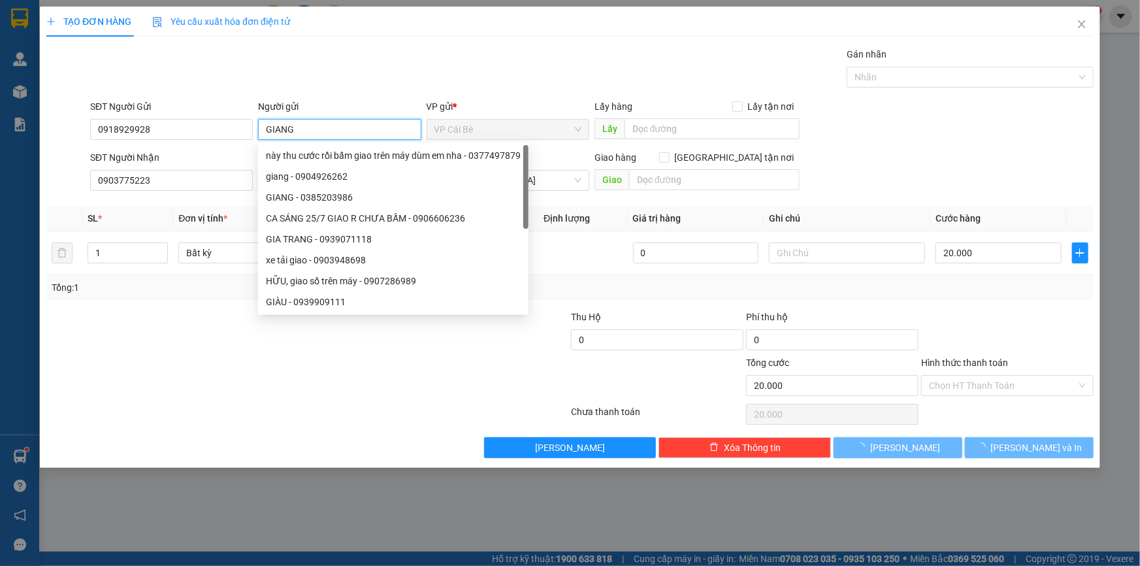
type input "GIANG"
drag, startPoint x: 411, startPoint y: 66, endPoint x: 415, endPoint y: 80, distance: 14.3
click at [412, 66] on div "Gói vận chuyển * Tiêu chuẩn Gán nhãn Nhãn" at bounding box center [592, 70] width 1009 height 46
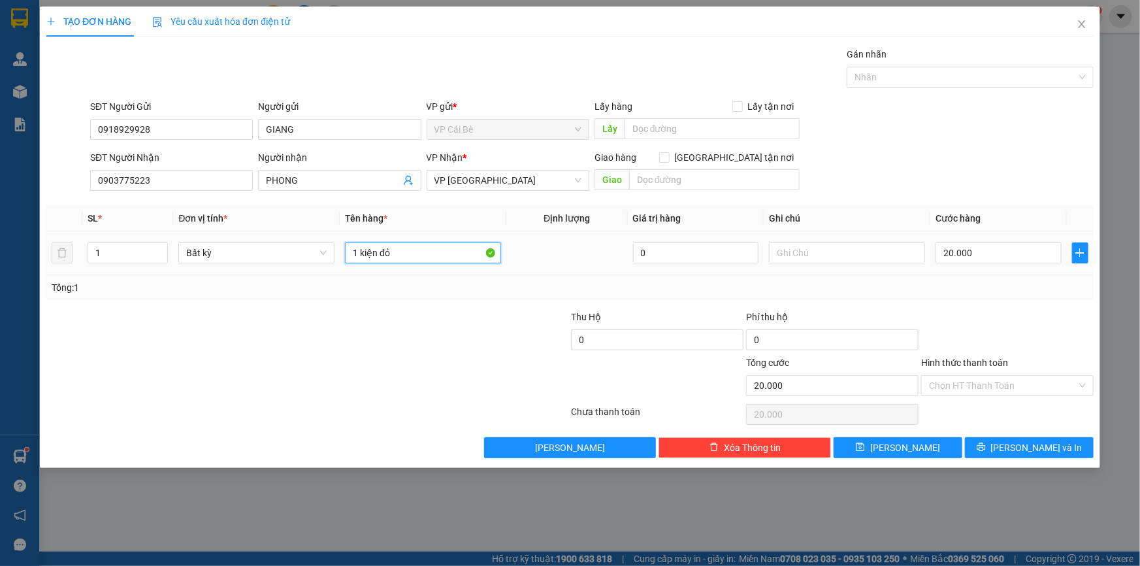
click at [429, 250] on input "1 kiện đỏ" at bounding box center [423, 252] width 156 height 21
click at [430, 249] on input "1 kiện đỏ" at bounding box center [423, 252] width 156 height 21
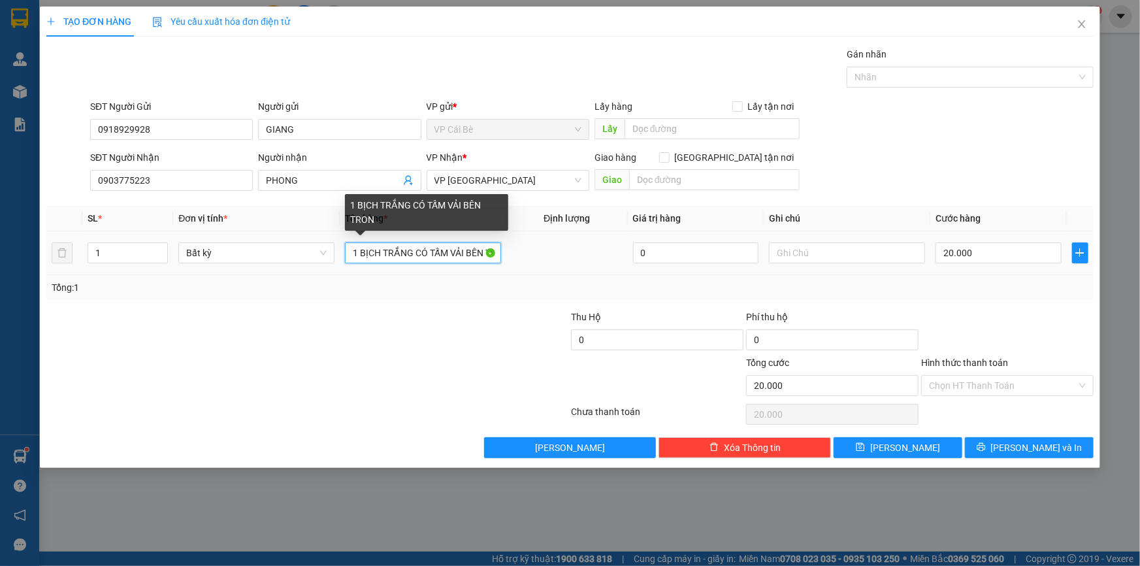
type input "1 BỊCH TRẮNG CÓ TẤM VẢI BÊN TRONG"
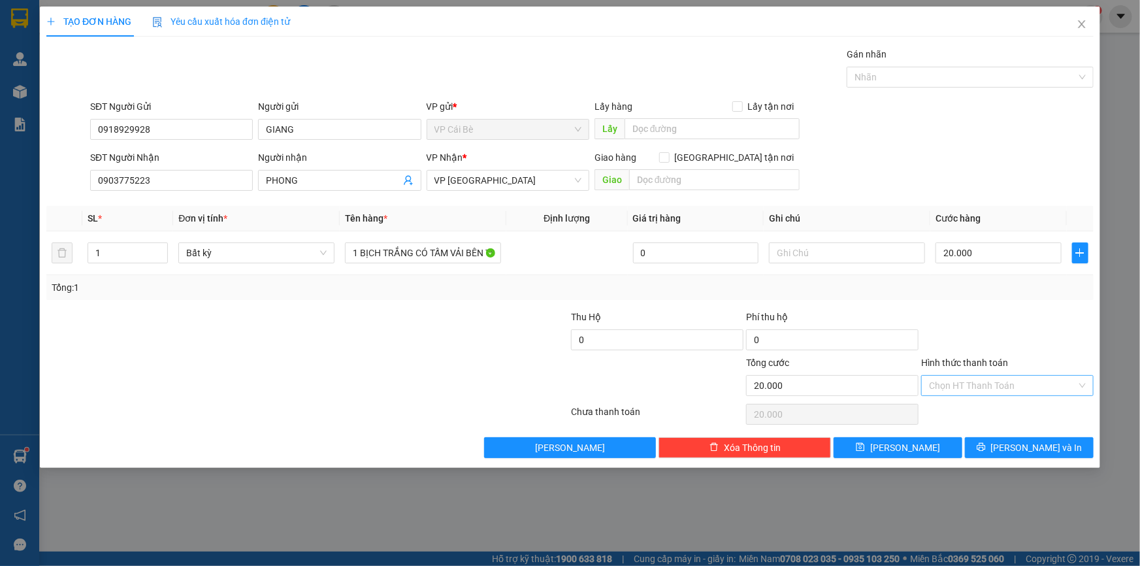
click at [982, 391] on input "Hình thức thanh toán" at bounding box center [1003, 386] width 148 height 20
click at [980, 421] on div "Miễn phí" at bounding box center [1007, 431] width 172 height 21
click at [1014, 391] on span "Miễn phí" at bounding box center [1007, 386] width 157 height 20
click at [1015, 411] on div "Tại văn phòng" at bounding box center [1007, 411] width 157 height 14
click at [1043, 440] on span "Lưu và In" at bounding box center [1036, 447] width 91 height 14
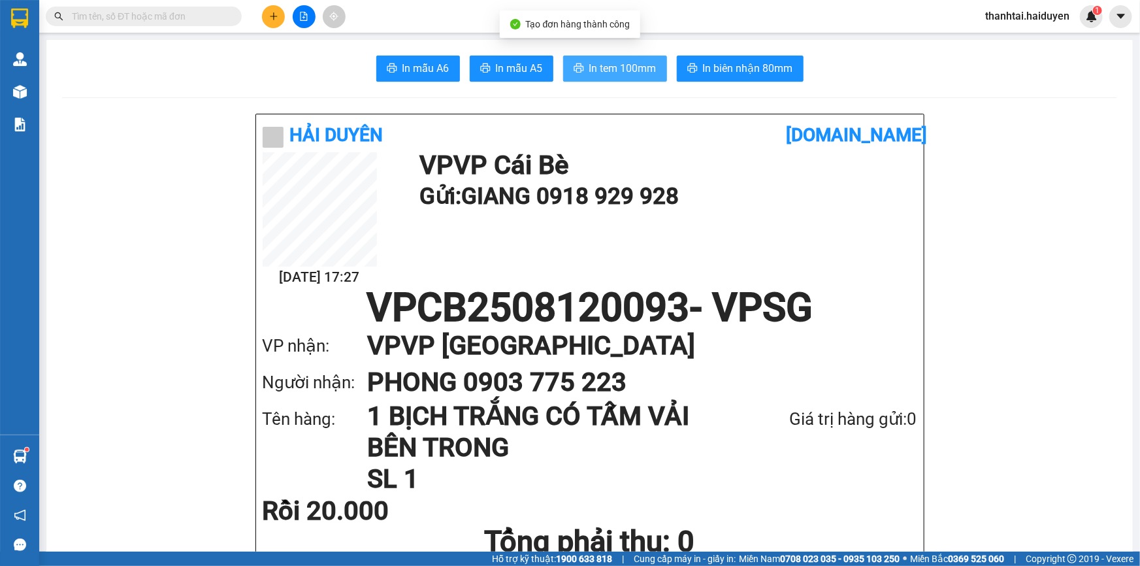
click at [641, 61] on span "In tem 100mm" at bounding box center [622, 68] width 67 height 16
click at [211, 17] on input "text" at bounding box center [149, 16] width 154 height 14
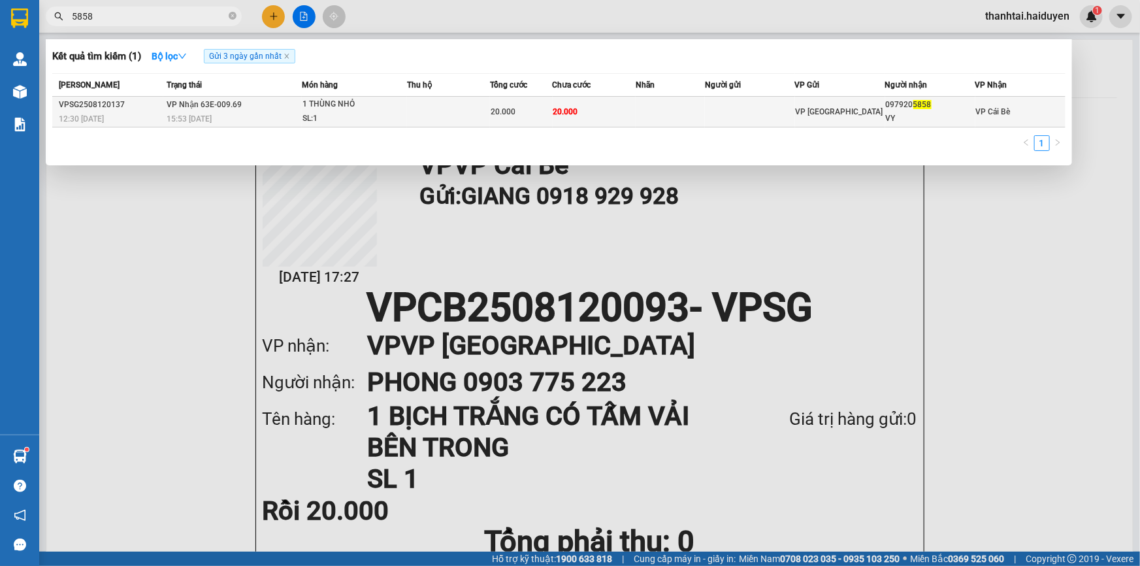
type input "5858"
click at [405, 100] on span "1 THÙNG NHỎ SL: 1" at bounding box center [354, 111] width 104 height 28
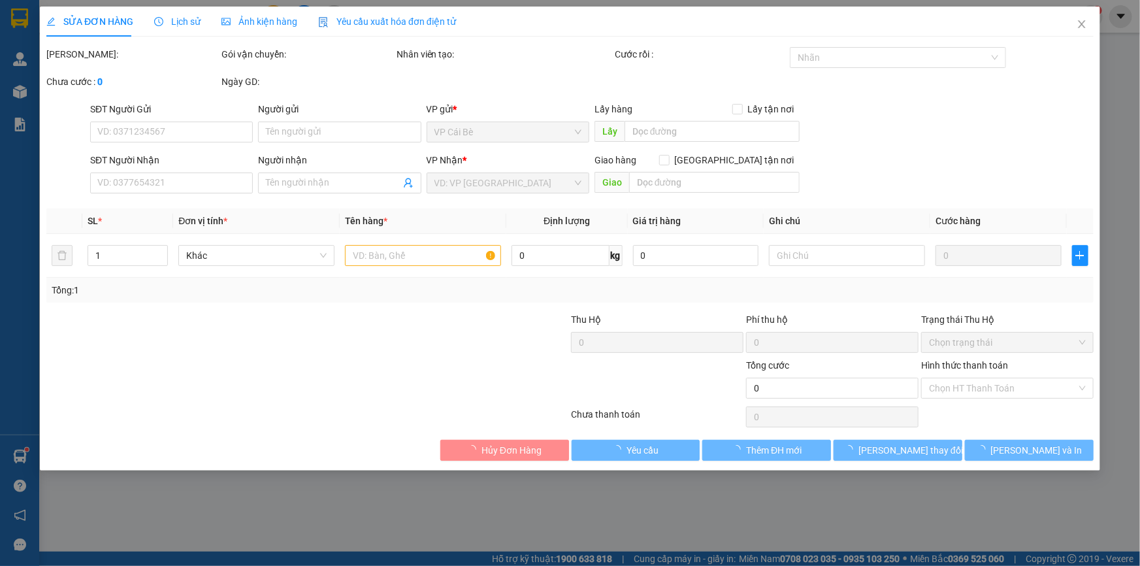
type input "0979205858"
type input "VY"
type input "20.000"
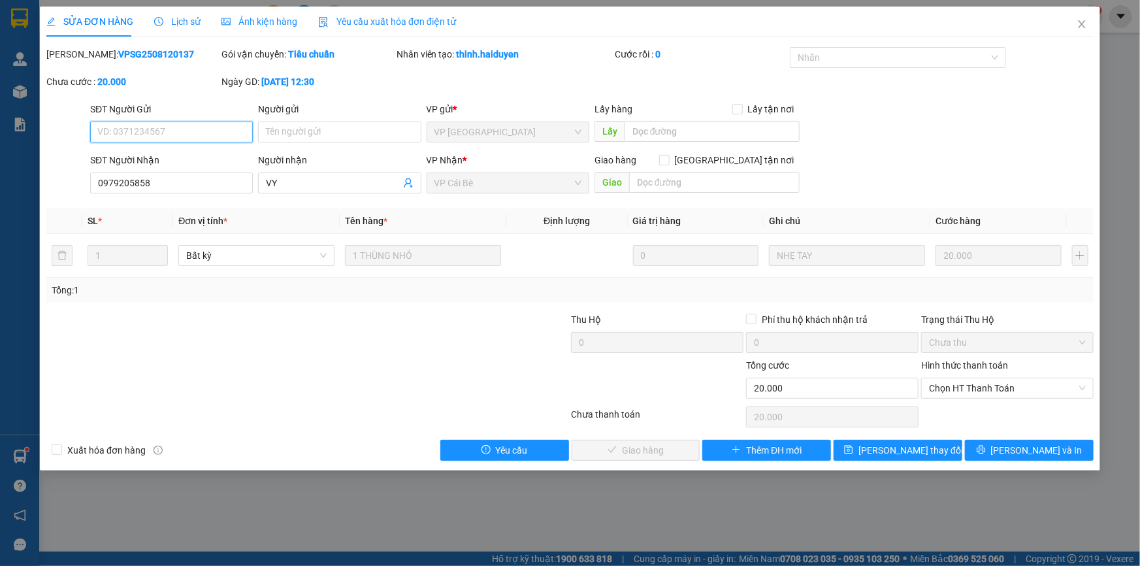
drag, startPoint x: 971, startPoint y: 395, endPoint x: 984, endPoint y: 412, distance: 22.3
click at [975, 398] on div "Hình thức thanh toán Chọn HT Thanh Toán" at bounding box center [1007, 381] width 172 height 46
click at [984, 413] on div "Chọn HT Thanh Toán" at bounding box center [1007, 417] width 175 height 26
click at [975, 393] on span "Chọn HT Thanh Toán" at bounding box center [1007, 388] width 157 height 20
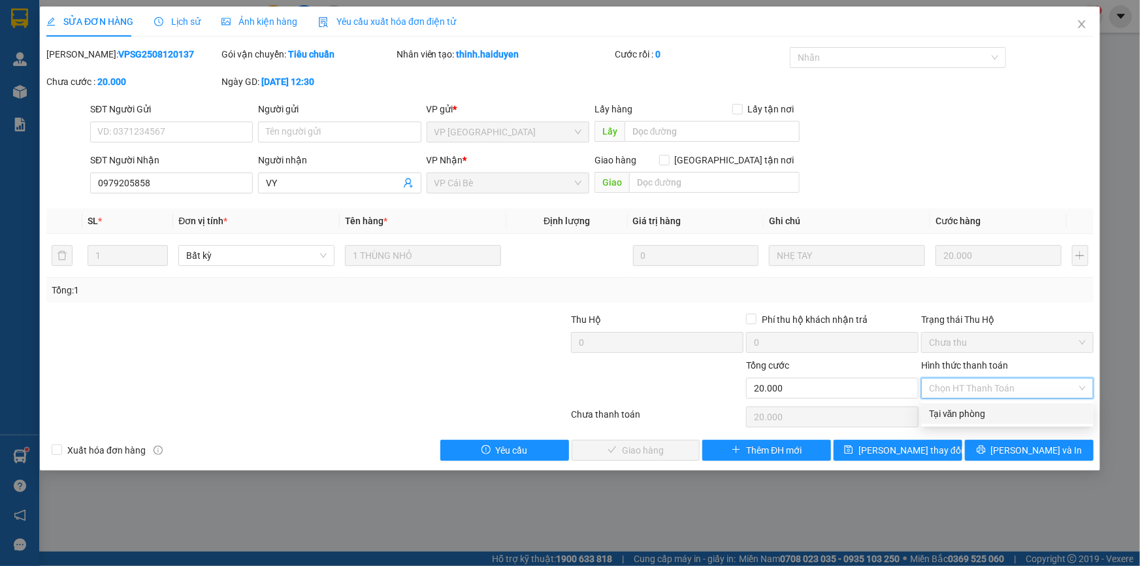
click at [982, 419] on div "Tại văn phòng" at bounding box center [1007, 413] width 157 height 14
type input "0"
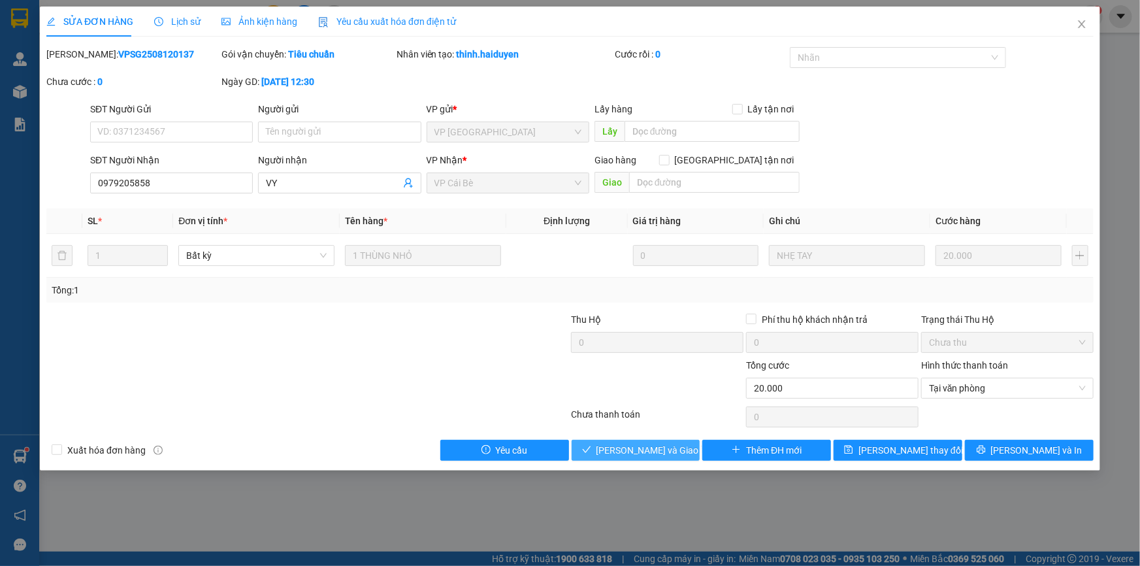
click at [641, 445] on span "Lưu và Giao hàng" at bounding box center [658, 450] width 125 height 14
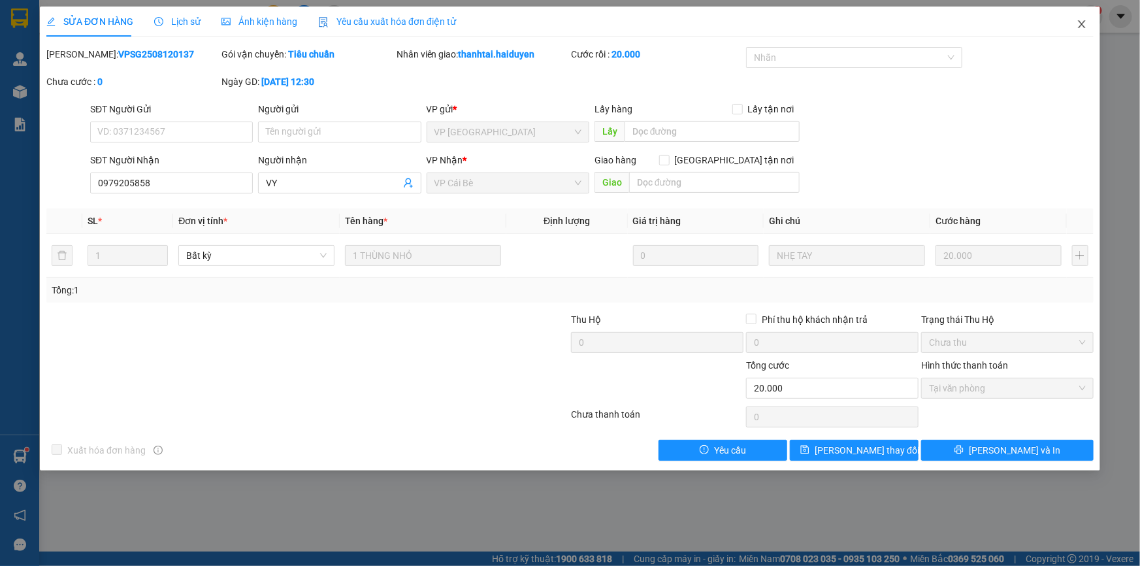
click at [1078, 20] on span "Close" at bounding box center [1081, 25] width 37 height 37
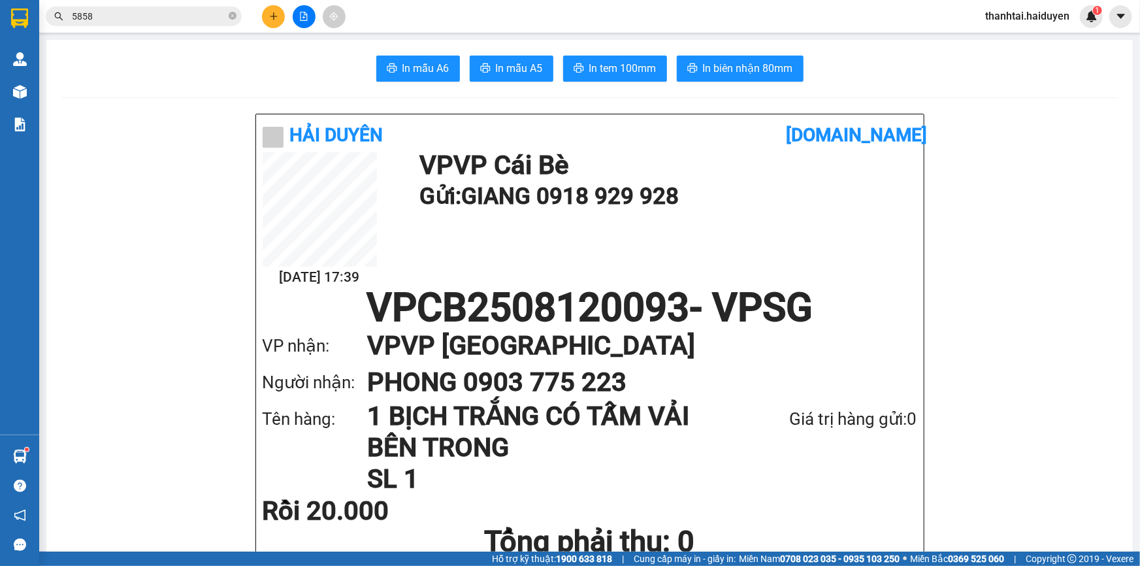
click at [182, 9] on input "5858" at bounding box center [149, 16] width 154 height 14
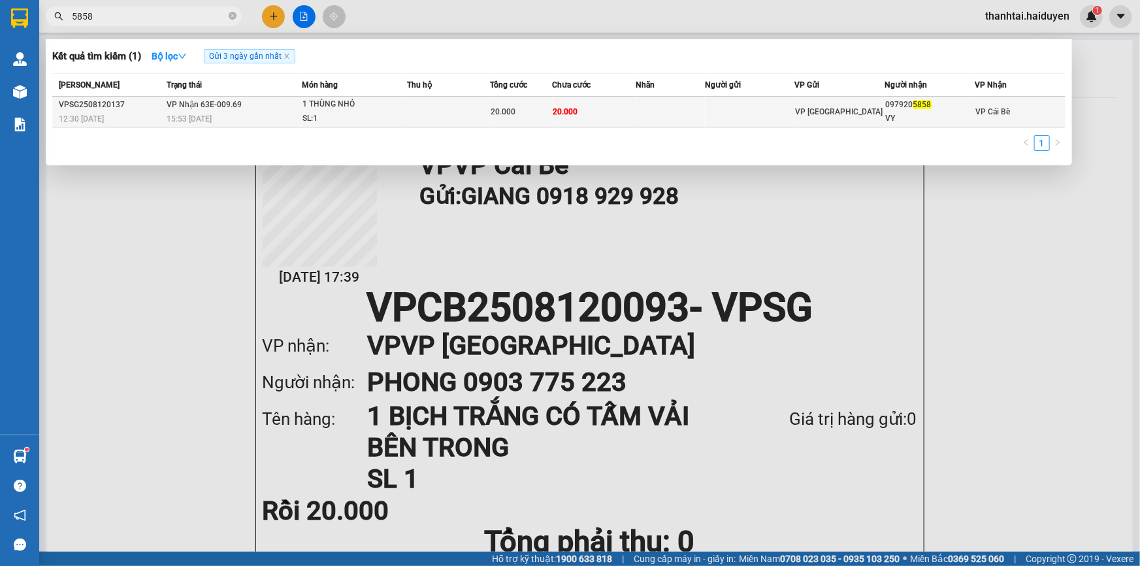
click at [257, 112] on div "15:53 - 12/08" at bounding box center [234, 119] width 135 height 14
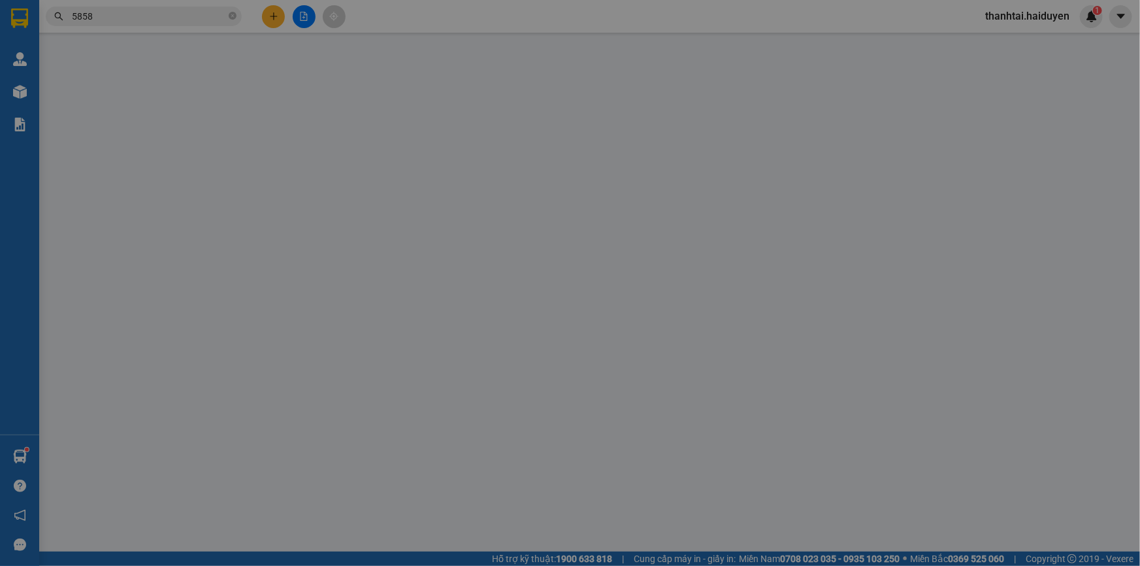
type input "0979205858"
type input "VY"
type input "20.000"
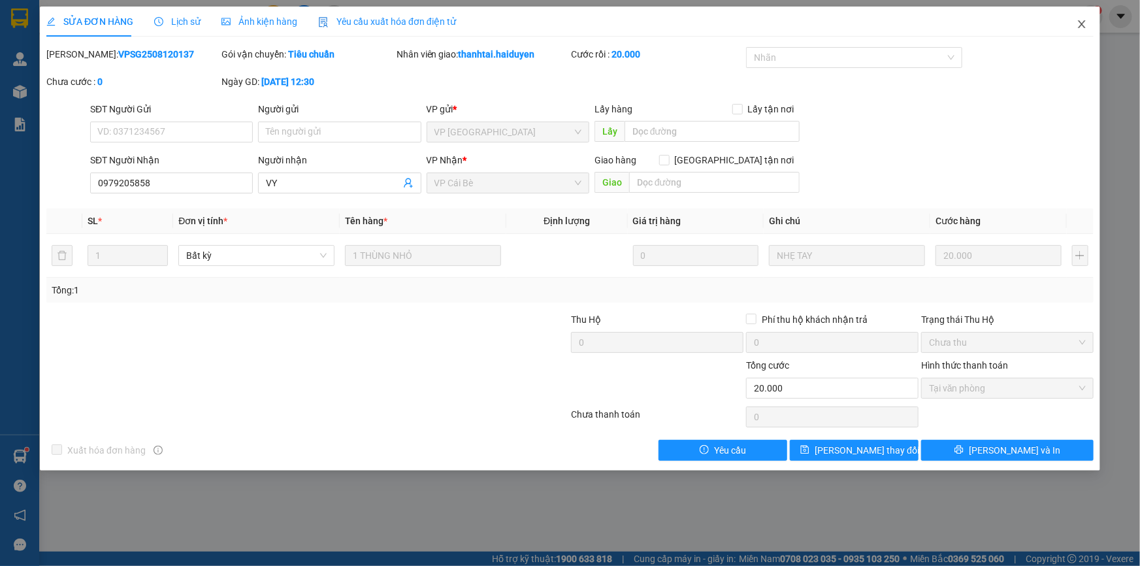
click at [1084, 24] on icon "close" at bounding box center [1081, 24] width 10 height 10
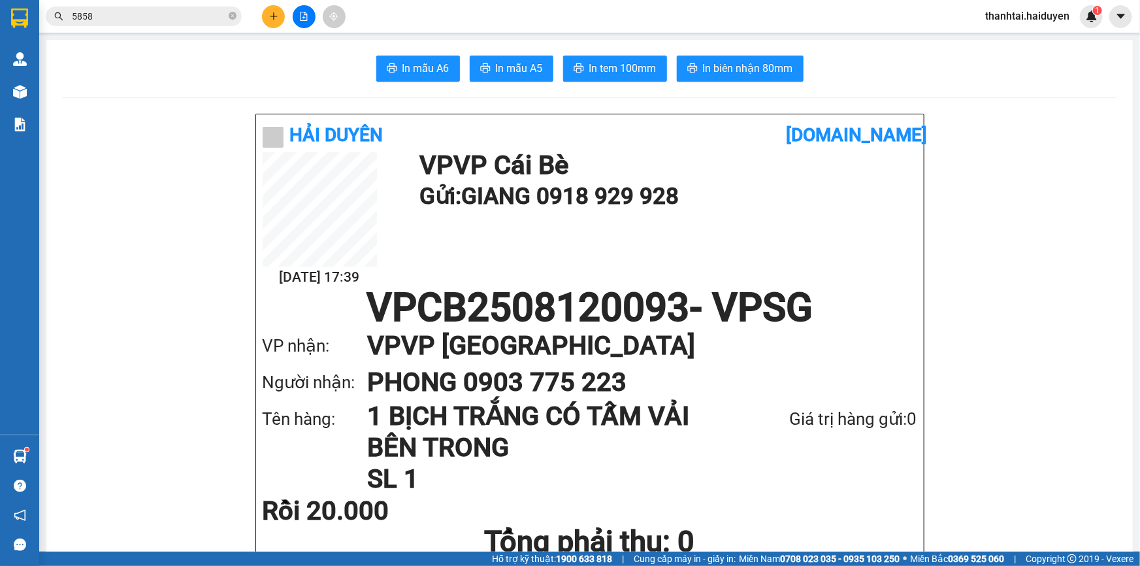
drag, startPoint x: 234, startPoint y: 19, endPoint x: 244, endPoint y: 14, distance: 11.1
click at [235, 19] on icon "close-circle" at bounding box center [233, 16] width 8 height 8
click at [189, 9] on input "text" at bounding box center [149, 16] width 154 height 14
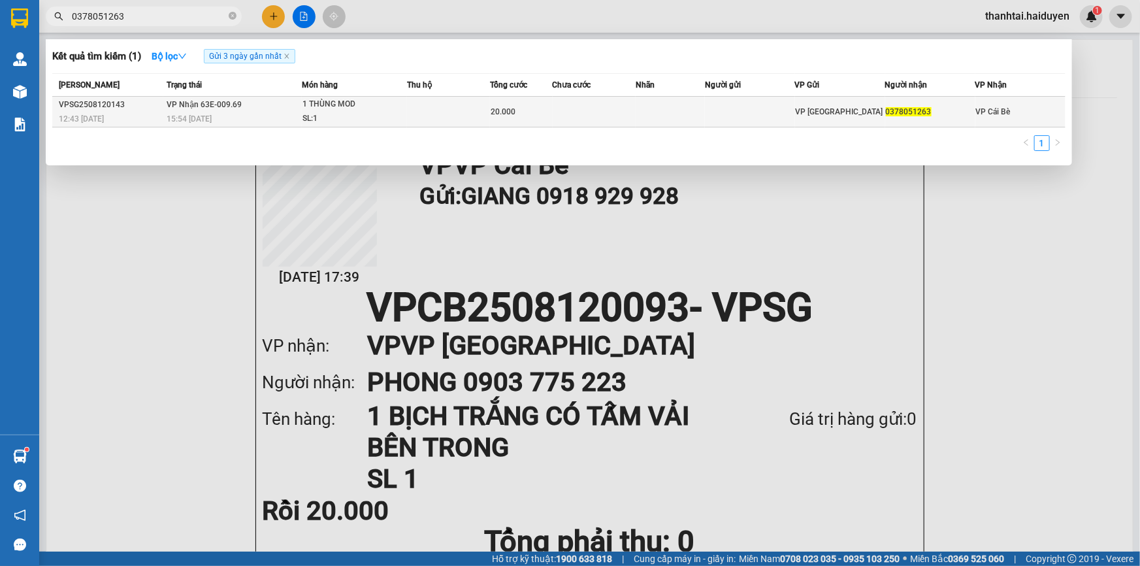
type input "0378051263"
click at [346, 99] on div "1 THÙNG MOD" at bounding box center [351, 104] width 98 height 14
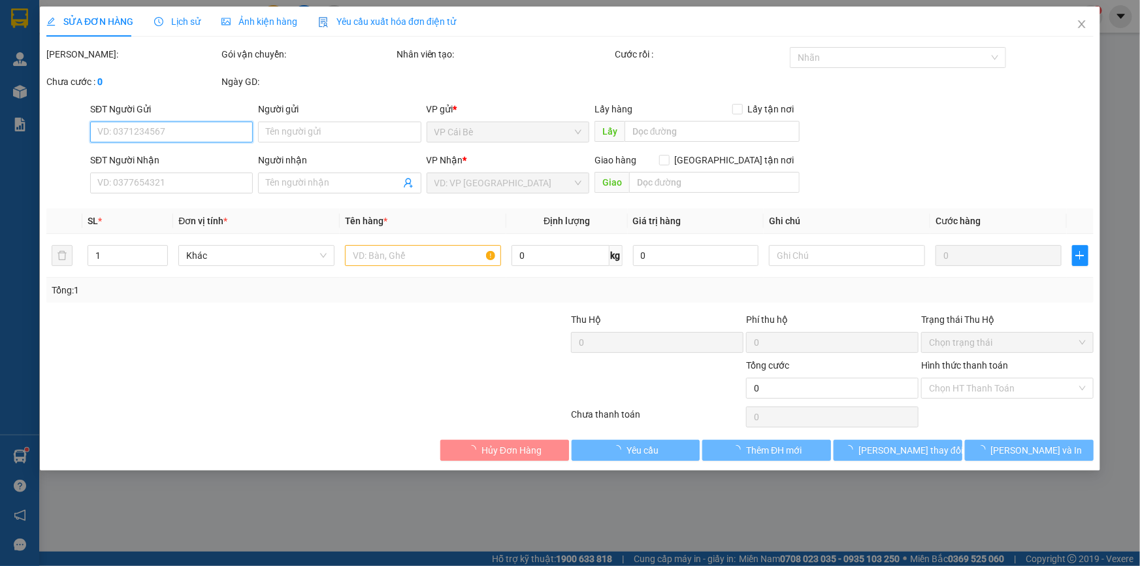
type input "0378051263"
type input "20.000"
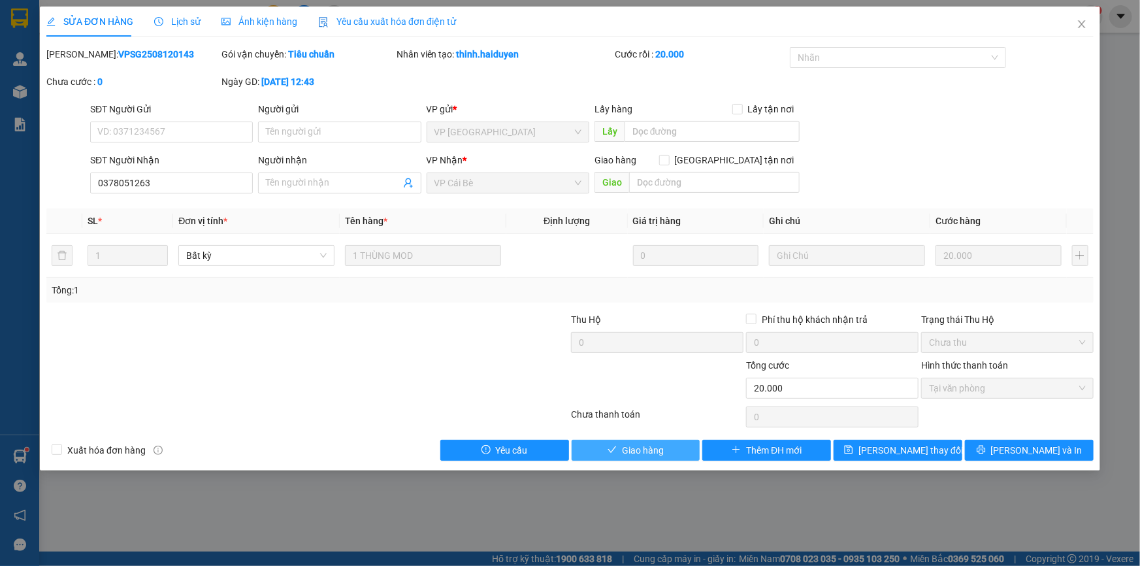
click at [641, 440] on button "Giao hàng" at bounding box center [636, 450] width 129 height 21
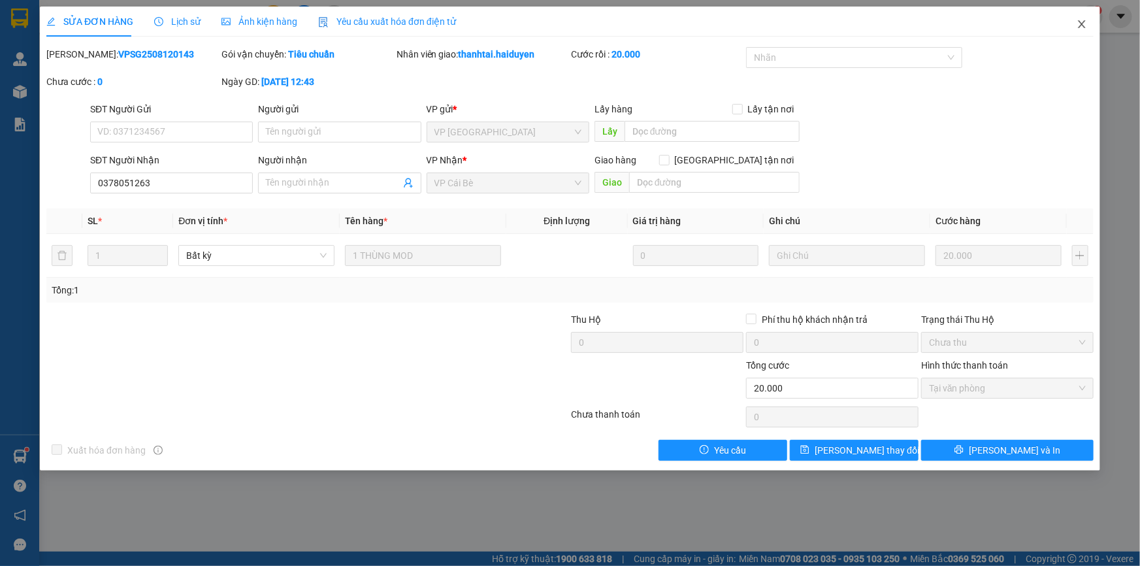
click at [1087, 24] on span "Close" at bounding box center [1081, 25] width 37 height 37
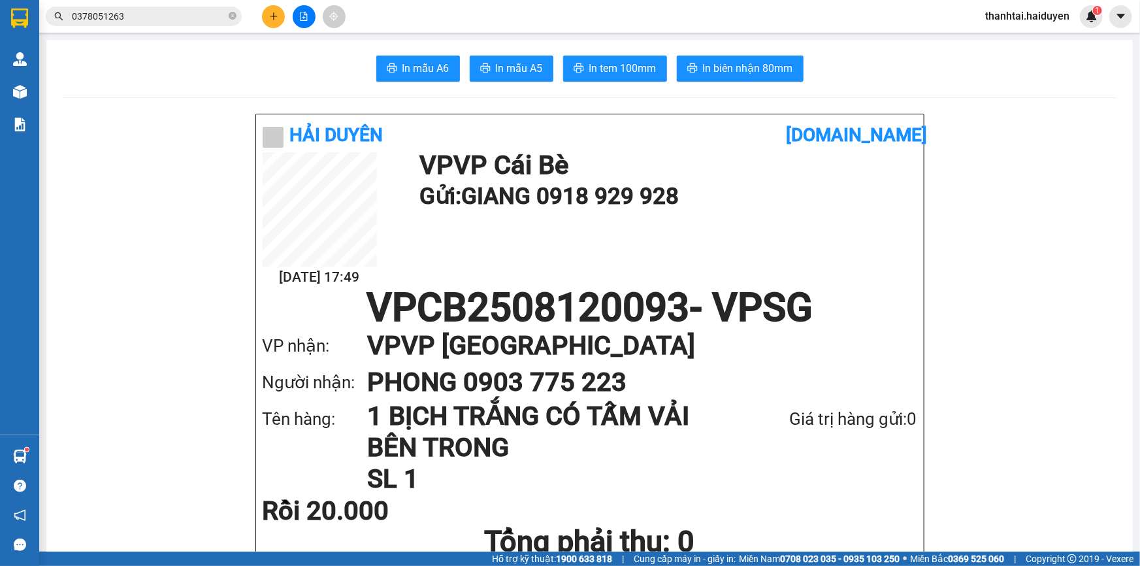
click at [168, 22] on input "0378051263" at bounding box center [149, 16] width 154 height 14
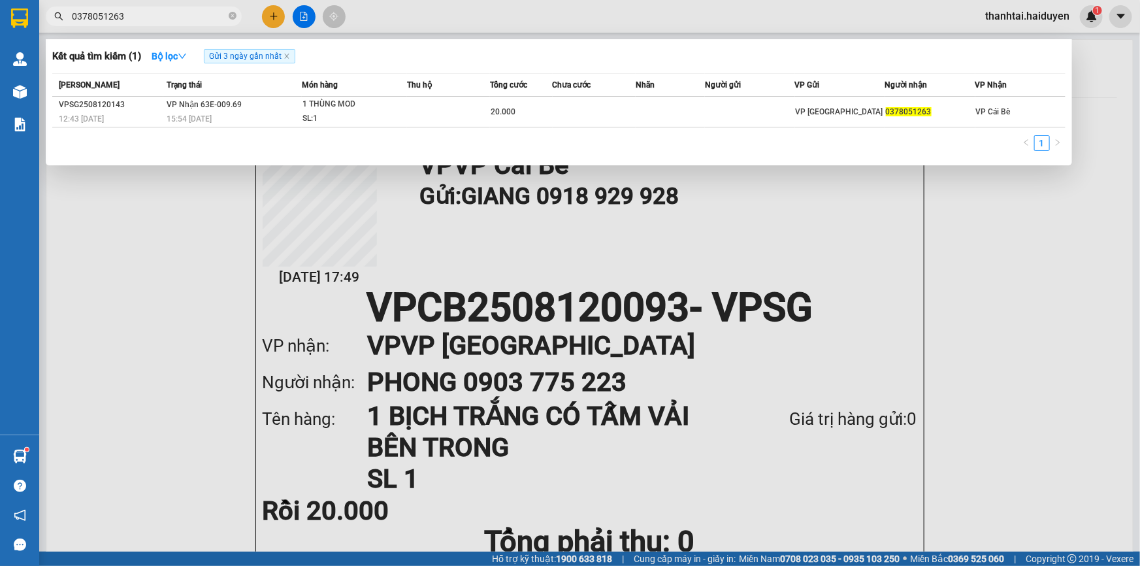
click at [168, 21] on input "0378051263" at bounding box center [149, 16] width 154 height 14
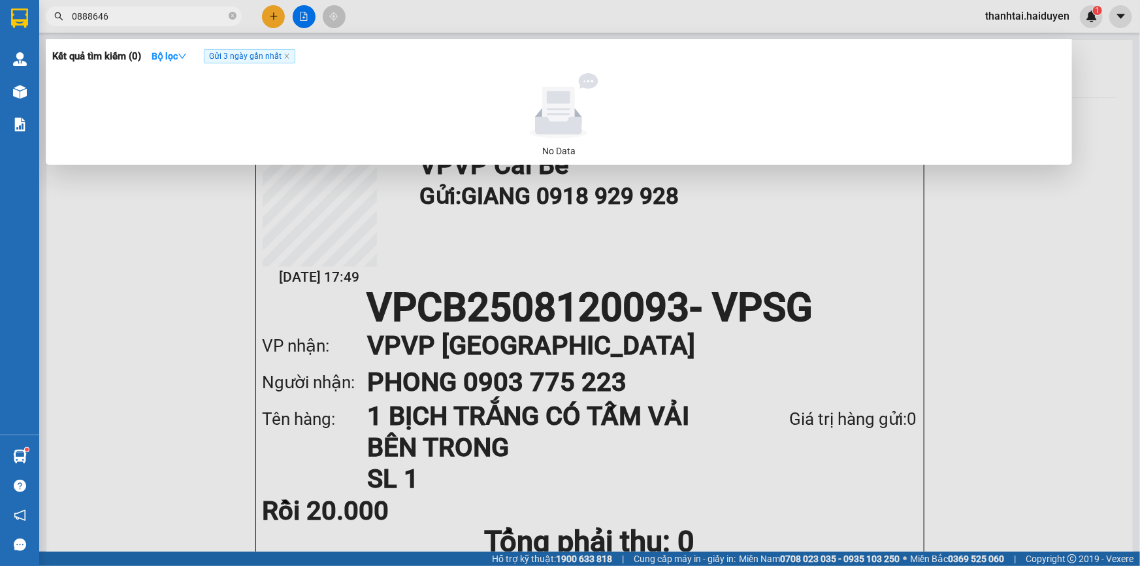
click at [166, 20] on input "0888646" at bounding box center [149, 16] width 154 height 14
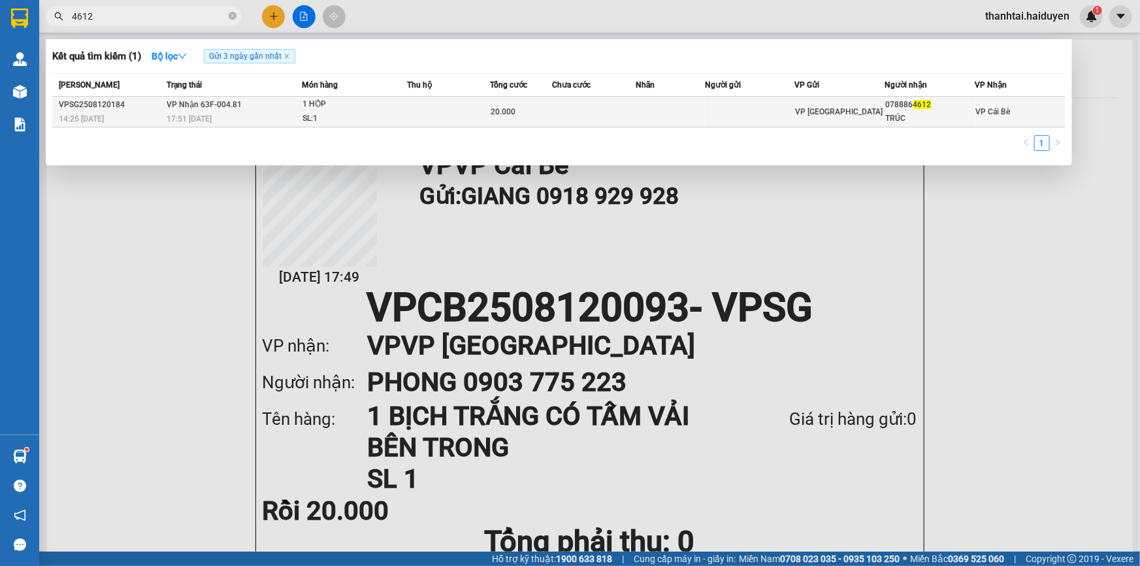
type input "4612"
click at [528, 116] on div "20.000" at bounding box center [521, 112] width 61 height 14
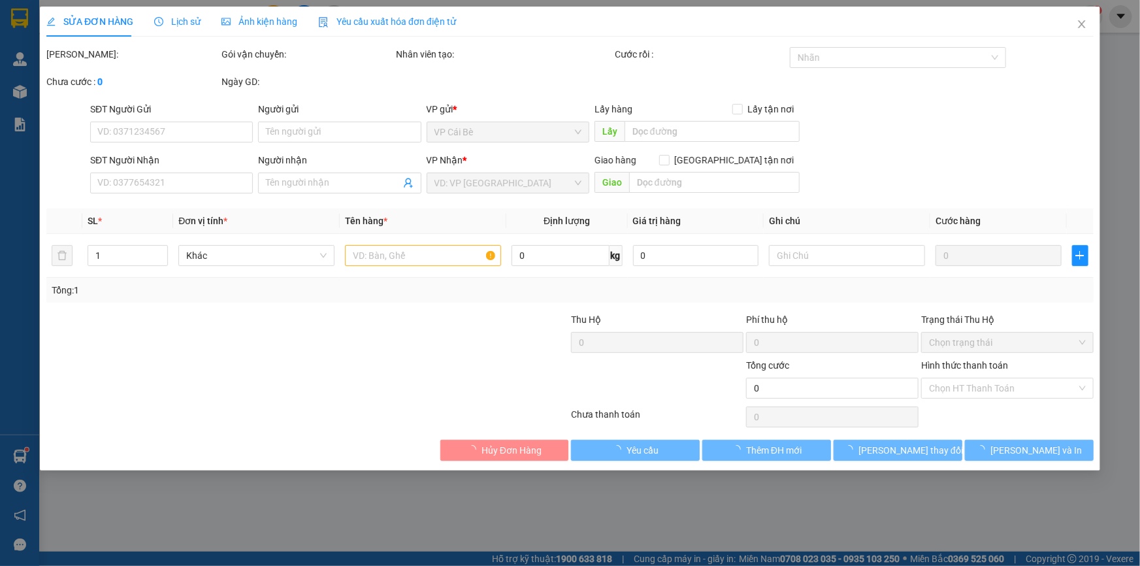
type input "0788864612"
type input "TRÚC"
type input "20.000"
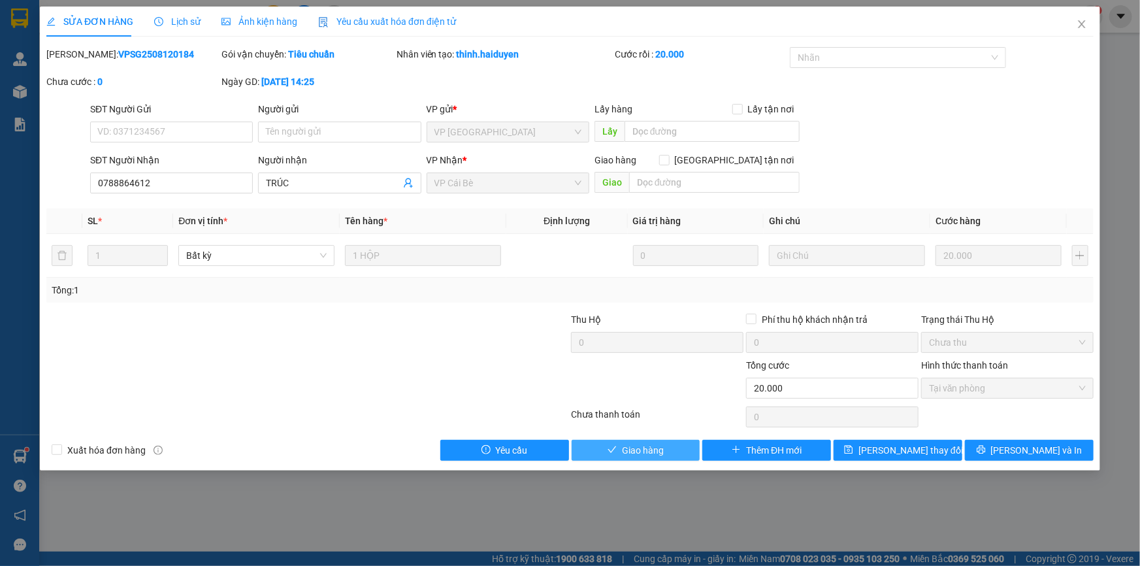
click at [651, 444] on span "Giao hàng" at bounding box center [643, 450] width 42 height 14
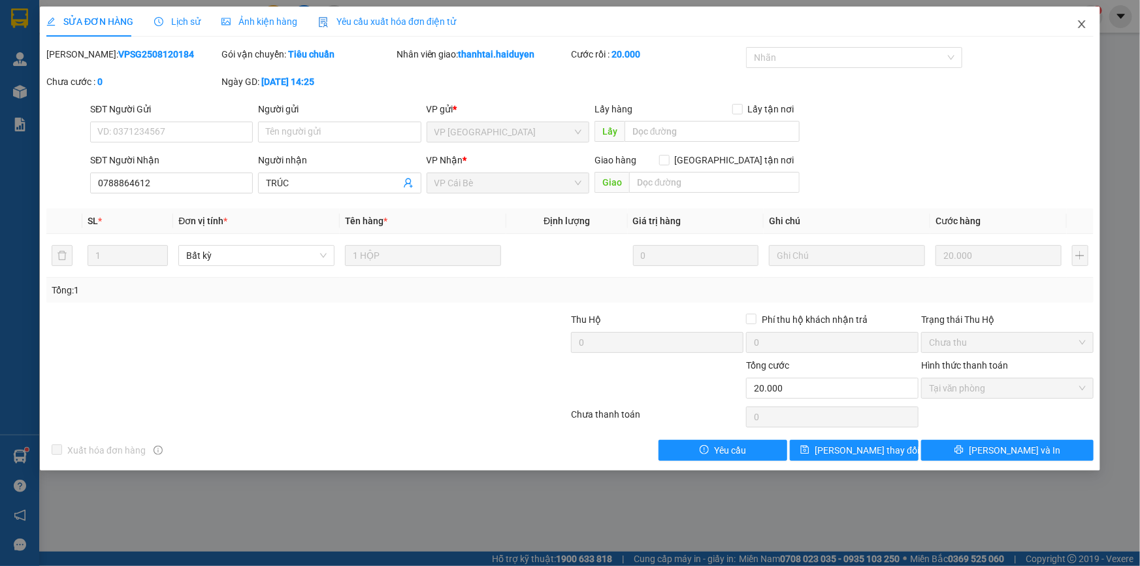
click at [1077, 25] on icon "close" at bounding box center [1081, 24] width 10 height 10
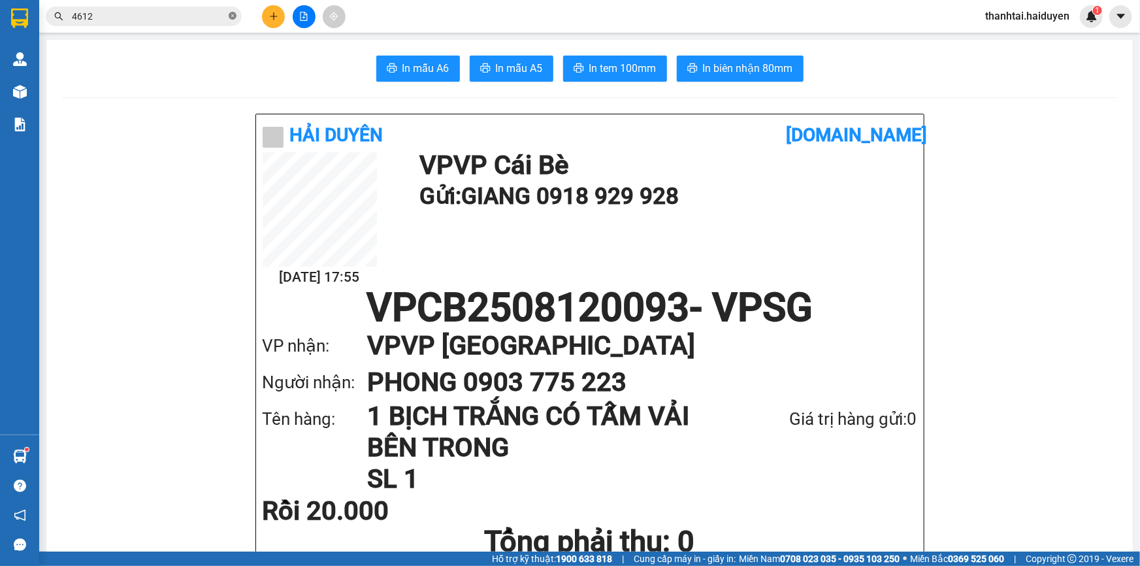
click at [231, 16] on icon "close-circle" at bounding box center [233, 16] width 8 height 8
click at [164, 22] on input "text" at bounding box center [149, 16] width 154 height 14
click at [161, 26] on div "Kết quả tìm kiếm ( 1 ) Bộ lọc Gửi 3 ngày gần nhất Mã ĐH Trạng thái Món hàng Thu…" at bounding box center [127, 16] width 255 height 23
click at [165, 8] on span at bounding box center [144, 17] width 196 height 20
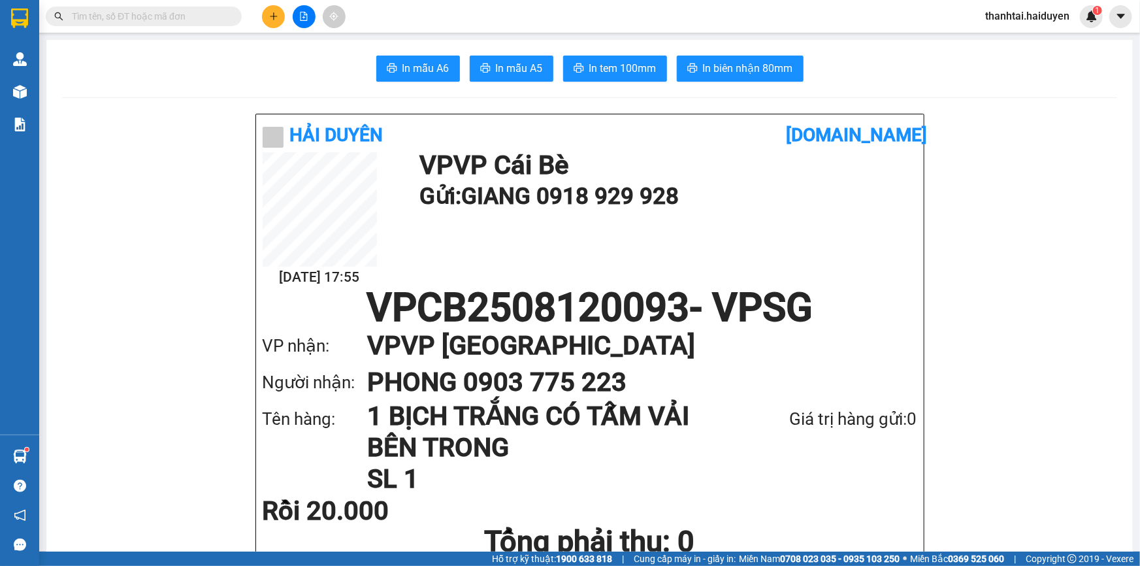
click at [165, 8] on span at bounding box center [144, 17] width 196 height 20
drag, startPoint x: 165, startPoint y: 8, endPoint x: 150, endPoint y: 1, distance: 17.2
click at [165, 7] on span at bounding box center [144, 17] width 196 height 20
click at [91, 10] on span at bounding box center [144, 17] width 196 height 20
click at [93, 26] on div "Kết quả tìm kiếm ( 1 ) Bộ lọc Gửi 3 ngày gần nhất Mã ĐH Trạng thái Món hàng Thu…" at bounding box center [127, 16] width 255 height 23
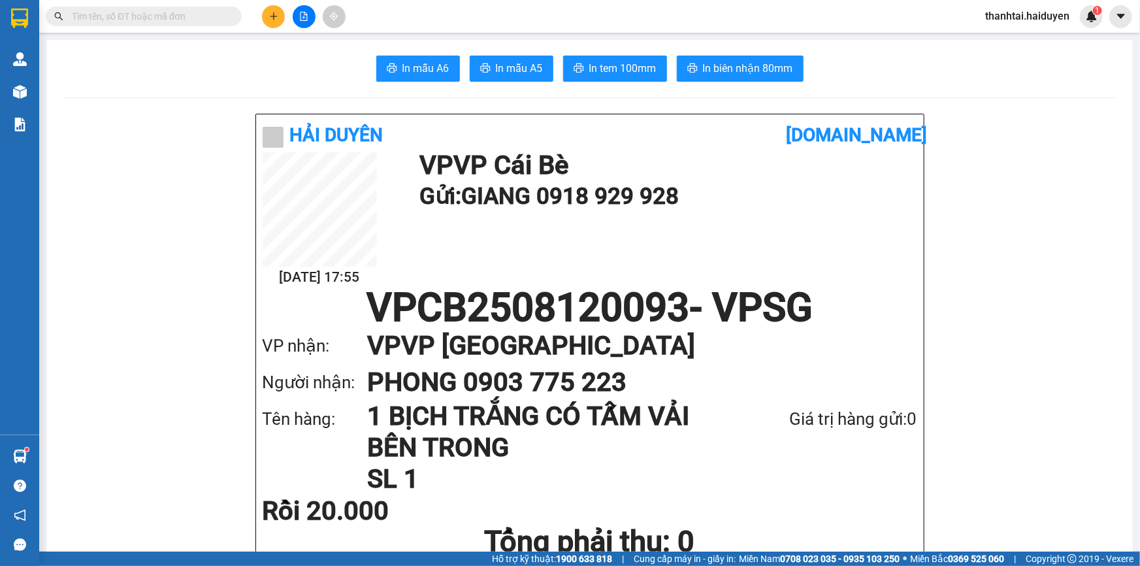
click at [72, 18] on input "text" at bounding box center [149, 16] width 154 height 14
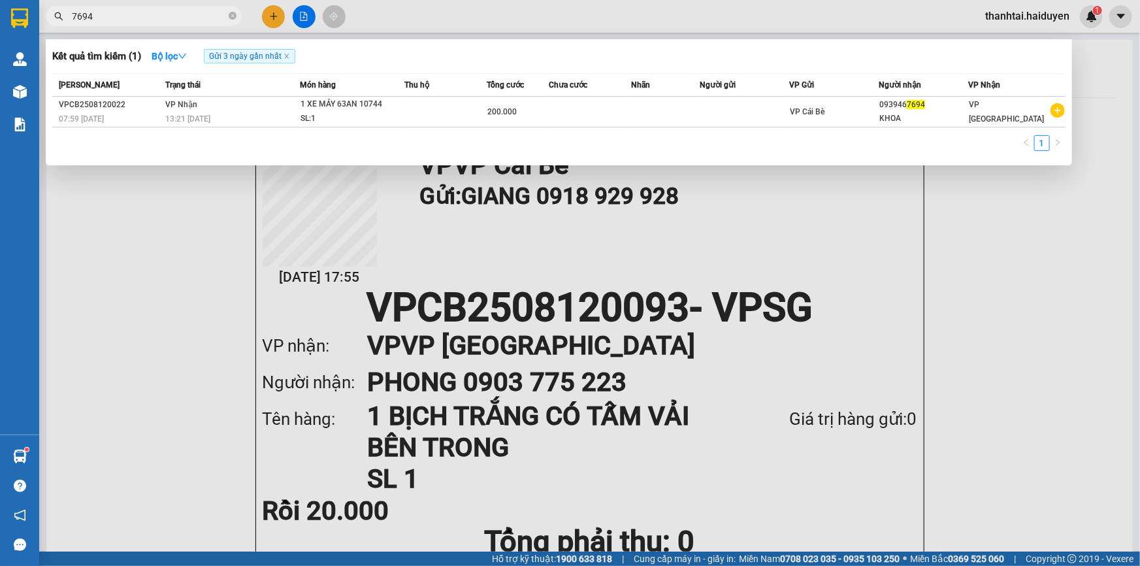
type input "7694"
click at [230, 8] on span "7694" at bounding box center [144, 17] width 196 height 20
click at [231, 13] on icon "close-circle" at bounding box center [233, 16] width 8 height 8
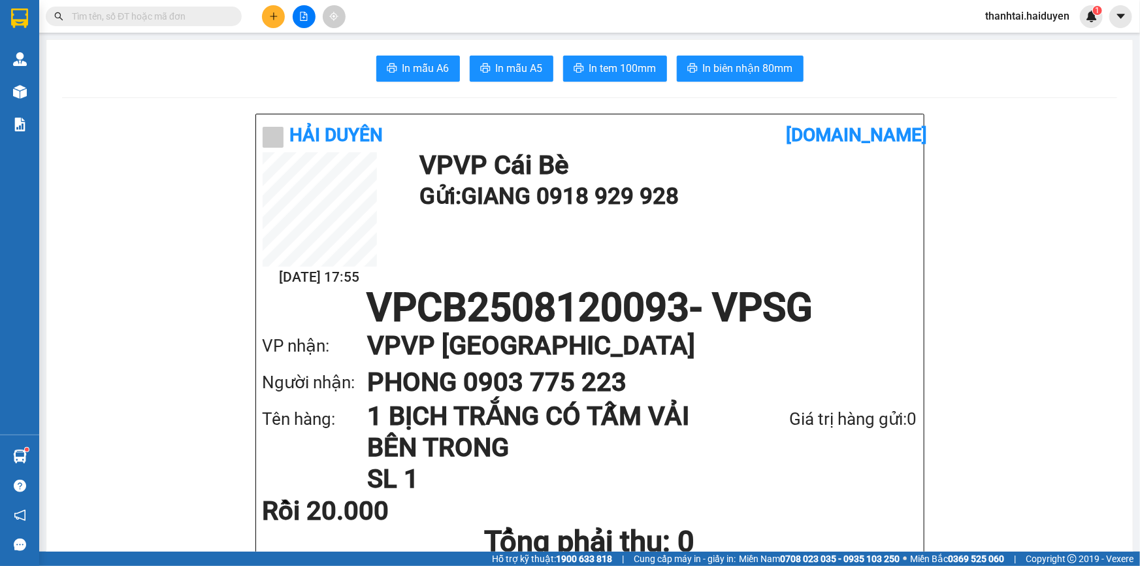
drag, startPoint x: 0, startPoint y: 11, endPoint x: 0, endPoint y: 52, distance: 41.2
click at [18, 26] on div at bounding box center [19, 21] width 39 height 42
click at [20, 27] on img at bounding box center [19, 18] width 17 height 20
click at [0, 50] on div "Quản Lý Quản lý thu hộ Kho hàng mới Báo cáo Báo cáo dòng tiền (nhân viên) Doanh…" at bounding box center [19, 217] width 39 height 434
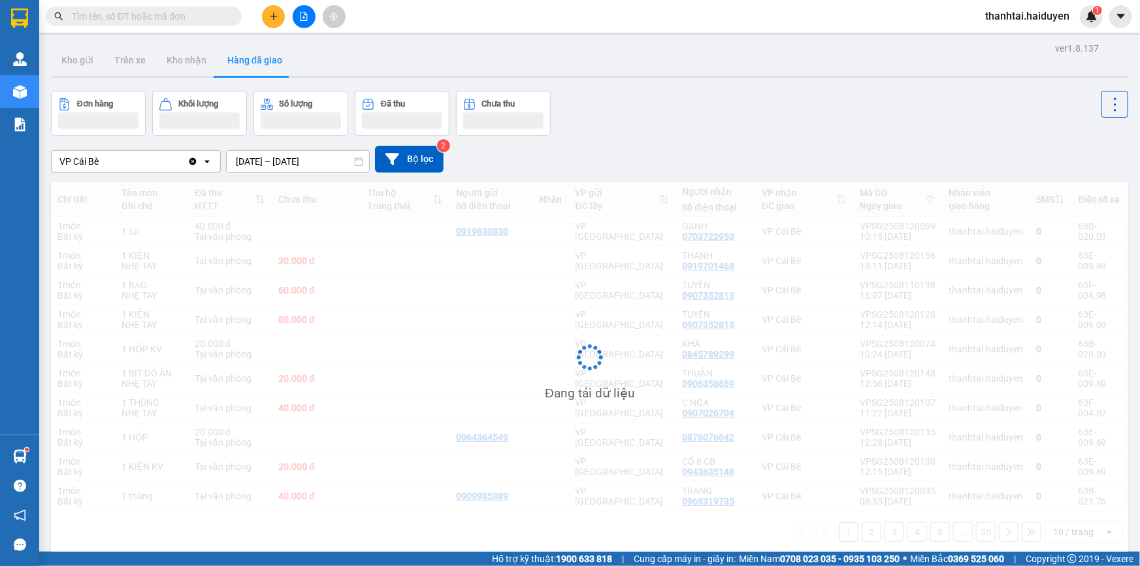
click at [266, 10] on button at bounding box center [273, 16] width 23 height 23
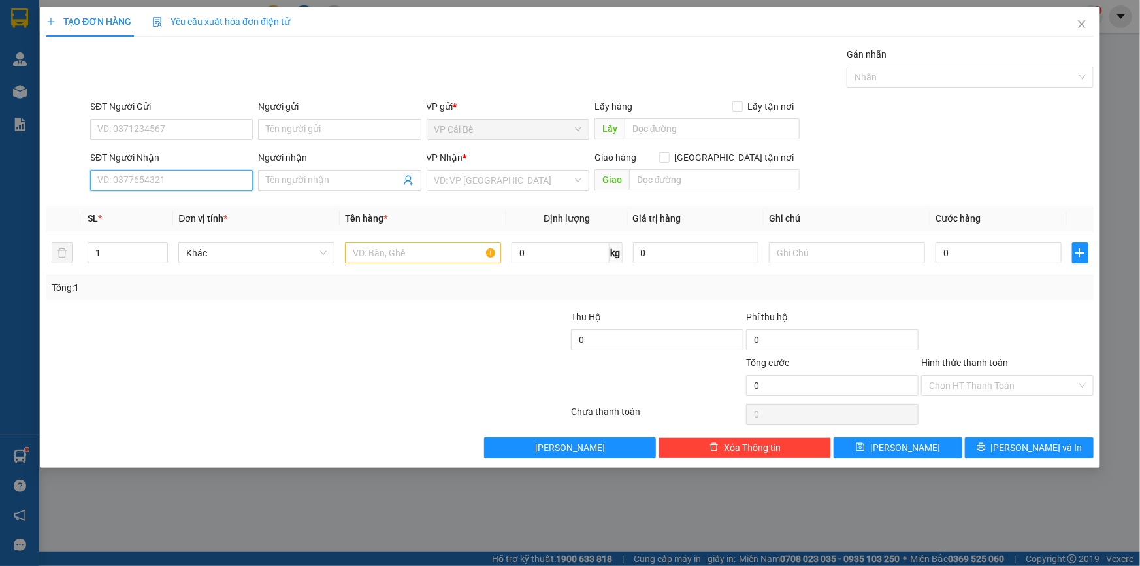
click at [202, 176] on input "SĐT Người Nhận" at bounding box center [171, 180] width 163 height 21
type input "0969248958"
click at [216, 202] on div "0969248958 - NHỰT" at bounding box center [171, 206] width 147 height 14
type input "NHỰT"
type input "60.000"
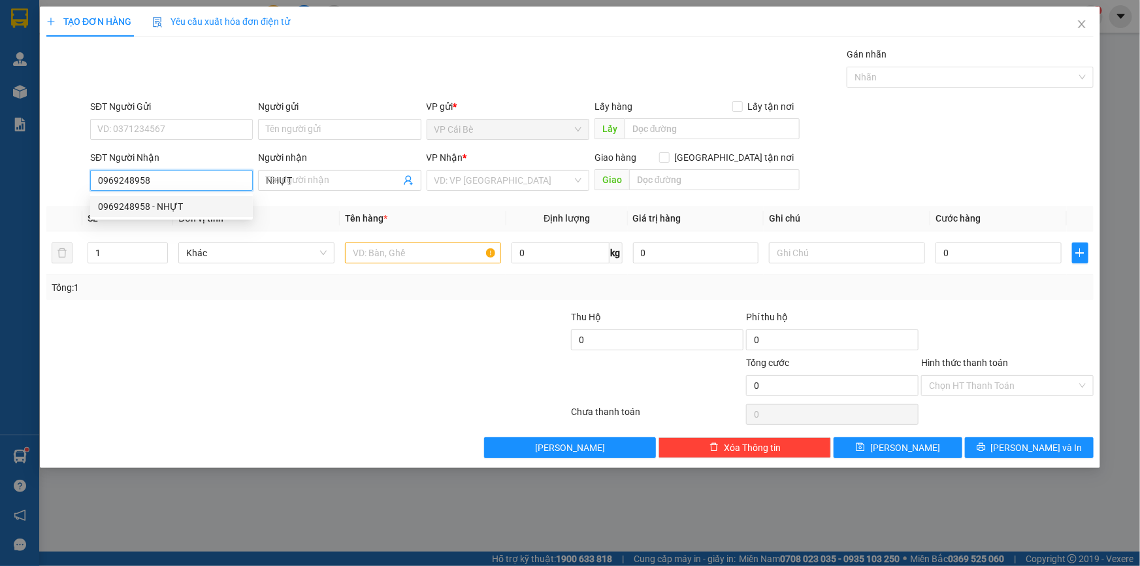
type input "60.000"
type input "0969248958"
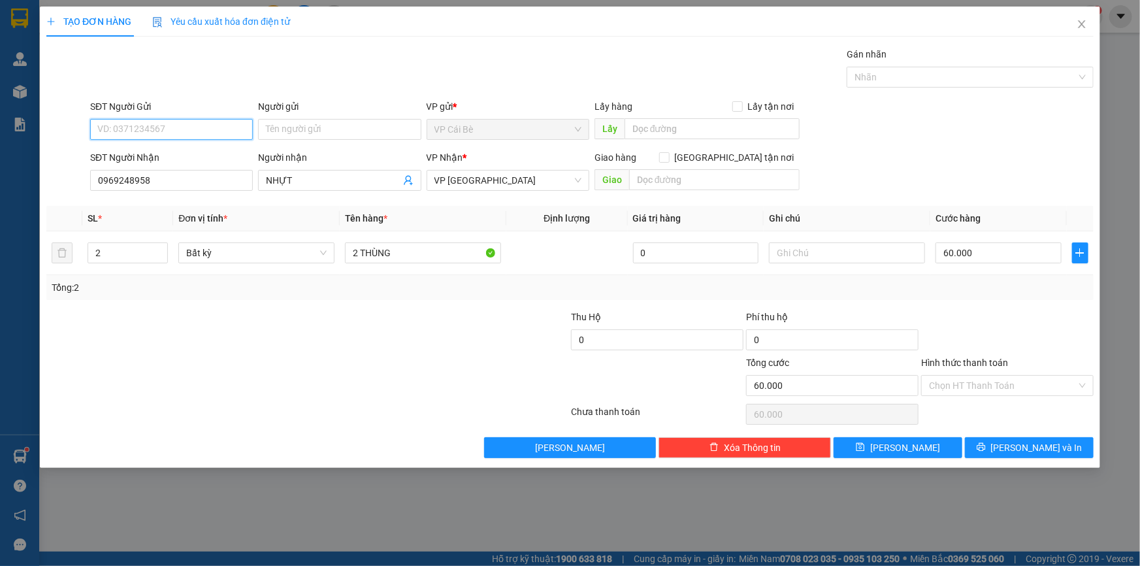
click at [217, 122] on input "SĐT Người Gửi" at bounding box center [171, 129] width 163 height 21
click at [218, 151] on div "0907357563 - THƯ" at bounding box center [171, 155] width 147 height 14
type input "0907357563"
type input "THƯ"
type input "0907357563"
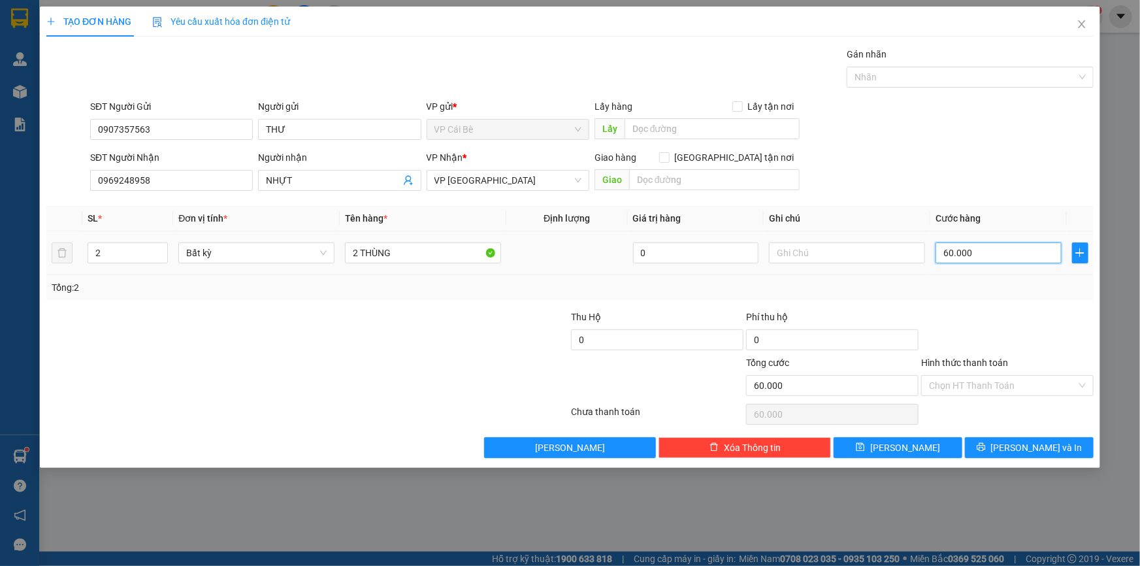
click at [1052, 253] on input "60.000" at bounding box center [998, 252] width 126 height 21
type input "1"
type input "10"
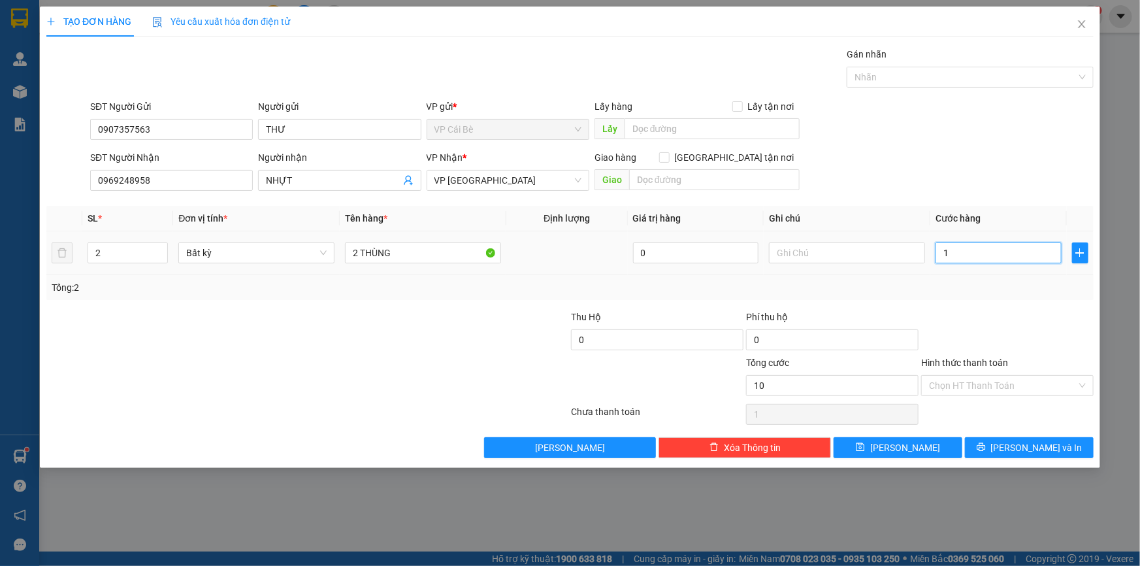
type input "10"
type input "100"
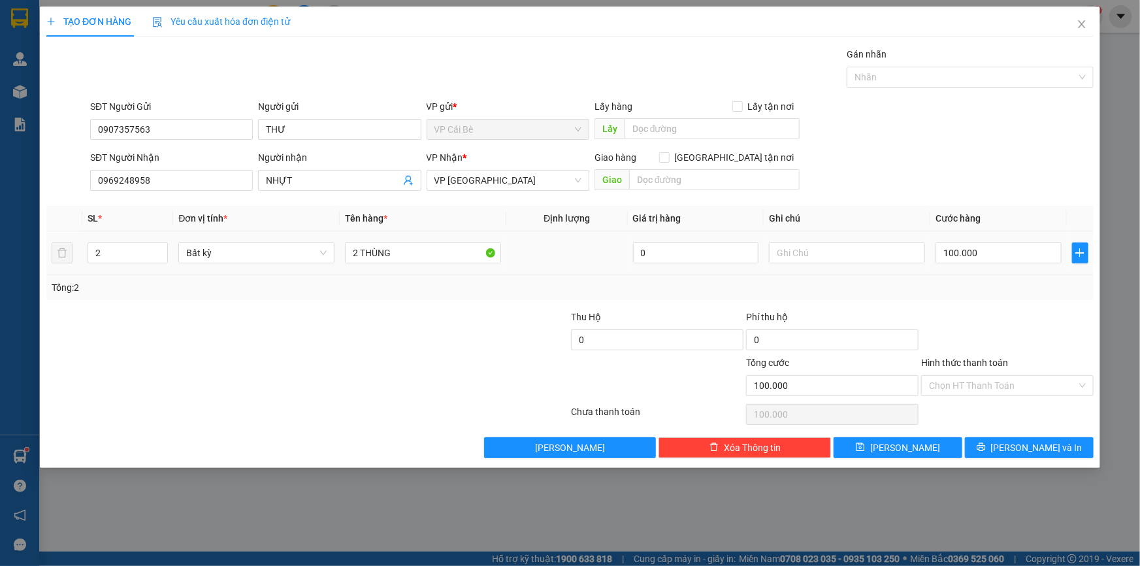
click at [1020, 342] on div at bounding box center [1007, 333] width 175 height 46
drag, startPoint x: 1028, startPoint y: 380, endPoint x: 1028, endPoint y: 397, distance: 16.3
click at [1029, 383] on input "Hình thức thanh toán" at bounding box center [1003, 386] width 148 height 20
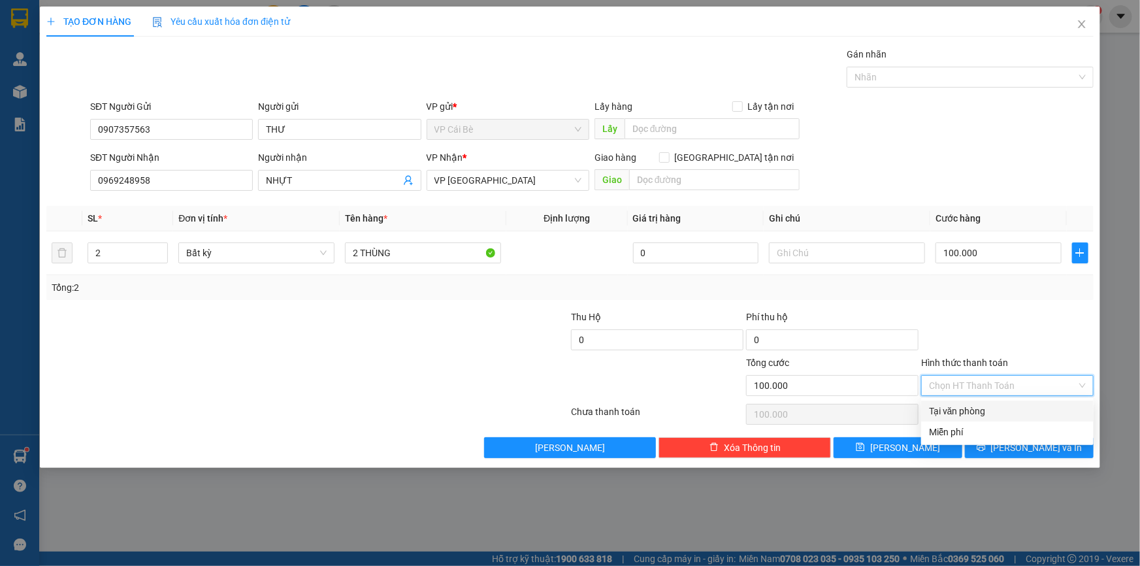
click at [1031, 412] on div "Tại văn phòng" at bounding box center [1007, 411] width 157 height 14
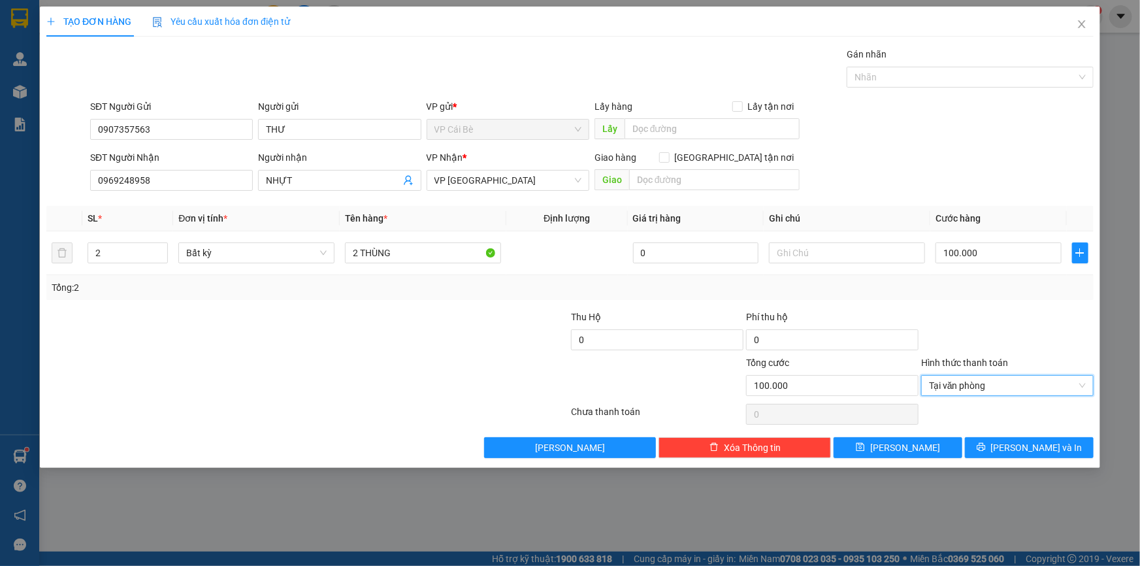
click at [1045, 435] on div "Transit Pickup Surcharge Ids Transit Deliver Surcharge Ids Transit Deliver Surc…" at bounding box center [569, 252] width 1047 height 411
click at [1078, 449] on button "Lưu và In" at bounding box center [1029, 447] width 129 height 21
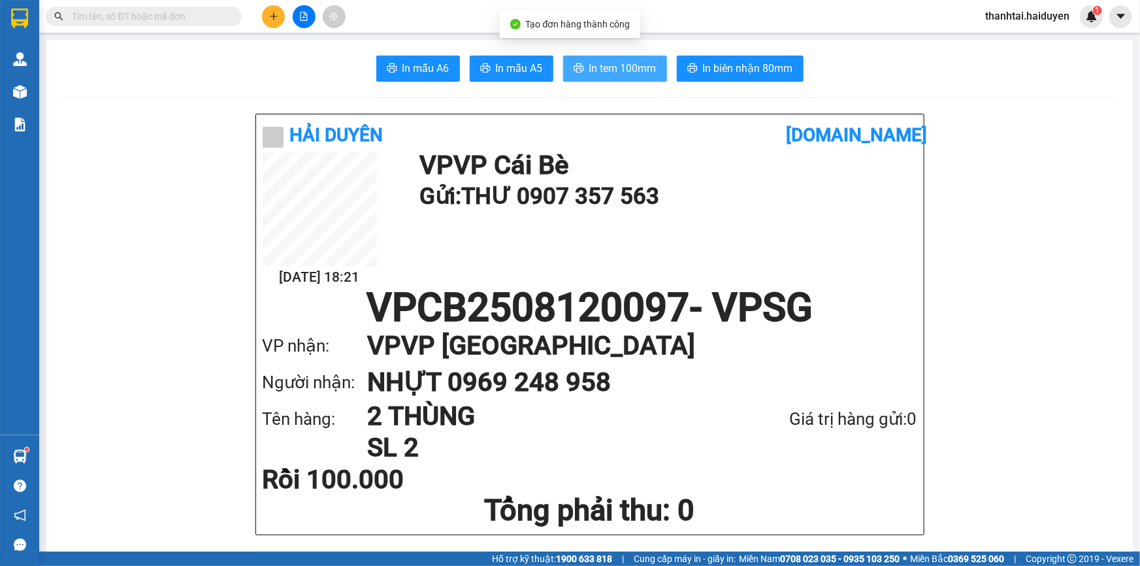
click at [594, 63] on span "In tem 100mm" at bounding box center [622, 68] width 67 height 16
click at [102, 18] on input "text" at bounding box center [149, 16] width 154 height 14
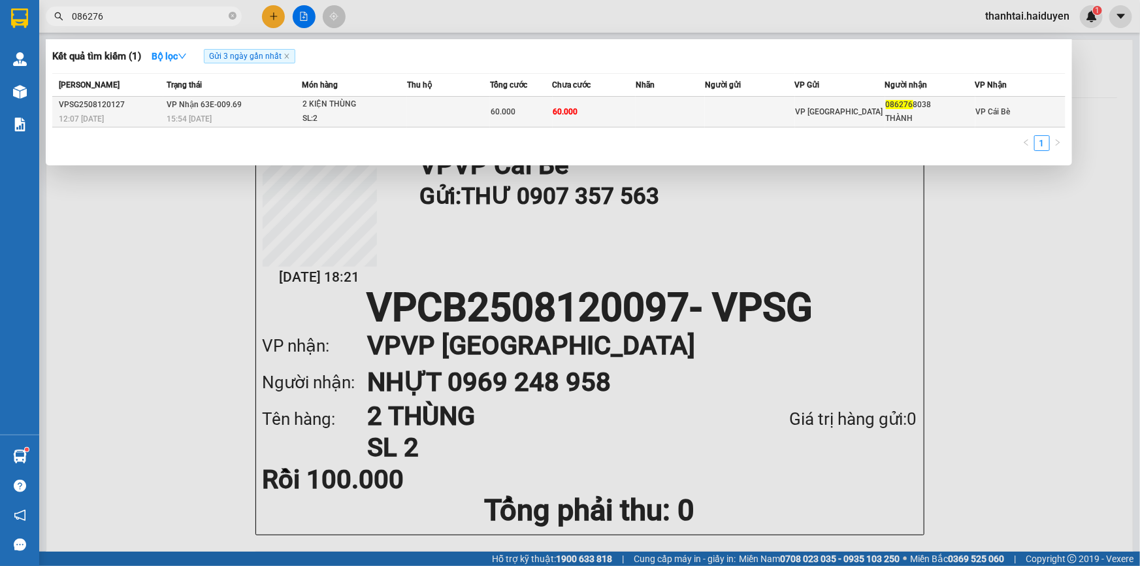
type input "086276"
click at [236, 108] on span "VP Nhận 63E-009.69" at bounding box center [204, 104] width 75 height 9
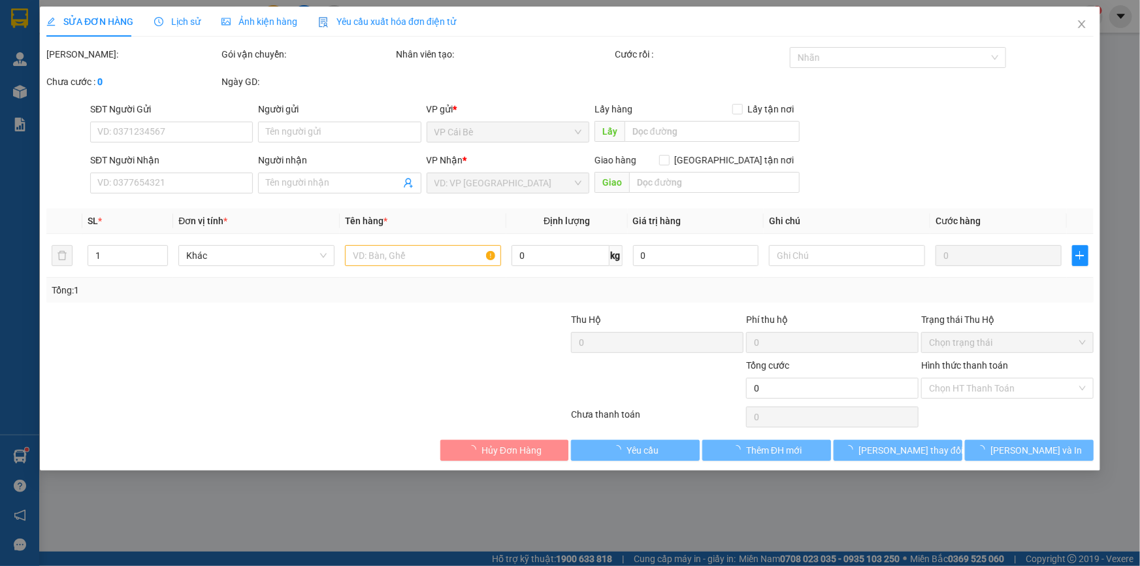
type input "0862768038"
type input "THÀNH"
type input "60.000"
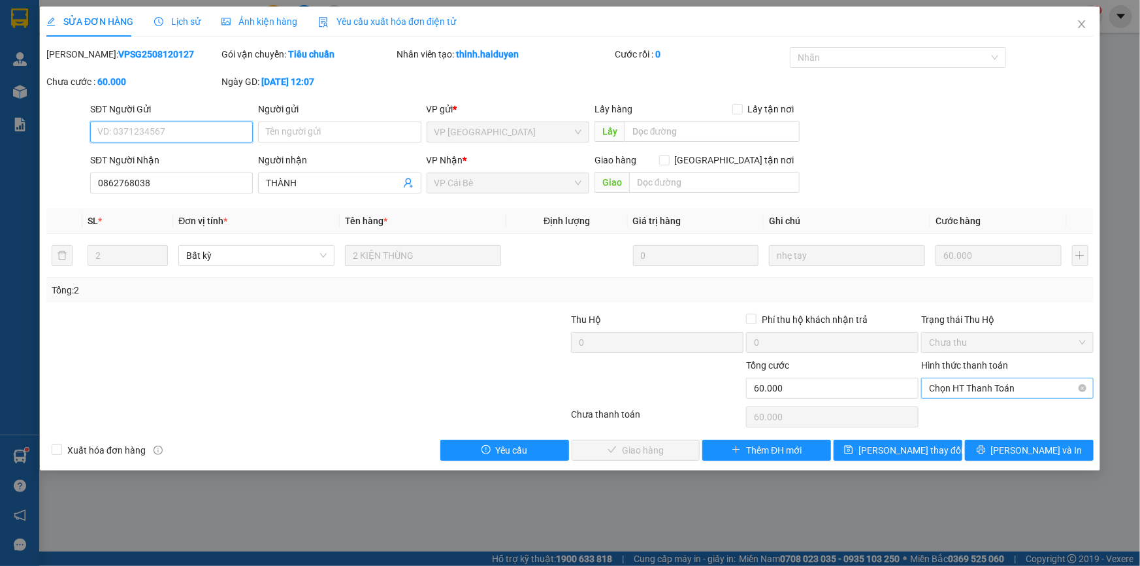
click at [1014, 385] on span "Chọn HT Thanh Toán" at bounding box center [1007, 388] width 157 height 20
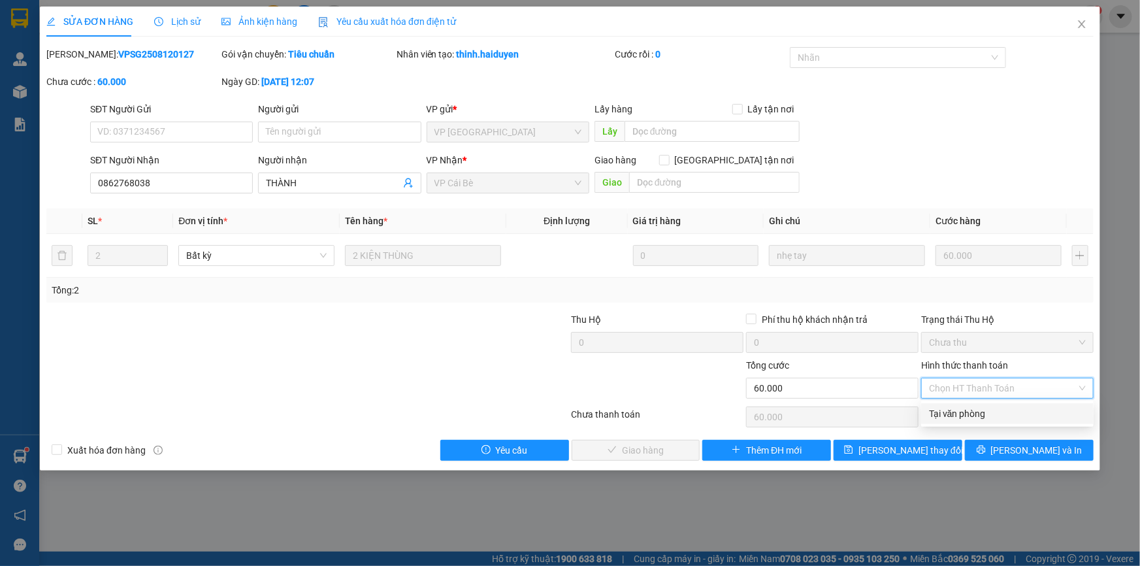
click at [1007, 417] on div "Tại văn phòng" at bounding box center [1007, 413] width 157 height 14
type input "0"
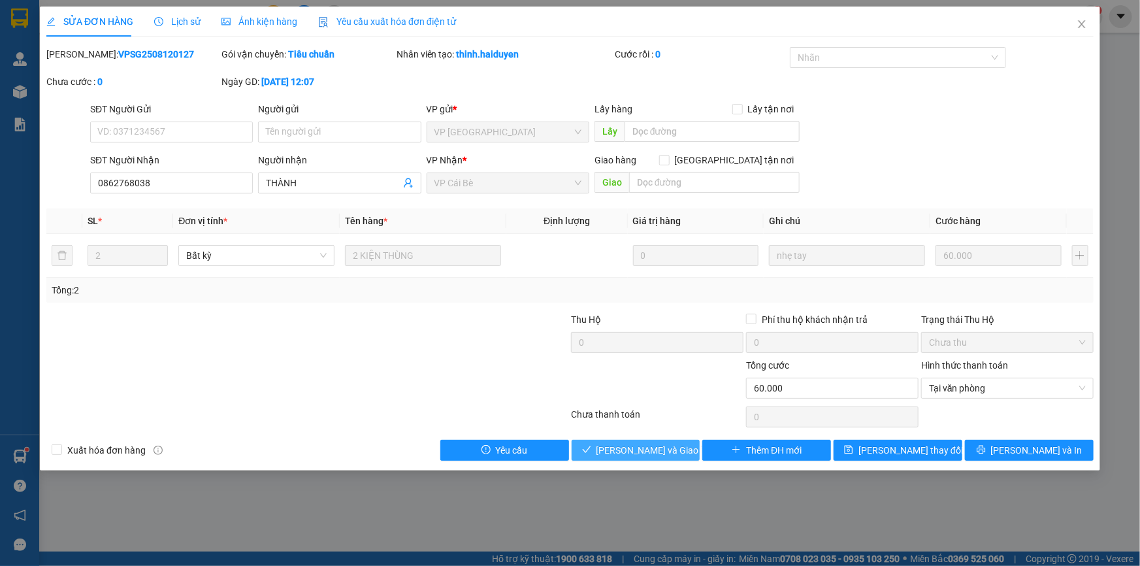
click at [667, 450] on span "[PERSON_NAME] và Giao hàng" at bounding box center [658, 450] width 125 height 14
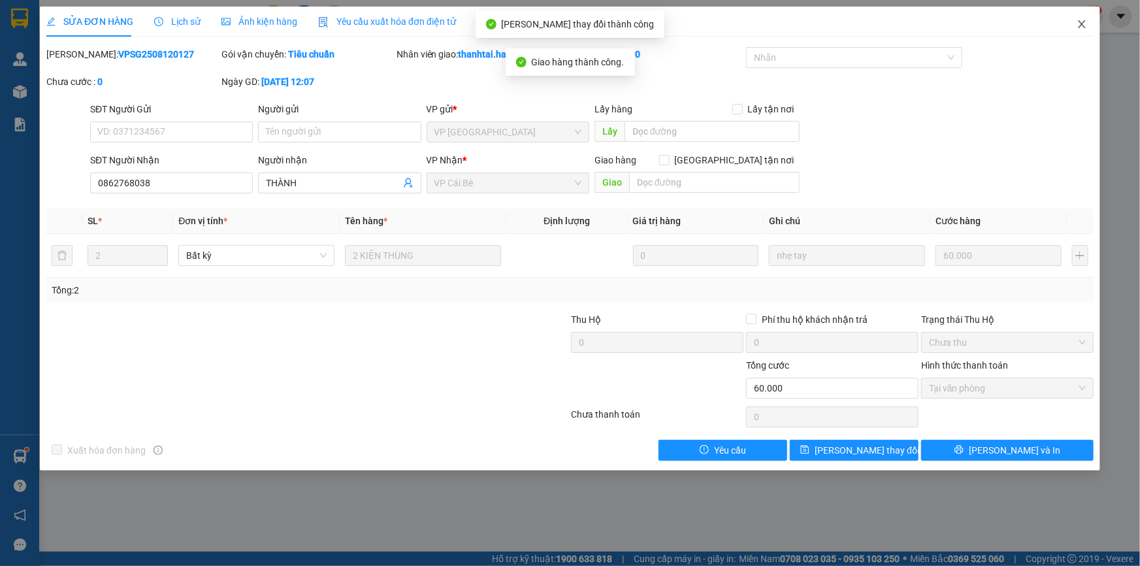
click at [1082, 23] on icon "close" at bounding box center [1081, 24] width 10 height 10
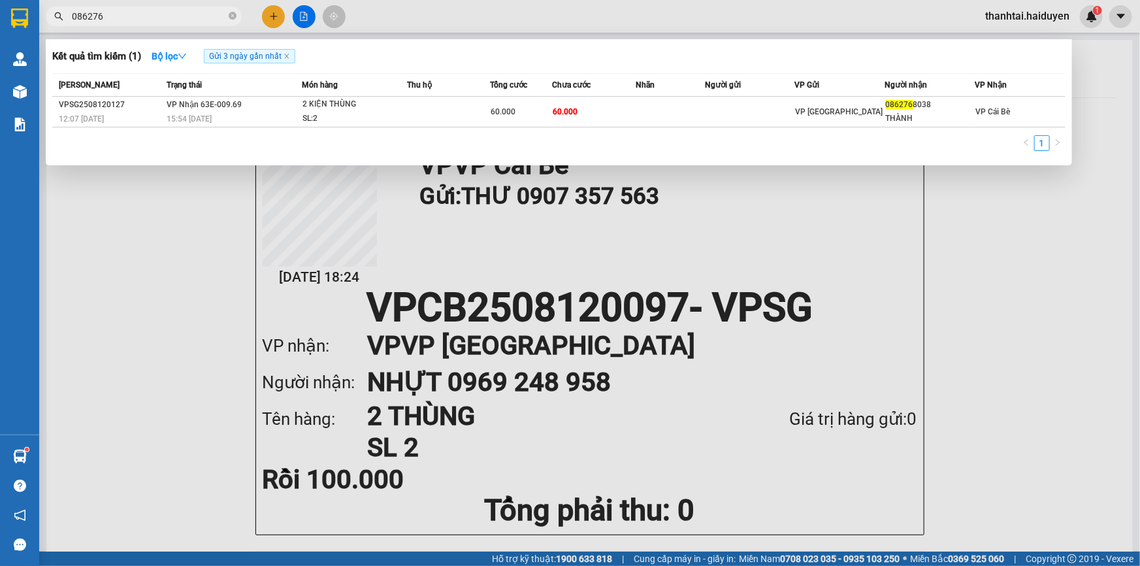
click at [209, 17] on input "086276" at bounding box center [149, 16] width 154 height 14
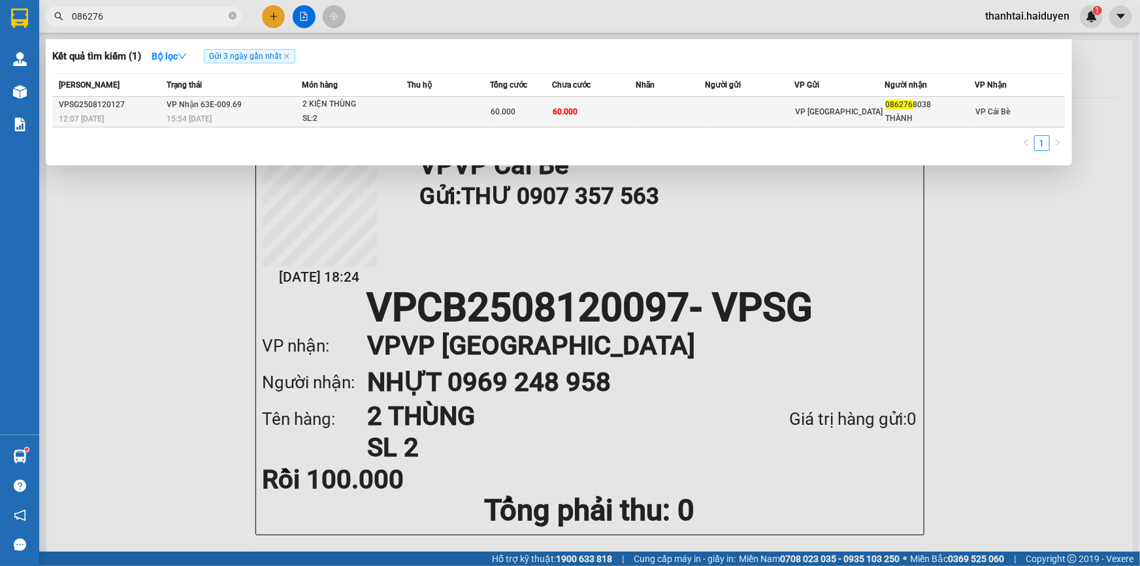
click at [285, 114] on div "15:54 - 12/08" at bounding box center [234, 119] width 135 height 14
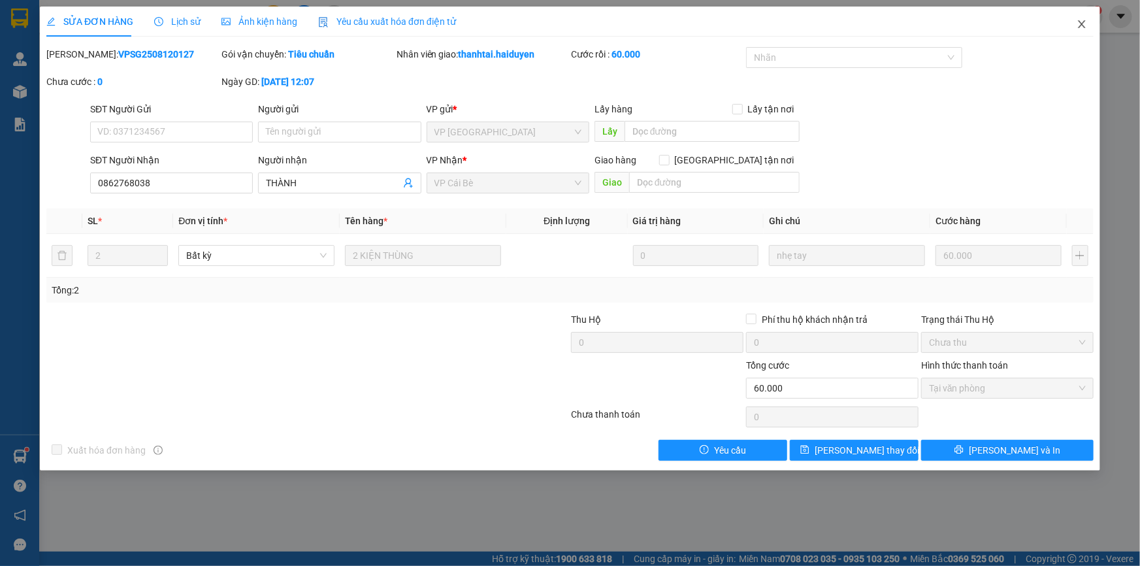
click at [1078, 28] on icon "close" at bounding box center [1081, 24] width 7 height 8
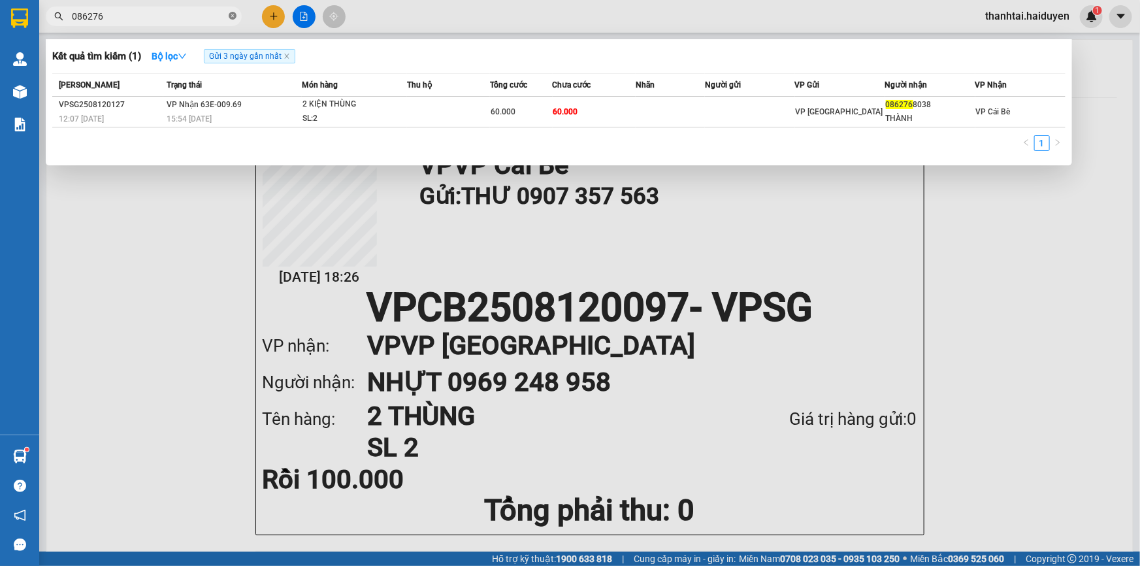
click at [231, 13] on icon "close-circle" at bounding box center [233, 16] width 8 height 8
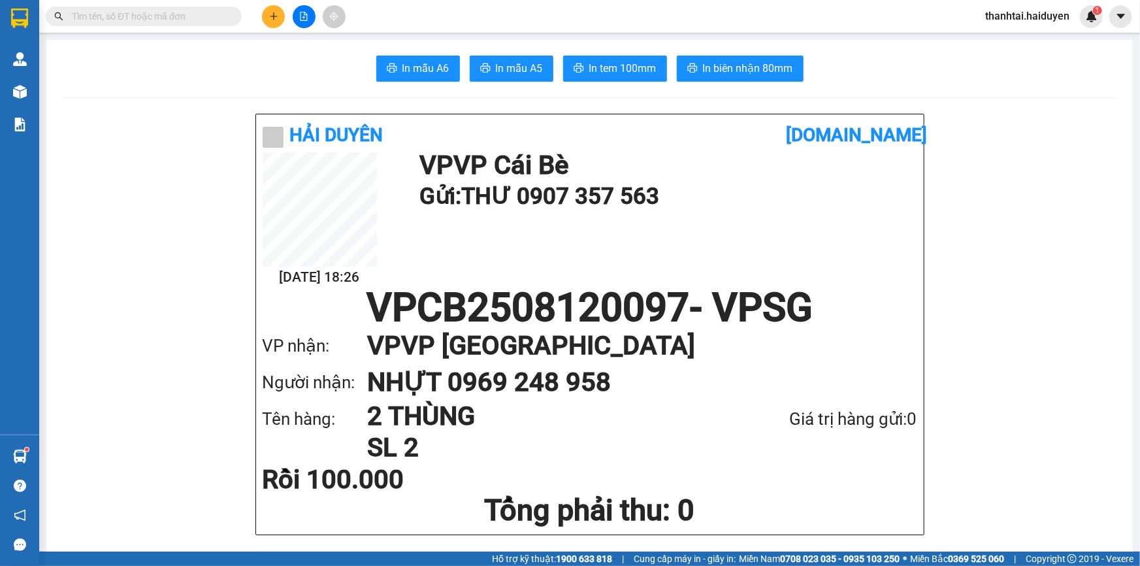
click at [202, 18] on input "text" at bounding box center [149, 16] width 154 height 14
click at [202, 19] on input "text" at bounding box center [149, 16] width 154 height 14
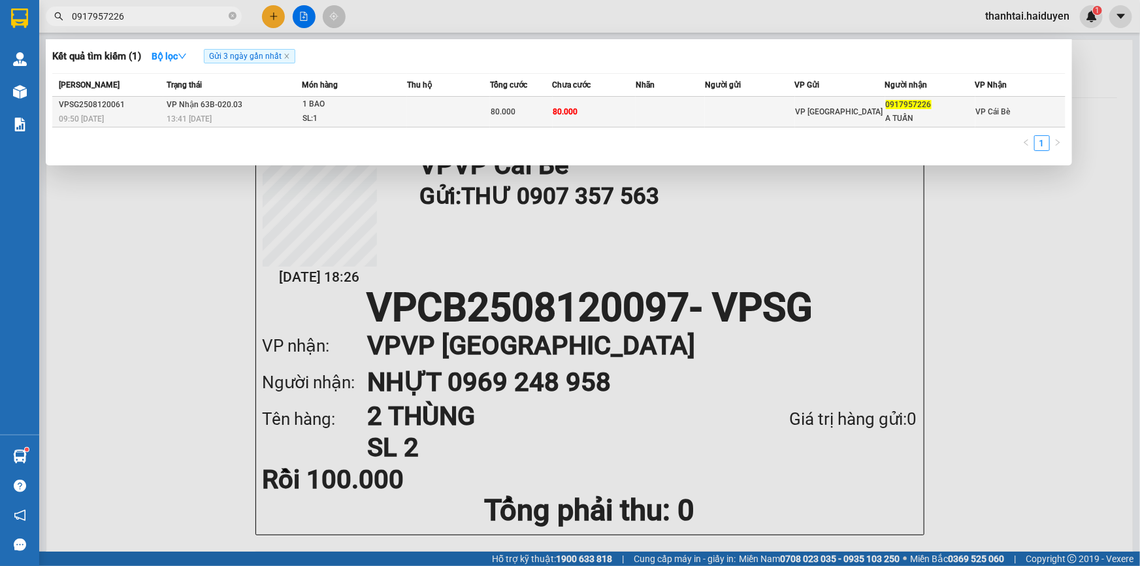
type input "0917957226"
click at [690, 119] on td at bounding box center [670, 112] width 69 height 31
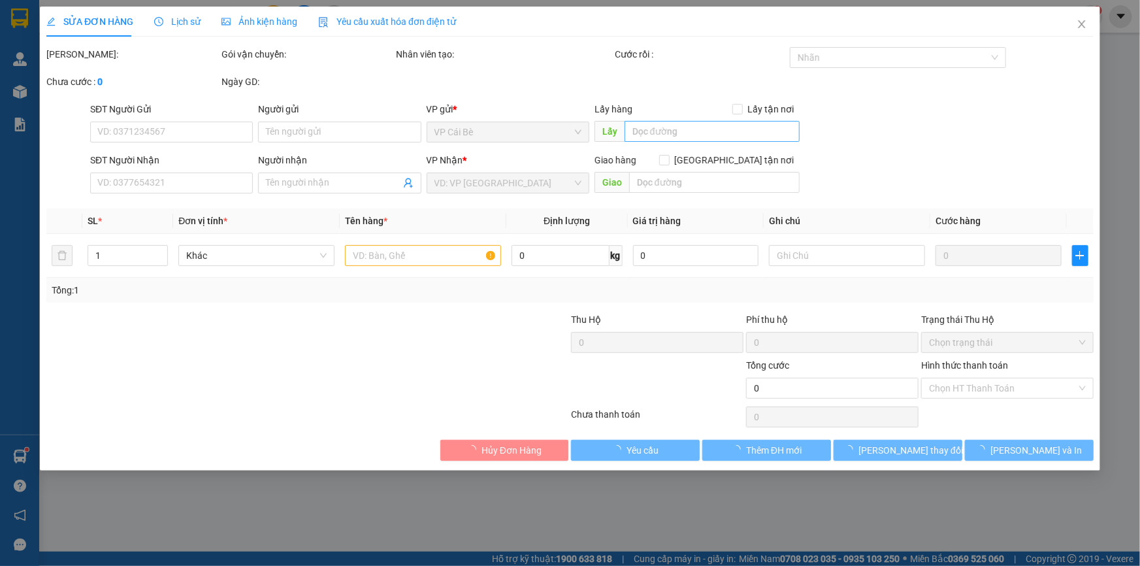
type input "0917957226"
type input "A TUẤN"
type input "80.000"
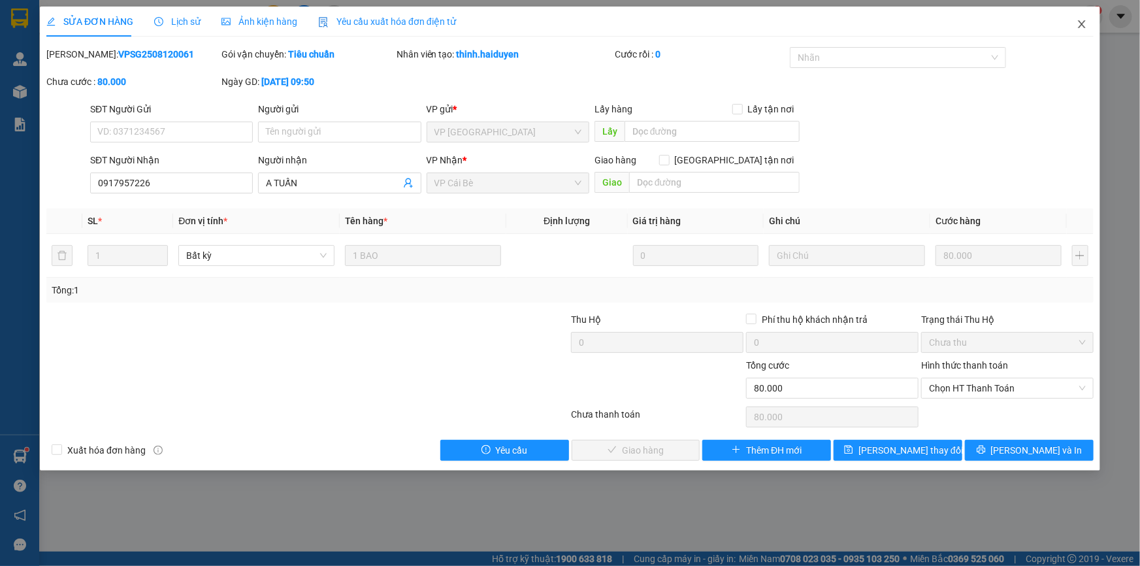
click at [1083, 26] on icon "close" at bounding box center [1081, 24] width 7 height 8
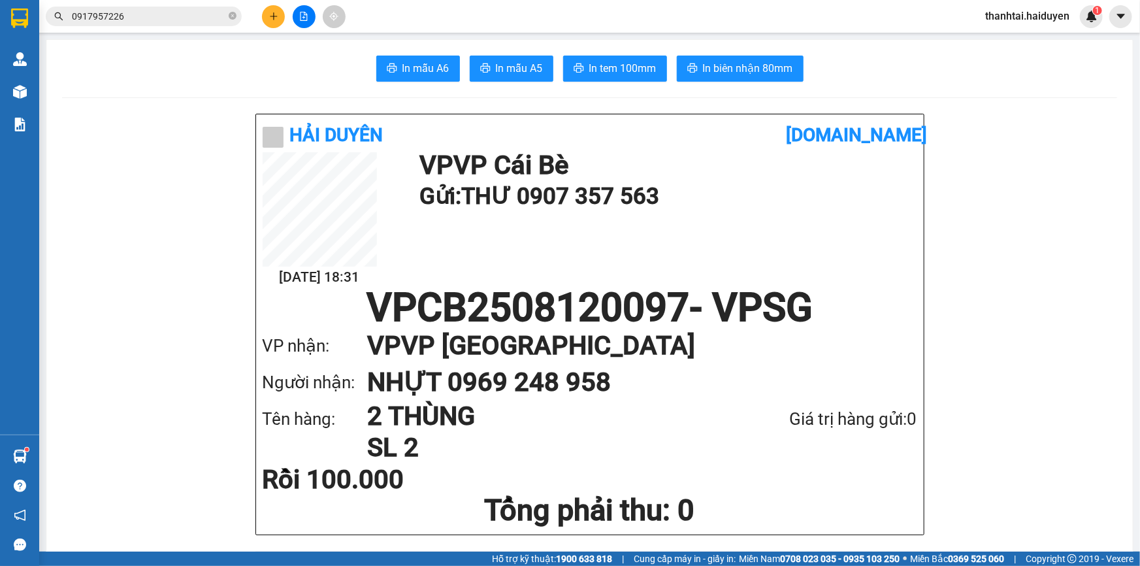
click at [157, 13] on input "0917957226" at bounding box center [149, 16] width 154 height 14
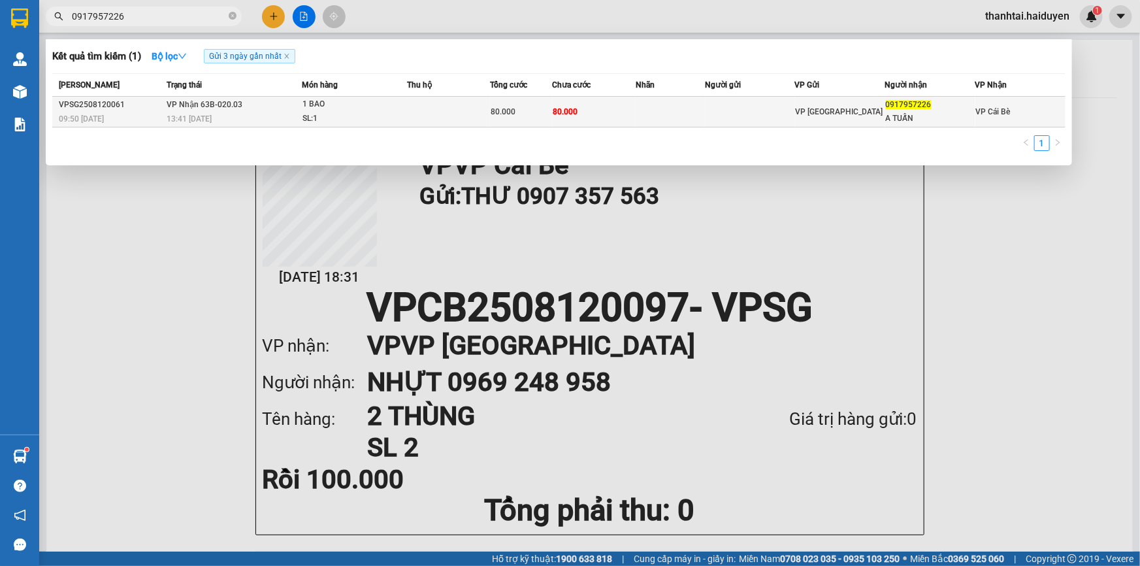
click at [310, 113] on div "SL: 1" at bounding box center [351, 119] width 98 height 14
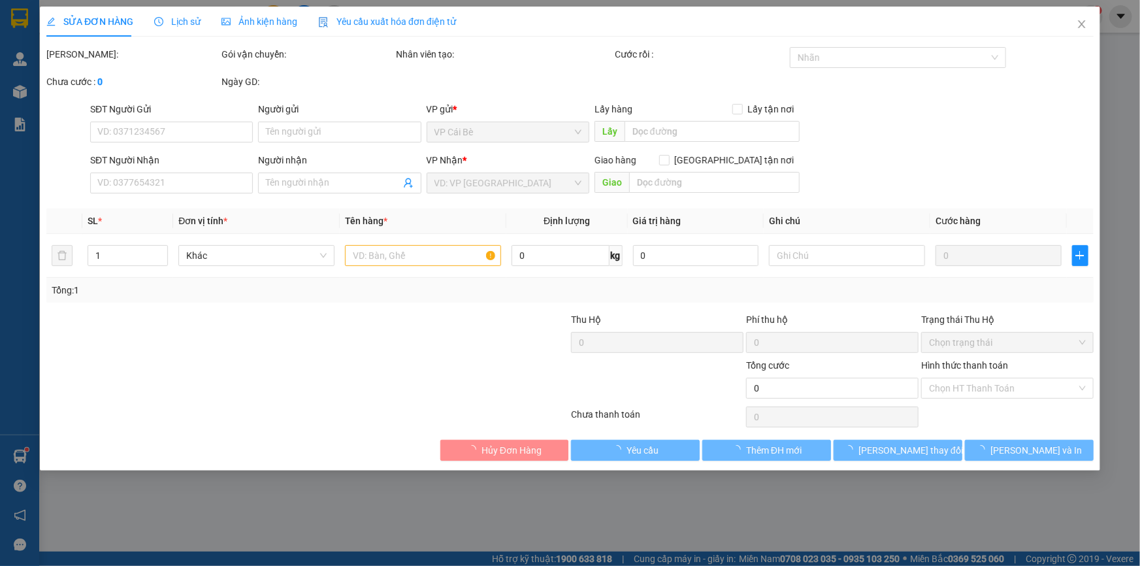
type input "0917957226"
type input "A TUẤN"
type input "80.000"
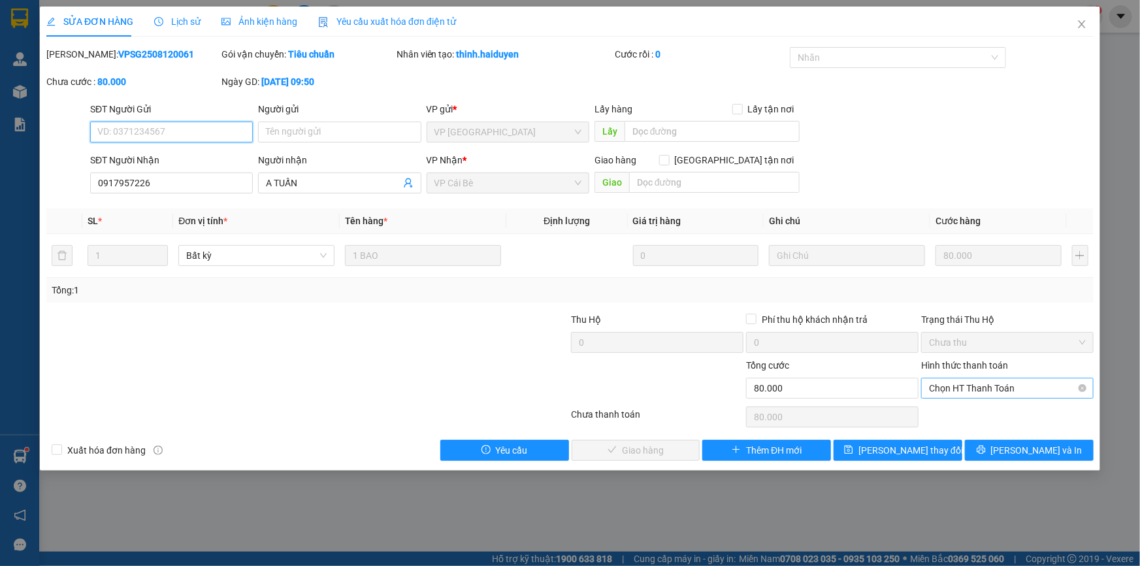
click at [1046, 383] on span "Chọn HT Thanh Toán" at bounding box center [1007, 388] width 157 height 20
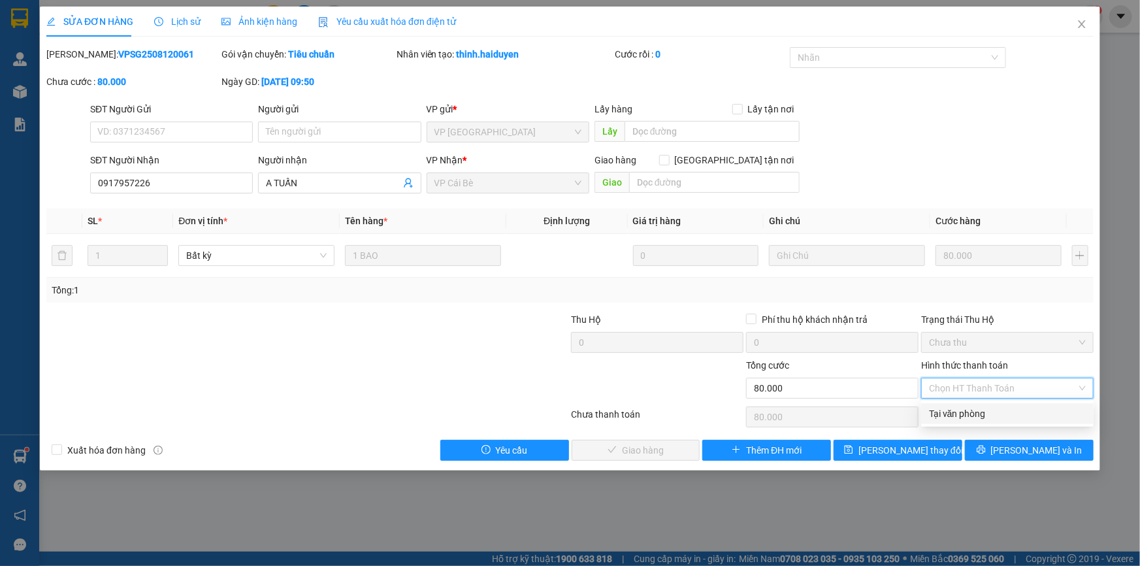
drag, startPoint x: 1035, startPoint y: 418, endPoint x: 815, endPoint y: 441, distance: 220.7
click at [1034, 418] on div "Tại văn phòng" at bounding box center [1007, 413] width 157 height 14
type input "0"
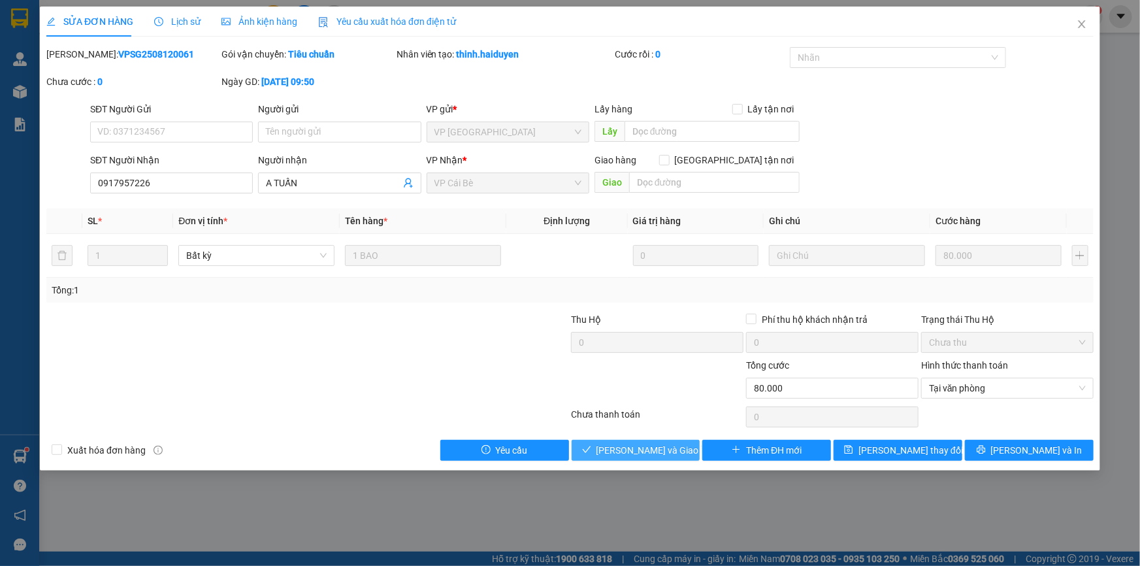
drag, startPoint x: 658, startPoint y: 445, endPoint x: 693, endPoint y: 426, distance: 39.8
click at [658, 447] on span "[PERSON_NAME] và Giao hàng" at bounding box center [658, 450] width 125 height 14
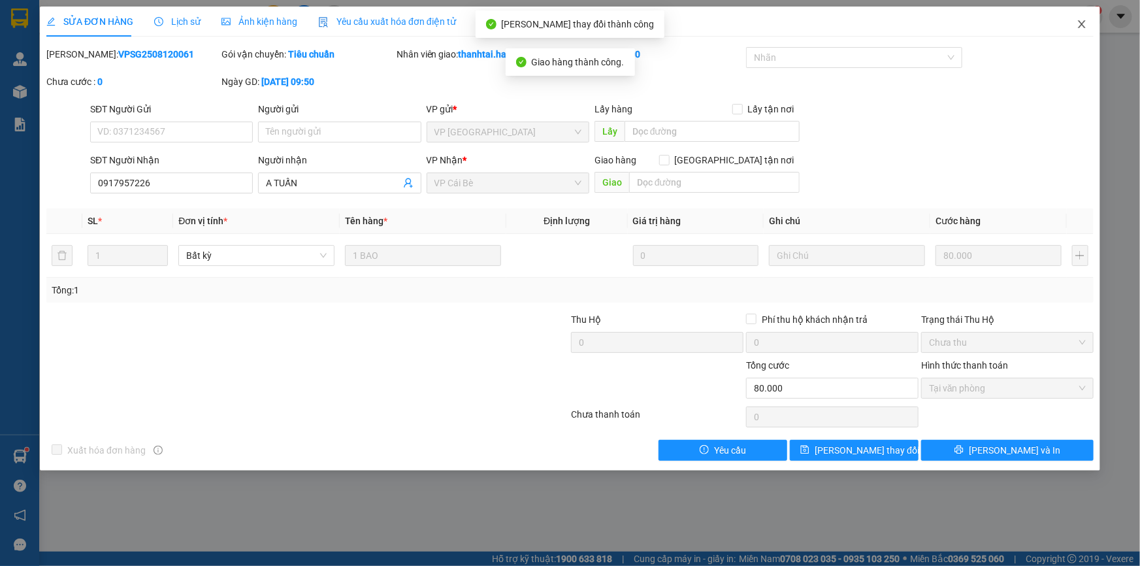
click at [1080, 21] on icon "close" at bounding box center [1081, 24] width 10 height 10
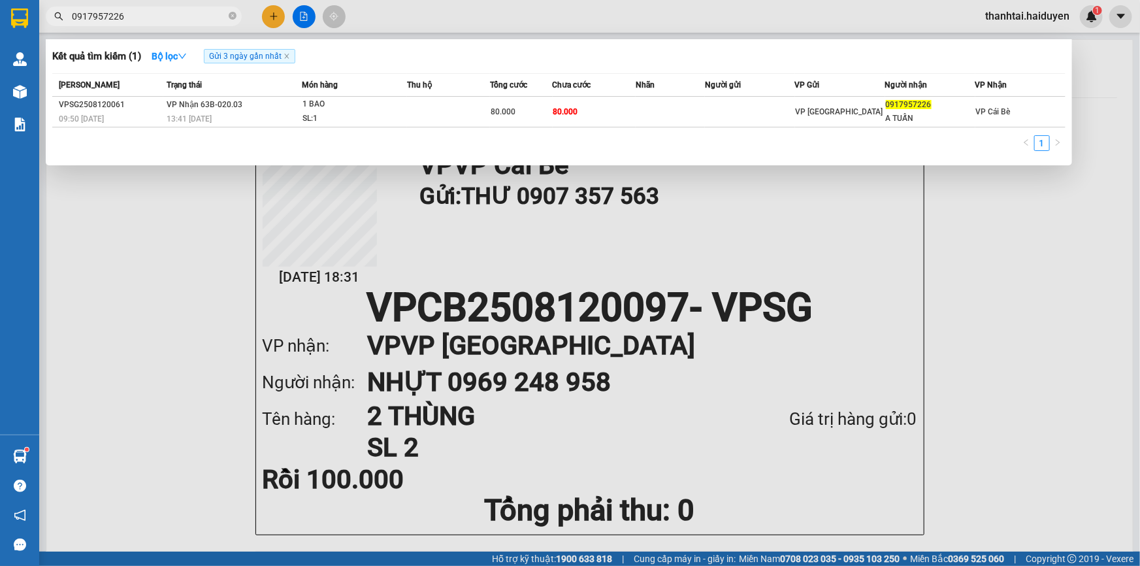
click at [189, 16] on input "0917957226" at bounding box center [149, 16] width 154 height 14
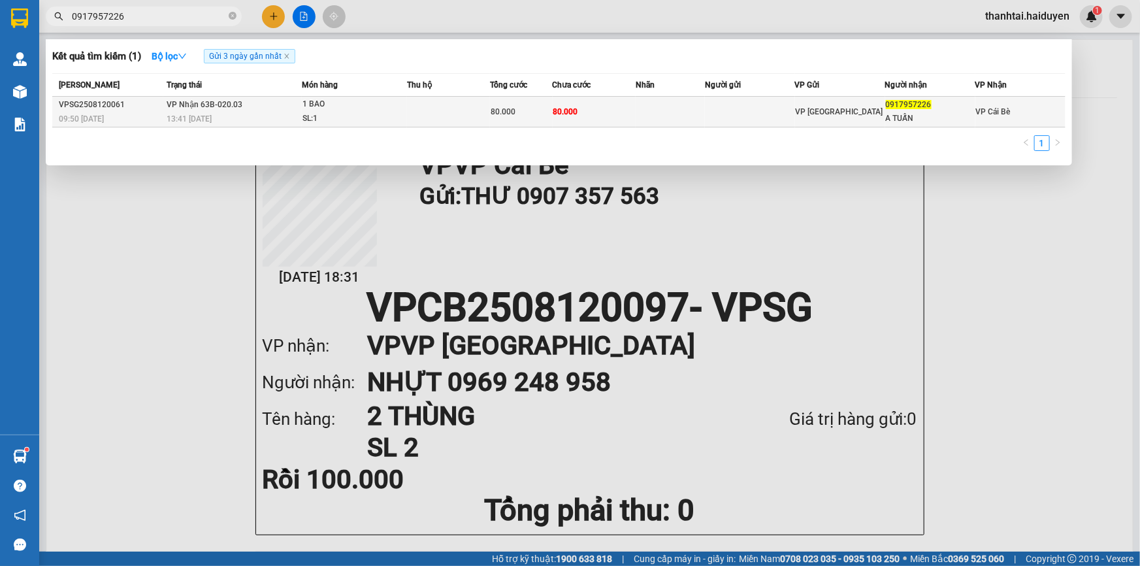
click at [364, 107] on div "1 BAO" at bounding box center [351, 104] width 98 height 14
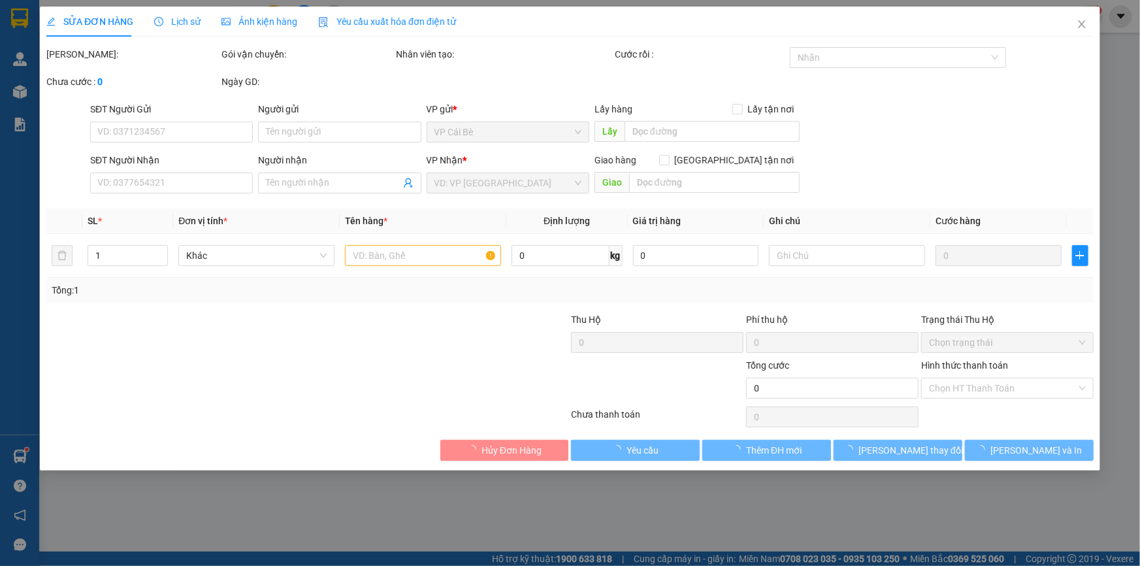
type input "0917957226"
type input "A TUẤN"
type input "80.000"
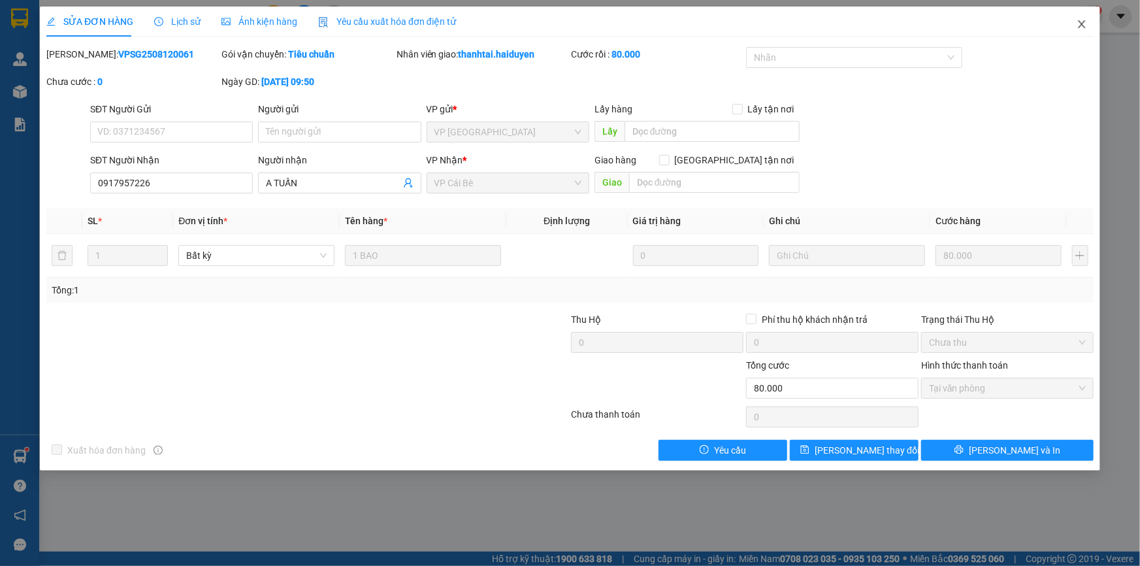
click at [1074, 28] on span "Close" at bounding box center [1081, 25] width 37 height 37
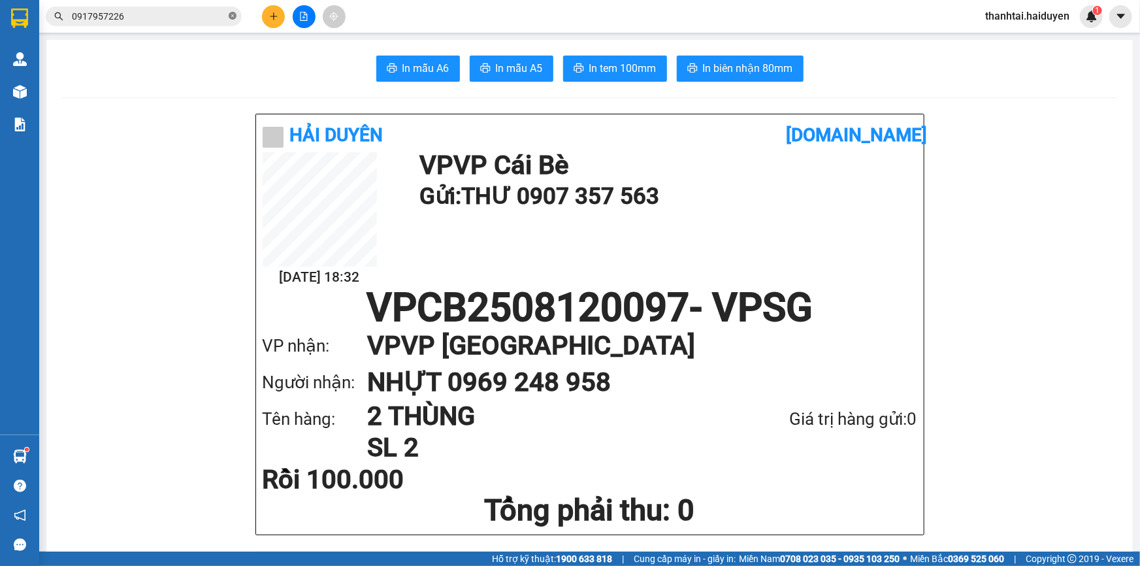
click at [232, 20] on span at bounding box center [233, 16] width 8 height 12
click at [180, 7] on span at bounding box center [144, 17] width 196 height 20
click at [137, 11] on input "text" at bounding box center [149, 16] width 154 height 14
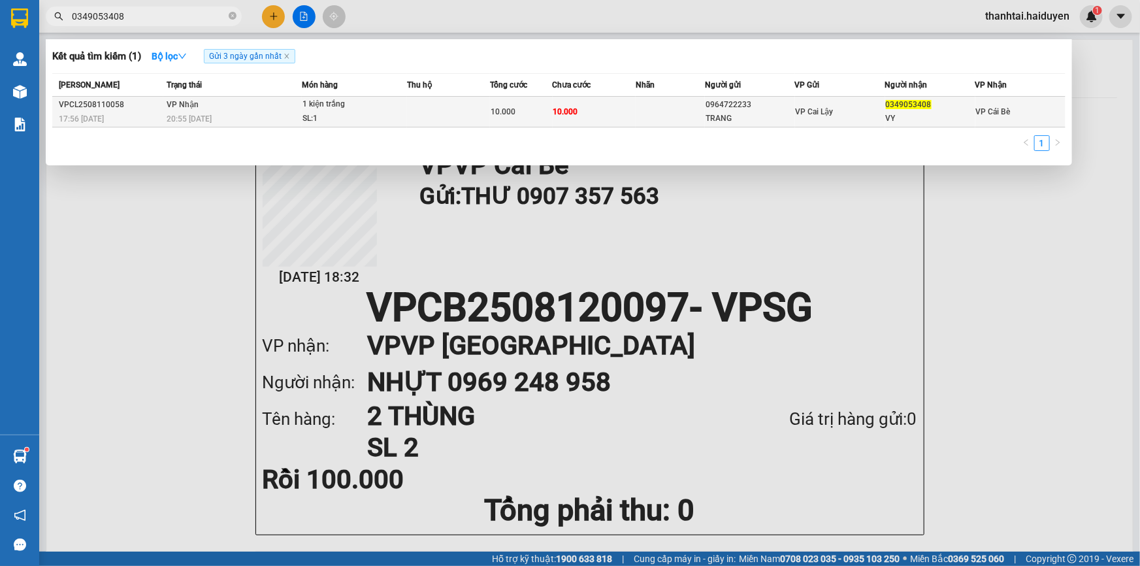
type input "0349053408"
click at [497, 122] on td "10.000" at bounding box center [521, 112] width 62 height 31
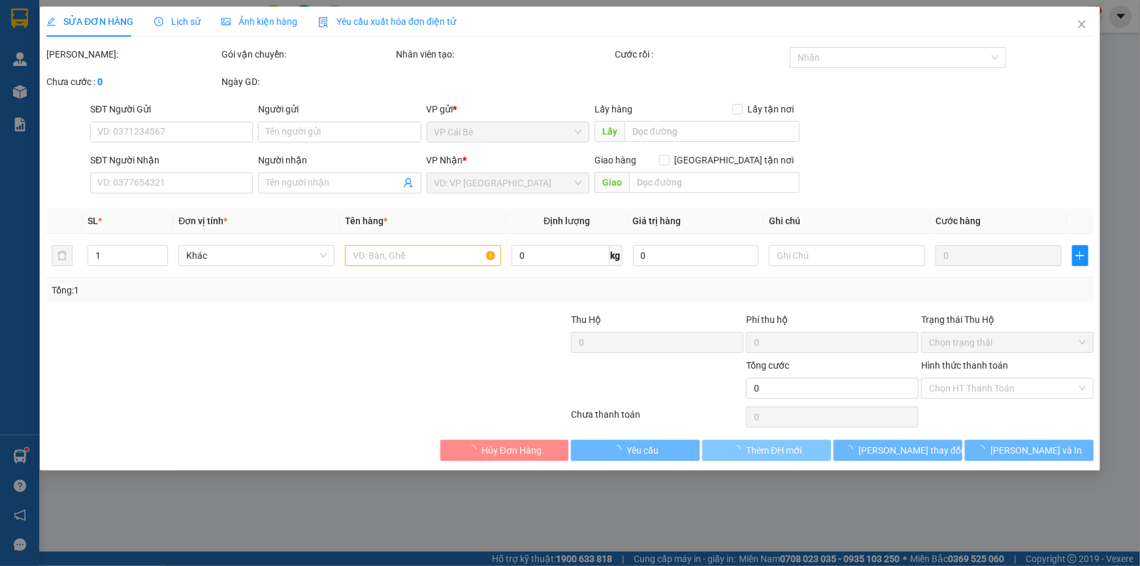
type input "0964722233"
type input "TRANG"
type input "0349053408"
type input "VY"
type input "10.000"
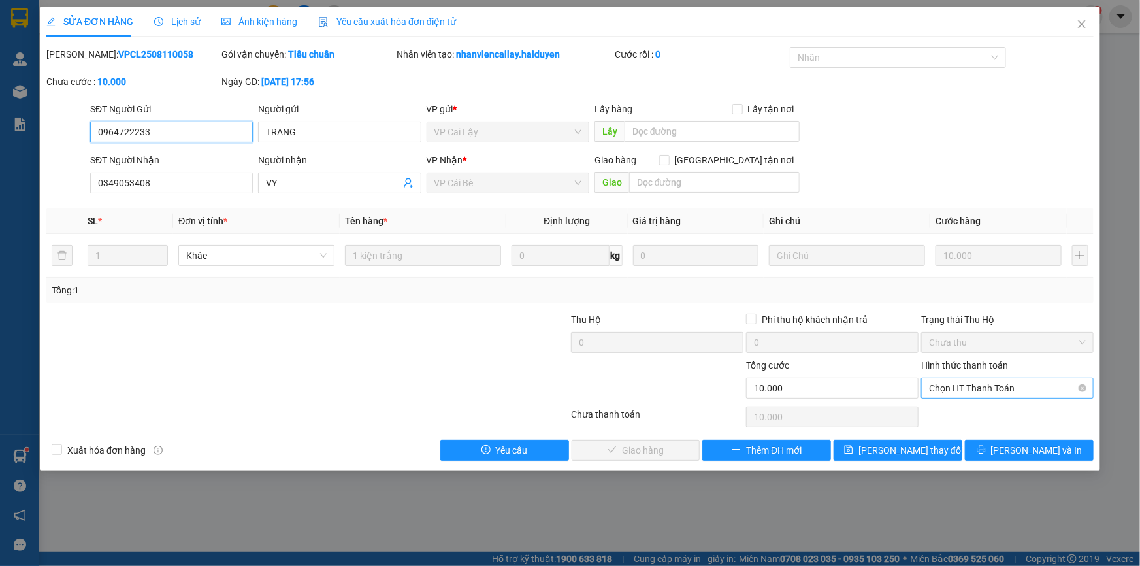
click at [951, 391] on span "Chọn HT Thanh Toán" at bounding box center [1007, 388] width 157 height 20
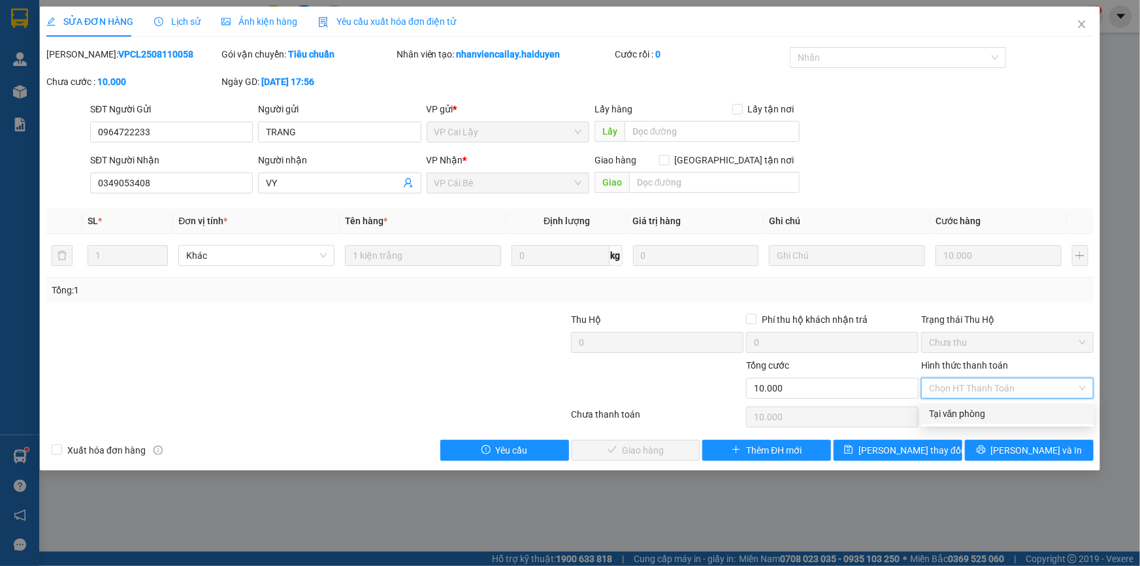
click at [956, 409] on div "Tại văn phòng" at bounding box center [1007, 413] width 157 height 14
type input "0"
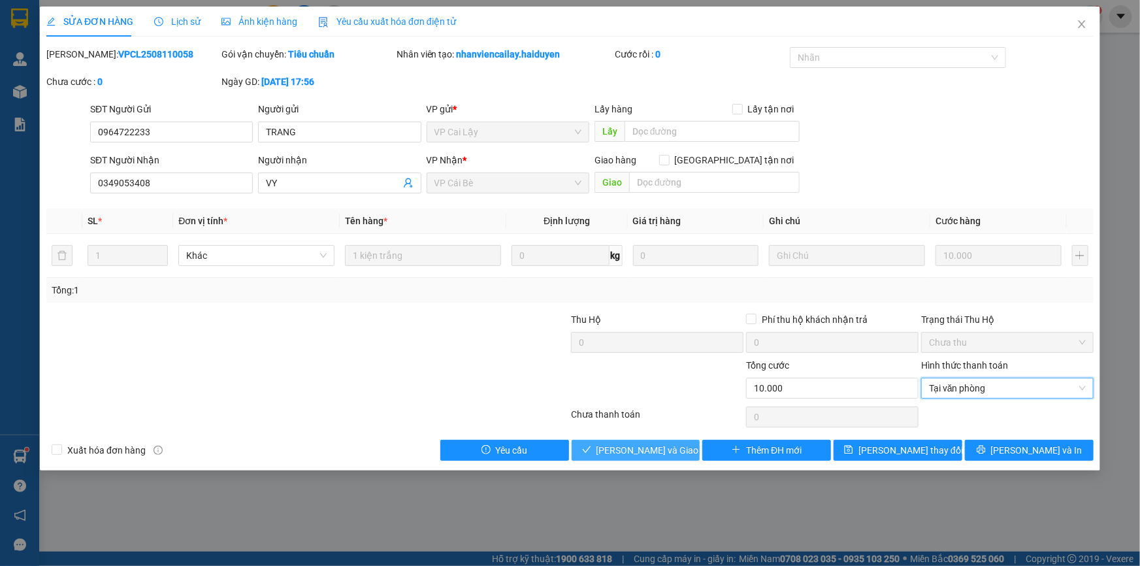
click at [692, 447] on button "[PERSON_NAME] và Giao hàng" at bounding box center [636, 450] width 129 height 21
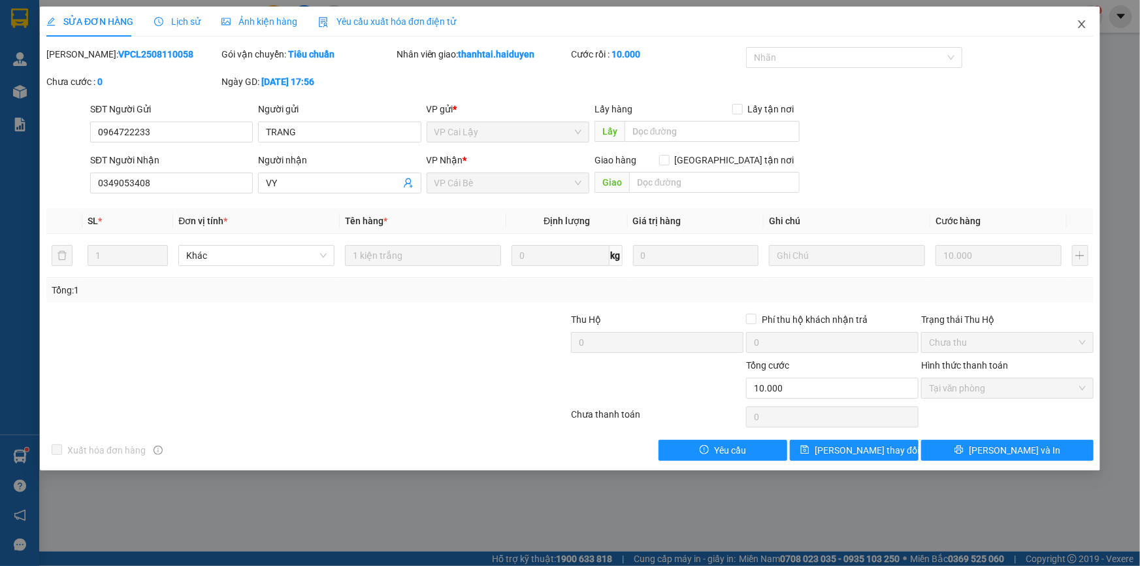
click at [1080, 29] on icon "close" at bounding box center [1081, 24] width 10 height 10
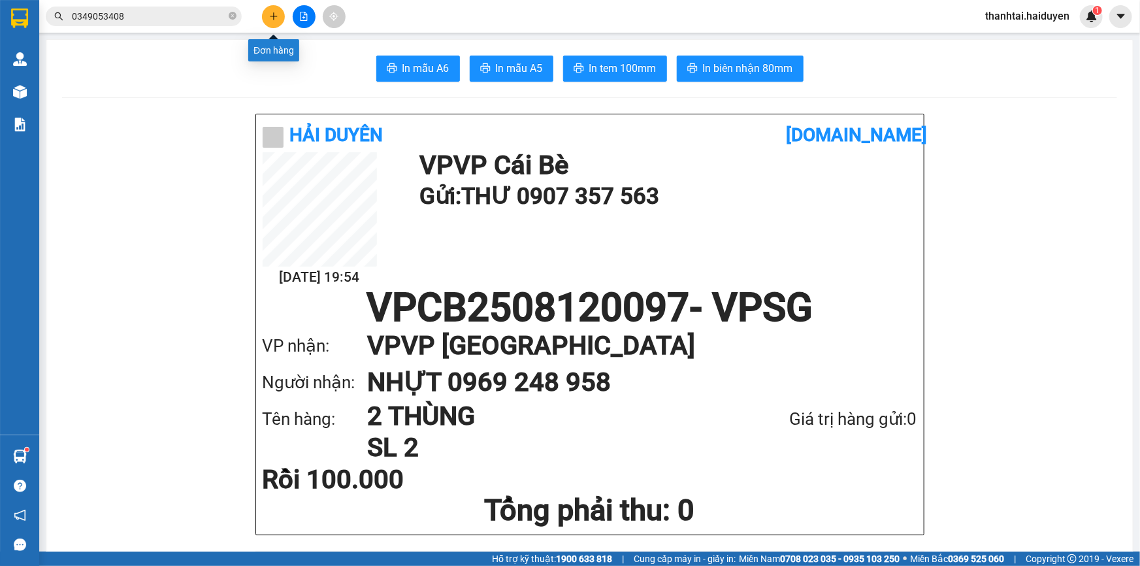
click at [282, 12] on button at bounding box center [273, 16] width 23 height 23
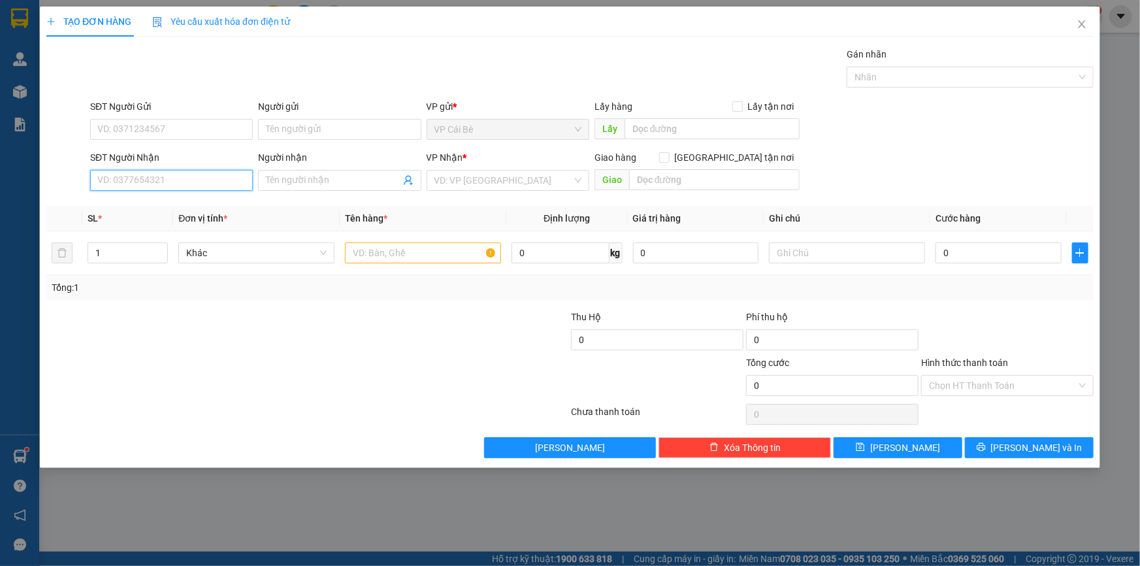
click at [218, 182] on input "SĐT Người Nhận" at bounding box center [171, 180] width 163 height 21
type input "186"
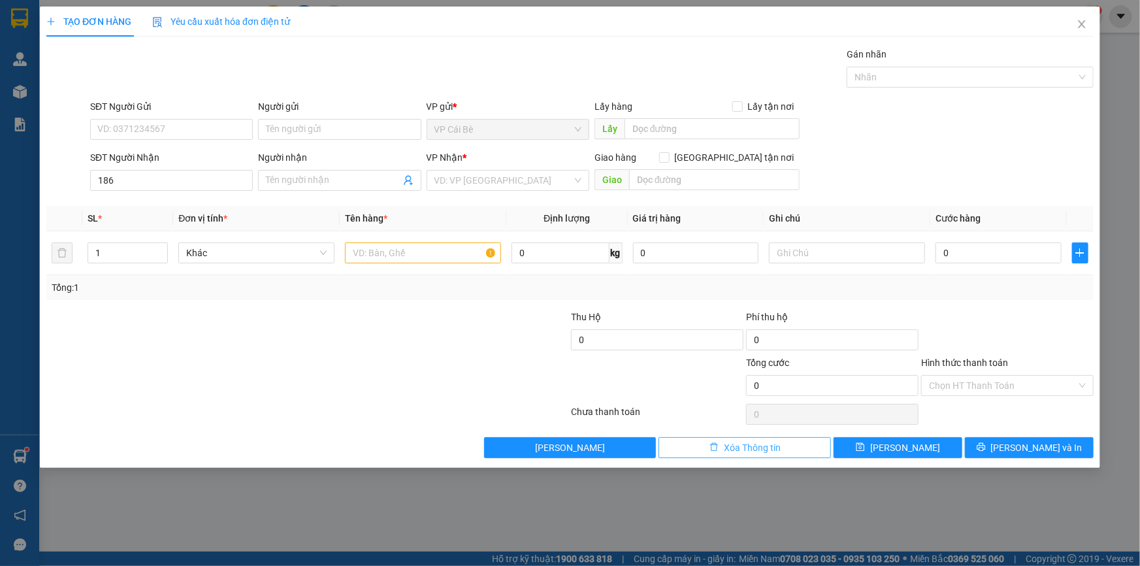
click at [736, 444] on span "Xóa Thông tin" at bounding box center [752, 447] width 57 height 14
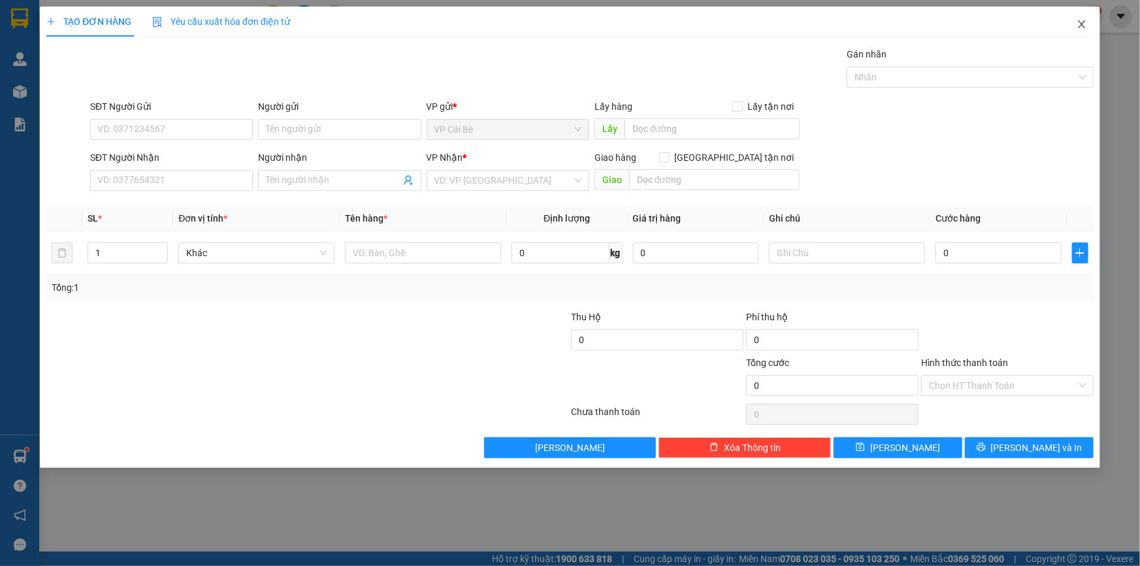
drag, startPoint x: 1088, startPoint y: 24, endPoint x: 1094, endPoint y: 38, distance: 15.2
click at [1087, 25] on span "Close" at bounding box center [1081, 25] width 37 height 37
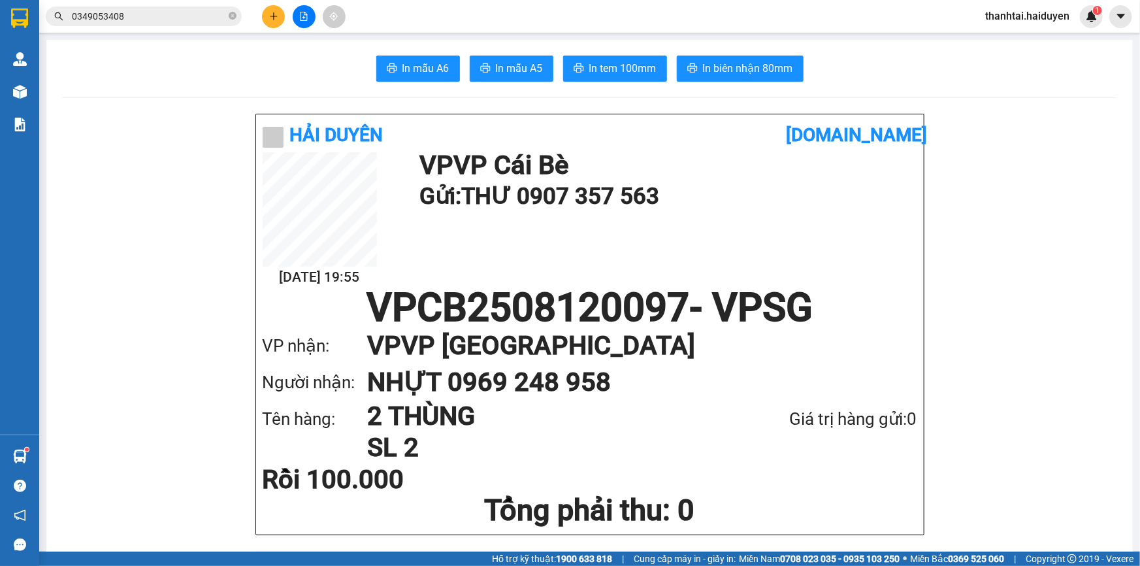
click at [155, 14] on input "0349053408" at bounding box center [149, 16] width 154 height 14
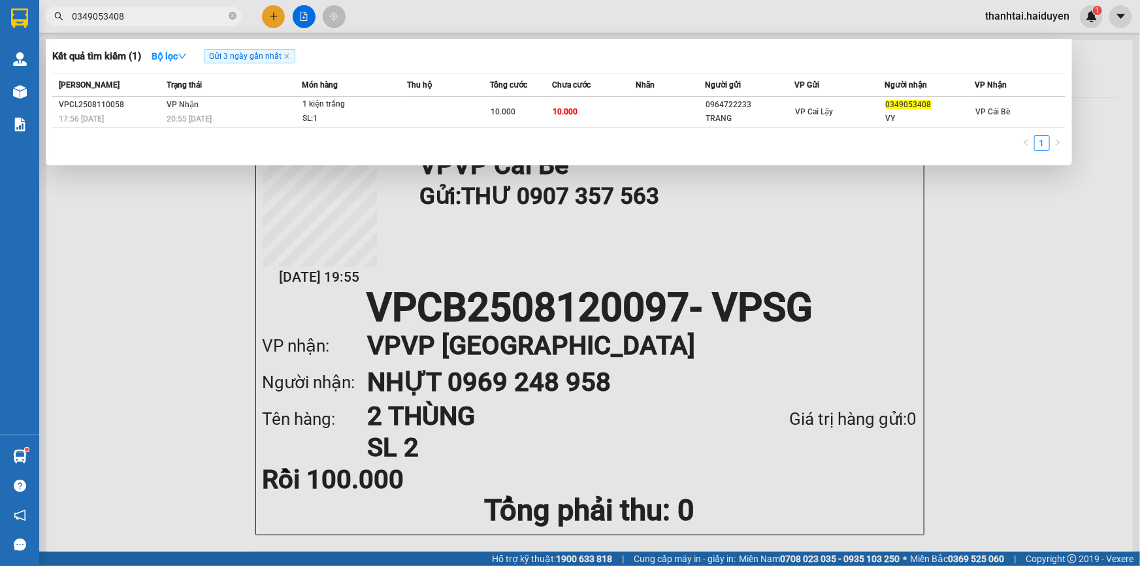
click at [155, 14] on input "0349053408" at bounding box center [149, 16] width 154 height 14
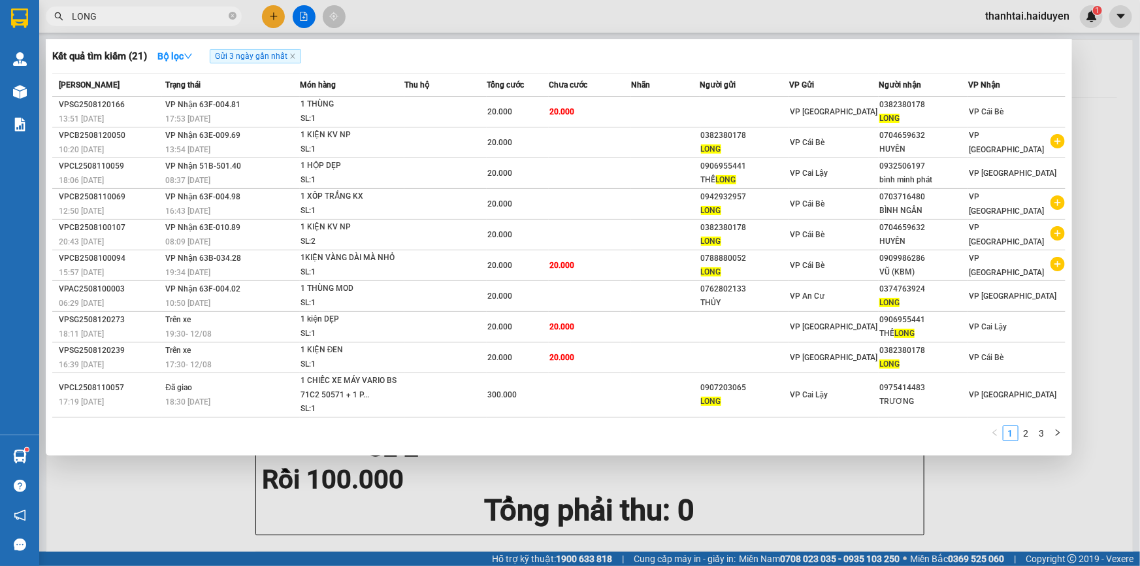
click at [373, 91] on div "Món hàng" at bounding box center [352, 85] width 104 height 14
click at [376, 96] on th "Món hàng" at bounding box center [352, 85] width 105 height 23
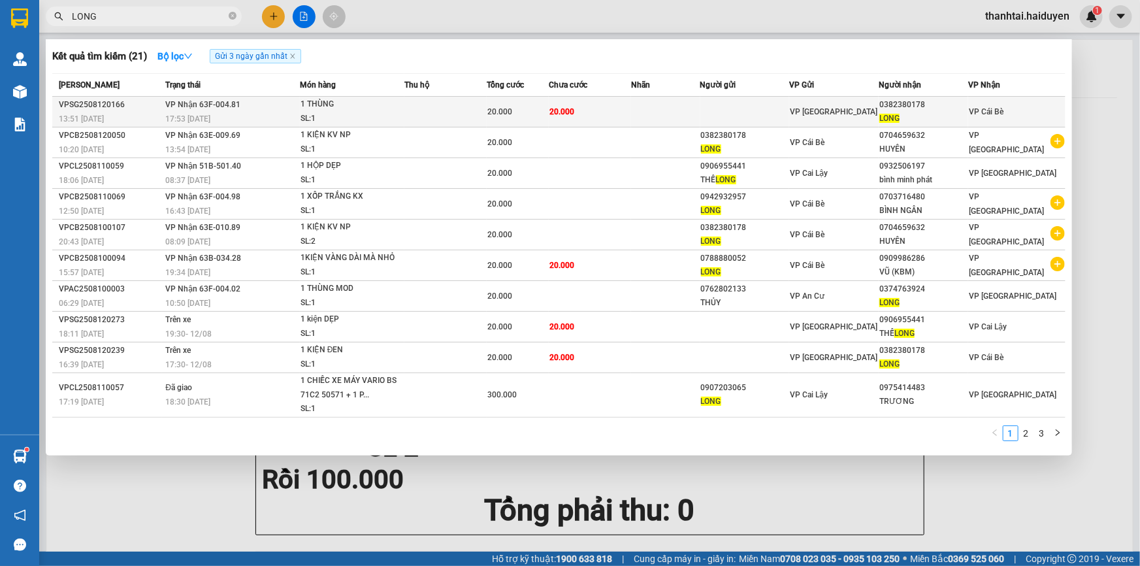
click at [379, 105] on div "1 THÙNG" at bounding box center [349, 104] width 98 height 14
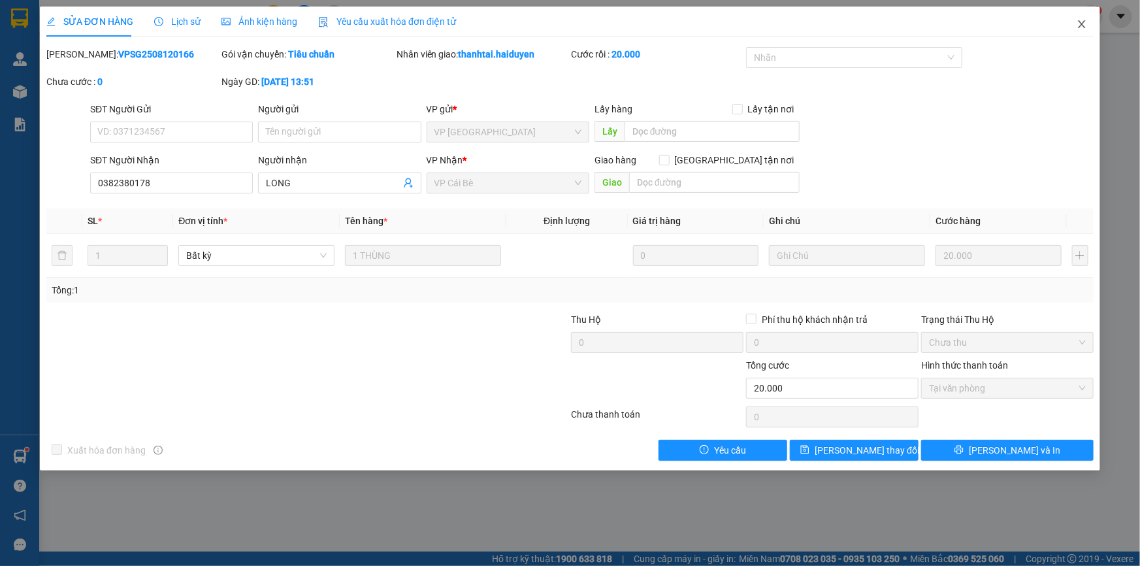
click at [1084, 27] on icon "close" at bounding box center [1081, 24] width 7 height 8
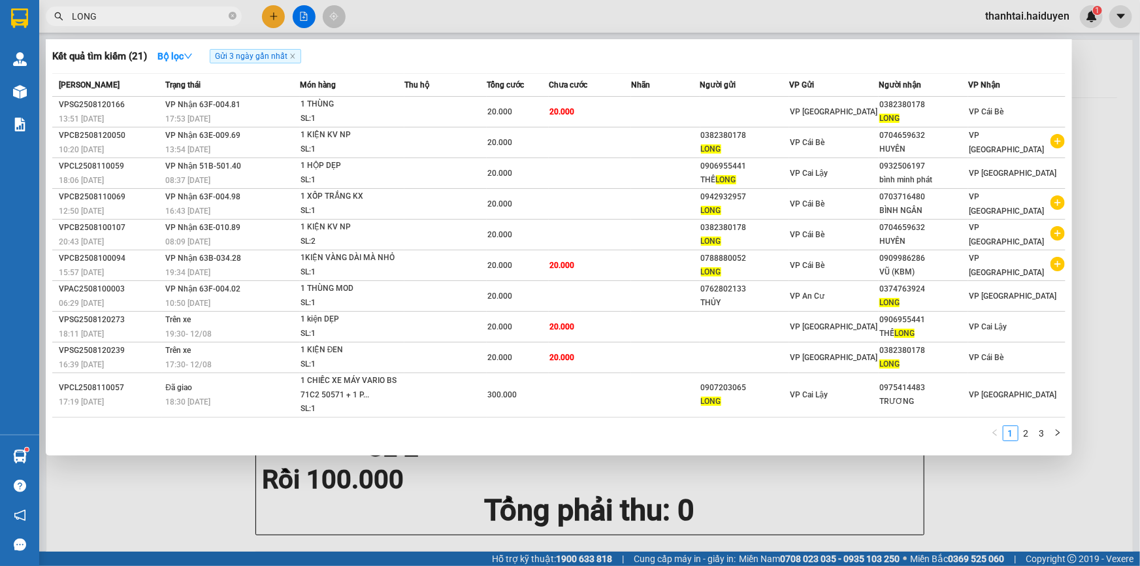
click at [202, 15] on input "LONG" at bounding box center [149, 16] width 154 height 14
click at [201, 16] on input "LONG" at bounding box center [149, 16] width 154 height 14
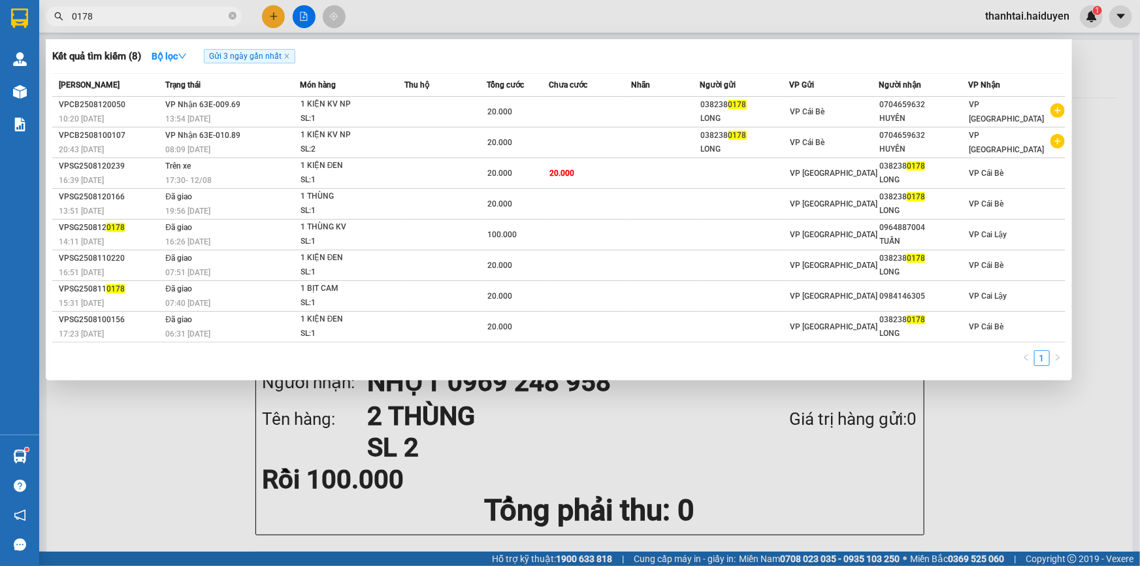
type input "0178"
click at [118, 18] on input "0178" at bounding box center [149, 16] width 154 height 14
drag, startPoint x: 132, startPoint y: 31, endPoint x: 139, endPoint y: 26, distance: 8.5
click at [134, 31] on div at bounding box center [570, 283] width 1140 height 566
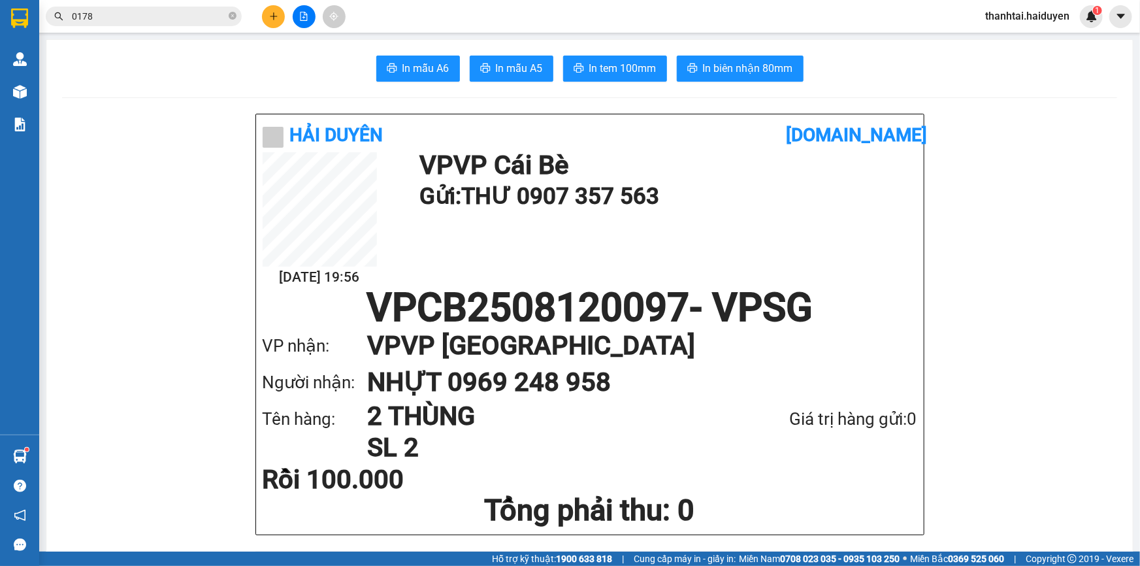
click at [139, 26] on div "Kết quả tìm kiếm ( 8 ) Bộ lọc Gửi 3 ngày gần nhất Mã ĐH Trạng thái Món hàng Thu…" at bounding box center [127, 16] width 255 height 23
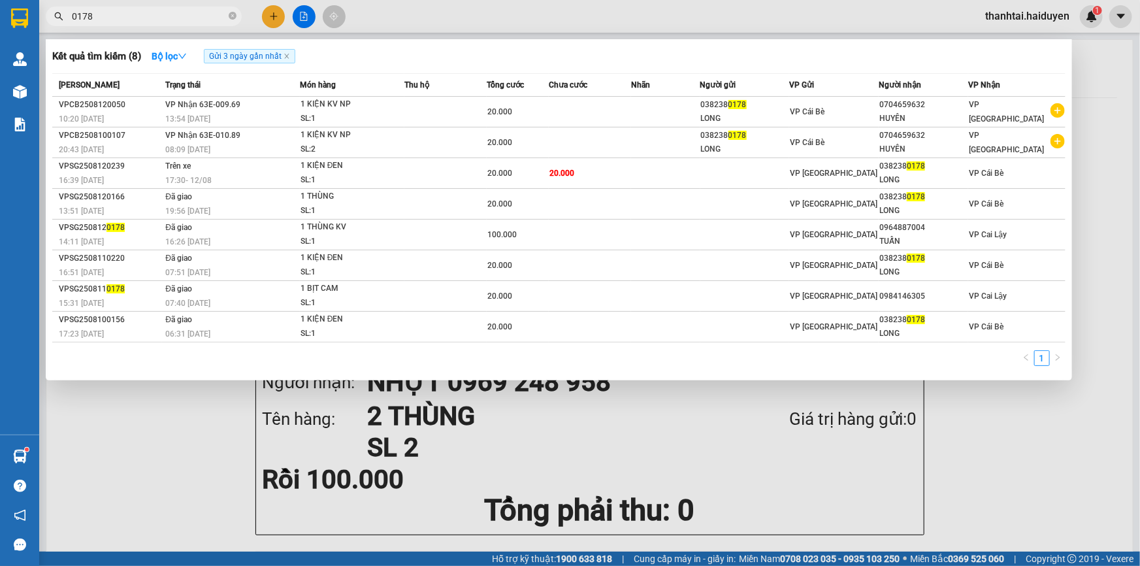
click at [139, 18] on input "0178" at bounding box center [149, 16] width 154 height 14
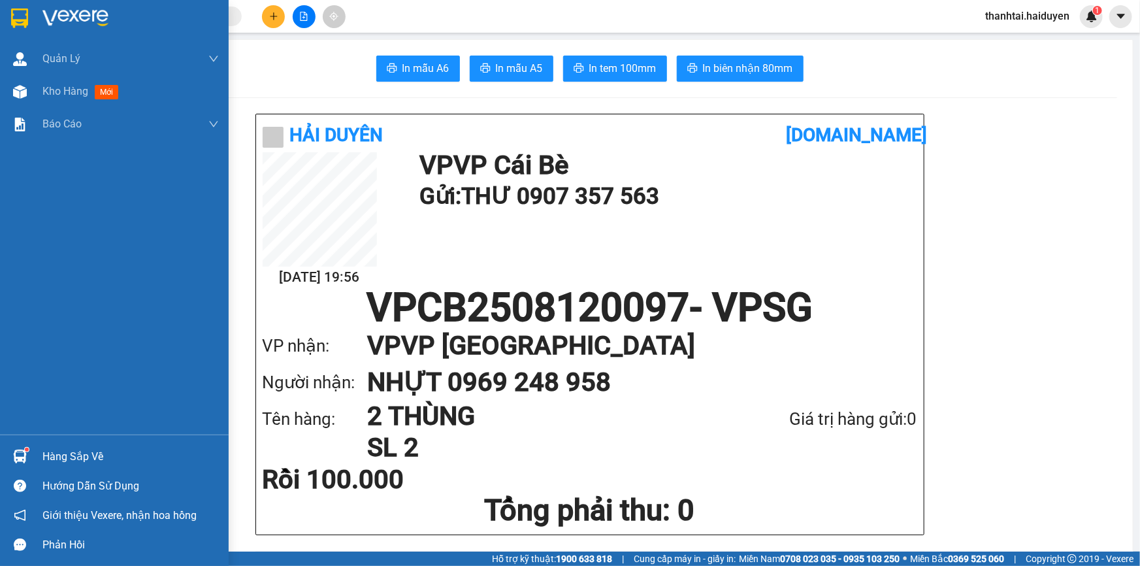
click at [91, 455] on div "Hàng sắp về" at bounding box center [130, 457] width 176 height 20
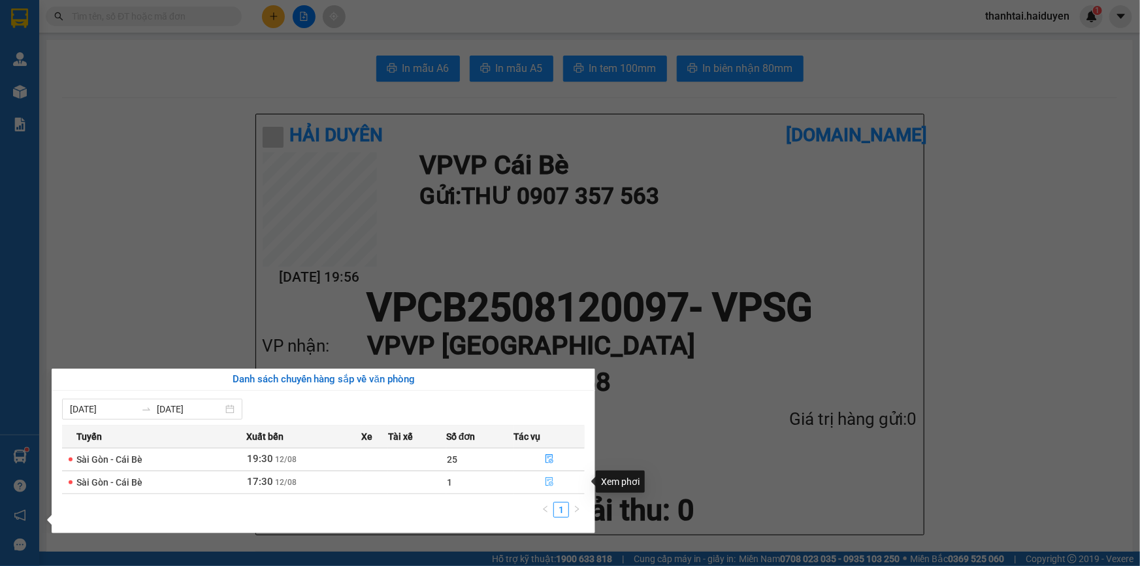
click at [551, 478] on icon "file-done" at bounding box center [549, 481] width 9 height 9
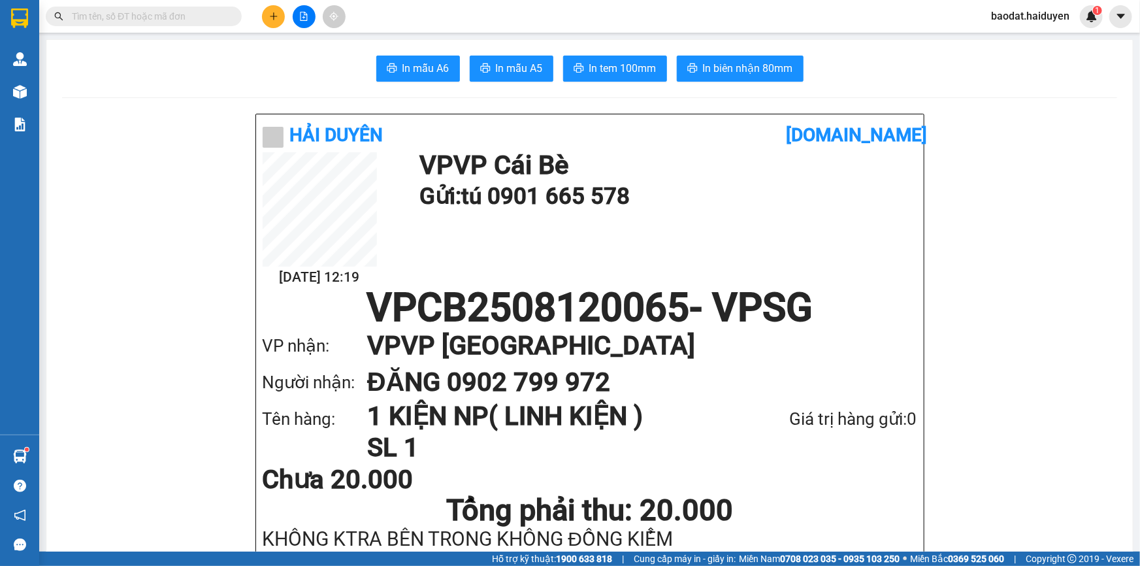
click at [1026, 20] on span "baodat.haiduyen" at bounding box center [1029, 16] width 99 height 16
click at [1017, 39] on span "Đăng xuất" at bounding box center [1037, 40] width 72 height 14
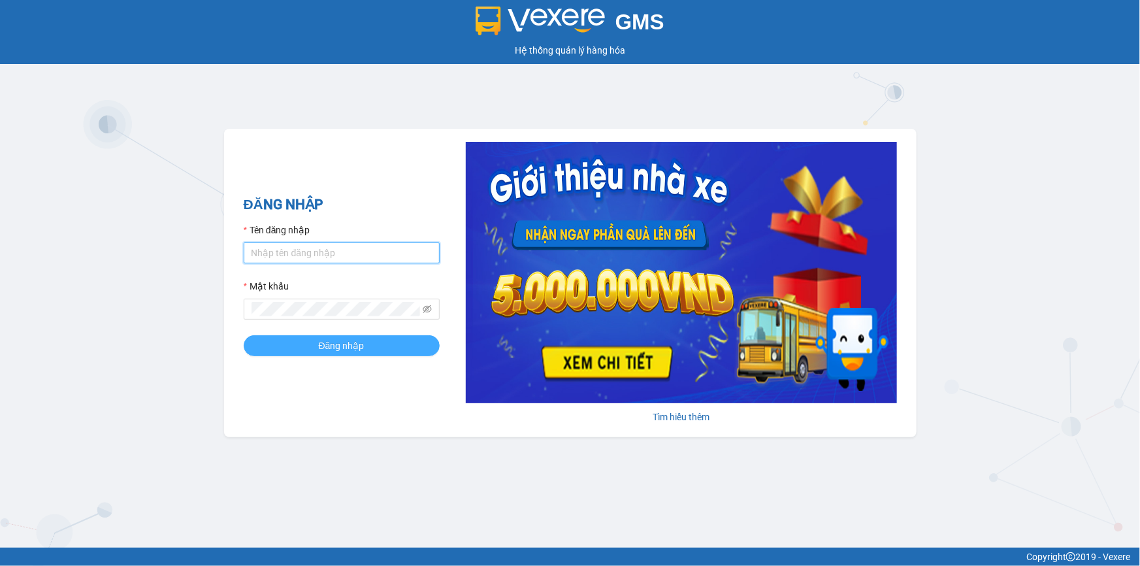
type input "thanhtai.haiduyen"
click at [329, 338] on span "Đăng nhập" at bounding box center [342, 345] width 46 height 14
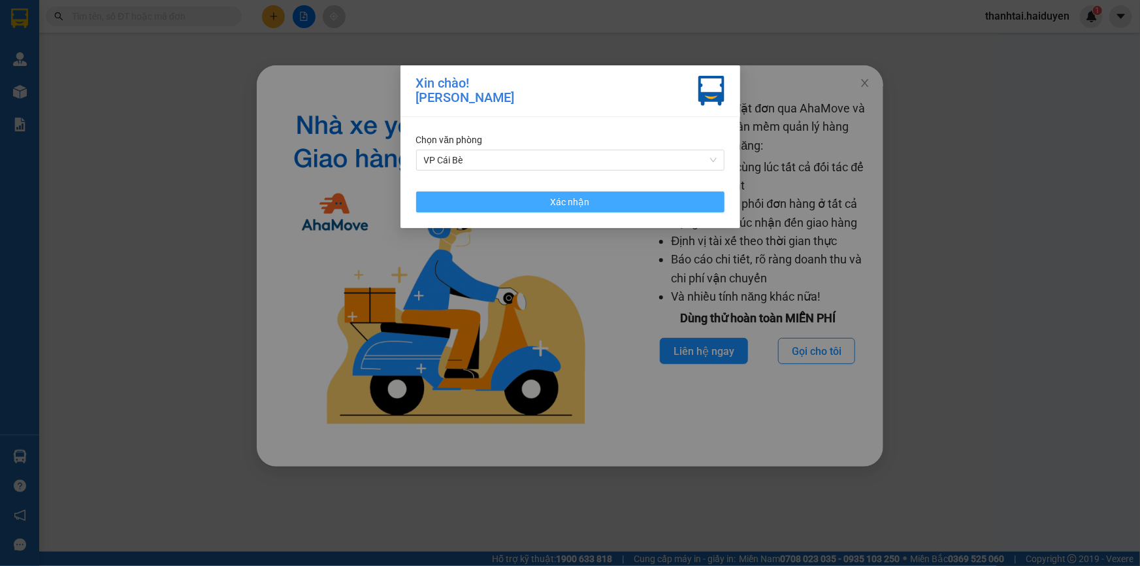
drag, startPoint x: 657, startPoint y: 201, endPoint x: 732, endPoint y: 188, distance: 75.5
click at [659, 200] on button "Xác nhận" at bounding box center [570, 201] width 308 height 21
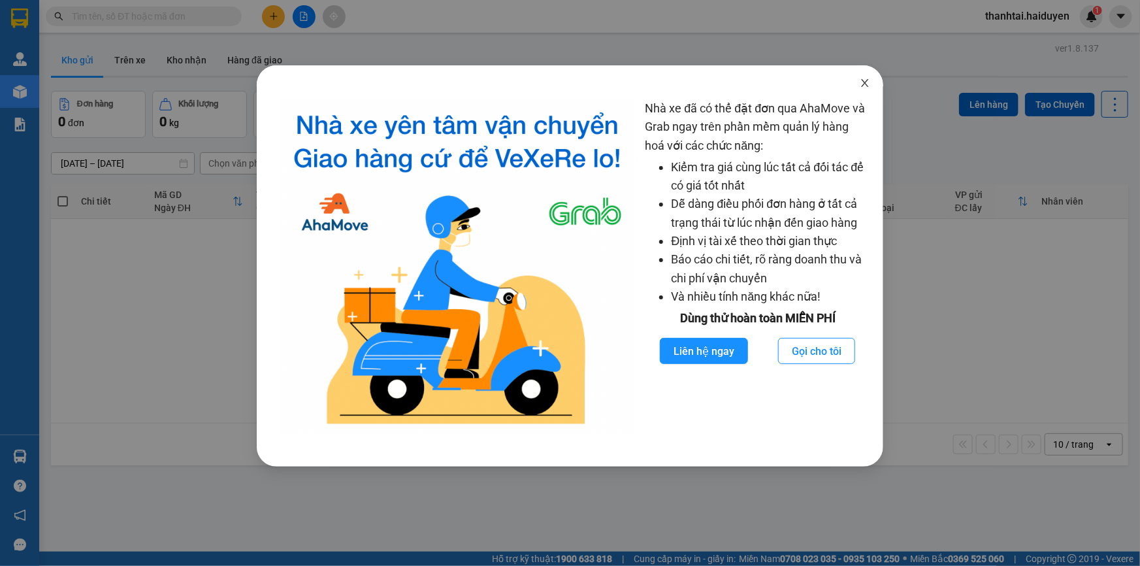
click at [863, 76] on span "Close" at bounding box center [865, 83] width 37 height 37
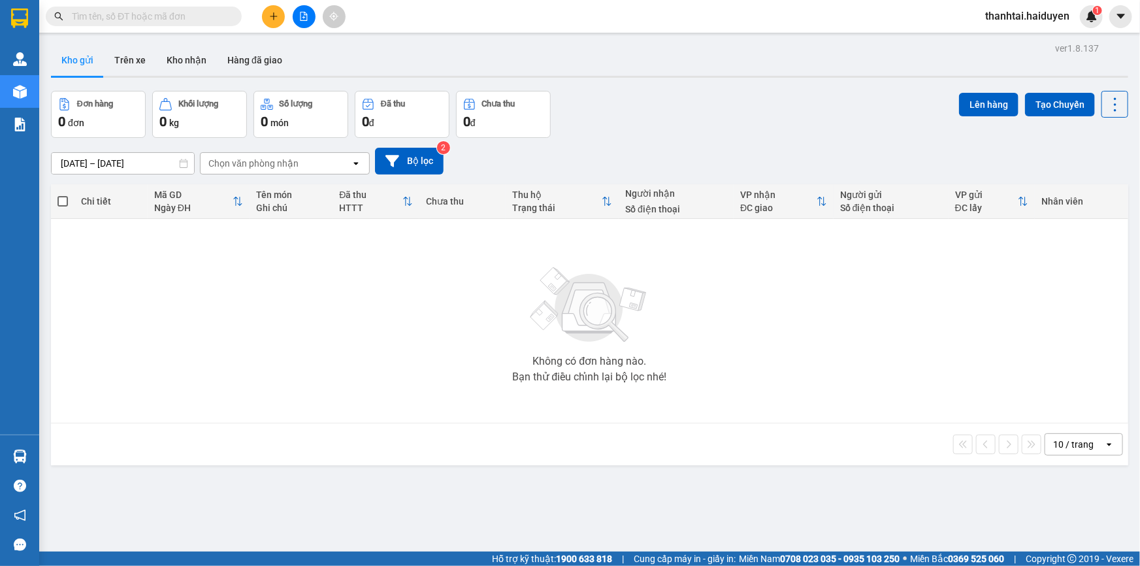
click at [212, 20] on input "text" at bounding box center [149, 16] width 154 height 14
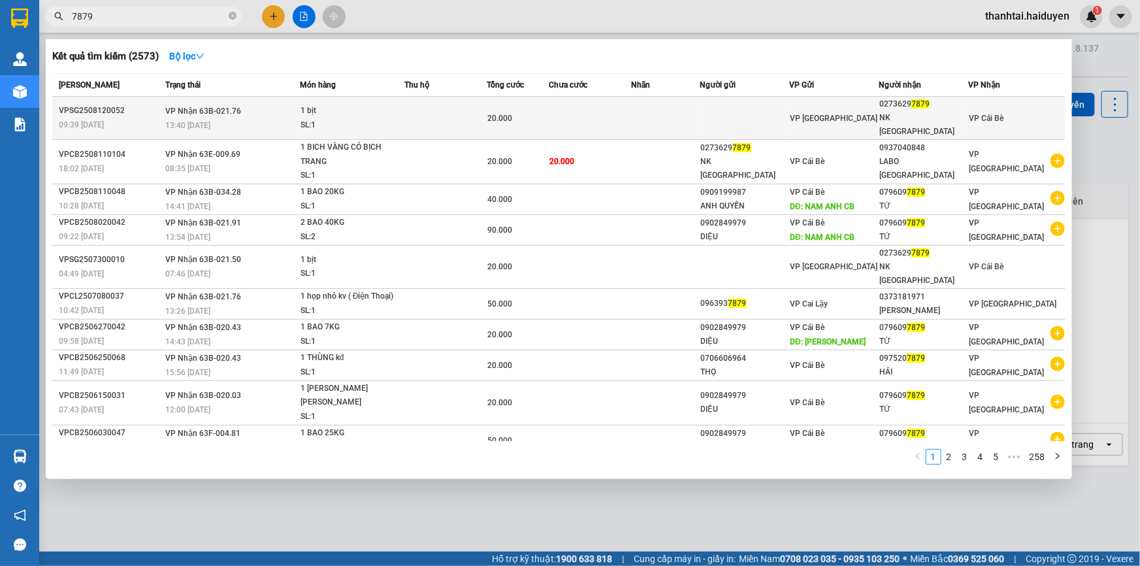
type input "7879"
click at [617, 117] on td at bounding box center [590, 118] width 82 height 43
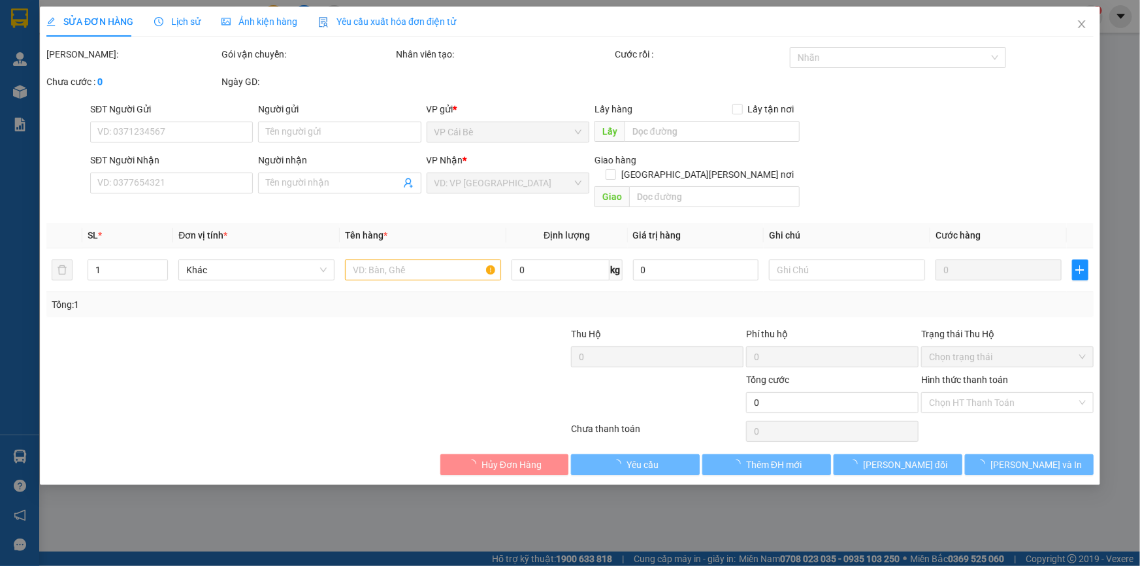
type input "02736297879"
type input "NK [GEOGRAPHIC_DATA]"
type input "20.000"
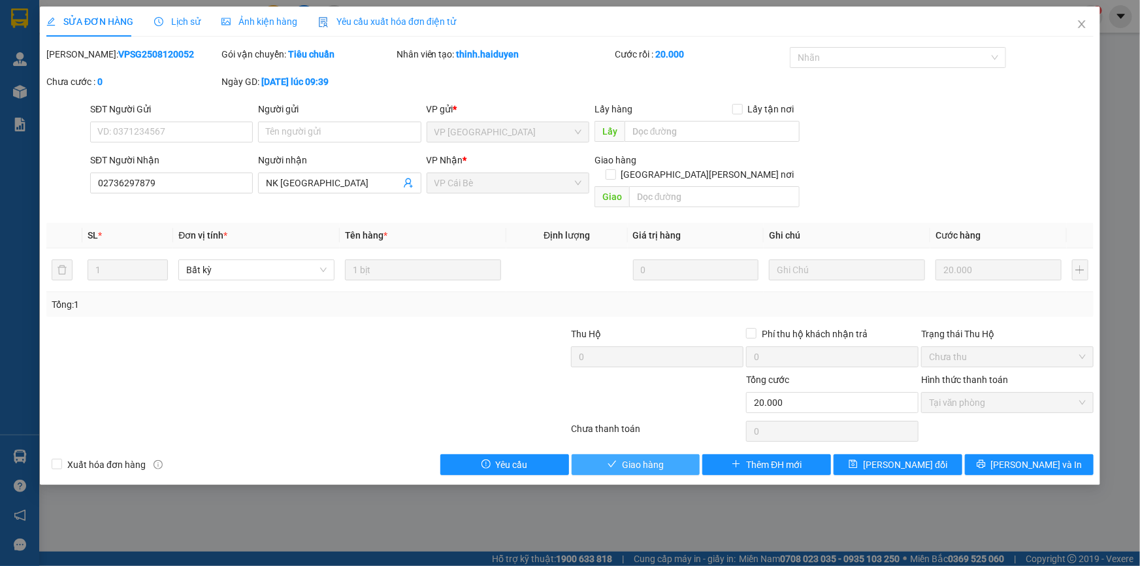
click at [630, 457] on span "Giao hàng" at bounding box center [643, 464] width 42 height 14
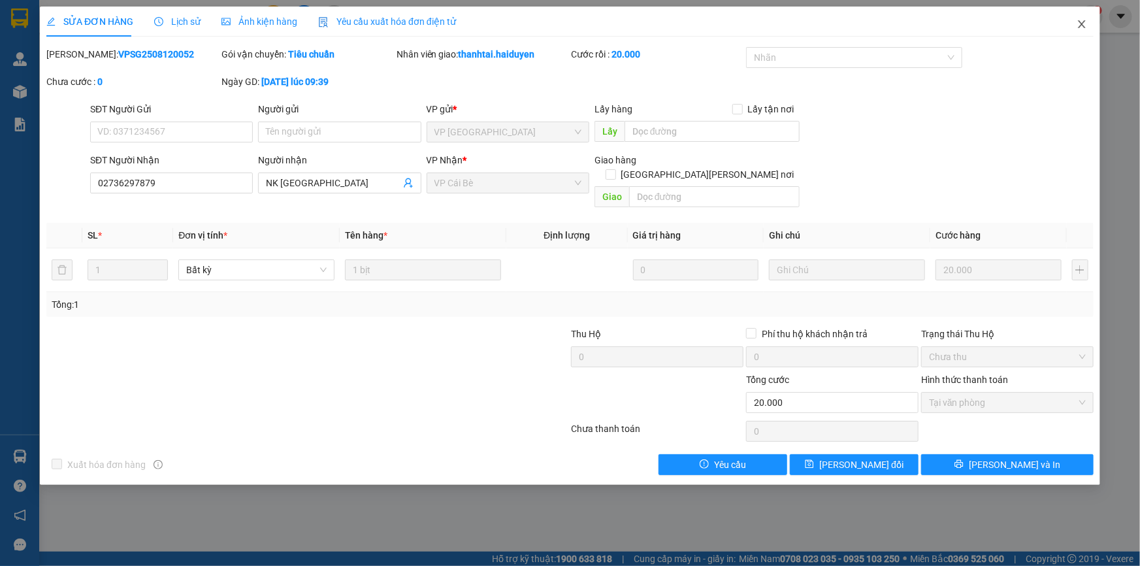
click at [1084, 24] on icon "close" at bounding box center [1081, 24] width 10 height 10
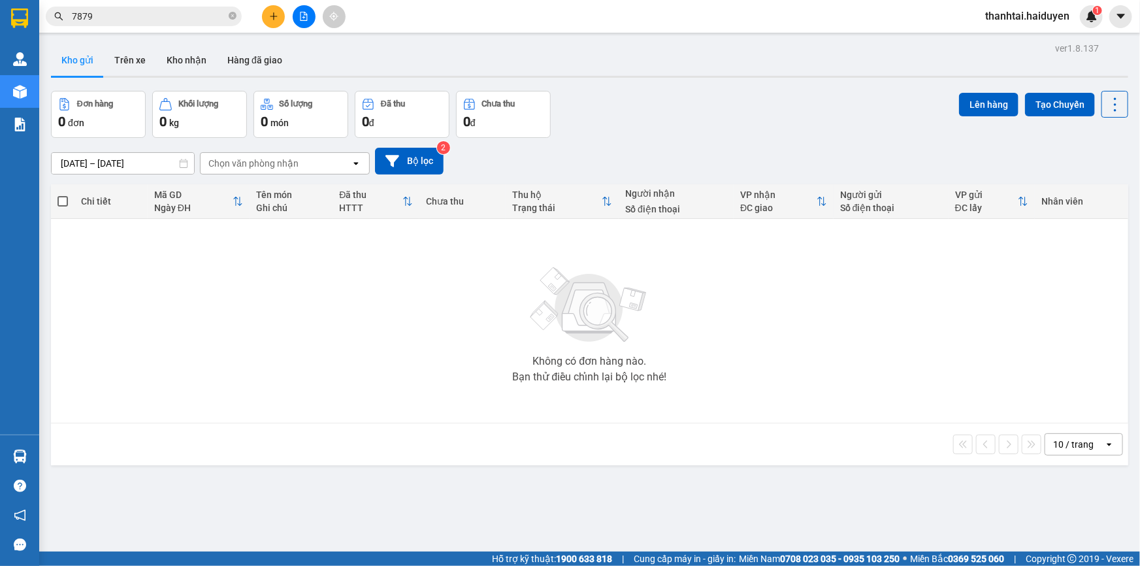
click at [169, 11] on input "7879" at bounding box center [149, 16] width 154 height 14
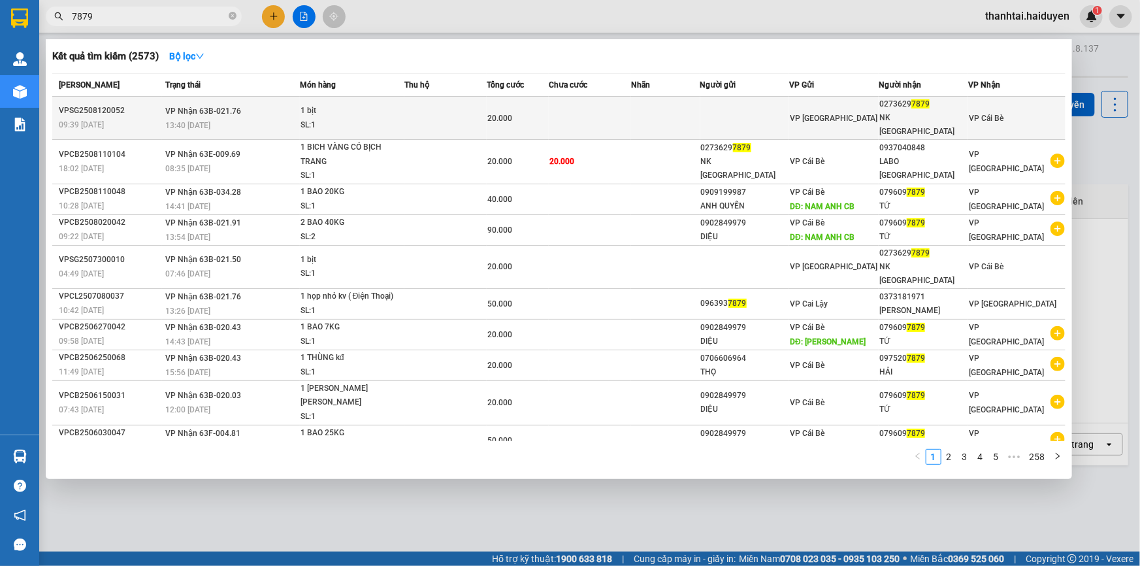
click at [644, 112] on td at bounding box center [665, 118] width 69 height 43
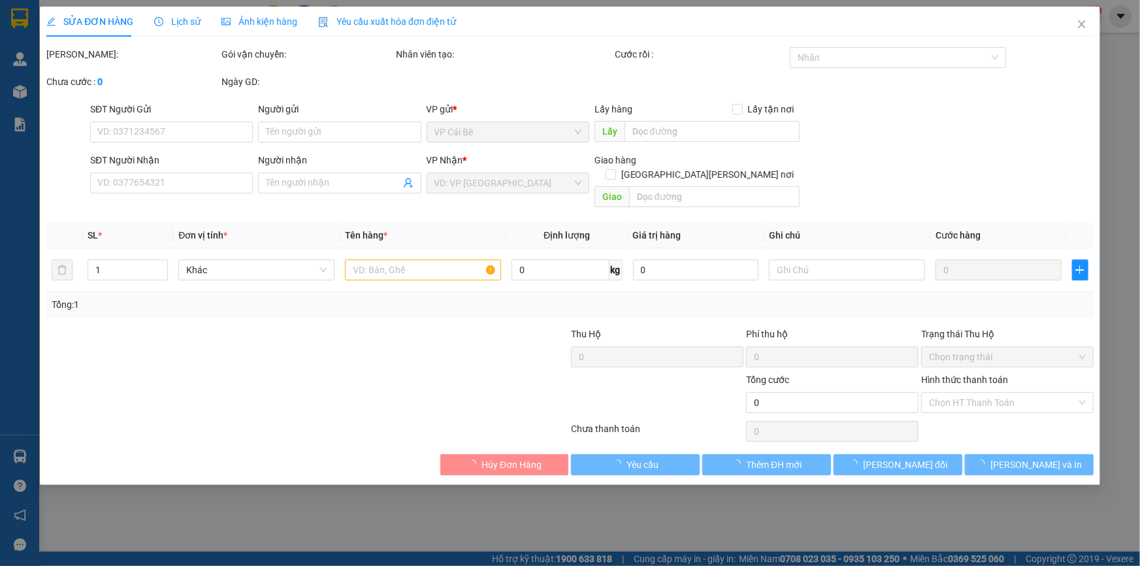
type input "02736297879"
type input "NK [GEOGRAPHIC_DATA]"
type input "20.000"
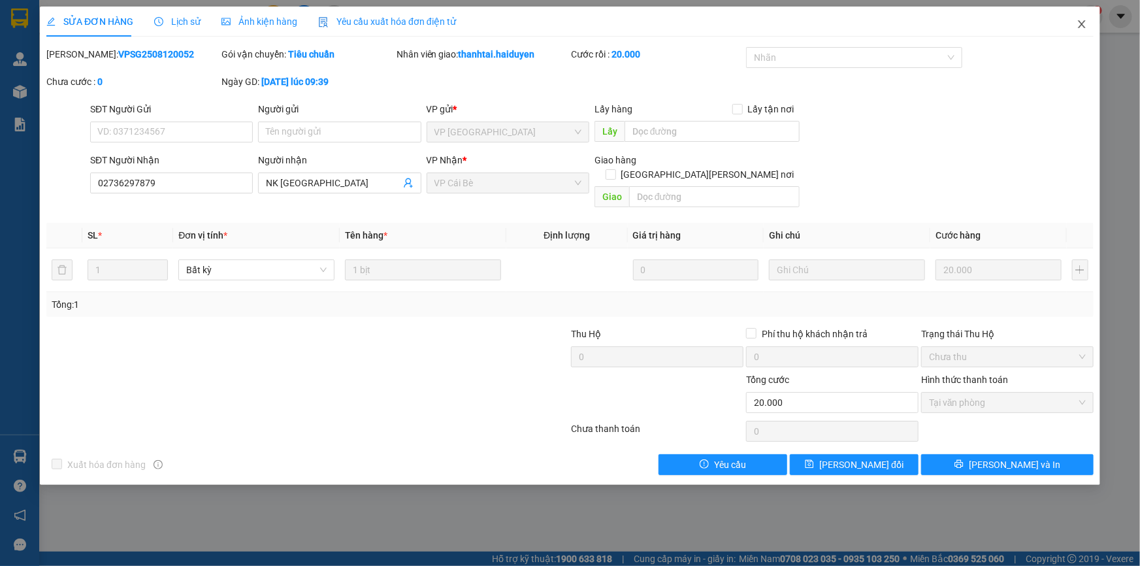
click at [1074, 24] on span "Close" at bounding box center [1081, 25] width 37 height 37
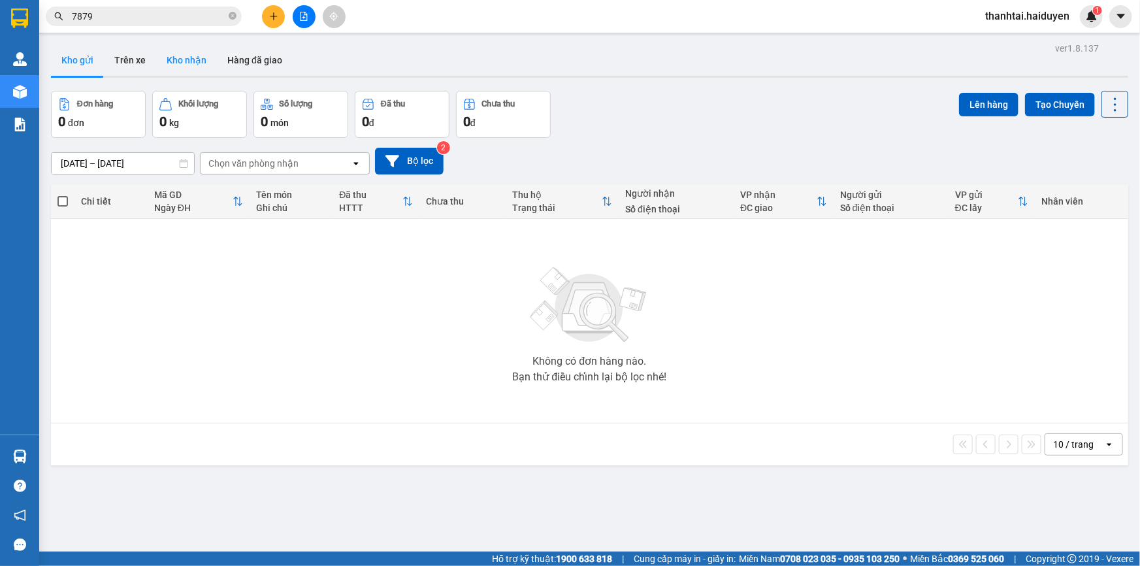
click at [193, 61] on button "Kho nhận" at bounding box center [186, 59] width 61 height 31
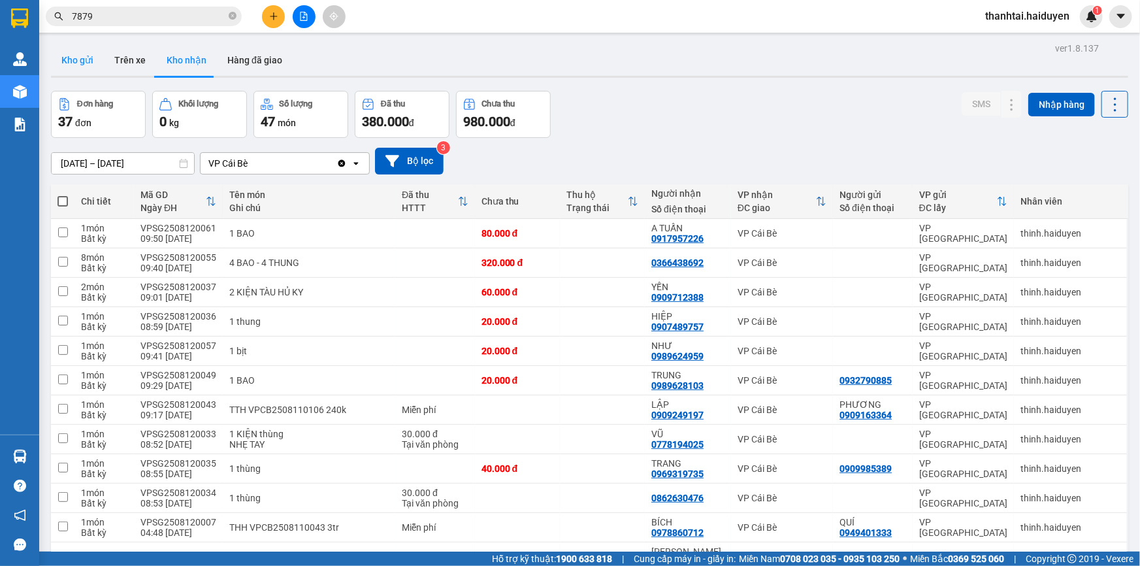
click at [95, 61] on button "Kho gửi" at bounding box center [77, 59] width 53 height 31
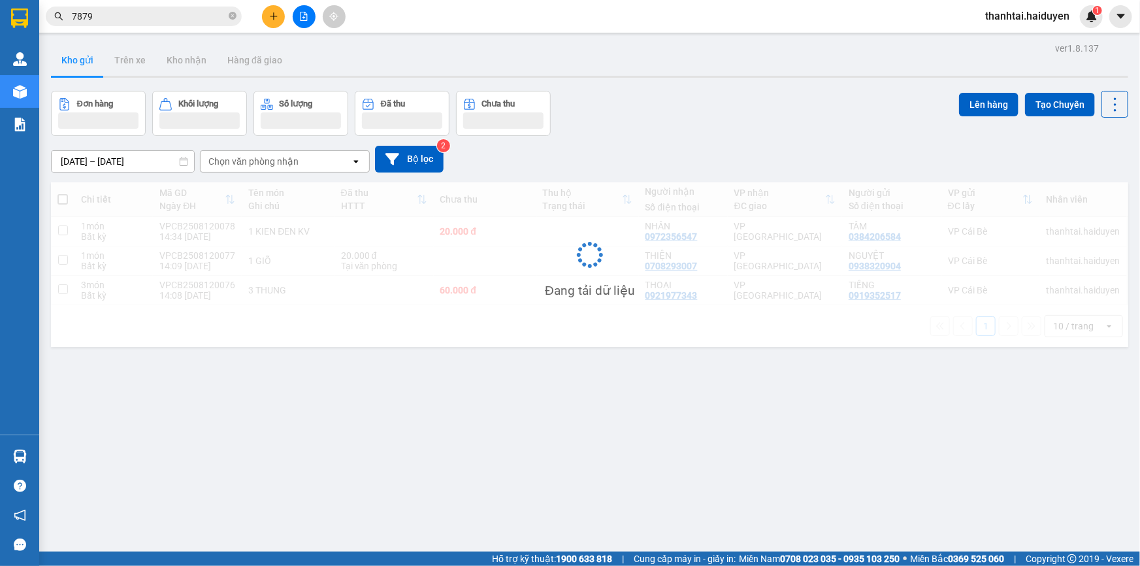
click at [152, 24] on span "7879" at bounding box center [144, 17] width 196 height 20
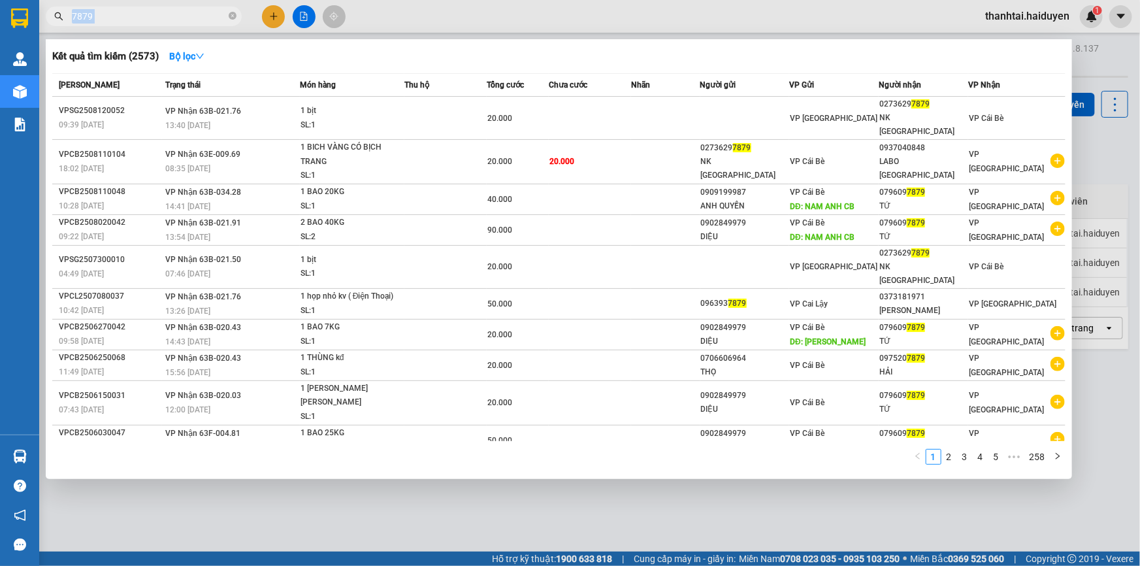
click at [152, 24] on span "7879" at bounding box center [144, 17] width 196 height 20
click at [231, 16] on icon "close-circle" at bounding box center [233, 16] width 8 height 8
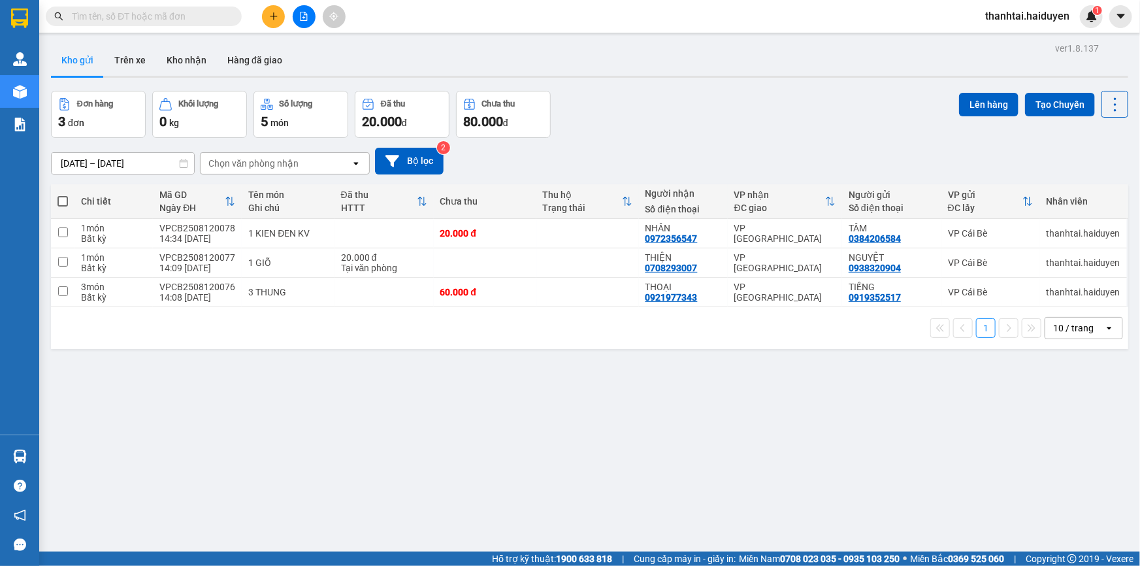
click at [217, 7] on span at bounding box center [144, 17] width 196 height 20
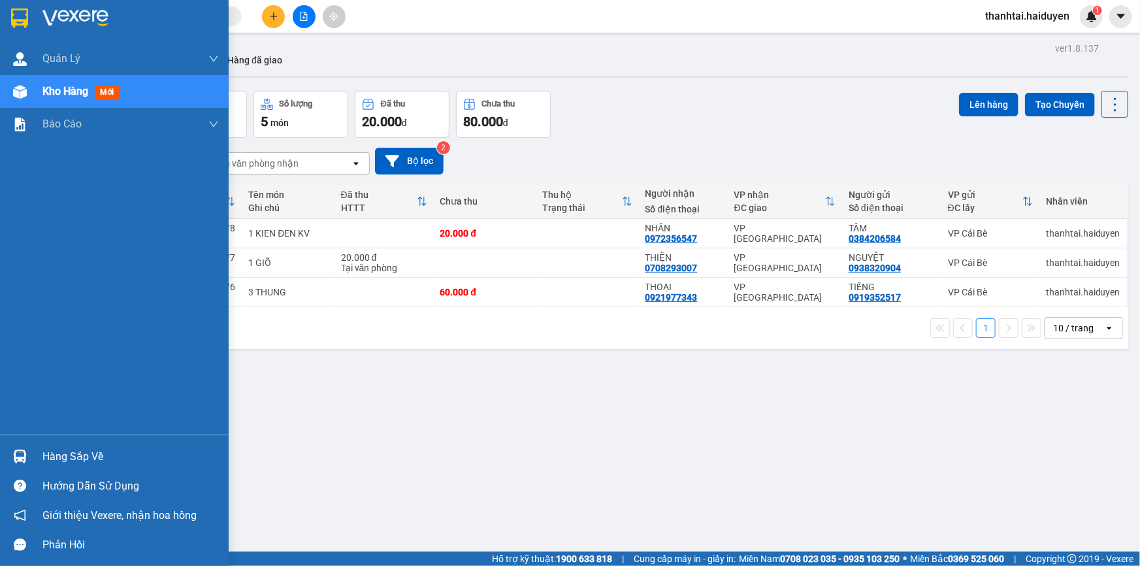
click at [100, 444] on div "Hàng sắp về" at bounding box center [114, 456] width 229 height 29
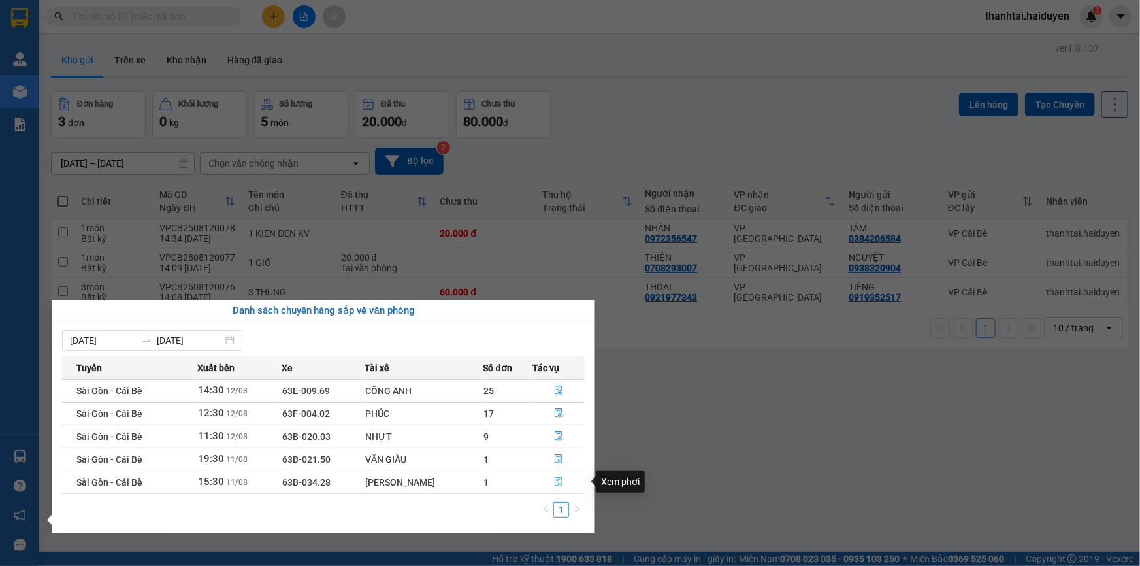
drag, startPoint x: 556, startPoint y: 483, endPoint x: 574, endPoint y: 462, distance: 27.8
click at [556, 482] on icon "file-done" at bounding box center [558, 481] width 9 height 9
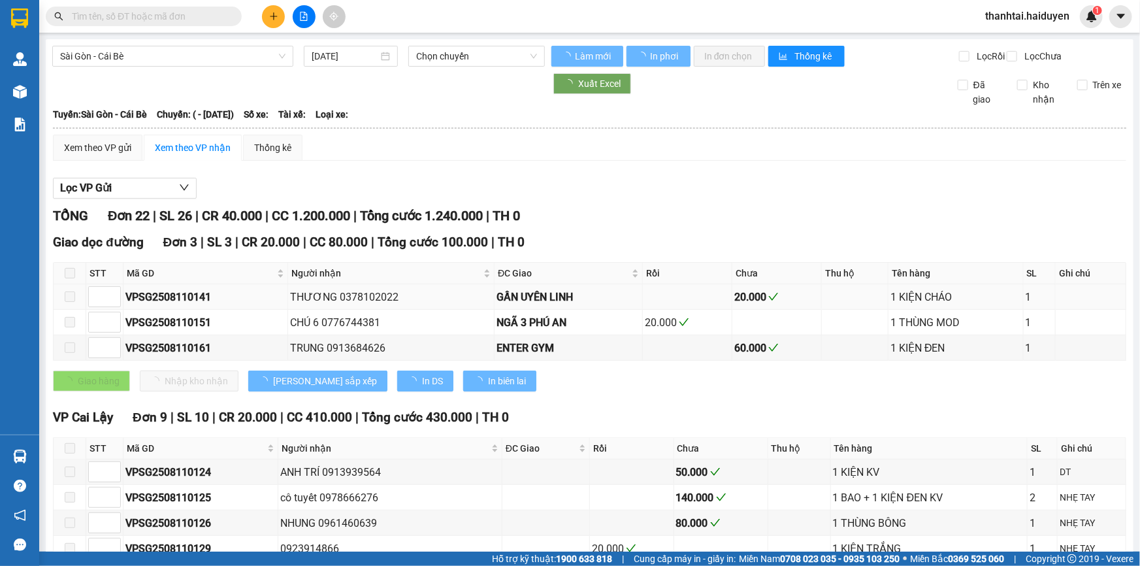
type input "11/08/2025"
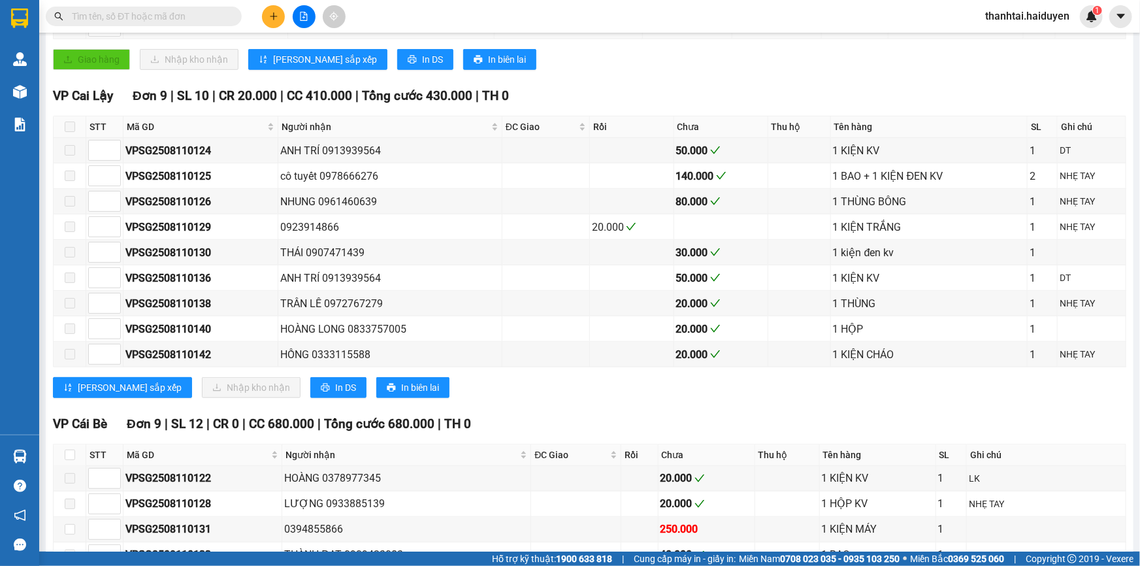
scroll to position [415, 0]
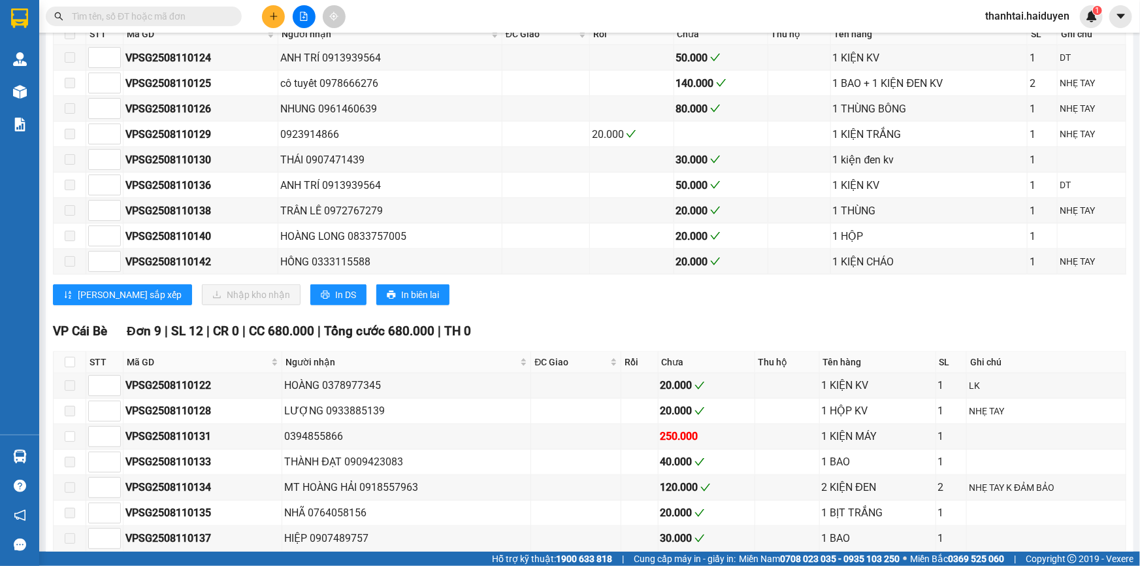
click at [76, 368] on th at bounding box center [70, 362] width 33 height 22
click at [71, 367] on input "checkbox" at bounding box center [70, 362] width 10 height 10
checkbox input "true"
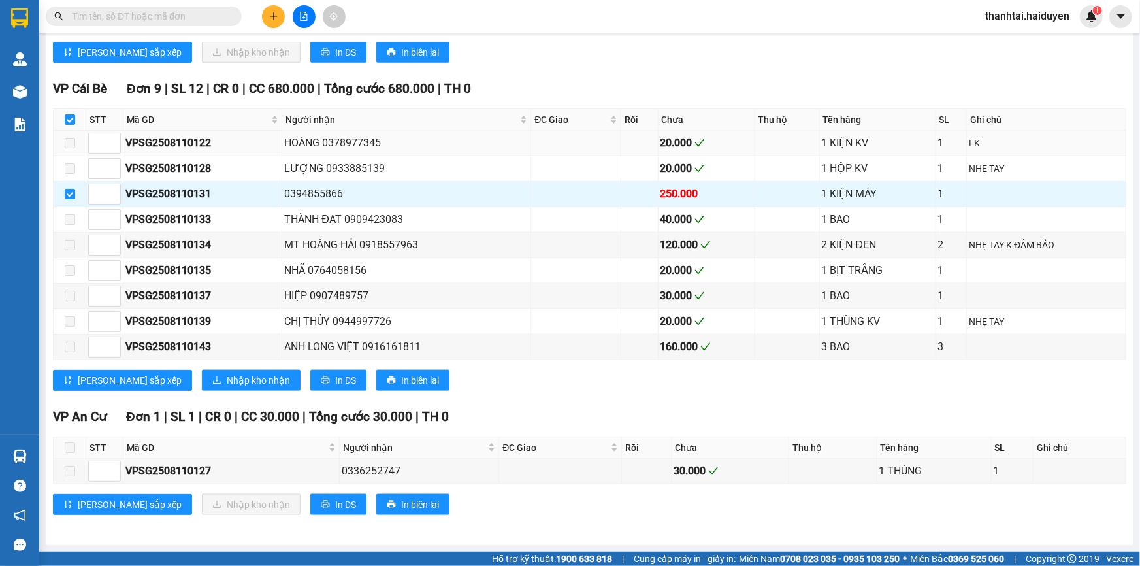
scroll to position [662, 0]
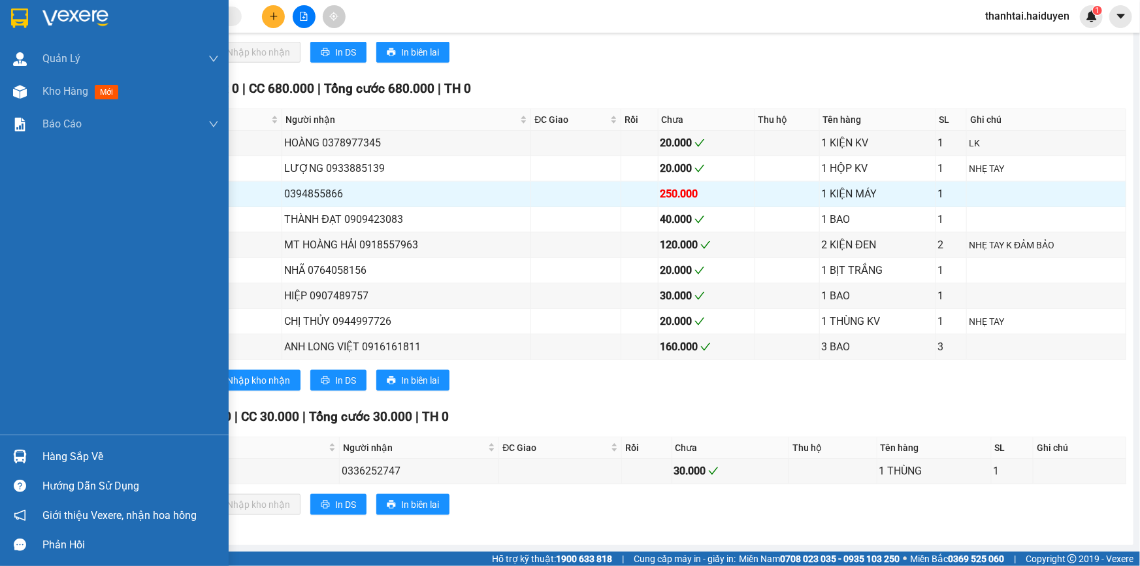
click at [37, 461] on div "Hàng sắp về" at bounding box center [114, 456] width 229 height 29
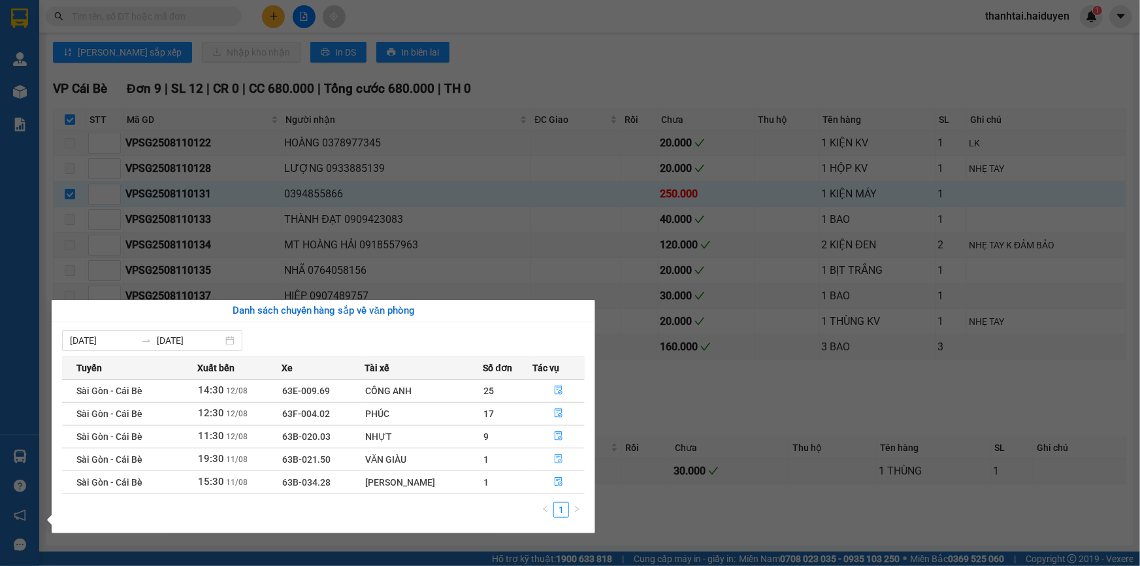
click at [555, 457] on icon "file-done" at bounding box center [559, 458] width 8 height 9
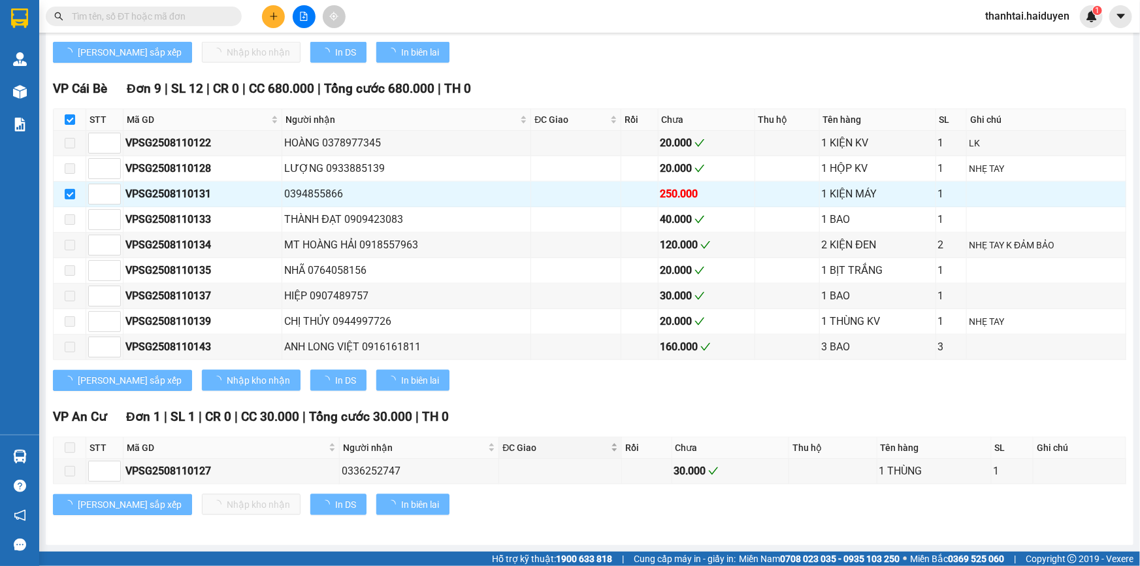
checkbox input "false"
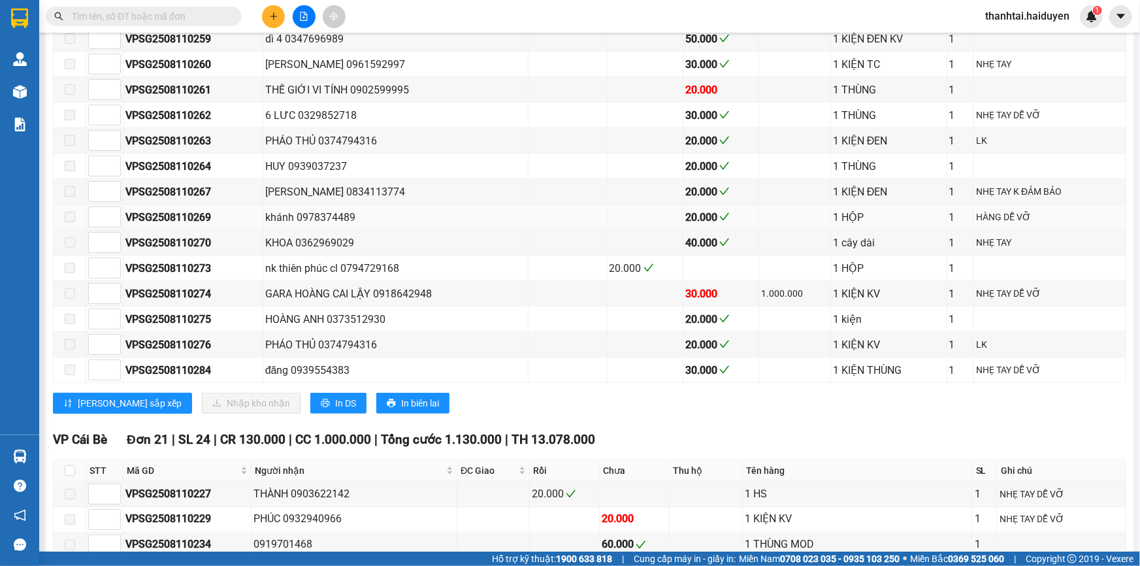
scroll to position [959, 0]
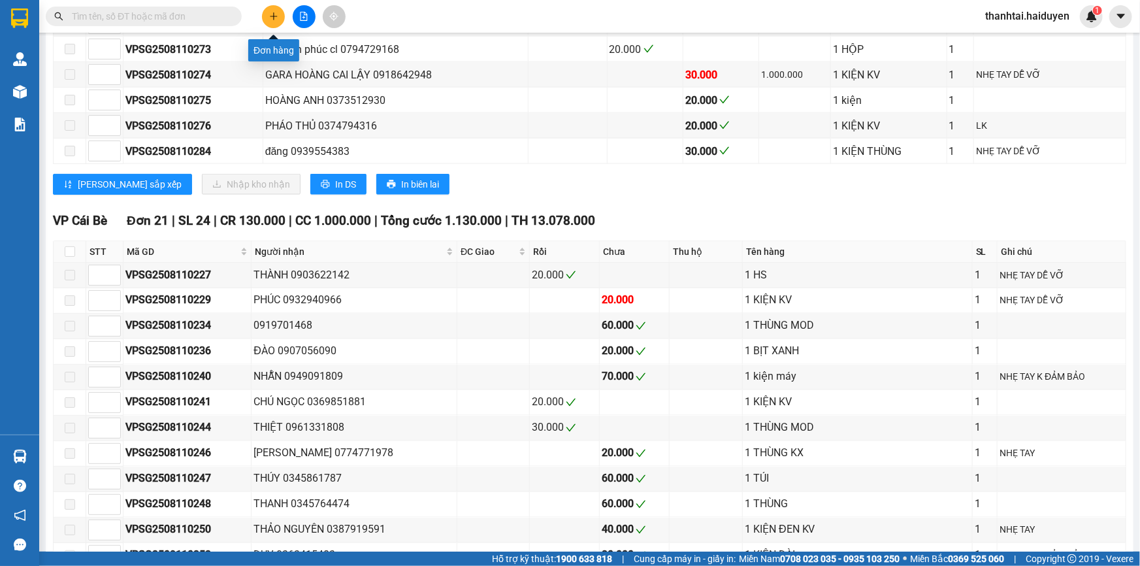
click at [276, 17] on icon "plus" at bounding box center [273, 16] width 9 height 9
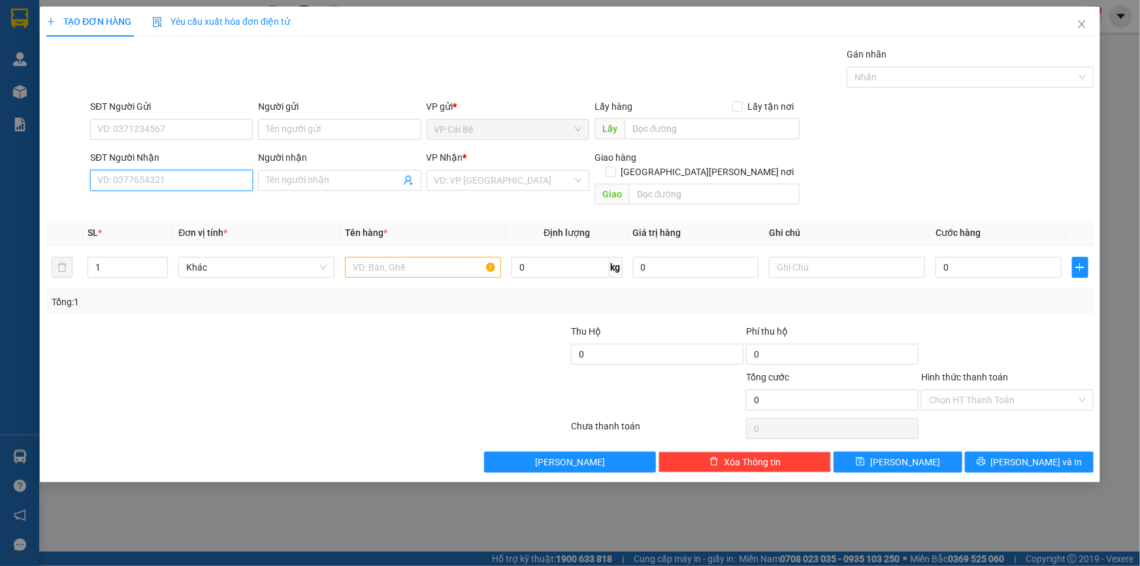
click at [172, 184] on input "SĐT Người Nhận" at bounding box center [171, 180] width 163 height 21
click at [180, 130] on input "SĐT Người Gửi" at bounding box center [171, 129] width 163 height 21
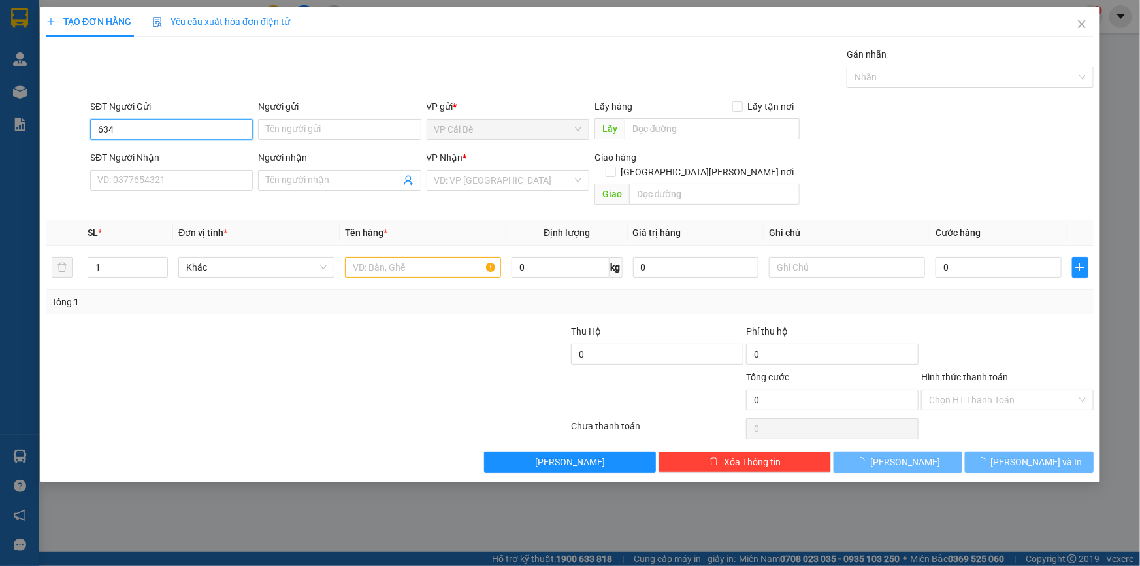
click at [180, 130] on input "634" at bounding box center [171, 129] width 163 height 21
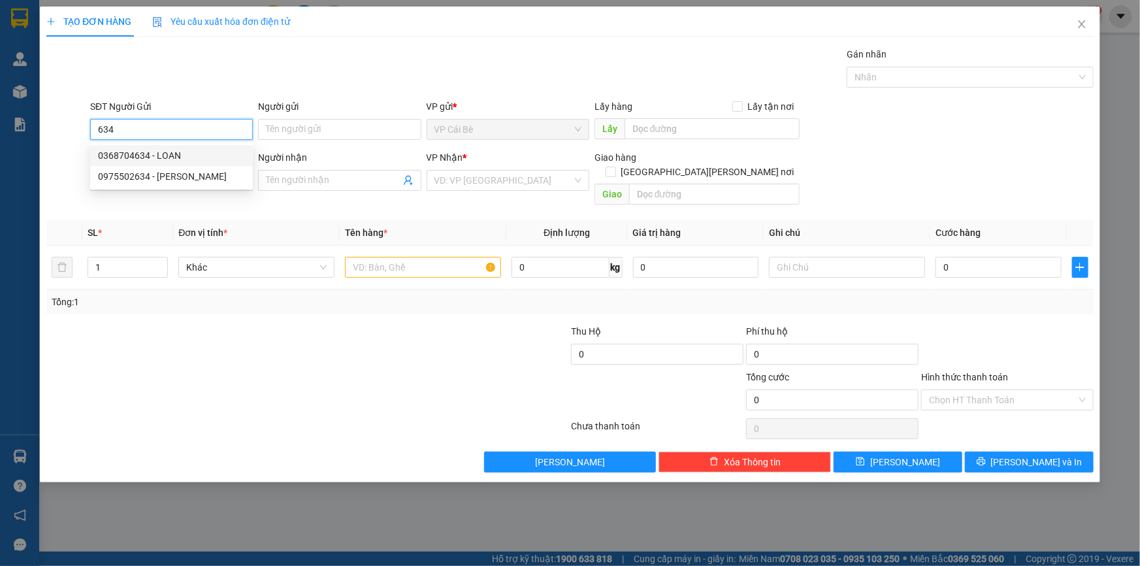
click at [180, 157] on div "0368704634 - LOAN" at bounding box center [171, 155] width 147 height 14
type input "0368704634"
type input "LOAN"
type input "0902505741"
type input "HUNG"
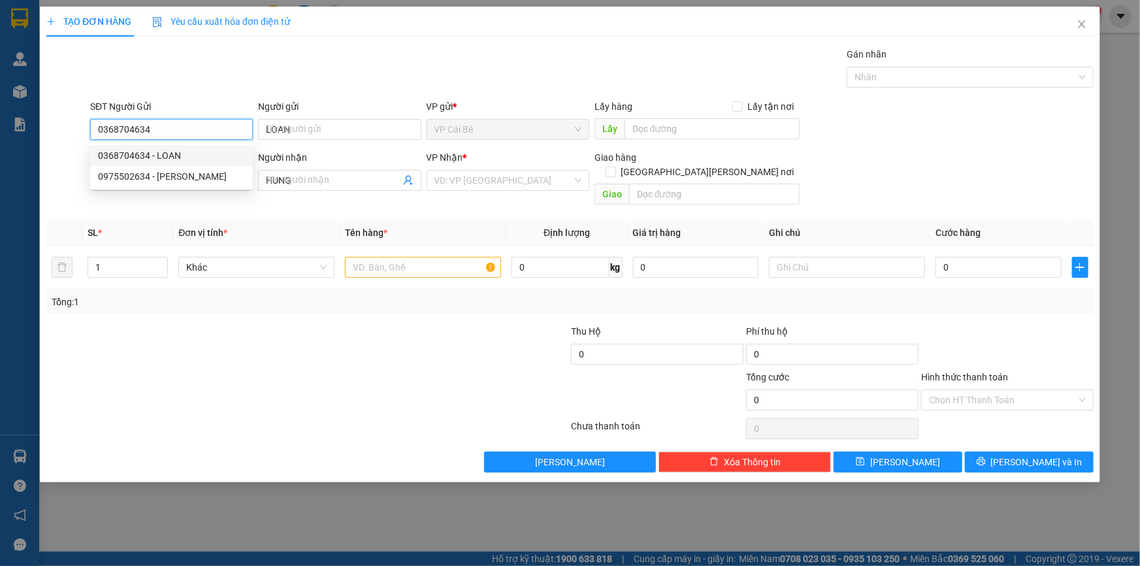
type input "170.000"
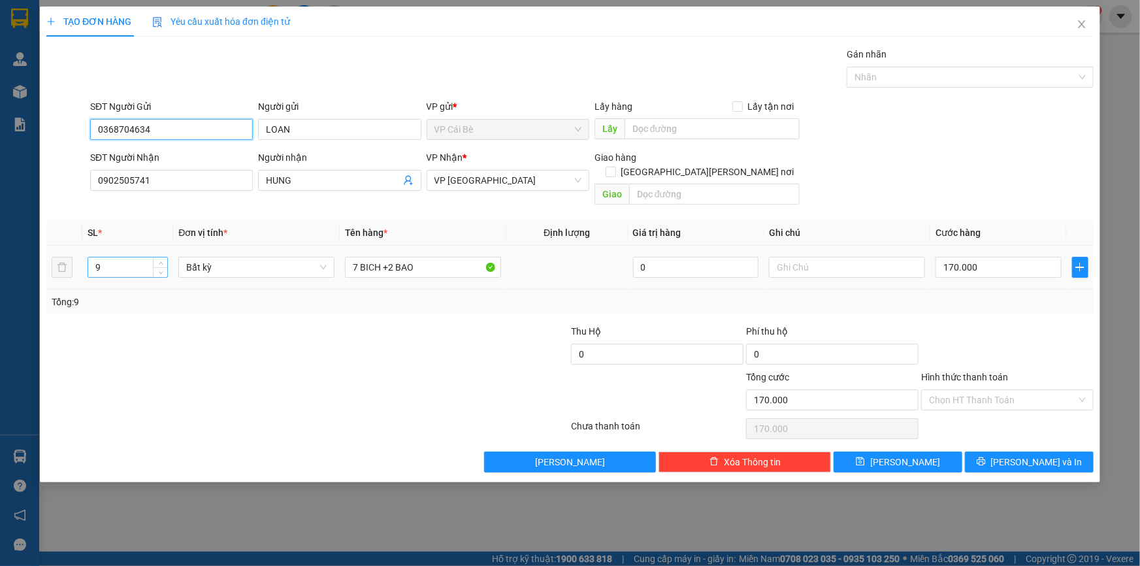
type input "0368704634"
click at [114, 257] on input "9" at bounding box center [127, 267] width 79 height 20
type input "9"
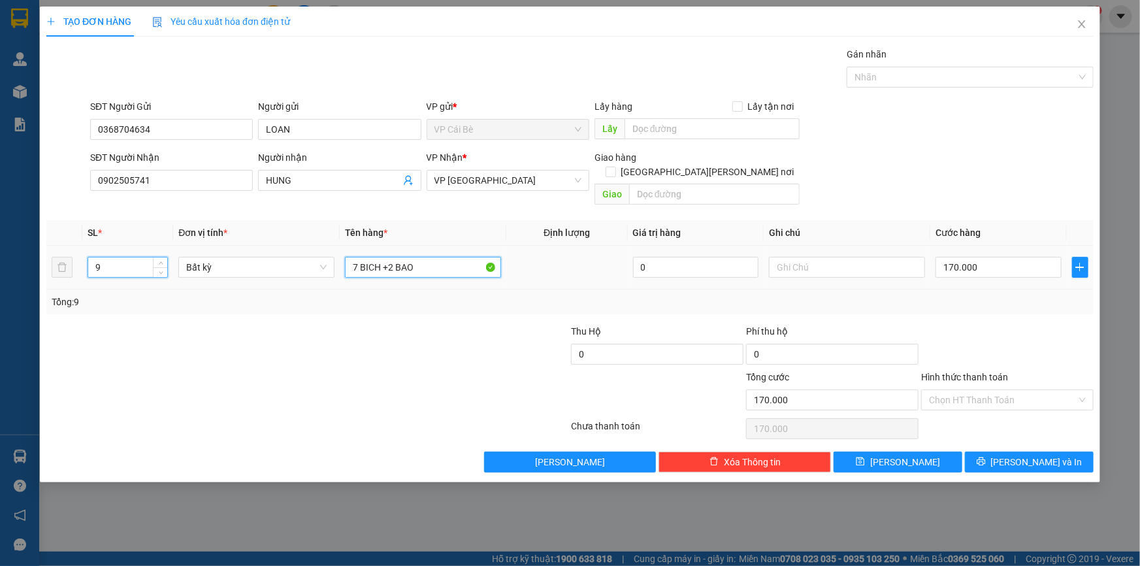
click at [436, 257] on input "7 BICH +2 BAO" at bounding box center [423, 267] width 156 height 21
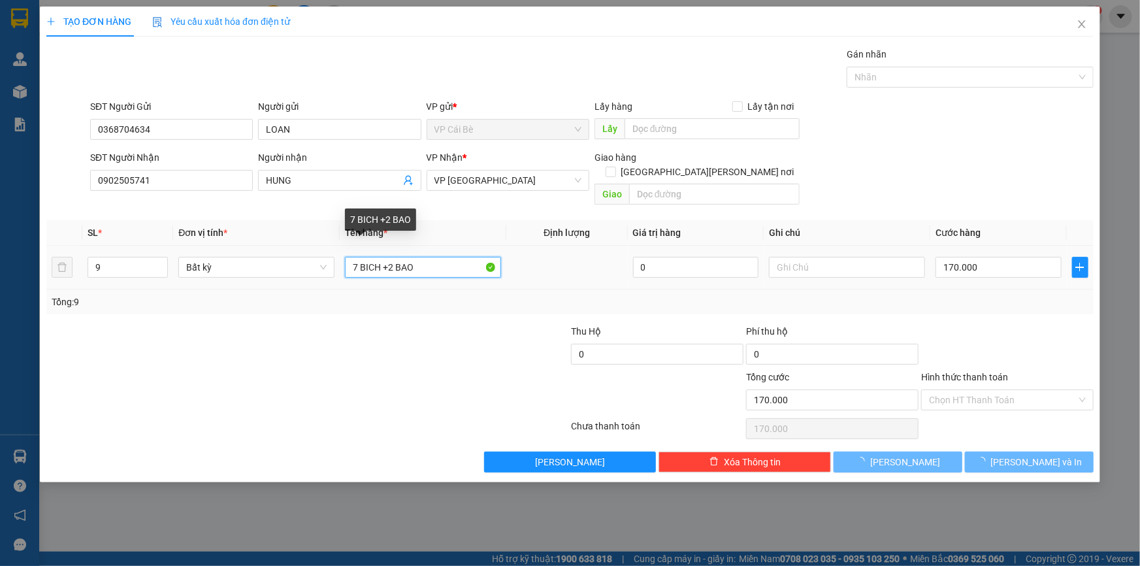
click at [436, 257] on input "7 BICH +2 BAO" at bounding box center [423, 267] width 156 height 21
type input "0"
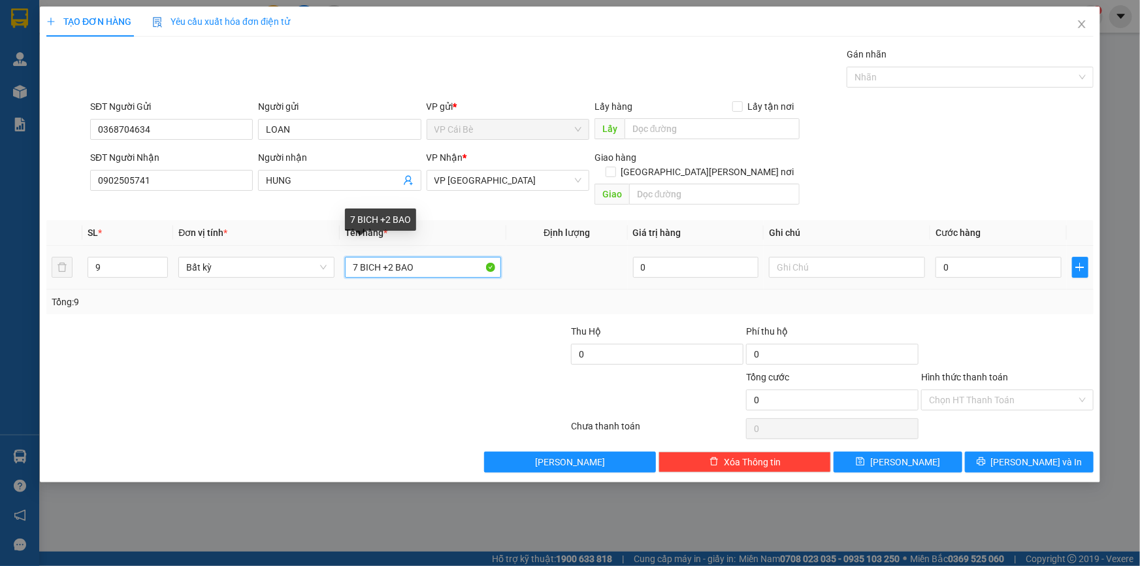
click at [436, 257] on input "7 BICH +2 BAO" at bounding box center [423, 267] width 156 height 21
type input "2"
type input "5 bịch +2 bao +2 thùng"
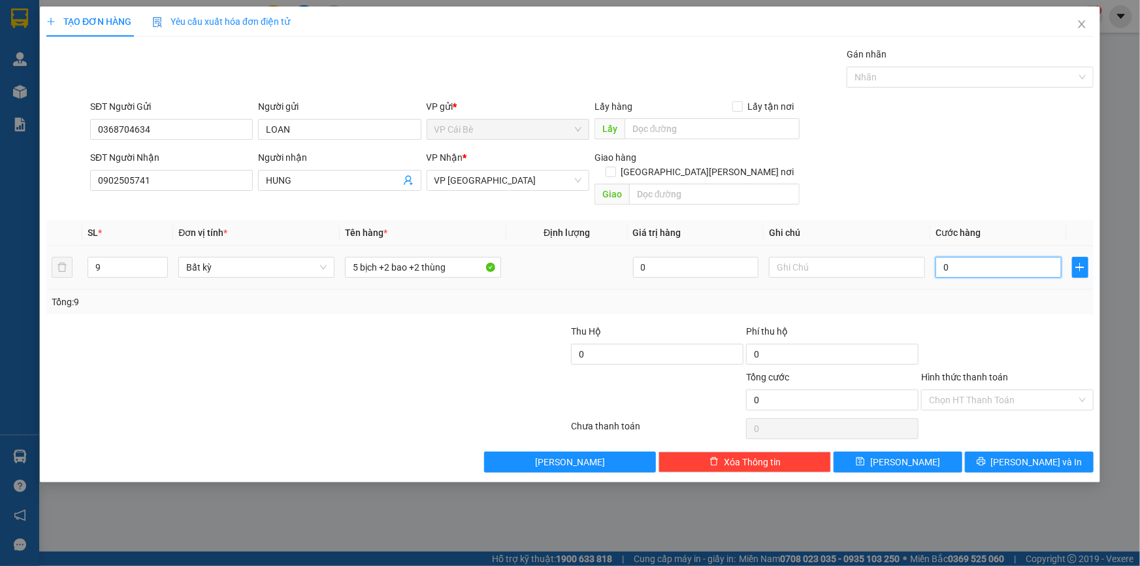
click at [955, 258] on input "0" at bounding box center [998, 267] width 126 height 21
type input "2"
type input "24"
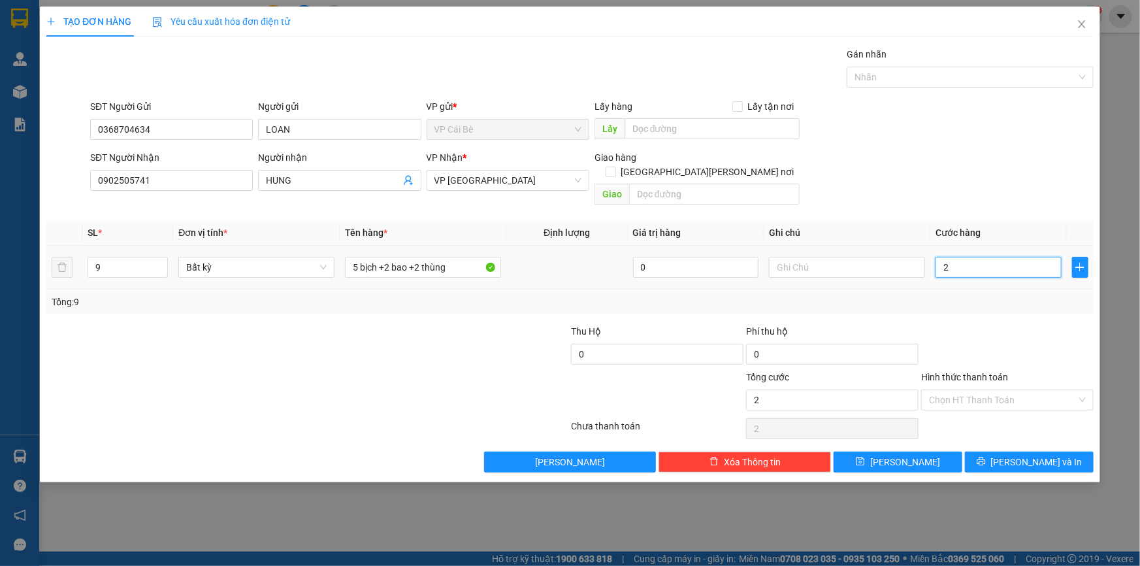
type input "24"
type input "240"
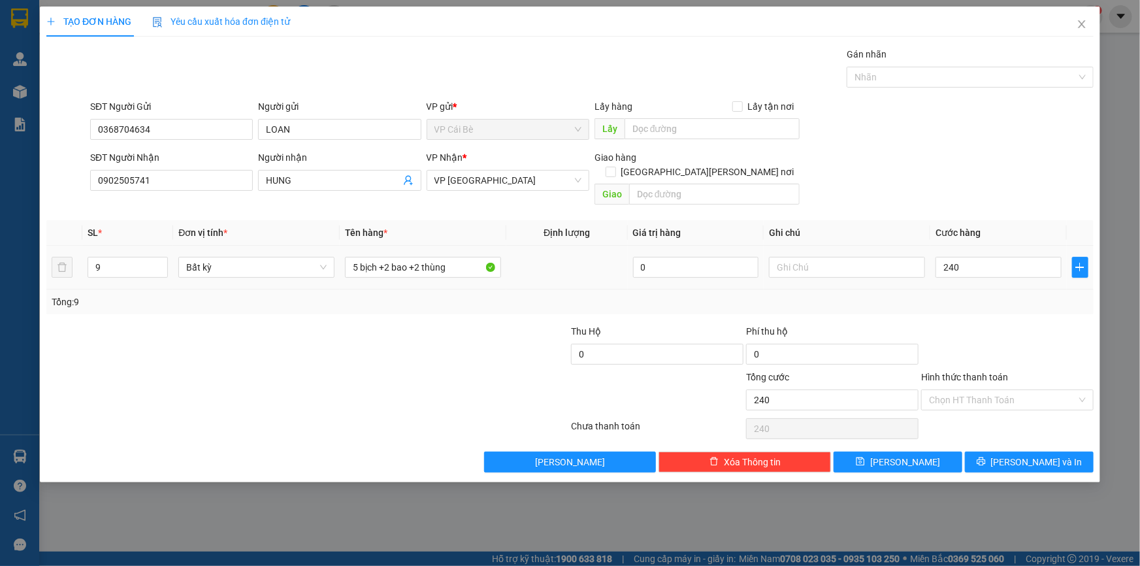
type input "240.000"
click at [967, 300] on div "Transit Pickup Surcharge Ids Transit Deliver Surcharge Ids Transit Deliver Surc…" at bounding box center [569, 259] width 1047 height 425
click at [990, 394] on input "Hình thức thanh toán" at bounding box center [1003, 400] width 148 height 20
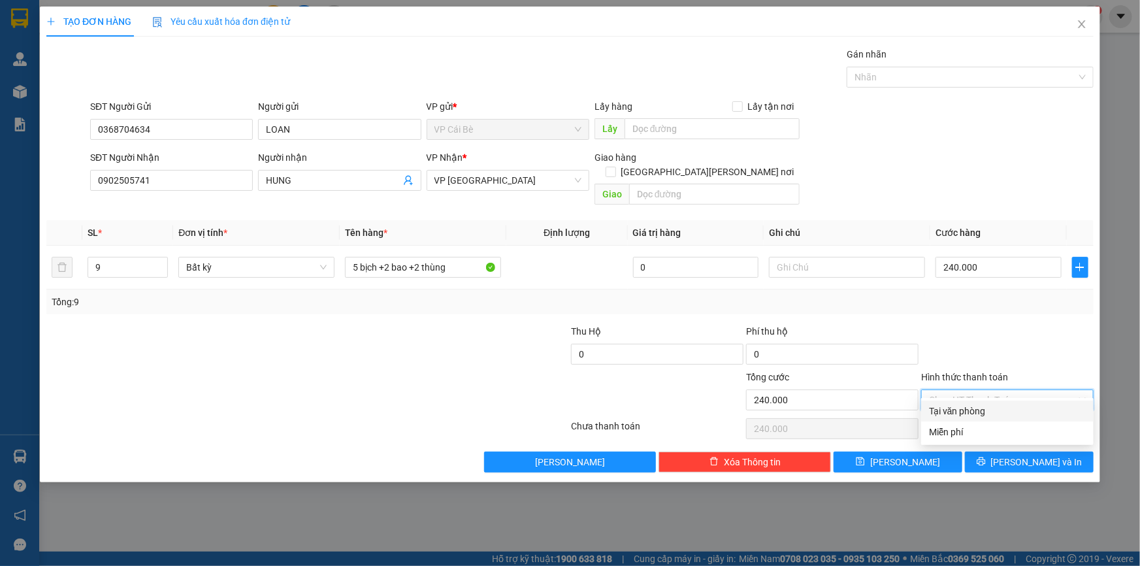
click at [991, 410] on div "Tại văn phòng" at bounding box center [1007, 411] width 157 height 14
type input "0"
click at [1047, 455] on span "[PERSON_NAME] và In" at bounding box center [1036, 462] width 91 height 14
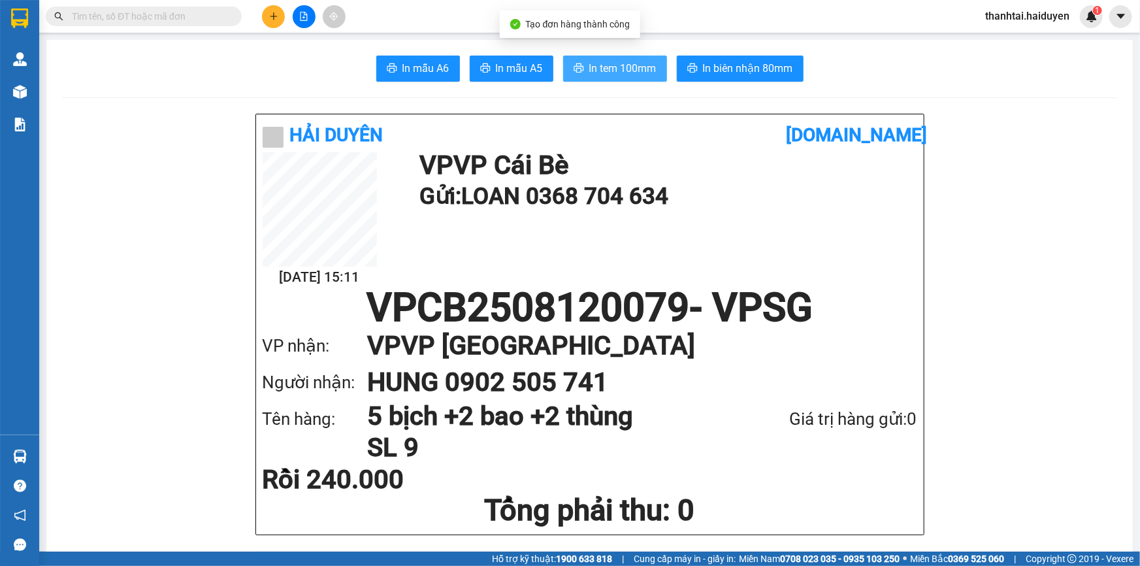
drag, startPoint x: 635, startPoint y: 71, endPoint x: 647, endPoint y: 74, distance: 12.7
click at [636, 71] on span "In tem 100mm" at bounding box center [622, 68] width 67 height 16
click at [620, 75] on span "In tem 100mm" at bounding box center [622, 68] width 67 height 16
click at [276, 16] on icon "plus" at bounding box center [273, 16] width 7 height 1
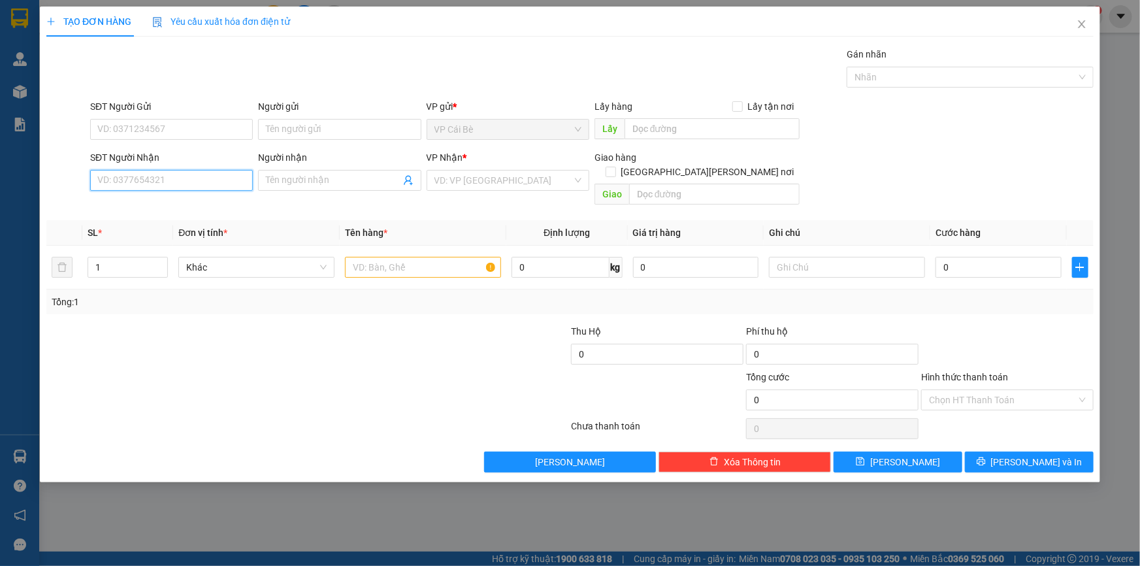
click at [169, 180] on input "SĐT Người Nhận" at bounding box center [171, 180] width 163 height 21
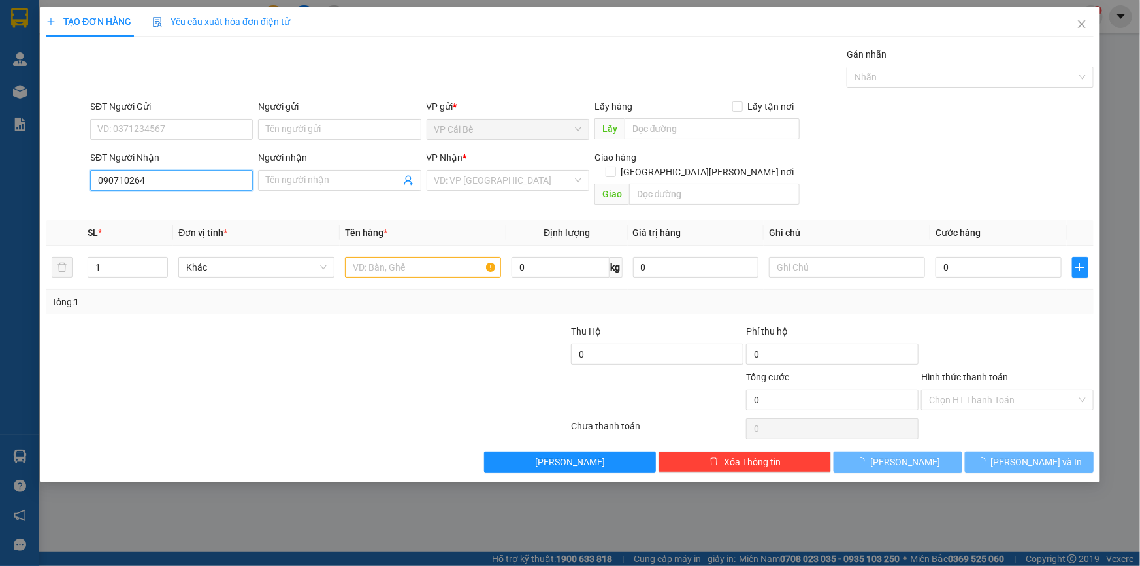
type input "0907102640"
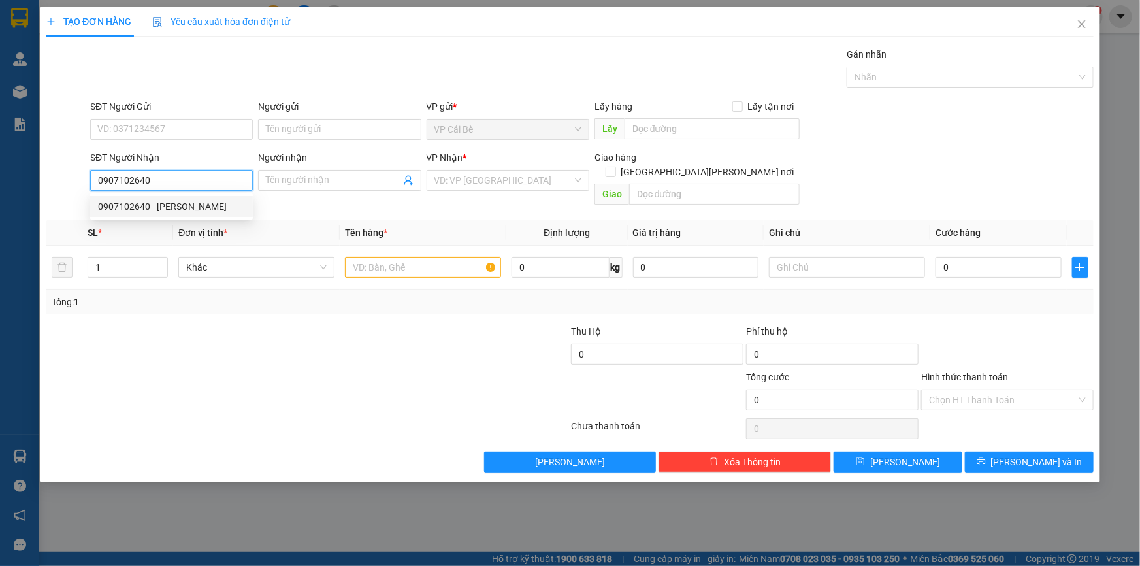
click at [184, 205] on div "0907102640 - KHÁNH" at bounding box center [171, 206] width 147 height 14
type input "KHÁNH"
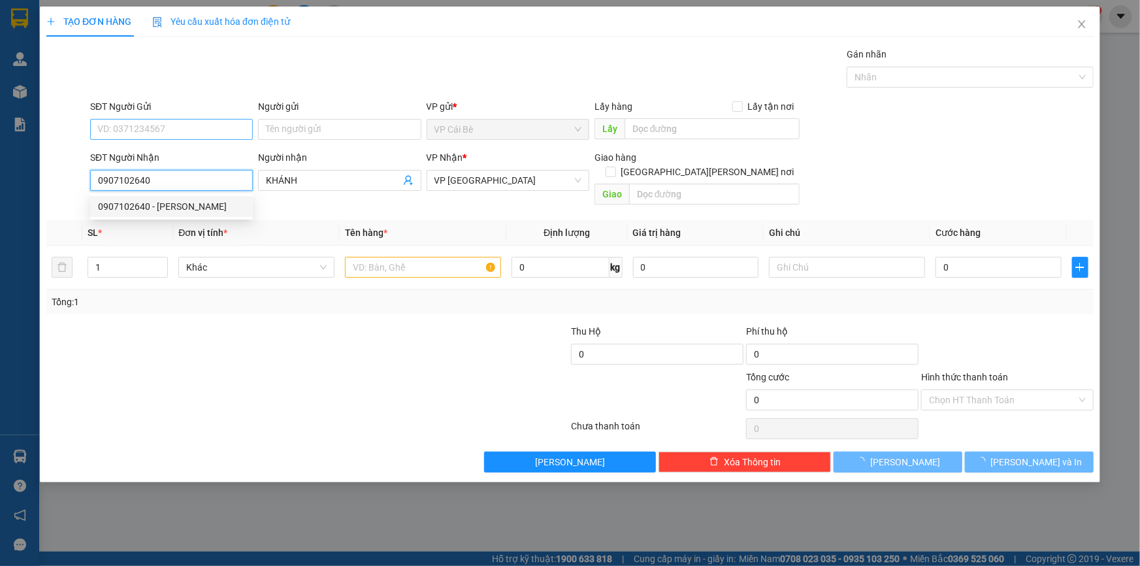
type input "60.000"
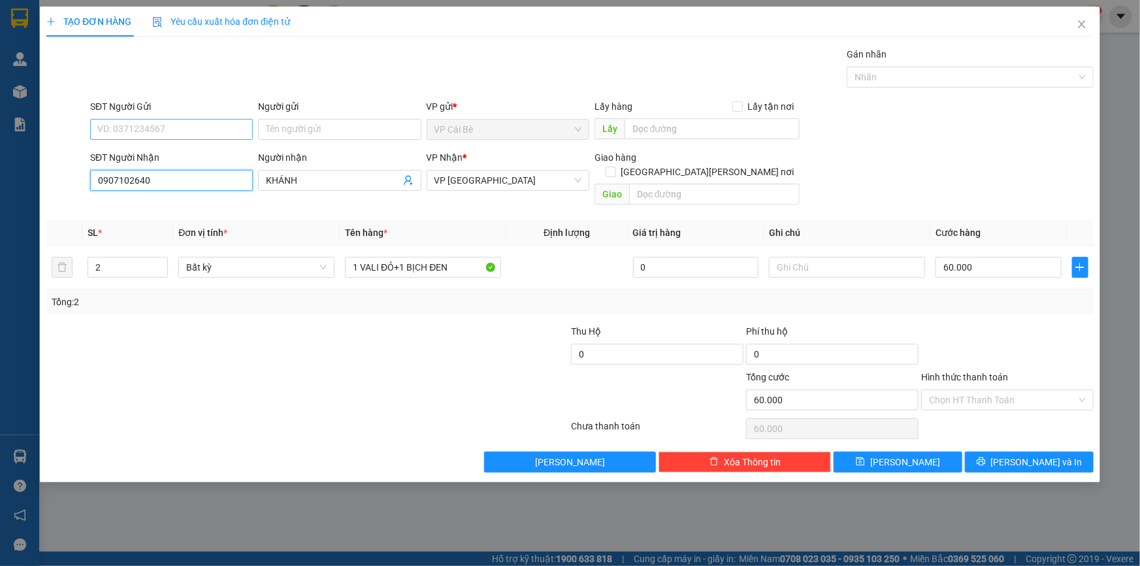
type input "0907102640"
click at [216, 125] on input "SĐT Người Gửi" at bounding box center [171, 129] width 163 height 21
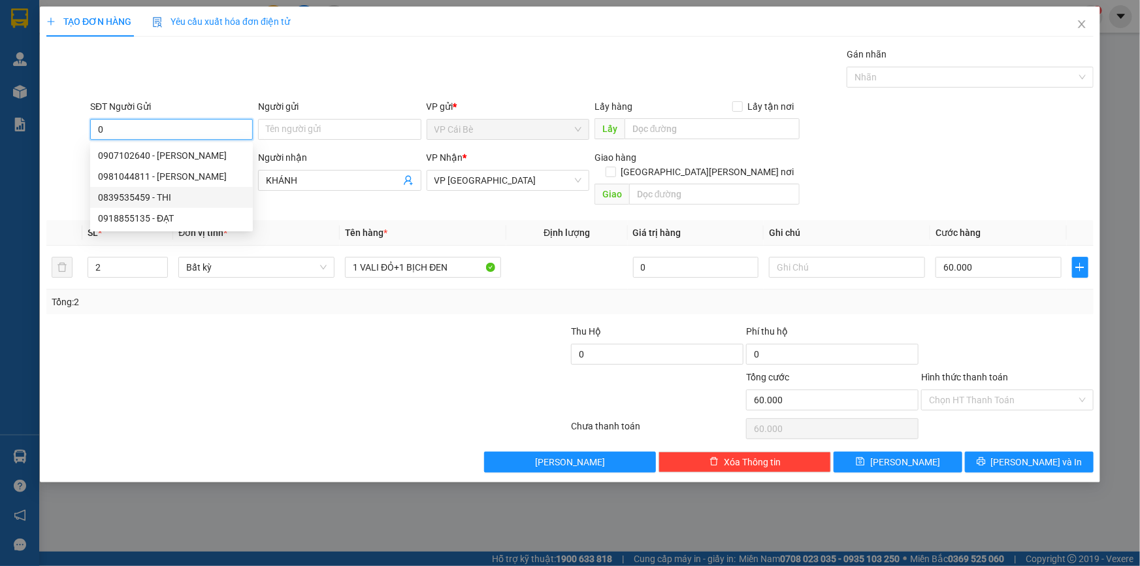
click at [203, 197] on div "0839535459 - THI" at bounding box center [171, 197] width 147 height 14
type input "0839535459"
type input "THI"
type input "20.000"
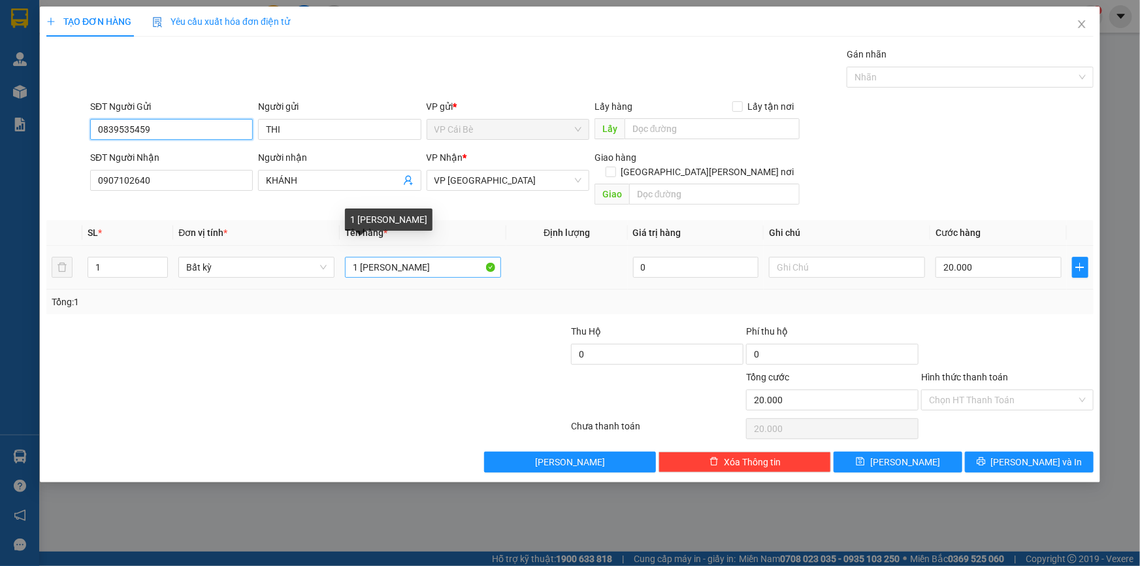
type input "0839535459"
drag, startPoint x: 363, startPoint y: 252, endPoint x: 879, endPoint y: 208, distance: 518.5
click at [947, 228] on table "SL * Đơn vị tính * Tên hàng * Định lượng Giá trị hàng Ghi chú Cước hàng 1 Bất k…" at bounding box center [569, 254] width 1047 height 69
type input "1 BỊCH XANH"
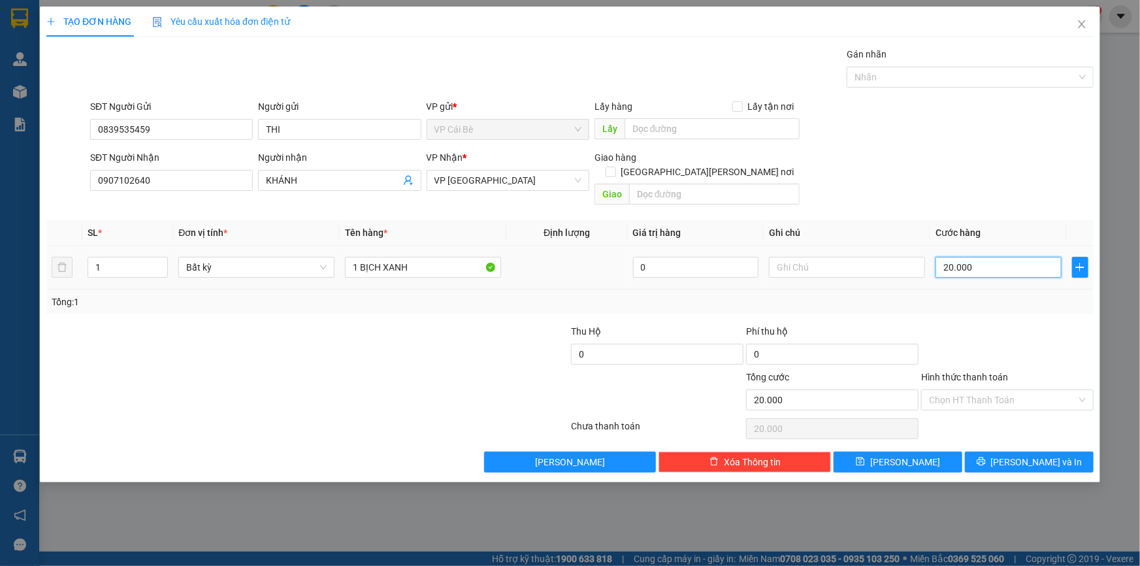
click at [1044, 257] on input "20.000" at bounding box center [998, 267] width 126 height 21
type input "2"
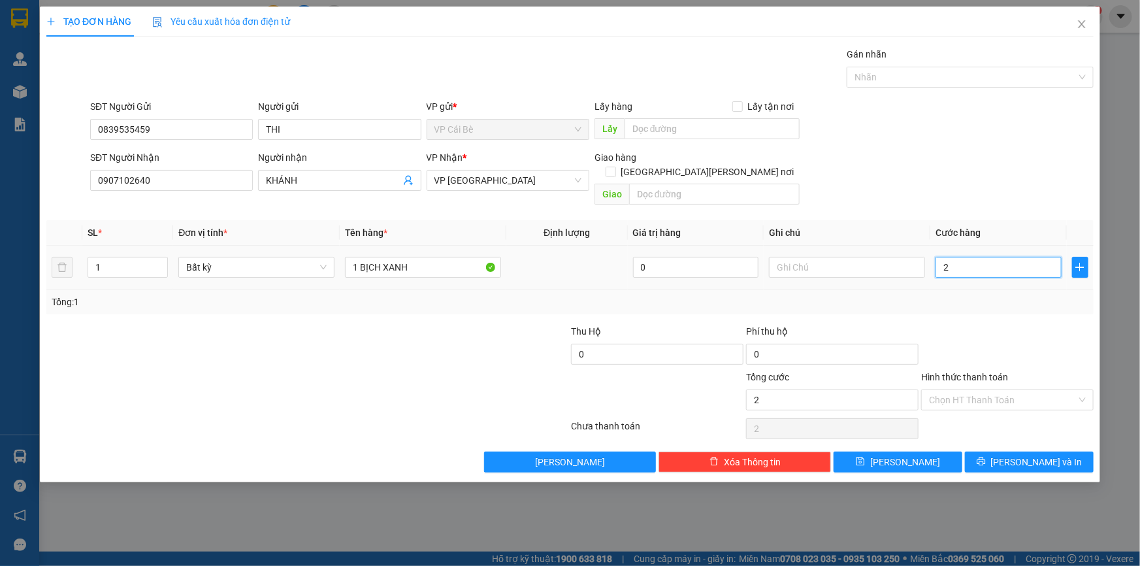
type input "20"
type input "20.000"
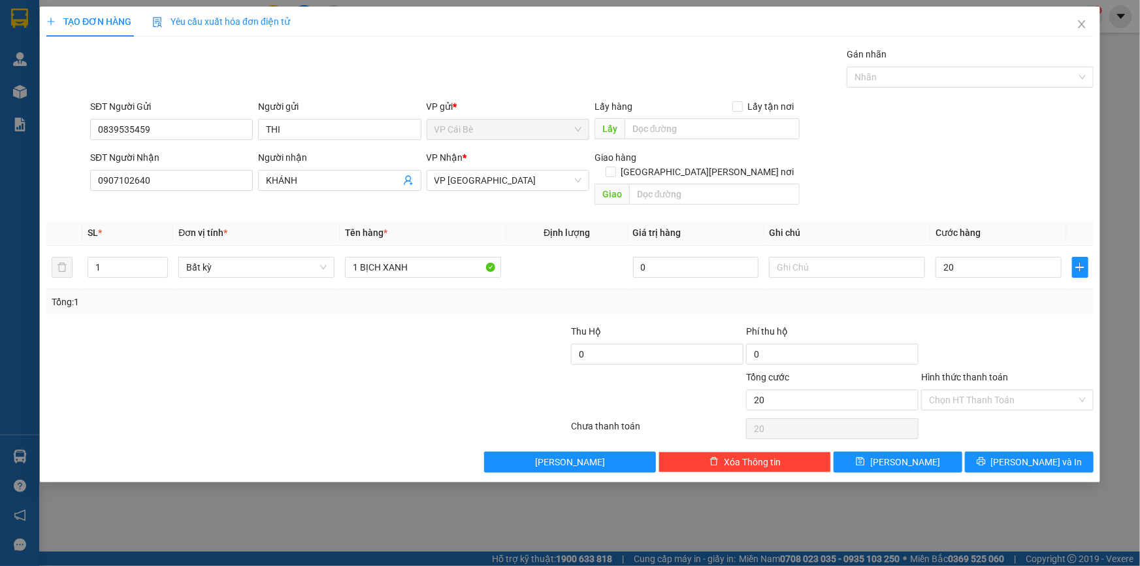
type input "20.000"
click at [1011, 295] on div "Tổng: 1" at bounding box center [570, 302] width 1037 height 14
click at [986, 393] on input "Hình thức thanh toán" at bounding box center [1003, 400] width 148 height 20
click at [992, 413] on div "Tại văn phòng" at bounding box center [1007, 411] width 157 height 14
type input "0"
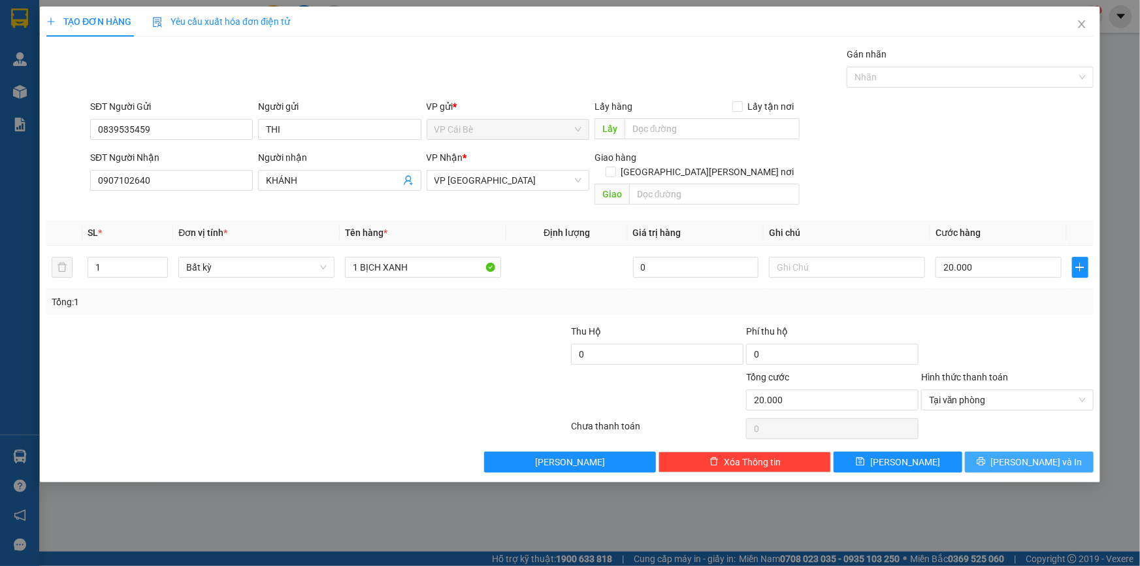
click at [1045, 455] on span "[PERSON_NAME] và In" at bounding box center [1036, 462] width 91 height 14
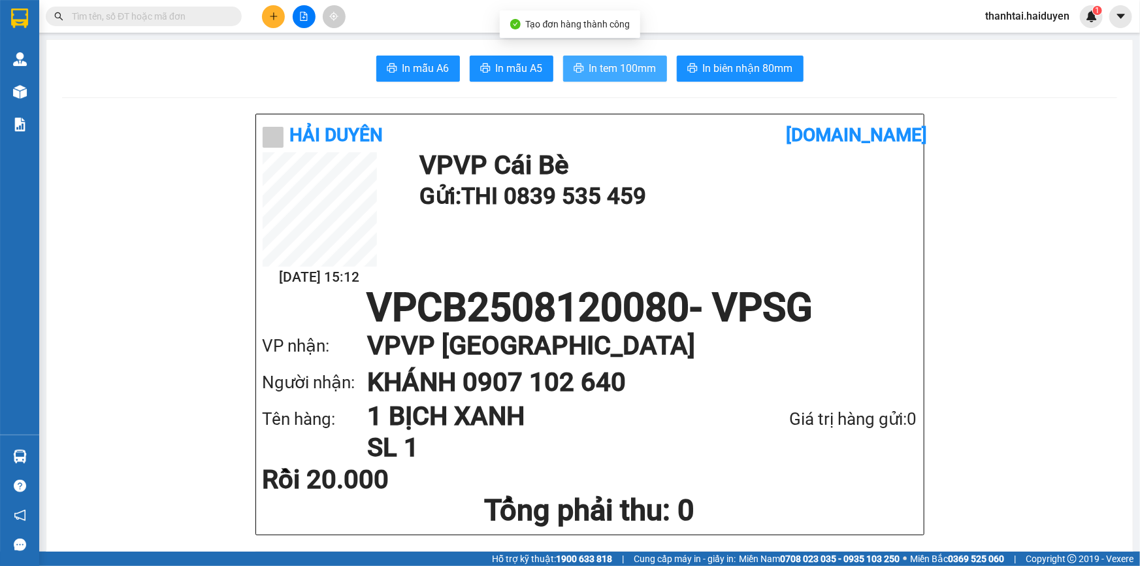
click at [636, 78] on button "In tem 100mm" at bounding box center [615, 69] width 104 height 26
click at [639, 71] on span "In tem 100mm" at bounding box center [622, 68] width 67 height 16
click at [227, 13] on span at bounding box center [144, 17] width 196 height 20
click at [169, 13] on input "text" at bounding box center [149, 16] width 154 height 14
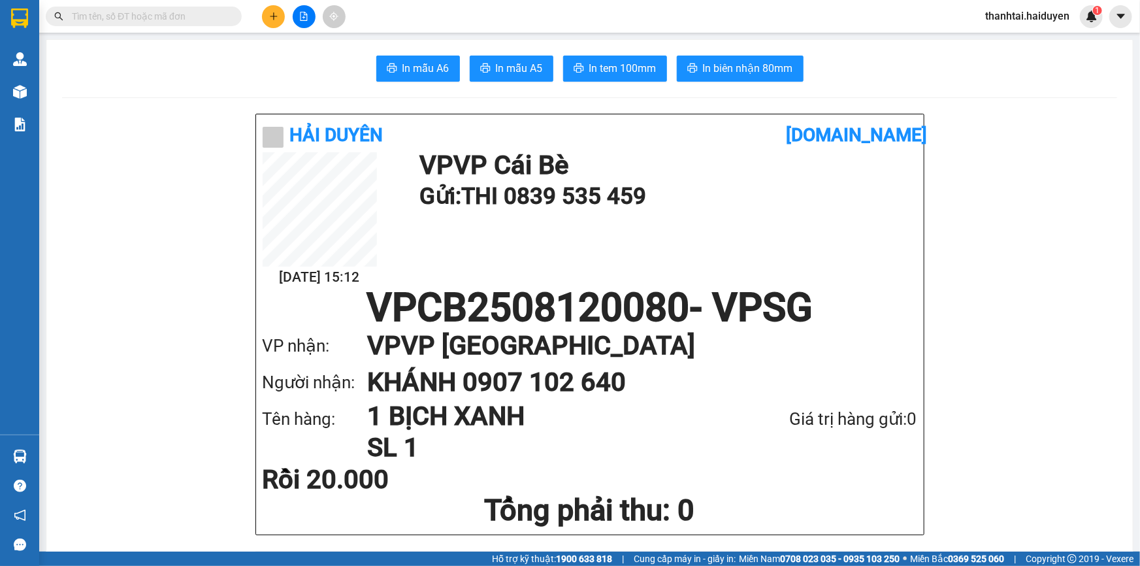
click at [169, 13] on input "text" at bounding box center [149, 16] width 154 height 14
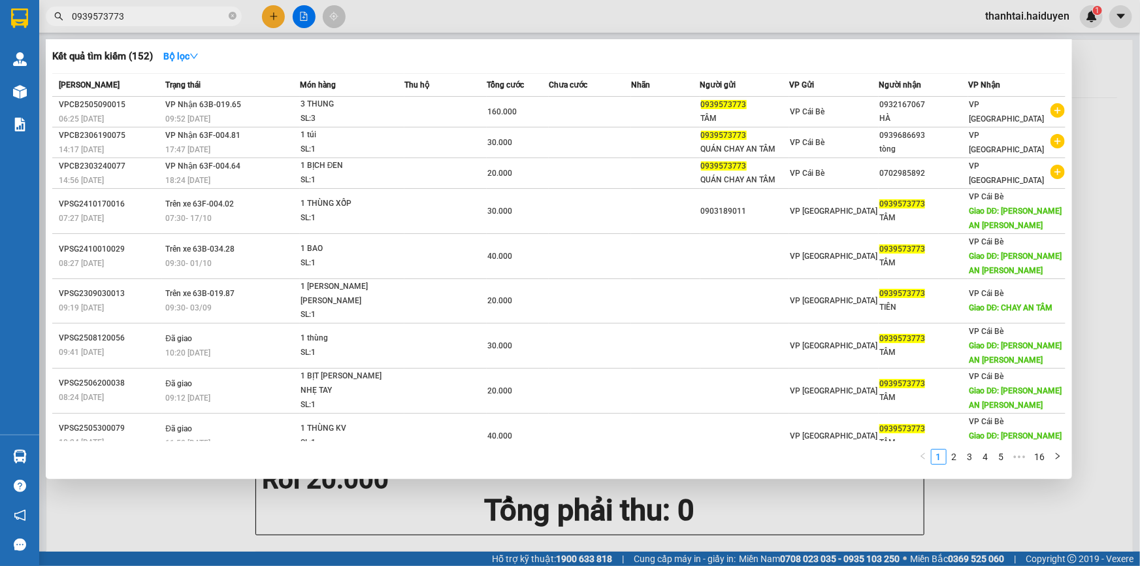
type input "0939573773"
drag, startPoint x: 254, startPoint y: 19, endPoint x: 276, endPoint y: 13, distance: 22.3
click at [255, 19] on div "Kết quả tìm kiếm ( 152 ) Bộ lọc Mã ĐH Trạng thái Món hàng Thu hộ Tổng cước Chưa…" at bounding box center [127, 16] width 255 height 23
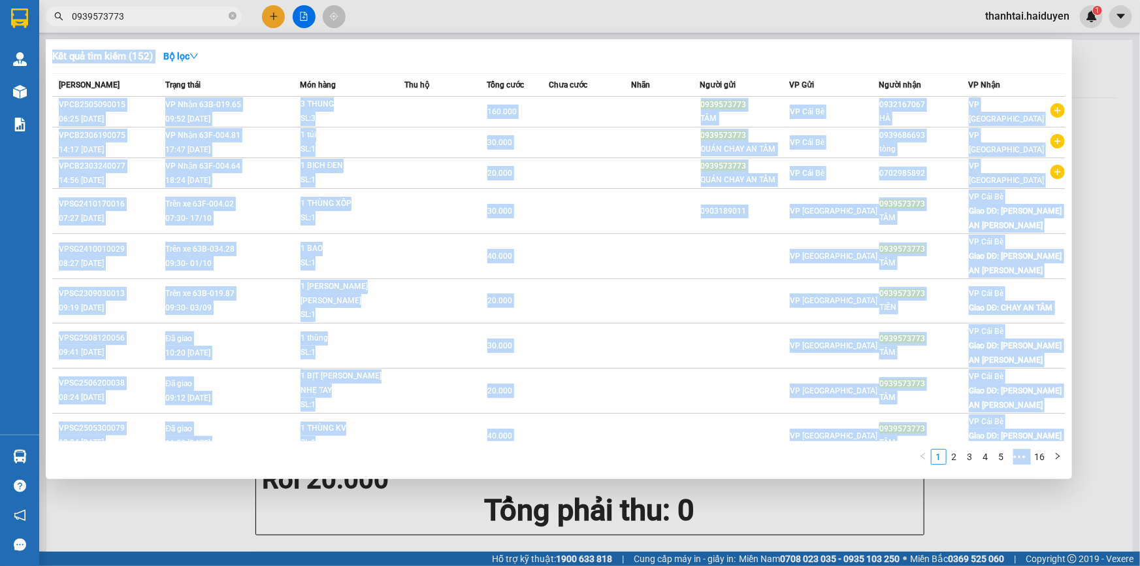
click at [277, 13] on div at bounding box center [570, 283] width 1140 height 566
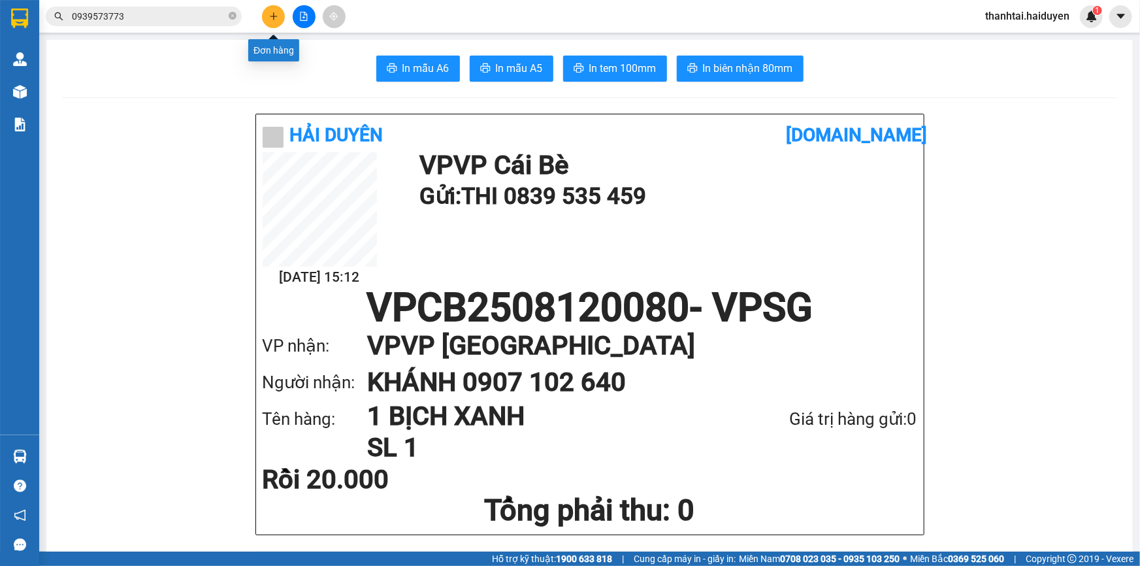
click at [274, 18] on icon "plus" at bounding box center [273, 15] width 1 height 7
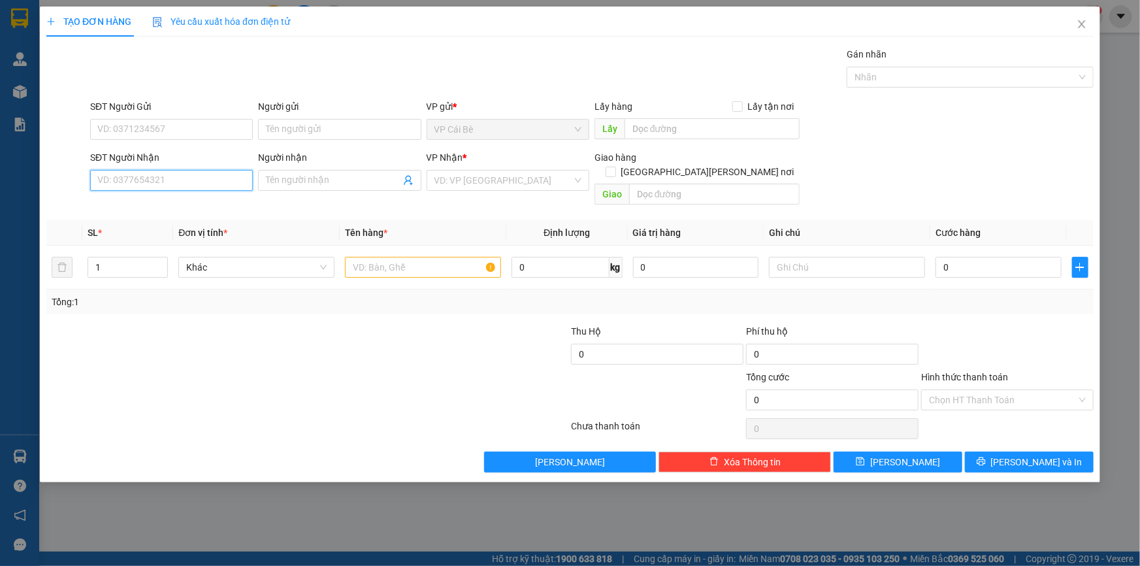
drag, startPoint x: 214, startPoint y: 183, endPoint x: 172, endPoint y: 179, distance: 42.0
click at [211, 184] on input "SĐT Người Nhận" at bounding box center [171, 180] width 163 height 21
type input "0903902476"
click at [180, 209] on div "0903902476 - BỔN" at bounding box center [171, 206] width 147 height 14
type input "BỔN"
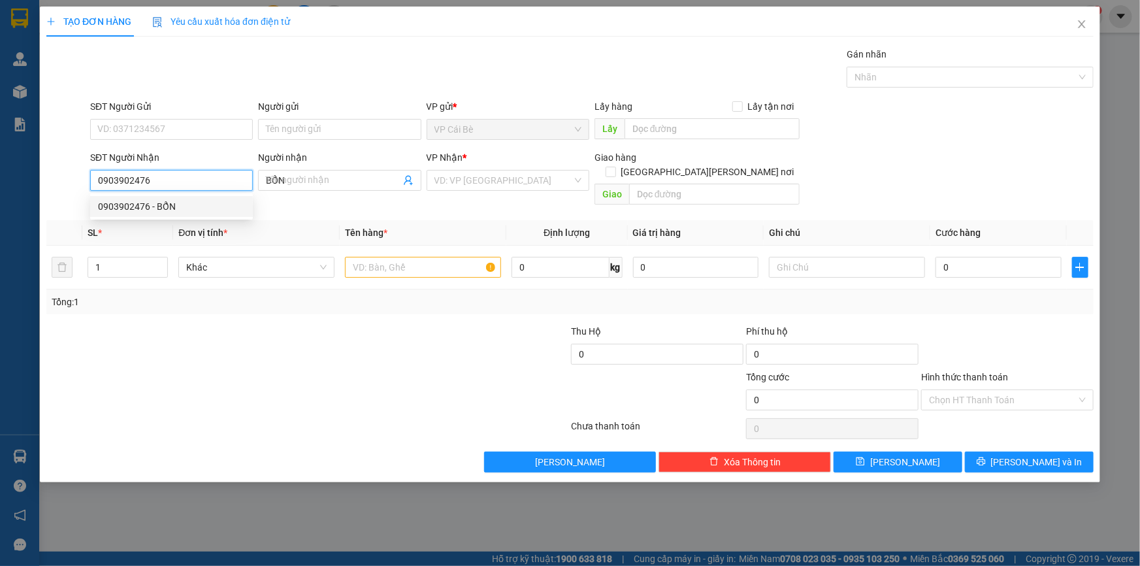
type input "20.000"
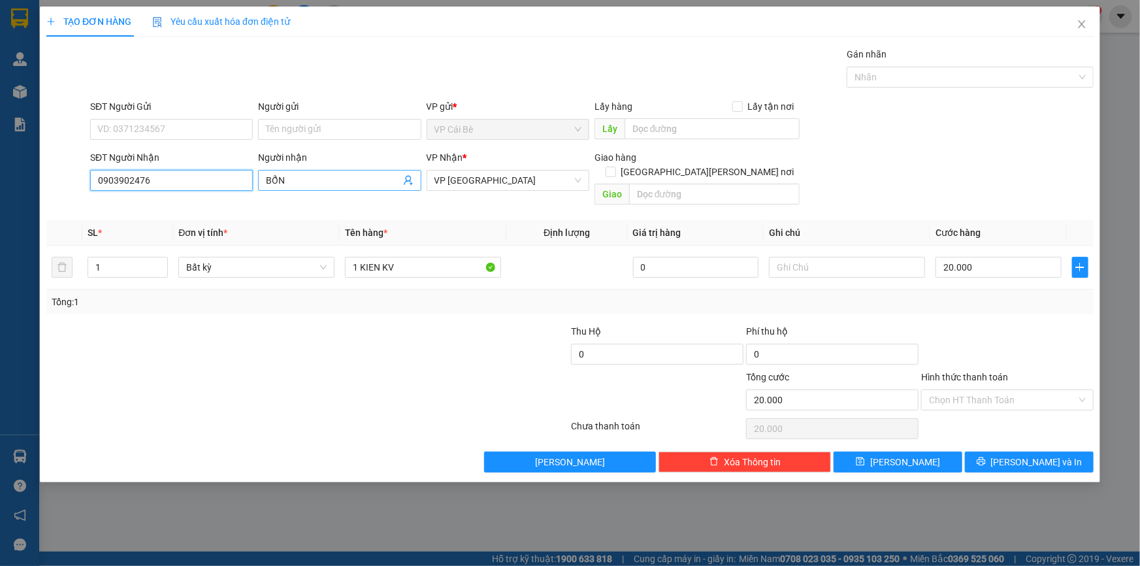
type input "0903902476"
click at [339, 180] on input "BỔN" at bounding box center [333, 180] width 134 height 14
click at [338, 176] on input "BỔN" at bounding box center [333, 180] width 134 height 14
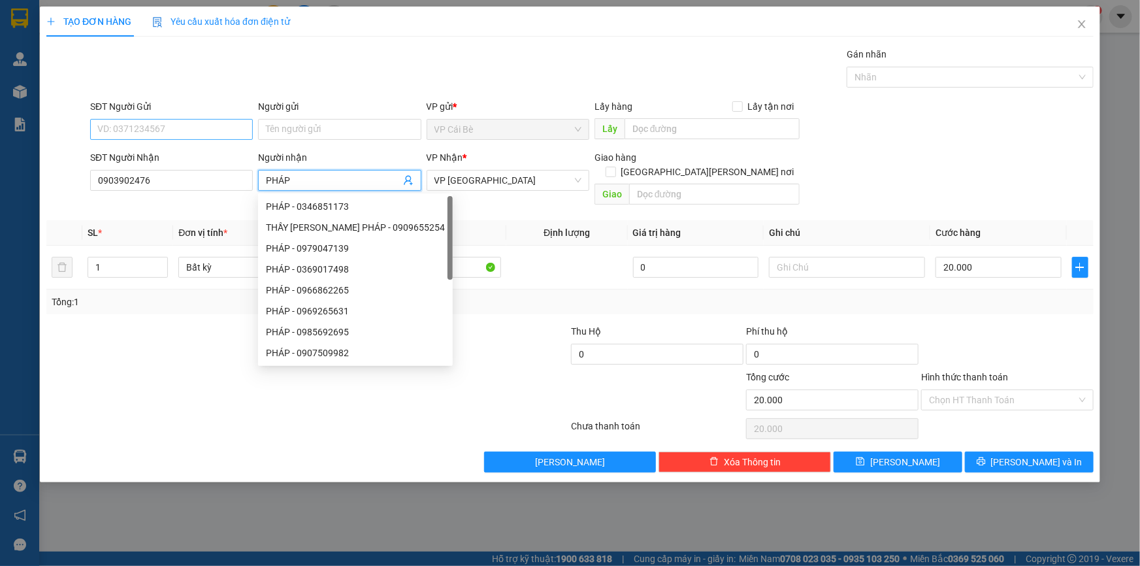
type input "PHÁP"
click at [242, 129] on input "SĐT Người Gửi" at bounding box center [171, 129] width 163 height 21
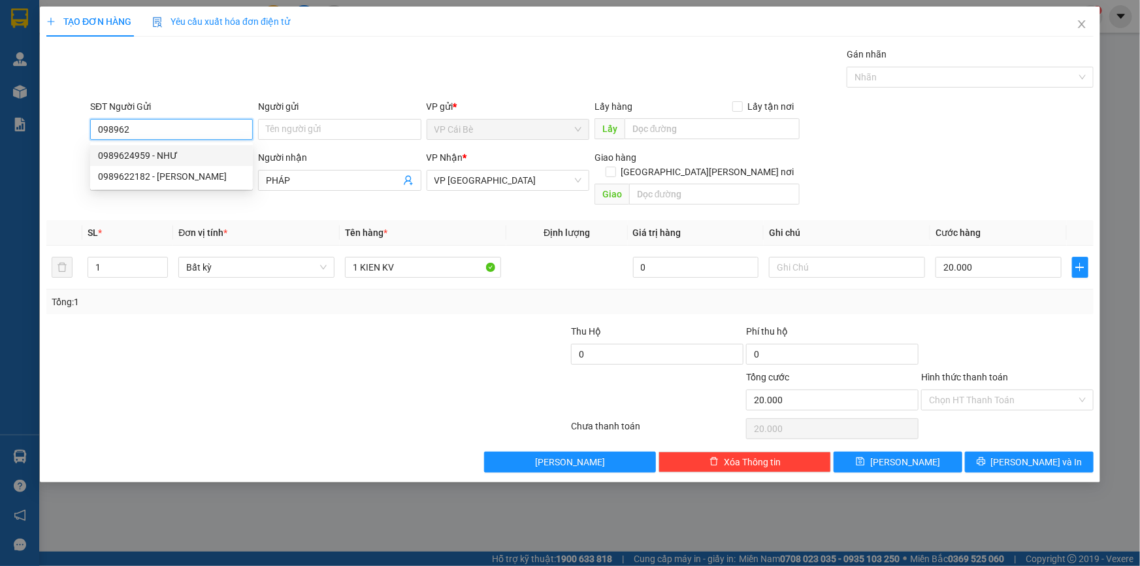
click at [219, 150] on div "0989624959 - NHƯ" at bounding box center [171, 155] width 147 height 14
type input "0989624959"
type input "NHƯ"
type input "0989624959"
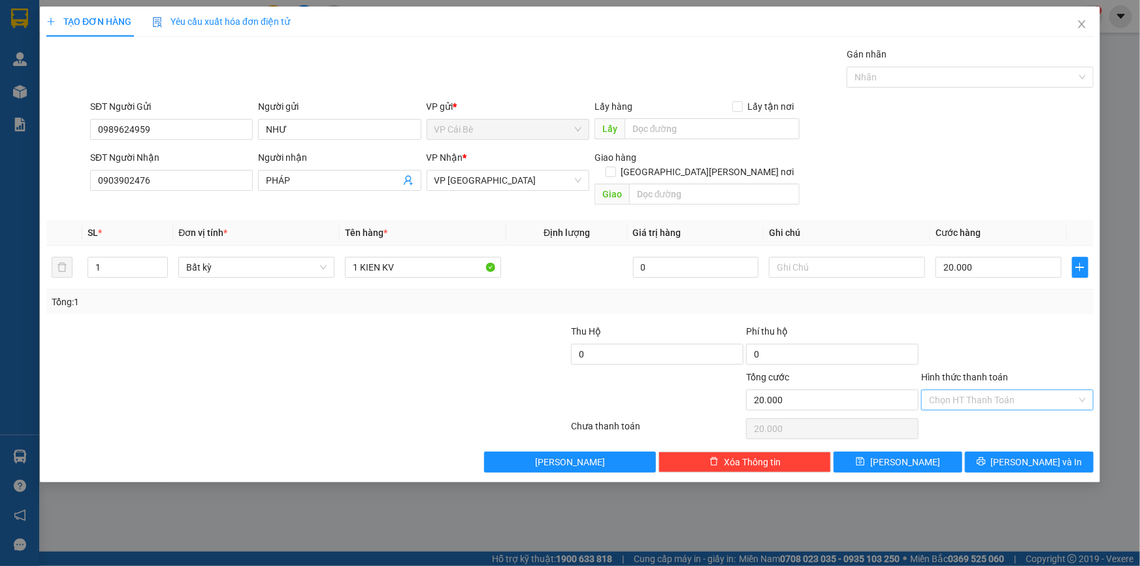
click at [955, 390] on input "Hình thức thanh toán" at bounding box center [1003, 400] width 148 height 20
click at [958, 405] on div "Tại văn phòng" at bounding box center [1007, 411] width 157 height 14
type input "0"
click at [1038, 455] on span "[PERSON_NAME] và In" at bounding box center [1036, 462] width 91 height 14
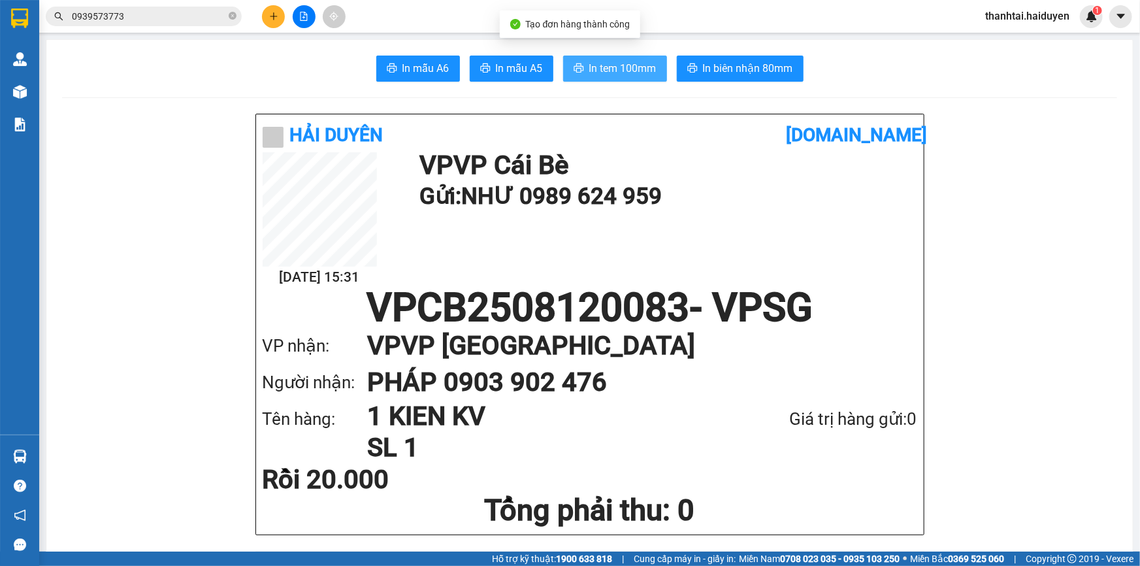
drag, startPoint x: 591, startPoint y: 61, endPoint x: 600, endPoint y: 66, distance: 10.8
click at [592, 63] on span "In tem 100mm" at bounding box center [622, 68] width 67 height 16
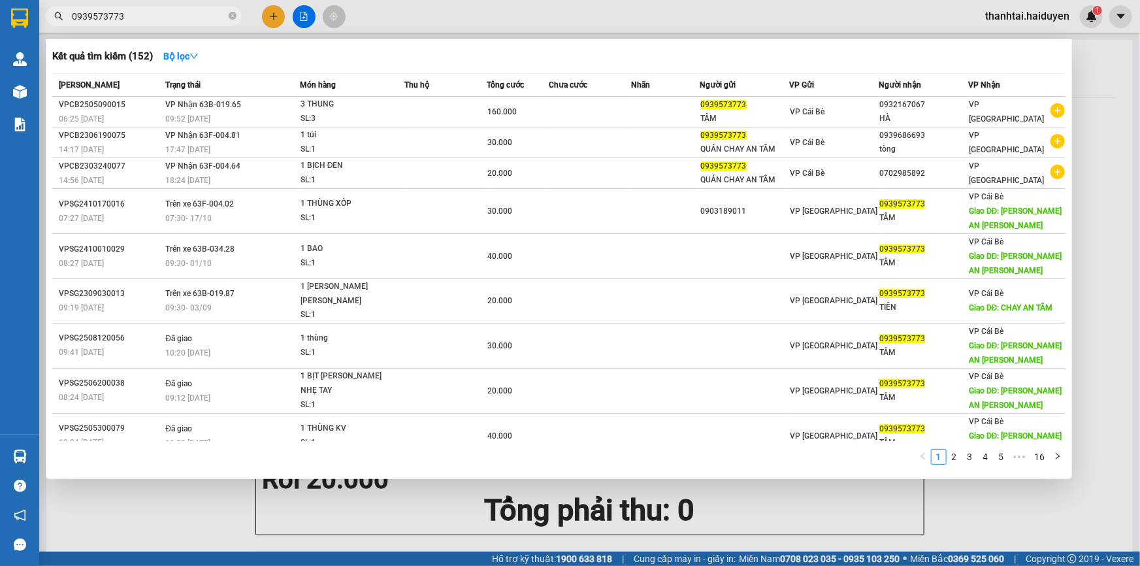
drag, startPoint x: 179, startPoint y: 25, endPoint x: 181, endPoint y: 12, distance: 13.2
click at [180, 24] on span "0939573773" at bounding box center [144, 17] width 196 height 20
click at [181, 12] on input "0939573773" at bounding box center [149, 16] width 154 height 14
click at [182, 11] on input "0939573773" at bounding box center [149, 16] width 154 height 14
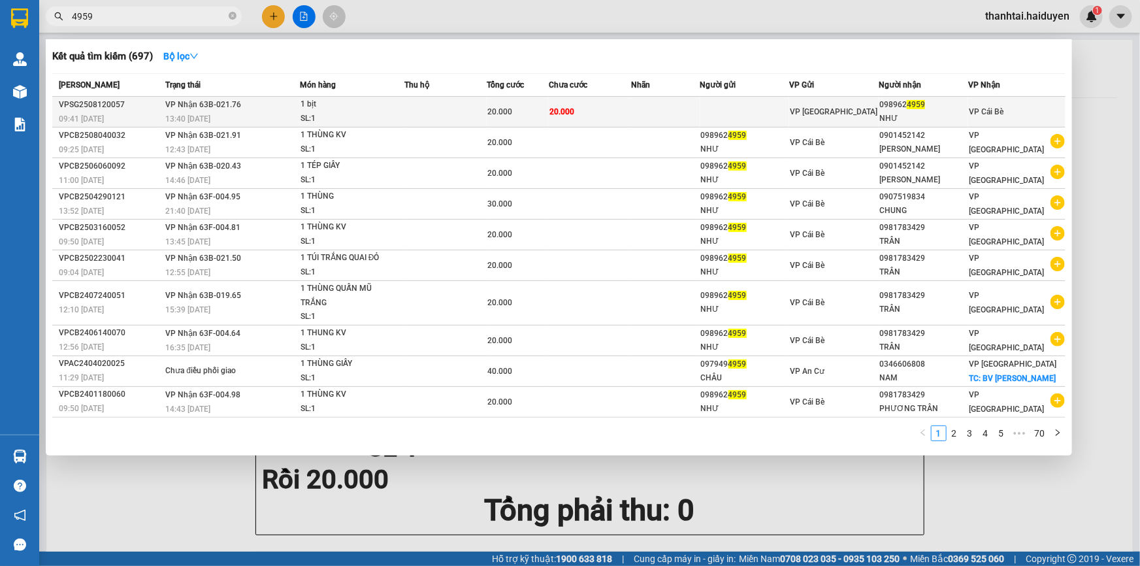
type input "4959"
click at [268, 117] on div "13:40 - 12/08" at bounding box center [232, 119] width 134 height 14
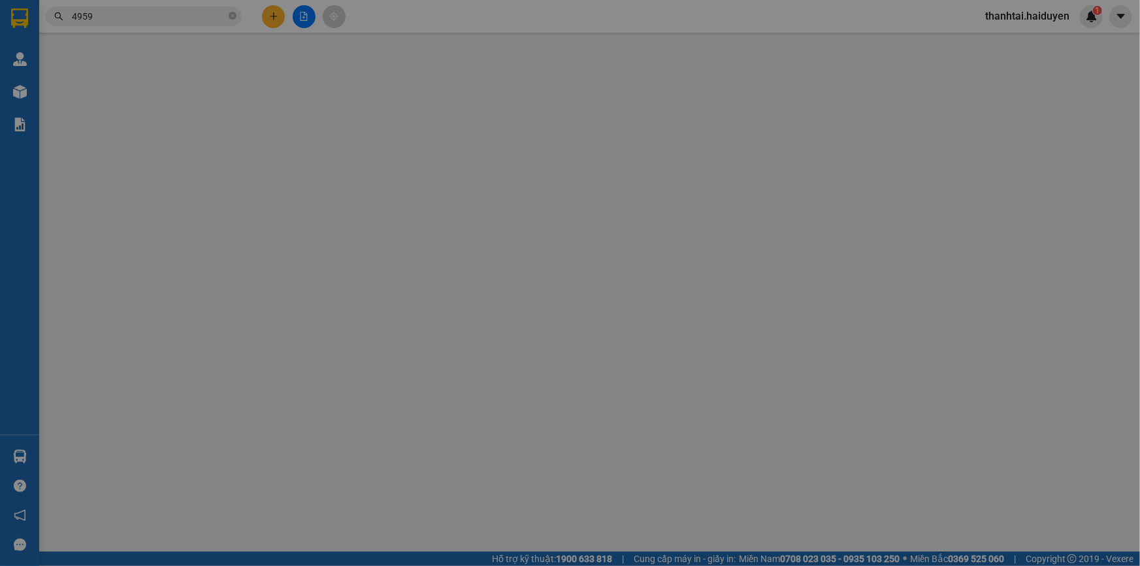
type input "0989624959"
type input "NHƯ"
type input "20.000"
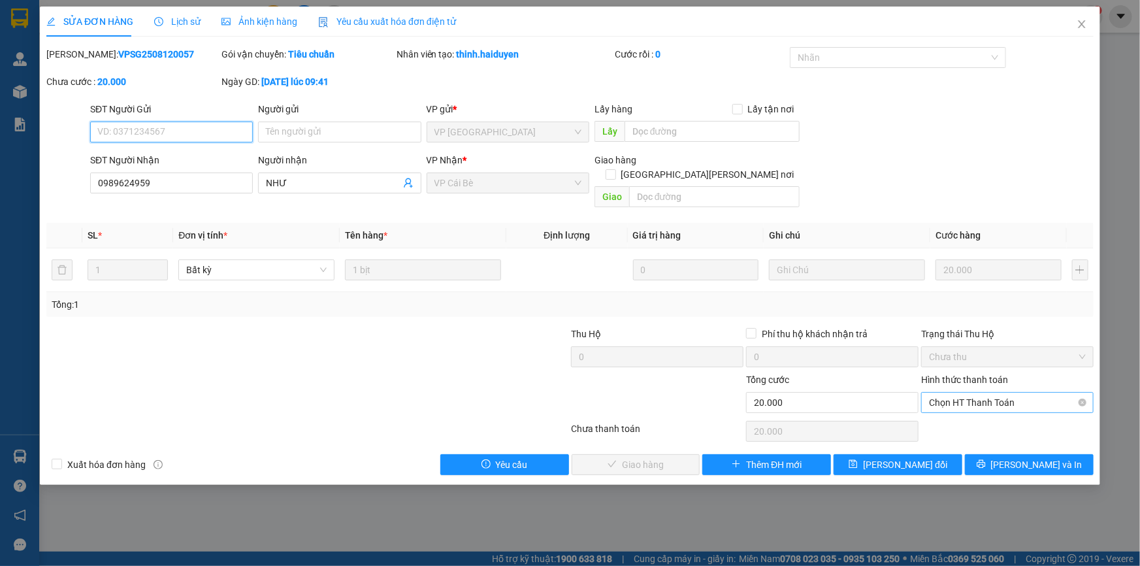
click at [1016, 393] on span "Chọn HT Thanh Toán" at bounding box center [1007, 403] width 157 height 20
click at [1003, 404] on div "Tại văn phòng" at bounding box center [1007, 413] width 172 height 21
type input "0"
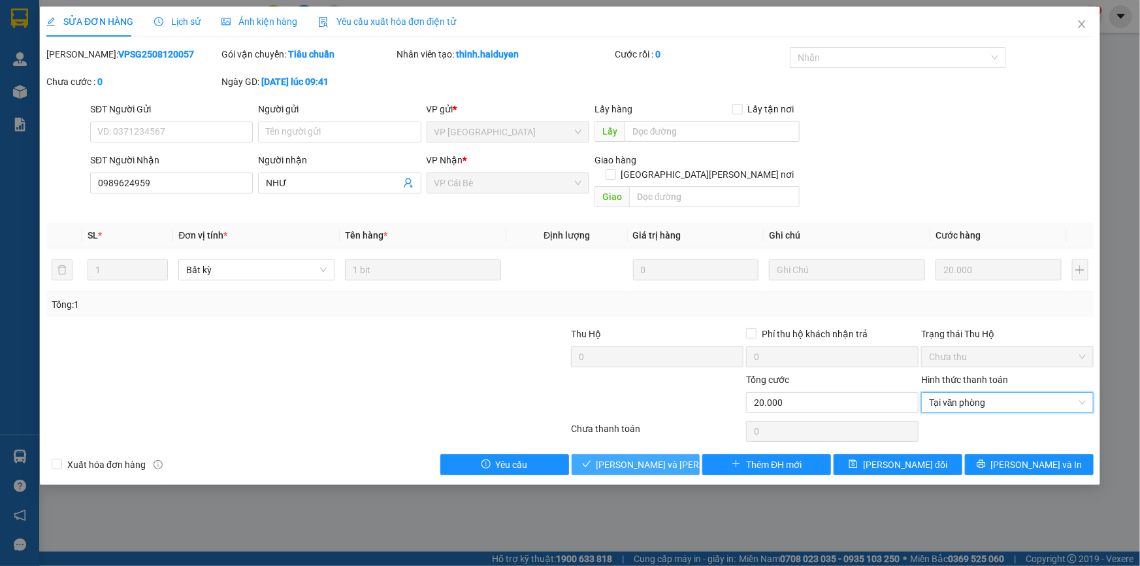
click at [671, 457] on span "[PERSON_NAME] và Giao hàng" at bounding box center [684, 464] width 176 height 14
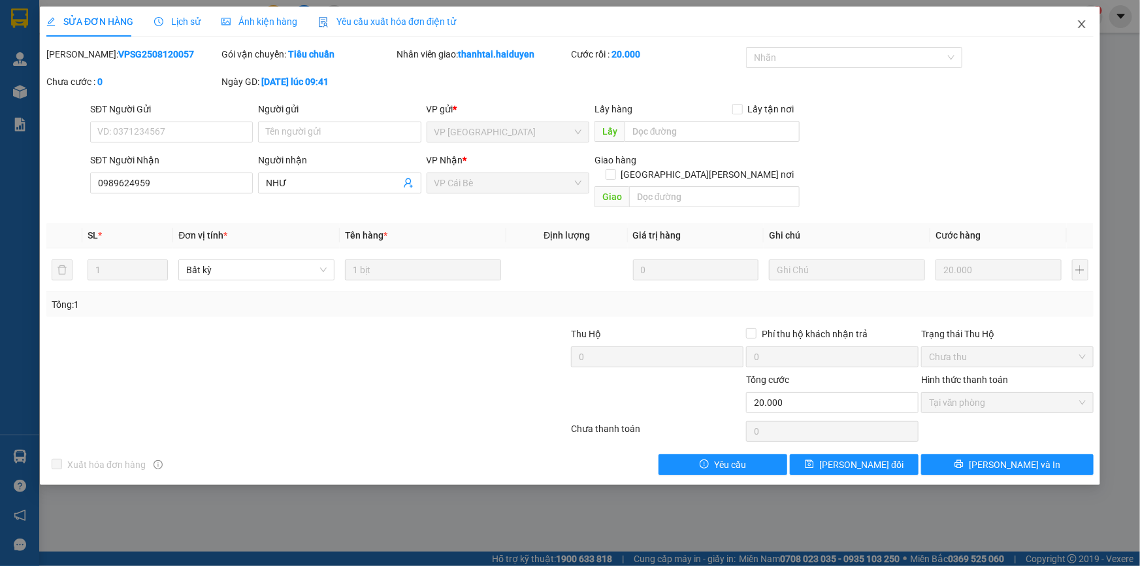
drag, startPoint x: 1084, startPoint y: 18, endPoint x: 1088, endPoint y: 26, distance: 8.5
click at [1085, 18] on span "Close" at bounding box center [1081, 25] width 37 height 37
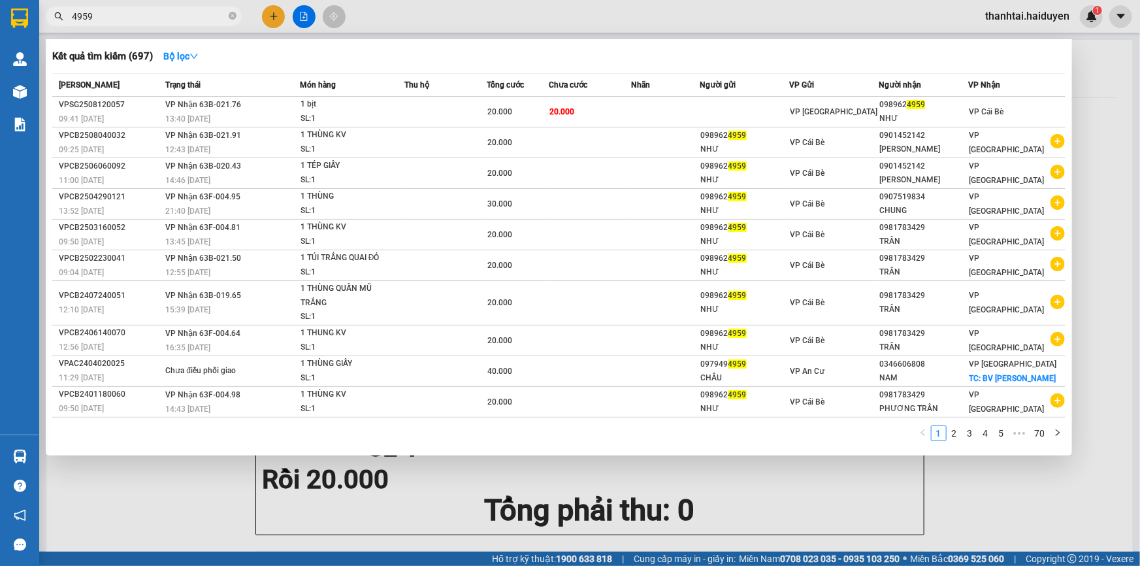
click at [128, 12] on input "4959" at bounding box center [149, 16] width 154 height 14
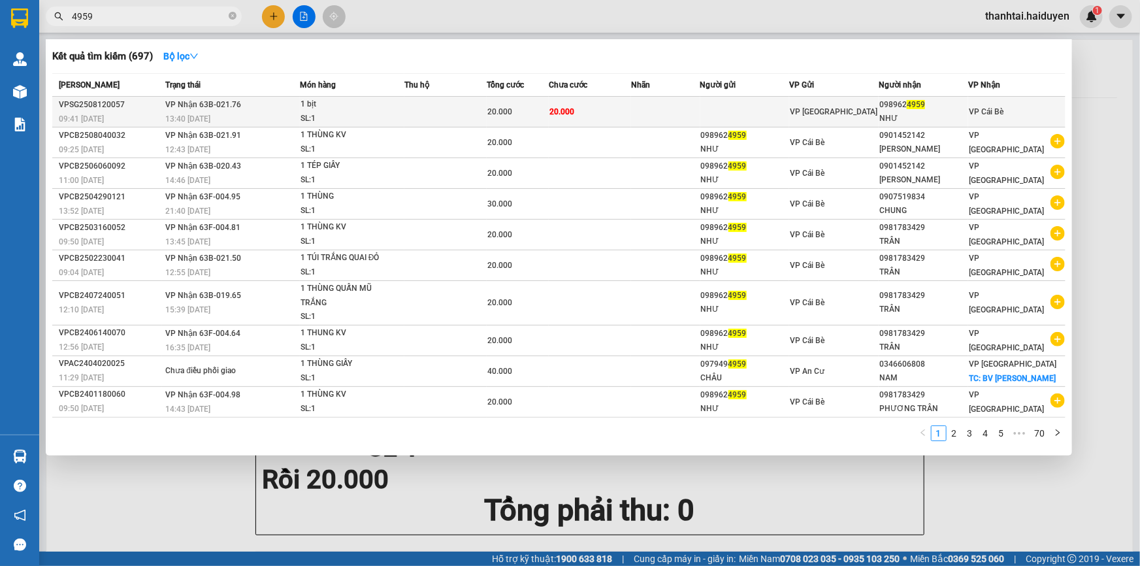
click at [280, 106] on td "VP Nhận 63B-021.76 13:40 - 12/08" at bounding box center [231, 112] width 138 height 31
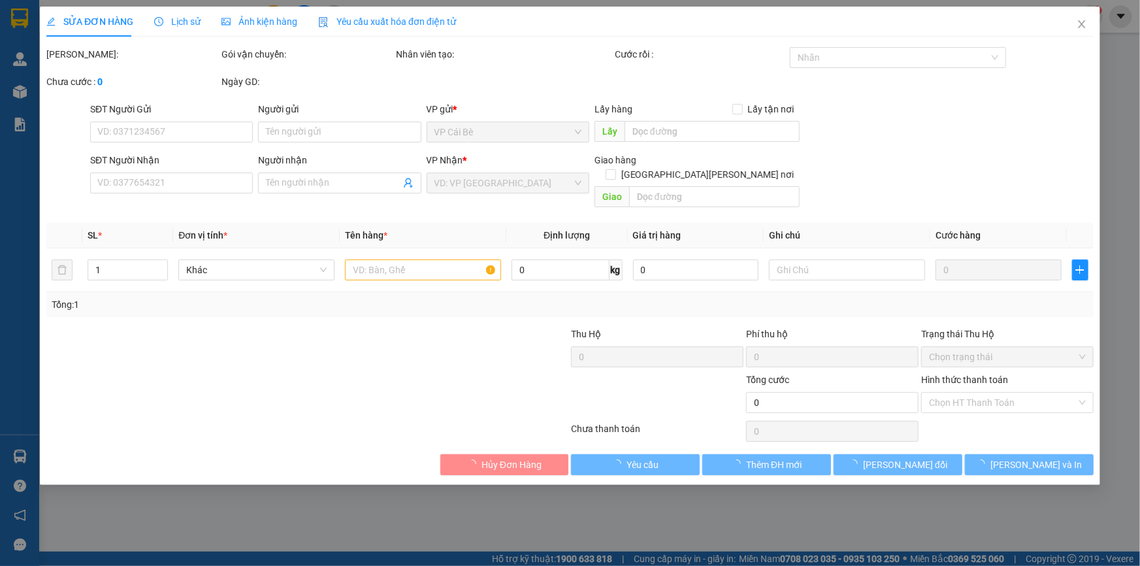
type input "0989624959"
type input "NHƯ"
type input "20.000"
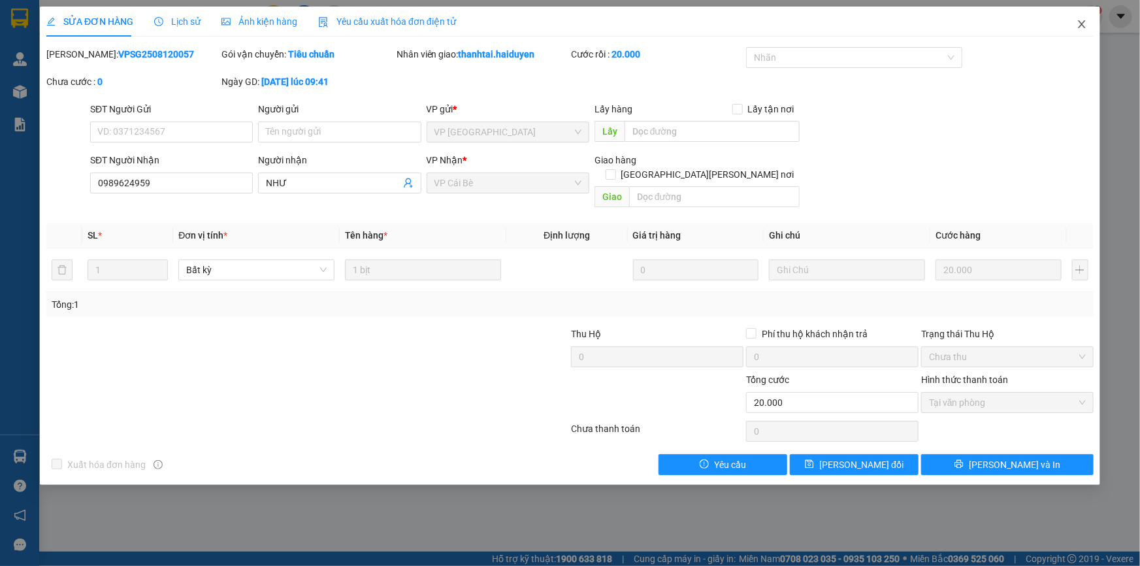
click at [1086, 20] on icon "close" at bounding box center [1081, 24] width 10 height 10
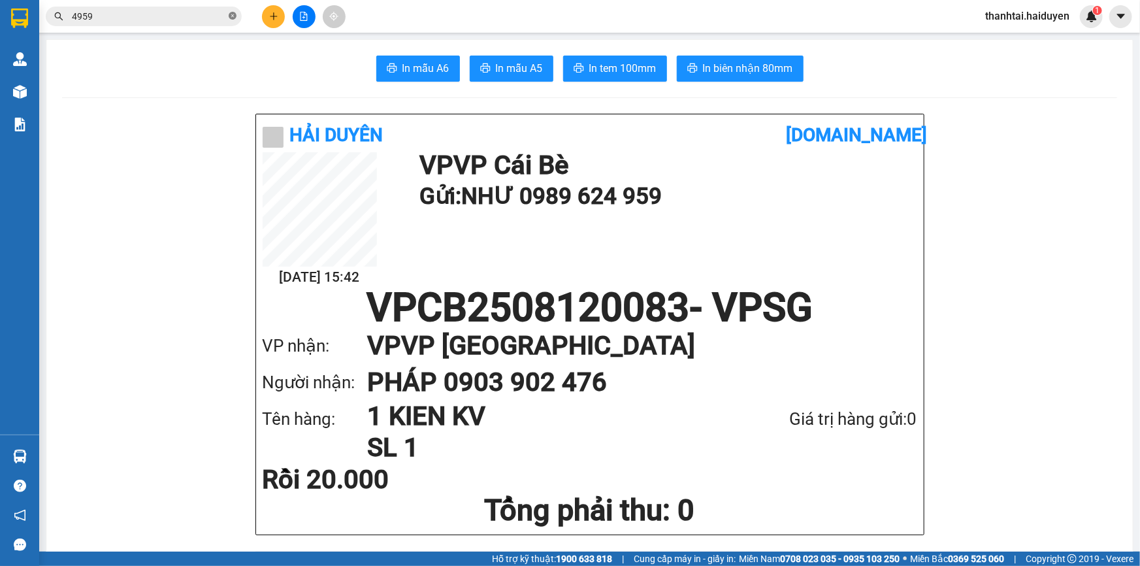
click at [231, 17] on icon "close-circle" at bounding box center [233, 16] width 8 height 8
click at [201, 17] on input "text" at bounding box center [149, 16] width 154 height 14
drag, startPoint x: 201, startPoint y: 17, endPoint x: 185, endPoint y: 16, distance: 15.7
click at [200, 16] on input "text" at bounding box center [149, 16] width 154 height 14
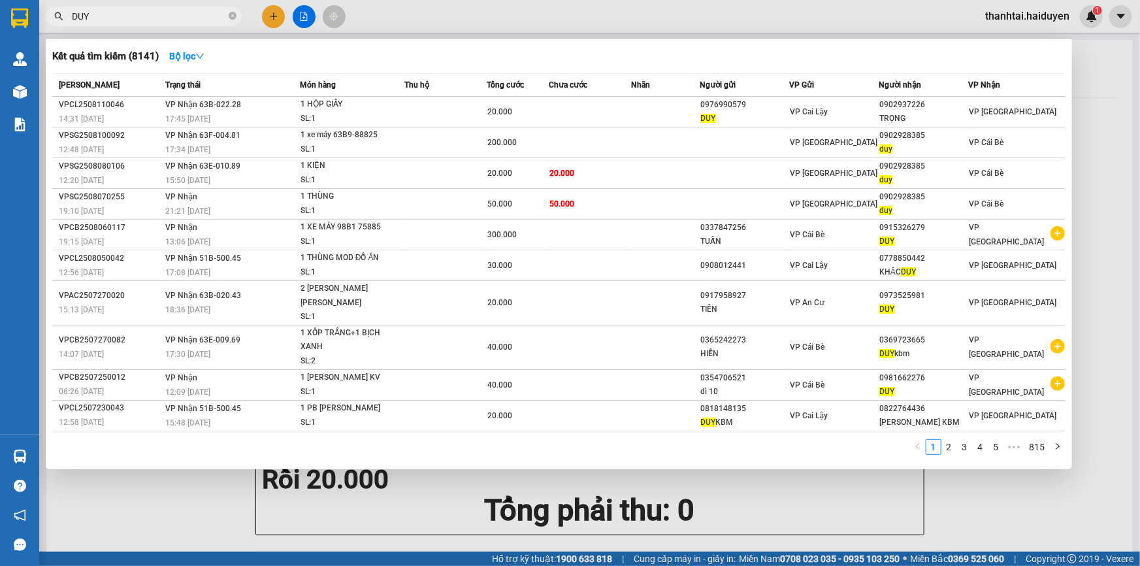
type input "DUY"
click at [231, 12] on icon "close-circle" at bounding box center [233, 16] width 8 height 8
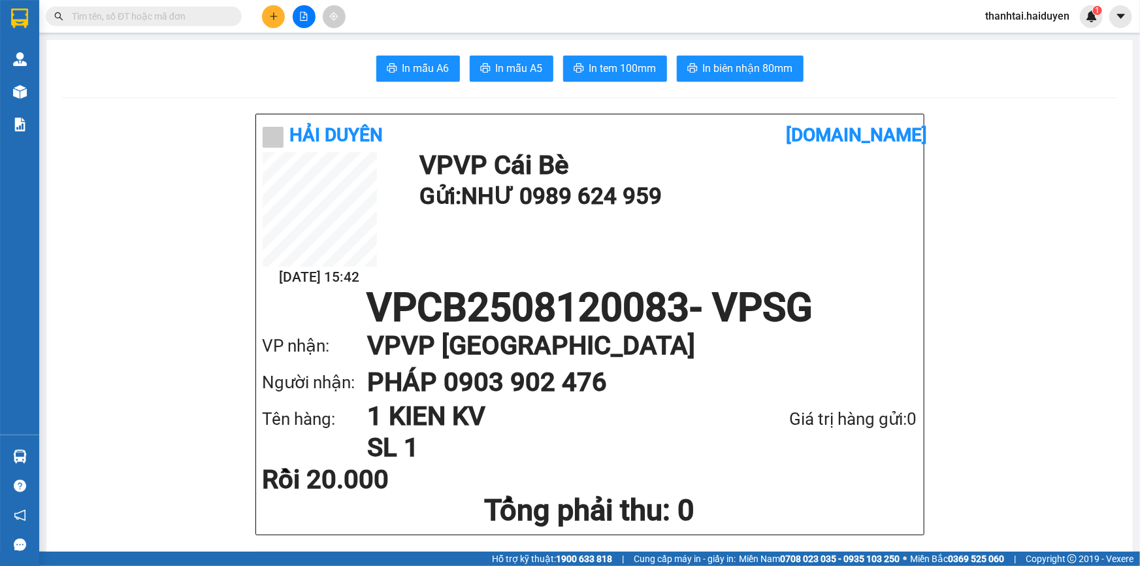
click at [212, 16] on input "text" at bounding box center [149, 16] width 154 height 14
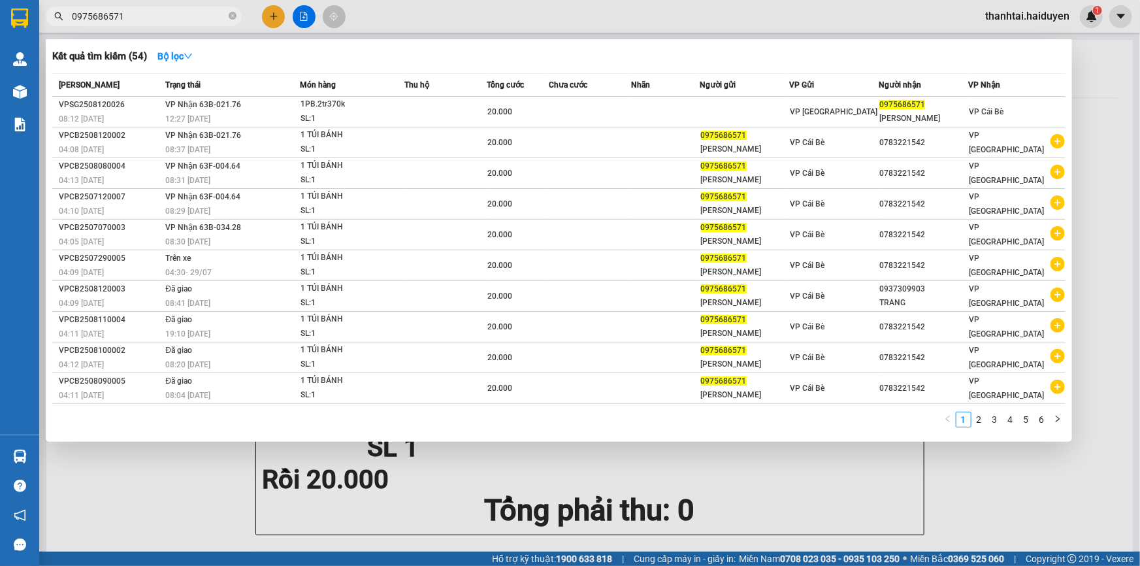
type input "0975686571"
click at [268, 18] on div at bounding box center [570, 283] width 1140 height 566
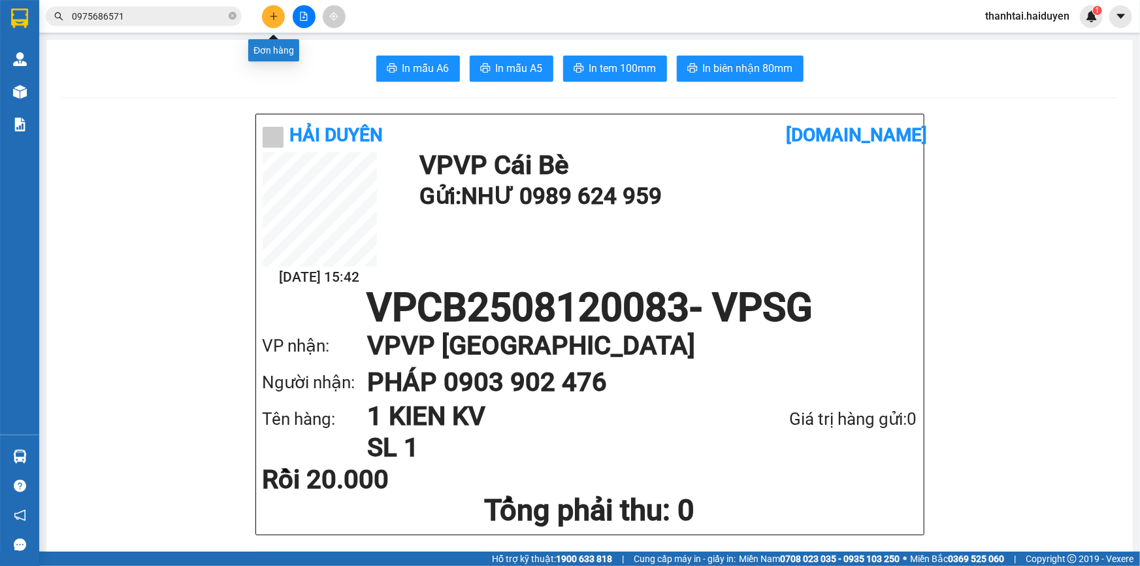
click at [282, 13] on button at bounding box center [273, 16] width 23 height 23
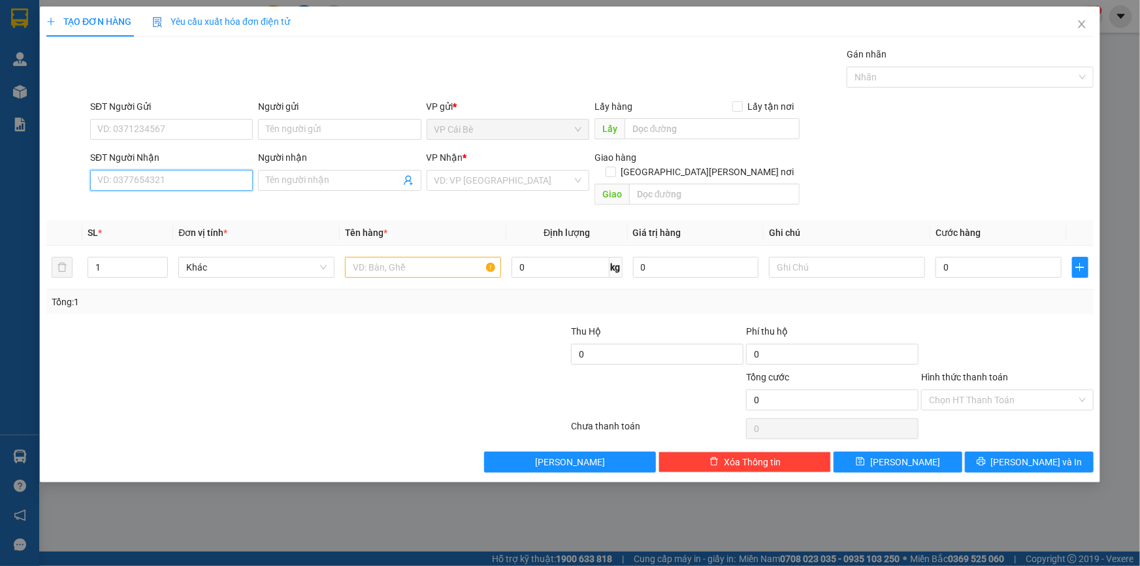
click at [218, 189] on input "SĐT Người Nhận" at bounding box center [171, 180] width 163 height 21
click at [217, 206] on div "0827230011 - YẾN NHI" at bounding box center [171, 206] width 147 height 14
type input "0827230011"
type input "YẾN NHI"
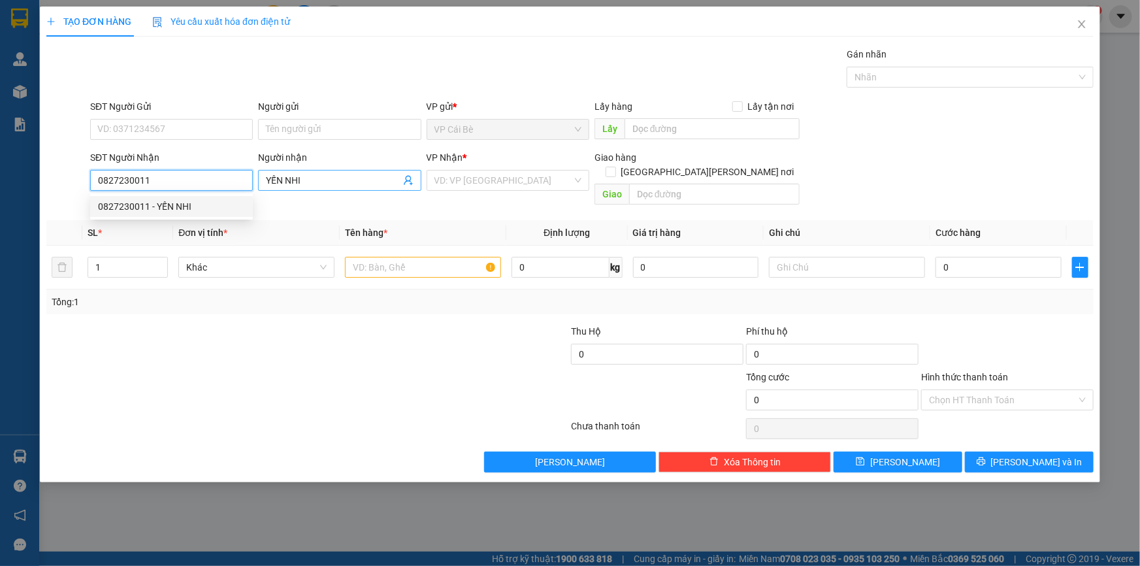
type input "20.000"
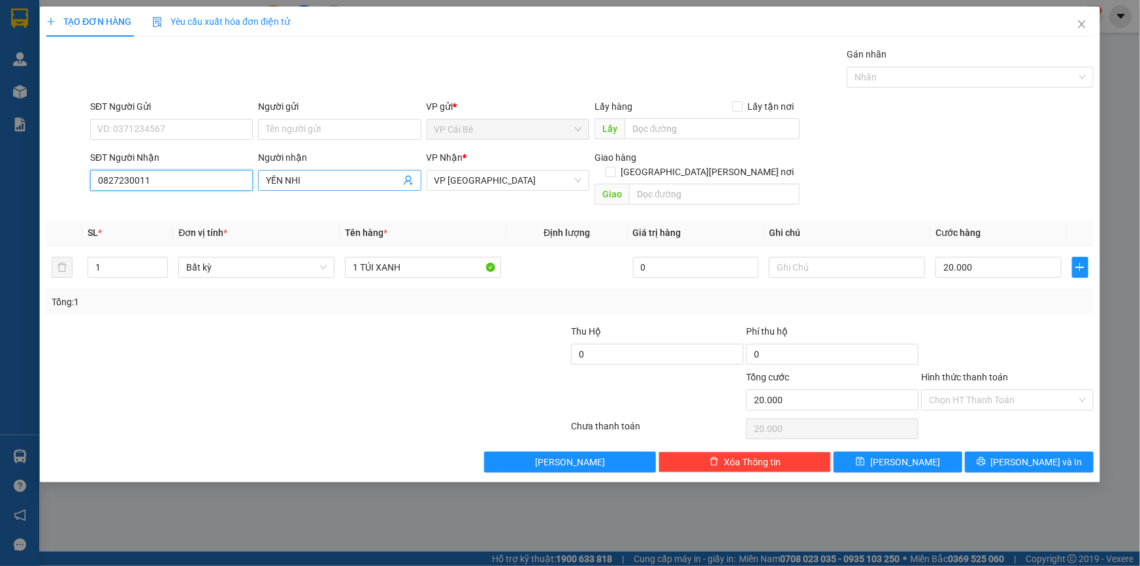
type input "0827230011"
click at [321, 181] on input "YẾN NHI" at bounding box center [333, 180] width 134 height 14
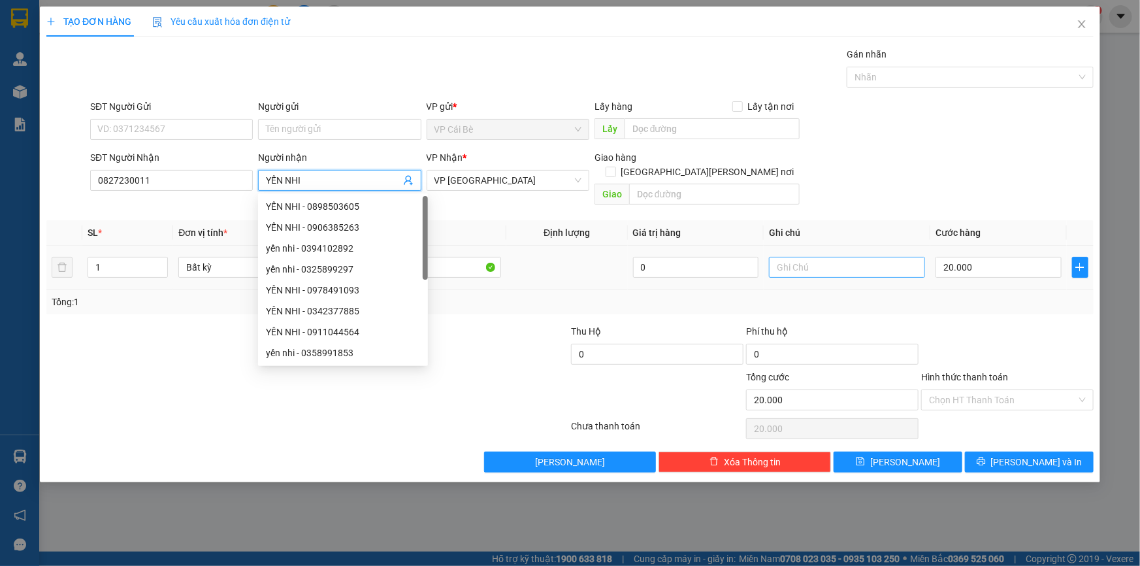
type input "YẾN NHI"
click at [785, 259] on input "text" at bounding box center [847, 267] width 156 height 21
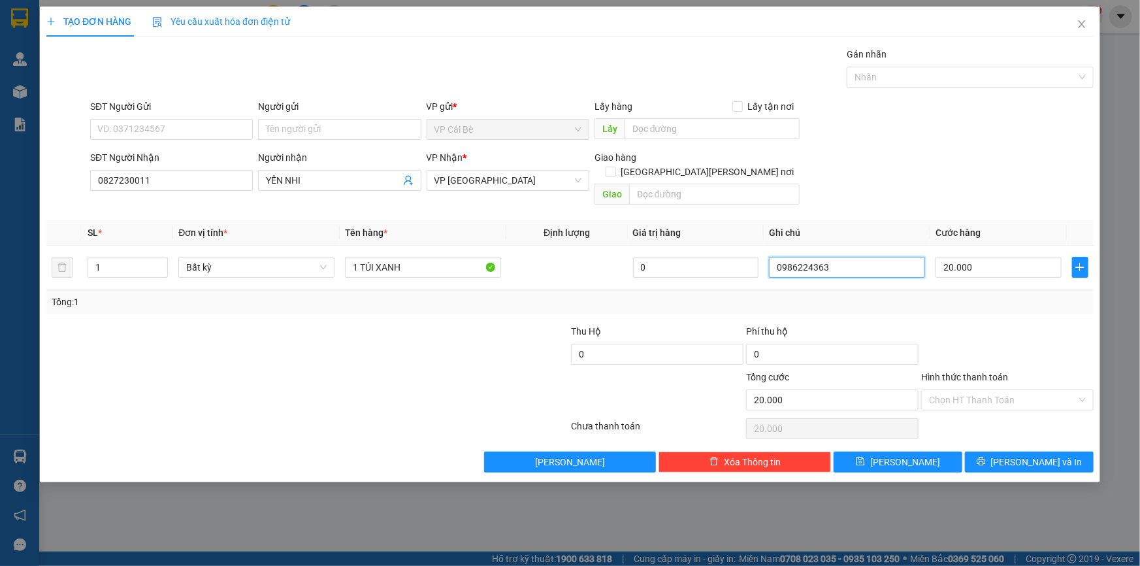
type input "0986224363"
click at [899, 174] on div "SĐT Người Nhận 0827230011 Người nhận YẾN NHI VP Nhận * VP Sài Gòn Giao hàng Gia…" at bounding box center [592, 180] width 1009 height 60
drag, startPoint x: 359, startPoint y: 251, endPoint x: 777, endPoint y: 248, distance: 418.1
click at [778, 251] on tr "1 Bất kỳ 1 TÚI XANH 0 0986224363 20.000" at bounding box center [569, 268] width 1047 height 44
type input "1 BỊCH TRẮNG"
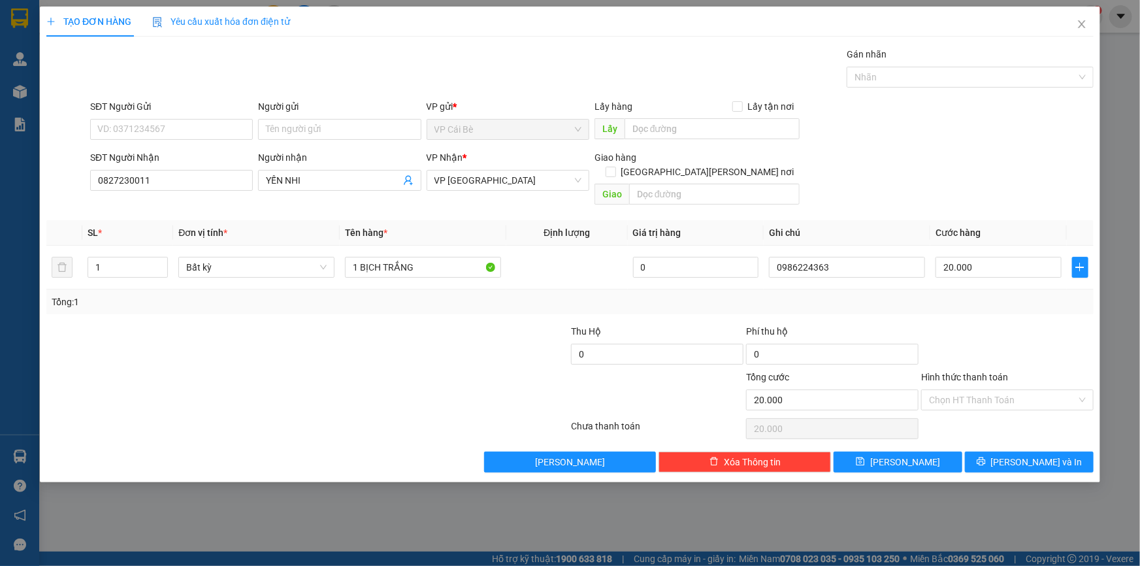
drag, startPoint x: 1009, startPoint y: 389, endPoint x: 1017, endPoint y: 397, distance: 11.6
click at [1010, 391] on input "Hình thức thanh toán" at bounding box center [1003, 400] width 148 height 20
click at [1017, 416] on div "Tại văn phòng" at bounding box center [1007, 411] width 157 height 14
type input "0"
click at [1038, 451] on button "[PERSON_NAME] và In" at bounding box center [1029, 461] width 129 height 21
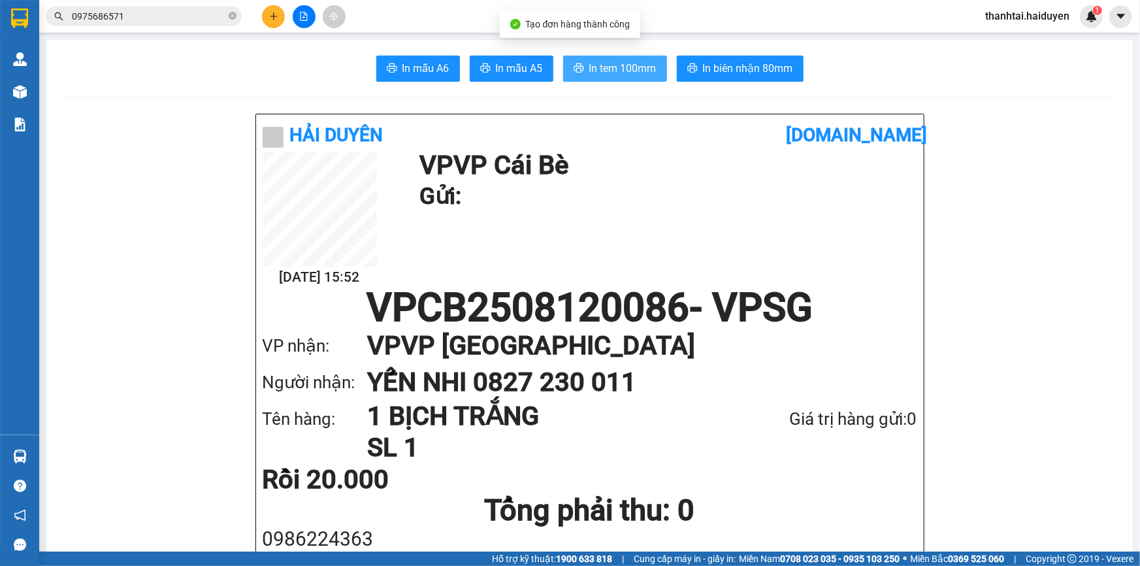
click at [641, 73] on span "In tem 100mm" at bounding box center [622, 68] width 67 height 16
click at [176, 13] on input "0975686571" at bounding box center [149, 16] width 154 height 14
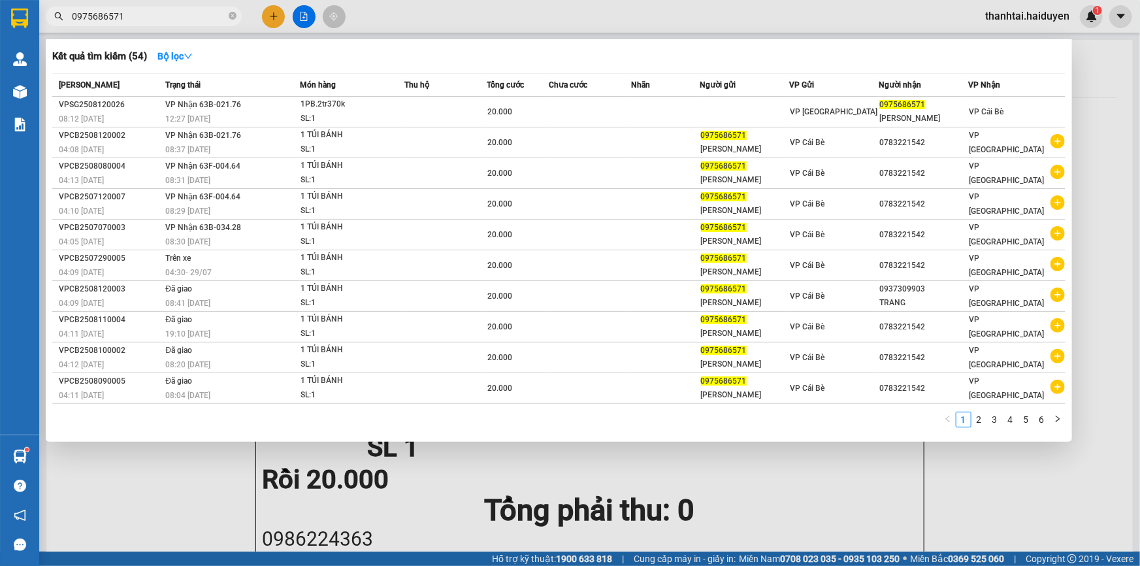
click at [174, 15] on input "0975686571" at bounding box center [149, 16] width 154 height 14
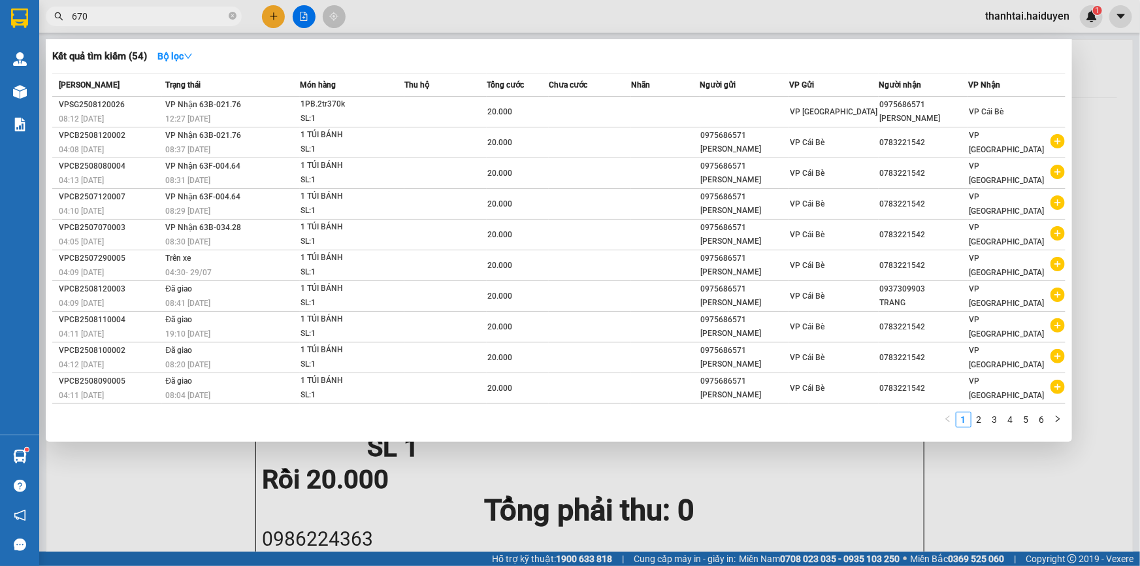
type input "6704"
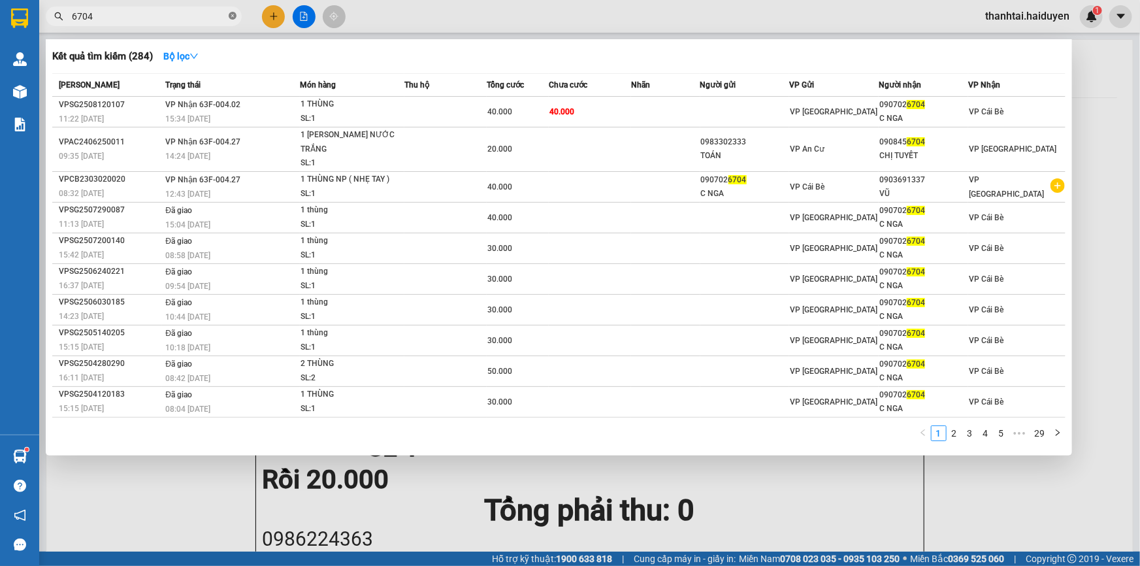
click at [235, 13] on icon "close-circle" at bounding box center [233, 16] width 8 height 8
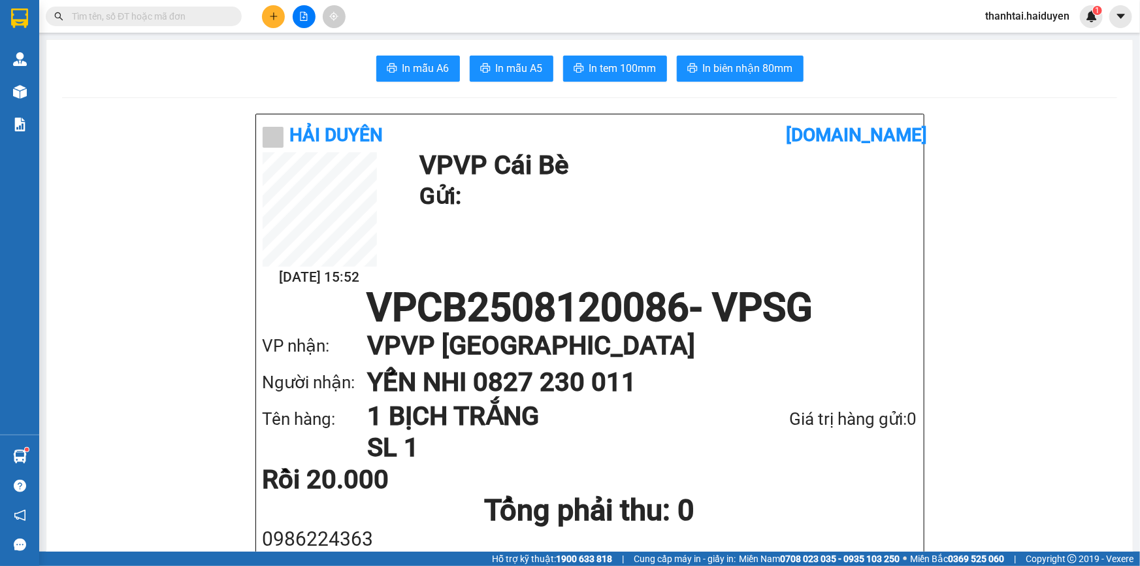
click at [199, 22] on input "text" at bounding box center [149, 16] width 154 height 14
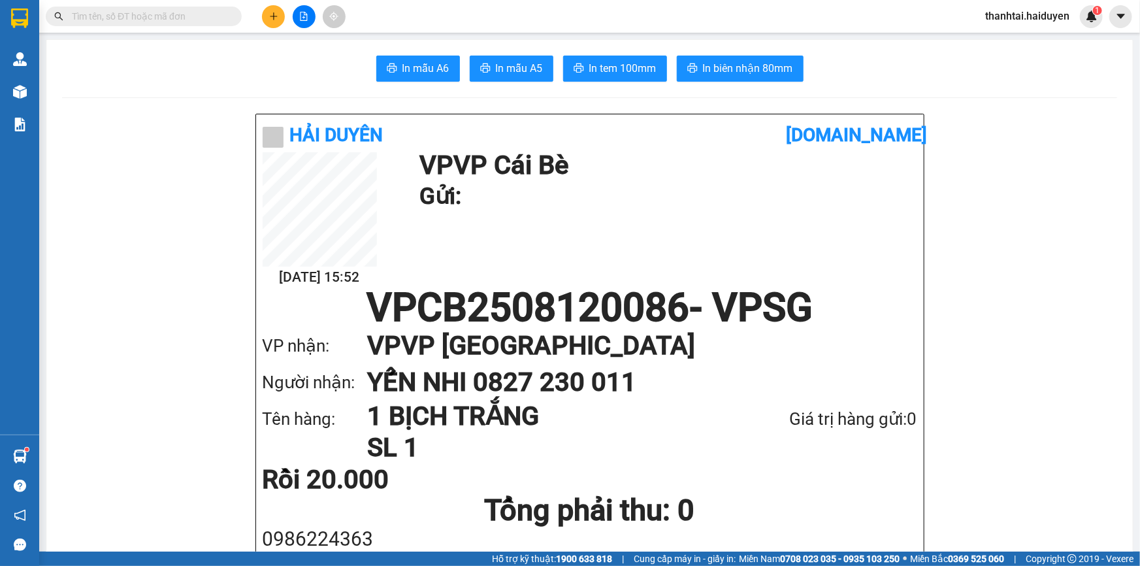
click at [199, 22] on input "text" at bounding box center [149, 16] width 154 height 14
click at [180, 31] on section "Kết quả tìm kiếm ( 284 ) Bộ lọc Mã ĐH Trạng thái Món hàng Thu hộ Tổng cước Chưa…" at bounding box center [570, 283] width 1140 height 566
click at [178, 21] on input "text" at bounding box center [149, 16] width 154 height 14
click at [178, 13] on input "text" at bounding box center [149, 16] width 154 height 14
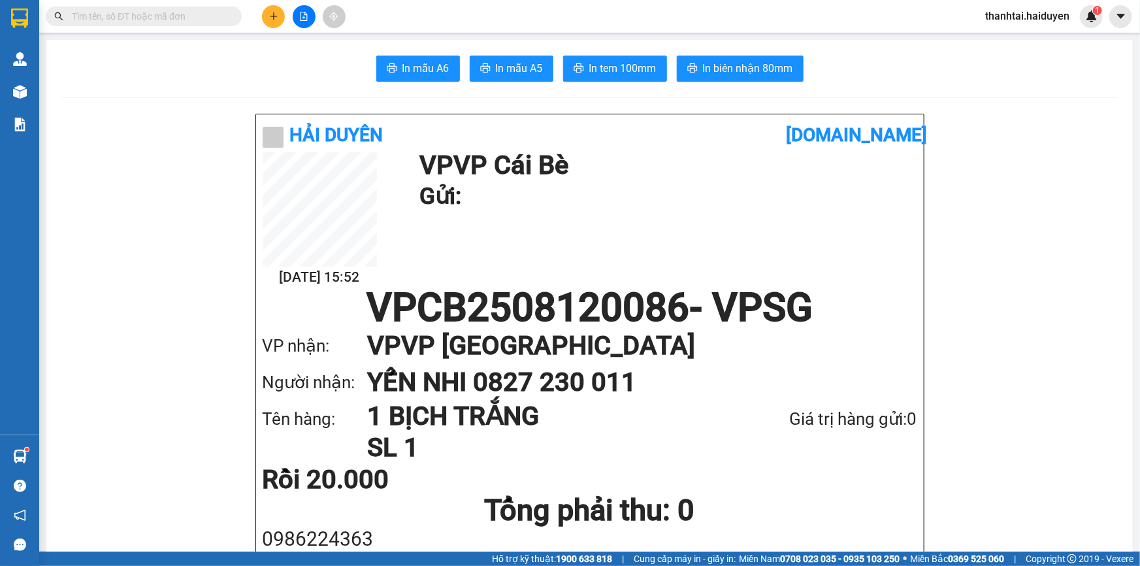
click at [178, 13] on input "text" at bounding box center [149, 16] width 154 height 14
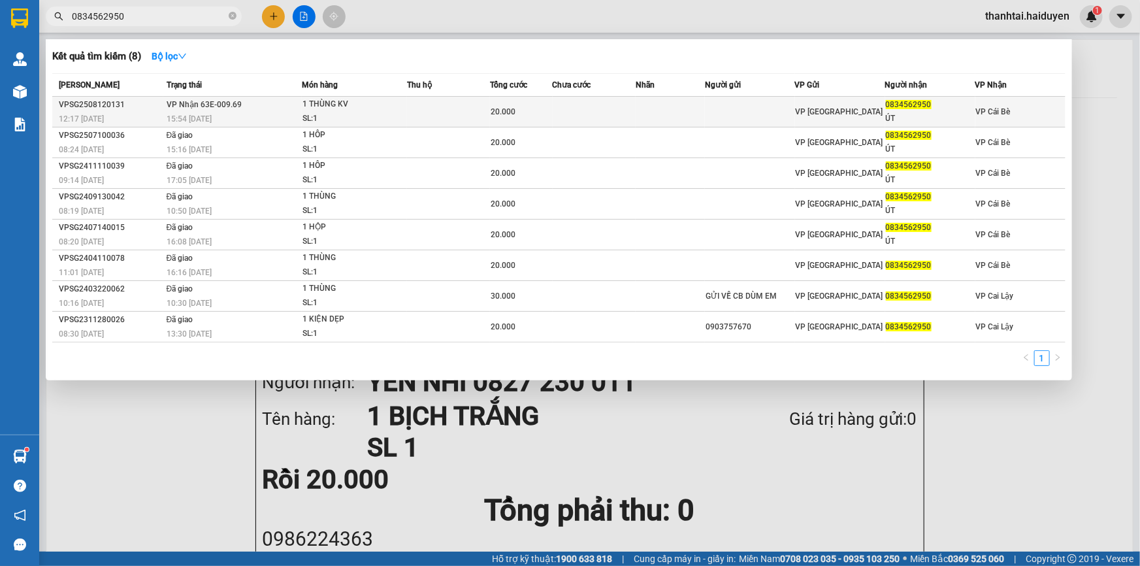
type input "0834562950"
click at [406, 105] on span "1 THÙNG KV SL: 1" at bounding box center [354, 111] width 104 height 28
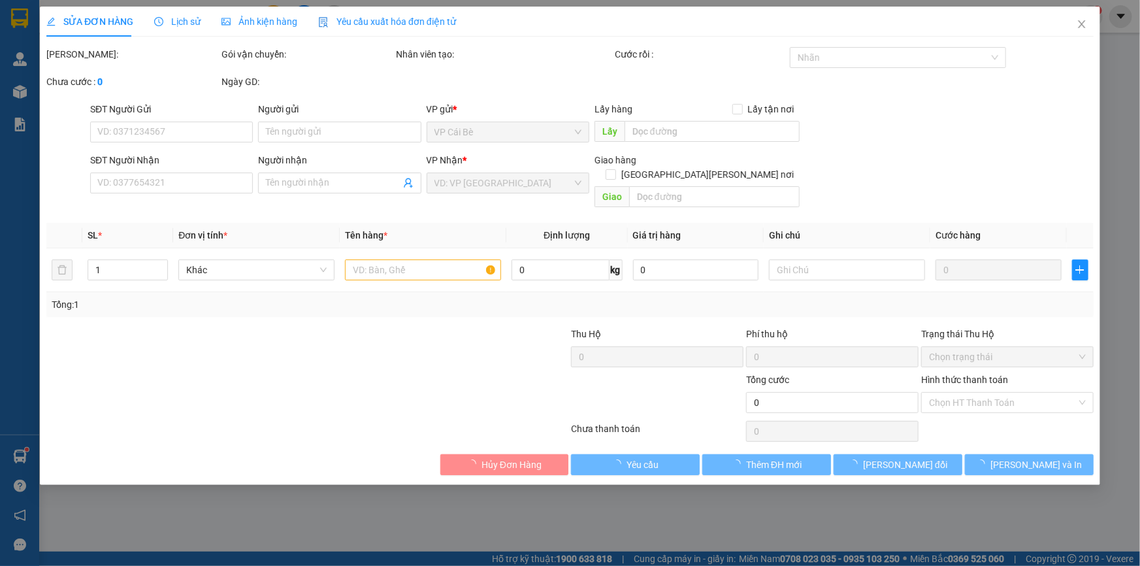
click at [843, 342] on div "Phí thu hộ 0" at bounding box center [832, 350] width 175 height 46
type input "0834562950"
type input "ÚT"
type input "20.000"
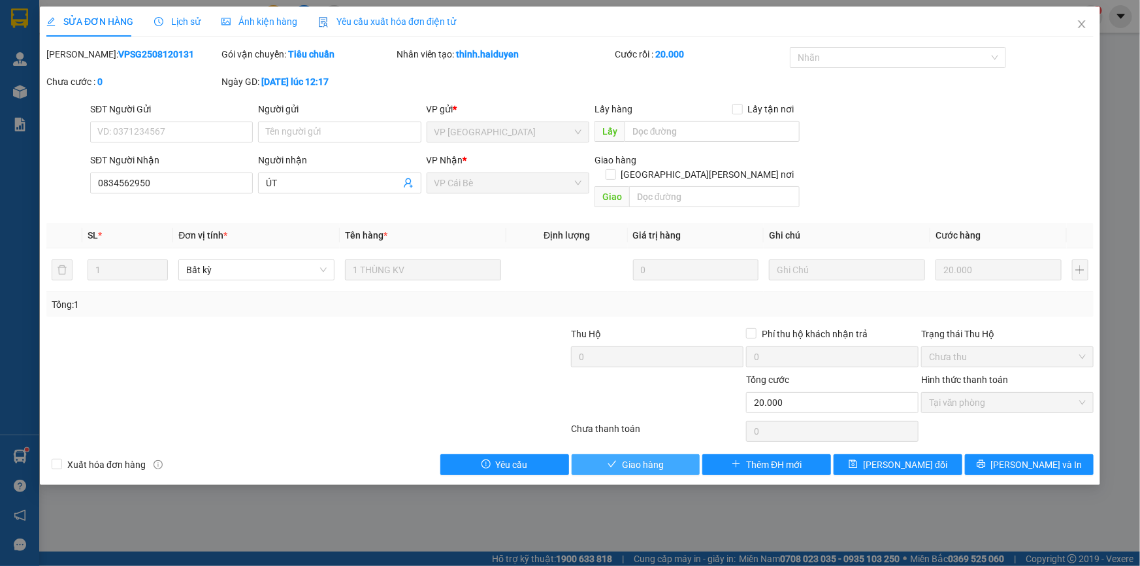
drag, startPoint x: 628, startPoint y: 453, endPoint x: 620, endPoint y: 445, distance: 11.6
click at [627, 457] on span "Giao hàng" at bounding box center [643, 464] width 42 height 14
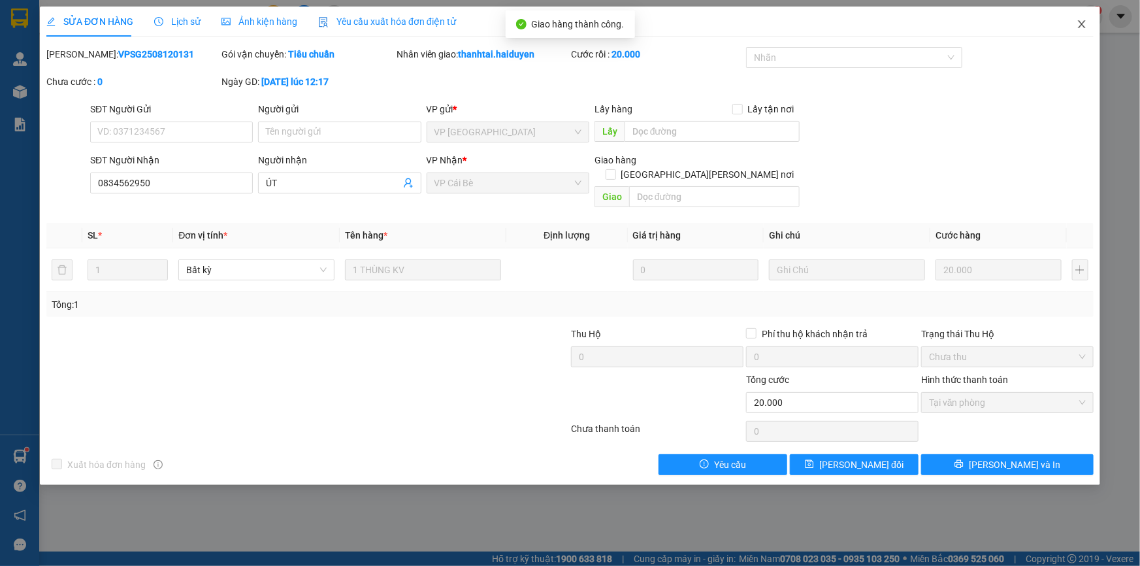
click at [1086, 25] on icon "close" at bounding box center [1081, 24] width 10 height 10
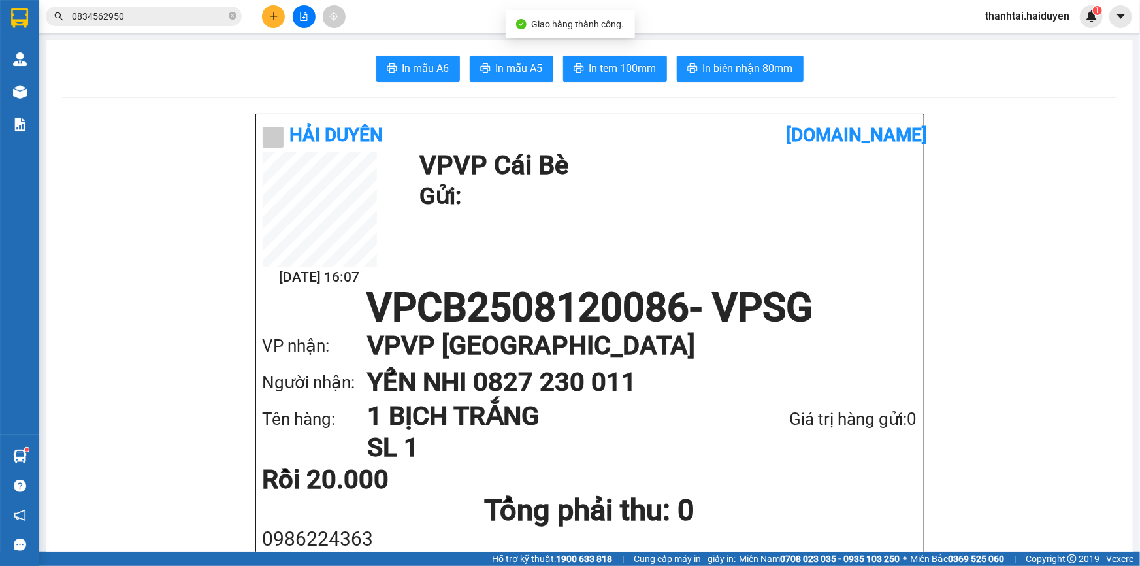
click at [203, 20] on input "0834562950" at bounding box center [149, 16] width 154 height 14
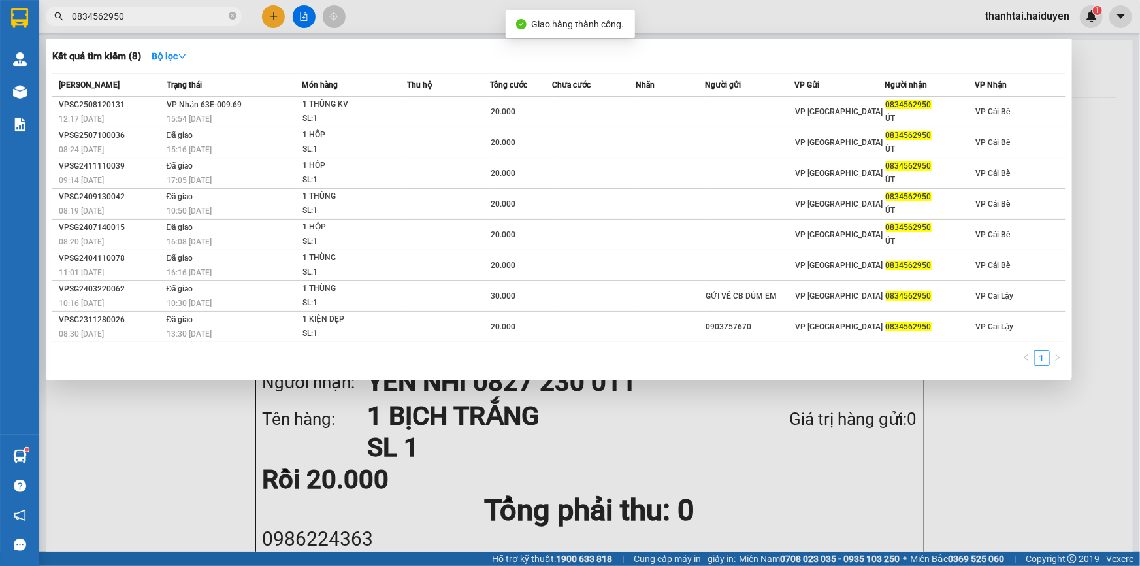
click at [203, 20] on input "0834562950" at bounding box center [149, 16] width 154 height 14
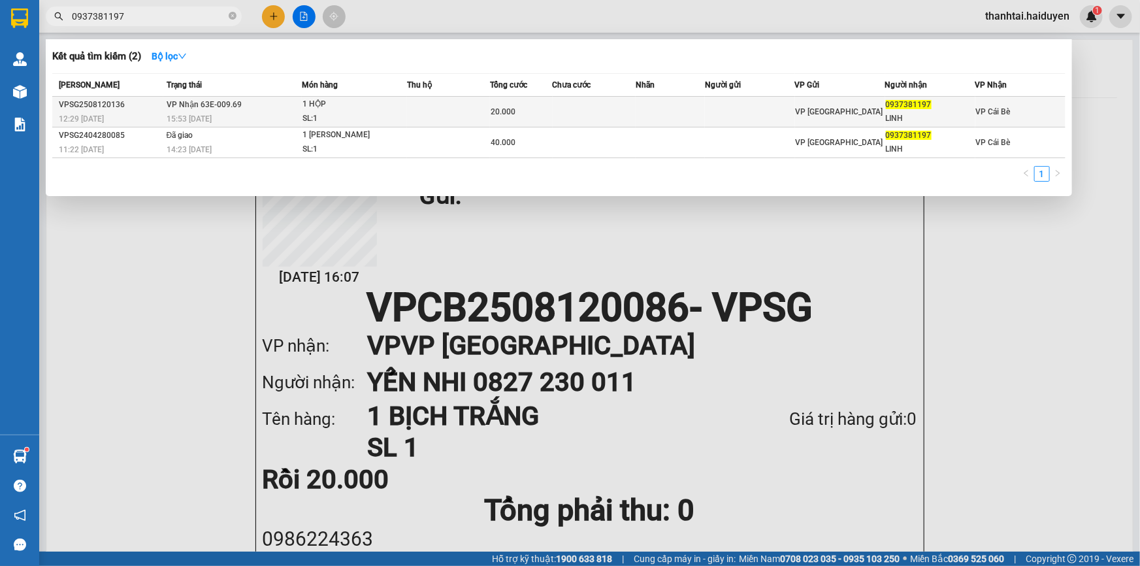
type input "0937381197"
click at [336, 103] on div "1 HỘP" at bounding box center [351, 104] width 98 height 14
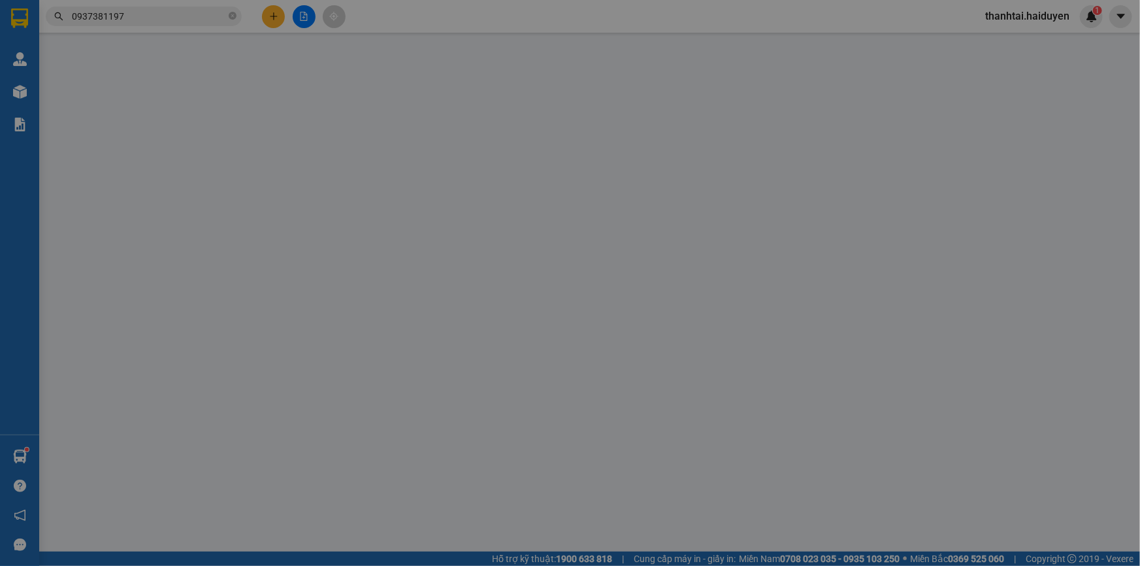
type input "0937381197"
type input "LINH"
type input "20.000"
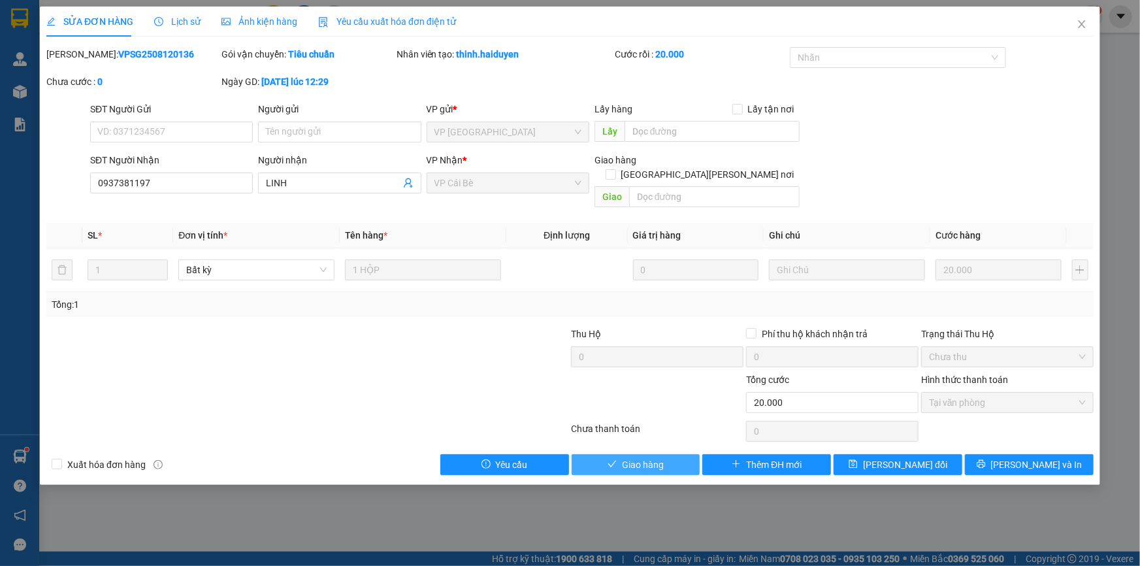
click at [688, 454] on button "Giao hàng" at bounding box center [636, 464] width 129 height 21
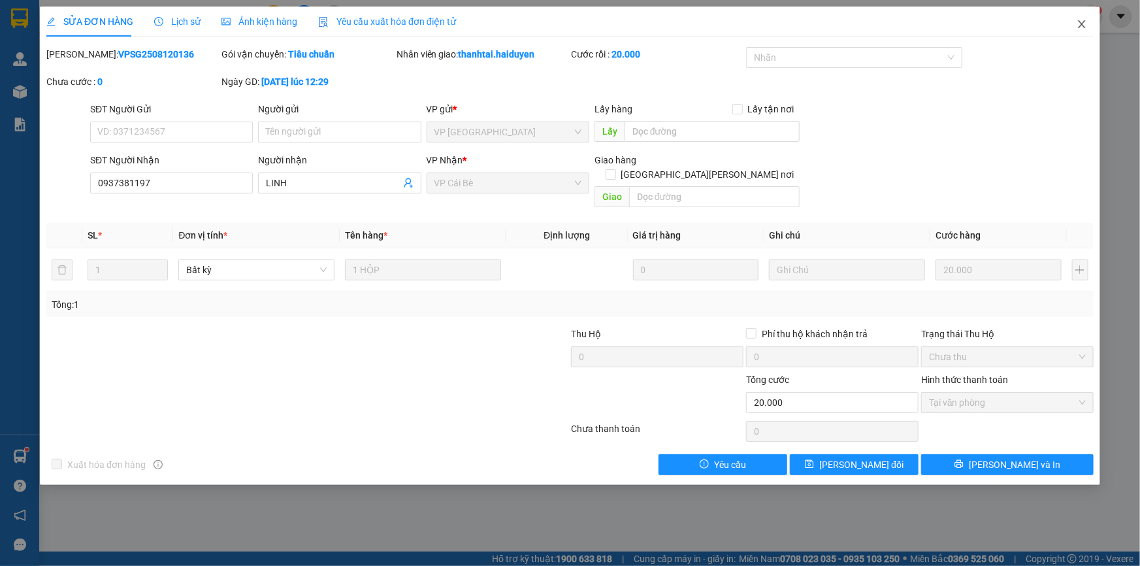
click at [1075, 27] on span "Close" at bounding box center [1081, 25] width 37 height 37
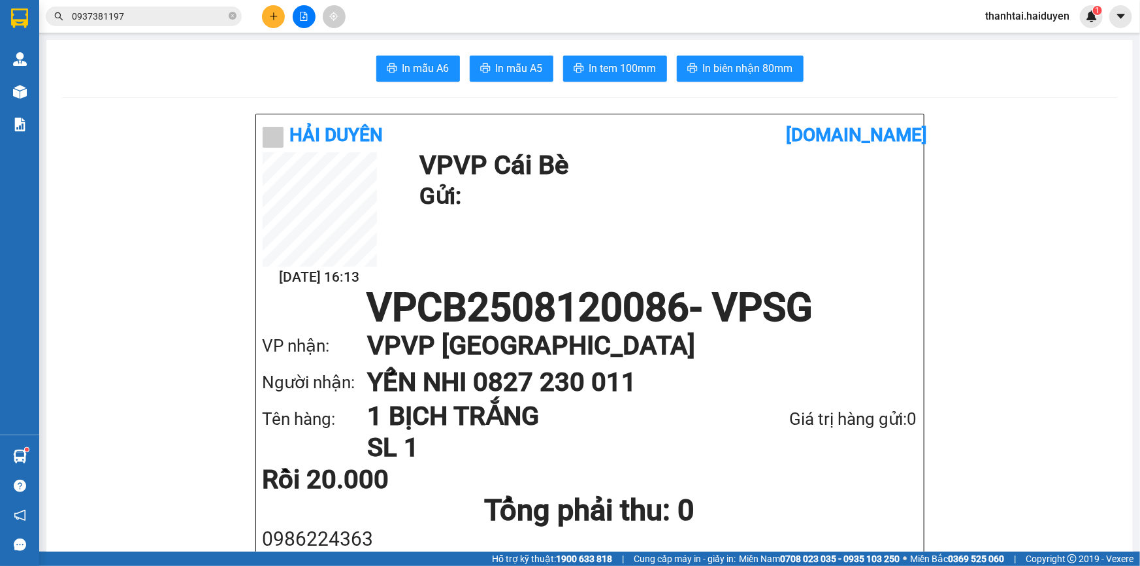
click at [217, 17] on input "0937381197" at bounding box center [149, 16] width 154 height 14
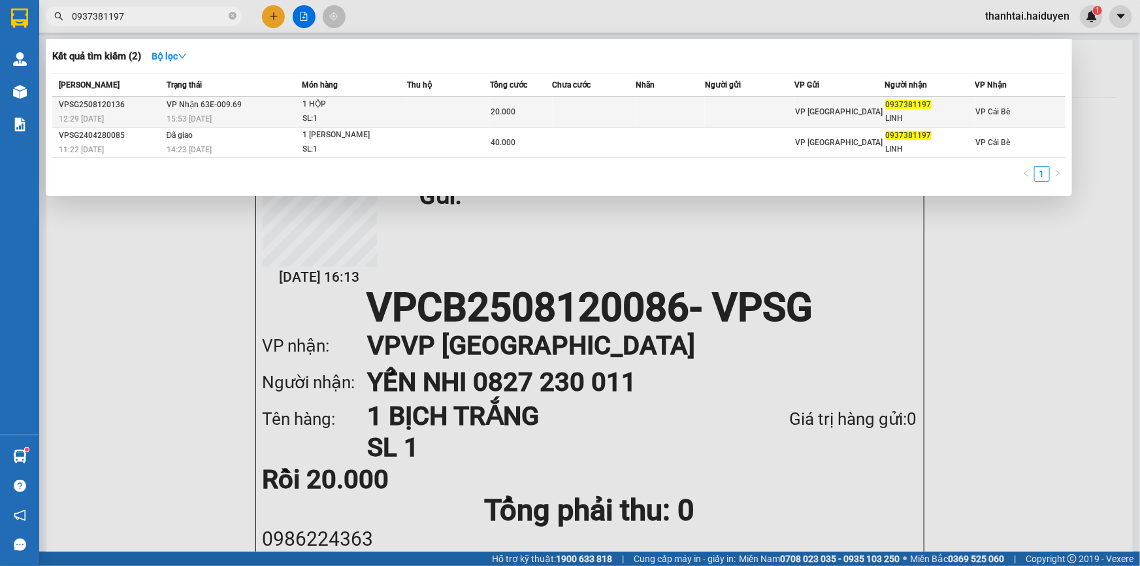
click at [276, 106] on td "VP Nhận 63E-009.69 15:53 - 12/08" at bounding box center [232, 112] width 138 height 31
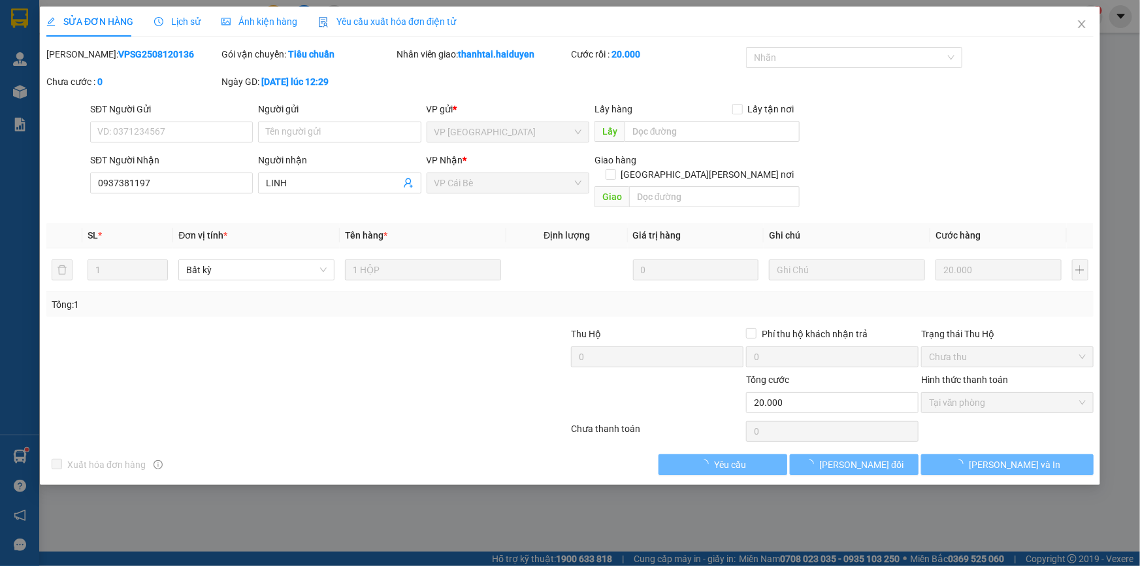
type input "0937381197"
type input "LINH"
type input "20.000"
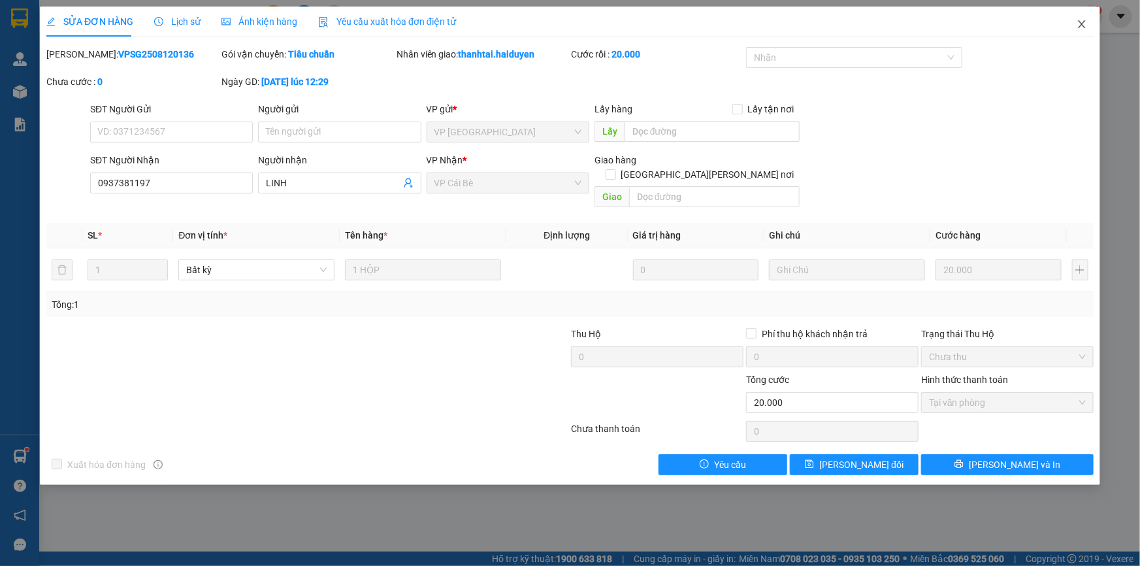
click at [1080, 22] on icon "close" at bounding box center [1081, 24] width 10 height 10
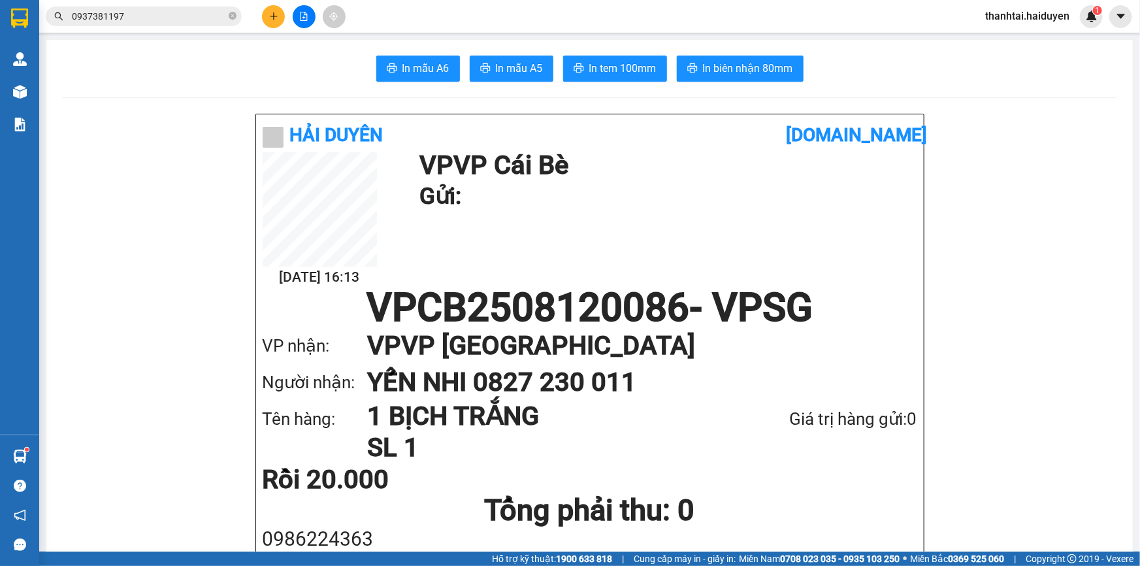
click at [189, 18] on input "0937381197" at bounding box center [149, 16] width 154 height 14
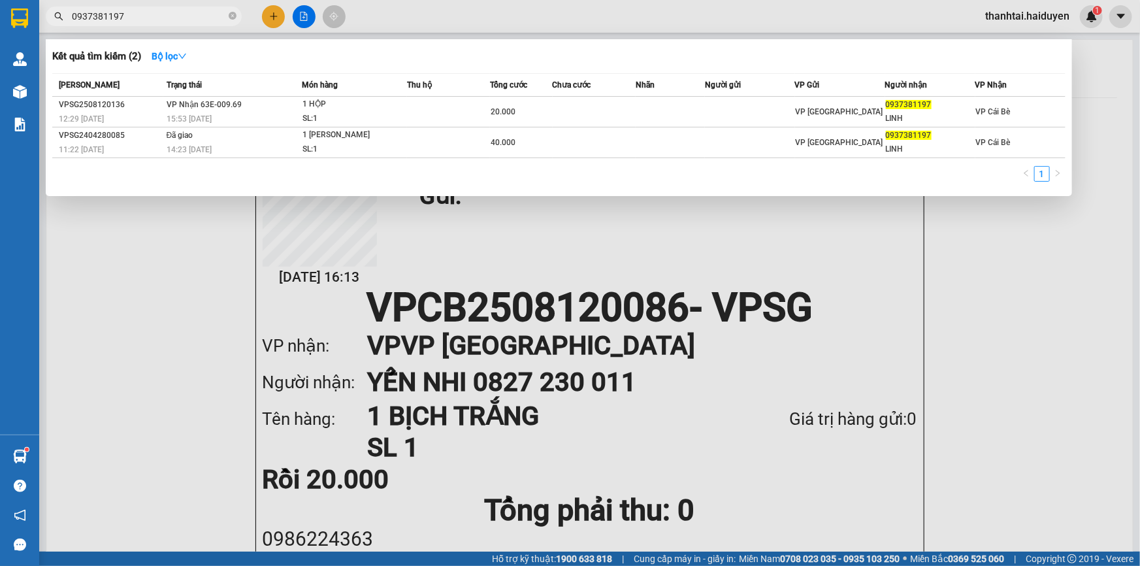
click at [189, 18] on input "0937381197" at bounding box center [149, 16] width 154 height 14
click at [230, 20] on span at bounding box center [233, 16] width 8 height 12
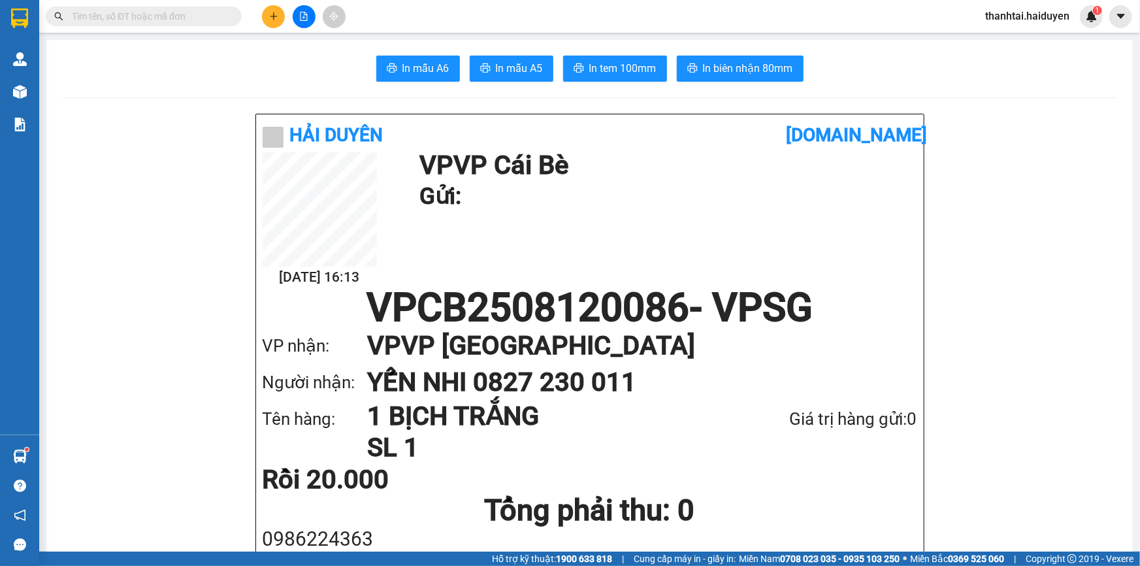
click at [219, 15] on input "text" at bounding box center [149, 16] width 154 height 14
click at [197, 18] on input "0" at bounding box center [149, 16] width 154 height 14
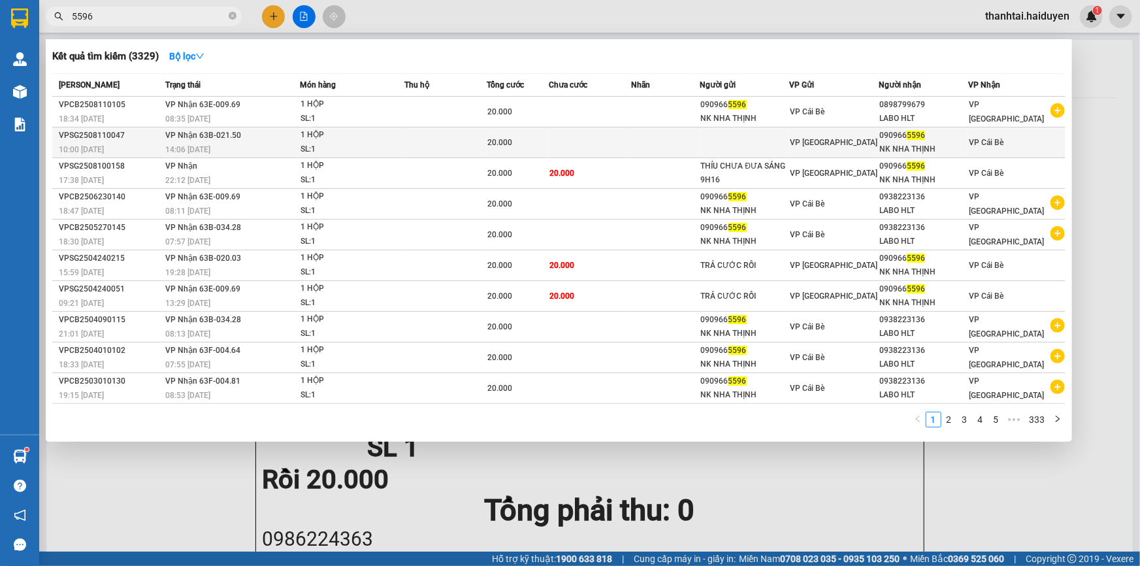
type input "5596"
click at [218, 142] on div "14:06 - 11/08" at bounding box center [232, 149] width 134 height 14
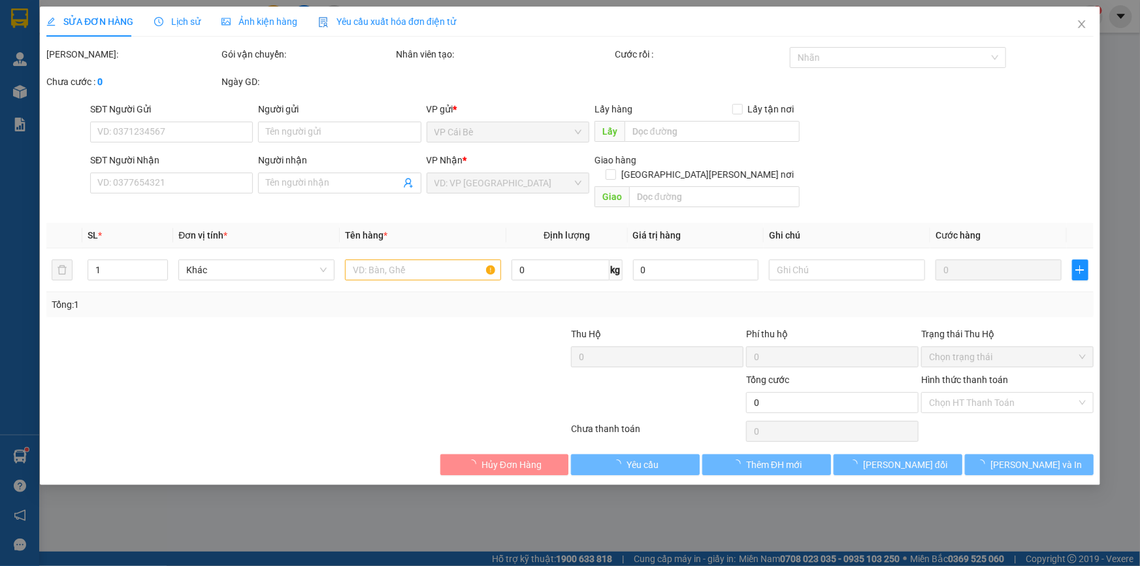
type input "0909665596"
type input "NK NHA THỊNH"
type input "20.000"
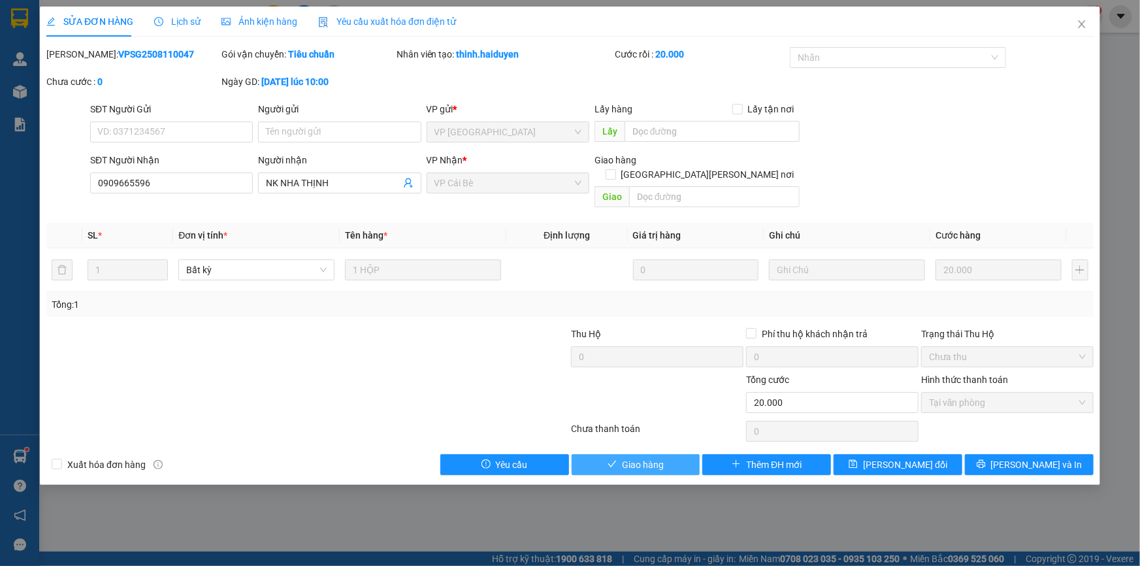
click at [636, 457] on span "Giao hàng" at bounding box center [643, 464] width 42 height 14
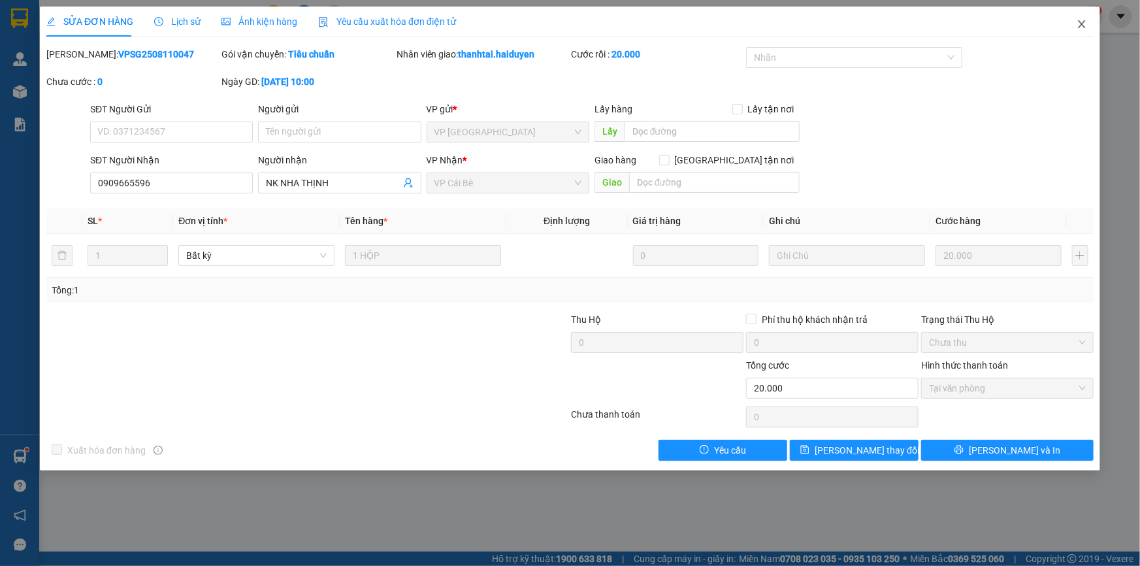
click at [1085, 18] on span "Close" at bounding box center [1081, 25] width 37 height 37
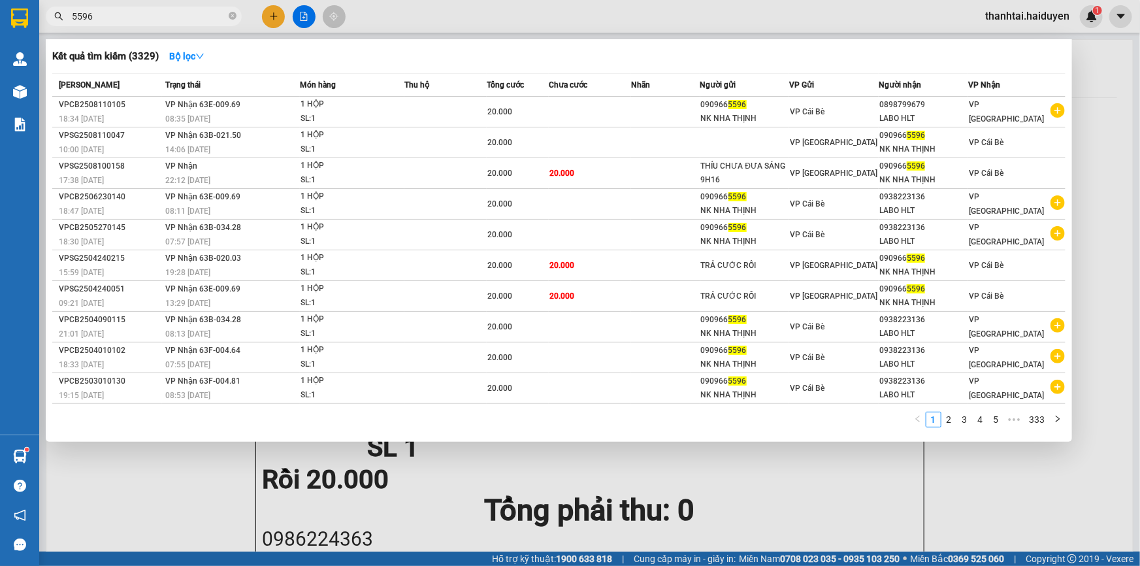
click at [161, 17] on input "5596" at bounding box center [149, 16] width 154 height 14
click at [161, 13] on input "5596" at bounding box center [149, 16] width 154 height 14
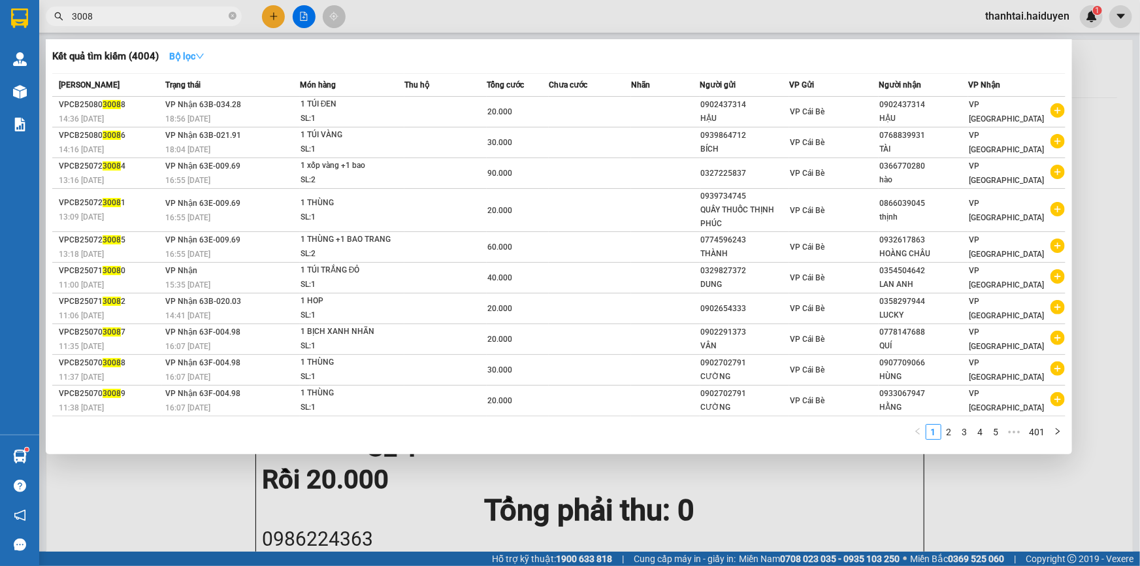
type input "3008"
click at [190, 61] on strong "Bộ lọc" at bounding box center [186, 56] width 35 height 10
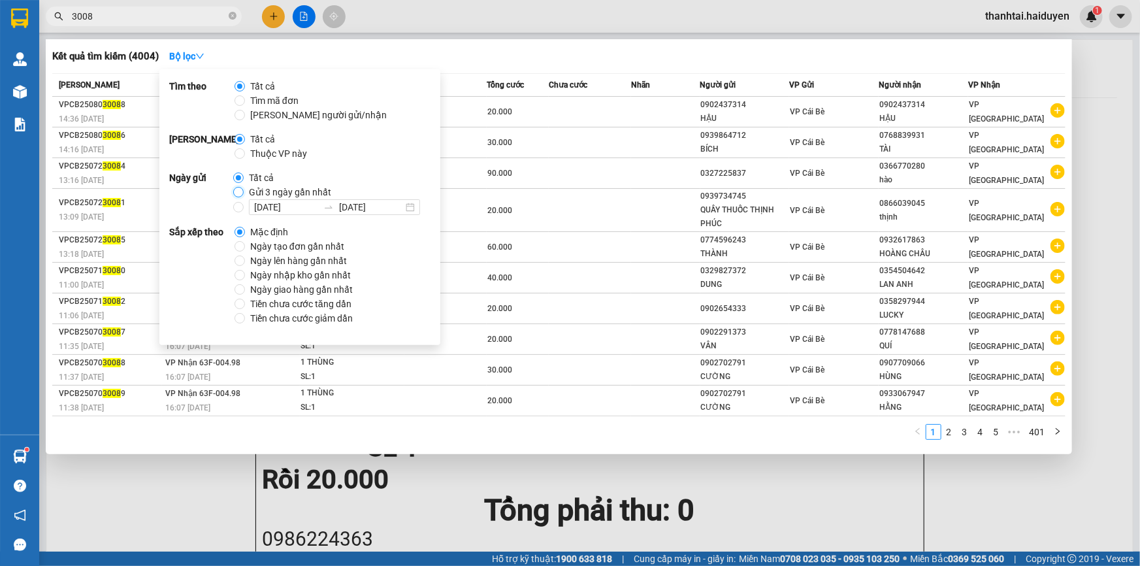
click at [242, 189] on label "Gửi 3 ngày gần nhất" at bounding box center [284, 192] width 103 height 14
click at [242, 189] on input "Gửi 3 ngày gần nhất" at bounding box center [238, 192] width 10 height 10
radio input "true"
radio input "false"
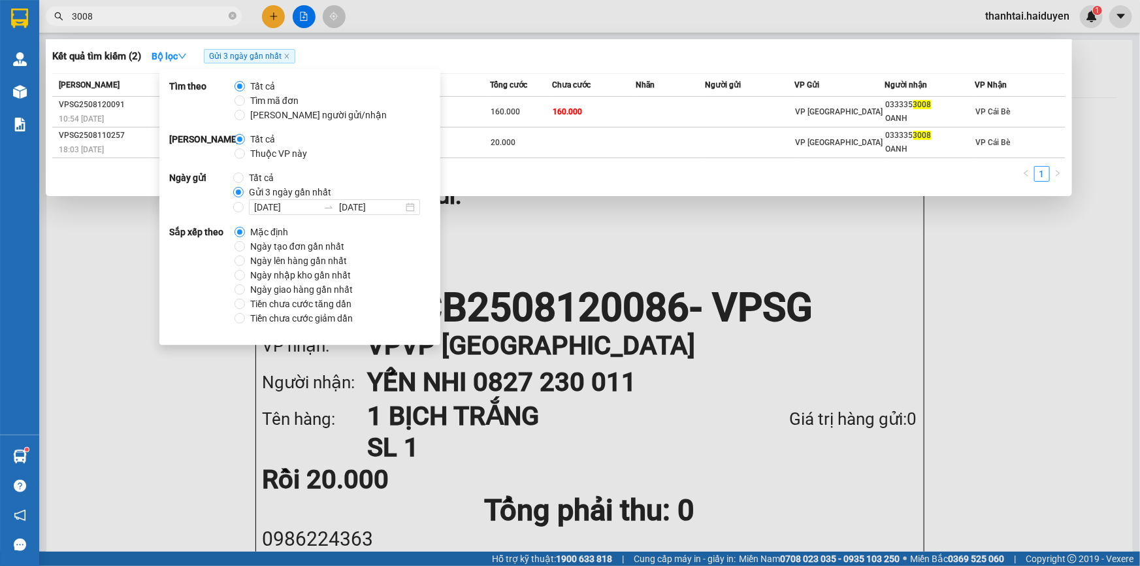
click at [677, 60] on div "Kết quả tìm kiếm ( 2 ) Bộ lọc Gửi 3 ngày gần nhất" at bounding box center [558, 56] width 1013 height 21
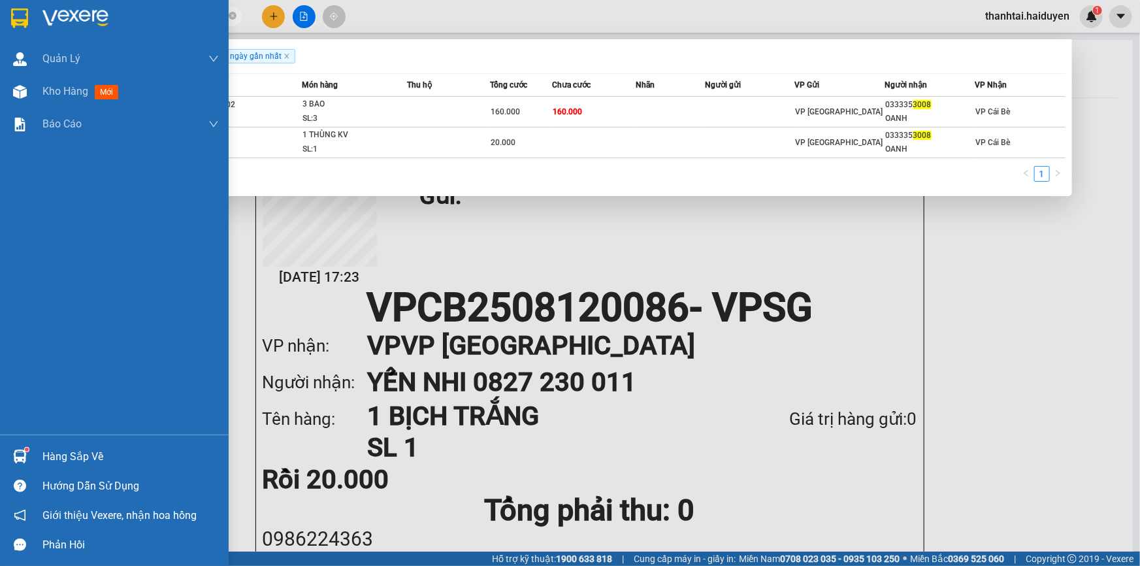
click at [62, 449] on div "Hàng sắp về" at bounding box center [130, 457] width 176 height 20
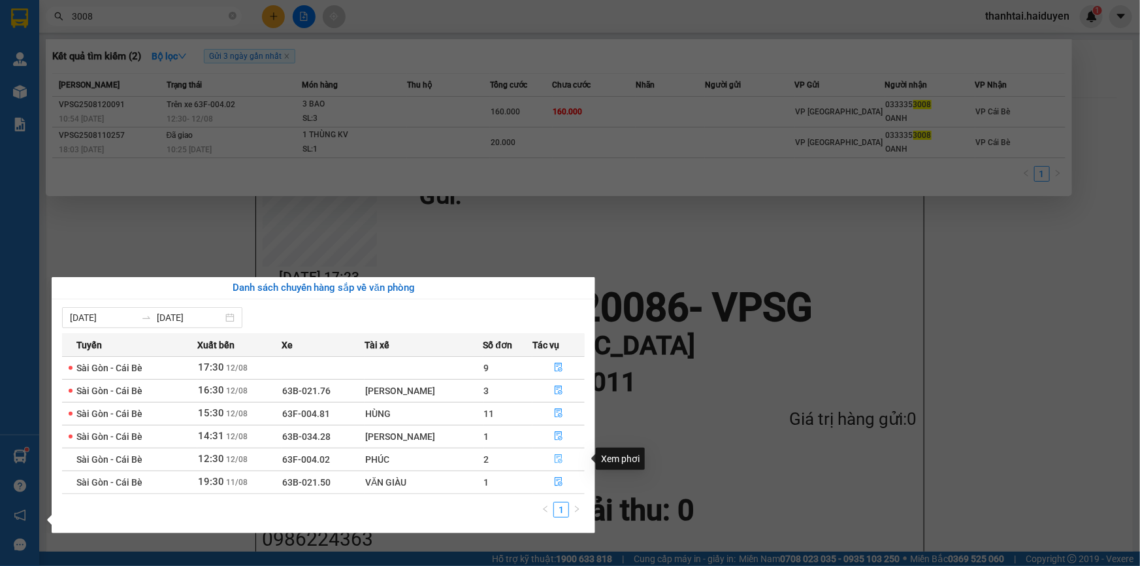
click at [557, 457] on icon "file-done" at bounding box center [558, 458] width 9 height 9
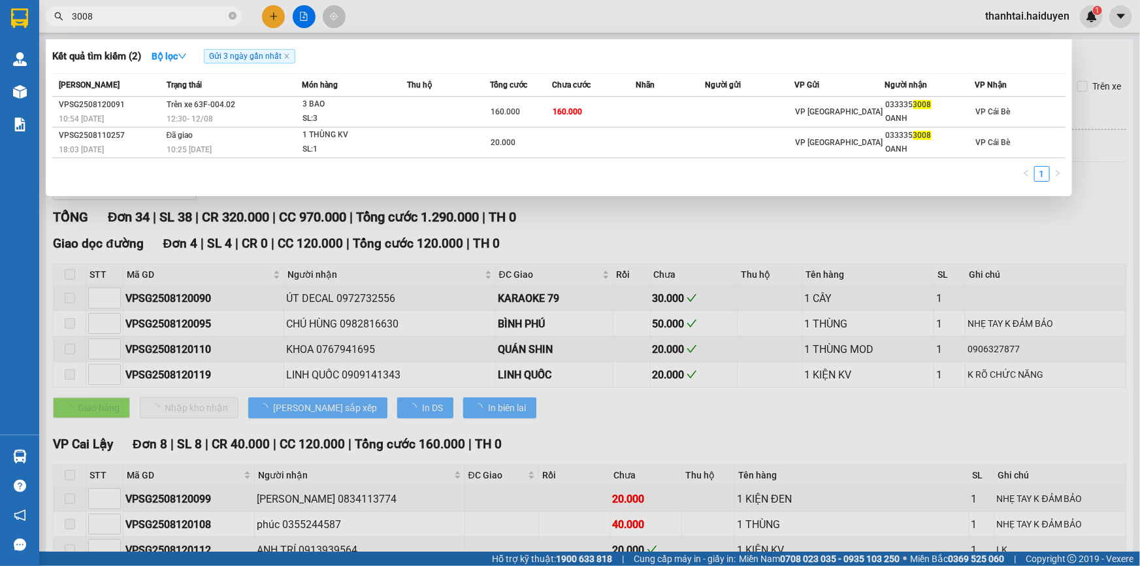
type input "[DATE]"
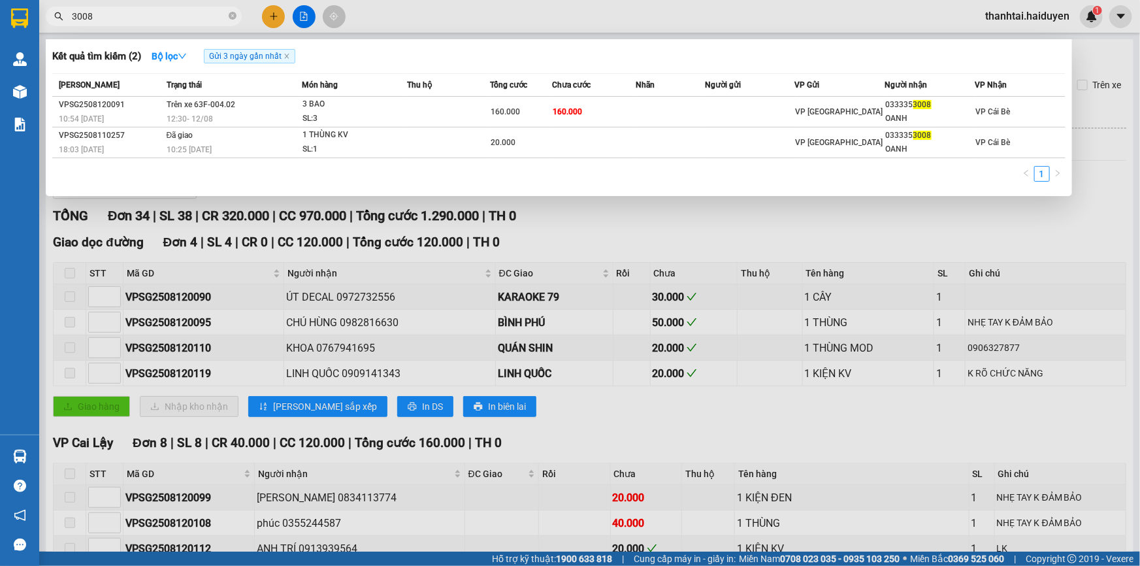
click at [580, 223] on div at bounding box center [570, 283] width 1140 height 566
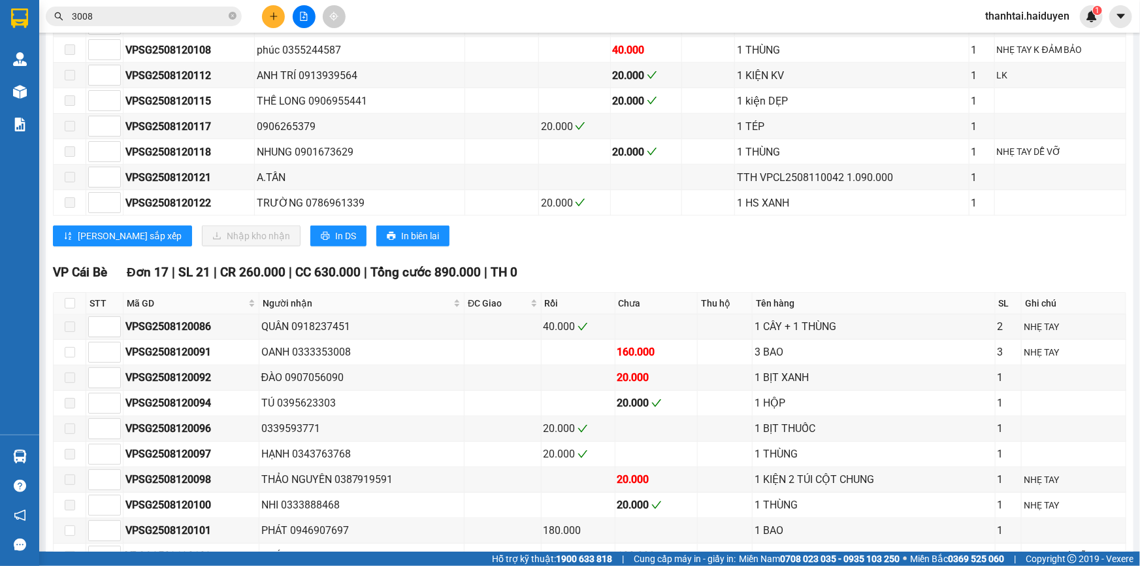
scroll to position [475, 0]
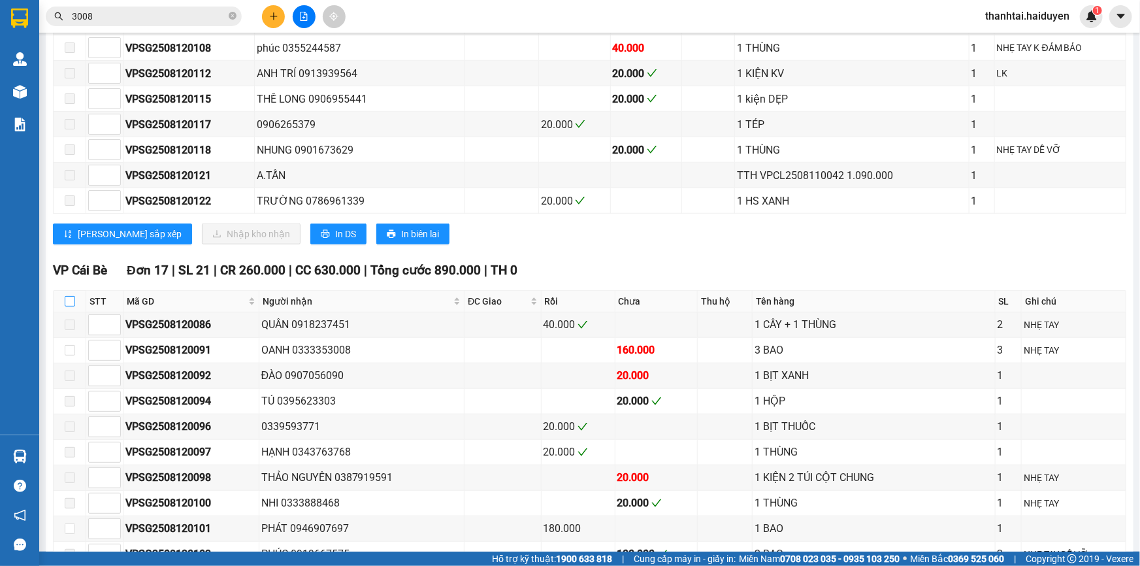
drag, startPoint x: 67, startPoint y: 306, endPoint x: 122, endPoint y: 306, distance: 54.9
click at [68, 306] on input "checkbox" at bounding box center [70, 301] width 10 height 10
checkbox input "true"
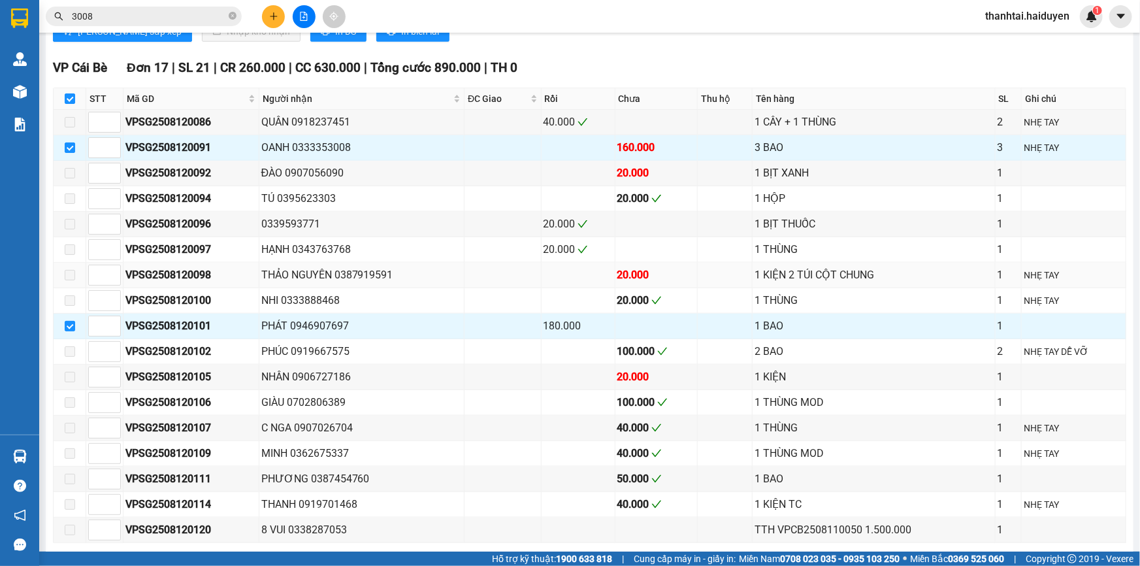
scroll to position [890, 0]
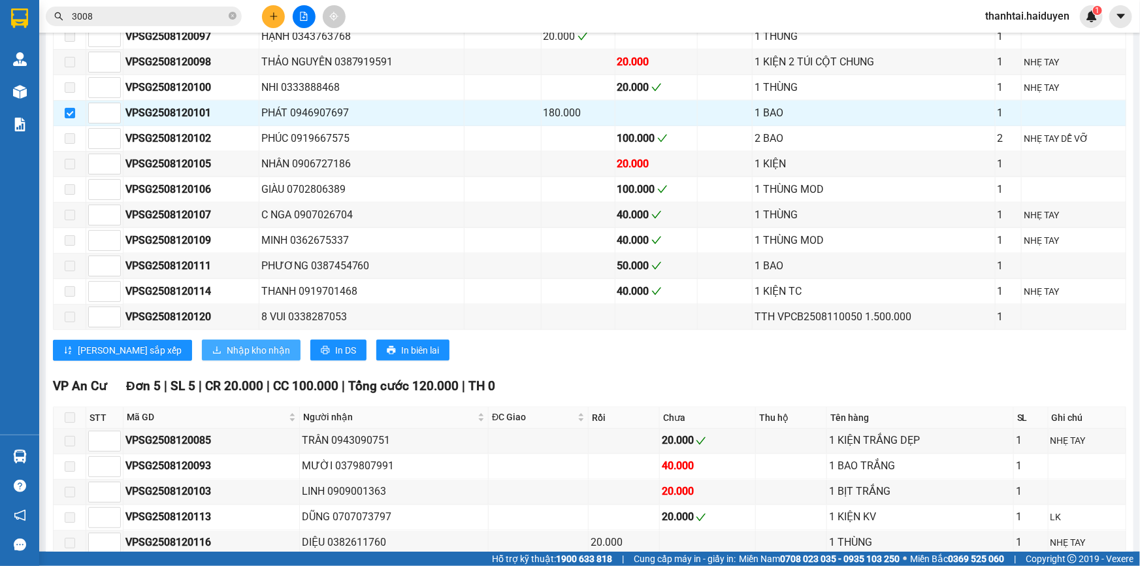
click at [227, 351] on span "Nhập kho nhận" at bounding box center [258, 350] width 63 height 14
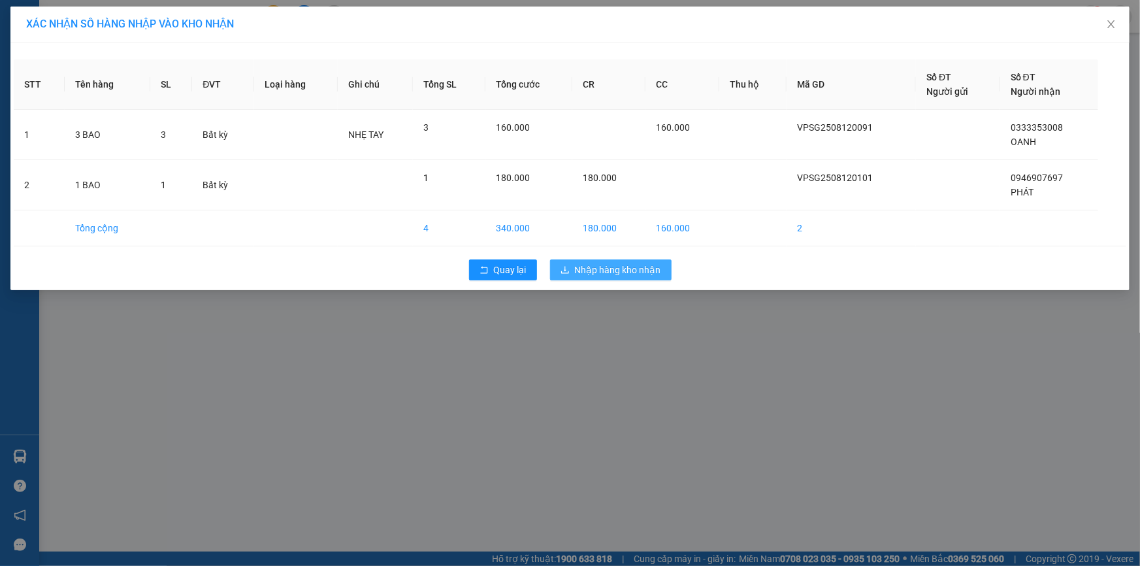
click at [615, 263] on span "Nhập hàng kho nhận" at bounding box center [618, 270] width 86 height 14
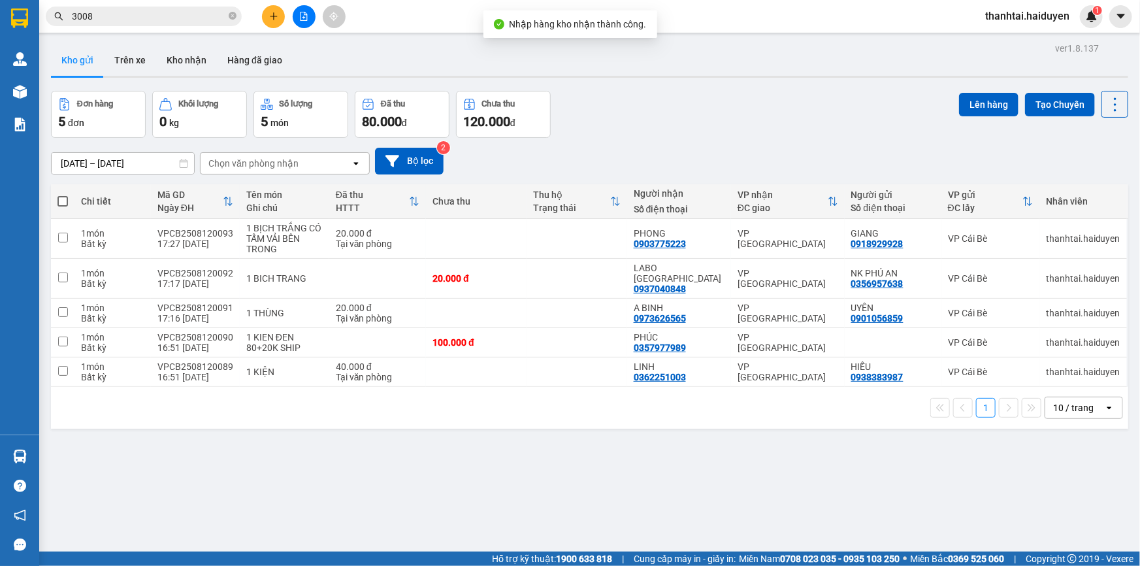
click at [192, 30] on div "Kết quả tìm kiếm ( 2 ) Bộ lọc Gửi 3 ngày gần nhất Mã ĐH Trạng thái Món hàng Thu…" at bounding box center [570, 16] width 1140 height 33
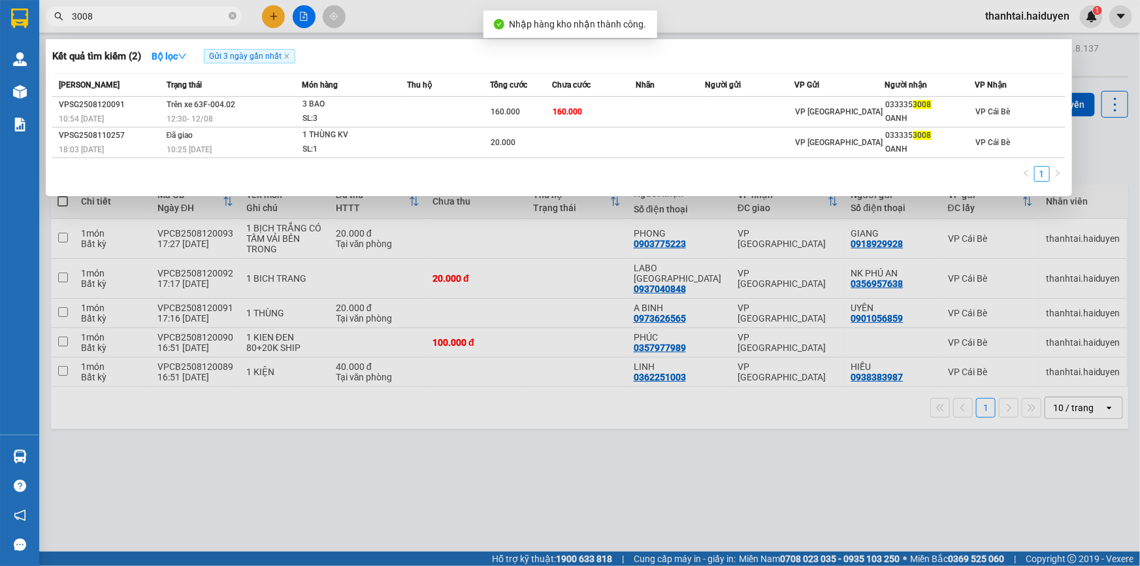
click at [193, 18] on input "3008" at bounding box center [149, 16] width 154 height 14
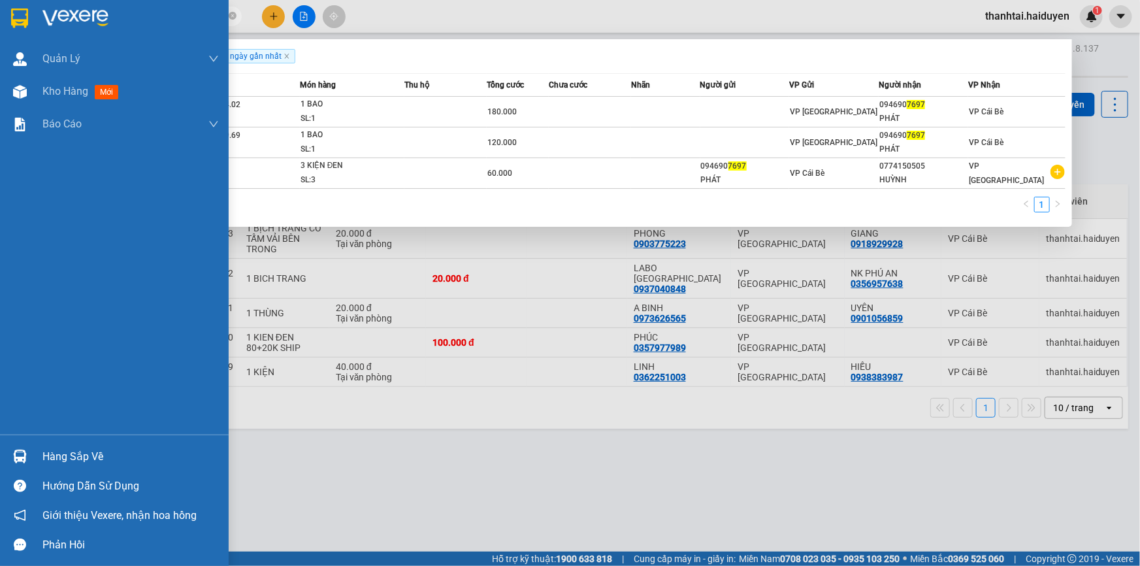
type input "7697"
drag, startPoint x: 107, startPoint y: 455, endPoint x: 105, endPoint y: 444, distance: 11.4
click at [108, 455] on div "Hàng sắp về" at bounding box center [130, 457] width 176 height 20
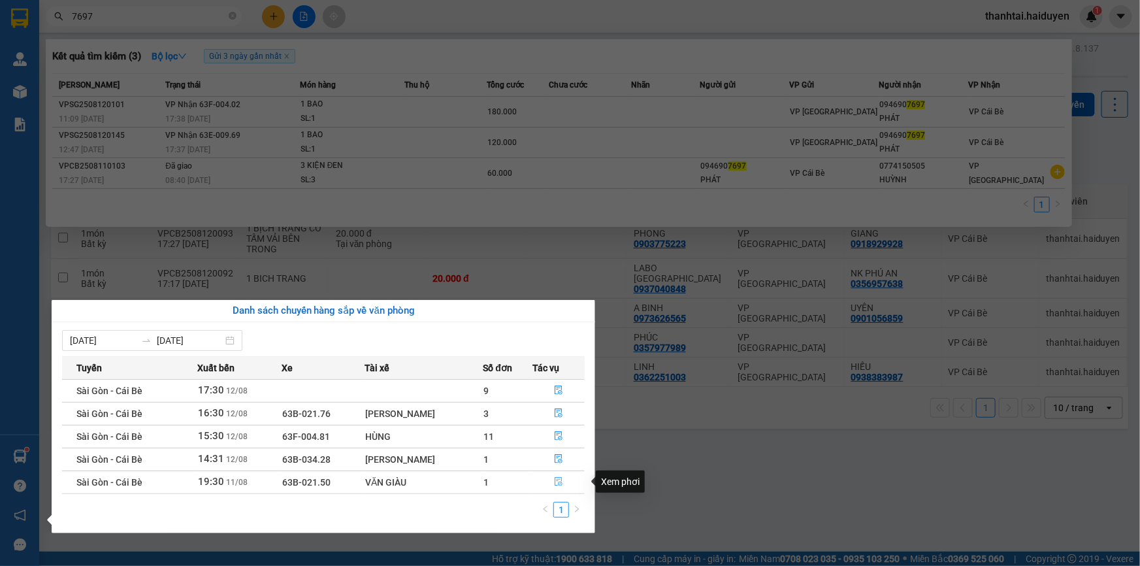
click at [555, 483] on icon "file-done" at bounding box center [559, 481] width 8 height 9
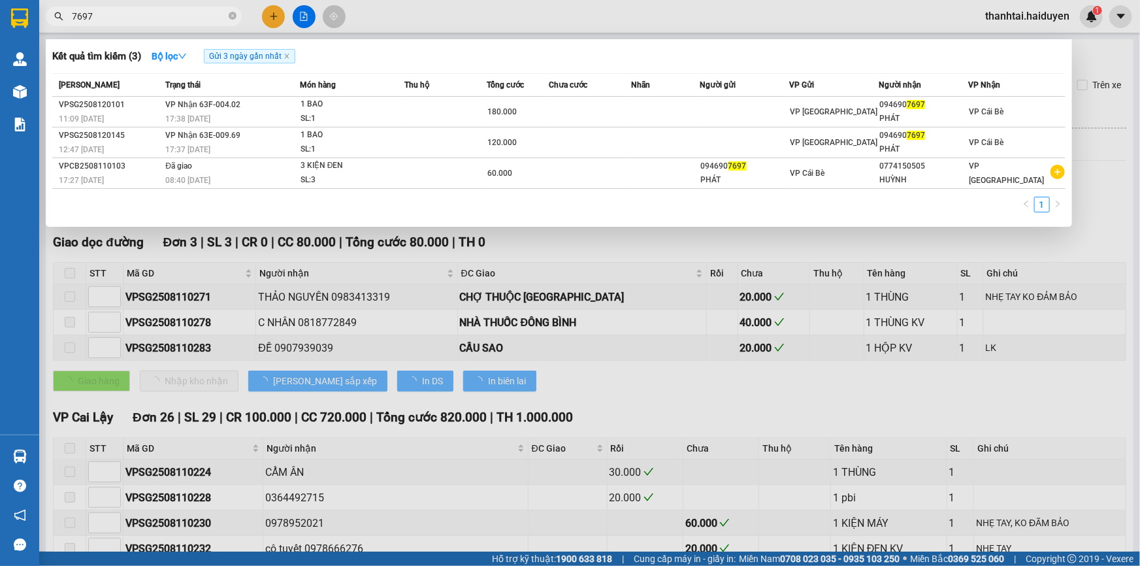
type input "[DATE]"
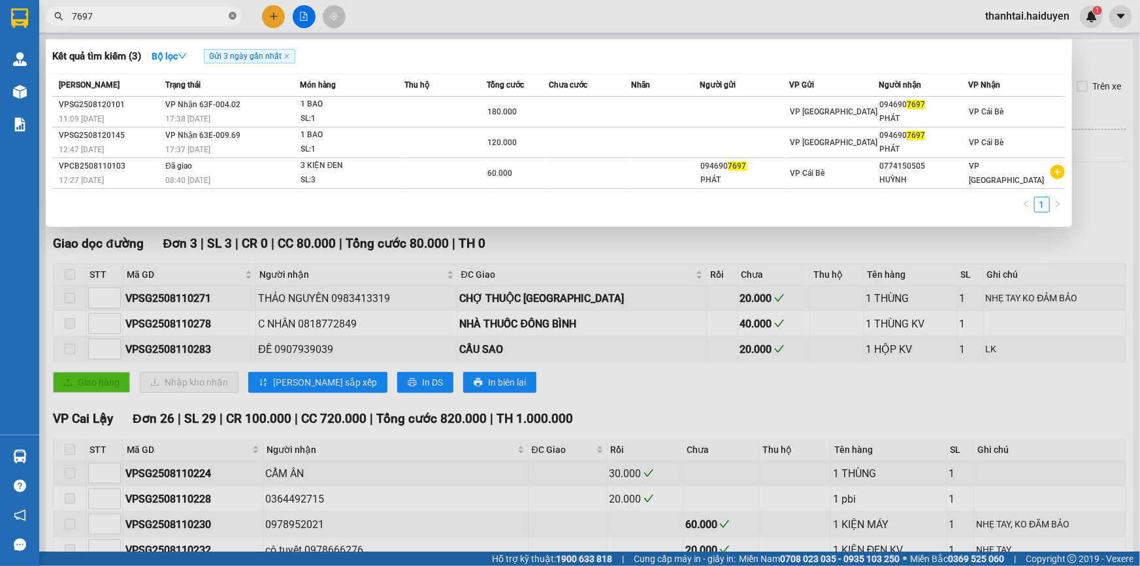
click at [229, 16] on icon "close-circle" at bounding box center [233, 16] width 8 height 8
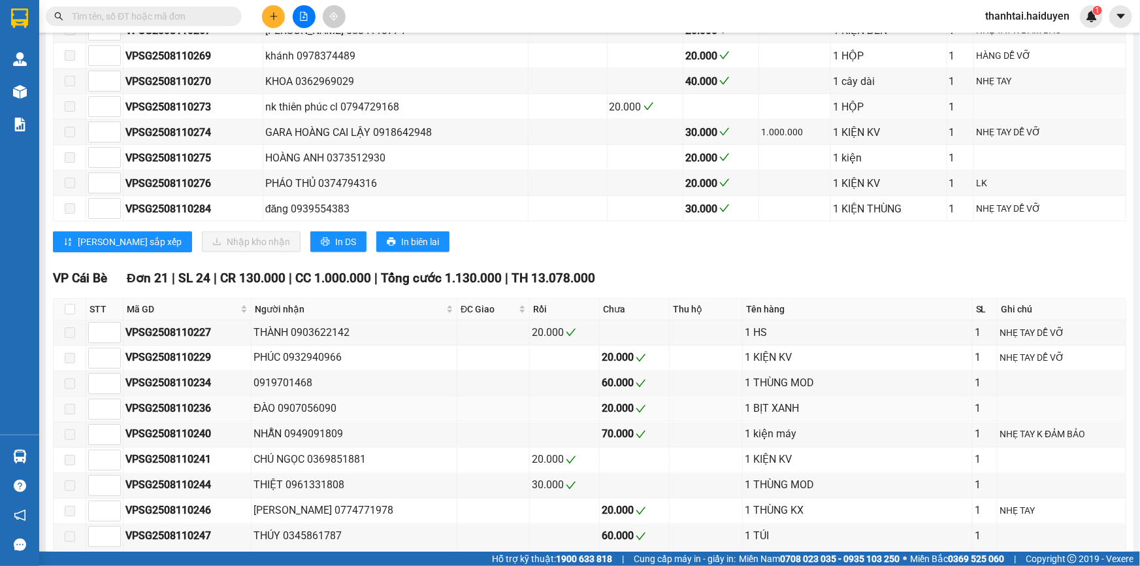
scroll to position [1069, 0]
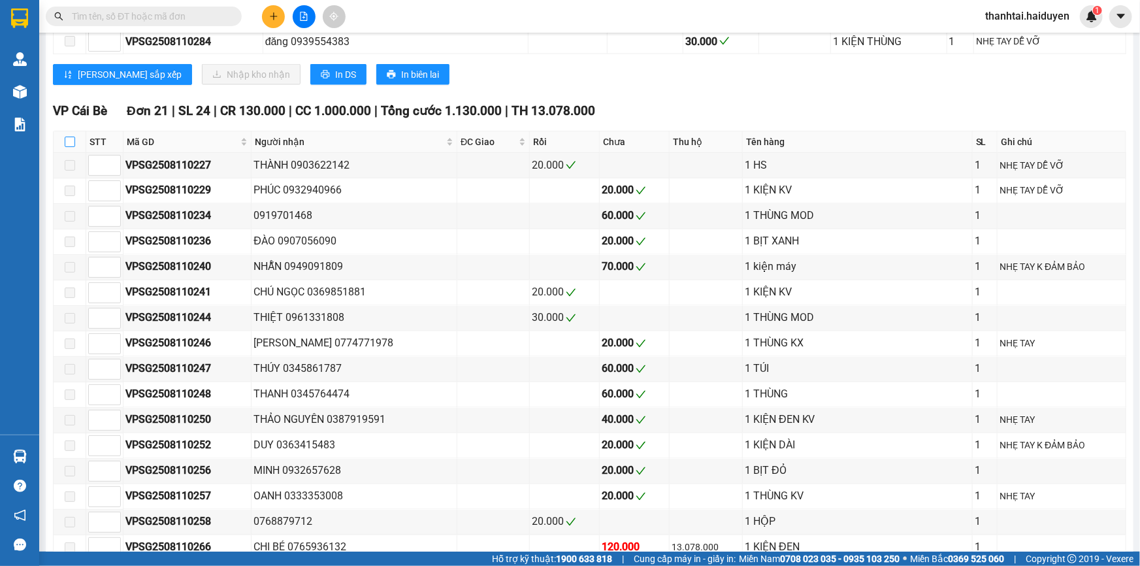
click at [67, 147] on input "checkbox" at bounding box center [70, 142] width 10 height 10
checkbox input "true"
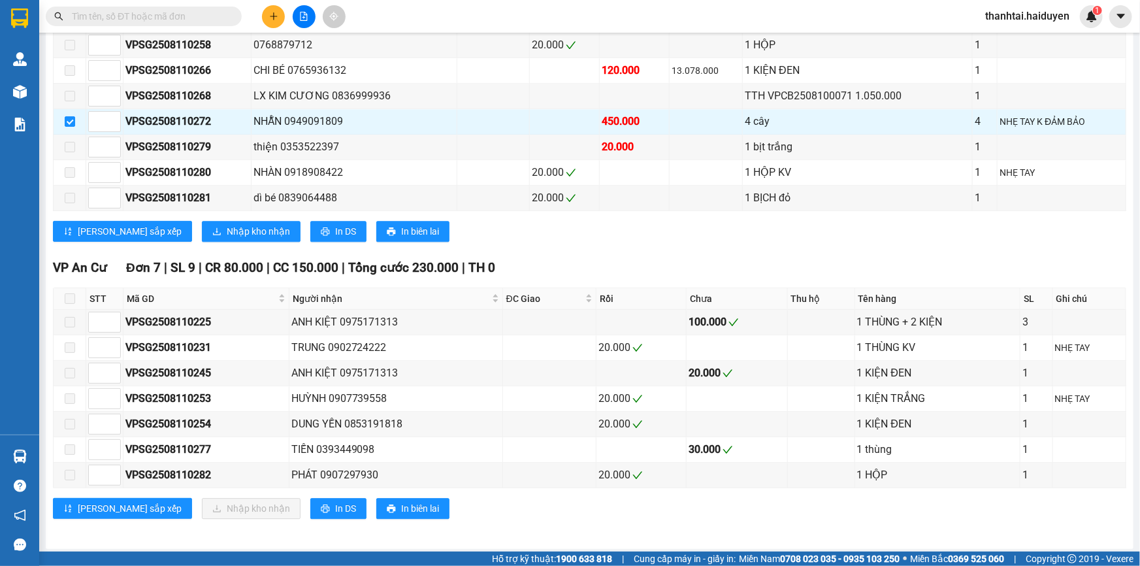
scroll to position [1547, 0]
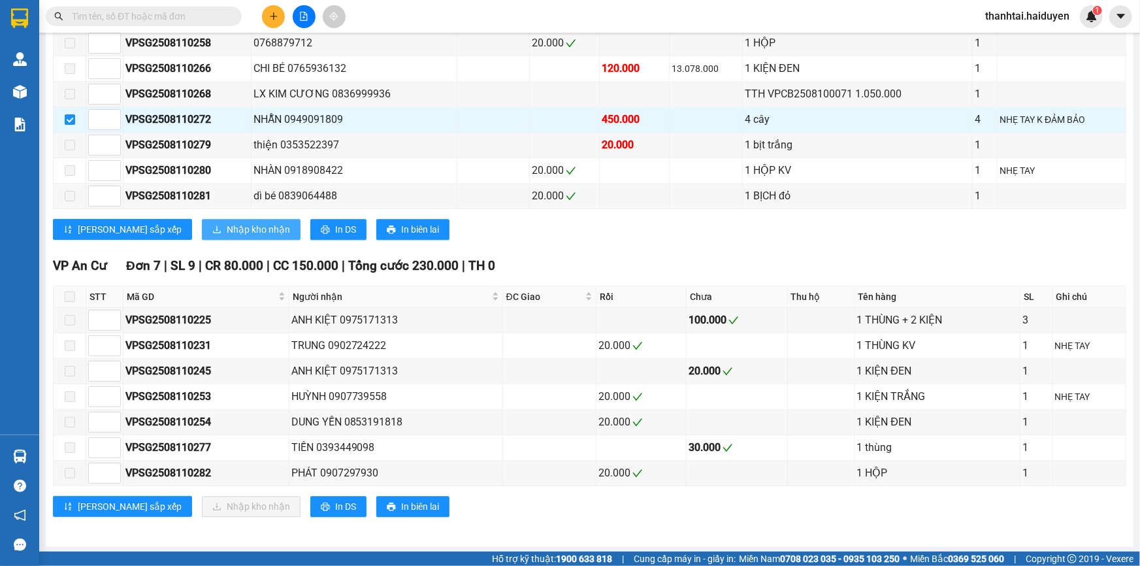
click at [229, 225] on span "Nhập kho nhận" at bounding box center [258, 229] width 63 height 14
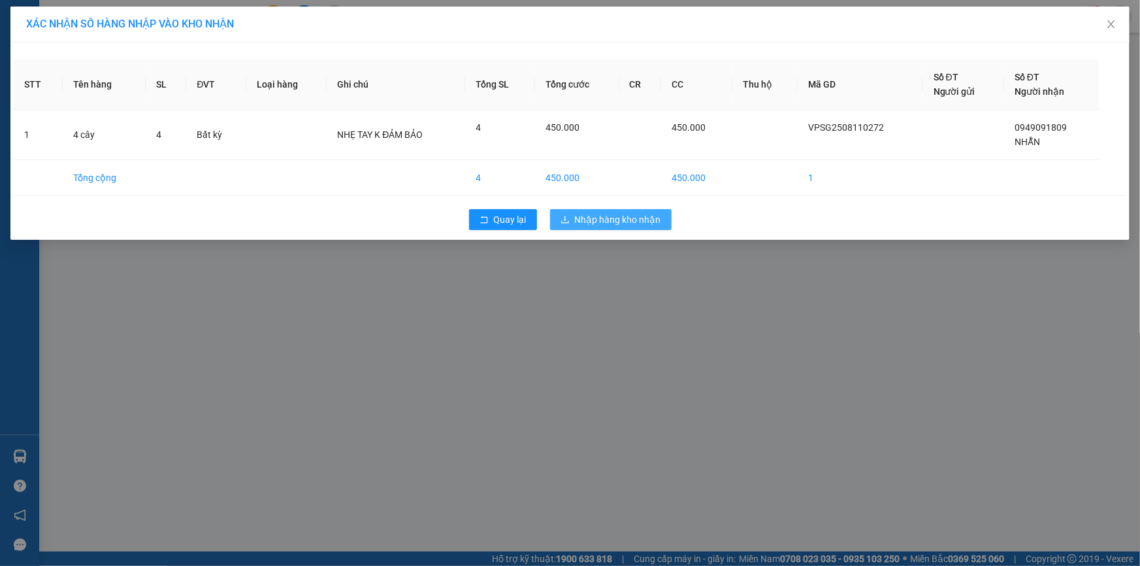
click at [645, 215] on span "Nhập hàng kho nhận" at bounding box center [618, 219] width 86 height 14
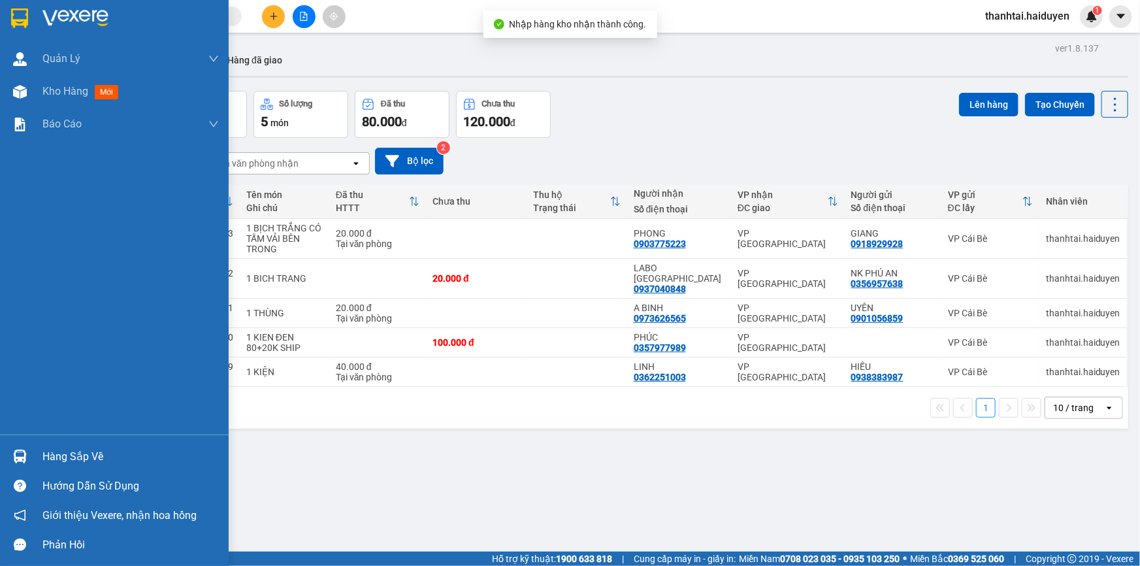
click at [47, 442] on div "Hàng sắp về" at bounding box center [114, 456] width 229 height 29
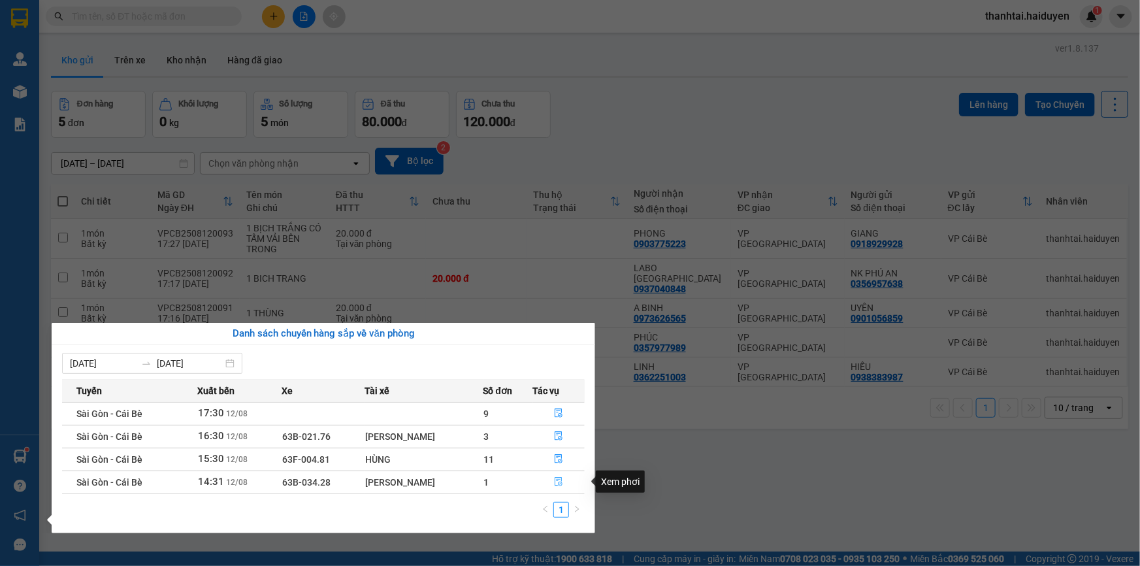
click at [558, 477] on icon "file-done" at bounding box center [558, 481] width 9 height 9
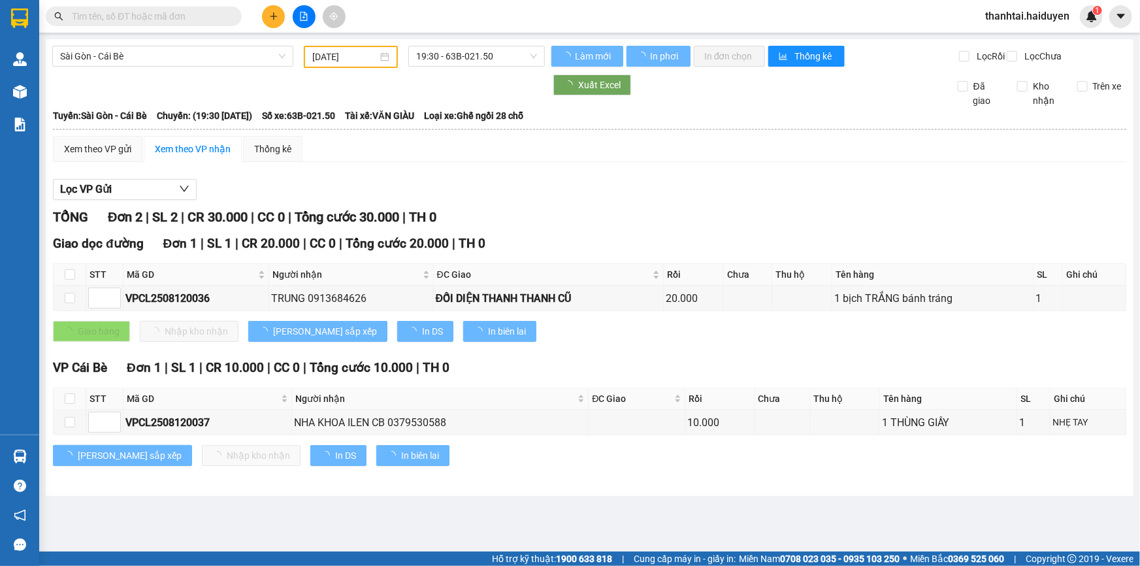
type input "[DATE]"
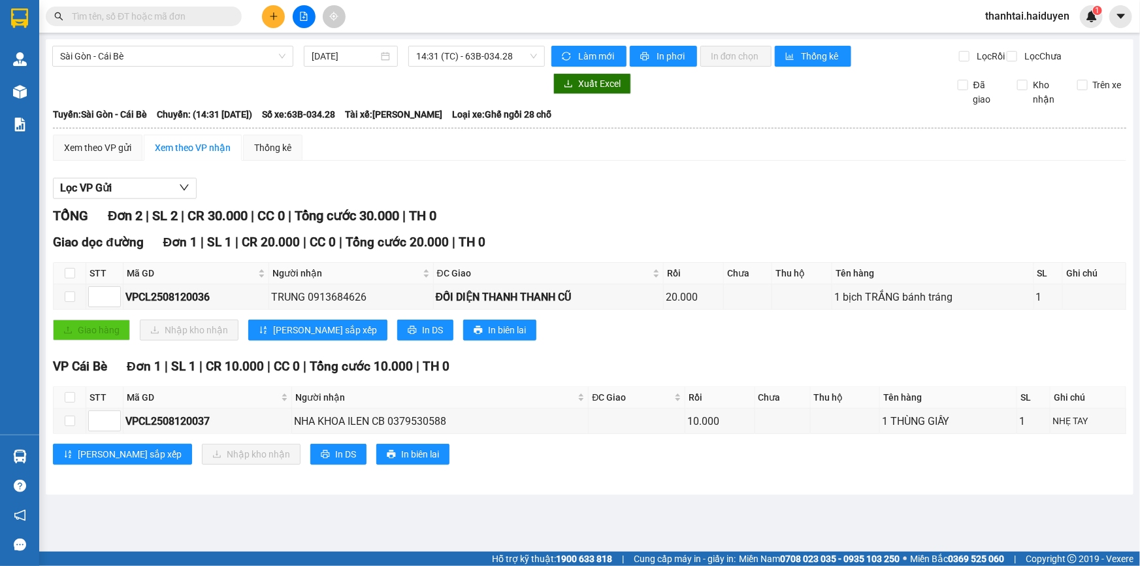
click at [75, 405] on th at bounding box center [70, 398] width 33 height 22
click at [79, 404] on th at bounding box center [70, 398] width 33 height 22
click at [72, 402] on input "checkbox" at bounding box center [70, 397] width 10 height 10
checkbox input "true"
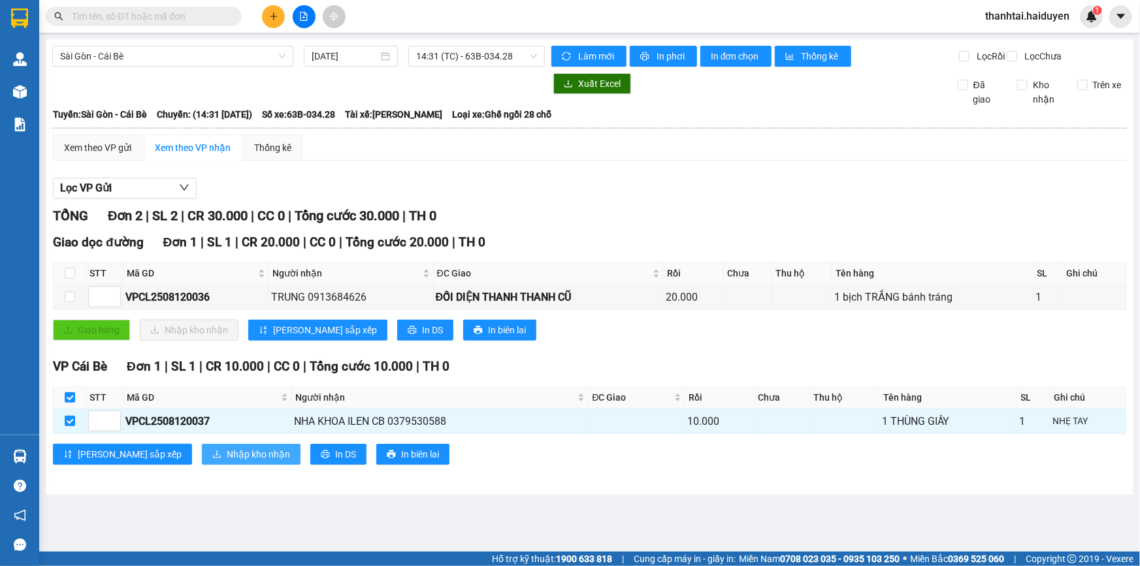
click at [227, 461] on span "Nhập kho nhận" at bounding box center [258, 454] width 63 height 14
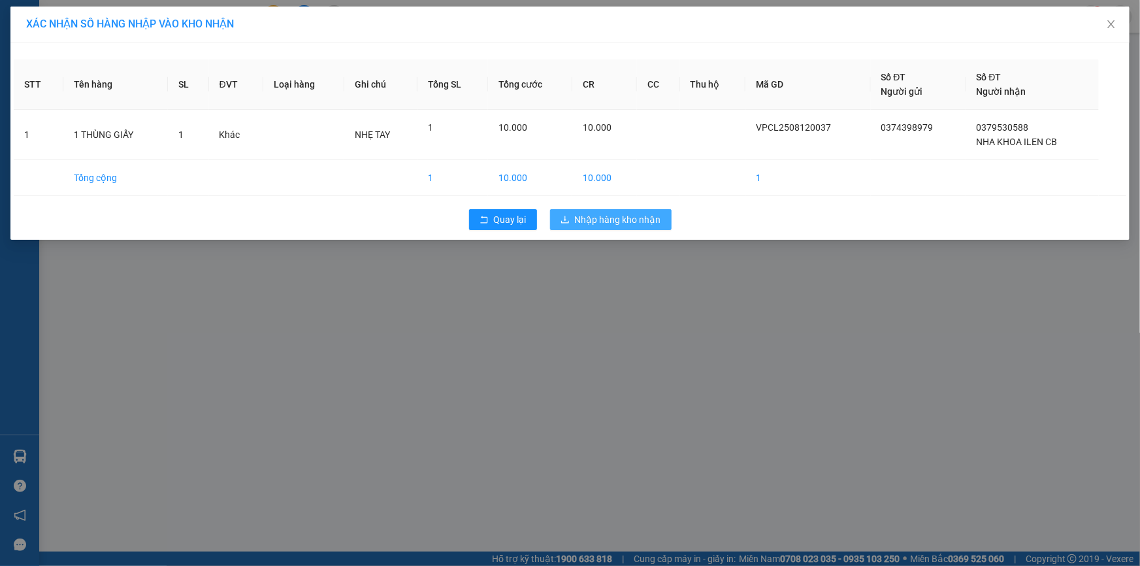
click at [630, 218] on span "Nhập hàng kho nhận" at bounding box center [618, 219] width 86 height 14
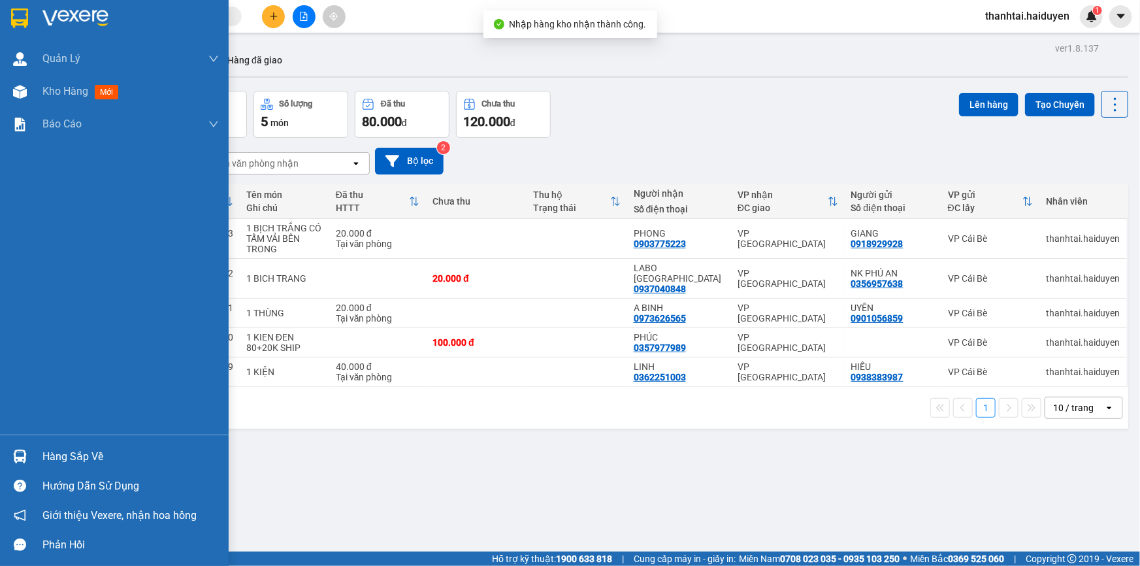
drag, startPoint x: 80, startPoint y: 454, endPoint x: 78, endPoint y: 445, distance: 9.2
click at [82, 454] on div "Hàng sắp về" at bounding box center [130, 457] width 176 height 20
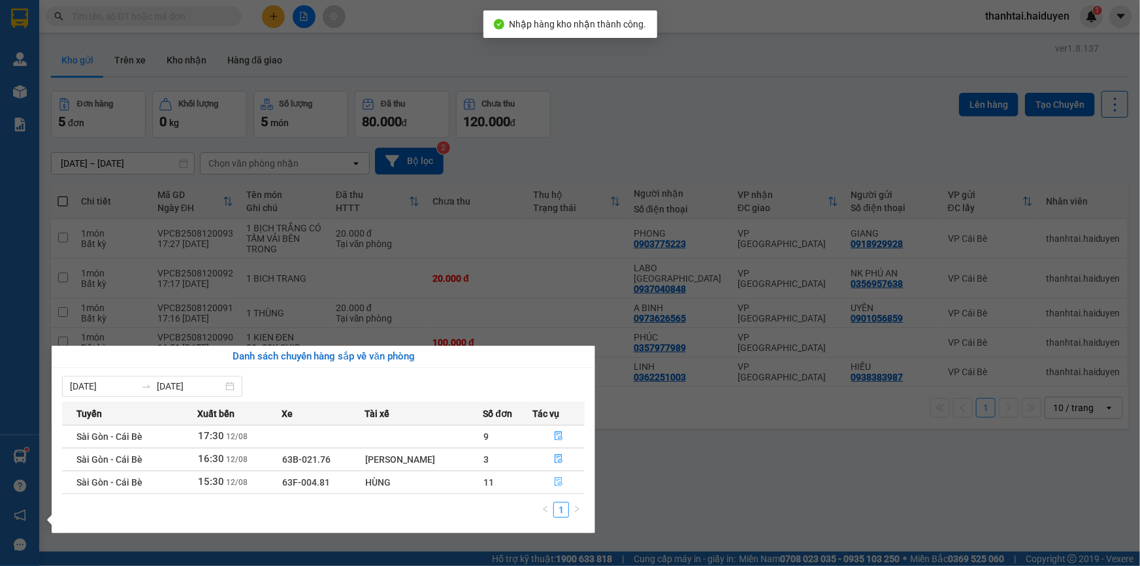
click at [560, 478] on icon "file-done" at bounding box center [558, 481] width 9 height 9
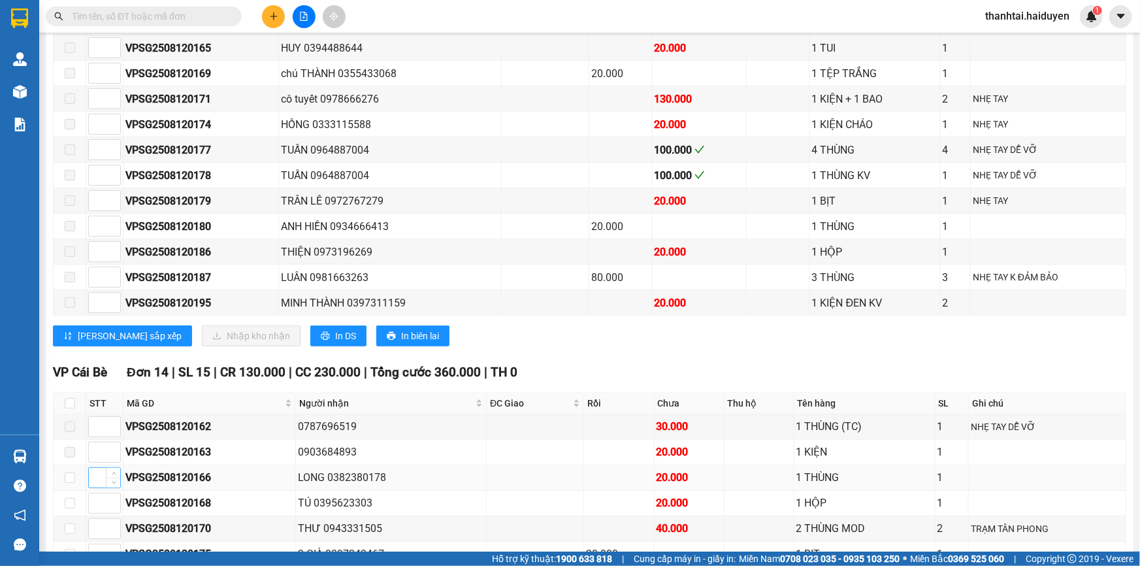
scroll to position [653, 0]
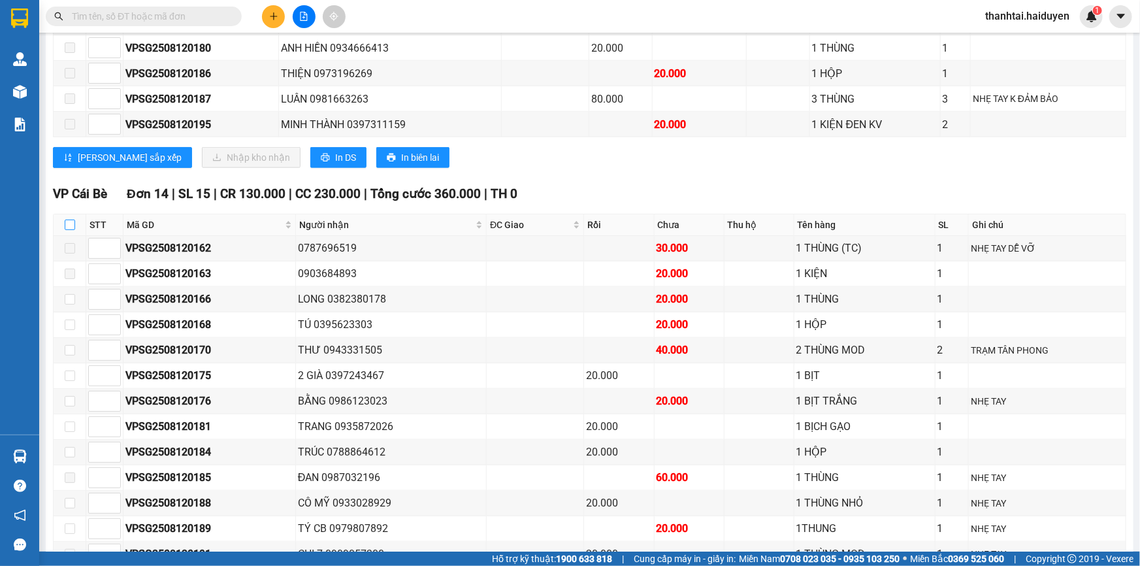
click at [68, 230] on input "checkbox" at bounding box center [70, 224] width 10 height 10
checkbox input "true"
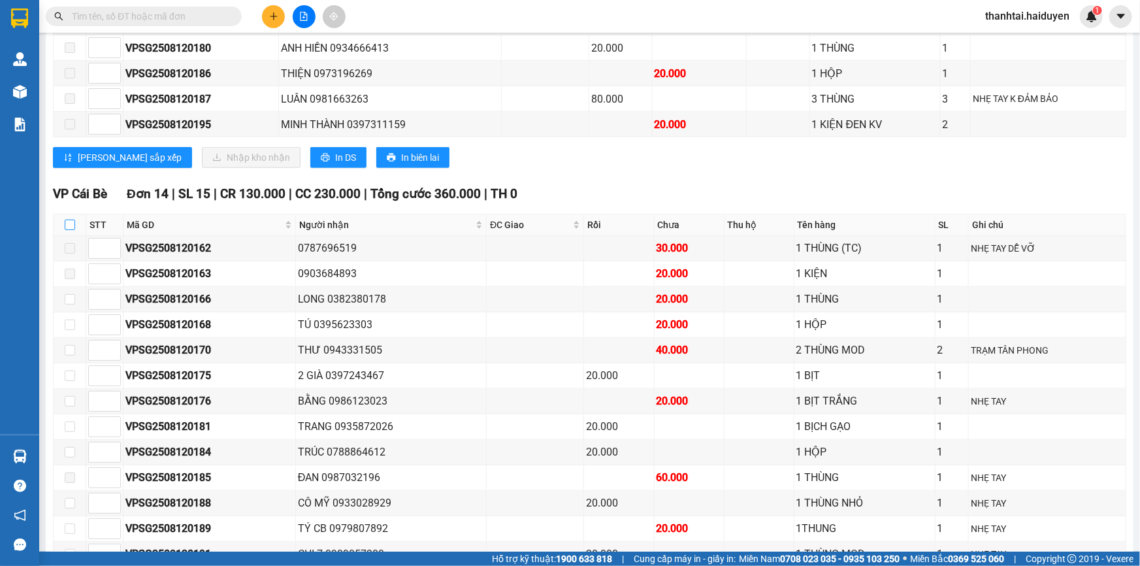
checkbox input "true"
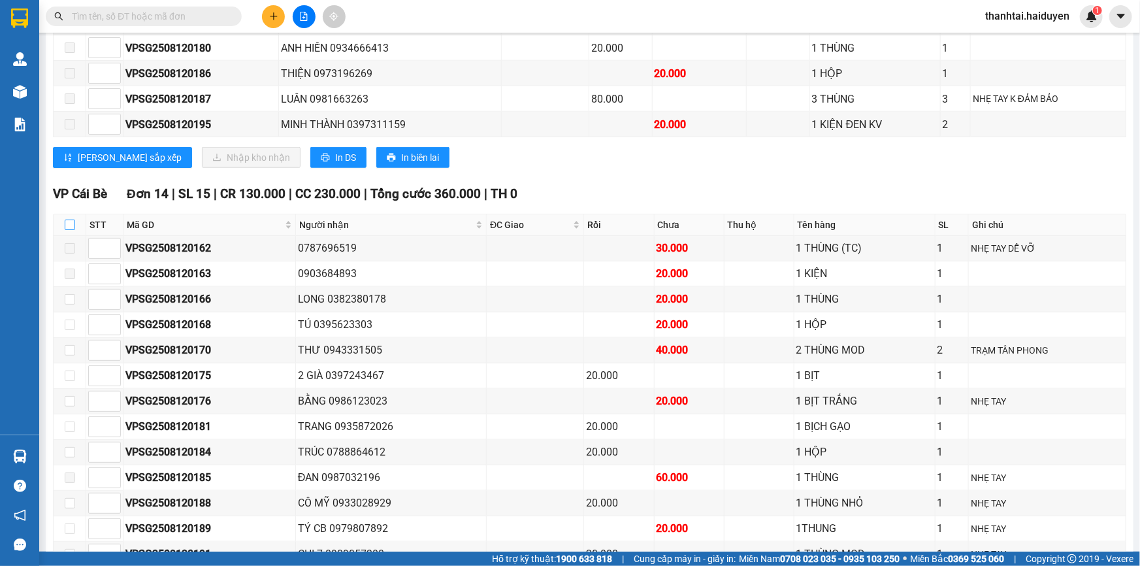
checkbox input "true"
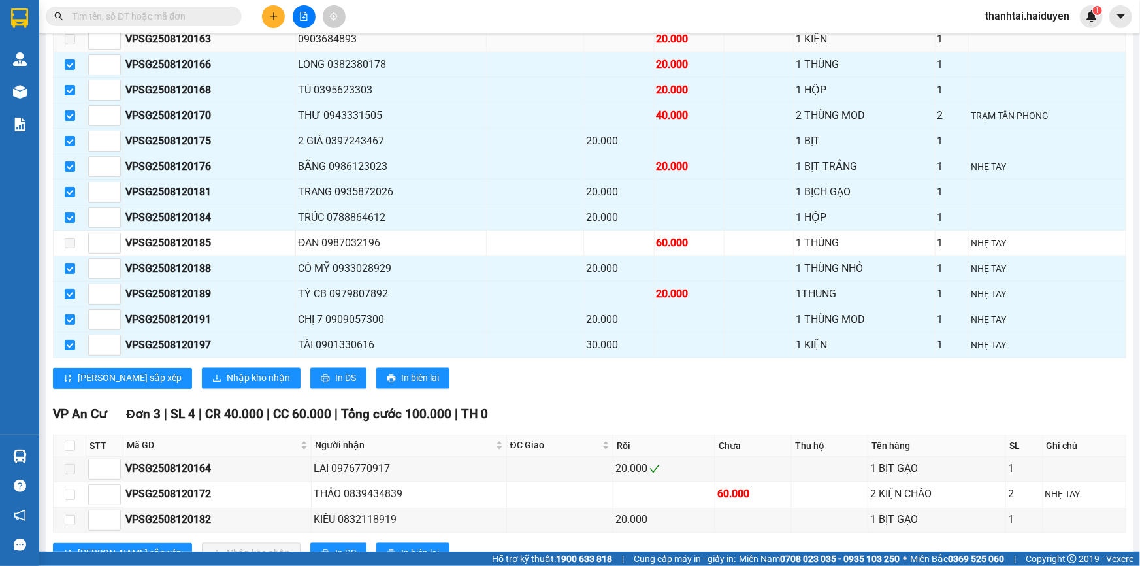
scroll to position [890, 0]
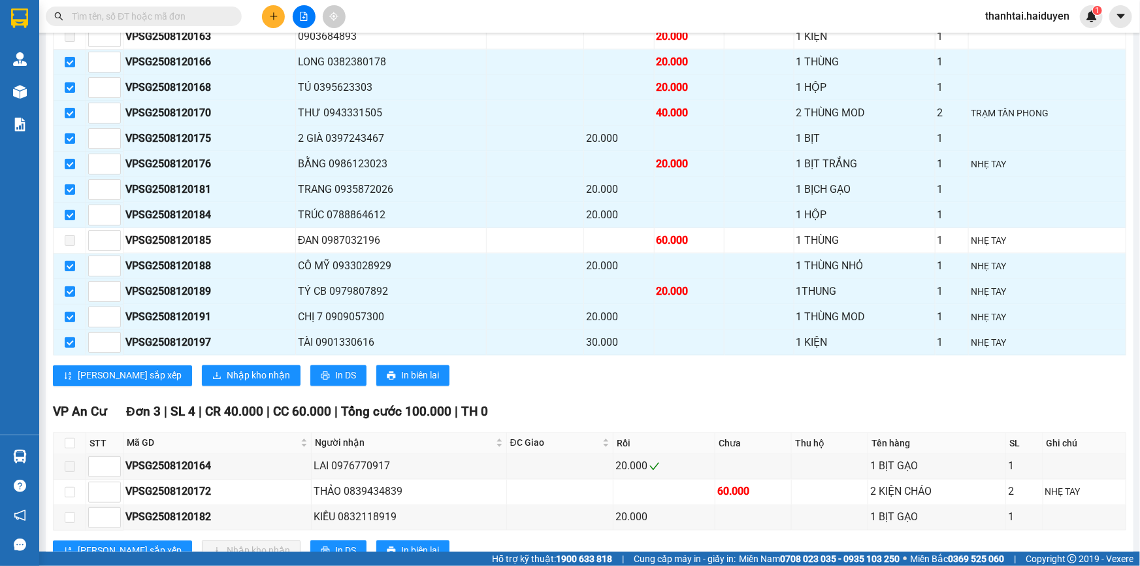
click at [203, 21] on input "text" at bounding box center [149, 16] width 154 height 14
drag, startPoint x: 202, startPoint y: 20, endPoint x: 186, endPoint y: 18, distance: 17.1
click at [201, 19] on input "text" at bounding box center [149, 16] width 154 height 14
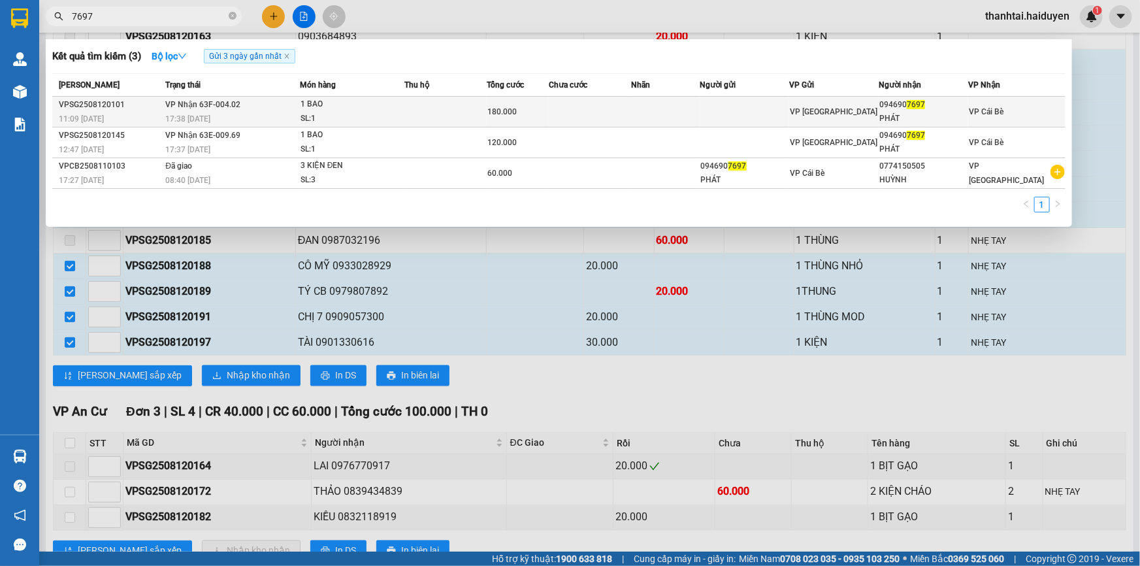
type input "7697"
click at [890, 118] on div "PHÁT" at bounding box center [923, 119] width 88 height 14
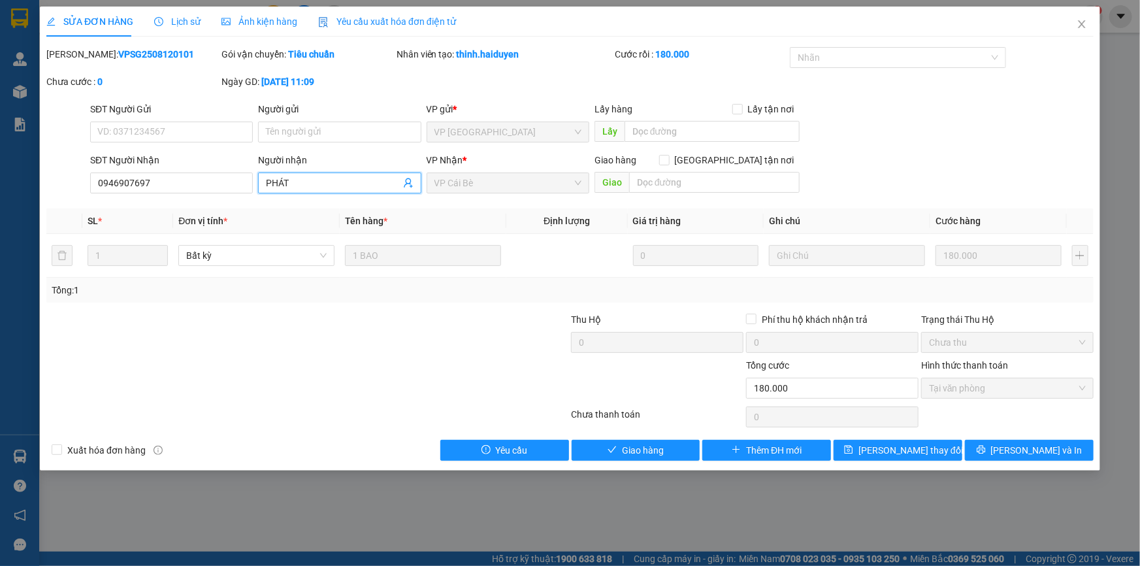
click at [294, 184] on input "PHÁT" at bounding box center [333, 183] width 134 height 14
type input "PHÁT(KBM SMS)"
click at [943, 447] on button "[PERSON_NAME] thay đổi" at bounding box center [898, 450] width 129 height 21
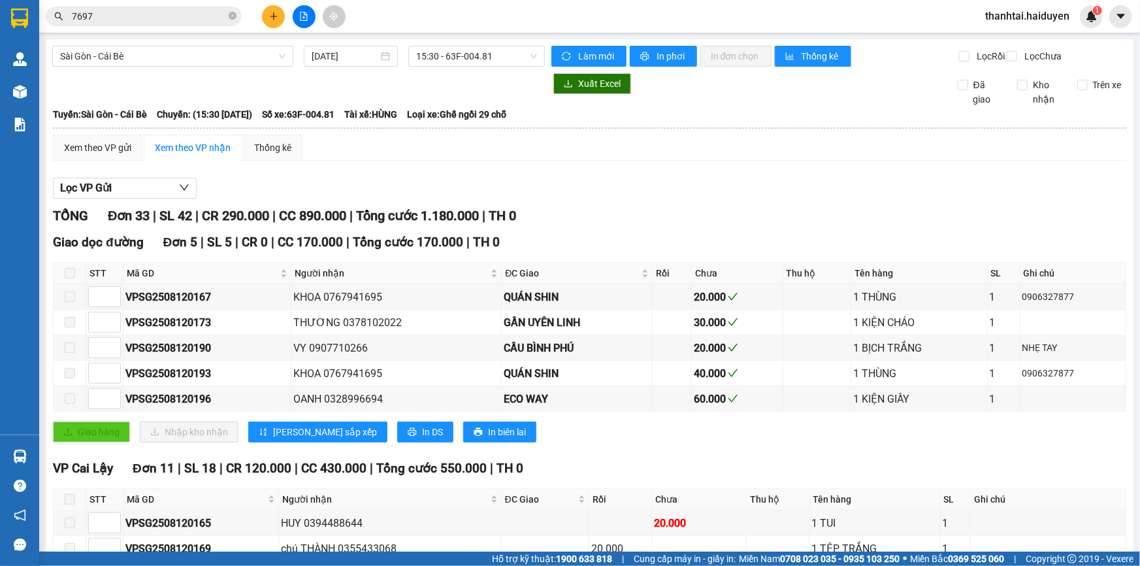
click at [187, 7] on span "7697" at bounding box center [144, 17] width 196 height 20
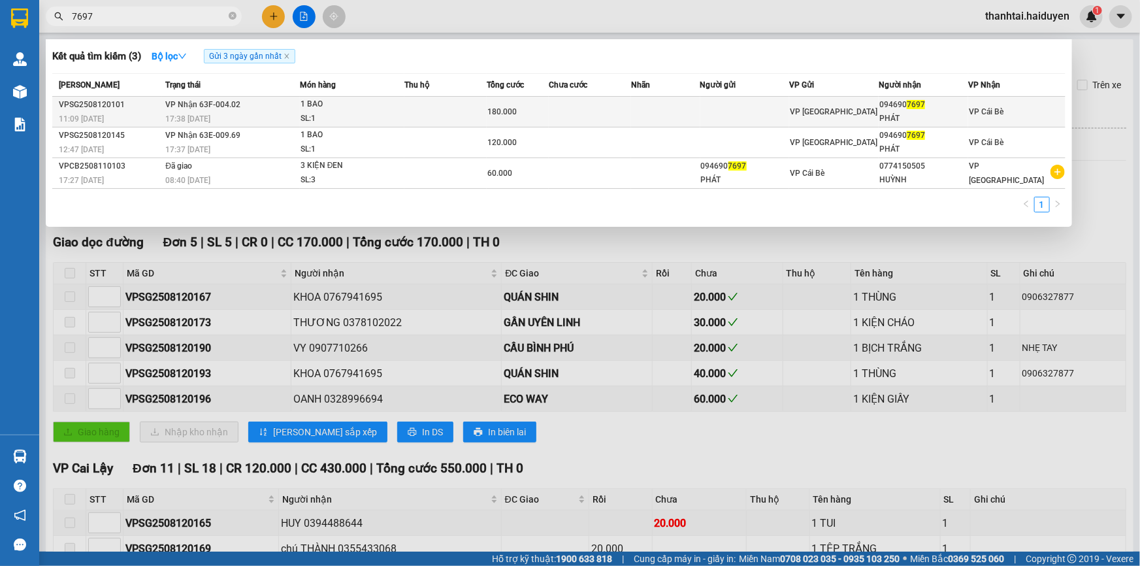
click at [326, 104] on div "1 BAO" at bounding box center [349, 104] width 98 height 14
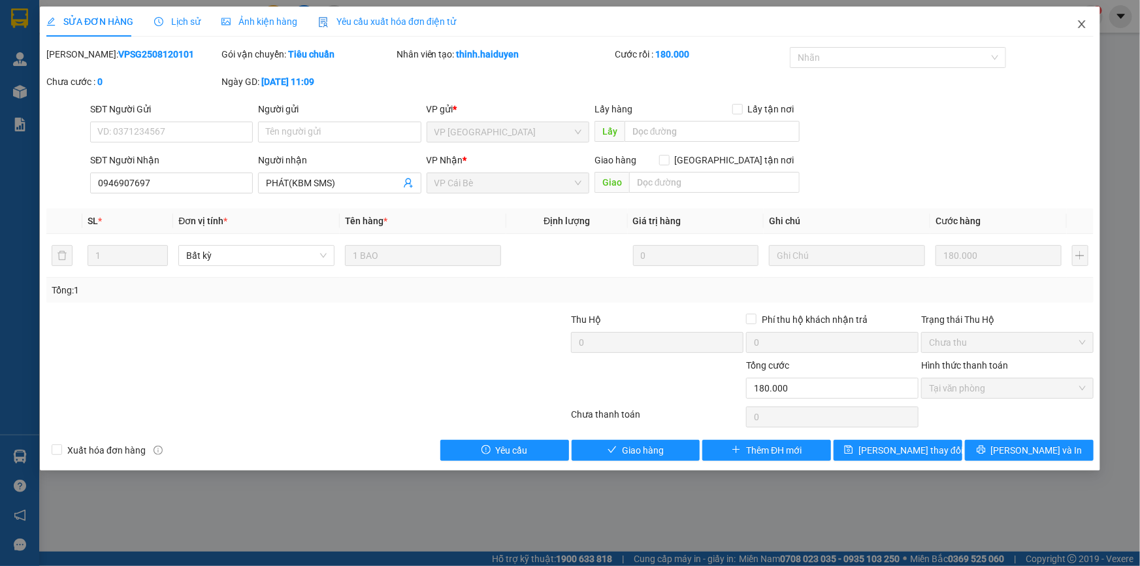
click at [1079, 24] on icon "close" at bounding box center [1081, 24] width 10 height 10
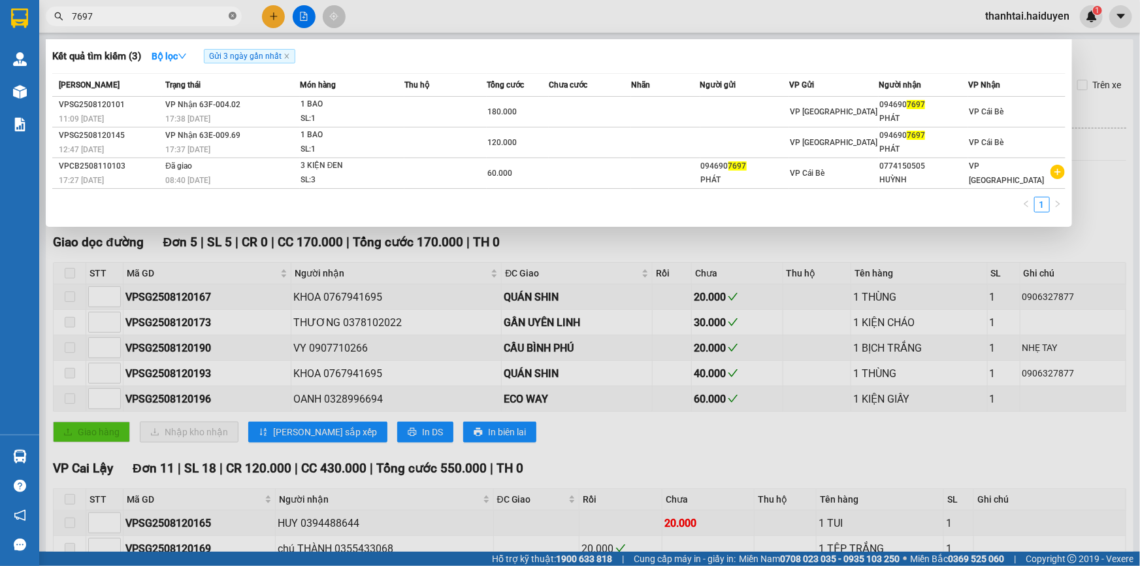
click at [231, 17] on icon "close-circle" at bounding box center [233, 16] width 8 height 8
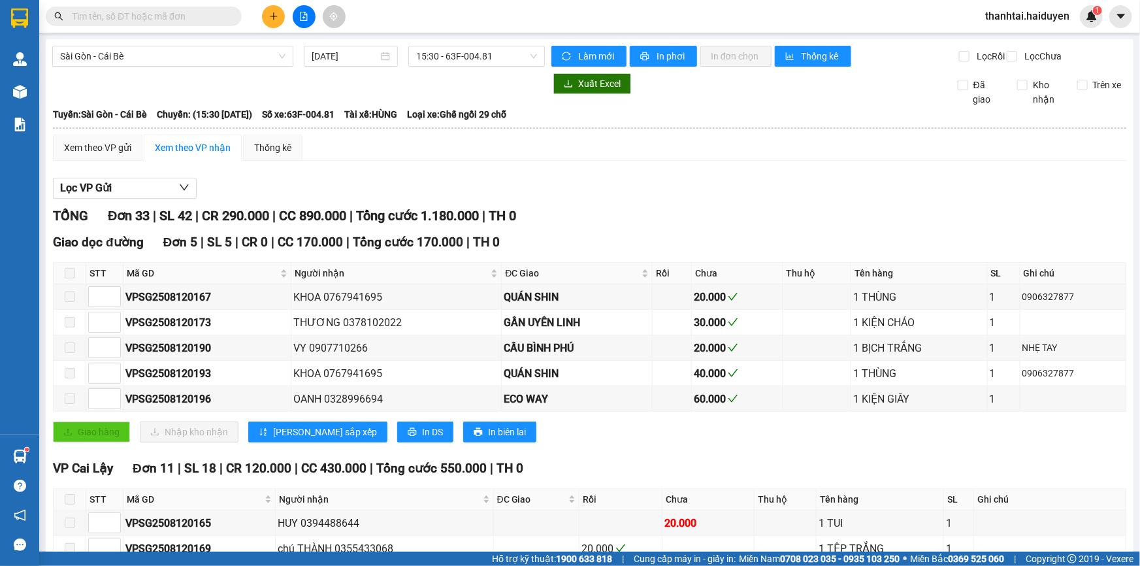
click at [197, 25] on span at bounding box center [144, 17] width 196 height 20
click at [195, 20] on input "text" at bounding box center [149, 16] width 154 height 14
click at [176, 10] on input "text" at bounding box center [149, 16] width 154 height 14
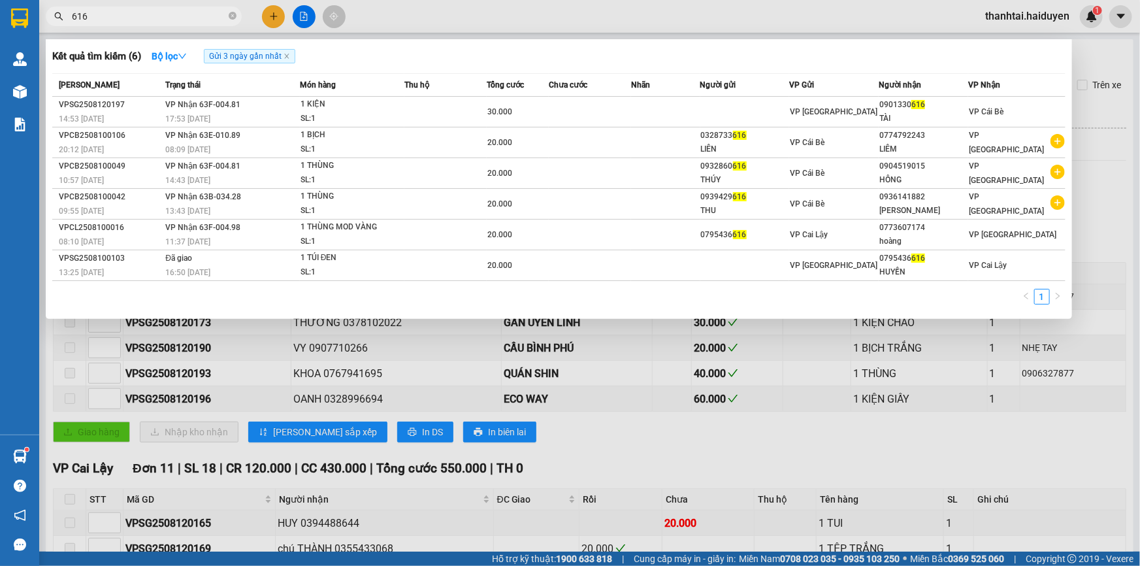
click at [149, 13] on input "616" at bounding box center [149, 16] width 154 height 14
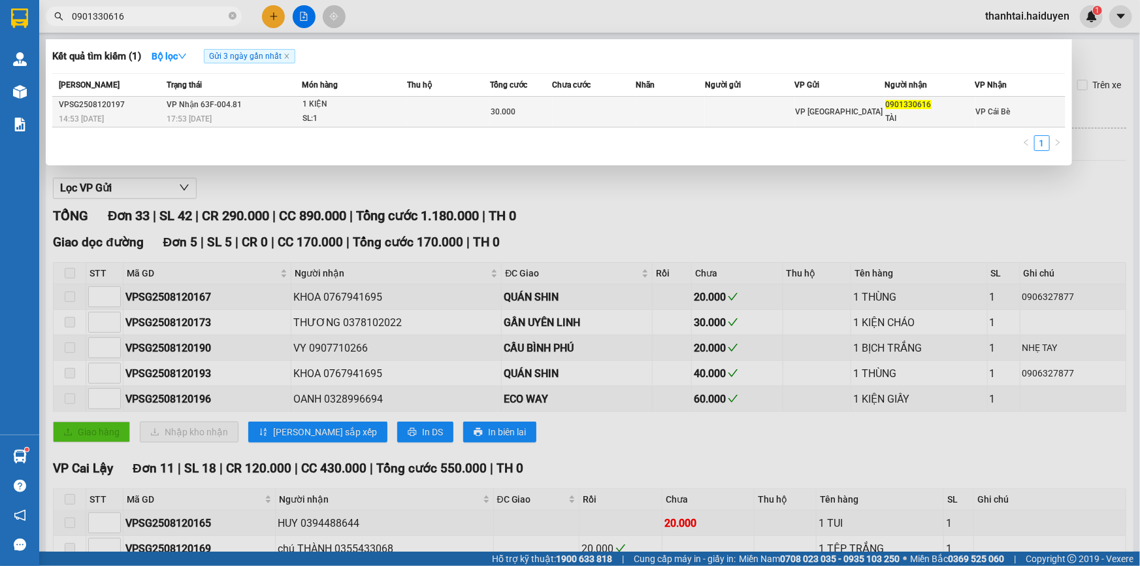
type input "0901330616"
click at [616, 114] on td at bounding box center [594, 112] width 83 height 31
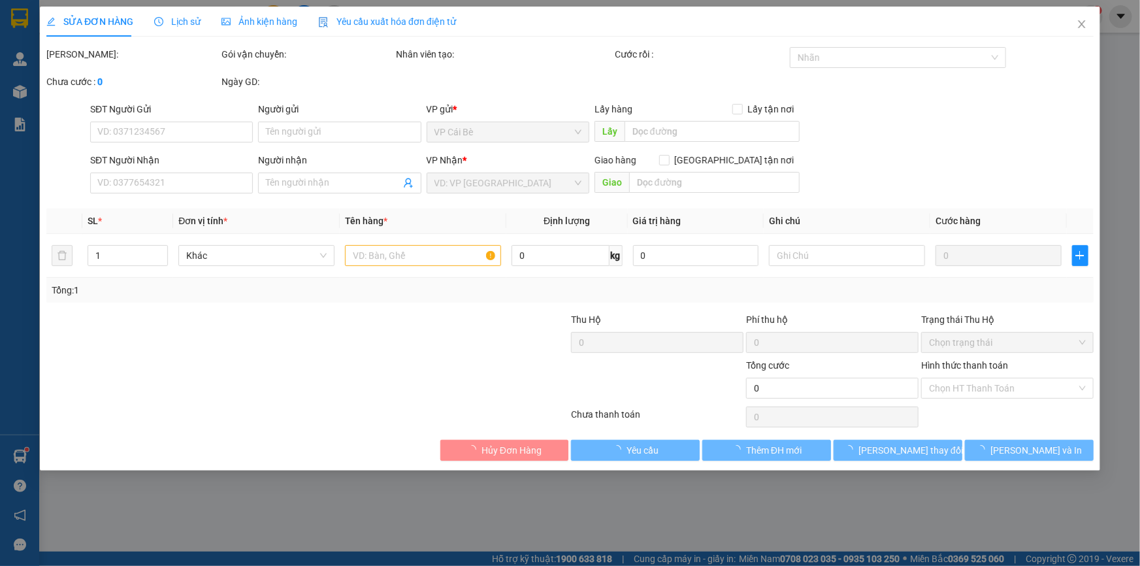
type input "0901330616"
type input "TÀI"
type input "30.000"
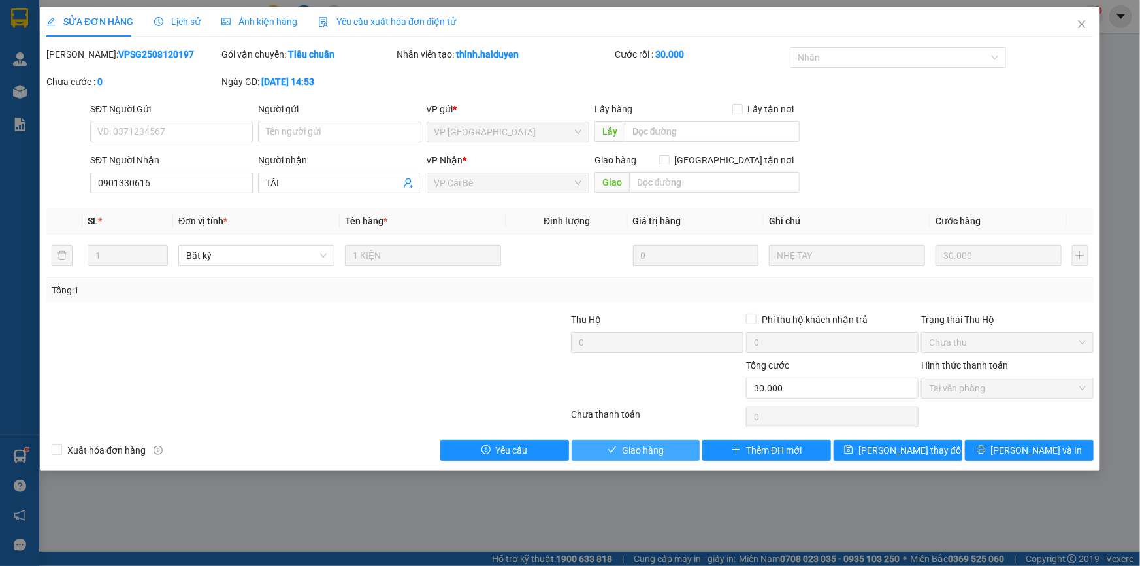
click at [637, 447] on span "Giao hàng" at bounding box center [643, 450] width 42 height 14
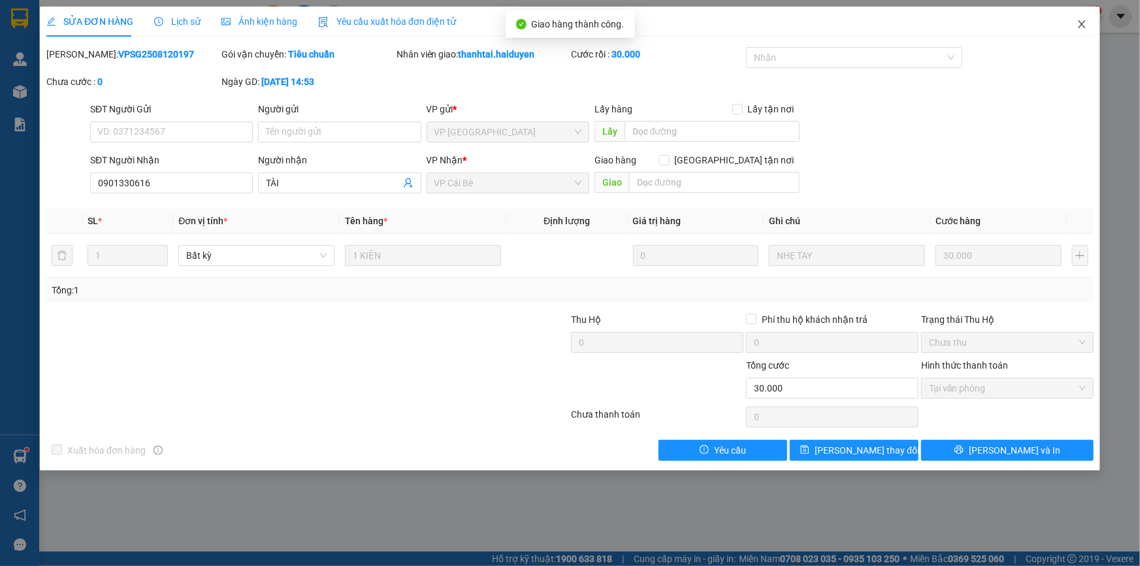
click at [1085, 24] on icon "close" at bounding box center [1081, 24] width 10 height 10
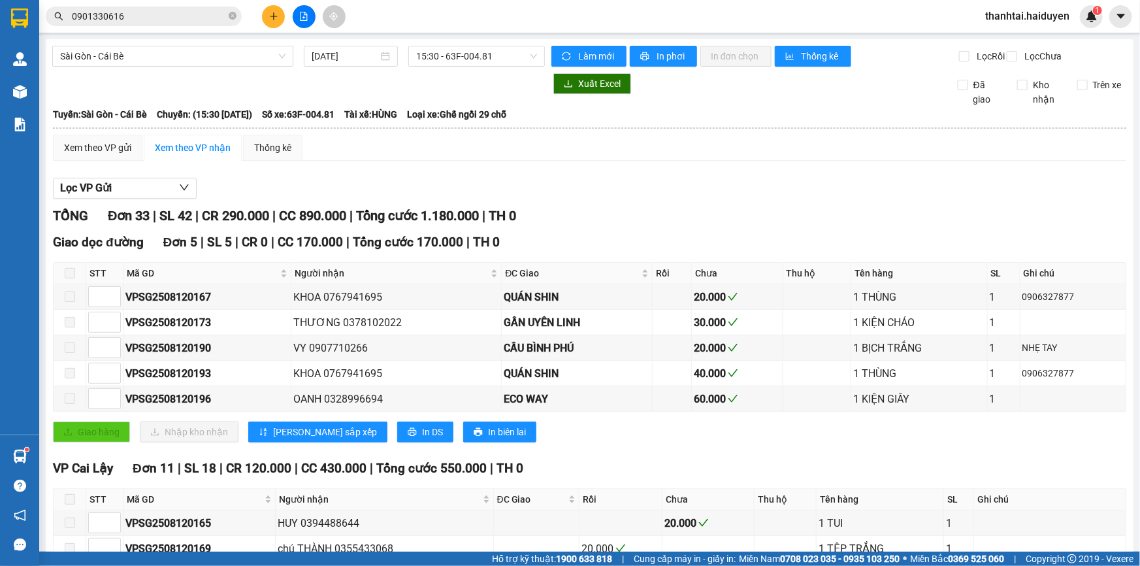
click at [182, 25] on span "0901330616" at bounding box center [144, 17] width 196 height 20
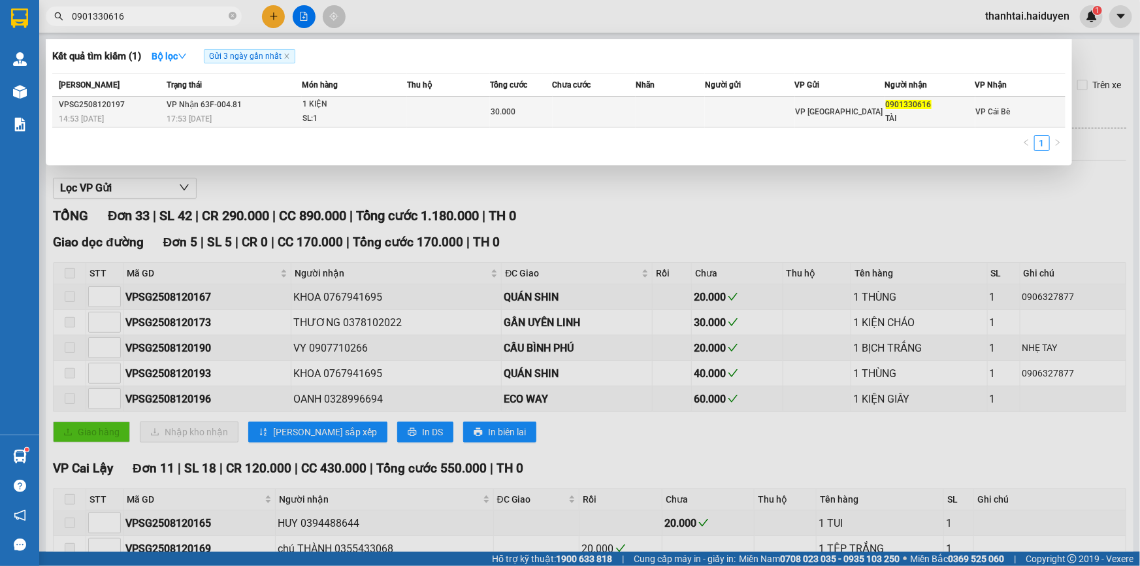
click at [385, 114] on div "SL: 1" at bounding box center [351, 119] width 98 height 14
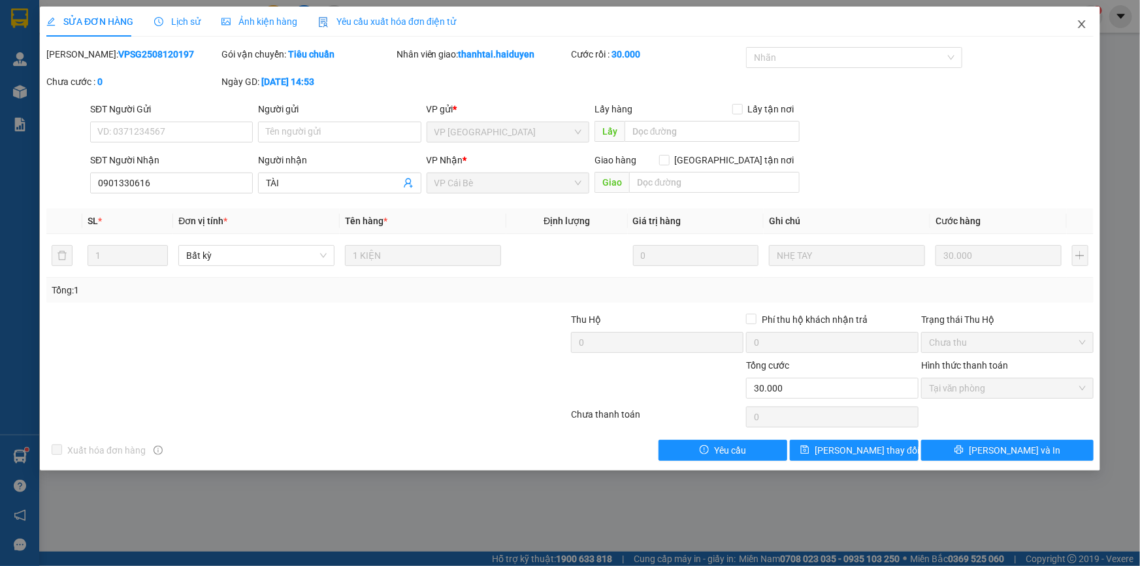
click at [1084, 31] on span "Close" at bounding box center [1081, 25] width 37 height 37
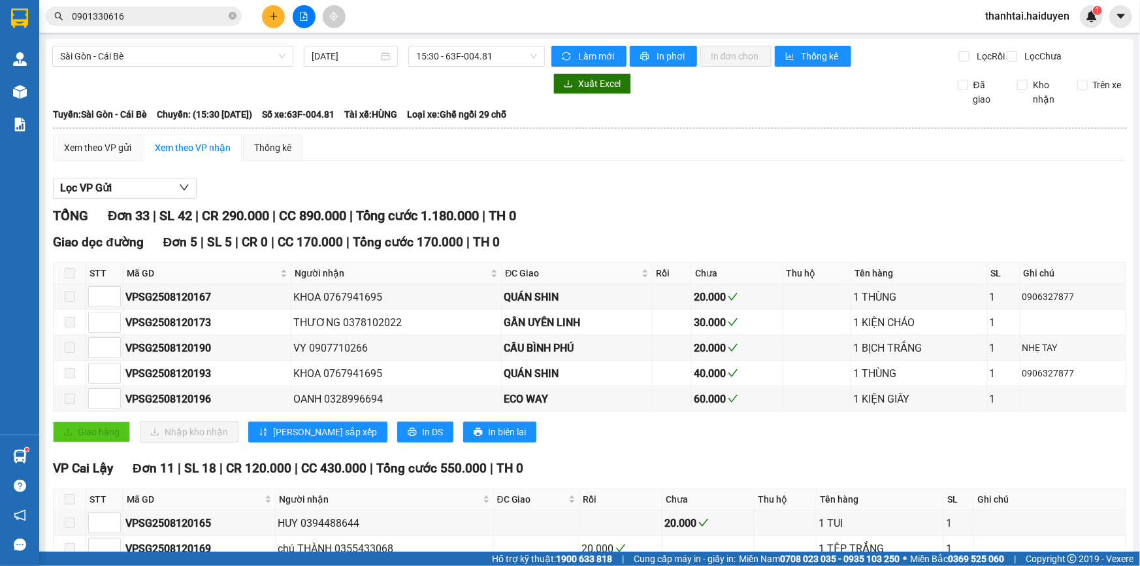
click at [145, 12] on input "0901330616" at bounding box center [149, 16] width 154 height 14
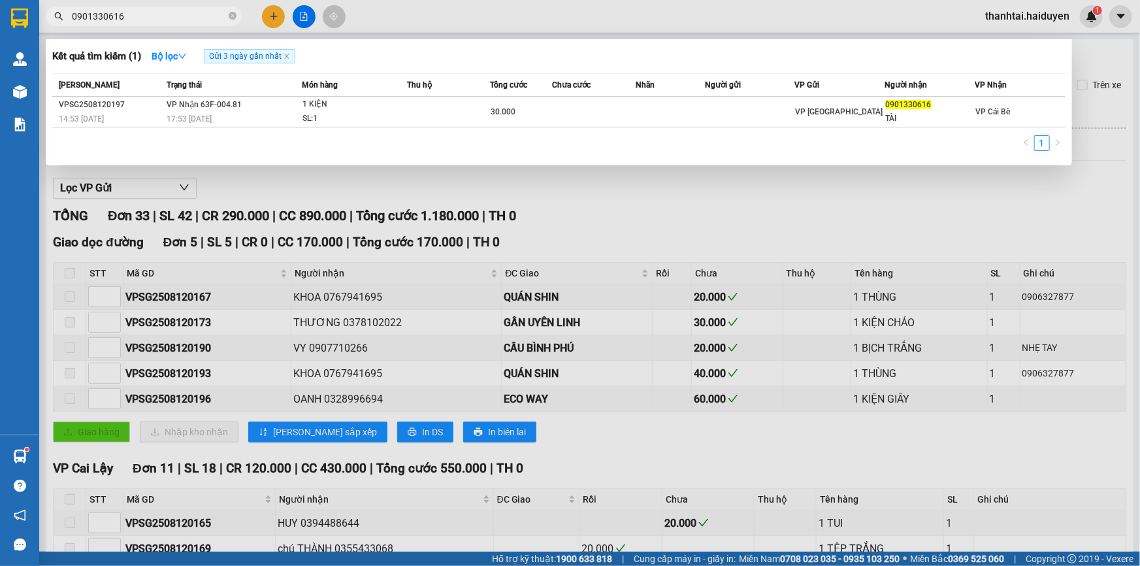
click at [145, 12] on input "0901330616" at bounding box center [149, 16] width 154 height 14
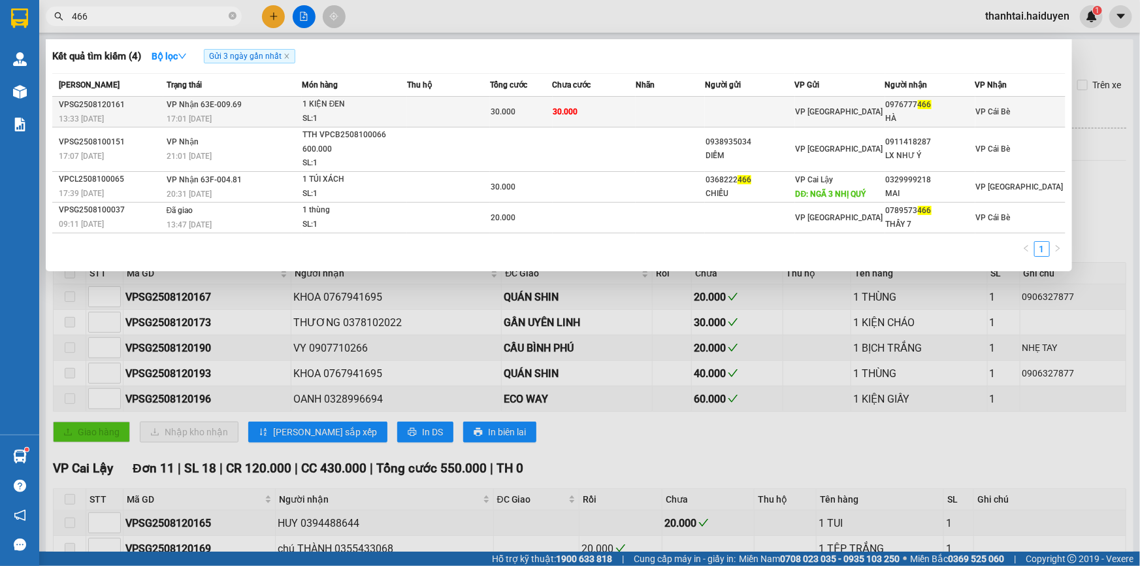
type input "466"
click at [453, 125] on td at bounding box center [448, 112] width 83 height 31
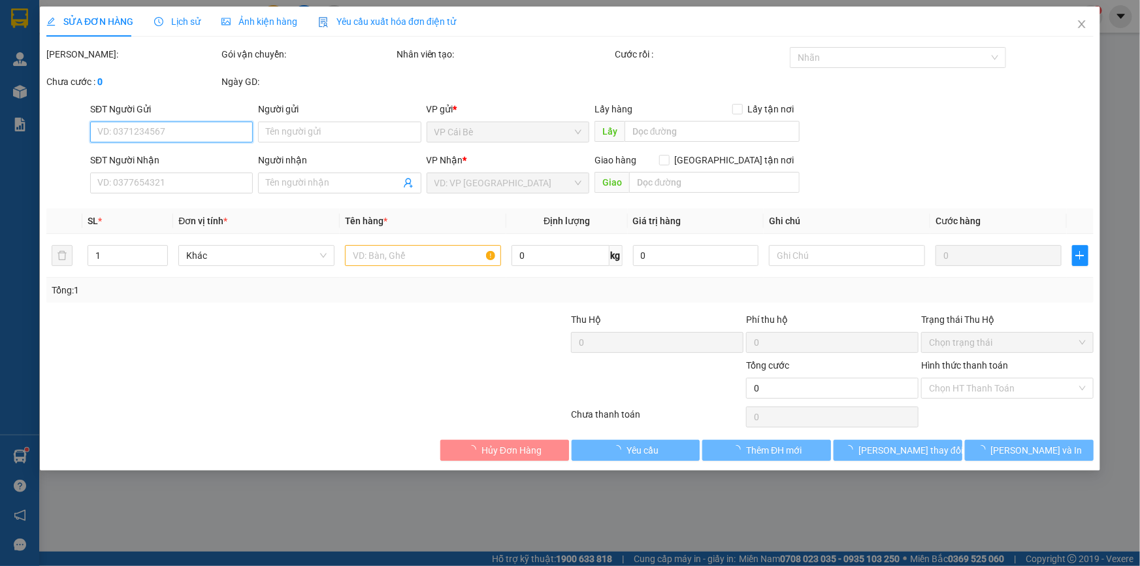
type input "0976777466"
type input "HÀ"
type input "30.000"
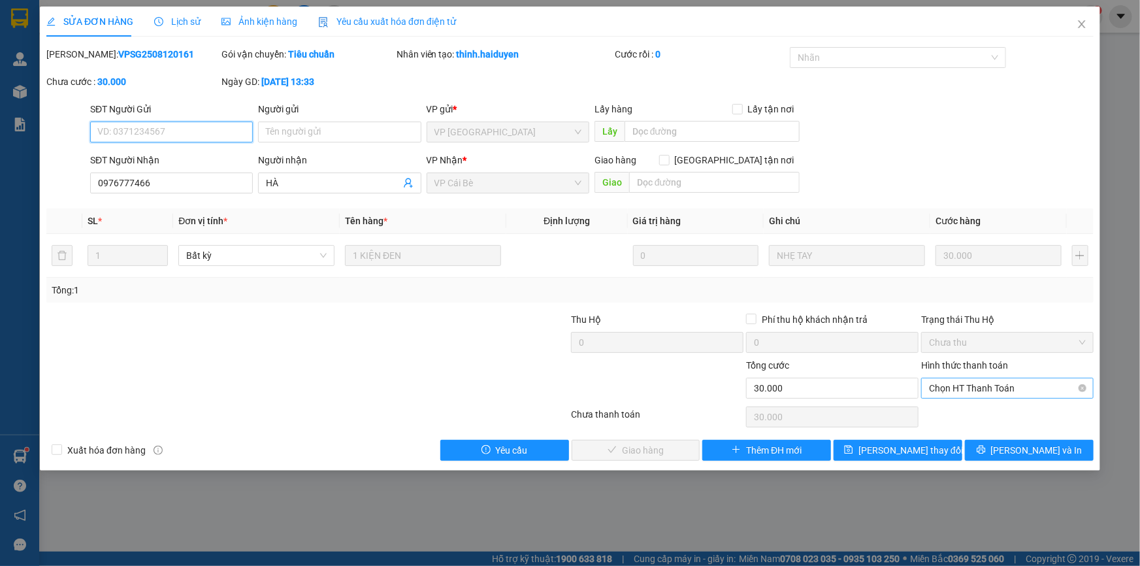
click at [1006, 387] on span "Chọn HT Thanh Toán" at bounding box center [1007, 388] width 157 height 20
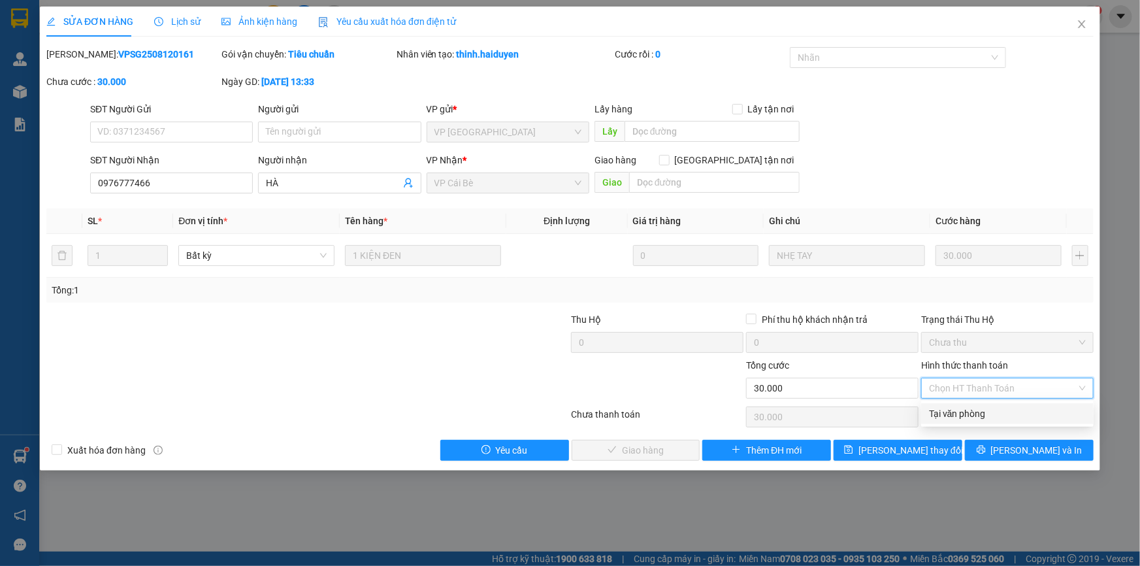
click at [1007, 418] on div "Tại văn phòng" at bounding box center [1007, 413] width 157 height 14
type input "0"
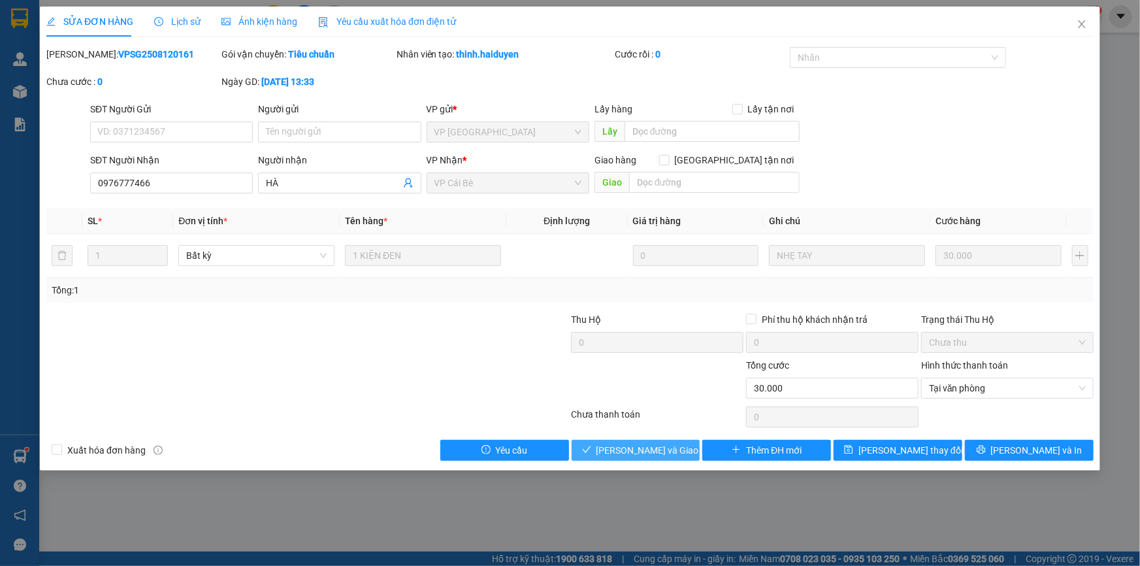
click at [661, 448] on span "Lưu và Giao hàng" at bounding box center [658, 450] width 125 height 14
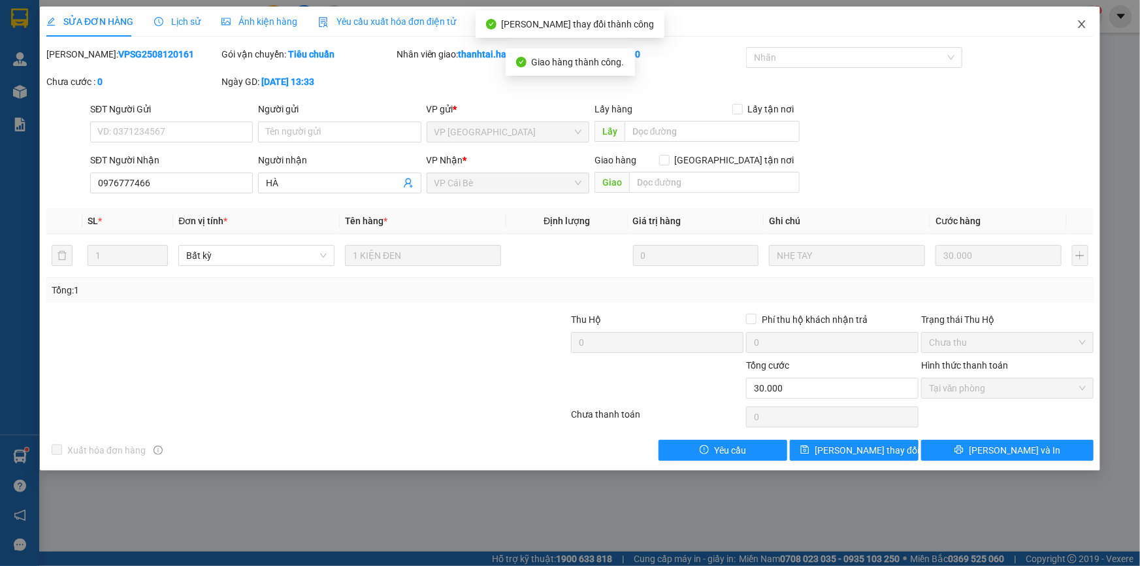
click at [1089, 24] on span "Close" at bounding box center [1081, 25] width 37 height 37
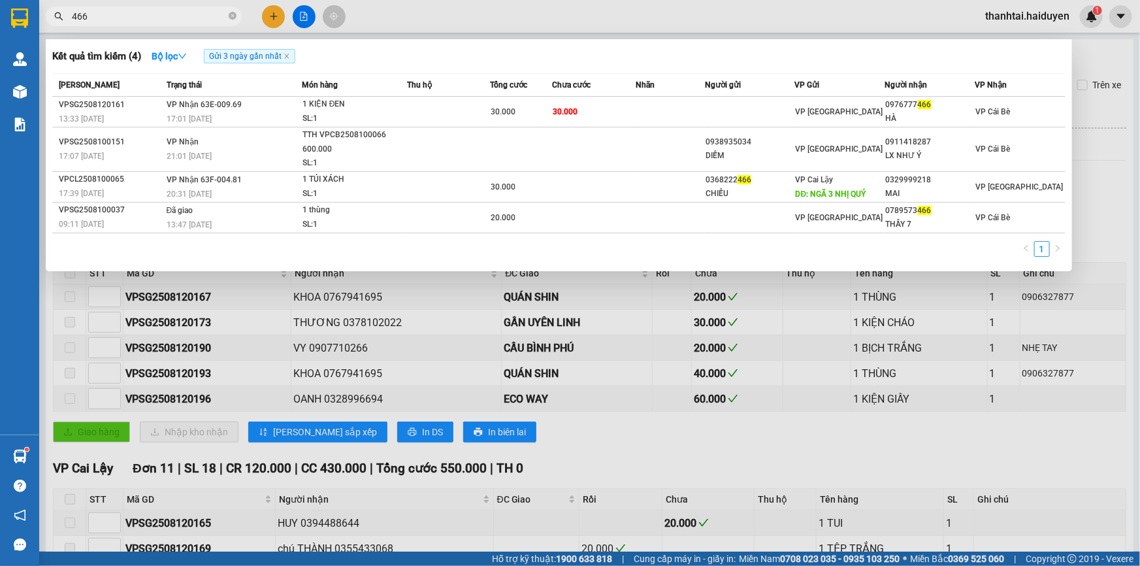
click at [195, 12] on input "466" at bounding box center [149, 16] width 154 height 14
click at [231, 20] on span at bounding box center [233, 16] width 8 height 12
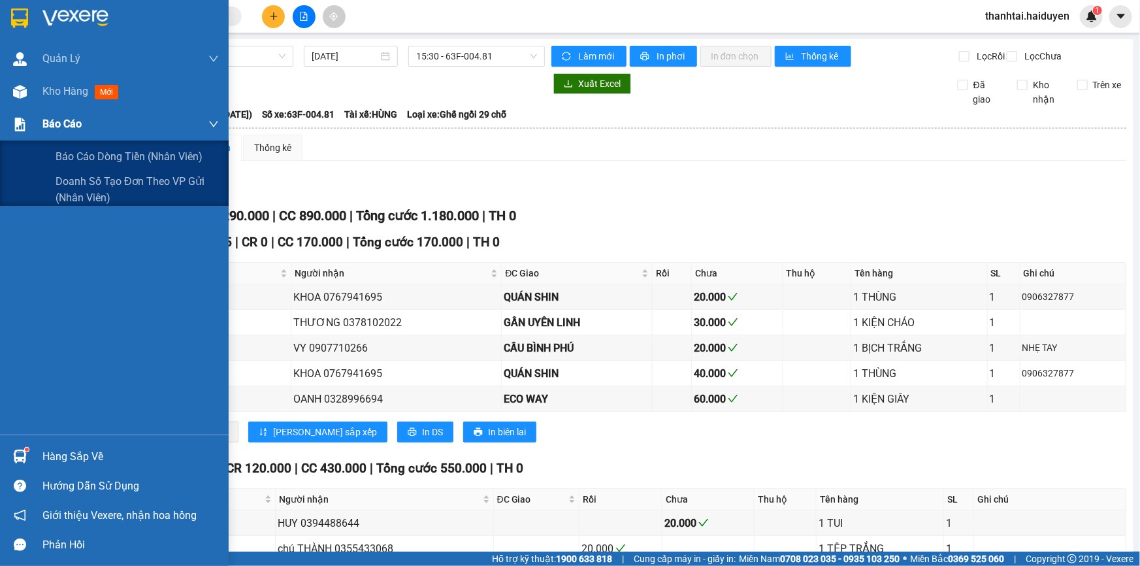
click at [89, 127] on div "Báo cáo" at bounding box center [130, 124] width 176 height 33
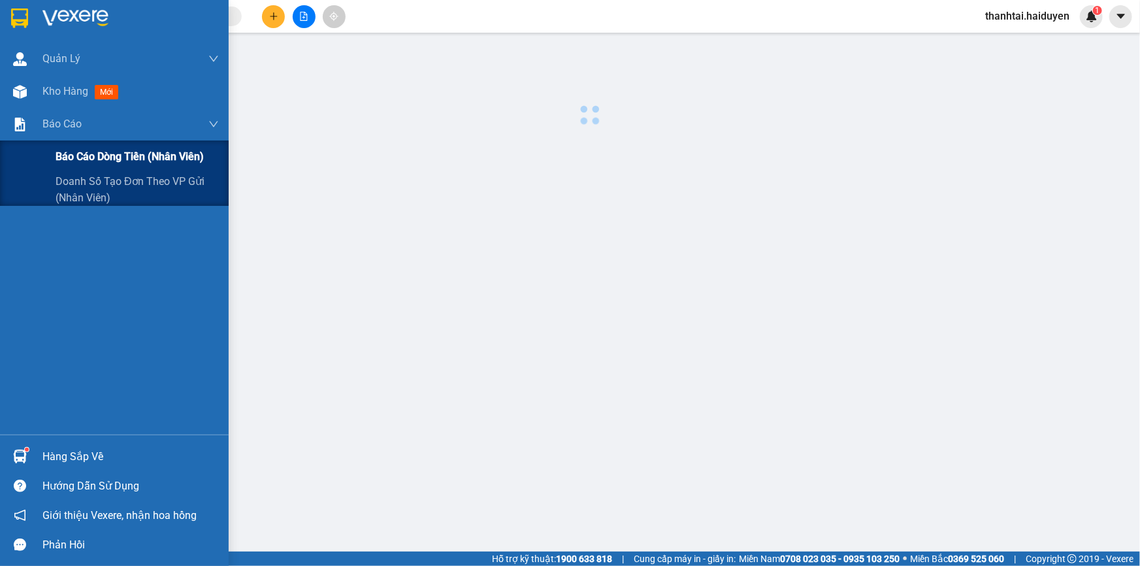
click at [98, 152] on span "Báo cáo dòng tiền (nhân viên)" at bounding box center [130, 156] width 148 height 16
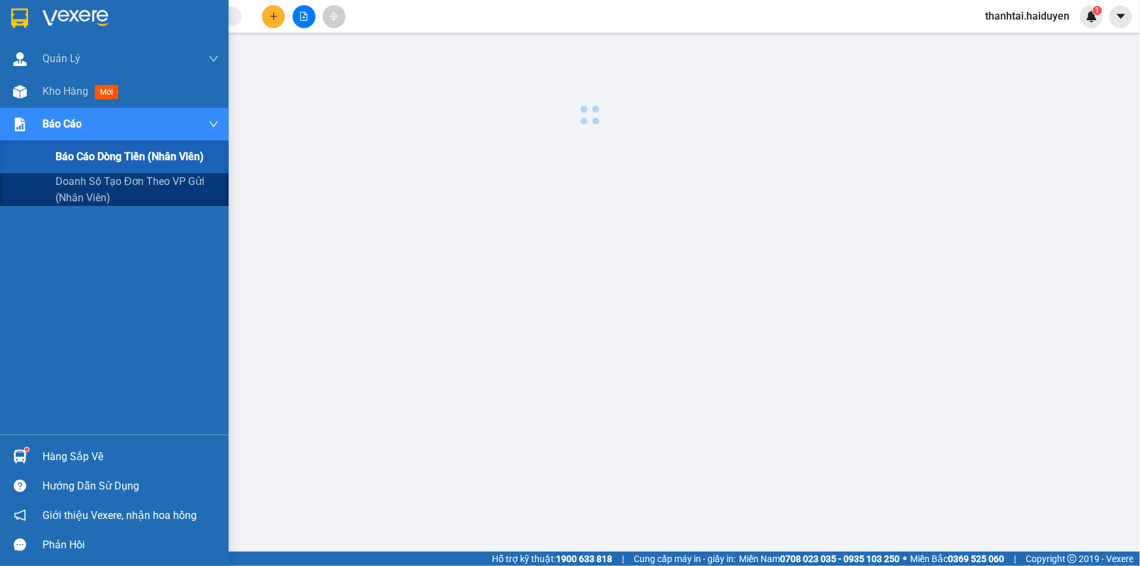
click at [98, 152] on span "Báo cáo dòng tiền (nhân viên)" at bounding box center [130, 156] width 148 height 16
drag, startPoint x: 98, startPoint y: 152, endPoint x: 148, endPoint y: 135, distance: 52.7
click at [105, 155] on span "Báo cáo dòng tiền (nhân viên)" at bounding box center [130, 156] width 148 height 16
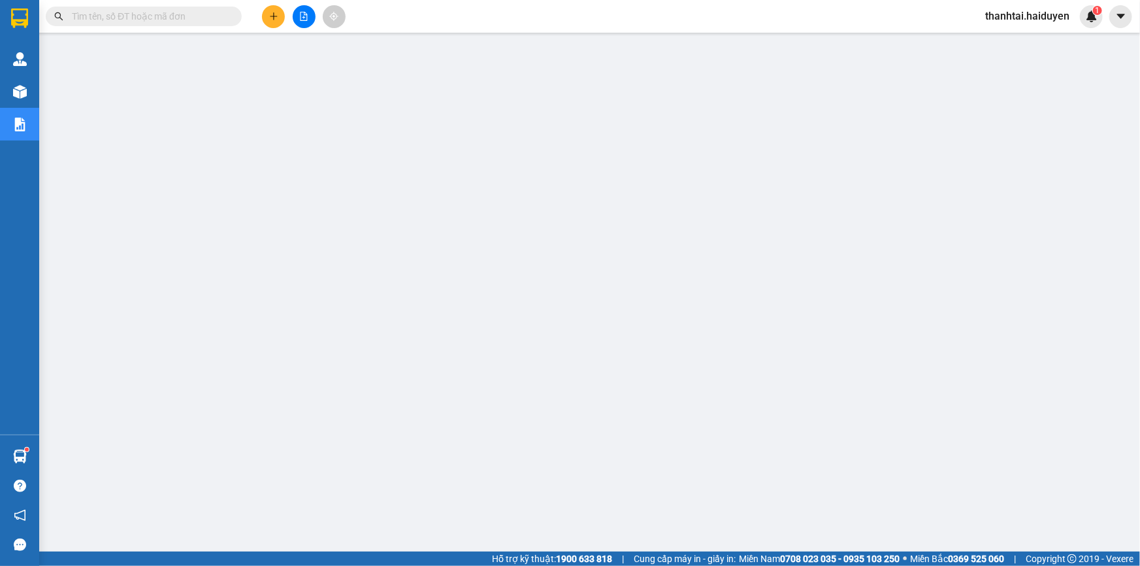
drag, startPoint x: 195, startPoint y: 33, endPoint x: 192, endPoint y: 27, distance: 6.7
click at [195, 33] on main at bounding box center [570, 275] width 1140 height 551
click at [191, 19] on input "text" at bounding box center [149, 16] width 154 height 14
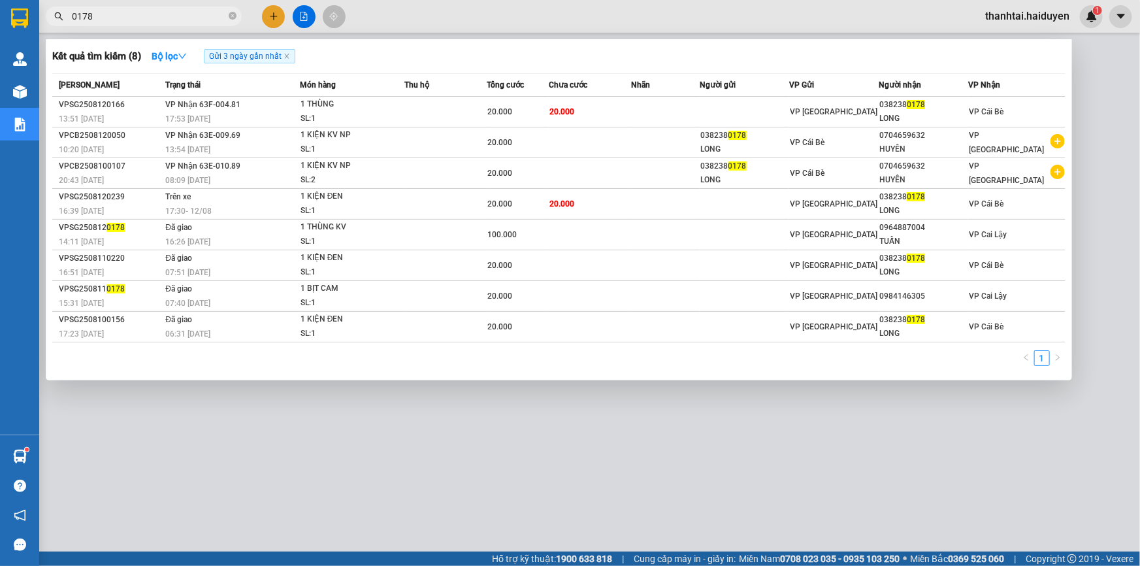
type input "0178"
click at [271, 14] on div at bounding box center [570, 283] width 1140 height 566
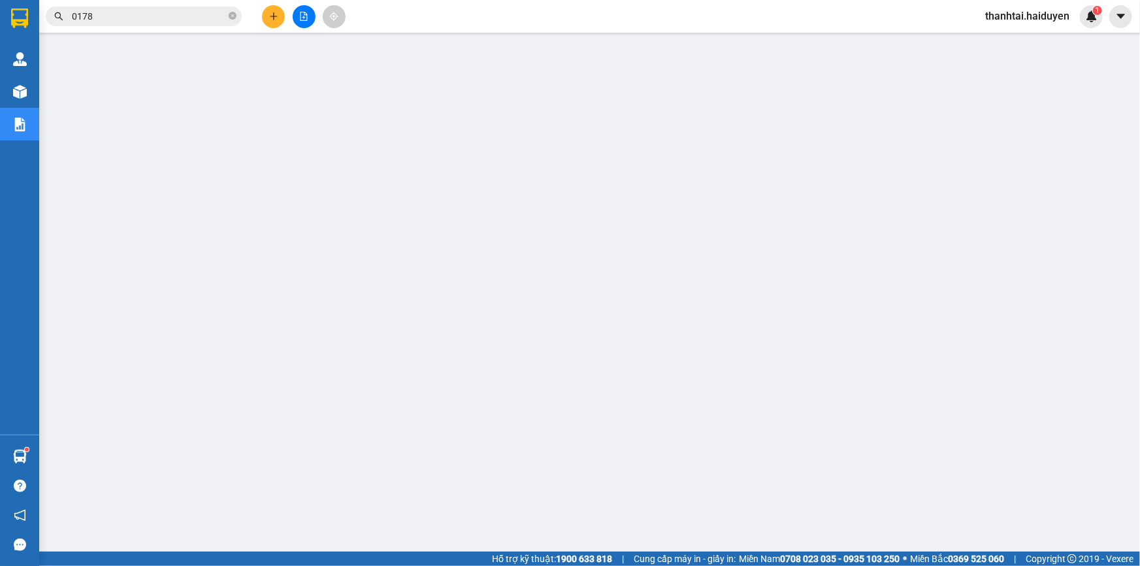
click at [284, 17] on button at bounding box center [273, 16] width 23 height 23
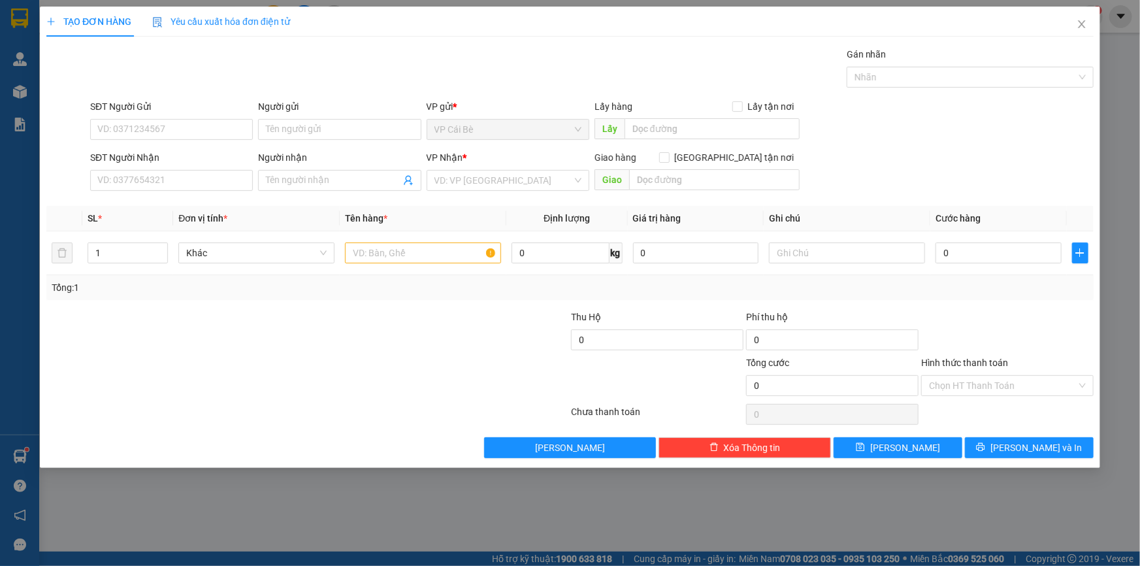
click at [283, 17] on span "Yêu cầu xuất hóa đơn điện tử" at bounding box center [221, 21] width 138 height 10
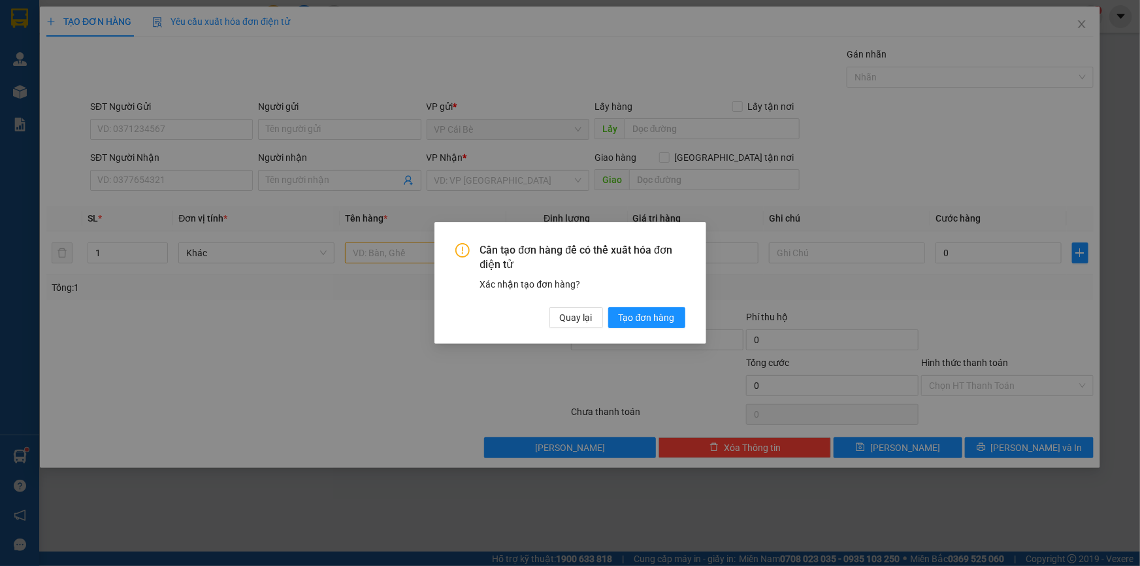
click at [201, 171] on div "Cần tạo đơn hàng để có thể xuất hóa đơn điện tử Xác nhận tạo đơn hàng? Quay lại…" at bounding box center [570, 283] width 1140 height 566
drag, startPoint x: 593, startPoint y: 317, endPoint x: 430, endPoint y: 276, distance: 167.6
click at [592, 317] on button "Quay lại" at bounding box center [576, 317] width 54 height 21
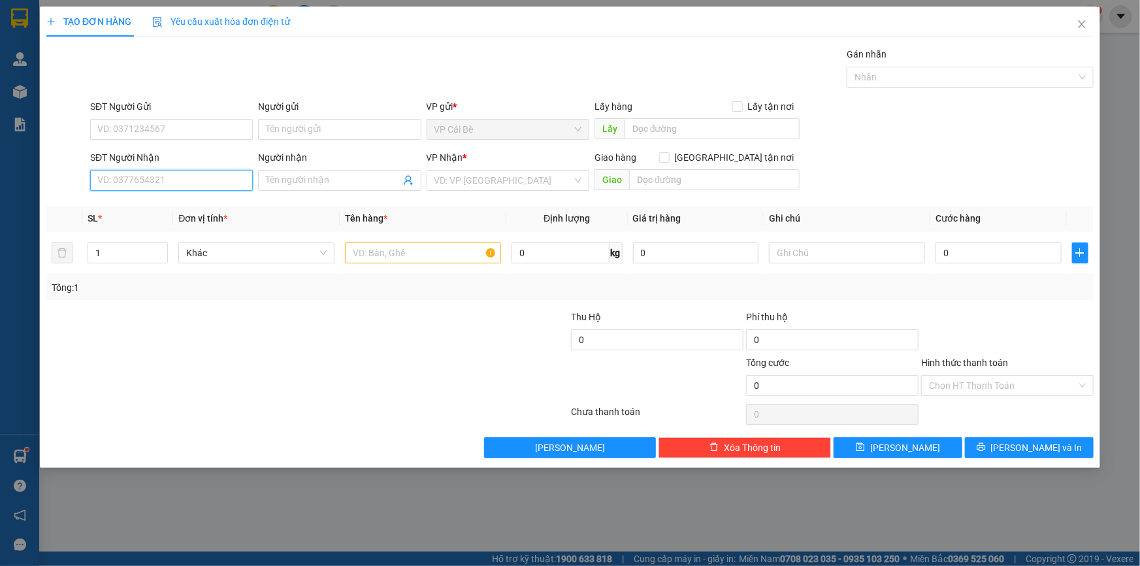
click at [185, 183] on input "SĐT Người Nhận" at bounding box center [171, 180] width 163 height 21
click at [163, 206] on div "0866652762" at bounding box center [171, 206] width 147 height 14
type input "0866652762"
type input "10.000"
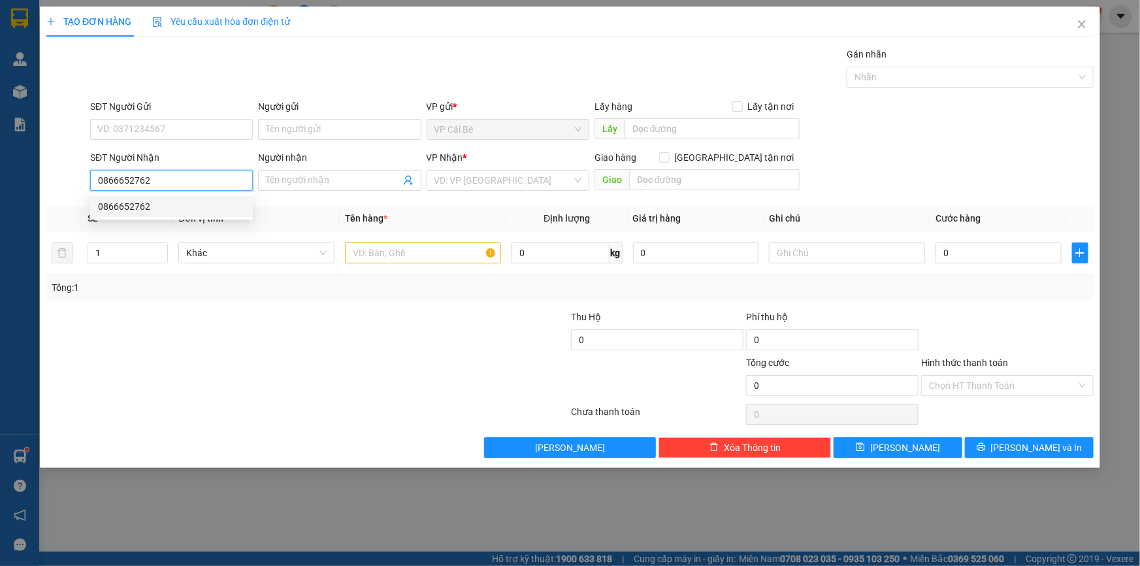
type input "10.000"
type input "0866652762"
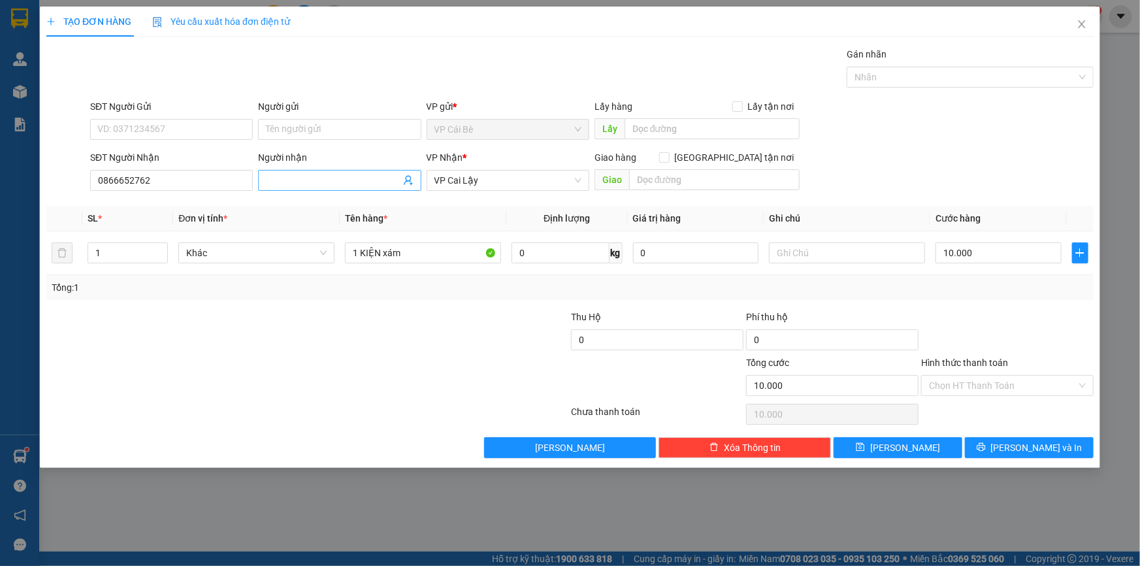
click at [283, 177] on input "Người nhận" at bounding box center [333, 180] width 134 height 14
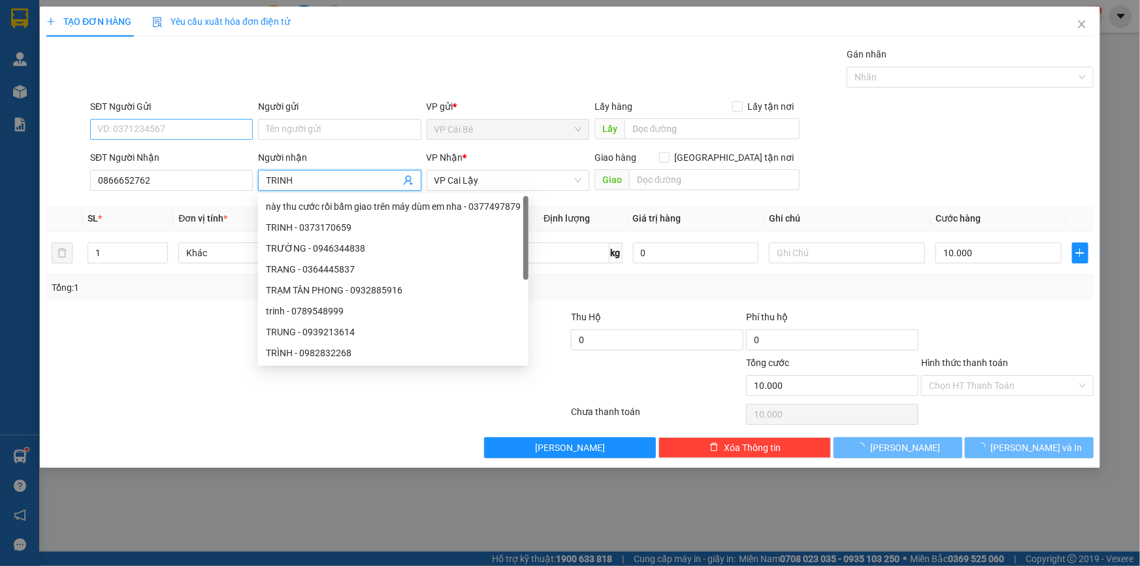
type input "TRINH"
click at [206, 135] on input "SĐT Người Gửi" at bounding box center [171, 129] width 163 height 21
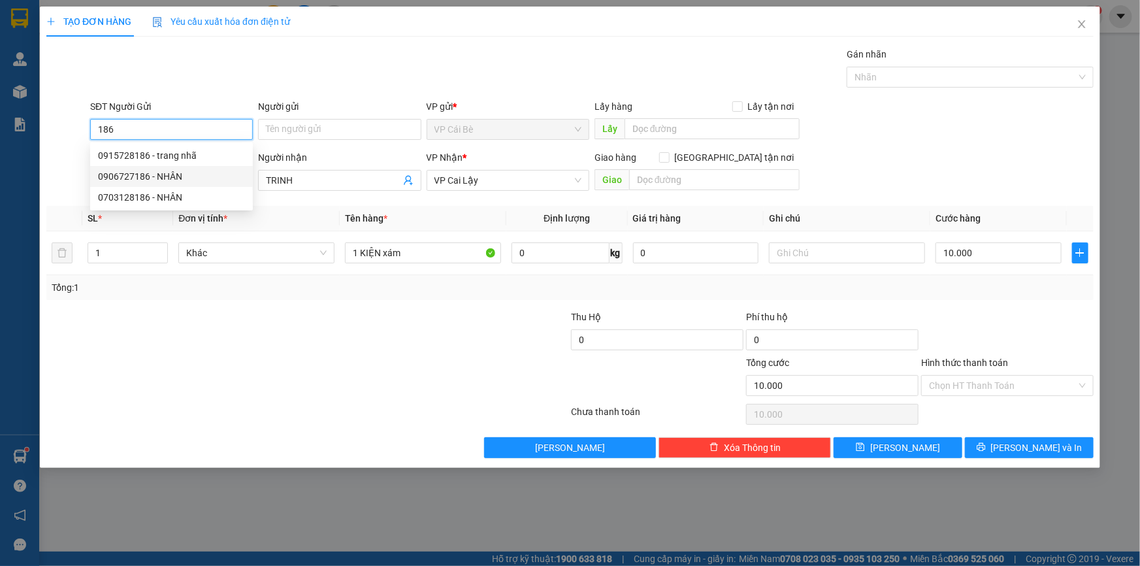
click at [216, 170] on div "0906727186 - NHÂN" at bounding box center [171, 176] width 147 height 14
type input "0906727186"
type input "NHÂN"
type input "40.000"
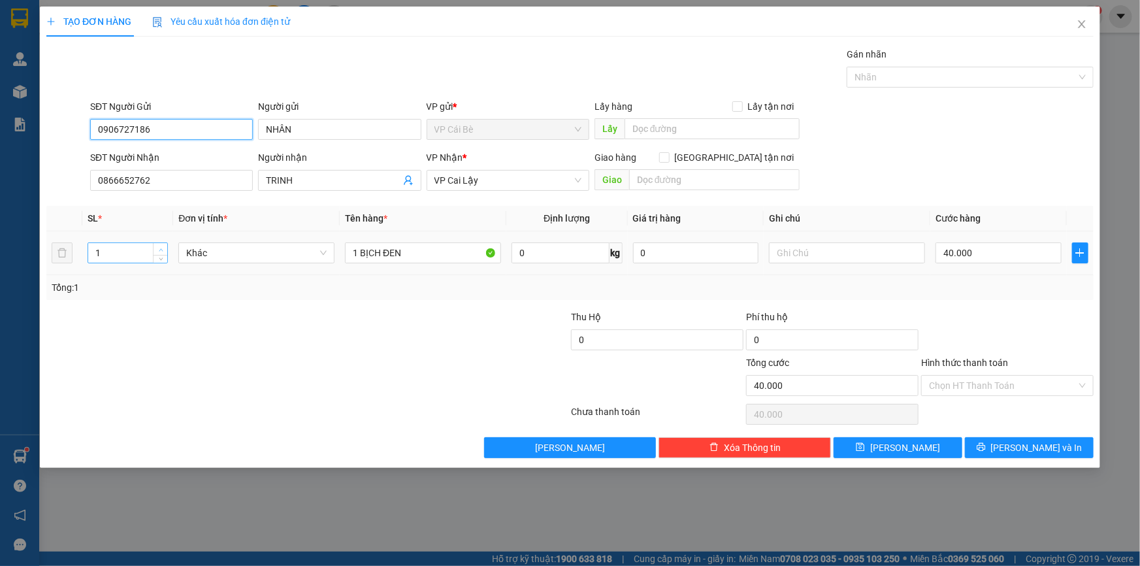
type input "0906727186"
click at [159, 246] on span "up" at bounding box center [161, 250] width 8 height 8
type input "2"
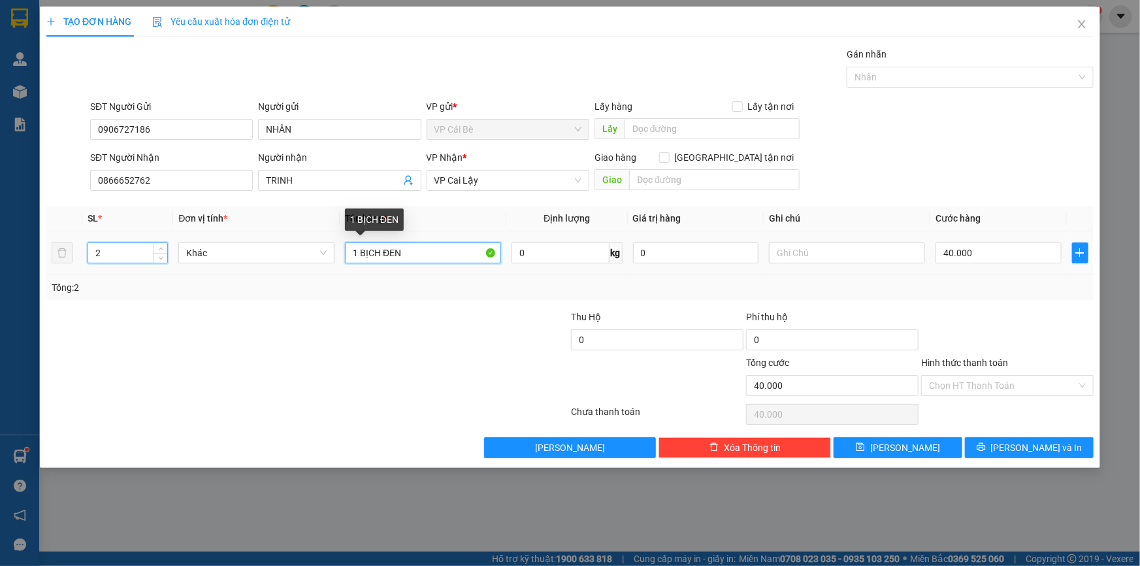
click at [61, 262] on tr "2 Khác 1 BỊCH ĐEN 0 kg 0 40.000" at bounding box center [569, 253] width 1047 height 44
type input "0"
type input "2 BAO XANH"
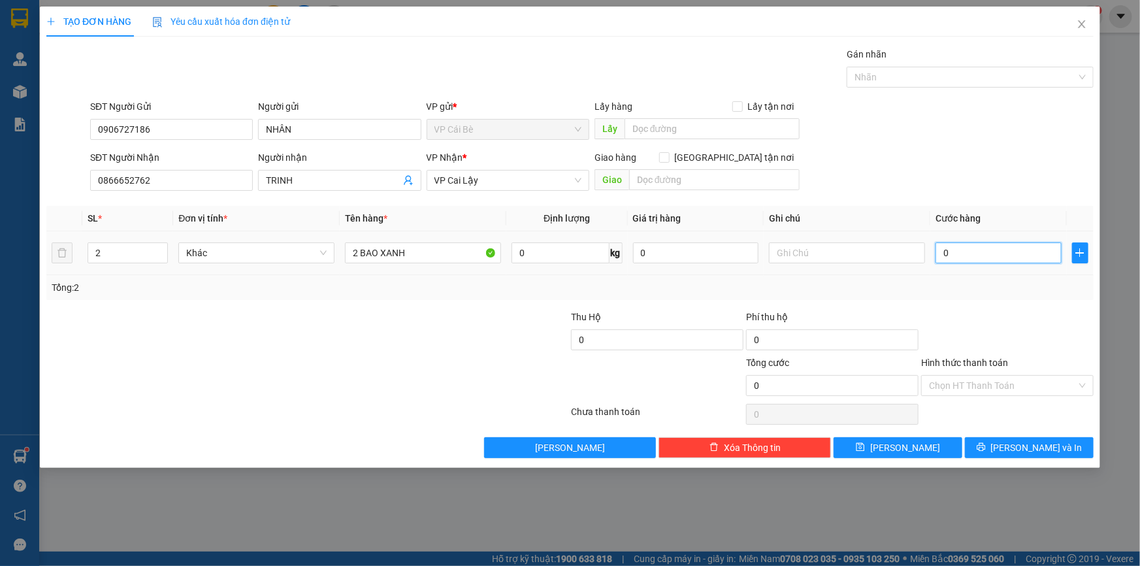
drag, startPoint x: 973, startPoint y: 255, endPoint x: 966, endPoint y: 252, distance: 7.6
click at [973, 254] on input "0" at bounding box center [998, 252] width 126 height 21
type input "6"
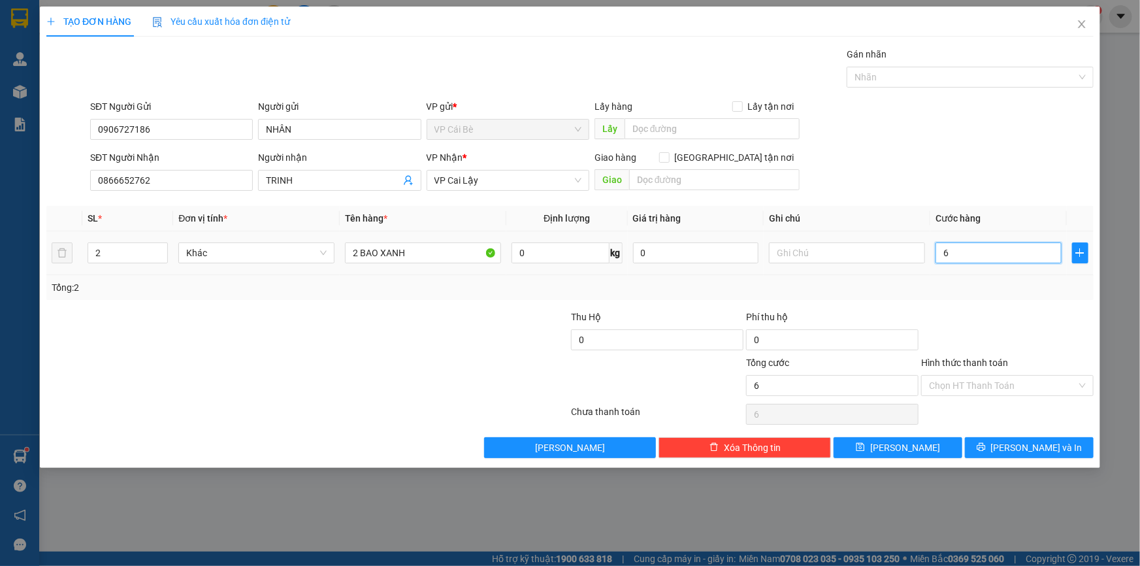
type input "60"
type input "60.000"
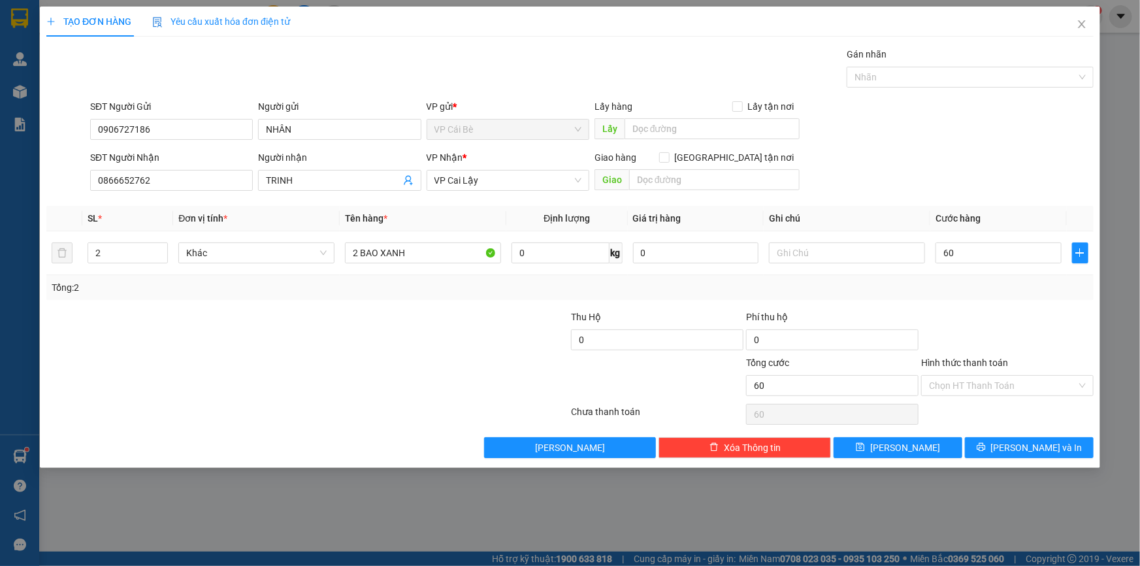
type input "60.000"
click at [997, 289] on div "Tổng: 2" at bounding box center [570, 287] width 1037 height 14
click at [1044, 440] on span "Lưu và In" at bounding box center [1036, 447] width 91 height 14
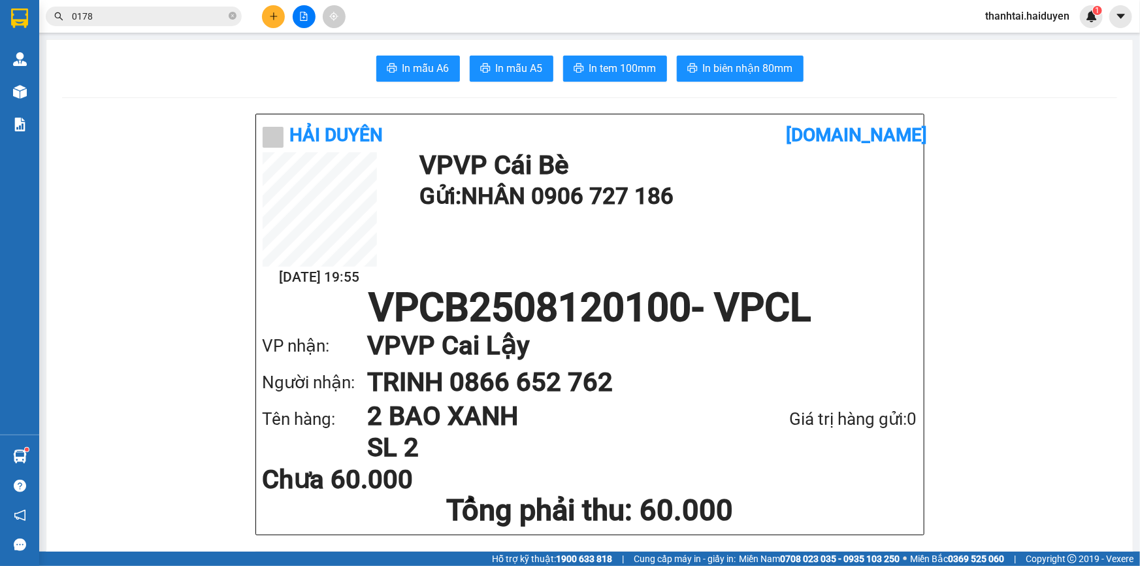
click at [649, 69] on span "In tem 100mm" at bounding box center [622, 68] width 67 height 16
click at [224, 11] on input "0178" at bounding box center [149, 16] width 154 height 14
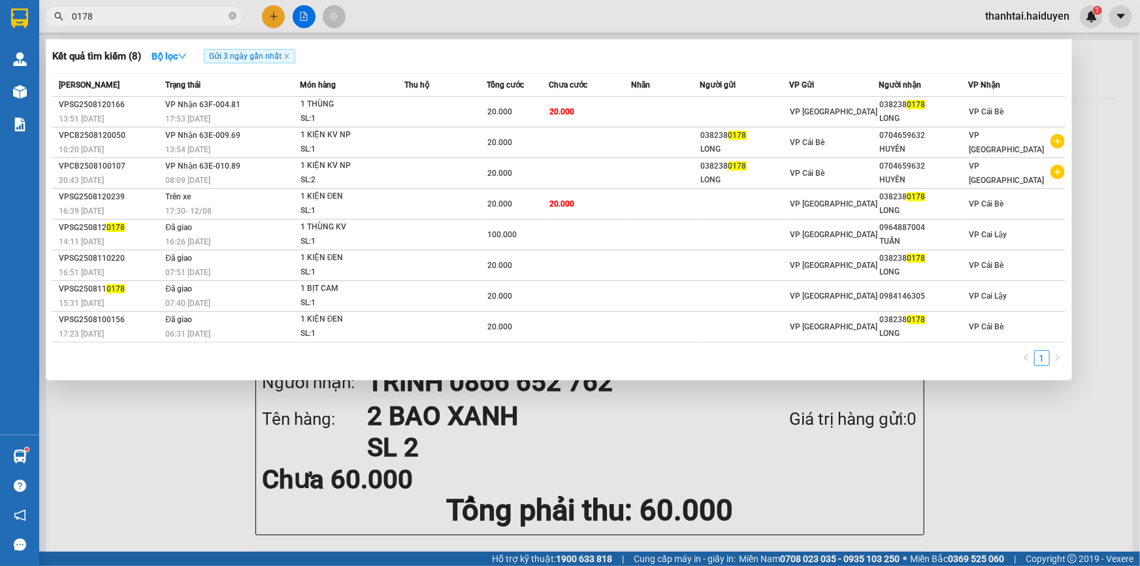
click at [186, 16] on input "0178" at bounding box center [149, 16] width 154 height 14
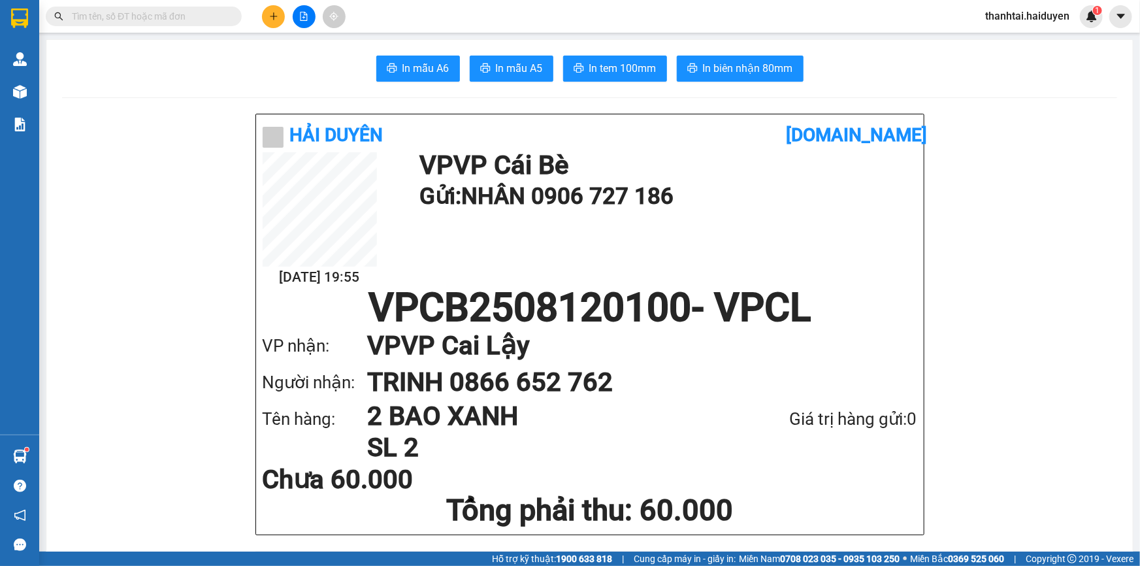
click at [176, 6] on div "Kết quả tìm kiếm ( 8 ) Bộ lọc Gửi 3 ngày gần nhất Mã ĐH Trạng thái Món hàng Thu…" at bounding box center [127, 16] width 255 height 23
click at [176, 10] on input "text" at bounding box center [149, 16] width 154 height 14
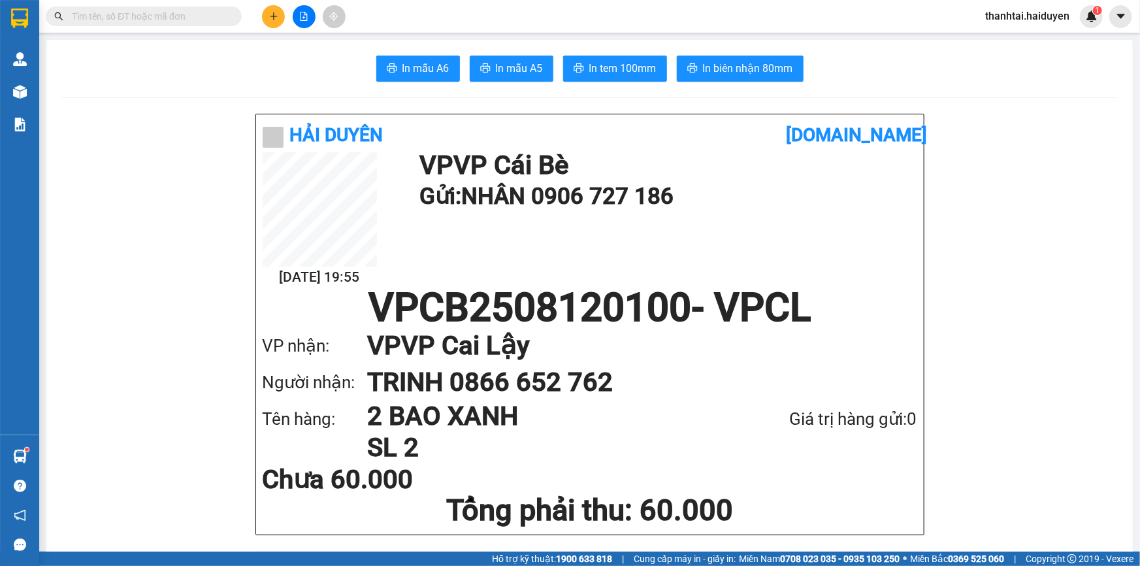
click at [276, 13] on icon "plus" at bounding box center [273, 16] width 9 height 9
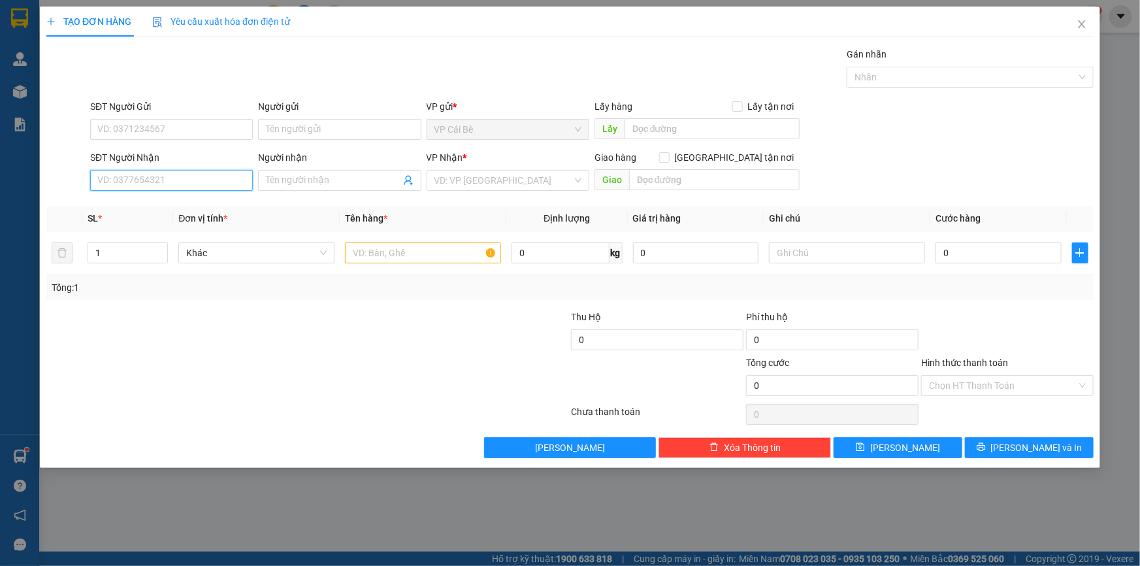
click at [202, 180] on input "SĐT Người Nhận" at bounding box center [171, 180] width 163 height 21
click at [196, 125] on input "SĐT Người Gửi" at bounding box center [171, 129] width 163 height 21
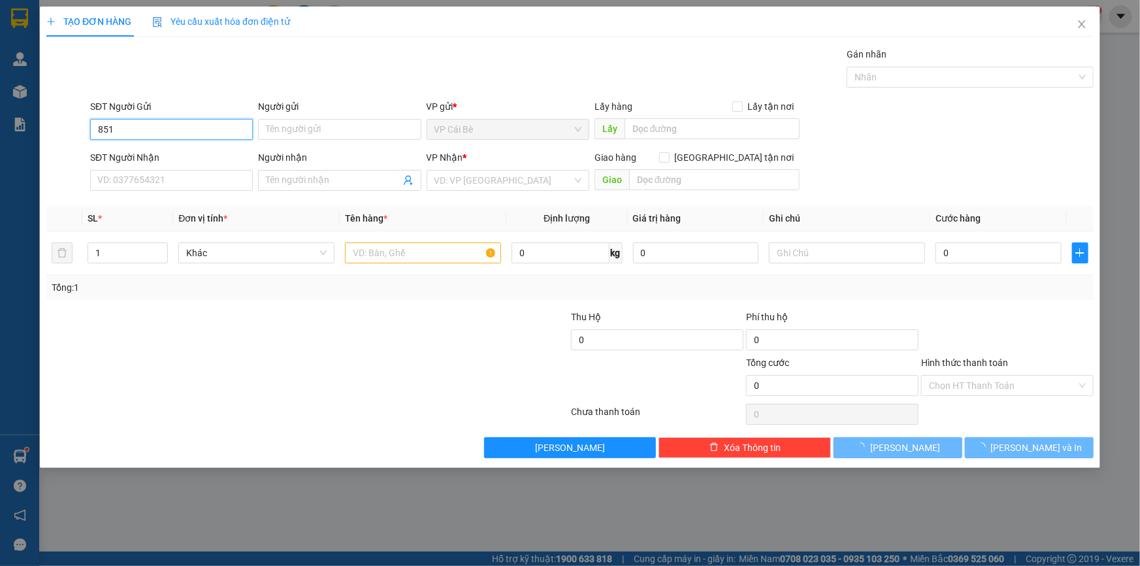
click at [190, 125] on input "851" at bounding box center [171, 129] width 163 height 21
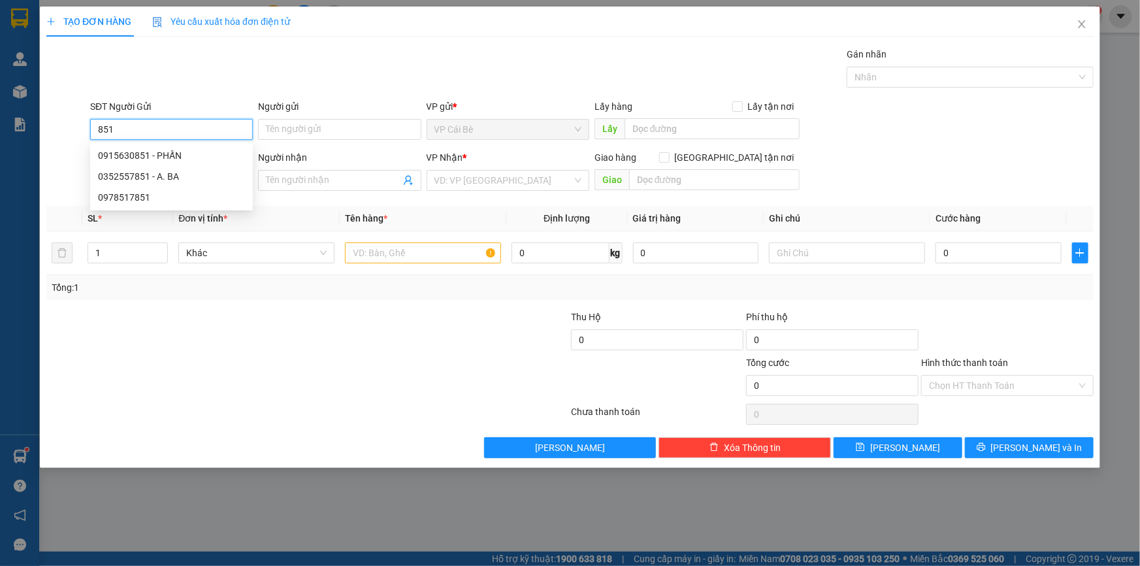
click at [190, 125] on input "851" at bounding box center [171, 129] width 163 height 21
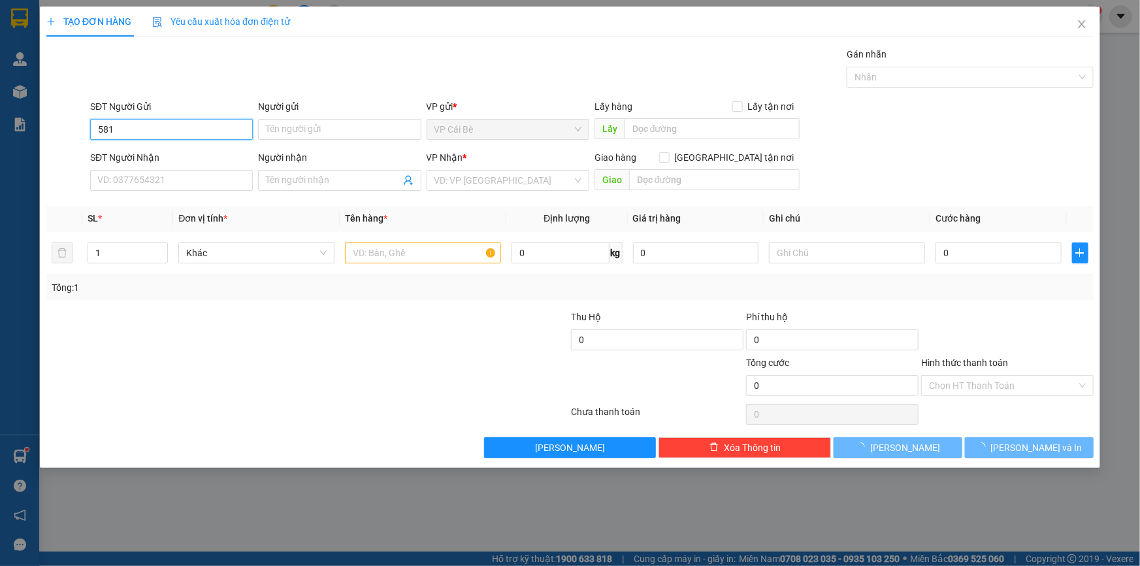
click at [189, 126] on input "581" at bounding box center [171, 129] width 163 height 21
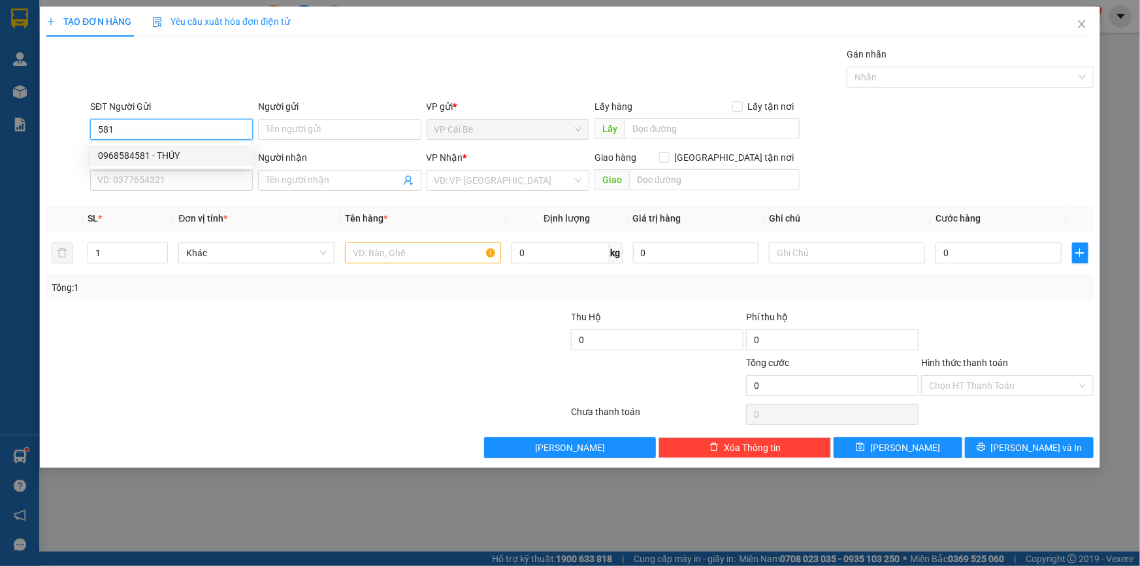
click at [187, 150] on div "0968584581 - THÚY" at bounding box center [171, 155] width 147 height 14
type input "0968584581"
type input "THÚY"
type input "0373388248"
type input "LINH"
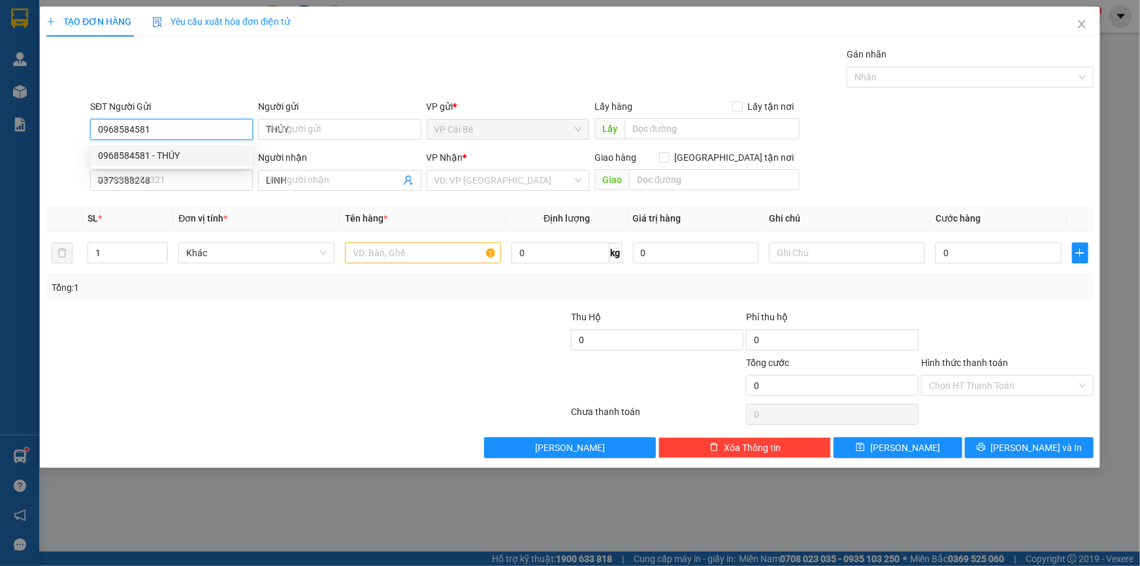
type input "200.000"
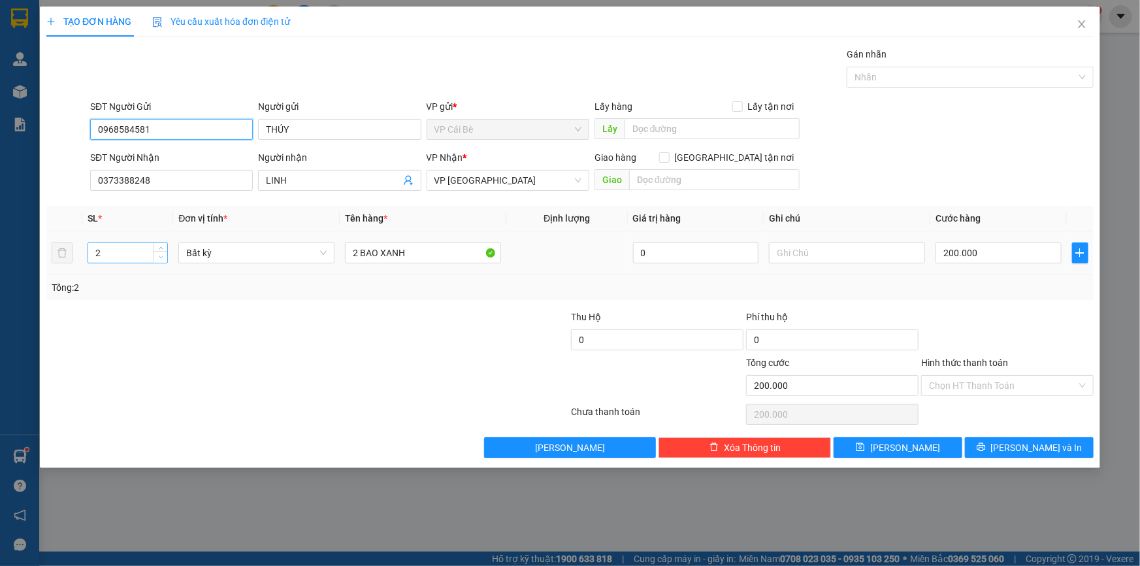
type input "0968584581"
type input "1"
click at [157, 259] on span "down" at bounding box center [161, 257] width 8 height 8
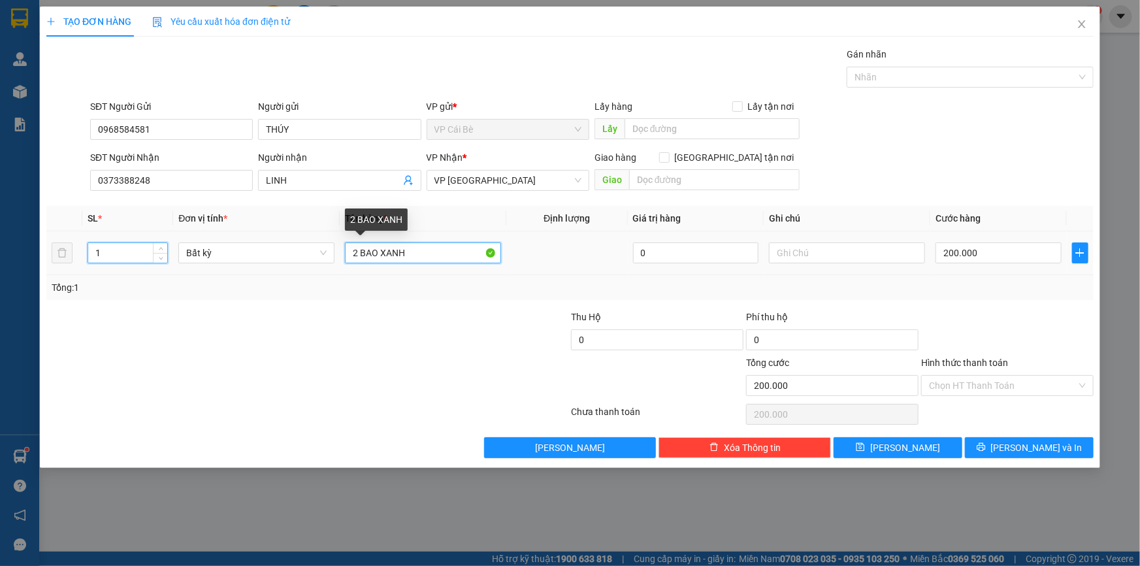
drag, startPoint x: 413, startPoint y: 252, endPoint x: 71, endPoint y: 293, distance: 344.1
click at [127, 291] on div "SL * Đơn vị tính * Tên hàng * Định lượng Giá trị hàng Ghi chú Cước hàng 1 Bất k…" at bounding box center [569, 253] width 1047 height 94
type input "0"
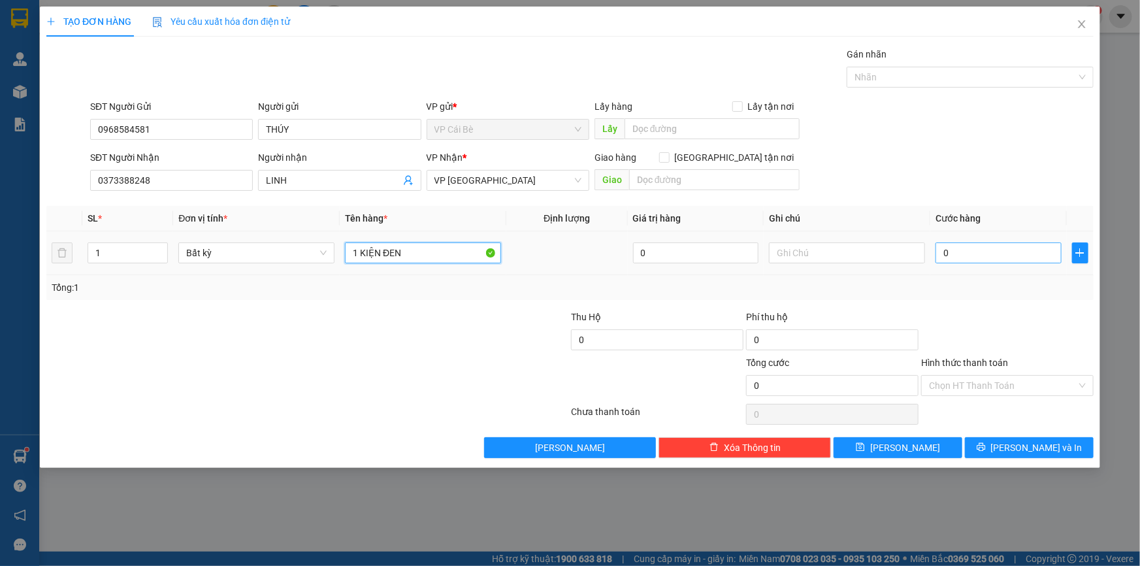
type input "1 KIỆN ĐEN"
drag, startPoint x: 984, startPoint y: 255, endPoint x: 977, endPoint y: 251, distance: 8.8
click at [984, 253] on input "0" at bounding box center [998, 252] width 126 height 21
type input "2"
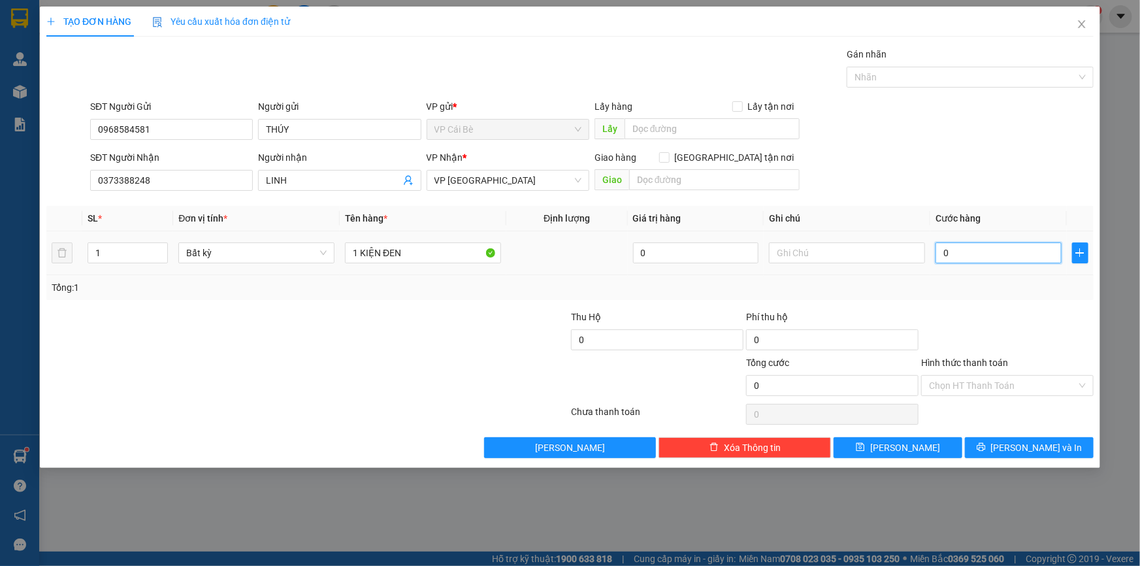
type input "2"
type input "20"
type input "20.000"
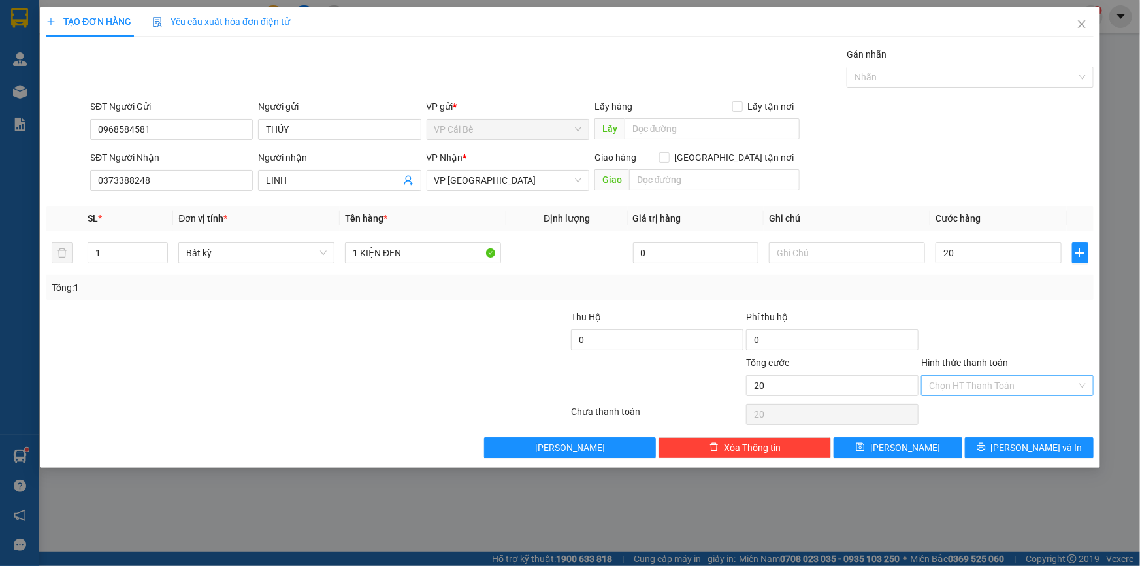
type input "20.000"
click at [995, 392] on input "Hình thức thanh toán" at bounding box center [1003, 386] width 148 height 20
drag, startPoint x: 999, startPoint y: 411, endPoint x: 1007, endPoint y: 417, distance: 9.8
click at [999, 412] on div "Tại văn phòng" at bounding box center [1007, 411] width 157 height 14
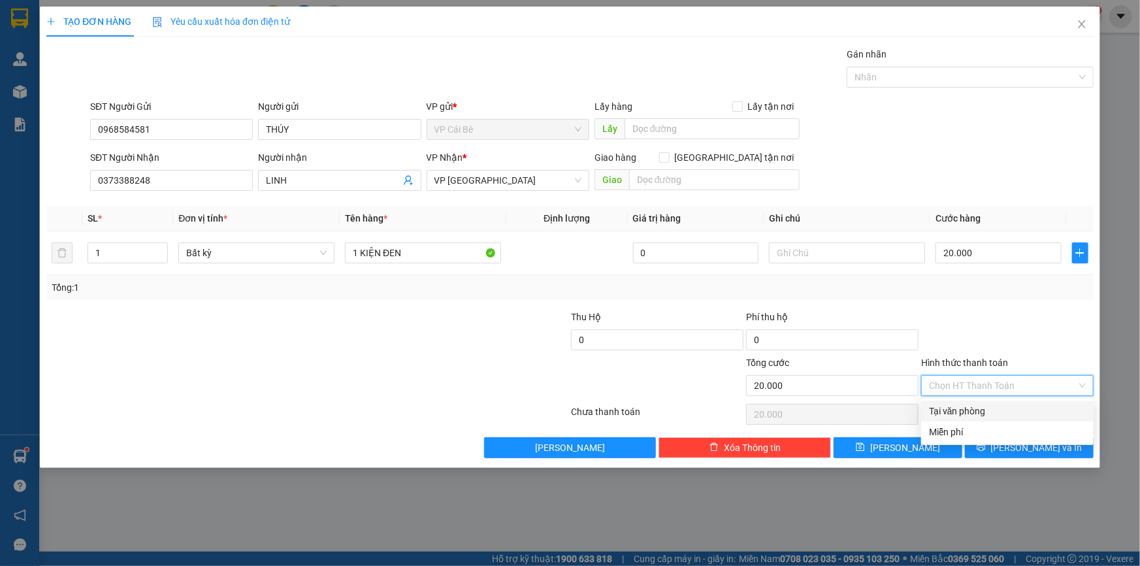
type input "0"
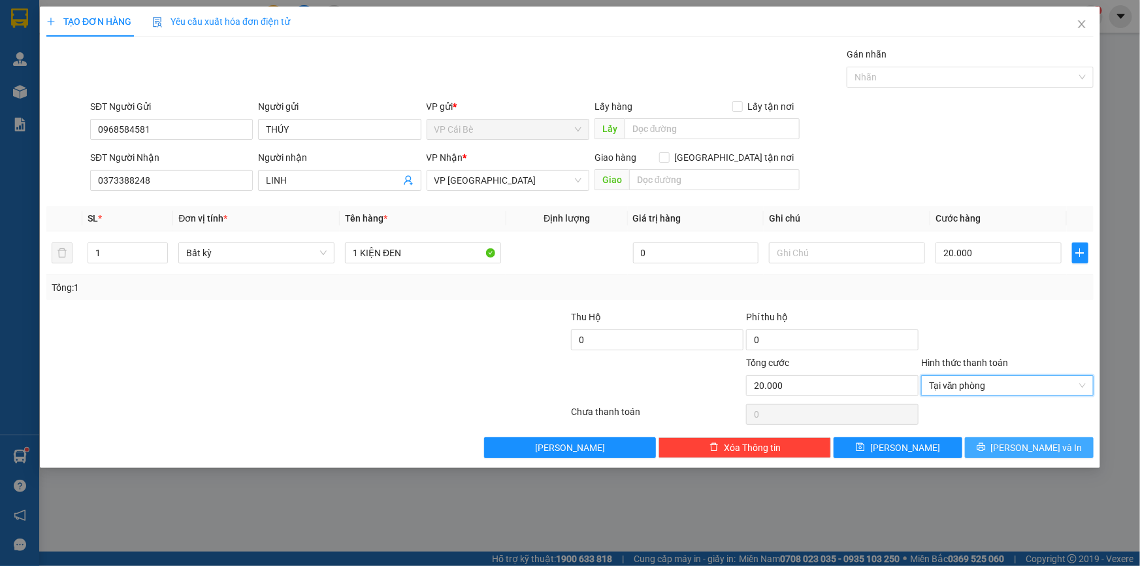
click at [1034, 438] on button "Lưu và In" at bounding box center [1029, 447] width 129 height 21
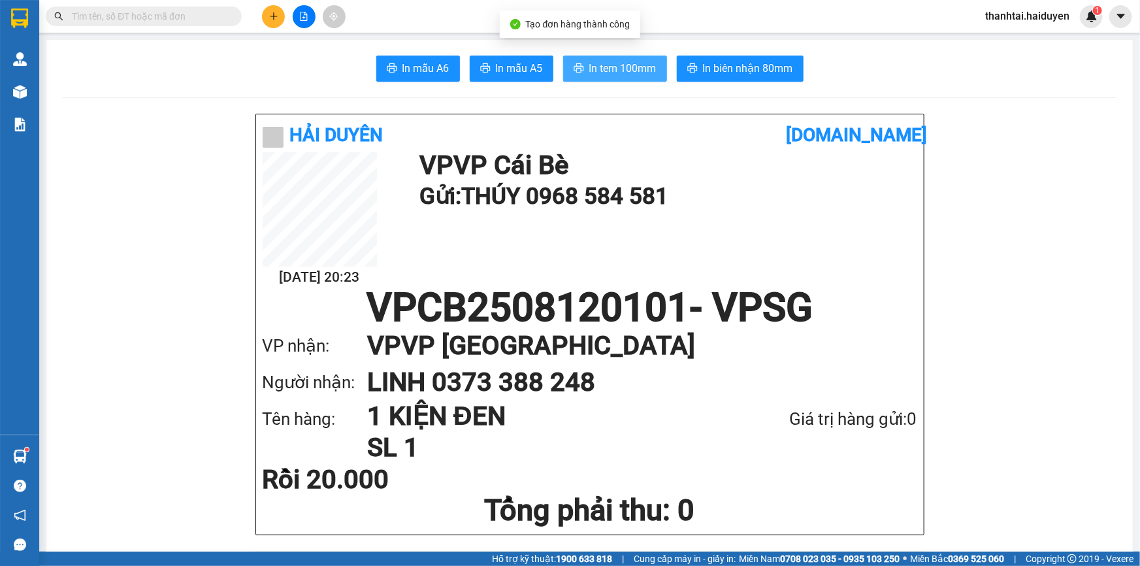
click at [598, 71] on span "In tem 100mm" at bounding box center [622, 68] width 67 height 16
click at [174, 18] on input "text" at bounding box center [149, 16] width 154 height 14
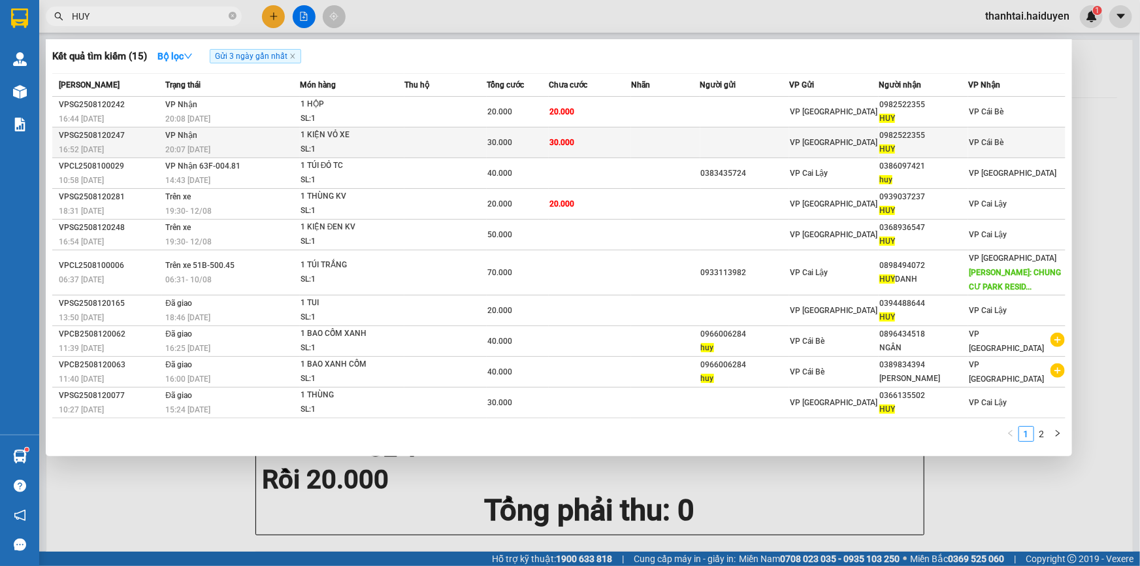
type input "HUY"
click at [992, 150] on td "VP Cái Bè" at bounding box center [1016, 142] width 97 height 31
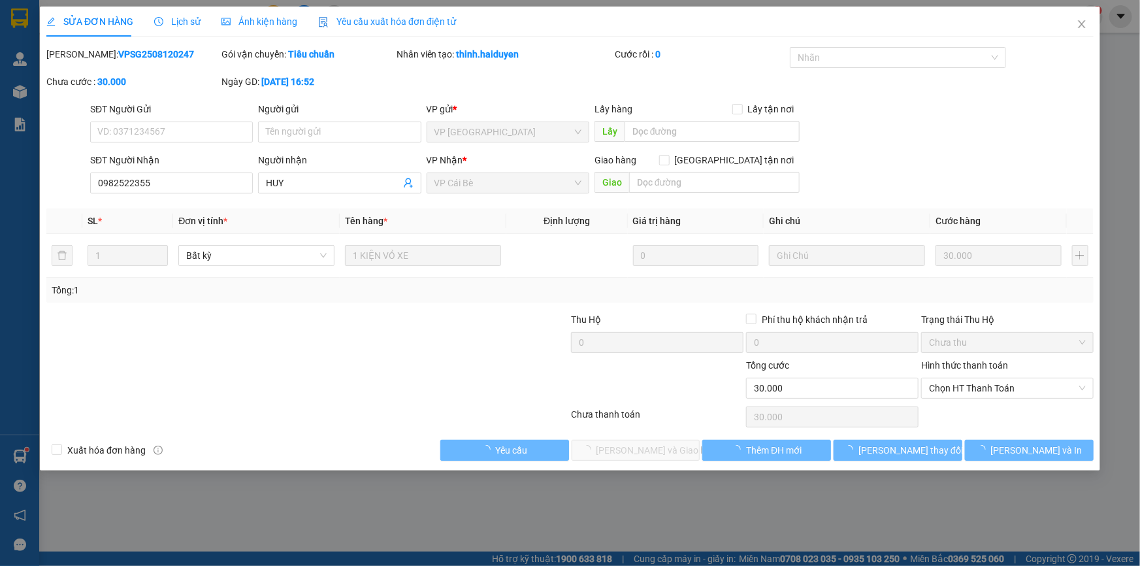
type input "0982522355"
type input "HUY"
type input "30.000"
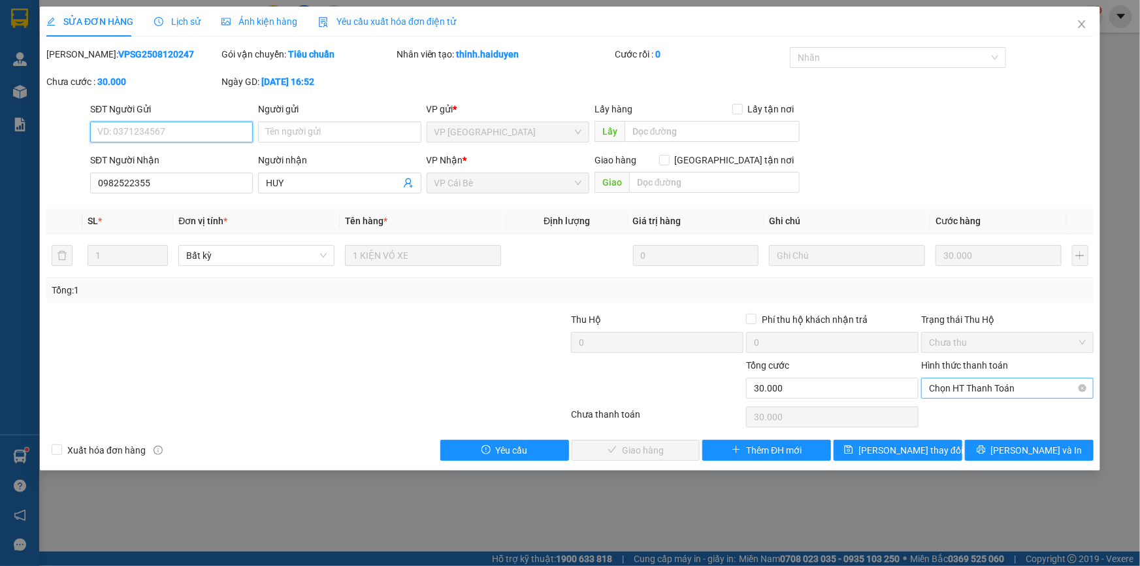
drag, startPoint x: 977, startPoint y: 379, endPoint x: 993, endPoint y: 392, distance: 20.9
click at [980, 380] on span "Chọn HT Thanh Toán" at bounding box center [1007, 388] width 157 height 20
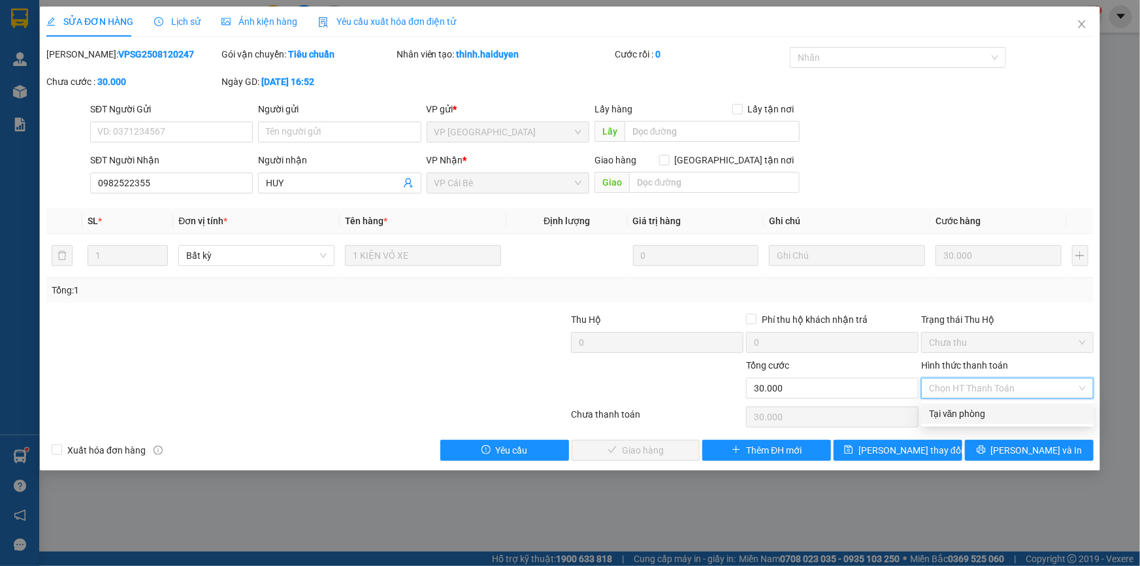
click at [999, 407] on div "Tại văn phòng" at bounding box center [1007, 413] width 157 height 14
type input "0"
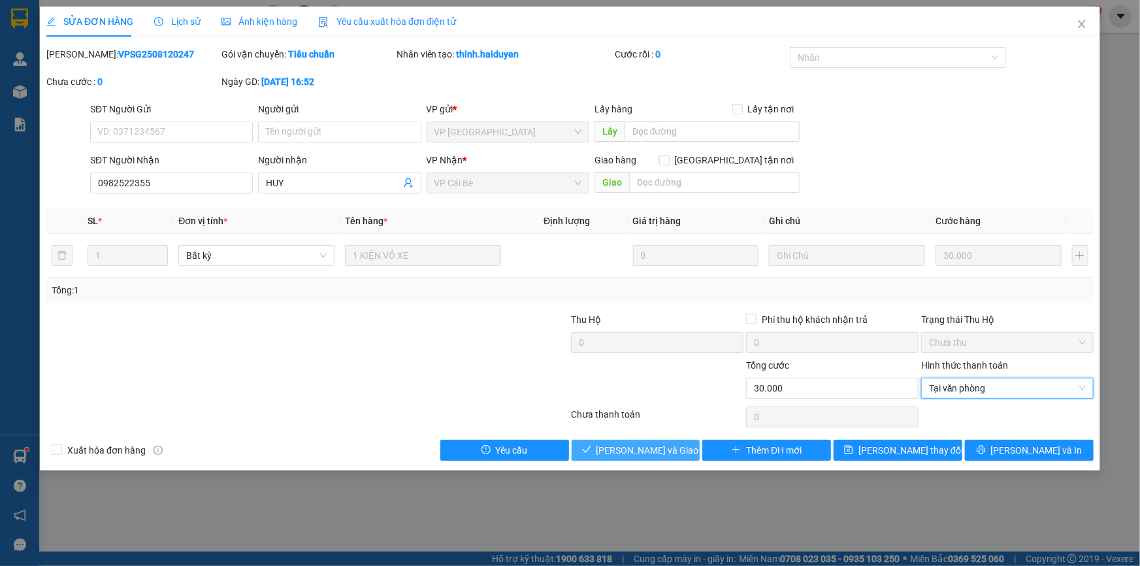
drag, startPoint x: 679, startPoint y: 444, endPoint x: 692, endPoint y: 442, distance: 13.3
click at [679, 444] on button "[PERSON_NAME] và Giao hàng" at bounding box center [636, 450] width 129 height 21
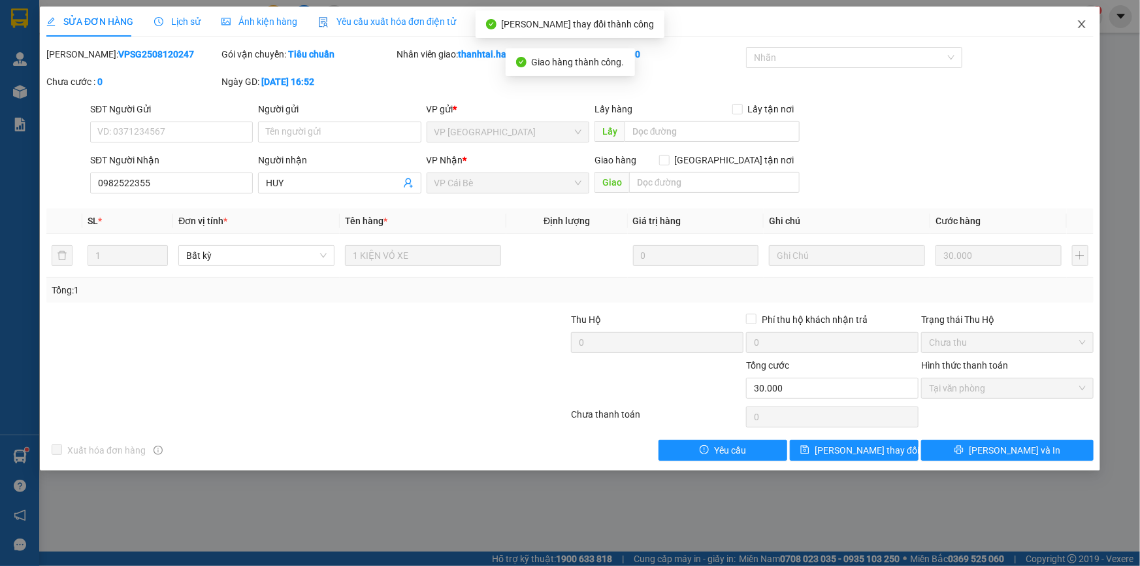
drag, startPoint x: 1079, startPoint y: 25, endPoint x: 1139, endPoint y: 80, distance: 81.4
click at [1081, 35] on span "Close" at bounding box center [1081, 25] width 37 height 37
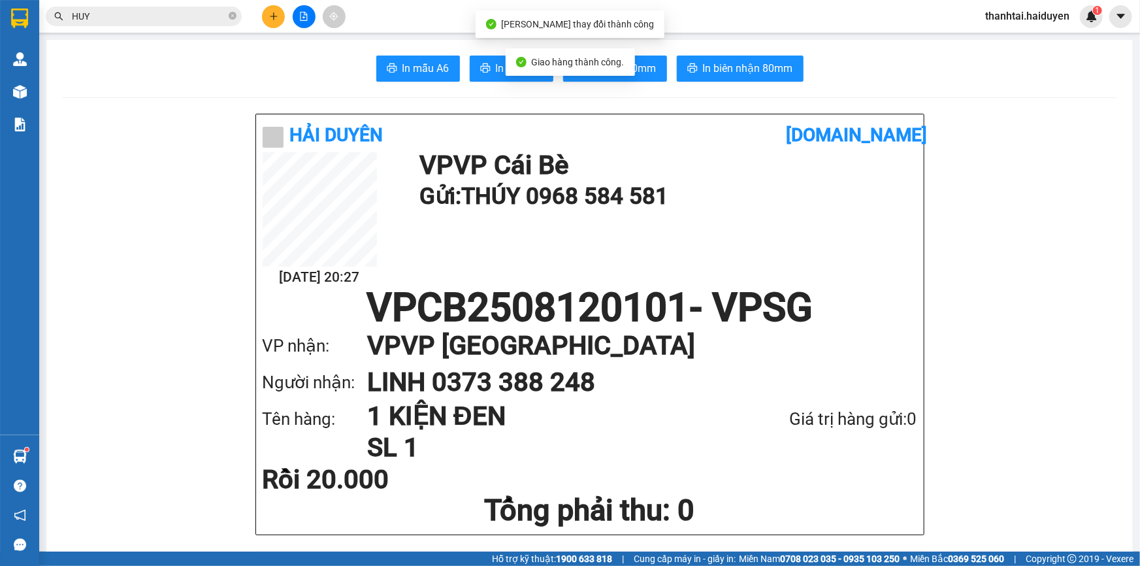
drag, startPoint x: 163, startPoint y: 11, endPoint x: 167, endPoint y: 16, distance: 6.9
click at [163, 10] on input "HUY" at bounding box center [149, 16] width 154 height 14
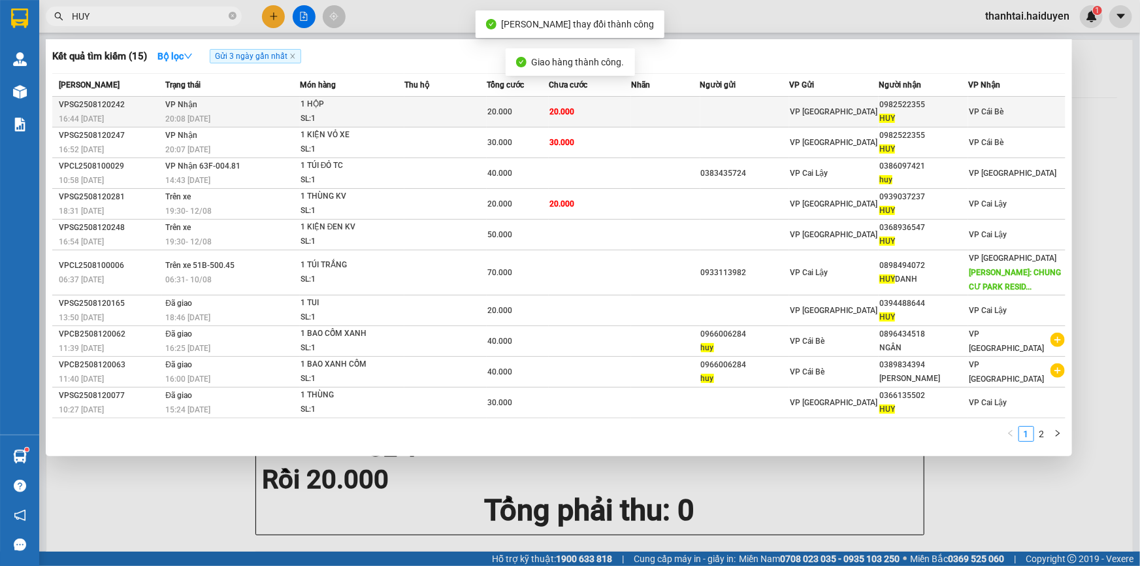
click at [506, 105] on div "20.000" at bounding box center [517, 112] width 61 height 14
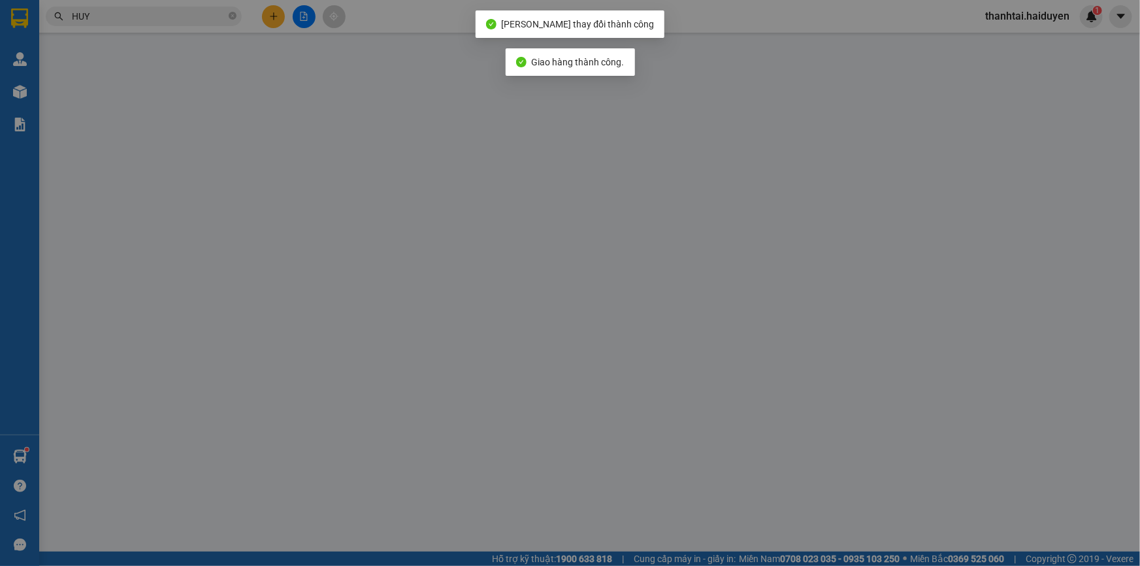
type input "0982522355"
type input "HUY"
type input "20.000"
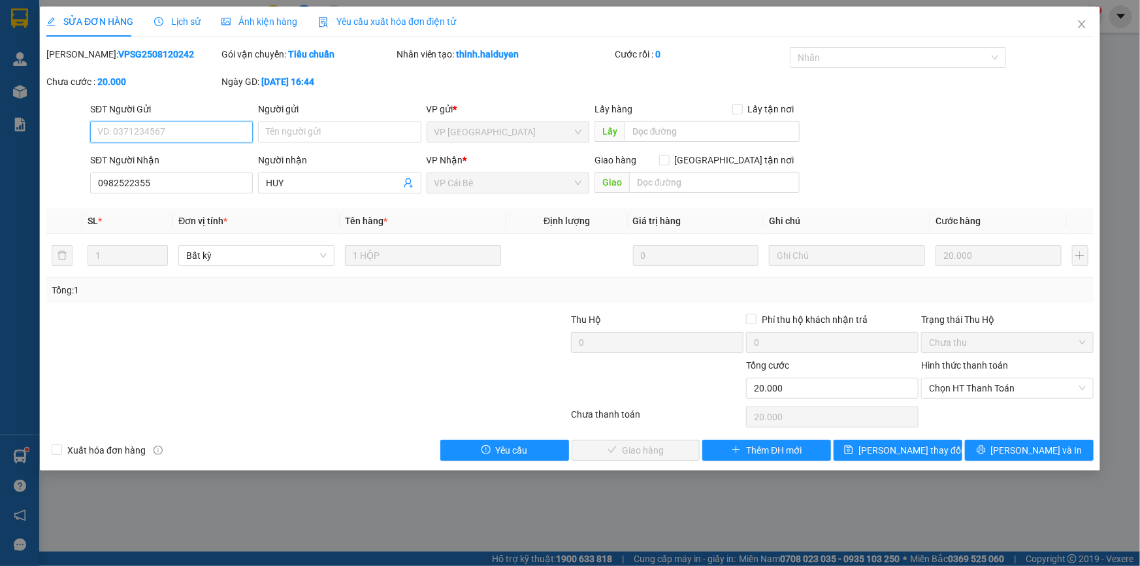
drag, startPoint x: 954, startPoint y: 395, endPoint x: 980, endPoint y: 398, distance: 26.4
click at [958, 395] on span "Chọn HT Thanh Toán" at bounding box center [1007, 388] width 157 height 20
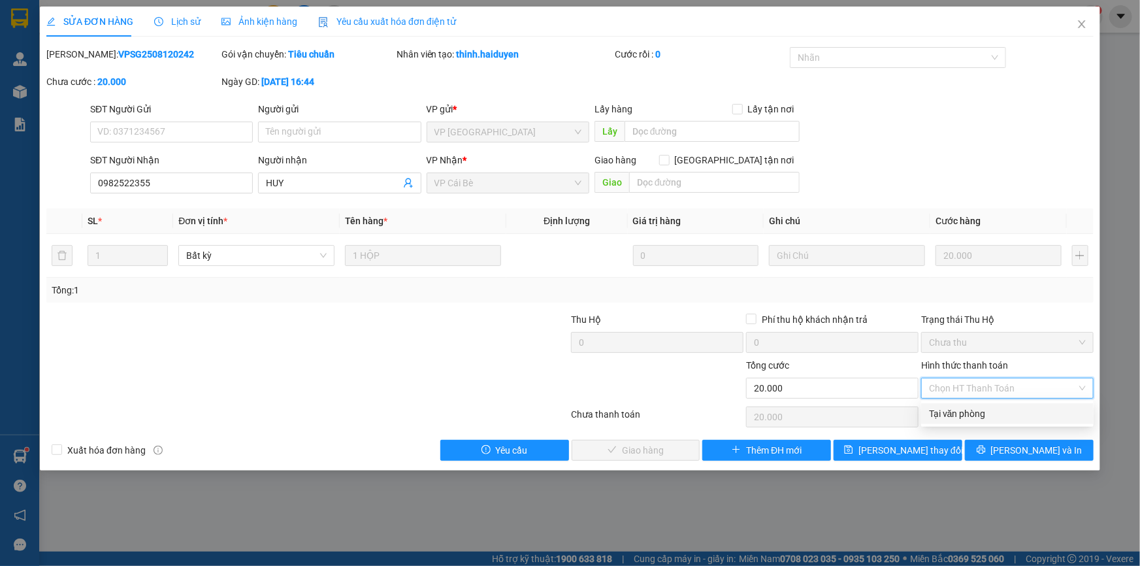
drag, startPoint x: 980, startPoint y: 398, endPoint x: 986, endPoint y: 414, distance: 17.0
click at [980, 401] on div "Total Paid Fee 0 Total UnPaid Fee 20.000 Cash Collection Total Fee Mã ĐH: VPSG2…" at bounding box center [569, 253] width 1047 height 413
click at [982, 406] on div "Chọn HT Thanh Toán" at bounding box center [1007, 417] width 175 height 26
drag, startPoint x: 986, startPoint y: 387, endPoint x: 989, endPoint y: 402, distance: 15.9
click at [987, 387] on span "Chọn HT Thanh Toán" at bounding box center [1007, 388] width 157 height 20
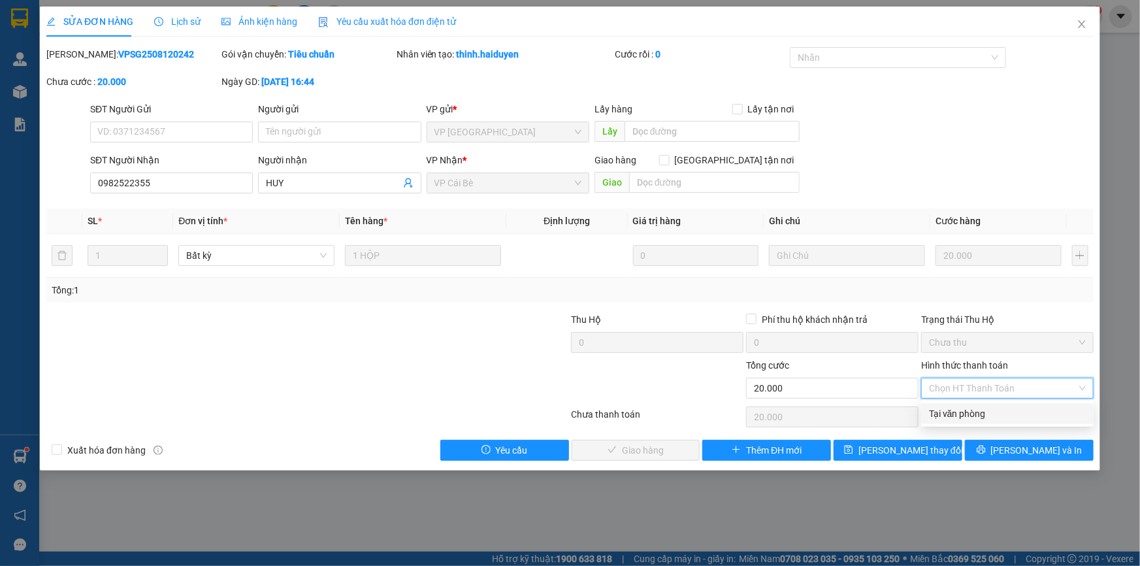
click at [993, 409] on div "Tại văn phòng" at bounding box center [1007, 413] width 157 height 14
type input "0"
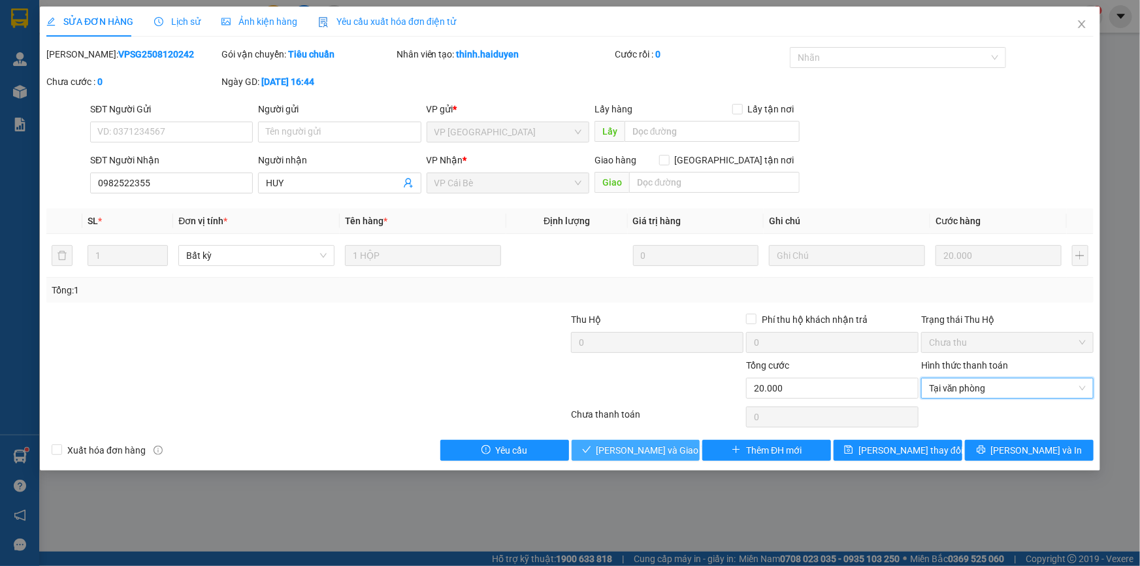
drag, startPoint x: 655, startPoint y: 447, endPoint x: 672, endPoint y: 452, distance: 17.6
click at [656, 447] on span "[PERSON_NAME] và Giao hàng" at bounding box center [658, 450] width 125 height 14
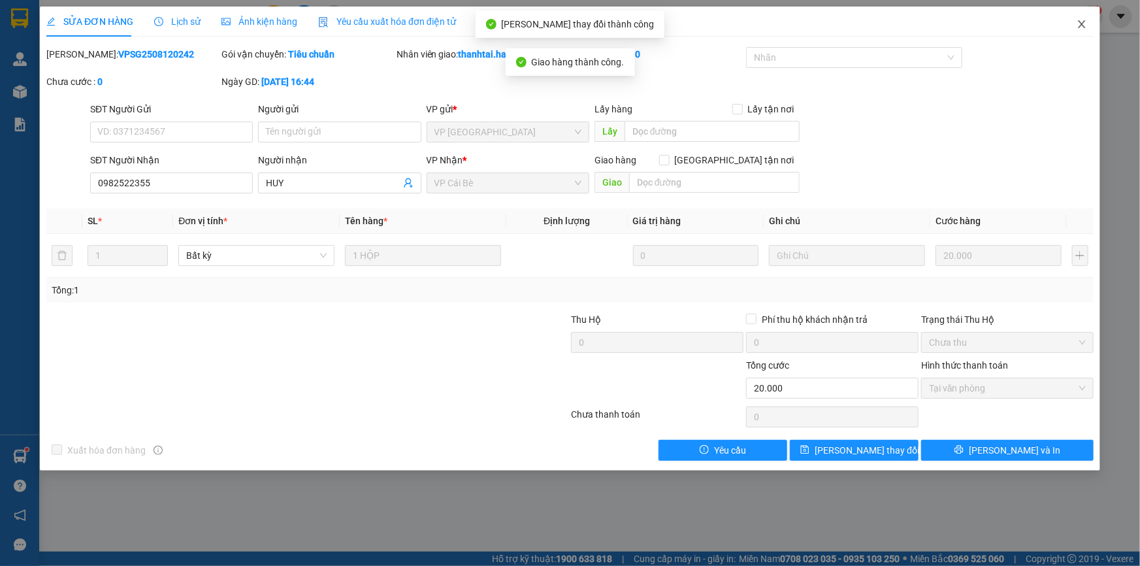
click at [1078, 25] on icon "close" at bounding box center [1081, 24] width 10 height 10
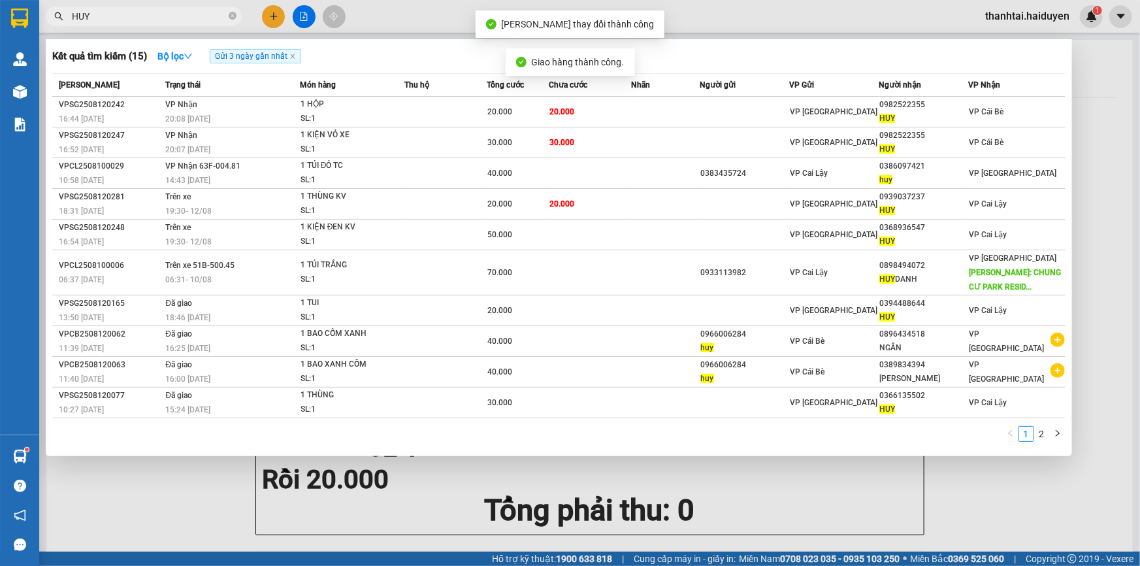
click at [123, 18] on input "HUY" at bounding box center [149, 16] width 154 height 14
click at [231, 18] on icon "close-circle" at bounding box center [233, 16] width 8 height 8
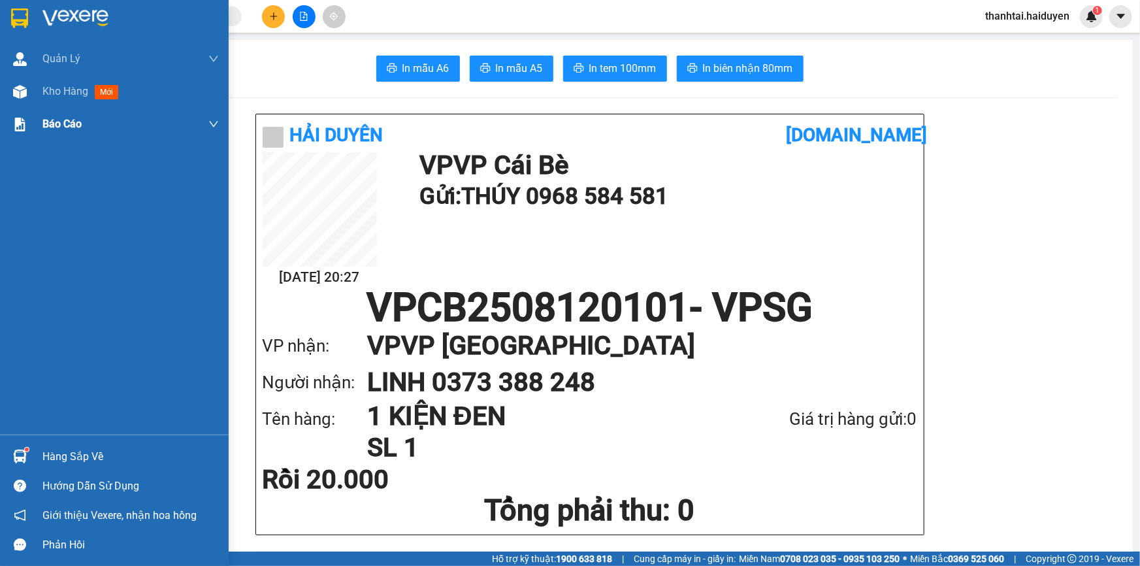
drag, startPoint x: 59, startPoint y: 88, endPoint x: 222, endPoint y: 120, distance: 165.8
click at [60, 88] on span "Kho hàng" at bounding box center [65, 91] width 46 height 12
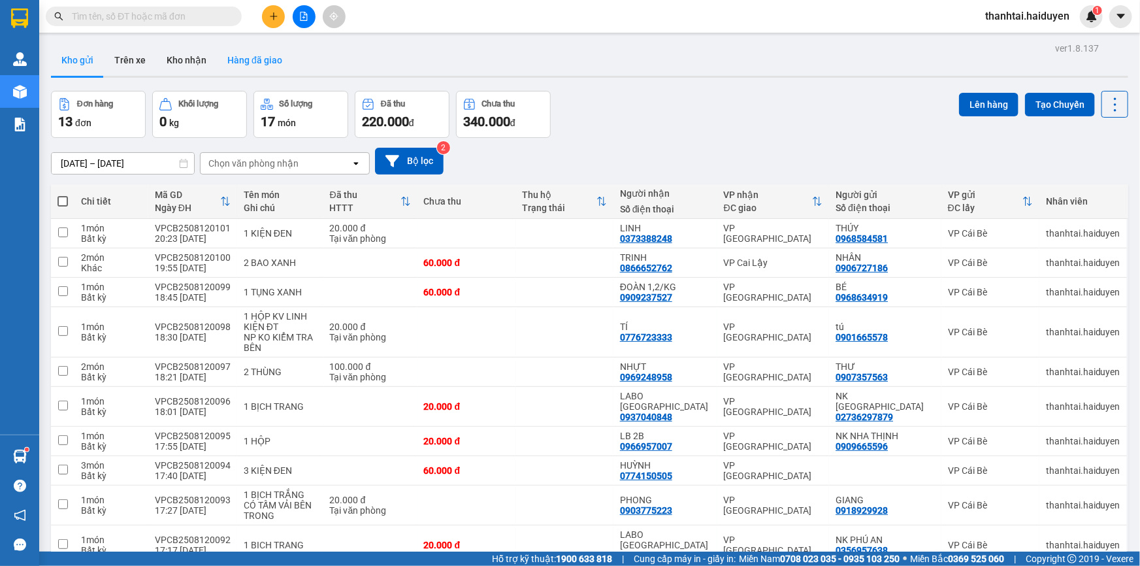
click at [241, 55] on button "Hàng đã giao" at bounding box center [255, 59] width 76 height 31
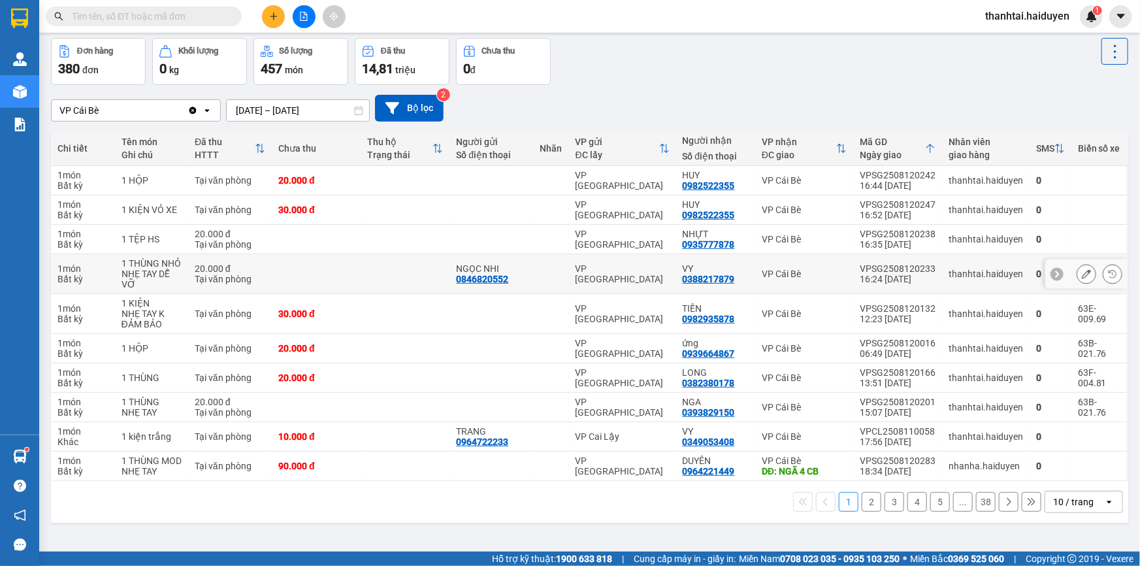
scroll to position [59, 0]
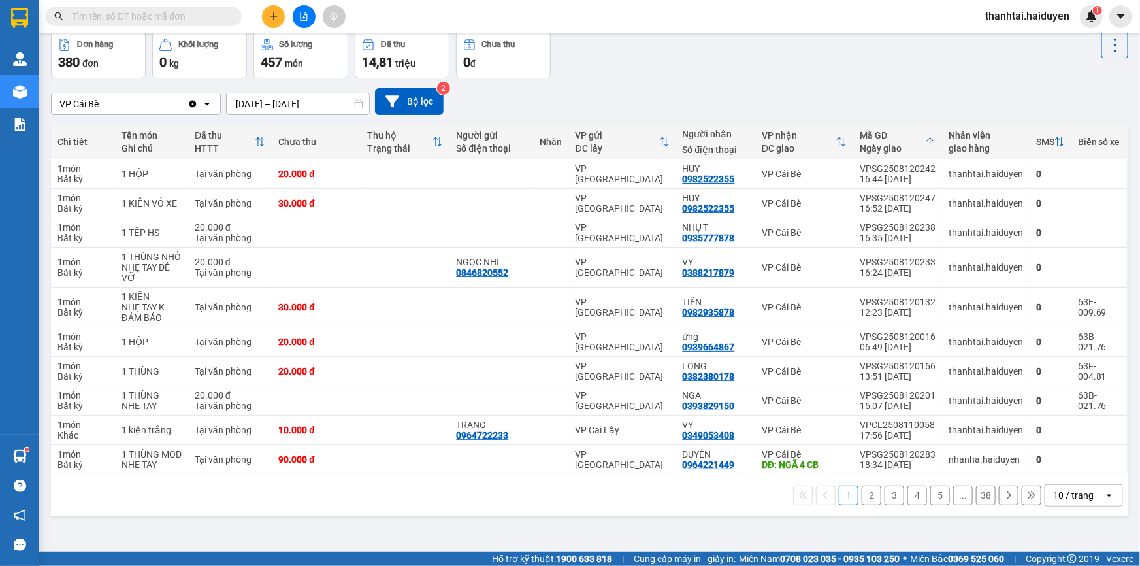
drag, startPoint x: 1071, startPoint y: 515, endPoint x: 1094, endPoint y: 508, distance: 23.8
click at [1072, 502] on div "10 / trang" at bounding box center [1073, 495] width 40 height 13
click at [1087, 490] on span "100 / trang" at bounding box center [1069, 486] width 47 height 13
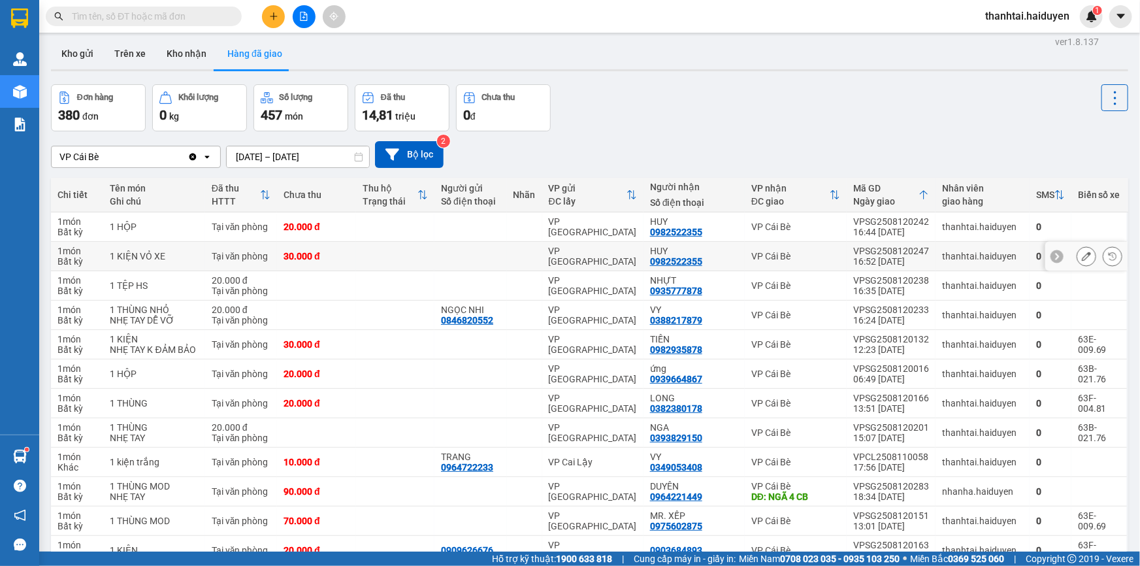
scroll to position [0, 0]
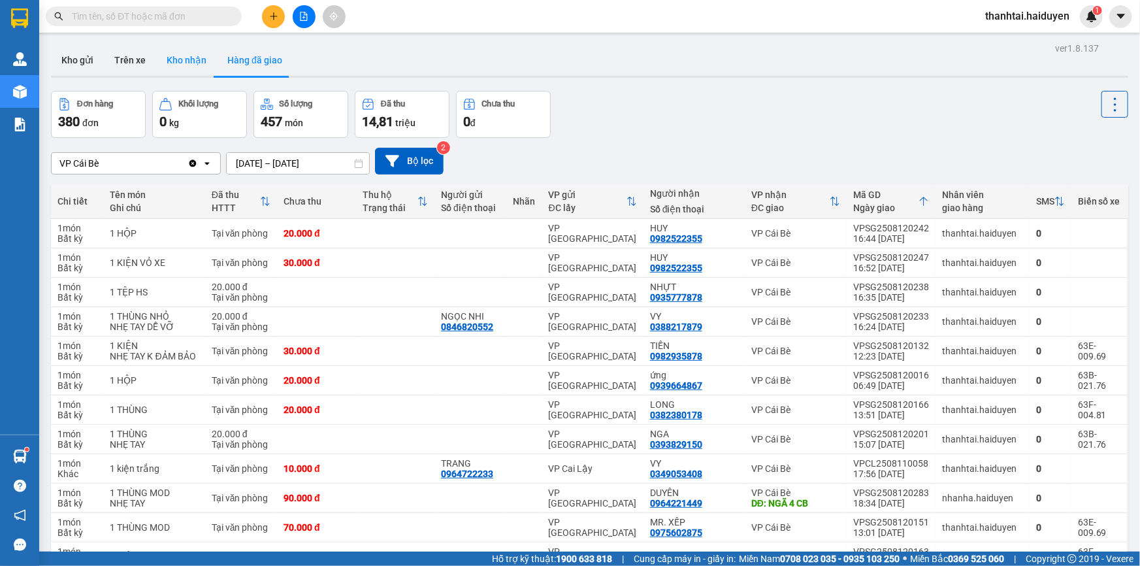
click at [176, 52] on button "Kho nhận" at bounding box center [186, 59] width 61 height 31
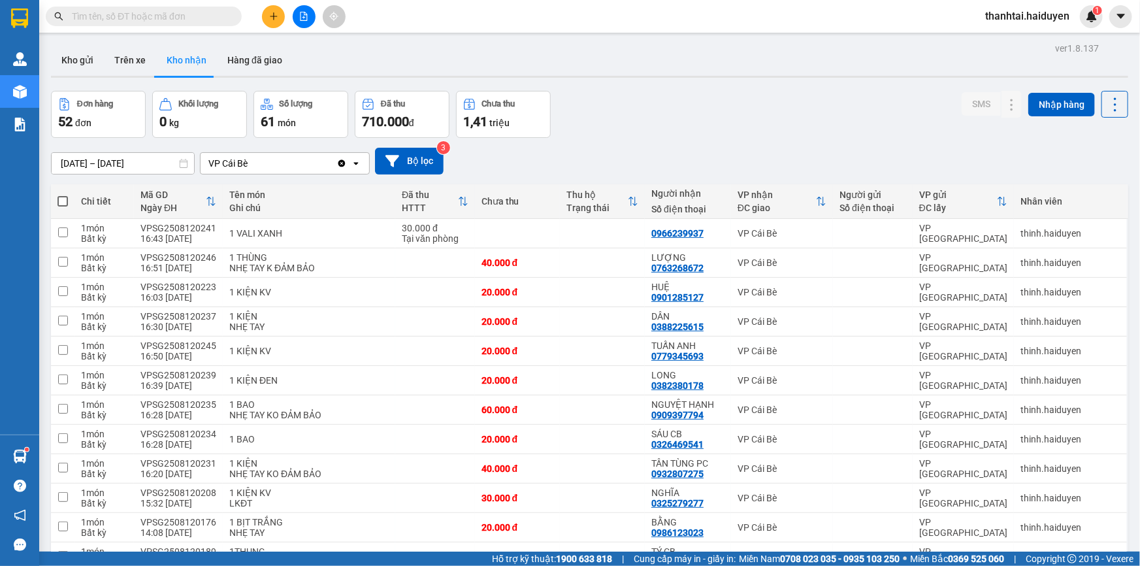
click at [200, 16] on input "text" at bounding box center [149, 16] width 154 height 14
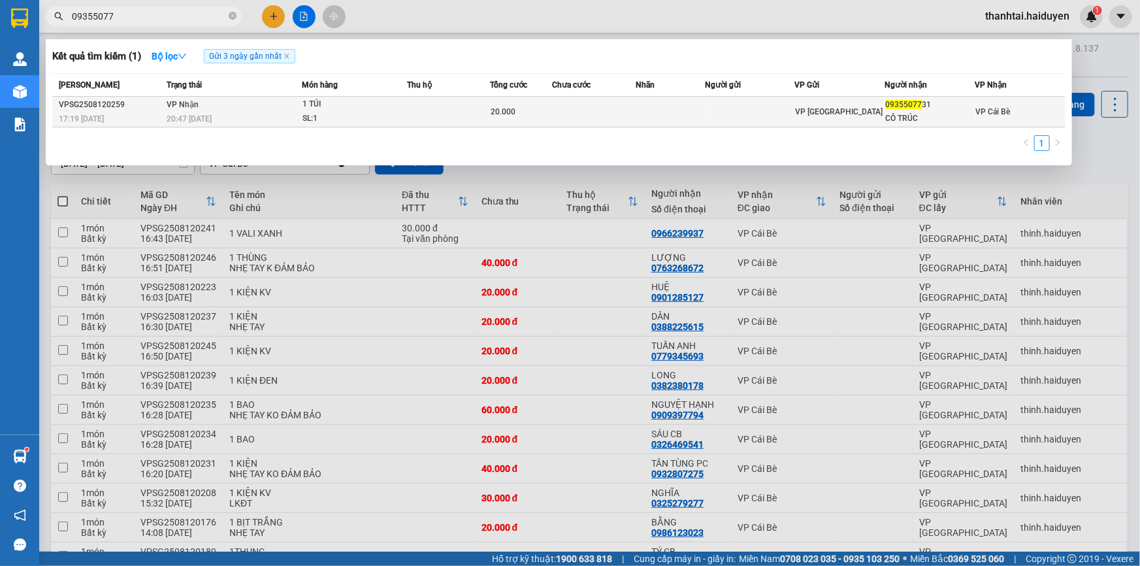
type input "09355077"
click at [314, 116] on div "SL: 1" at bounding box center [351, 119] width 98 height 14
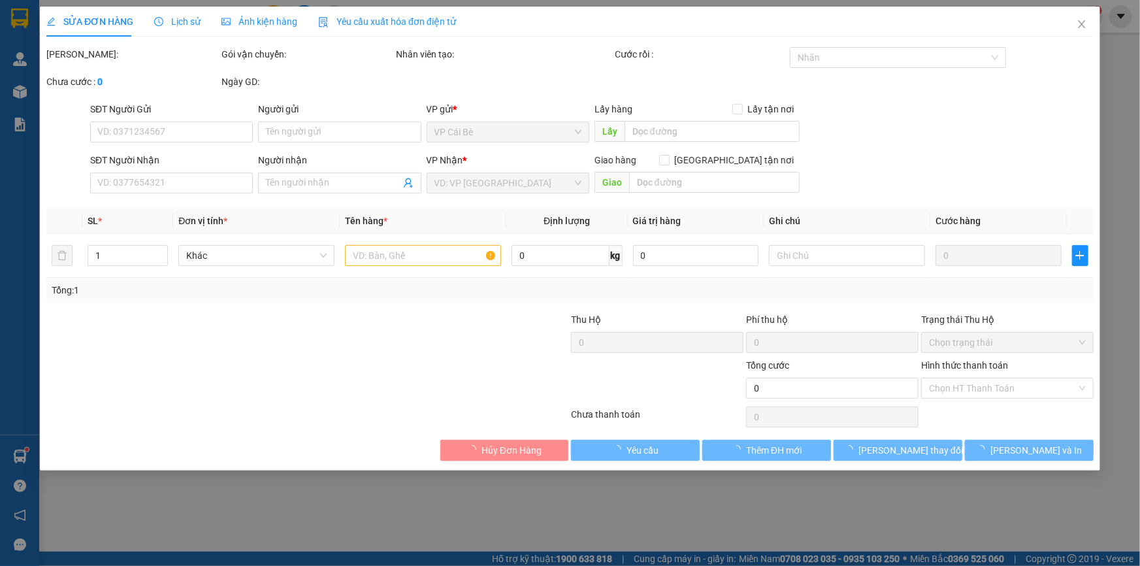
type input "0935507731"
type input "CÔ TRÚC"
type input "20.000"
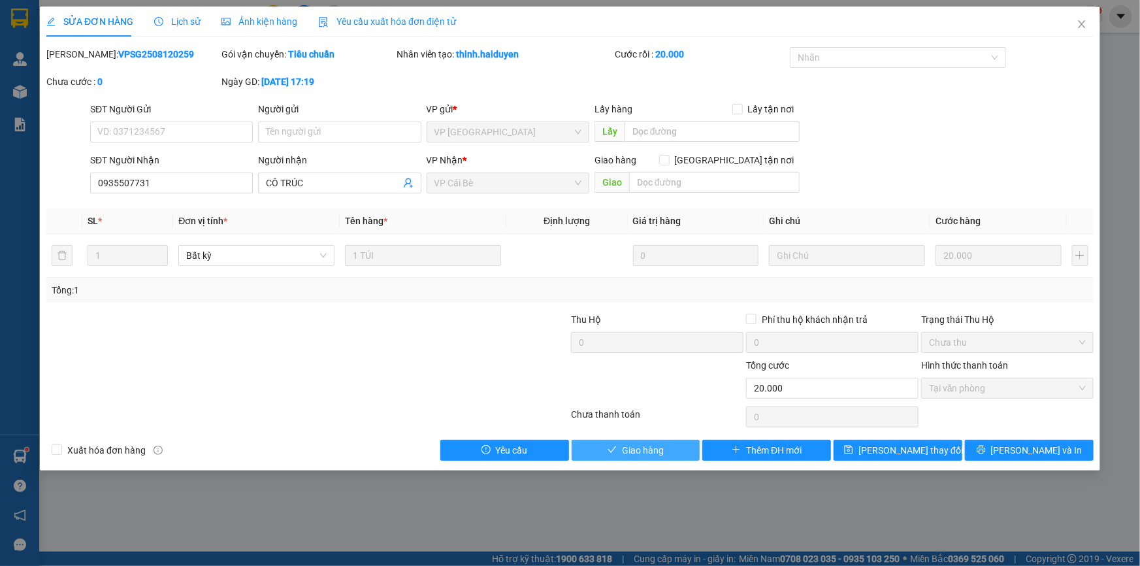
click at [678, 445] on button "Giao hàng" at bounding box center [636, 450] width 129 height 21
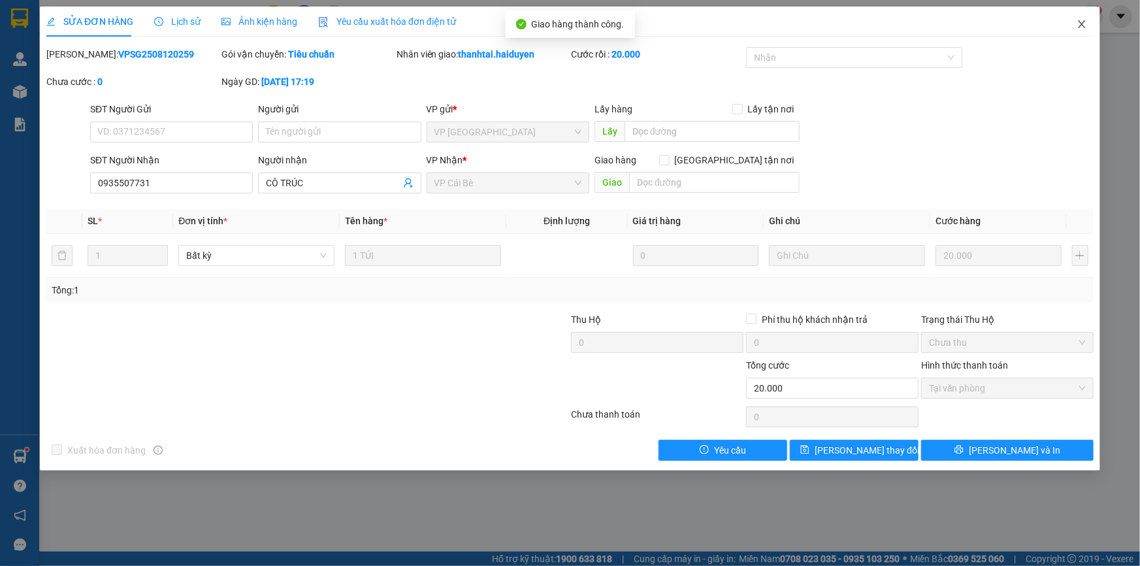
click at [1076, 28] on icon "close" at bounding box center [1081, 24] width 10 height 10
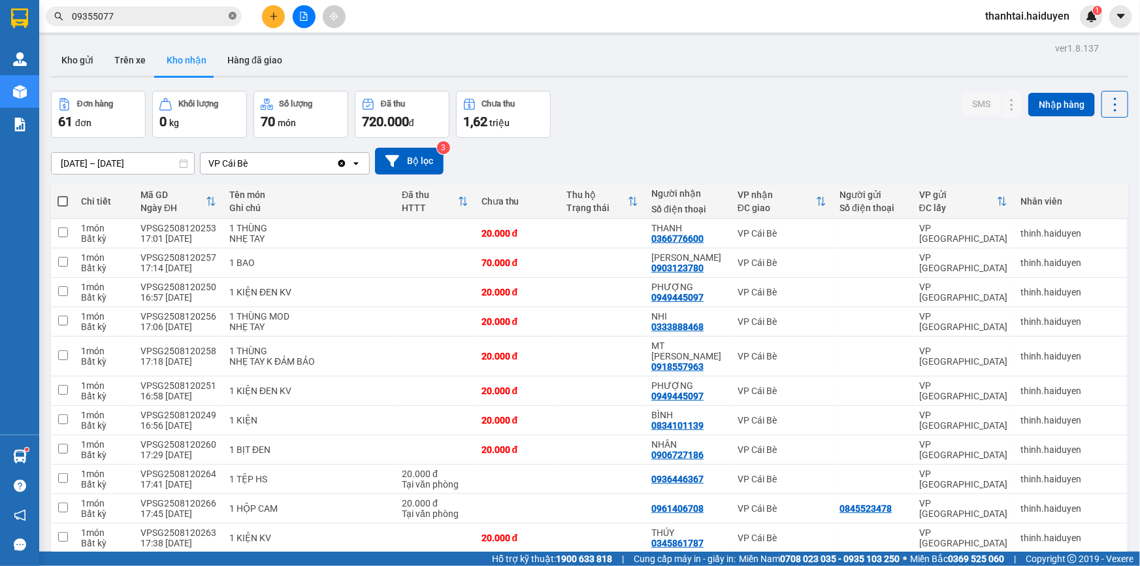
drag, startPoint x: 230, startPoint y: 19, endPoint x: 215, endPoint y: 19, distance: 15.0
click at [229, 19] on icon "close-circle" at bounding box center [233, 16] width 8 height 8
click at [211, 19] on input "text" at bounding box center [149, 16] width 154 height 14
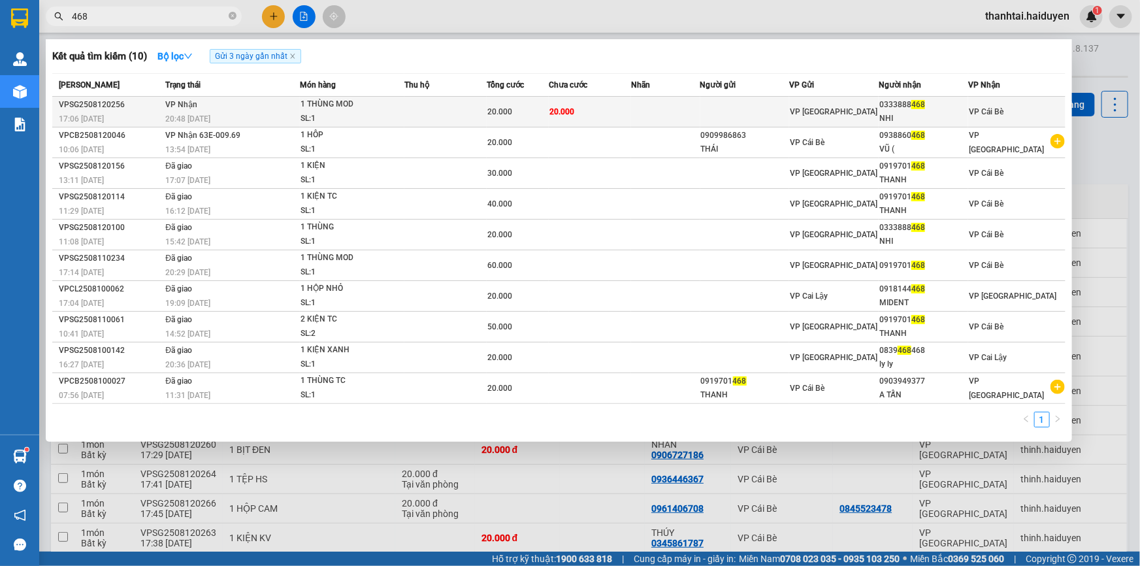
type input "468"
click at [366, 112] on div "SL: 1" at bounding box center [349, 119] width 98 height 14
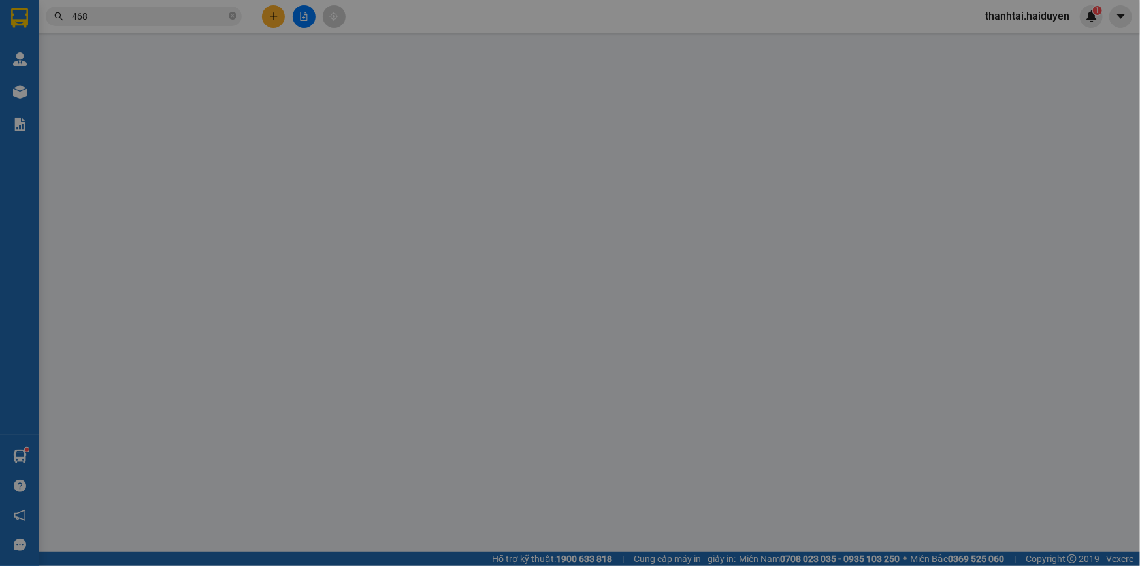
type input "0333888468"
type input "NHI"
type input "20.000"
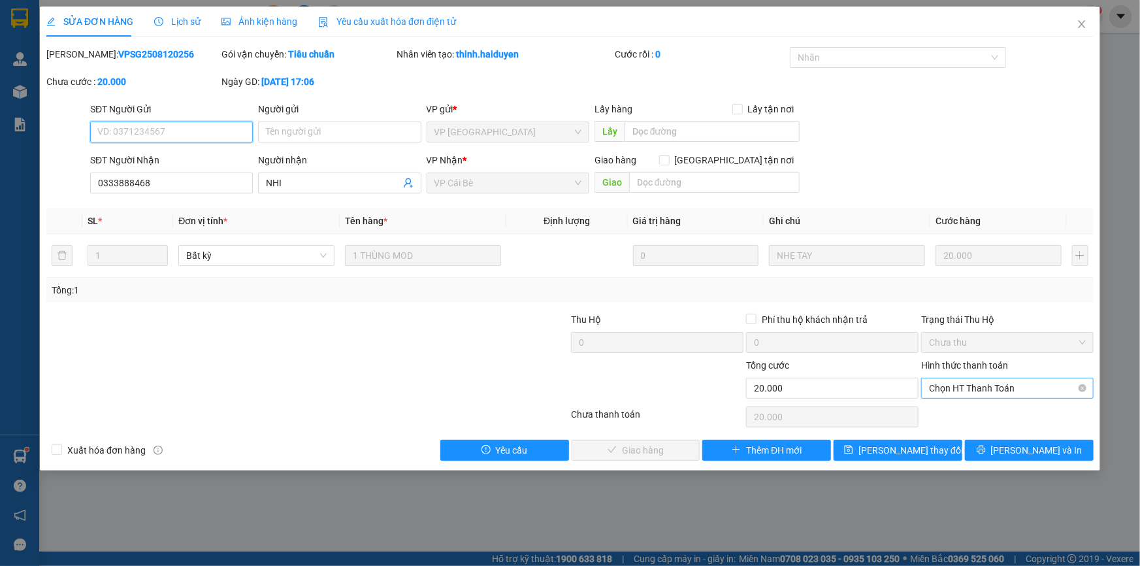
click at [1011, 391] on span "Chọn HT Thanh Toán" at bounding box center [1007, 388] width 157 height 20
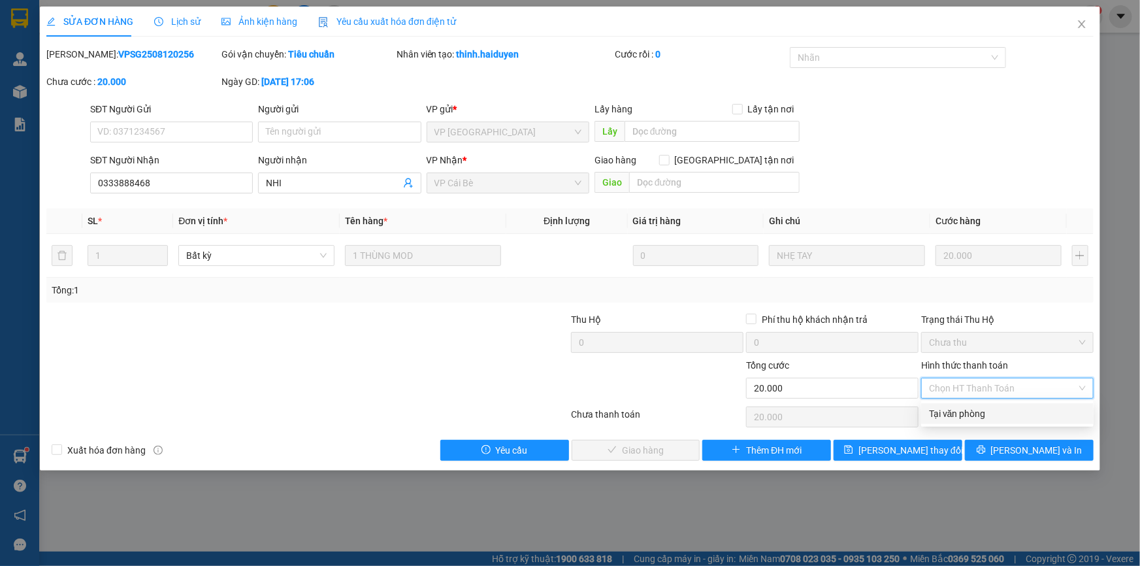
click at [1016, 416] on div "Tại văn phòng" at bounding box center [1007, 413] width 157 height 14
type input "0"
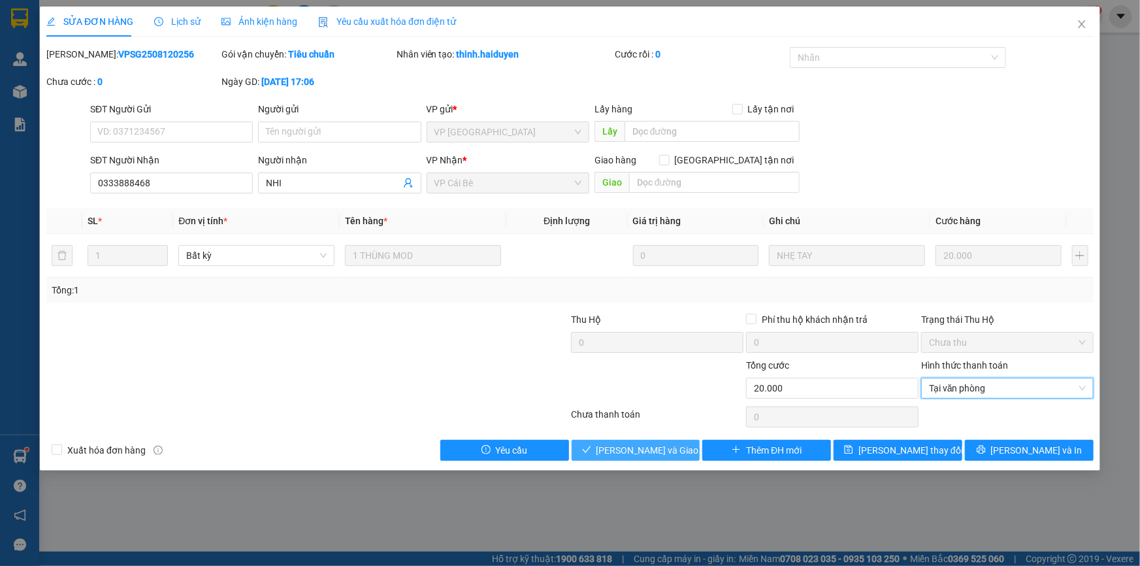
click at [662, 440] on button "[PERSON_NAME] và Giao hàng" at bounding box center [636, 450] width 129 height 21
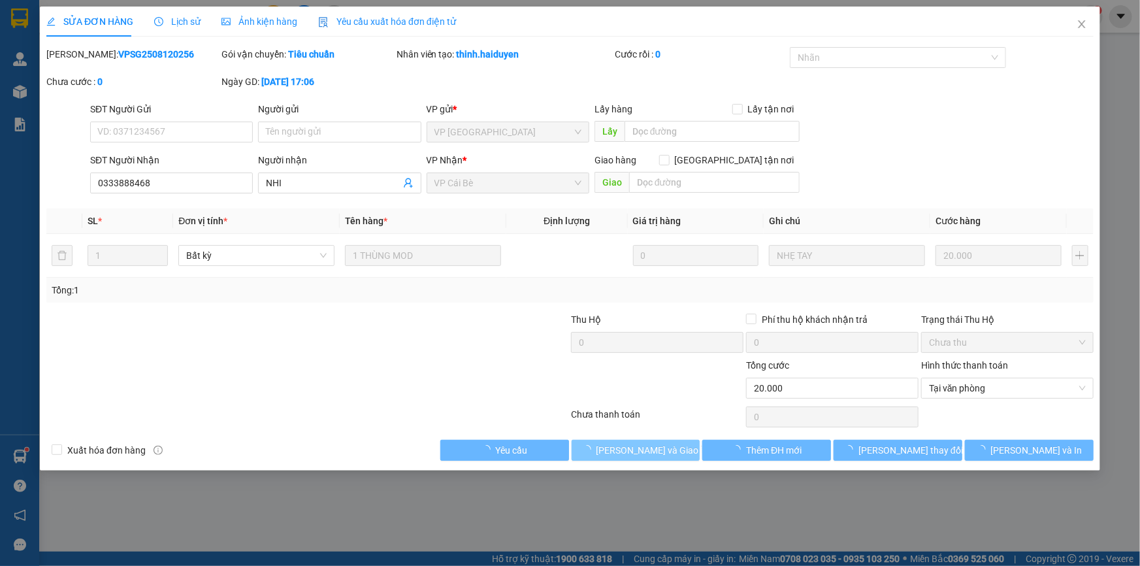
drag, startPoint x: 669, startPoint y: 438, endPoint x: 678, endPoint y: 347, distance: 91.9
click at [669, 438] on div "Total Paid Fee 0 Total UnPaid Fee 20.000 Cash Collection Total Fee Mã ĐH: VPSG2…" at bounding box center [569, 253] width 1047 height 413
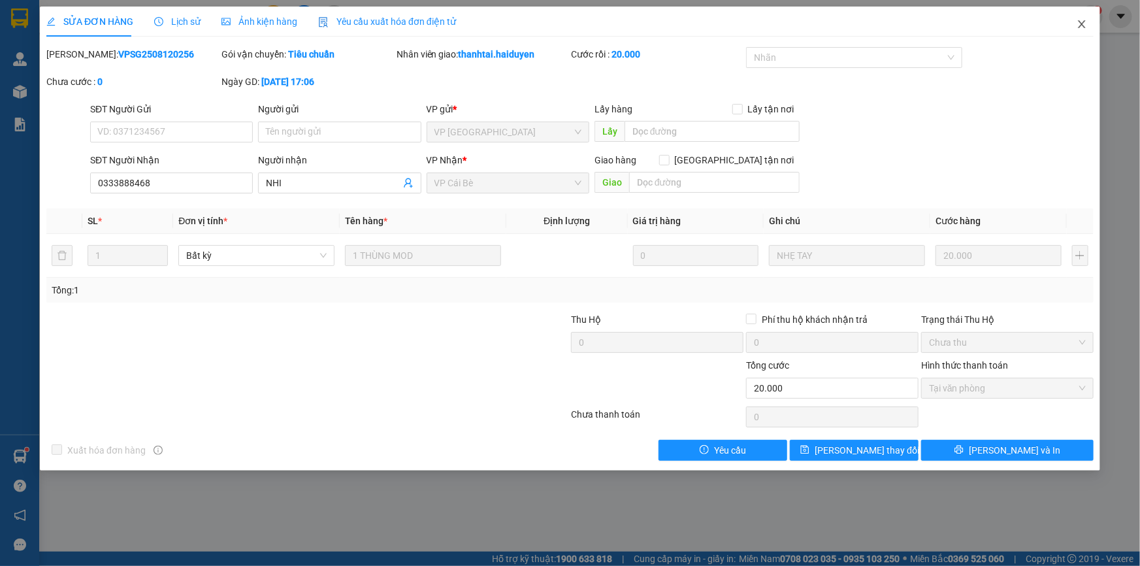
click at [1080, 23] on icon "close" at bounding box center [1081, 24] width 7 height 8
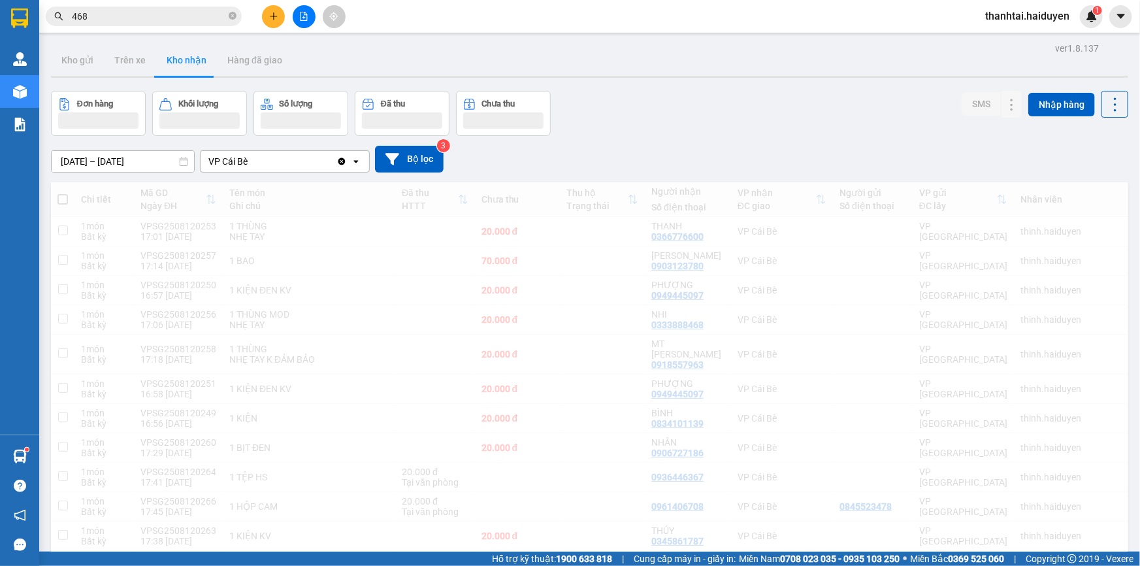
click at [1086, 21] on img at bounding box center [1092, 16] width 12 height 12
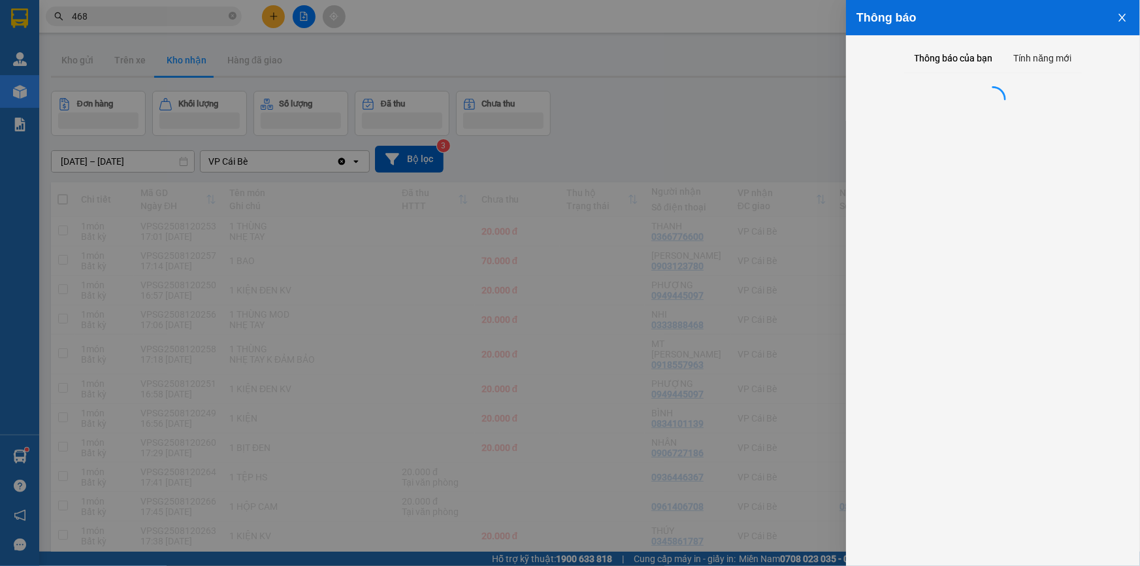
click at [625, 79] on div at bounding box center [570, 283] width 1140 height 566
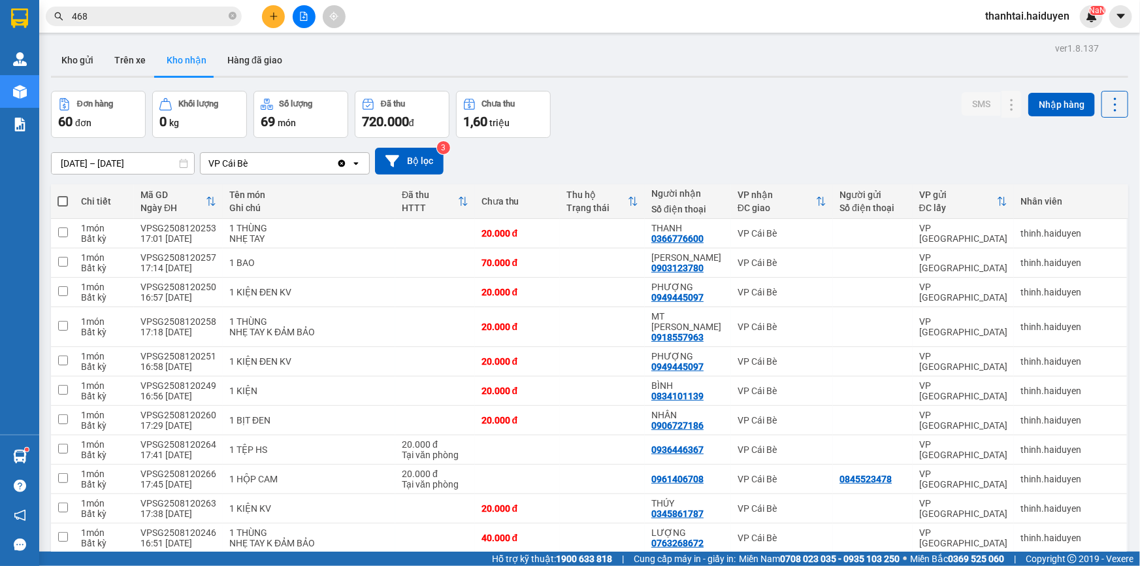
click at [274, 12] on icon "plus" at bounding box center [273, 16] width 9 height 9
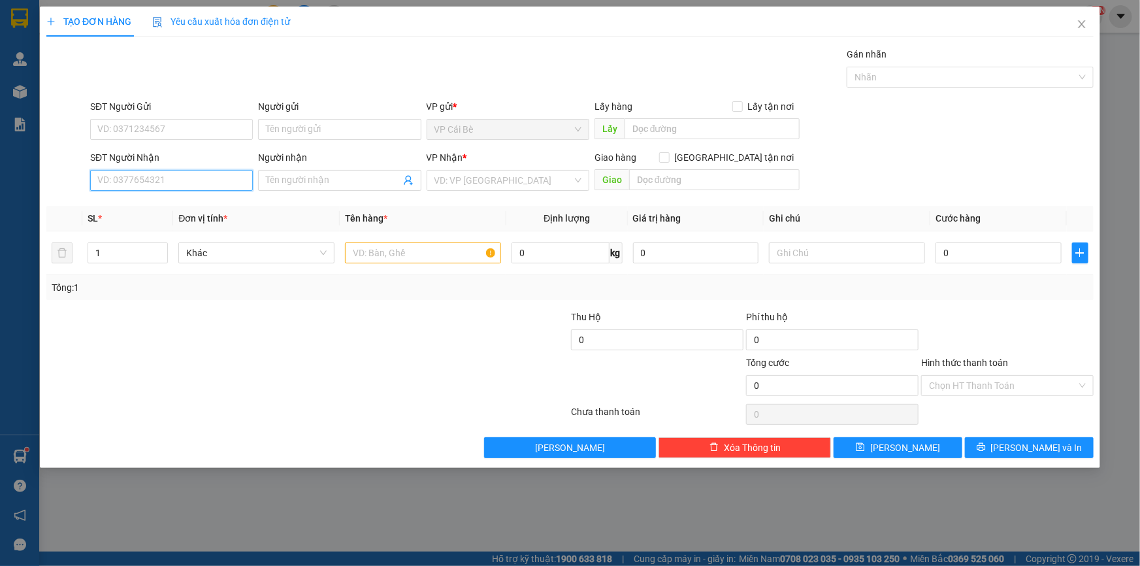
drag, startPoint x: 207, startPoint y: 181, endPoint x: 89, endPoint y: 170, distance: 118.1
click at [207, 179] on input "SĐT Người Nhận" at bounding box center [171, 180] width 163 height 21
click at [126, 137] on input "SĐT Người Gửi" at bounding box center [171, 129] width 163 height 21
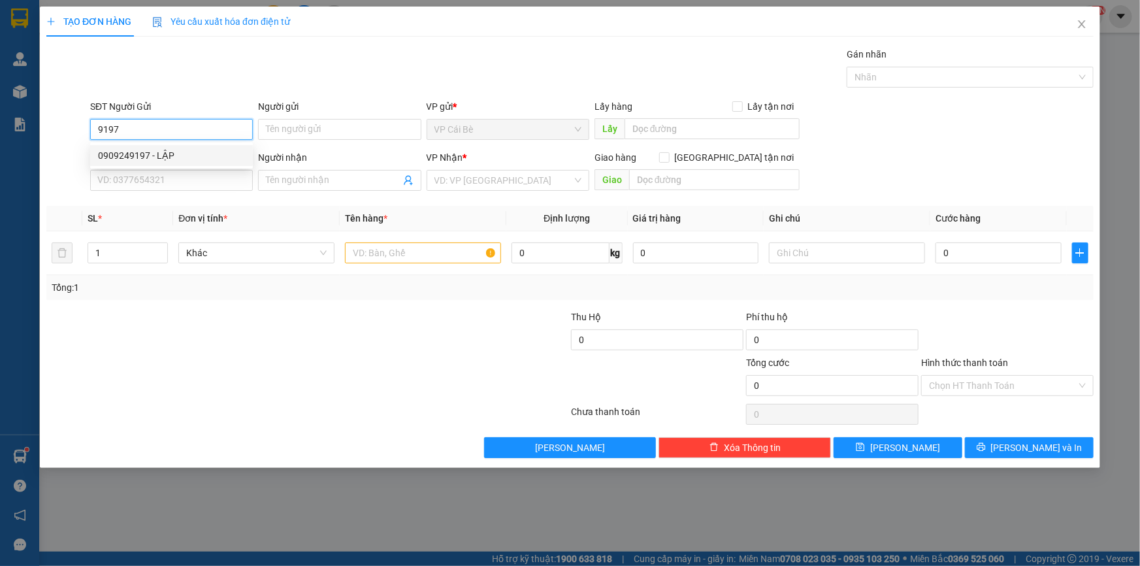
click at [155, 157] on div "0909249197 - LẬP" at bounding box center [171, 155] width 147 height 14
type input "0909249197"
type input "LẬP"
type input "0909163364"
type input "PHƯƠNG"
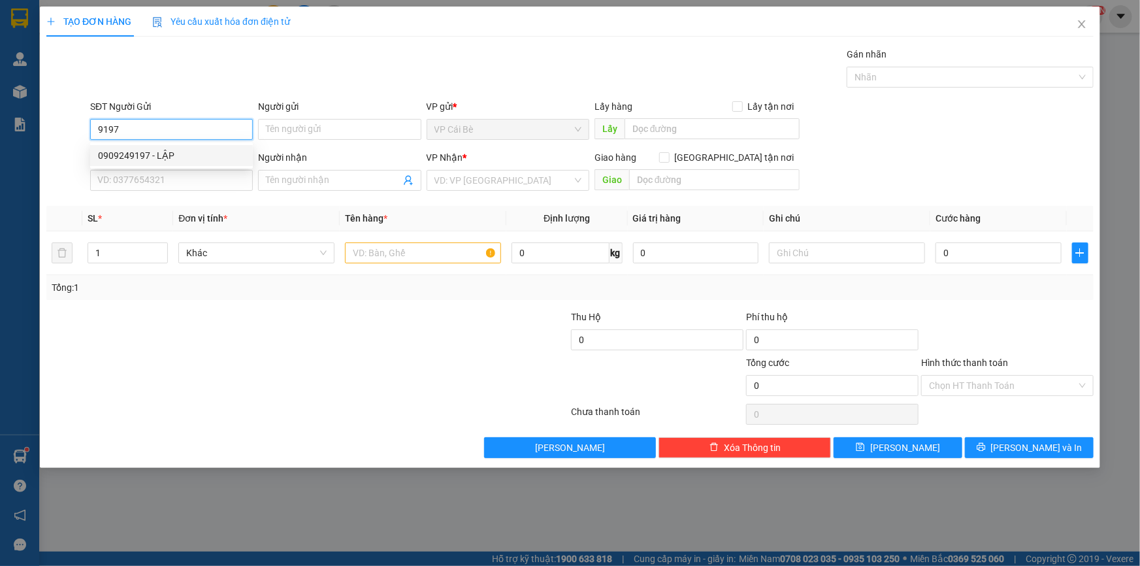
type input "240.000"
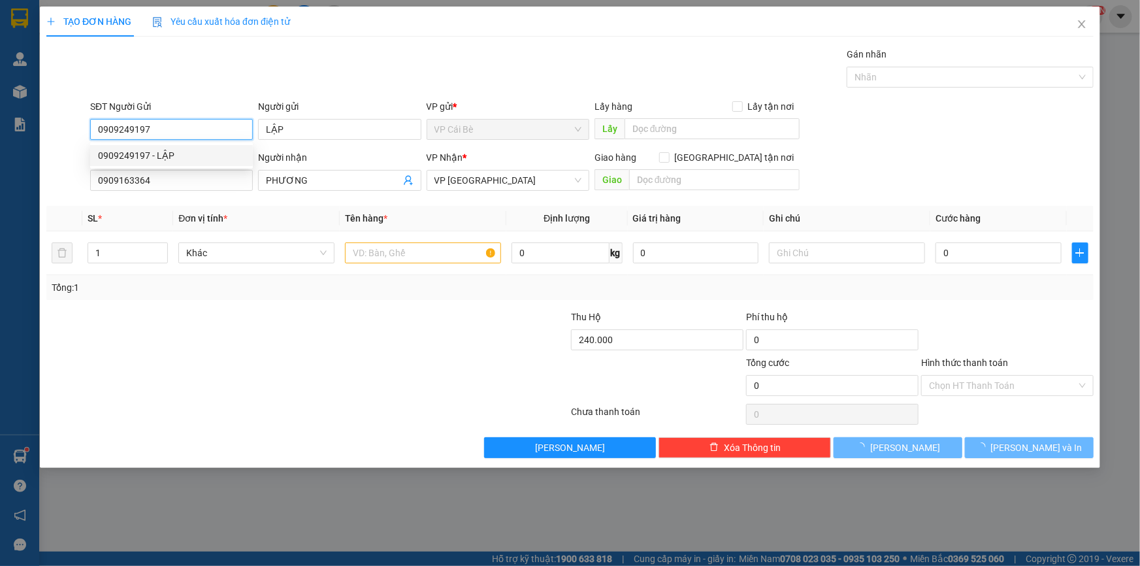
type input "60.000"
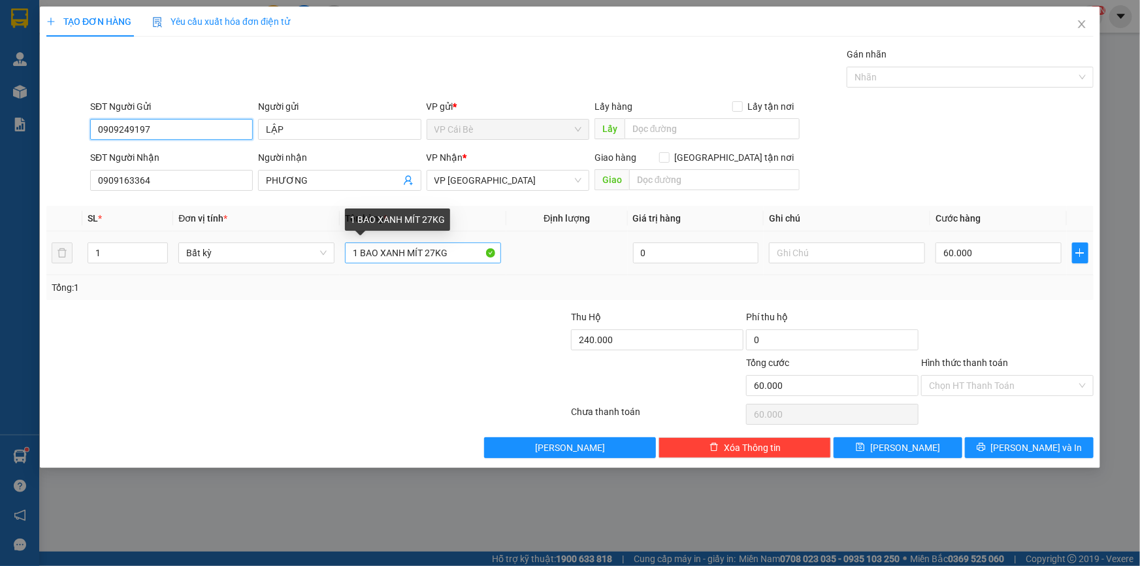
type input "0909249197"
drag, startPoint x: 427, startPoint y: 253, endPoint x: 1014, endPoint y: 260, distance: 587.3
click at [1019, 255] on tr "1 Bất kỳ 1 BAO XANH MÍT 27KG 0 60.000" at bounding box center [569, 253] width 1047 height 44
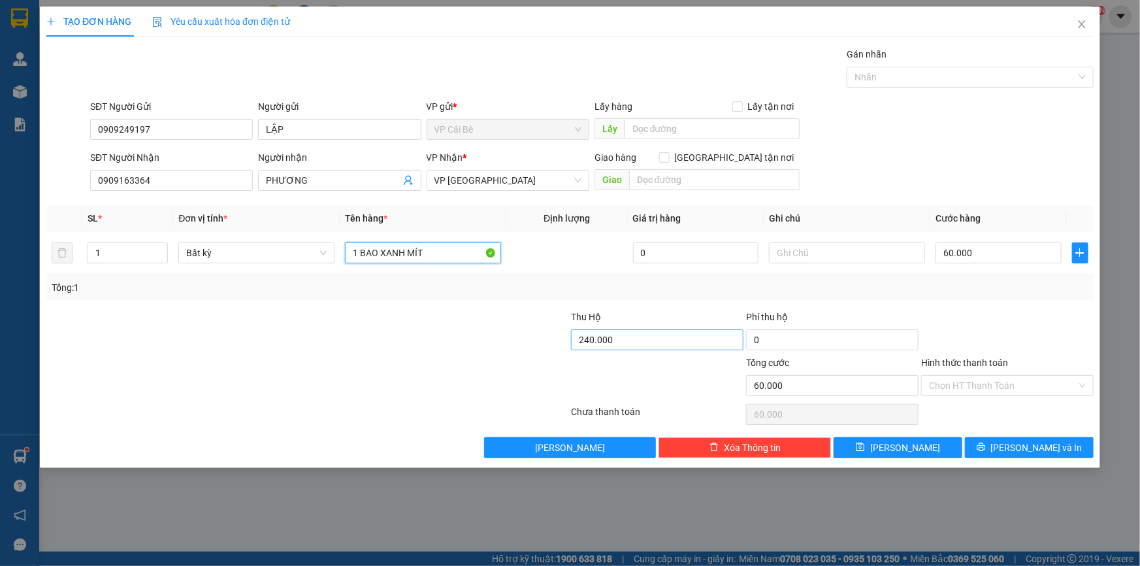
type input "1 BAO XANH MÍT"
click at [678, 339] on input "240.000" at bounding box center [657, 339] width 172 height 21
click at [657, 337] on input "0" at bounding box center [657, 339] width 172 height 21
type input "256.000"
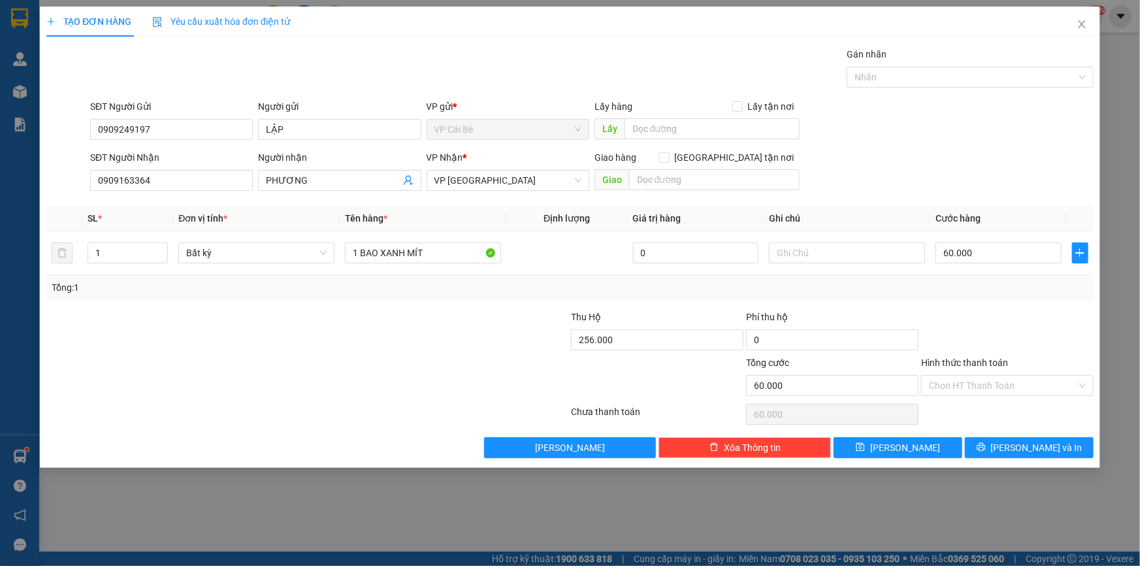
click at [1005, 292] on div "Tổng: 1" at bounding box center [570, 287] width 1037 height 14
drag, startPoint x: 1022, startPoint y: 444, endPoint x: 1020, endPoint y: 438, distance: 6.8
click at [1022, 444] on span "[PERSON_NAME] và In" at bounding box center [1036, 447] width 91 height 14
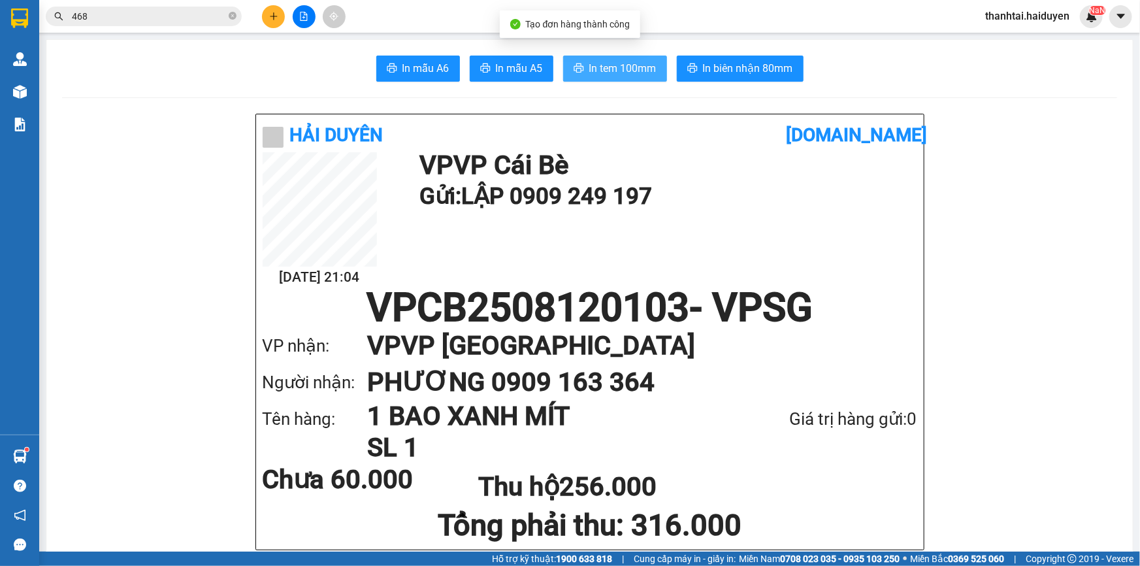
click at [622, 70] on span "In tem 100mm" at bounding box center [622, 68] width 67 height 16
drag, startPoint x: 495, startPoint y: 67, endPoint x: 504, endPoint y: 58, distance: 12.0
click at [496, 67] on span "In mẫu A5" at bounding box center [519, 68] width 47 height 16
click at [632, 56] on button "In tem 100mm" at bounding box center [615, 69] width 104 height 26
click at [124, 5] on div "Kết quả tìm kiếm ( 10 ) Bộ lọc Gửi 3 ngày gần nhất Mã ĐH Trạng thái Món hàng Th…" at bounding box center [127, 16] width 255 height 23
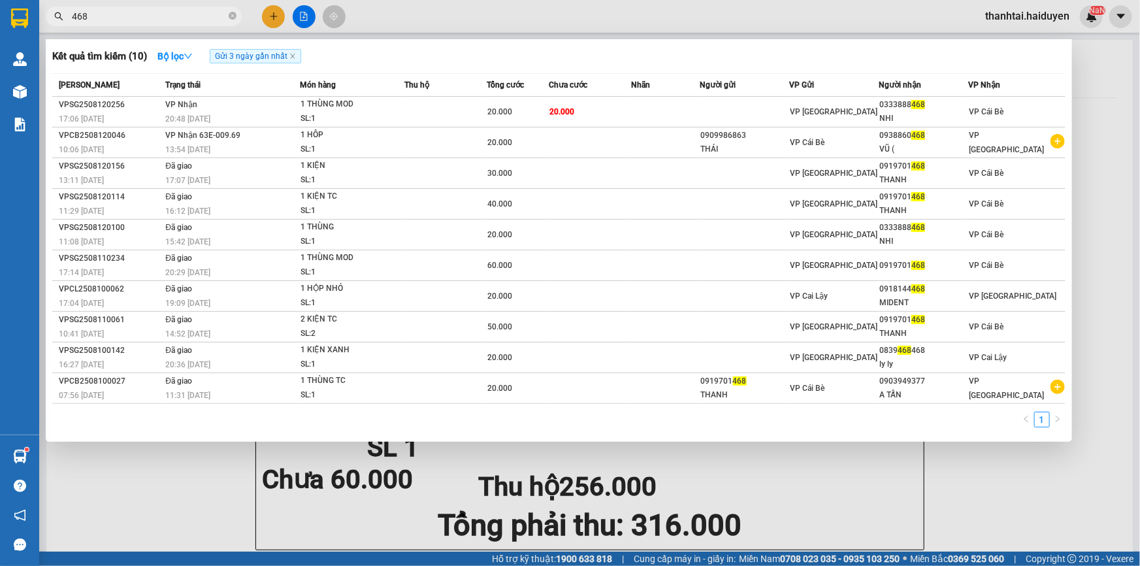
click at [126, 15] on input "468" at bounding box center [149, 16] width 154 height 14
drag, startPoint x: 126, startPoint y: 15, endPoint x: 118, endPoint y: 16, distance: 7.9
click at [126, 16] on input "468" at bounding box center [149, 16] width 154 height 14
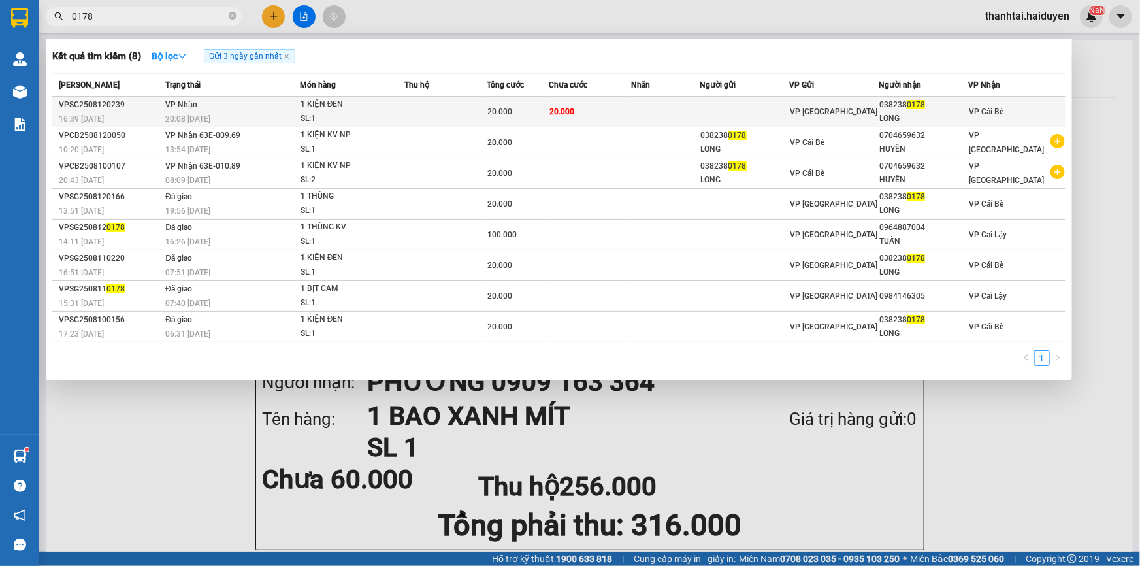
type input "0178"
click at [363, 120] on div "SL: 1" at bounding box center [349, 119] width 98 height 14
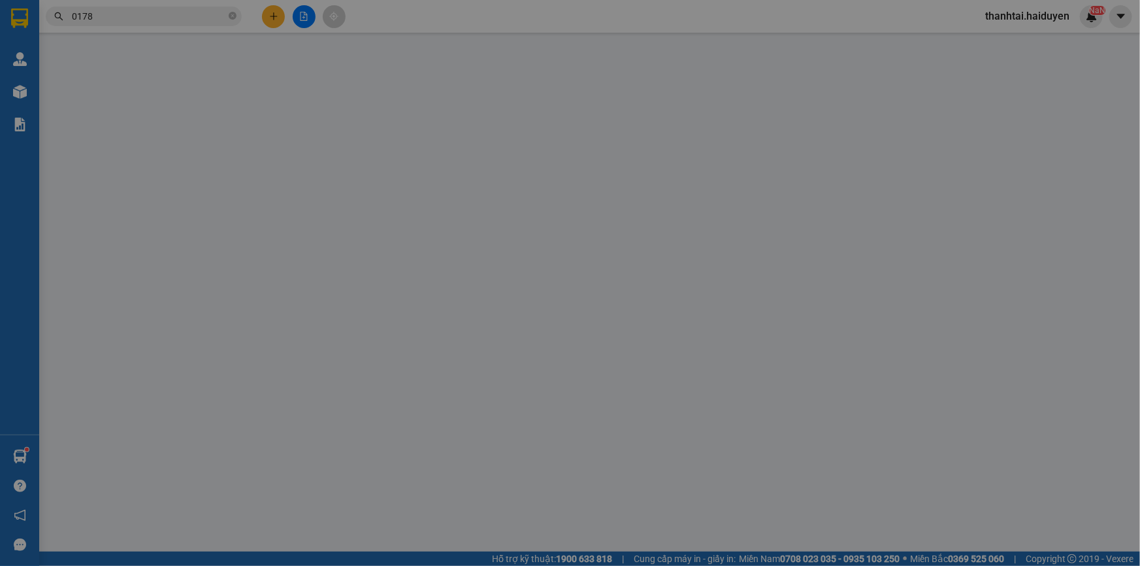
type input "0382380178"
type input "LONG"
type input "20.000"
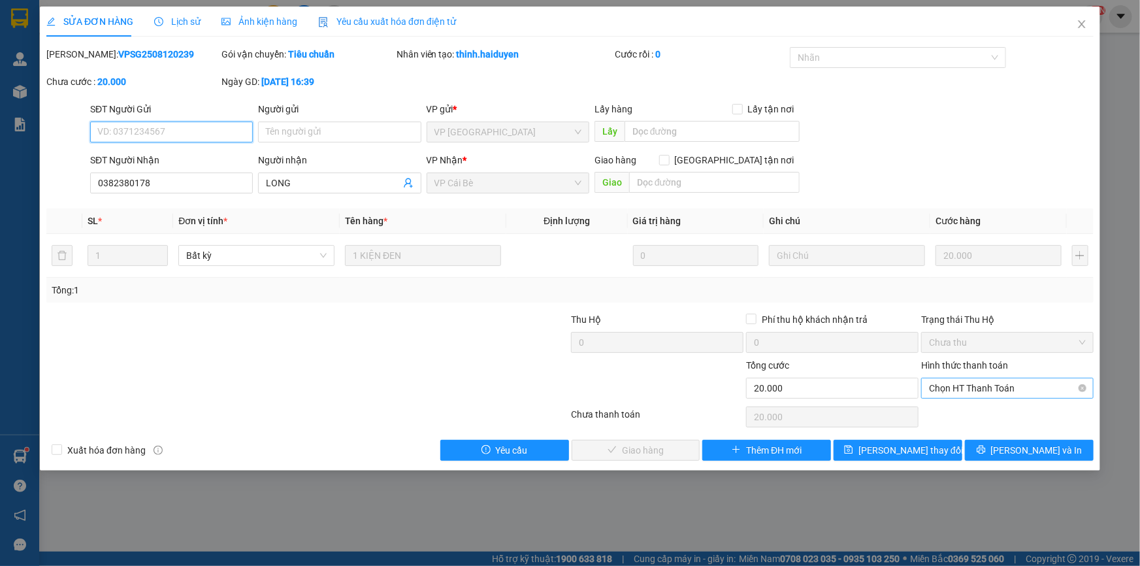
click at [1058, 383] on span "Chọn HT Thanh Toán" at bounding box center [1007, 388] width 157 height 20
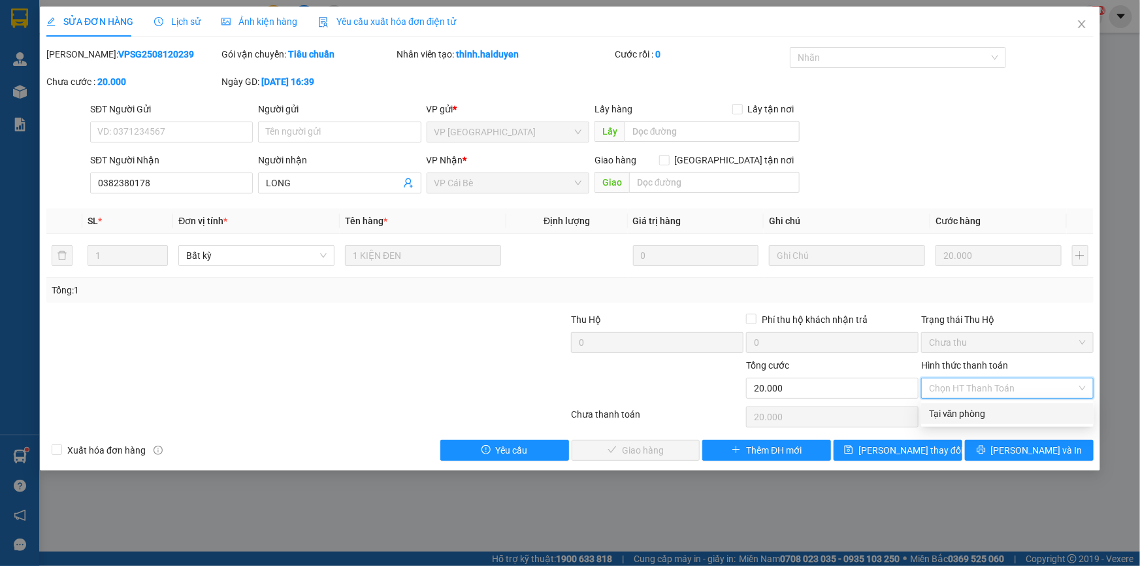
click at [1064, 416] on div "Tại văn phòng" at bounding box center [1007, 413] width 157 height 14
type input "0"
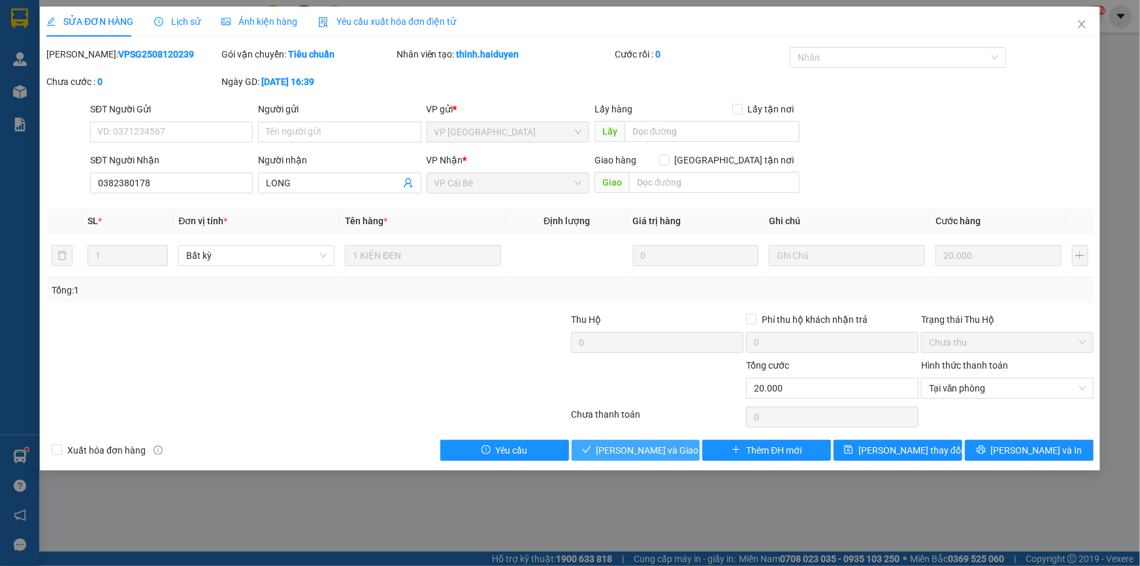
drag, startPoint x: 666, startPoint y: 453, endPoint x: 677, endPoint y: 456, distance: 11.6
click at [666, 454] on span "[PERSON_NAME] và Giao hàng" at bounding box center [658, 450] width 125 height 14
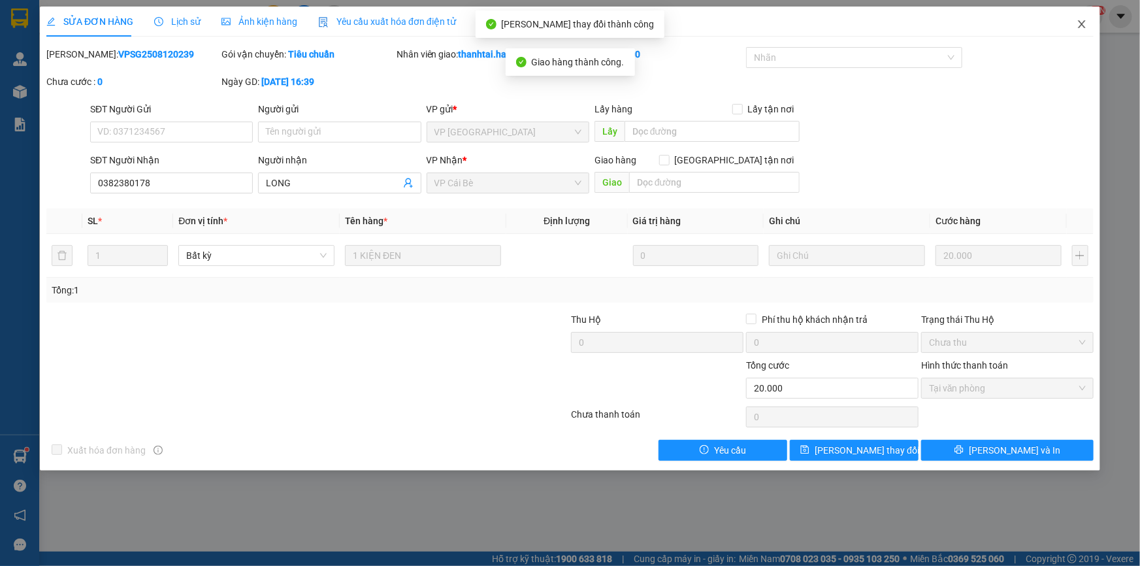
click at [1084, 31] on span "Close" at bounding box center [1081, 25] width 37 height 37
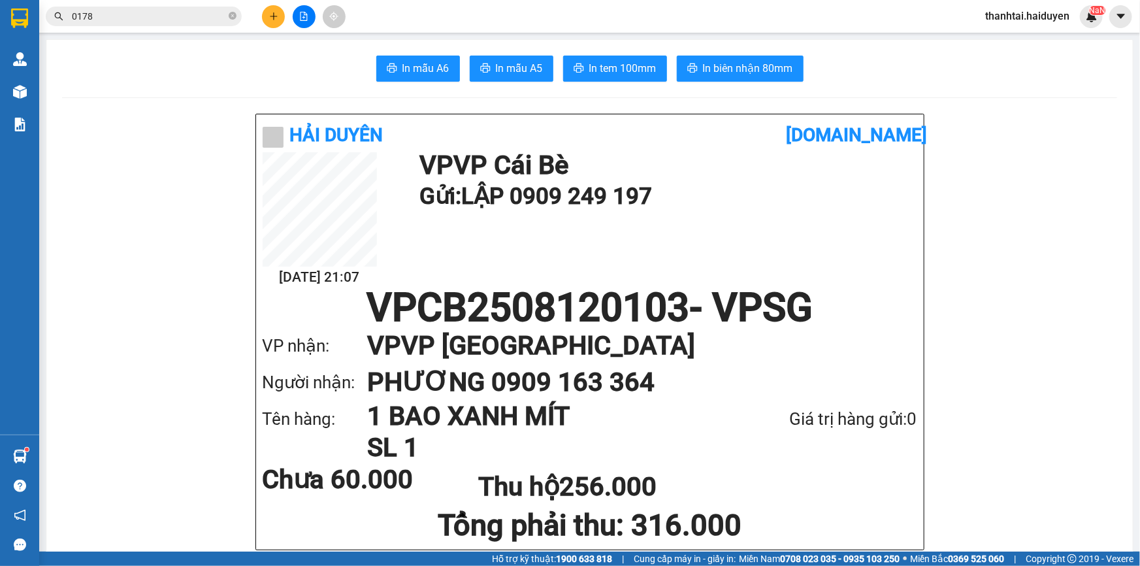
click at [169, 7] on span "0178" at bounding box center [144, 17] width 196 height 20
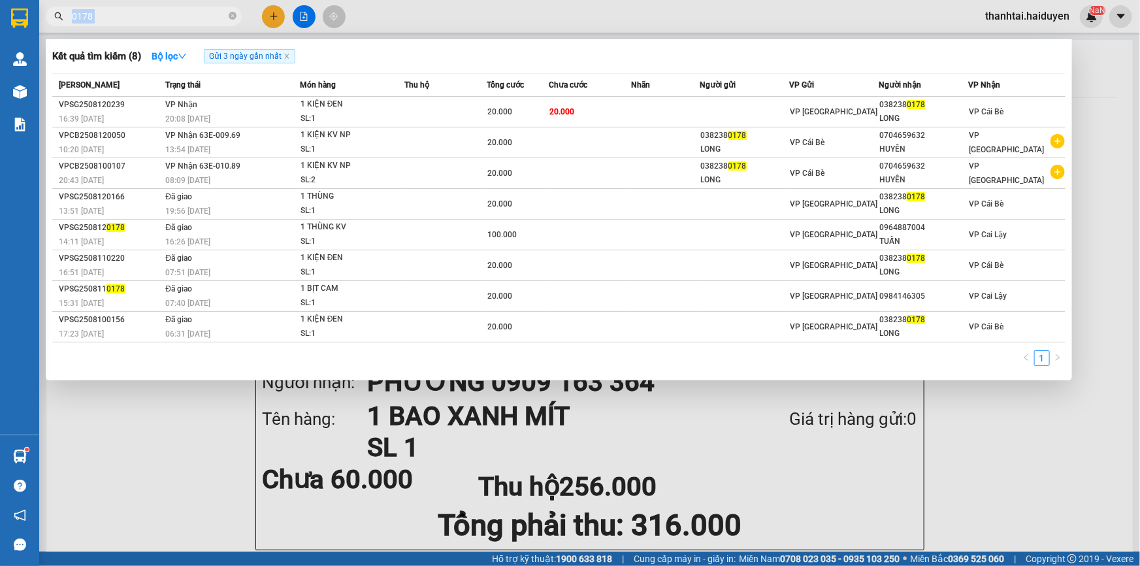
click at [169, 7] on span "0178" at bounding box center [144, 17] width 196 height 20
click at [232, 17] on icon "close-circle" at bounding box center [233, 16] width 8 height 8
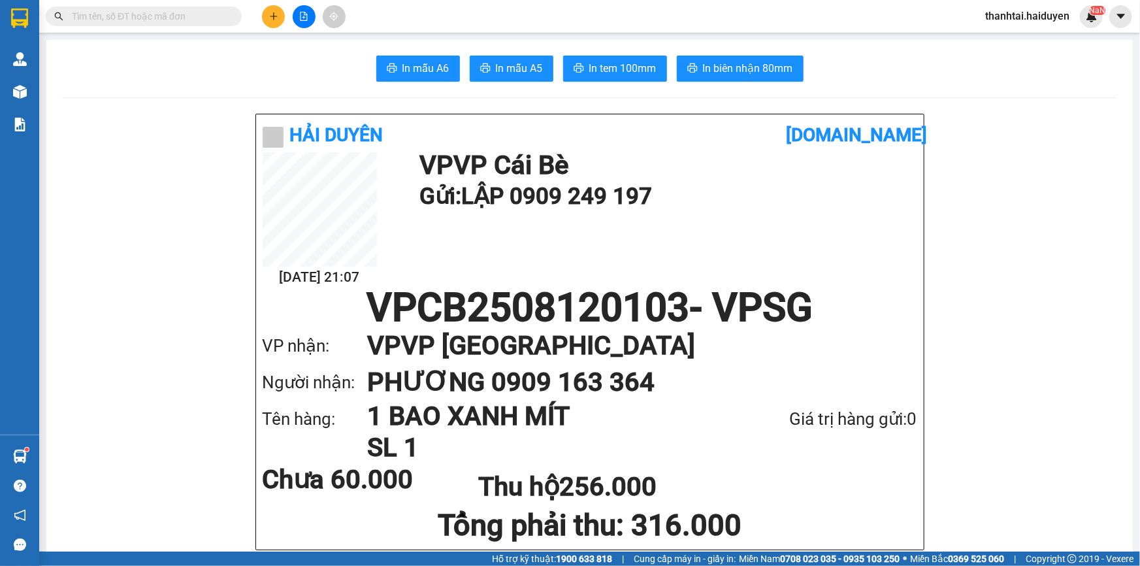
click at [168, 13] on input "text" at bounding box center [149, 16] width 154 height 14
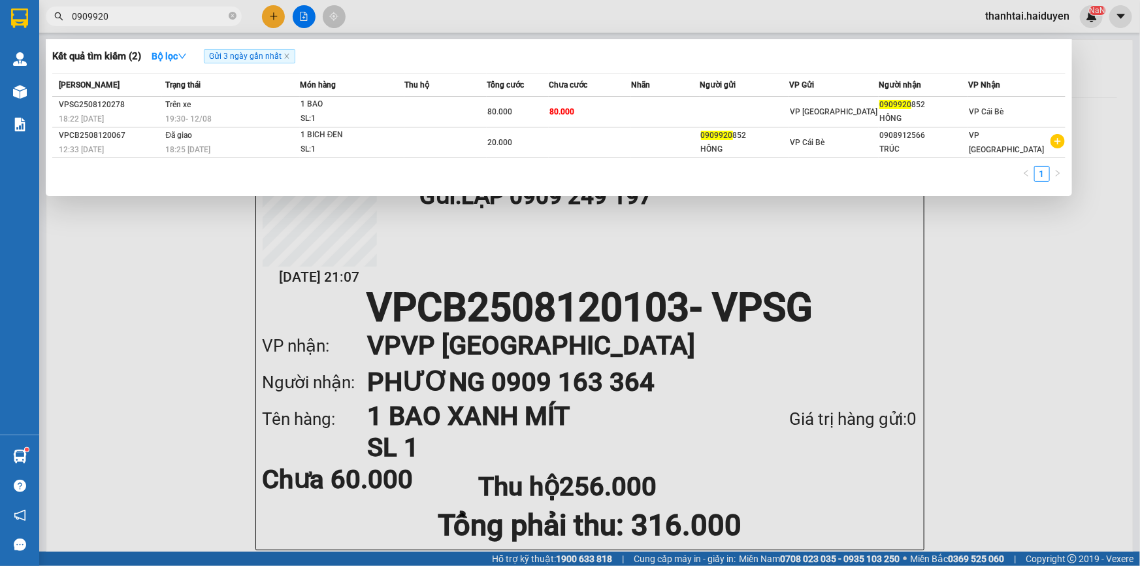
type input "0909920"
click at [234, 16] on icon "close-circle" at bounding box center [233, 16] width 8 height 8
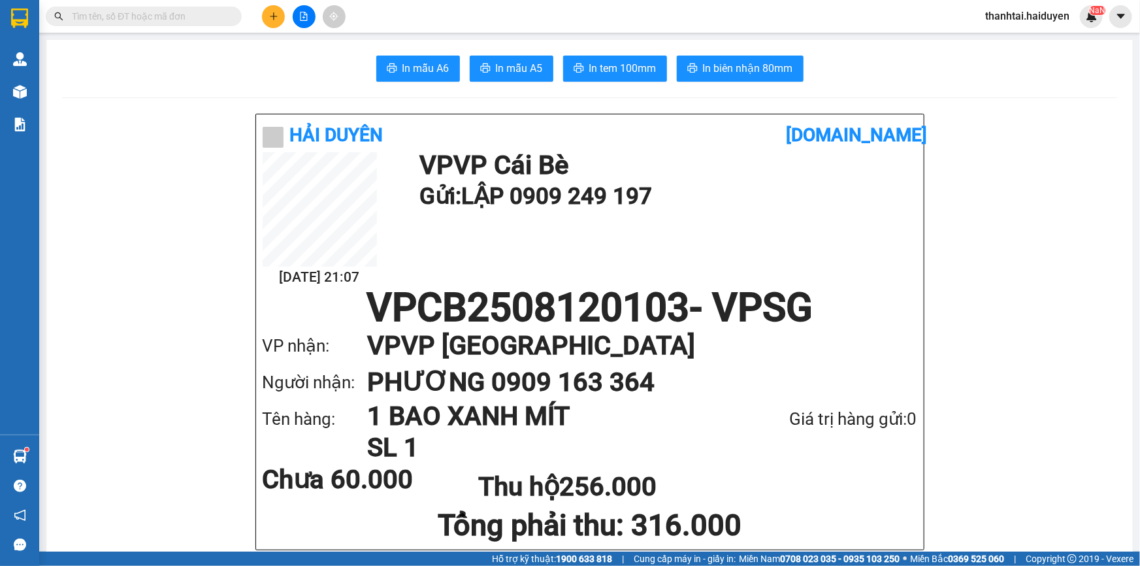
click at [304, 24] on button at bounding box center [304, 16] width 23 height 23
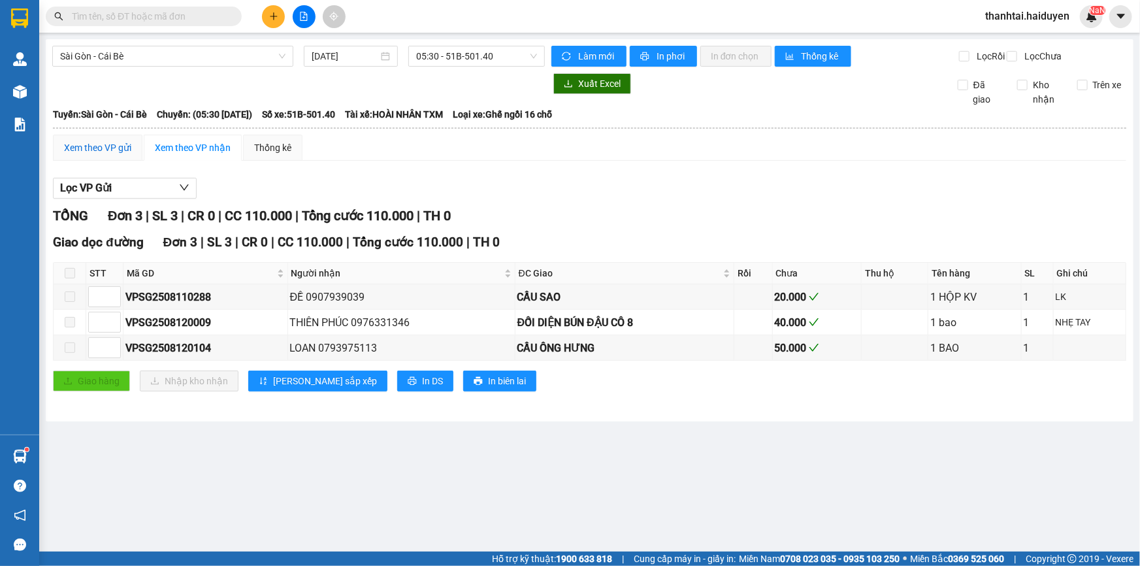
drag, startPoint x: 109, startPoint y: 165, endPoint x: 163, endPoint y: 120, distance: 70.9
click at [110, 155] on div "Xem theo VP gửi" at bounding box center [97, 147] width 67 height 14
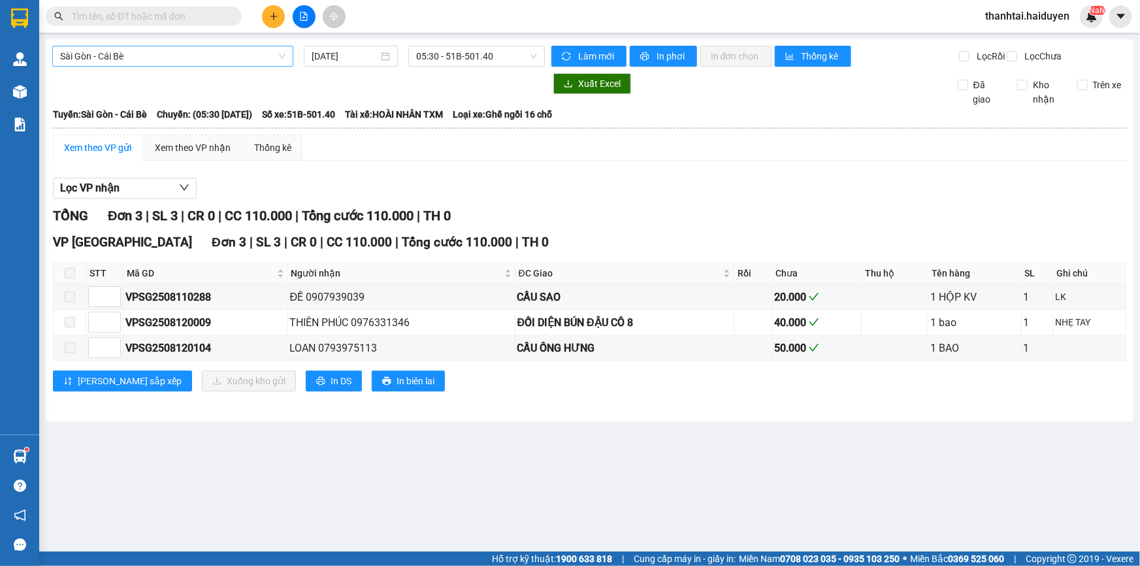
click at [238, 65] on span "Sài Gòn - Cái Bè" at bounding box center [172, 56] width 225 height 20
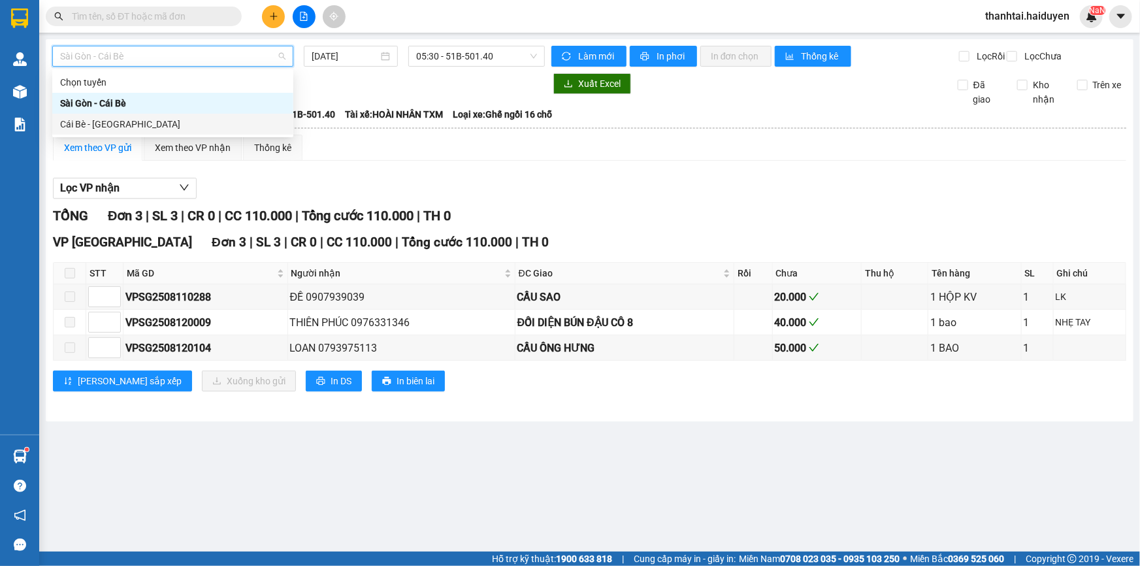
drag, startPoint x: 234, startPoint y: 131, endPoint x: 457, endPoint y: 86, distance: 227.9
click at [235, 131] on div "Cái Bè - Sài Gòn" at bounding box center [172, 124] width 225 height 14
type input "[DATE]"
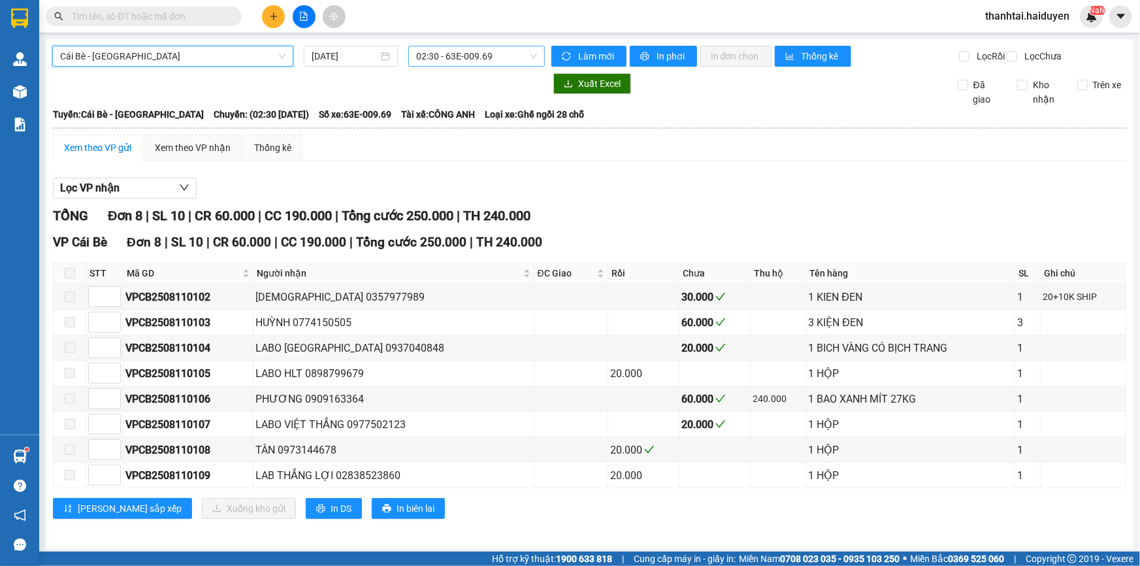
click at [521, 56] on span "02:30 - 63E-009.69" at bounding box center [476, 56] width 121 height 20
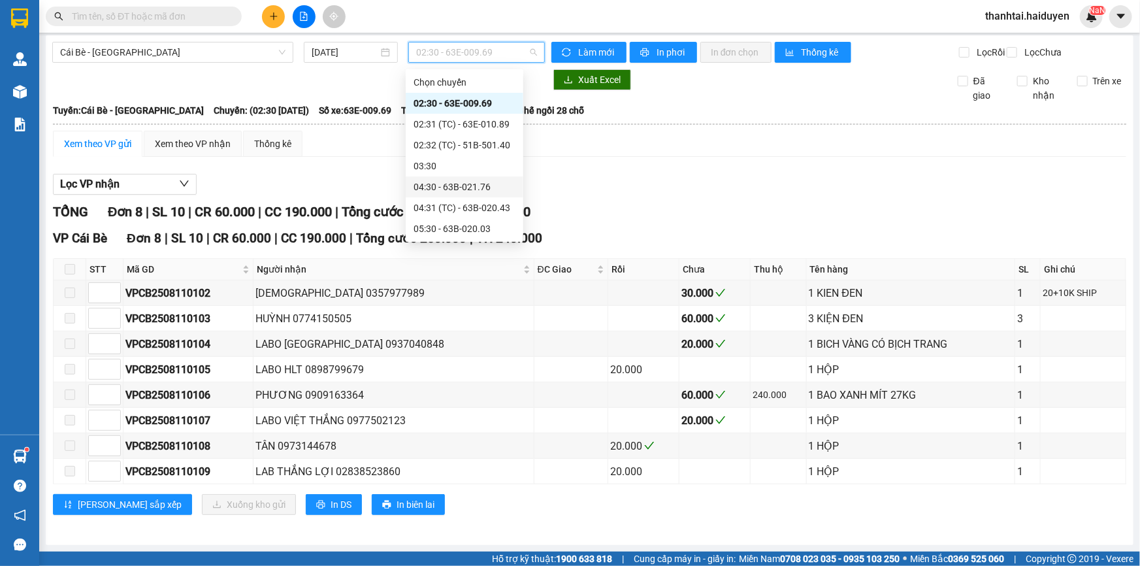
scroll to position [376, 0]
click at [159, 51] on span "Cái Bè - Sài Gòn" at bounding box center [172, 52] width 225 height 20
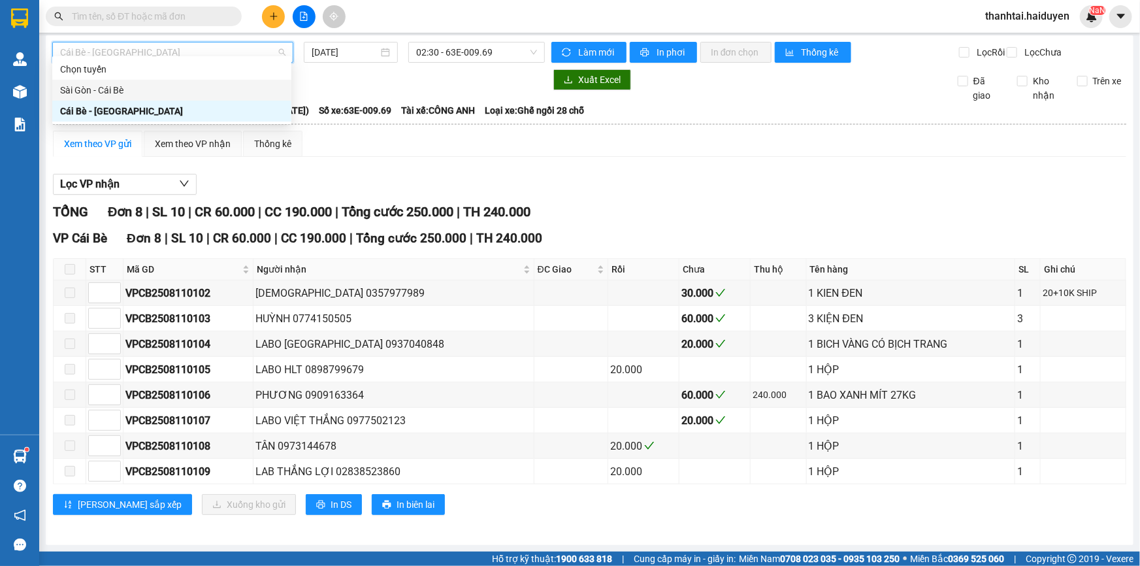
click at [160, 89] on div "Sài Gòn - Cái Bè" at bounding box center [171, 90] width 223 height 14
type input "[DATE]"
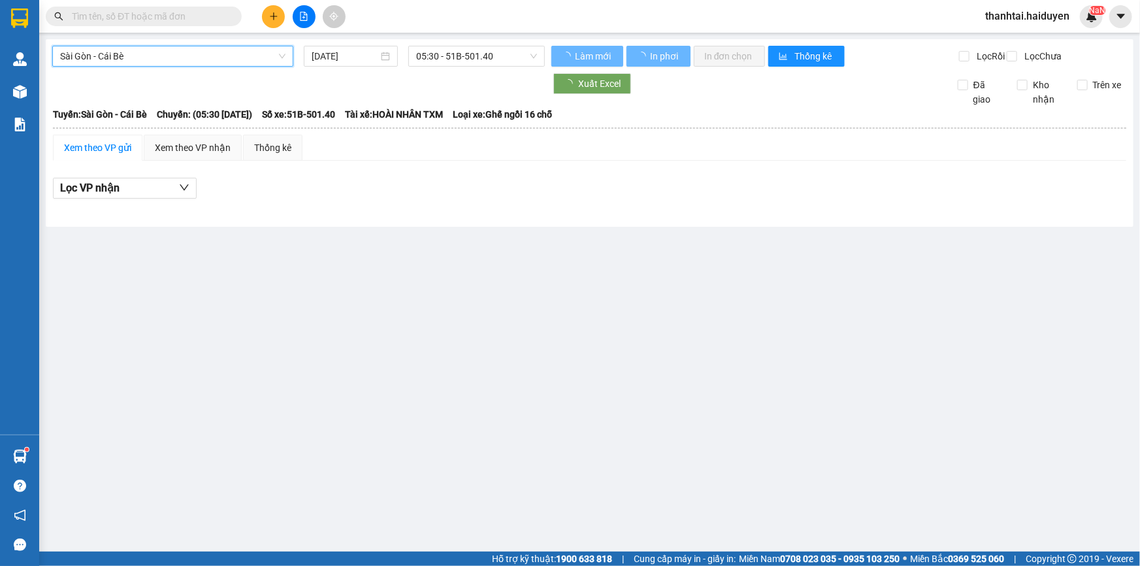
scroll to position [0, 0]
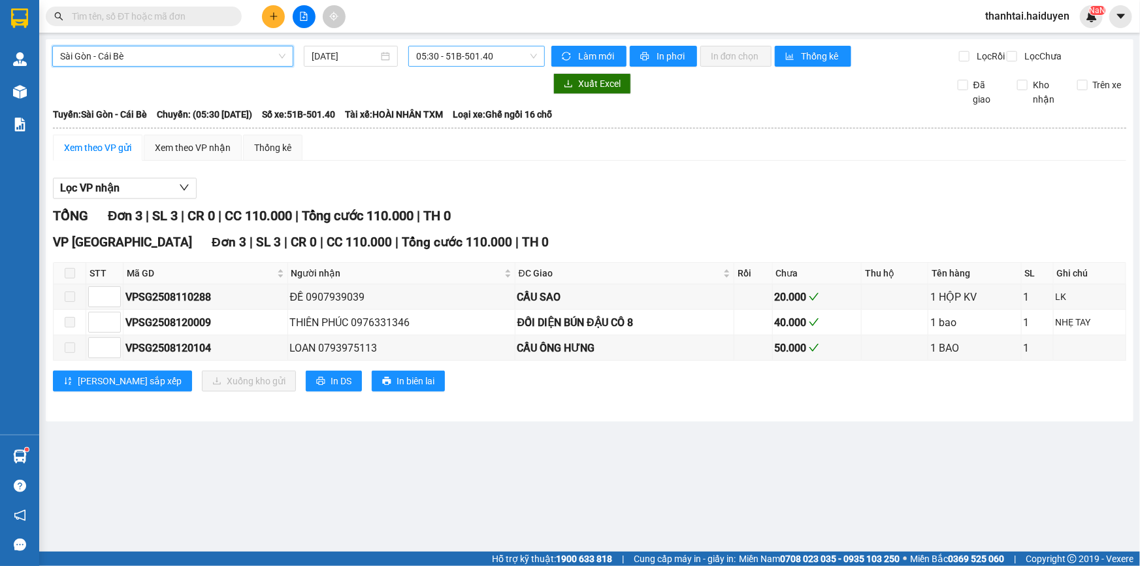
drag, startPoint x: 460, startPoint y: 57, endPoint x: 464, endPoint y: 64, distance: 8.5
click at [461, 57] on span "05:30 - 51B-501.40" at bounding box center [476, 56] width 121 height 20
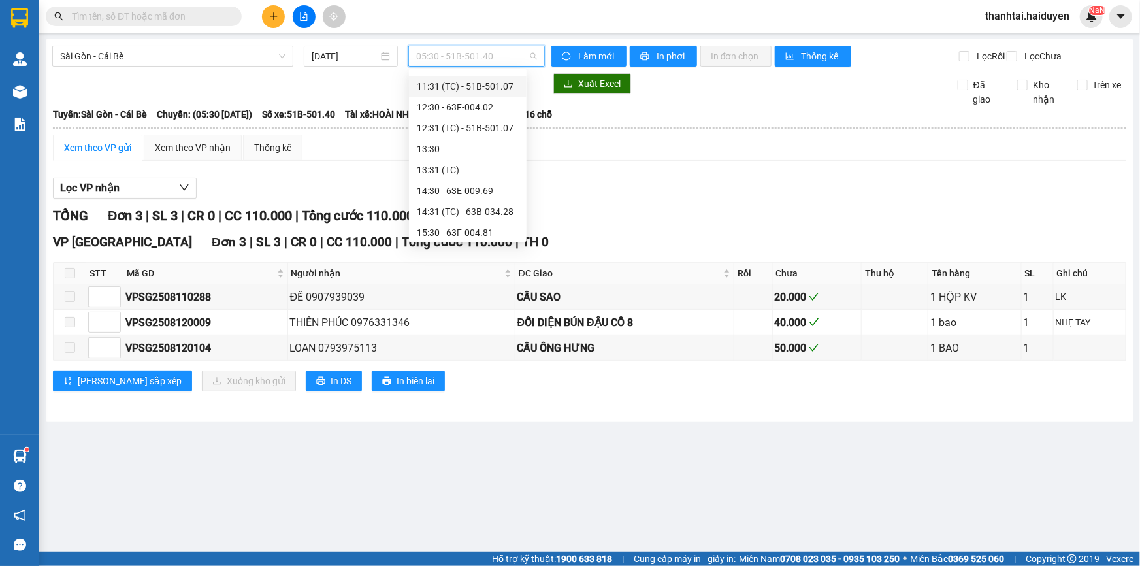
scroll to position [355, 0]
click at [432, 208] on div "18:30" at bounding box center [468, 208] width 102 height 14
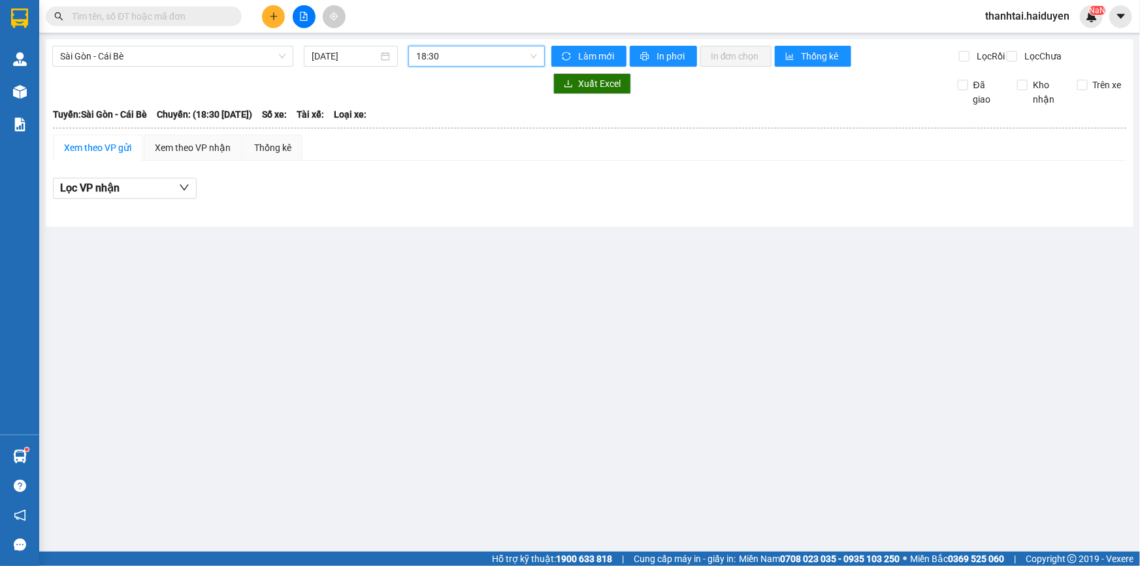
click at [474, 56] on span "18:30" at bounding box center [476, 56] width 121 height 20
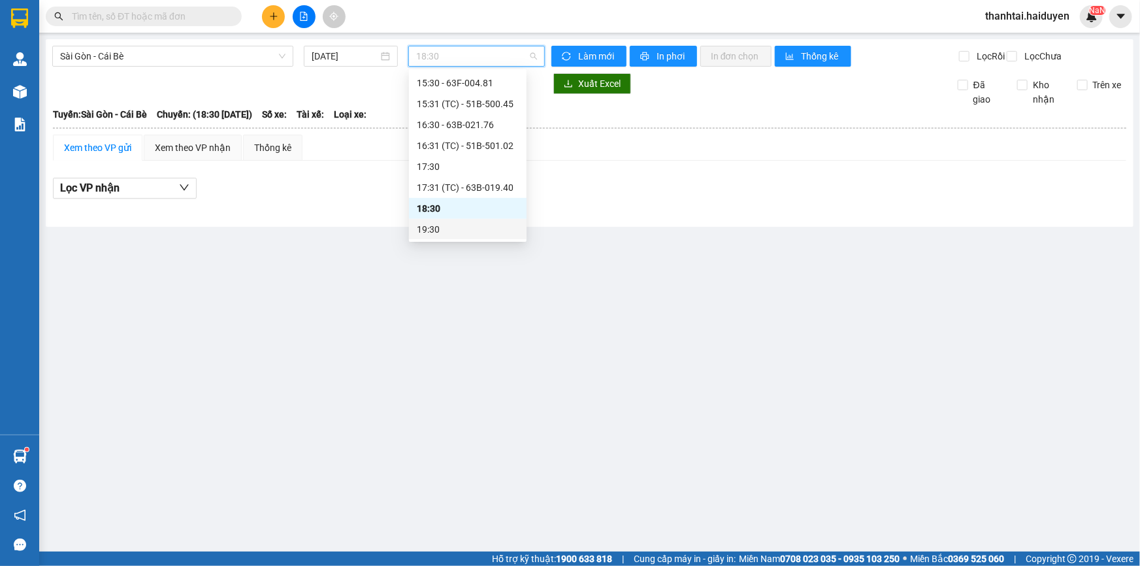
click at [468, 224] on div "19:30" at bounding box center [468, 229] width 102 height 14
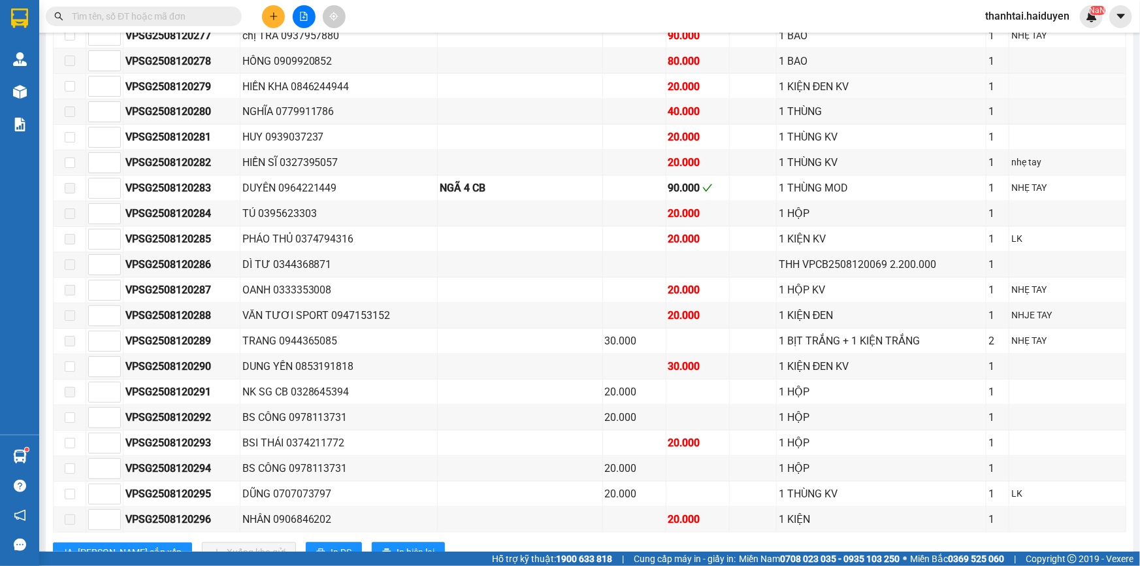
scroll to position [1188, 0]
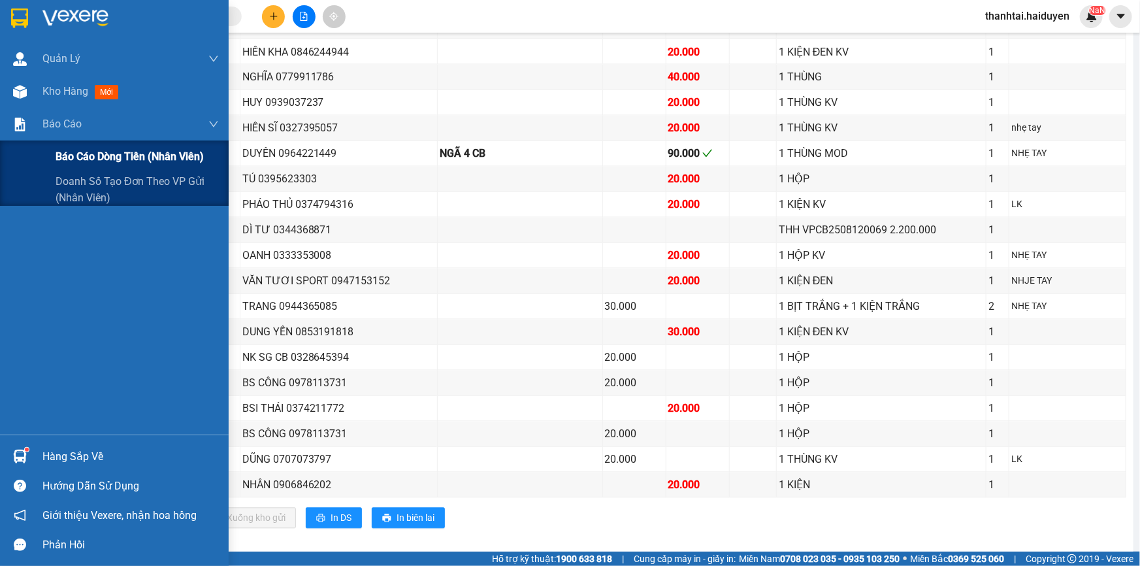
click at [89, 165] on div "Báo cáo dòng tiền (nhân viên)" at bounding box center [137, 156] width 163 height 33
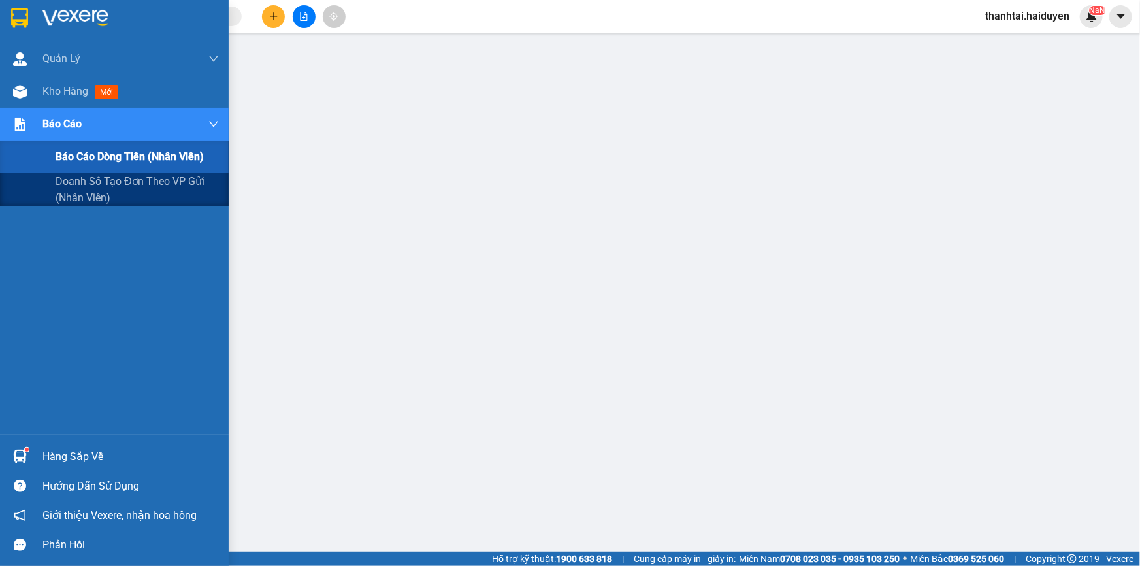
scroll to position [82, 0]
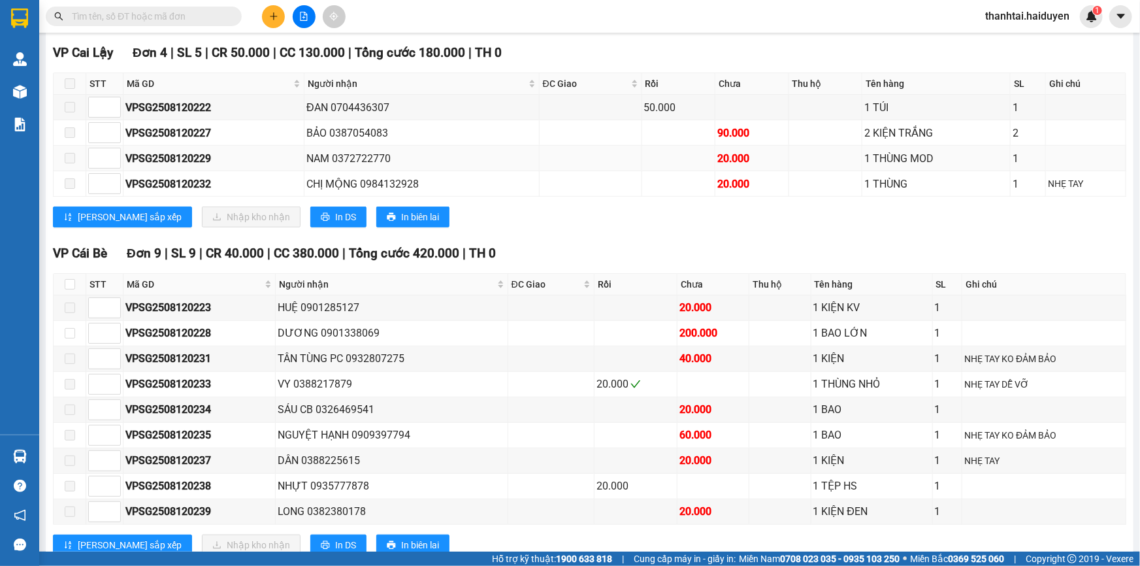
scroll to position [230, 0]
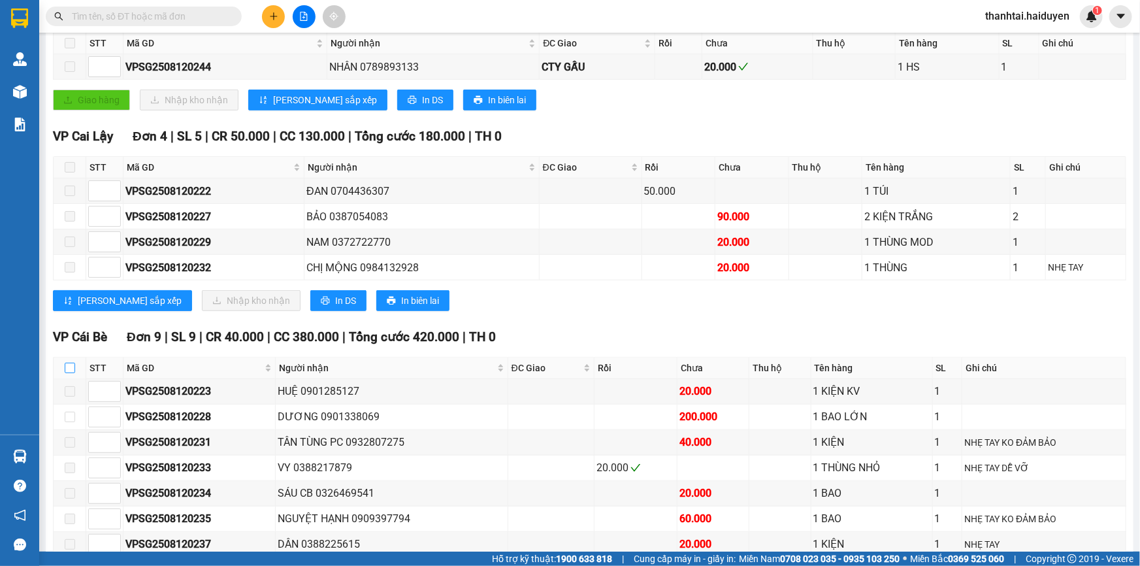
click at [71, 373] on input "checkbox" at bounding box center [70, 368] width 10 height 10
checkbox input "true"
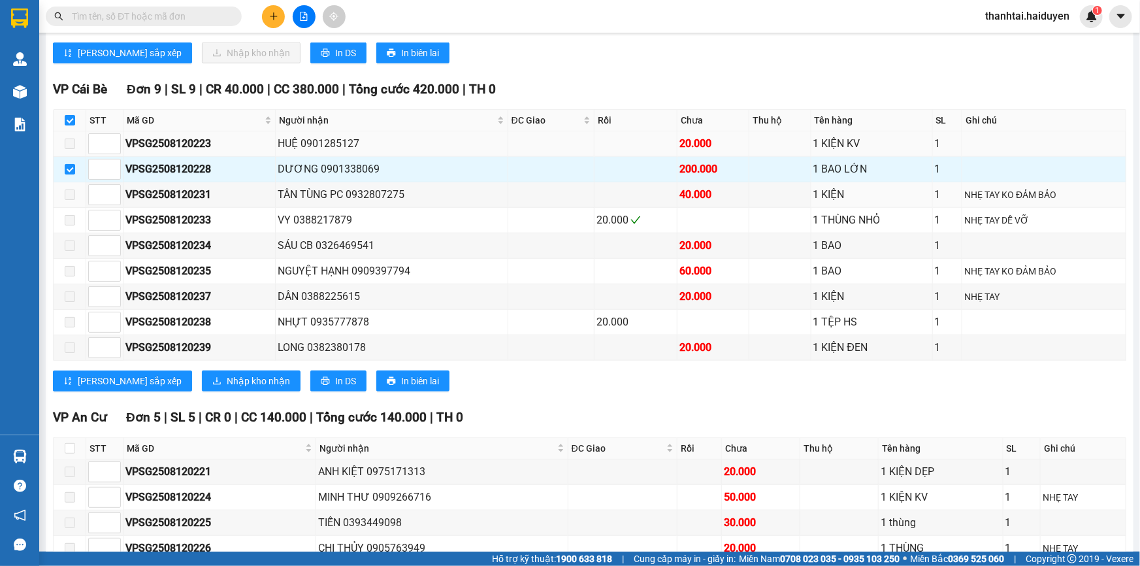
scroll to position [527, 0]
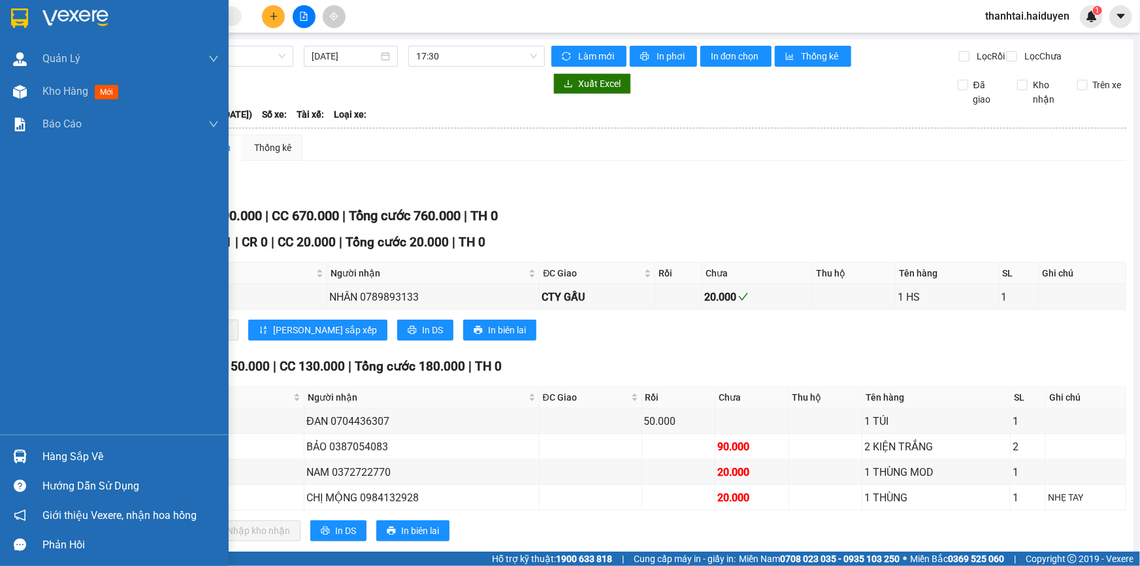
scroll to position [527, 0]
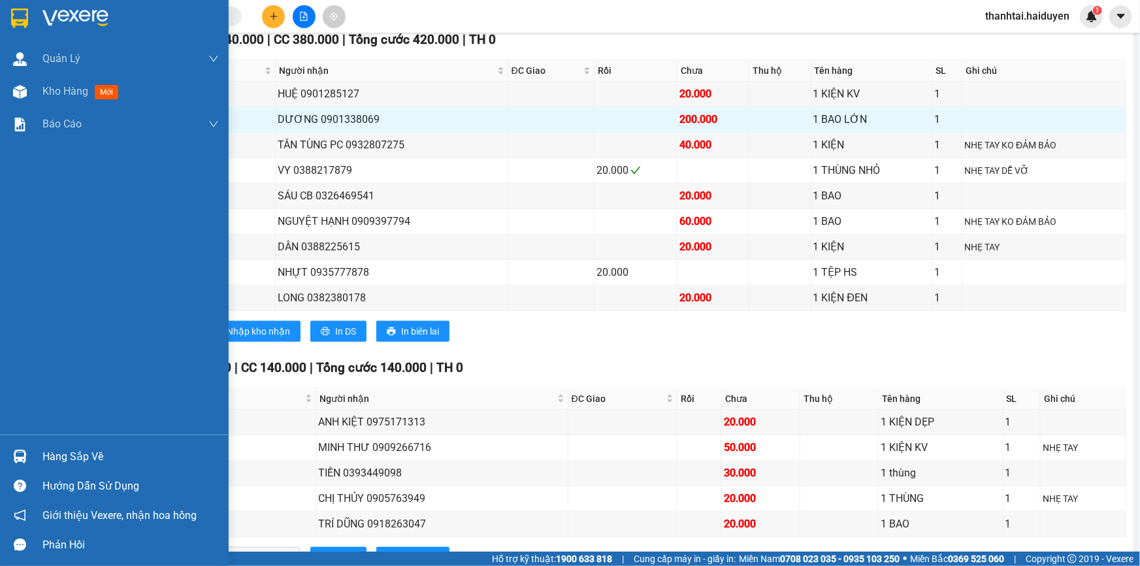
click at [80, 457] on div "Hàng sắp về" at bounding box center [130, 457] width 176 height 20
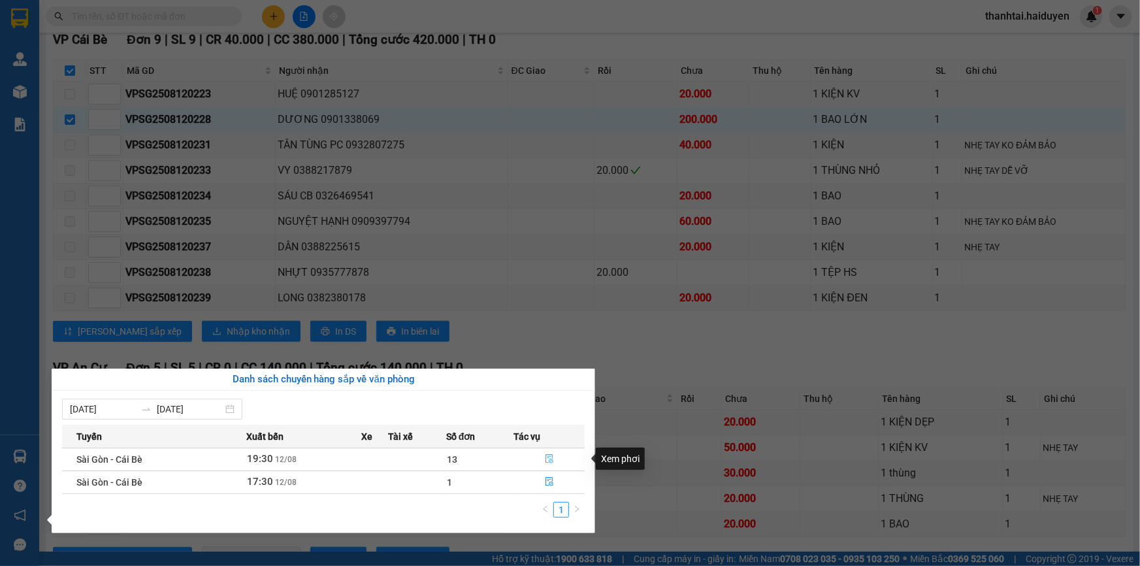
click at [549, 457] on icon "file-done" at bounding box center [549, 458] width 9 height 9
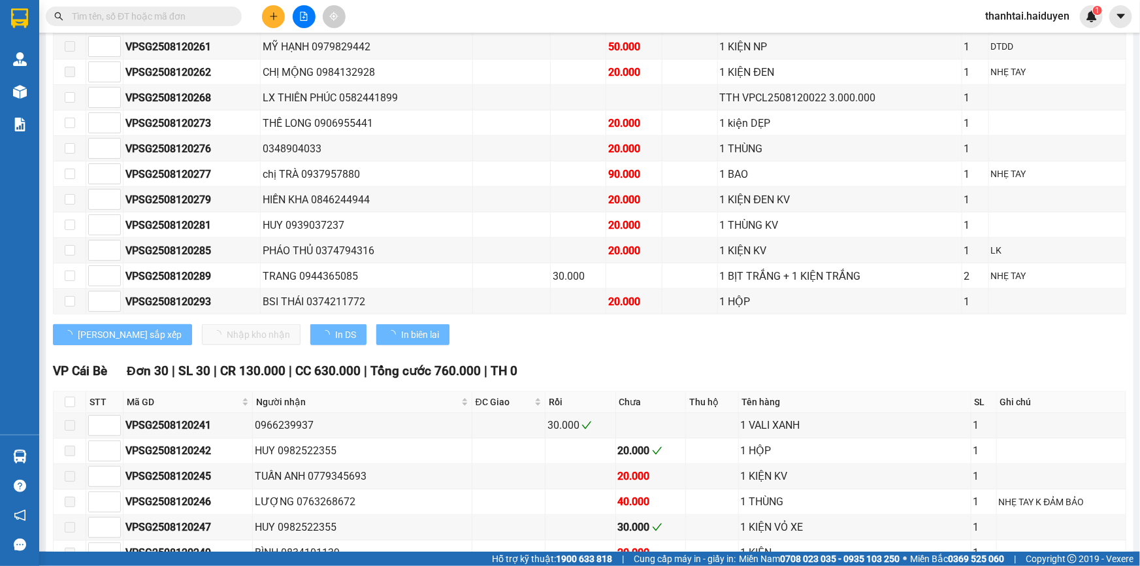
scroll to position [856, 0]
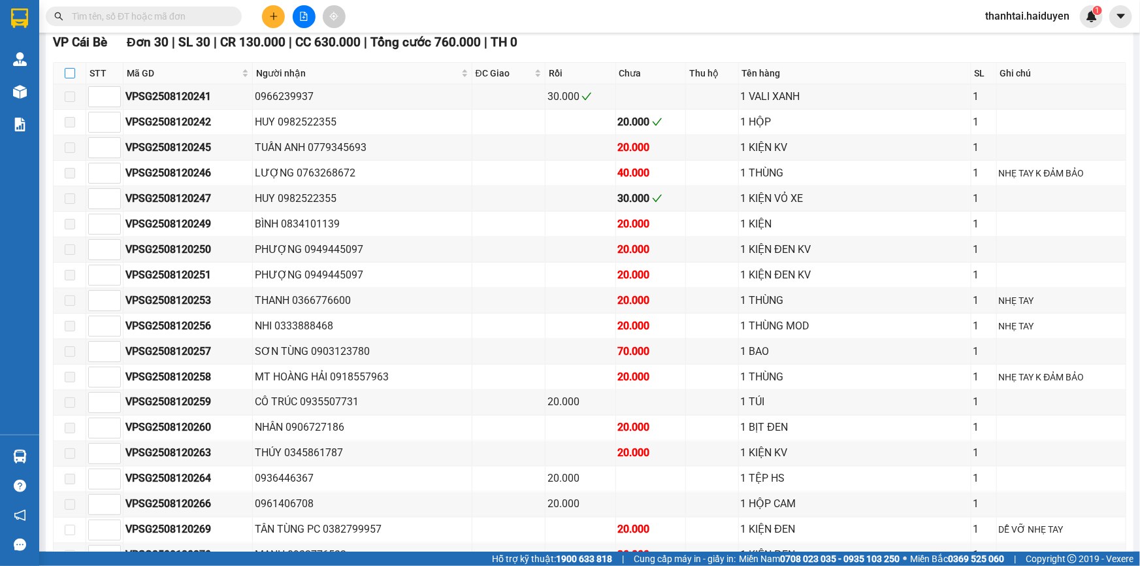
click at [71, 78] on input "checkbox" at bounding box center [70, 73] width 10 height 10
checkbox input "true"
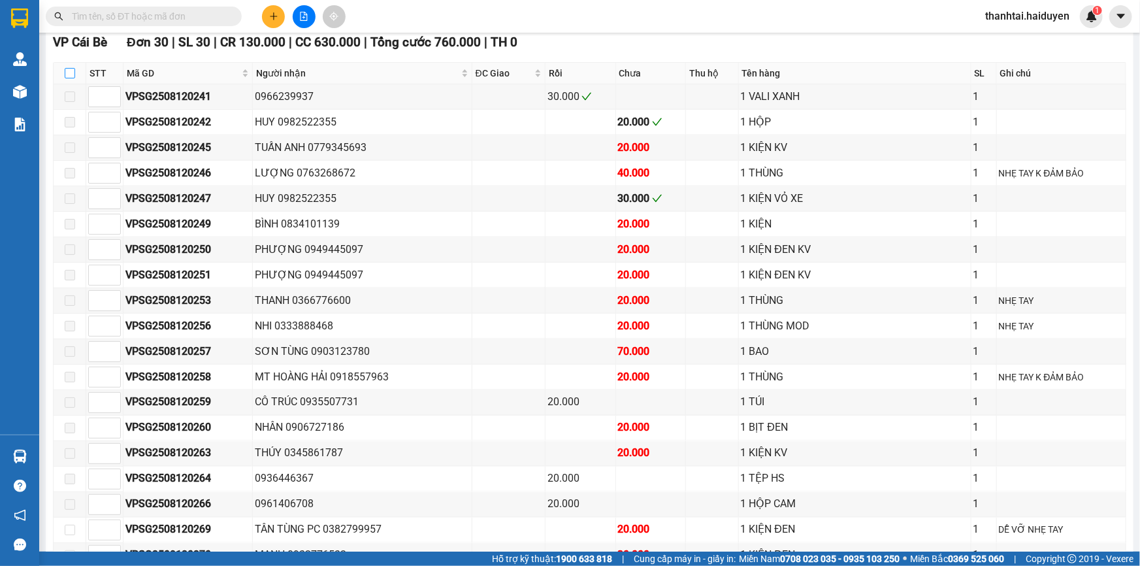
checkbox input "true"
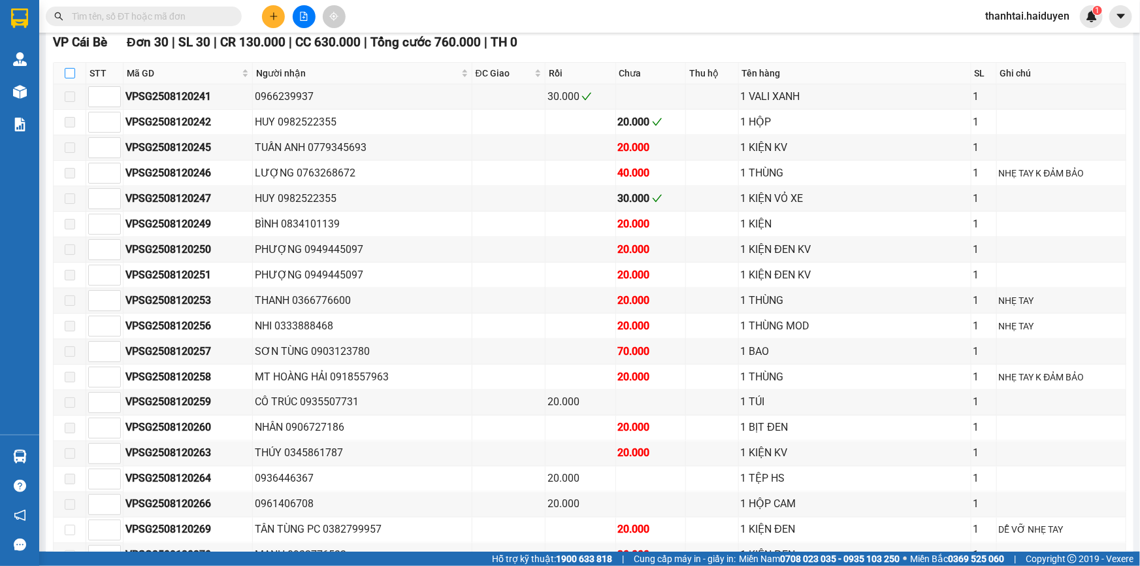
checkbox input "true"
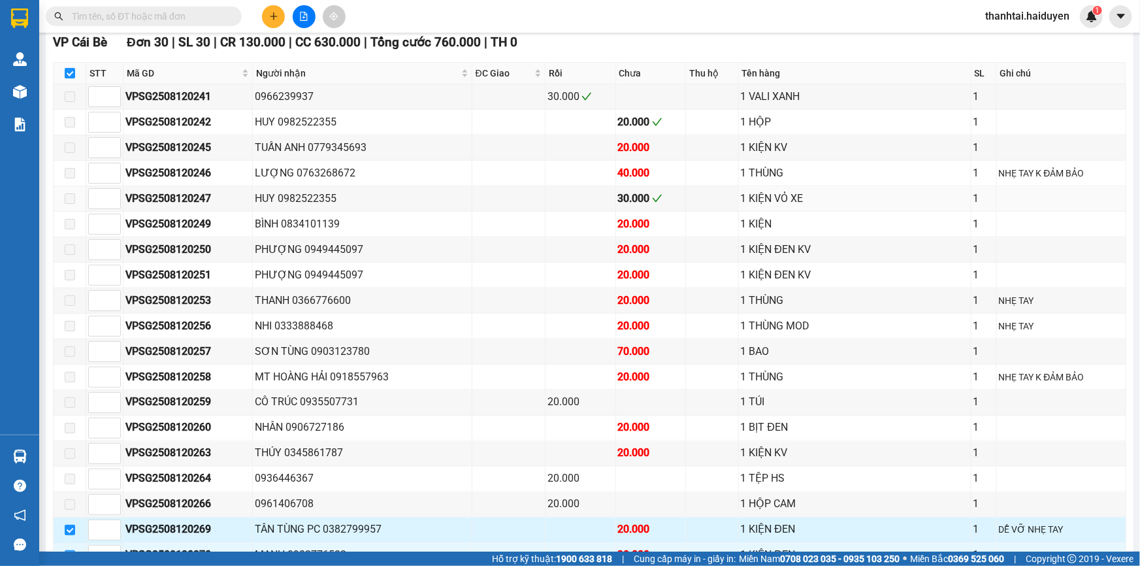
scroll to position [1212, 0]
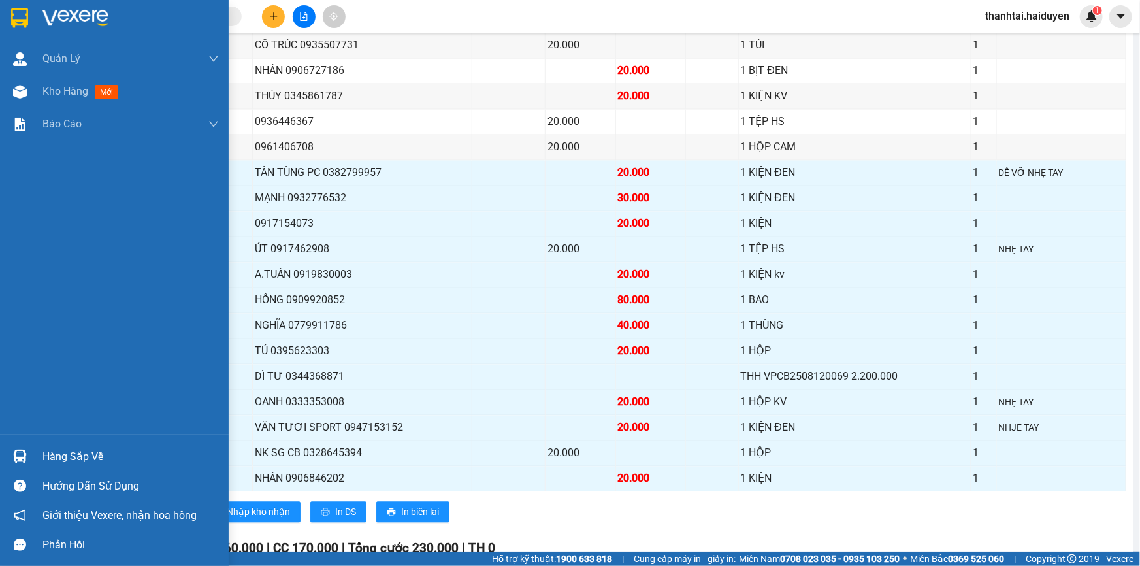
click at [82, 460] on div "Hàng sắp về" at bounding box center [130, 457] width 176 height 20
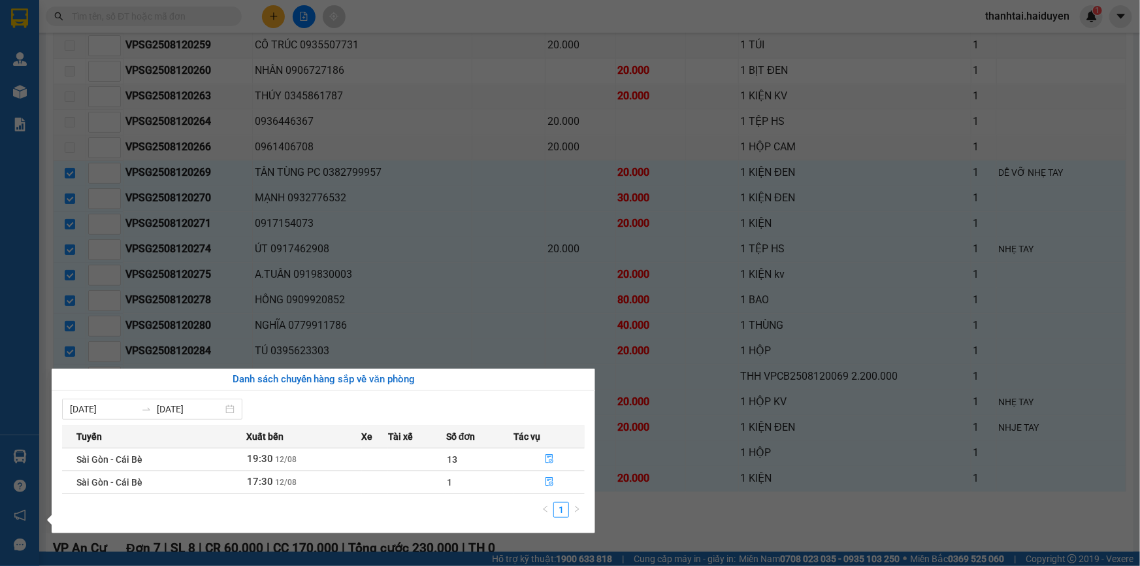
click at [543, 125] on section "Kết quả tìm kiếm ( 8 ) Bộ lọc Gửi 3 ngày gần nhất Mã ĐH Trạng thái Món hàng Thu…" at bounding box center [570, 283] width 1140 height 566
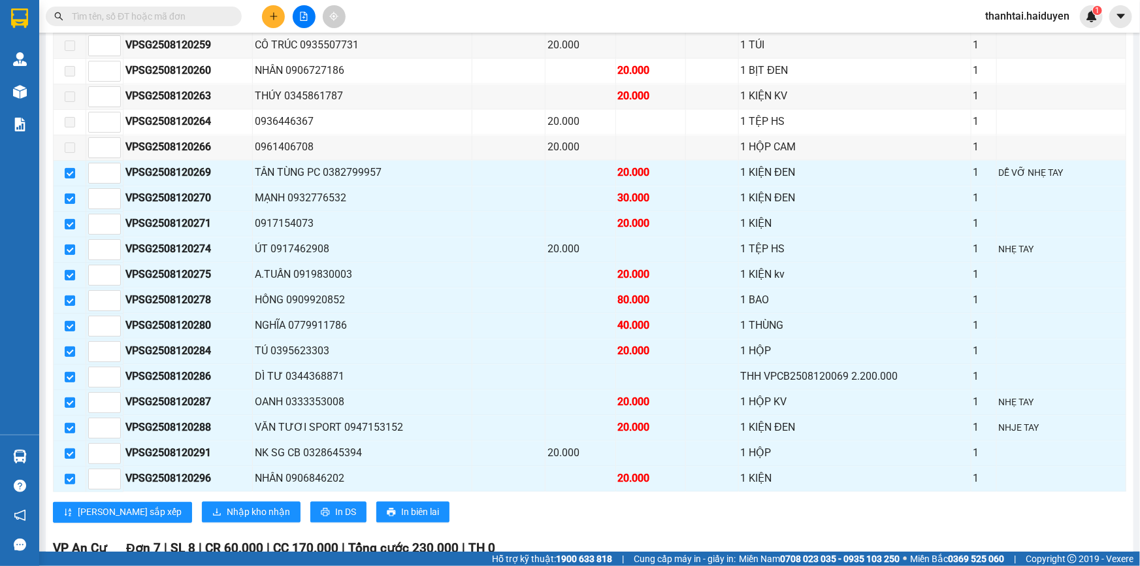
click at [125, 12] on input "text" at bounding box center [149, 16] width 154 height 14
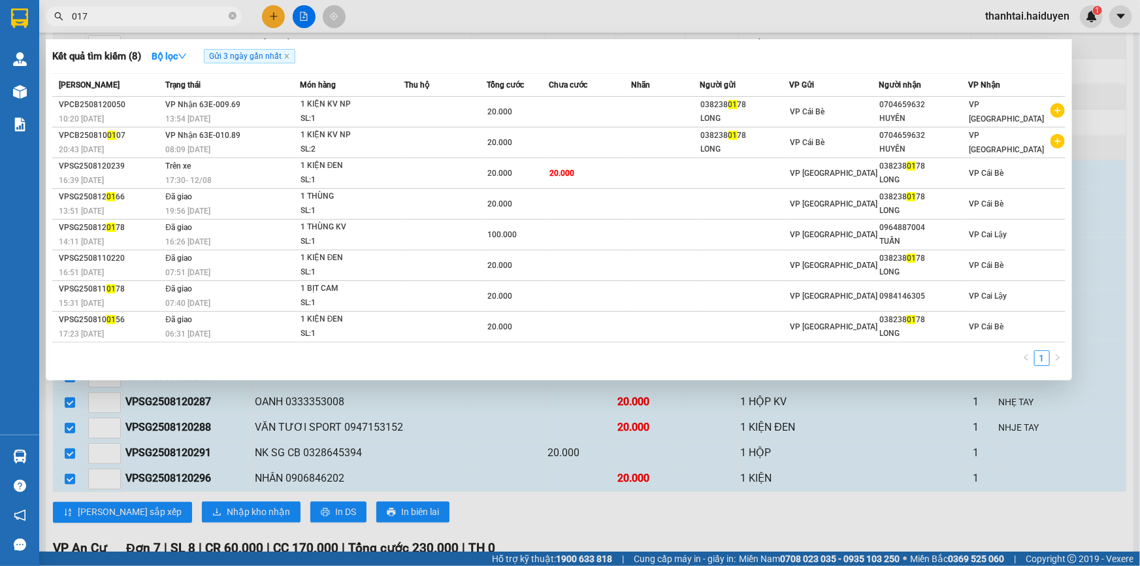
type input "0178"
click at [231, 14] on icon "close-circle" at bounding box center [233, 16] width 8 height 8
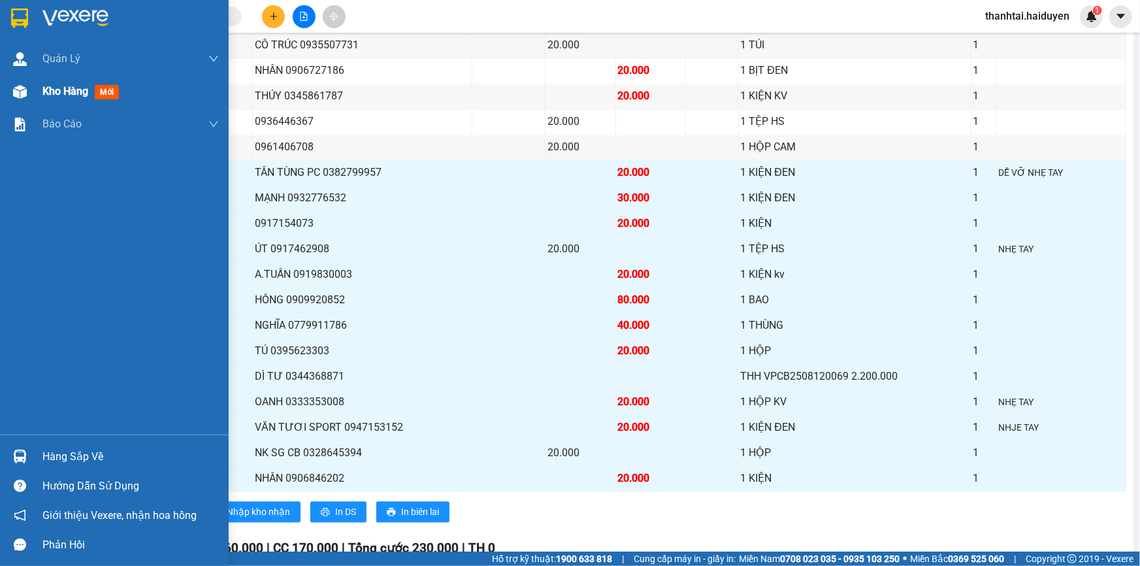
click at [69, 98] on div "Kho hàng mới" at bounding box center [83, 91] width 82 height 16
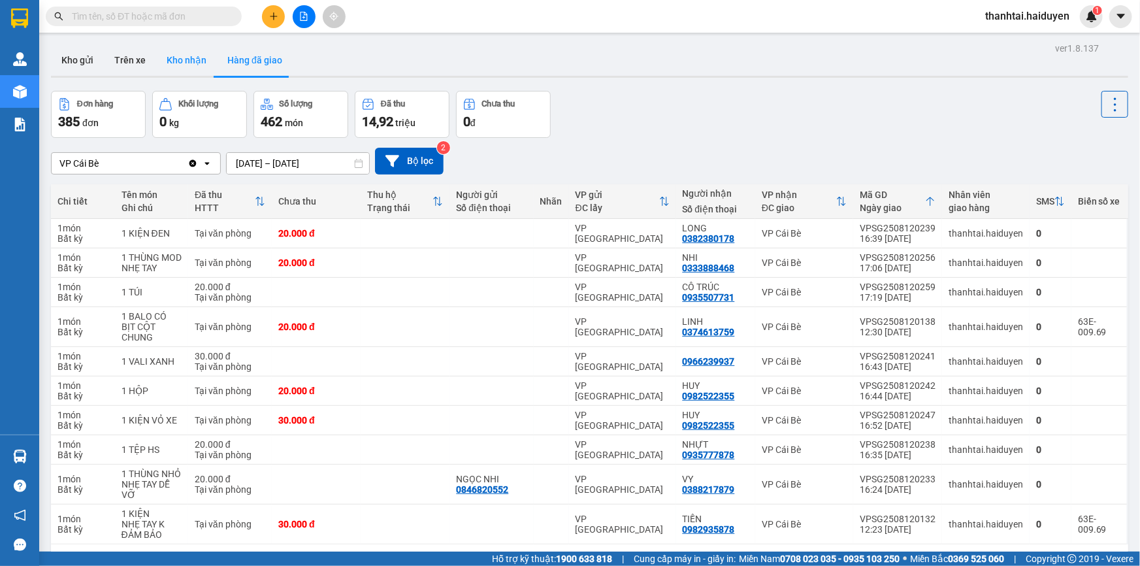
drag, startPoint x: 179, startPoint y: 59, endPoint x: 182, endPoint y: 39, distance: 21.1
click at [180, 60] on button "Kho nhận" at bounding box center [186, 59] width 61 height 31
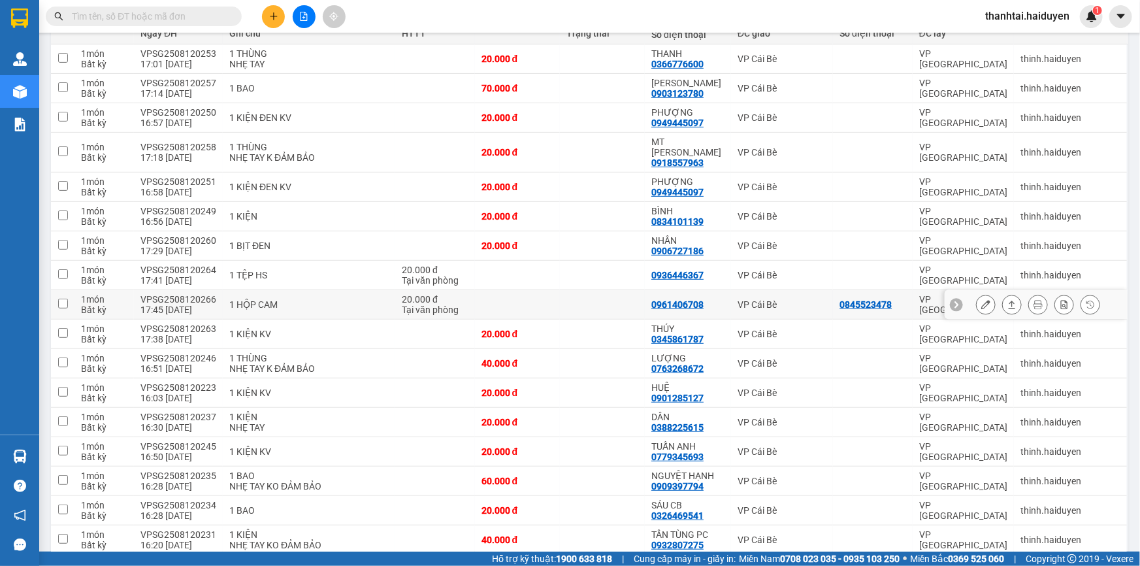
scroll to position [237, 0]
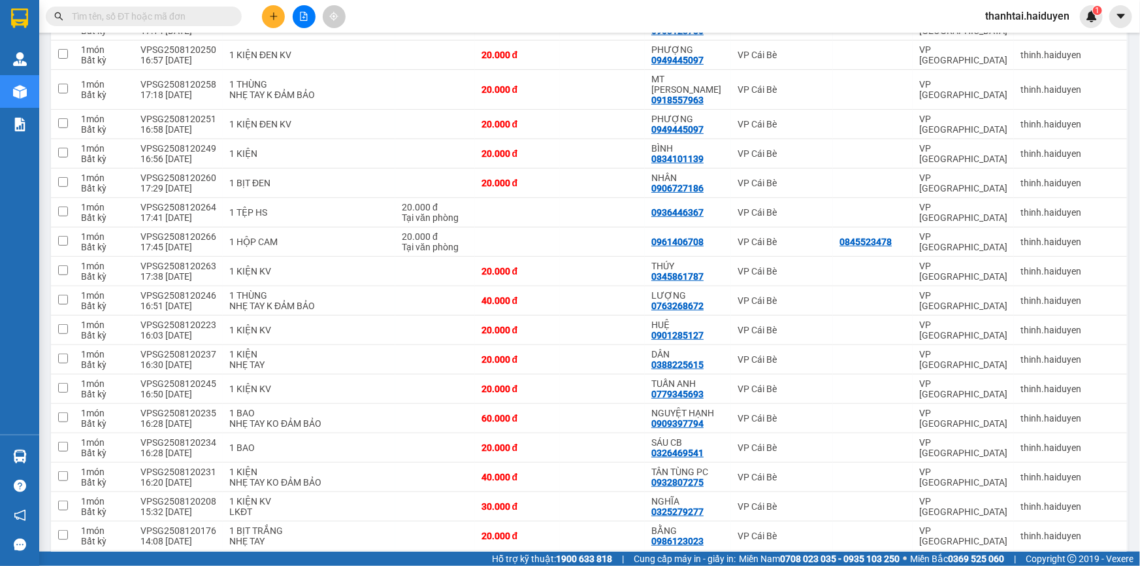
click at [214, 18] on input "text" at bounding box center [149, 16] width 154 height 14
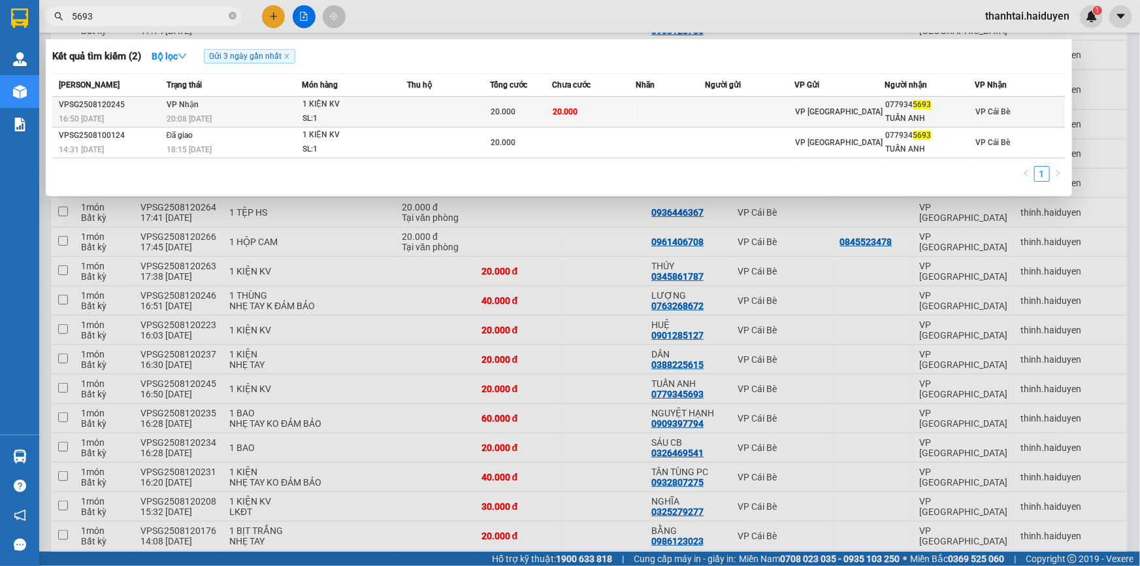
type input "5693"
click at [537, 110] on div "20.000" at bounding box center [521, 112] width 61 height 14
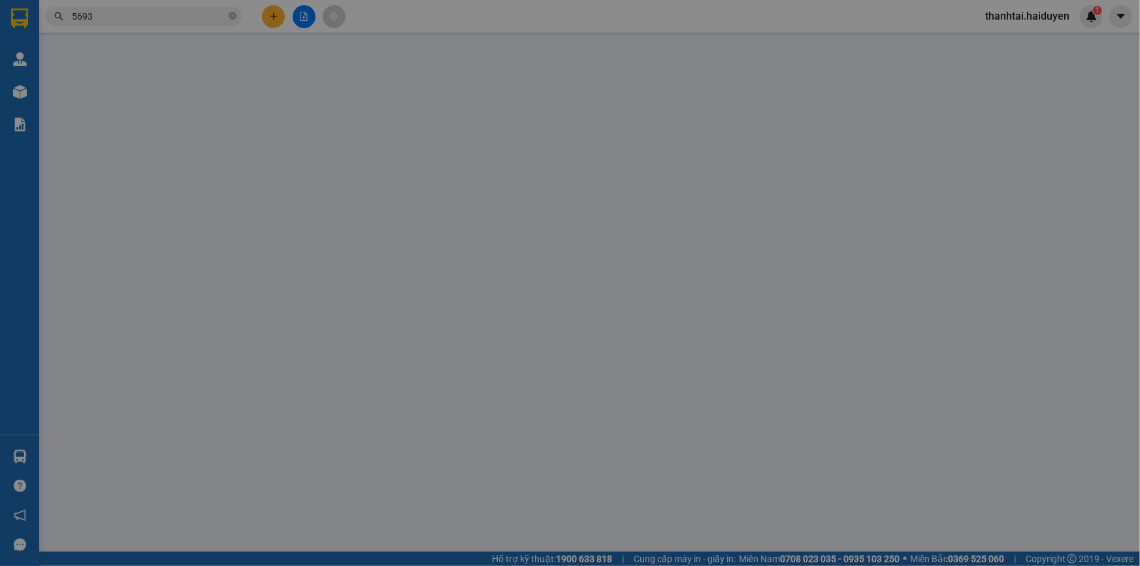
type input "0779345693"
type input "TUẤN ANH"
type input "20.000"
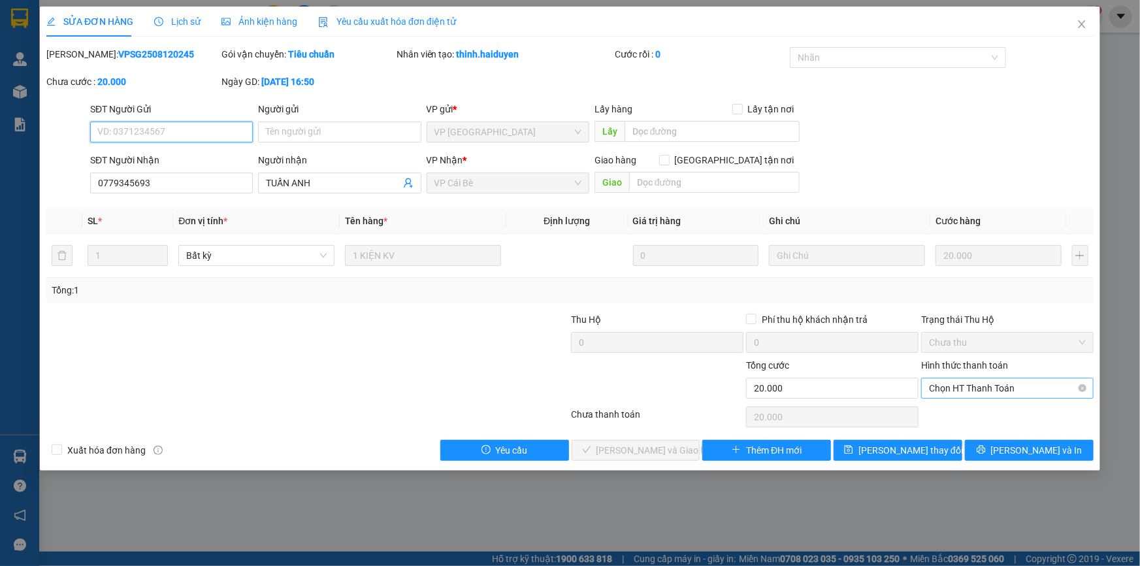
click at [945, 386] on span "Chọn HT Thanh Toán" at bounding box center [1007, 388] width 157 height 20
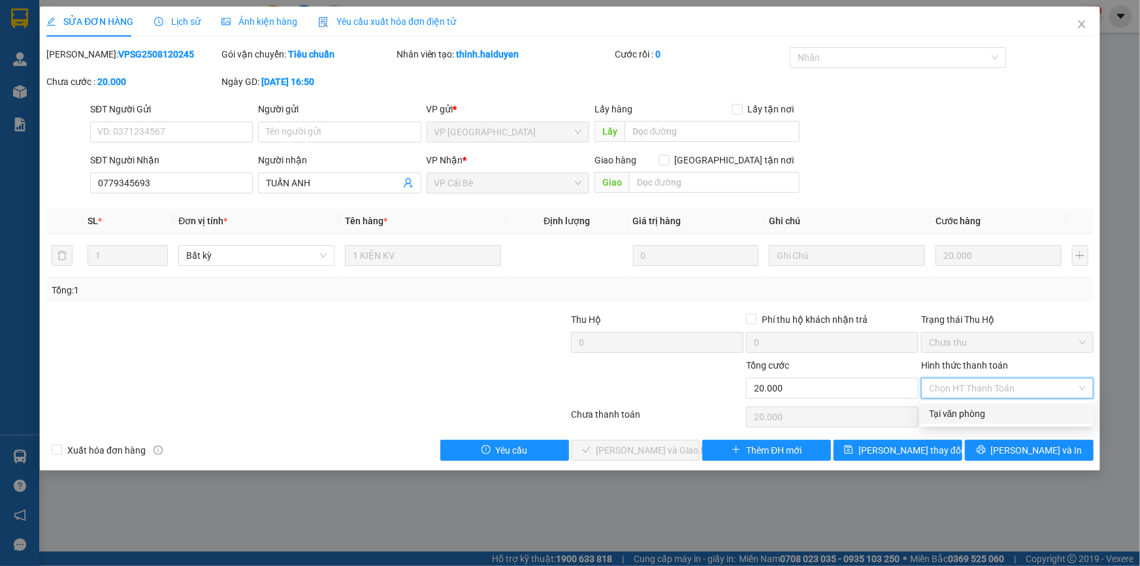
click at [954, 406] on div "Tại văn phòng" at bounding box center [1007, 413] width 157 height 14
type input "0"
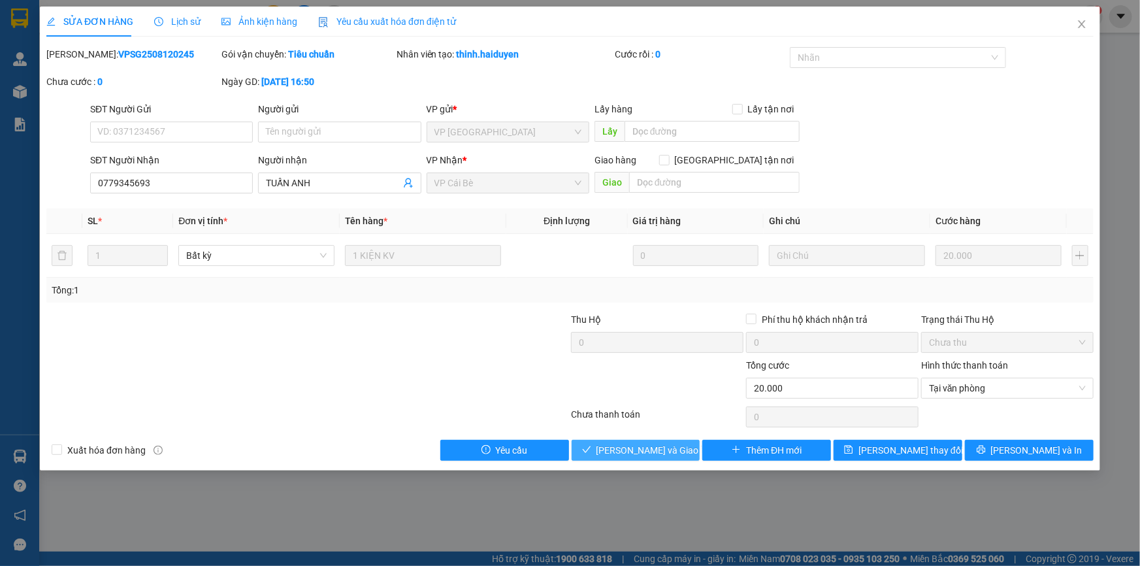
click at [673, 446] on span "[PERSON_NAME] và Giao hàng" at bounding box center [658, 450] width 125 height 14
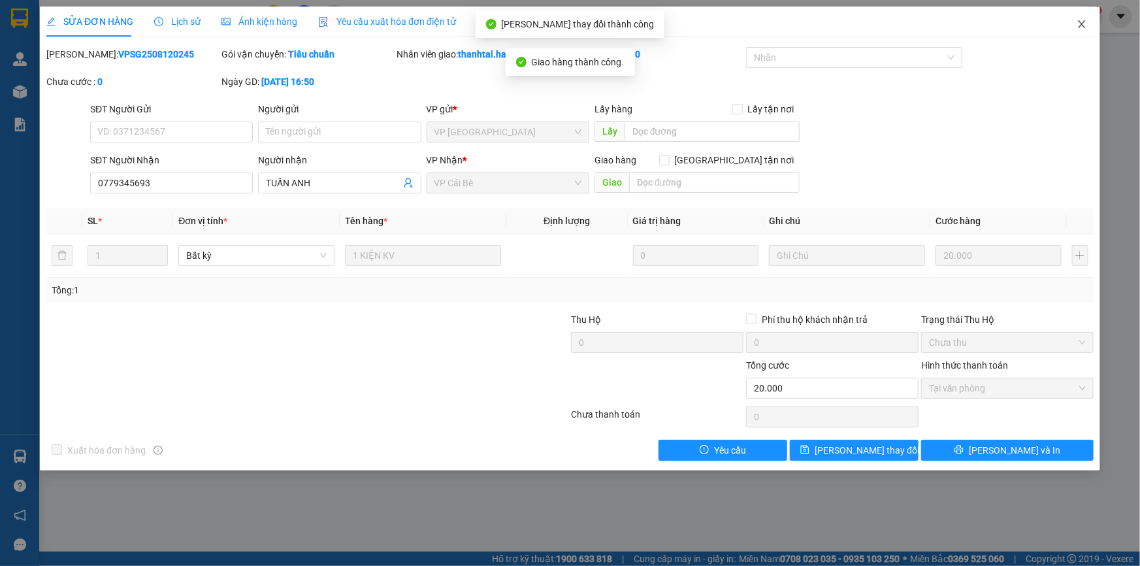
click at [1086, 26] on icon "close" at bounding box center [1081, 24] width 10 height 10
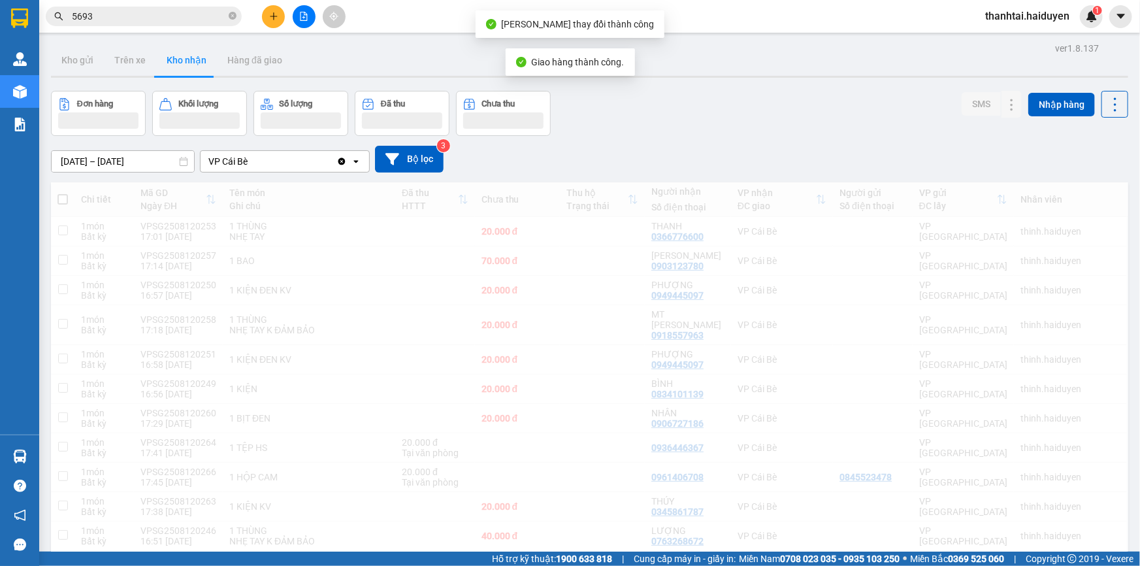
click at [1078, 25] on div "thanhtai.haiduyen 1" at bounding box center [1039, 16] width 128 height 23
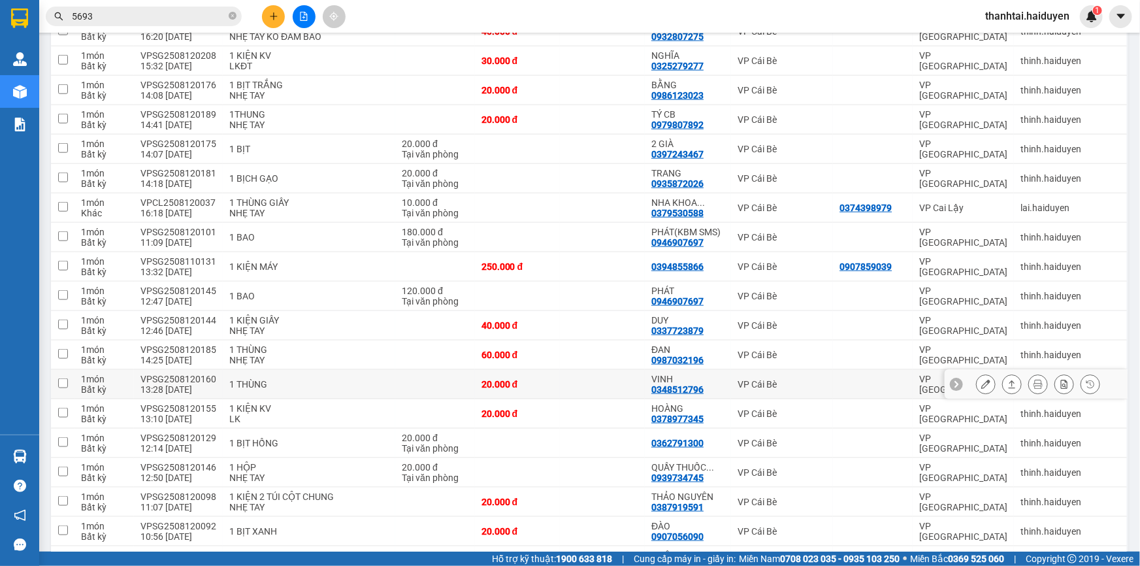
scroll to position [950, 0]
